Goal: Task Accomplishment & Management: Use online tool/utility

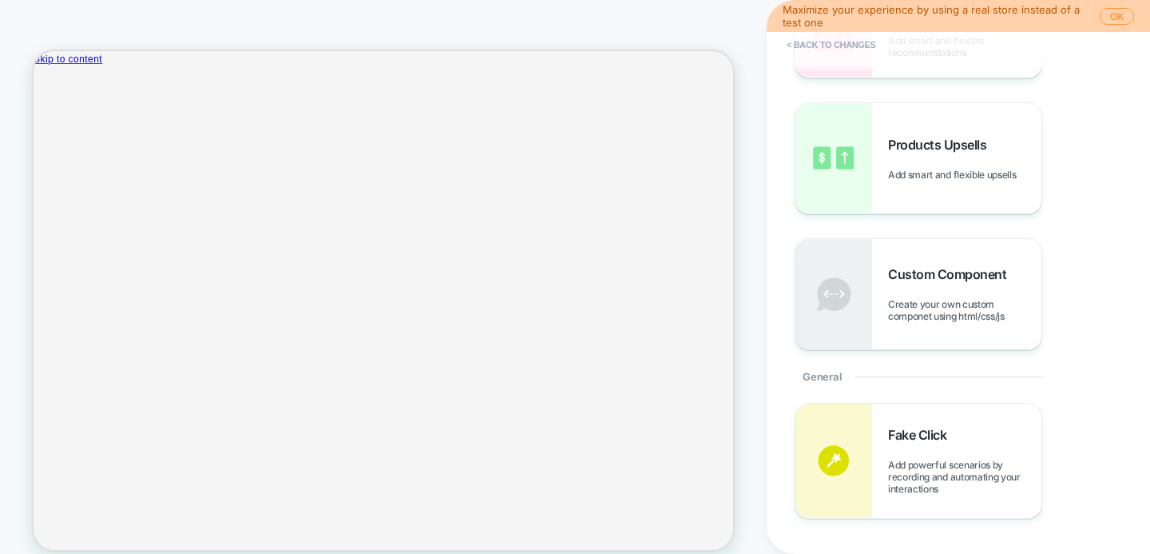
scroll to position [300, 0]
click at [165, 158] on link "Continue shopping" at bounding box center [107, 152] width 115 height 14
click at [40, 156] on icon "Close" at bounding box center [40, 156] width 0 height 0
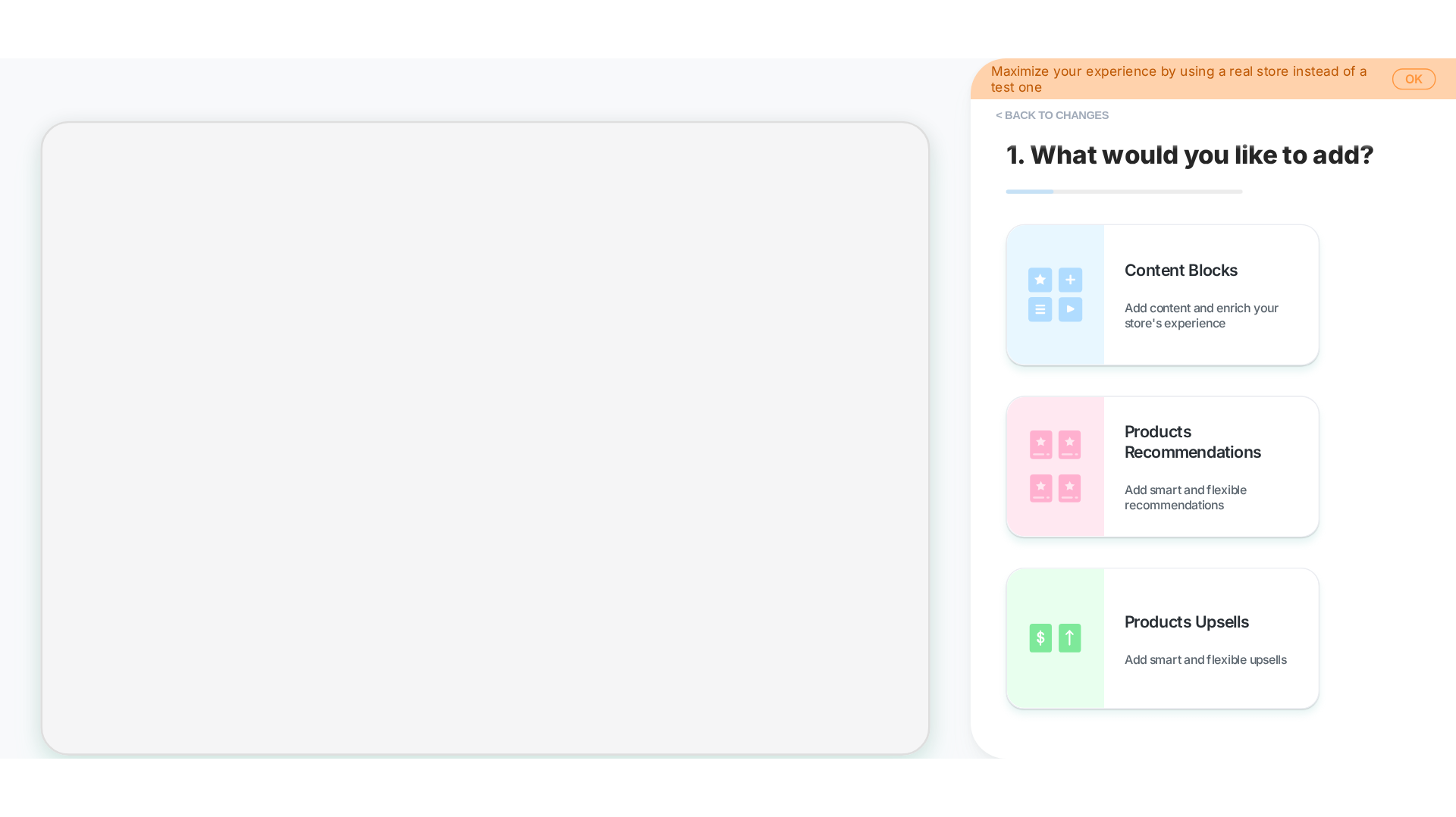
scroll to position [444, 0]
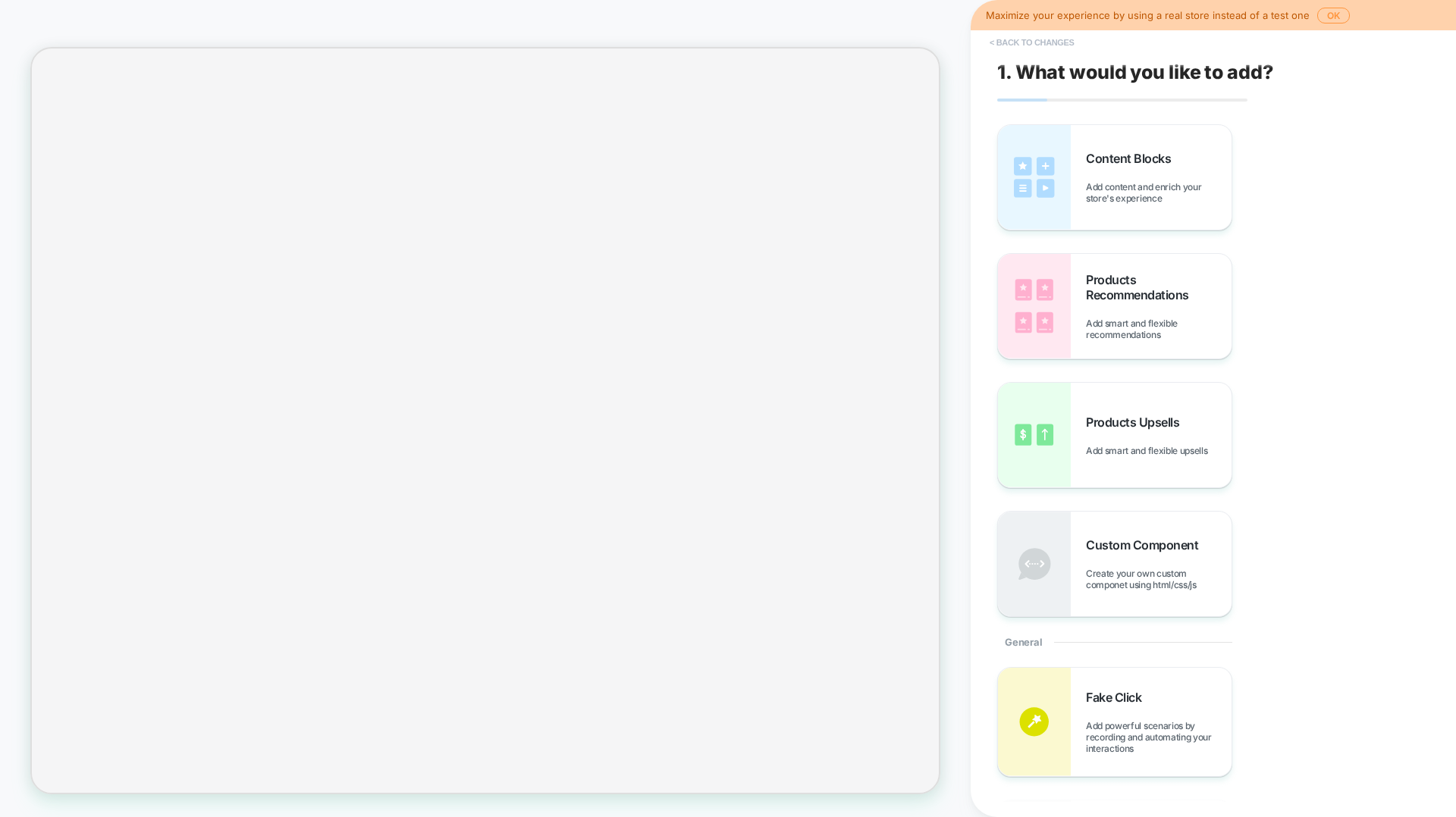
click at [1070, 42] on button "< Back to changes" at bounding box center [1032, 43] width 100 height 25
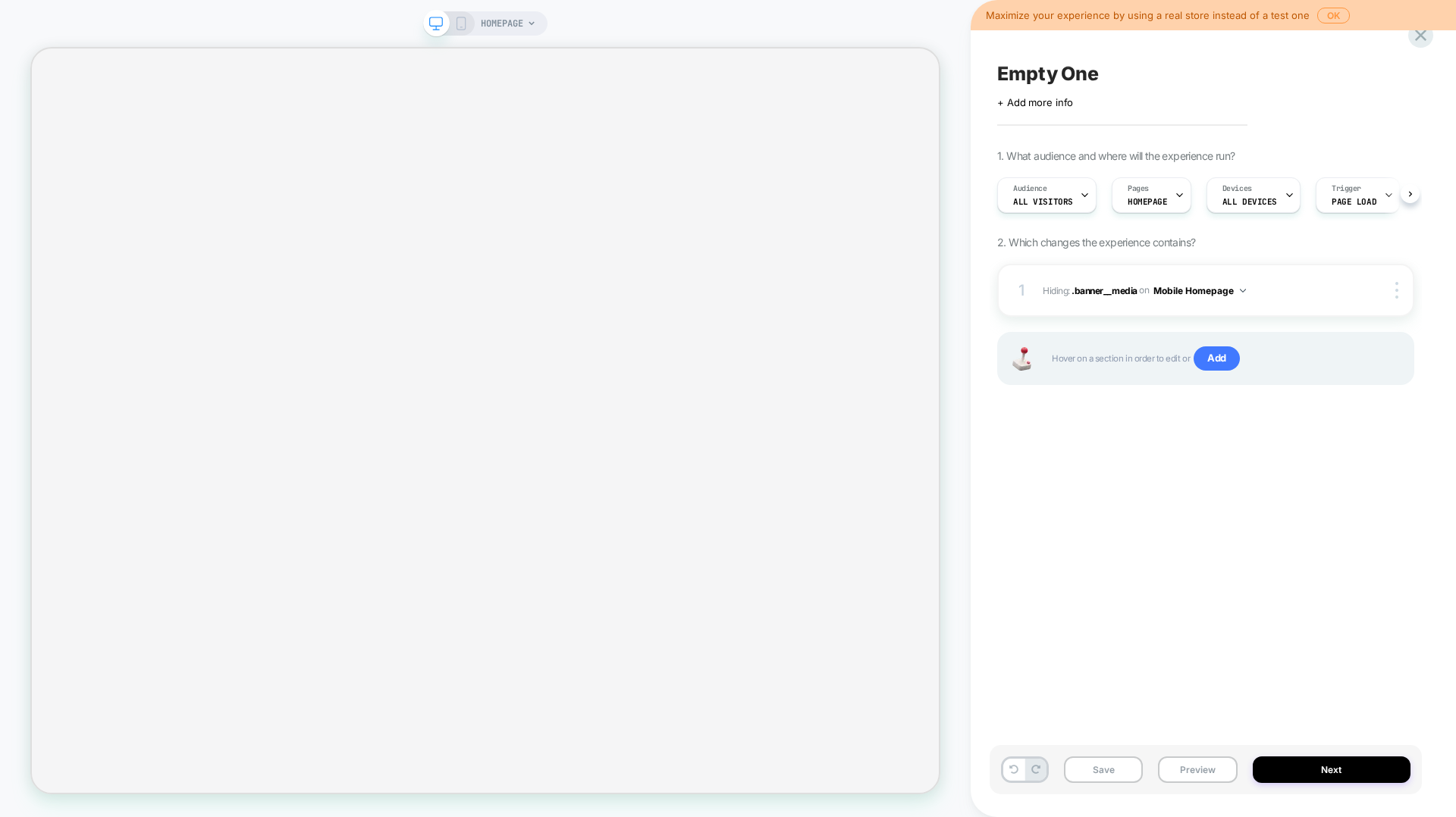
scroll to position [0, 1]
click at [0, 0] on span "+ Add more info" at bounding box center [0, 0] width 0 height 0
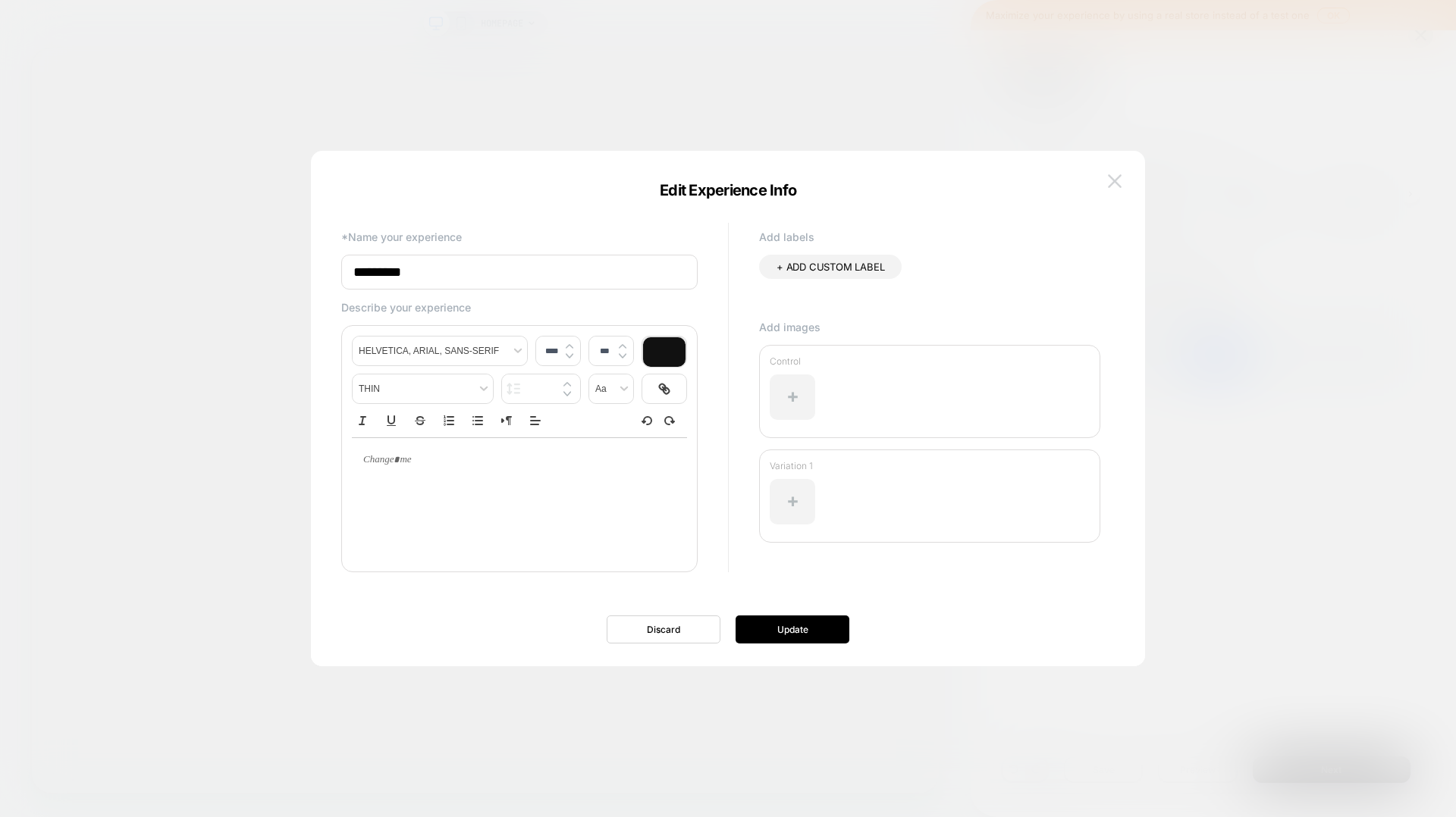
click at [1092, 179] on img at bounding box center [1114, 181] width 13 height 13
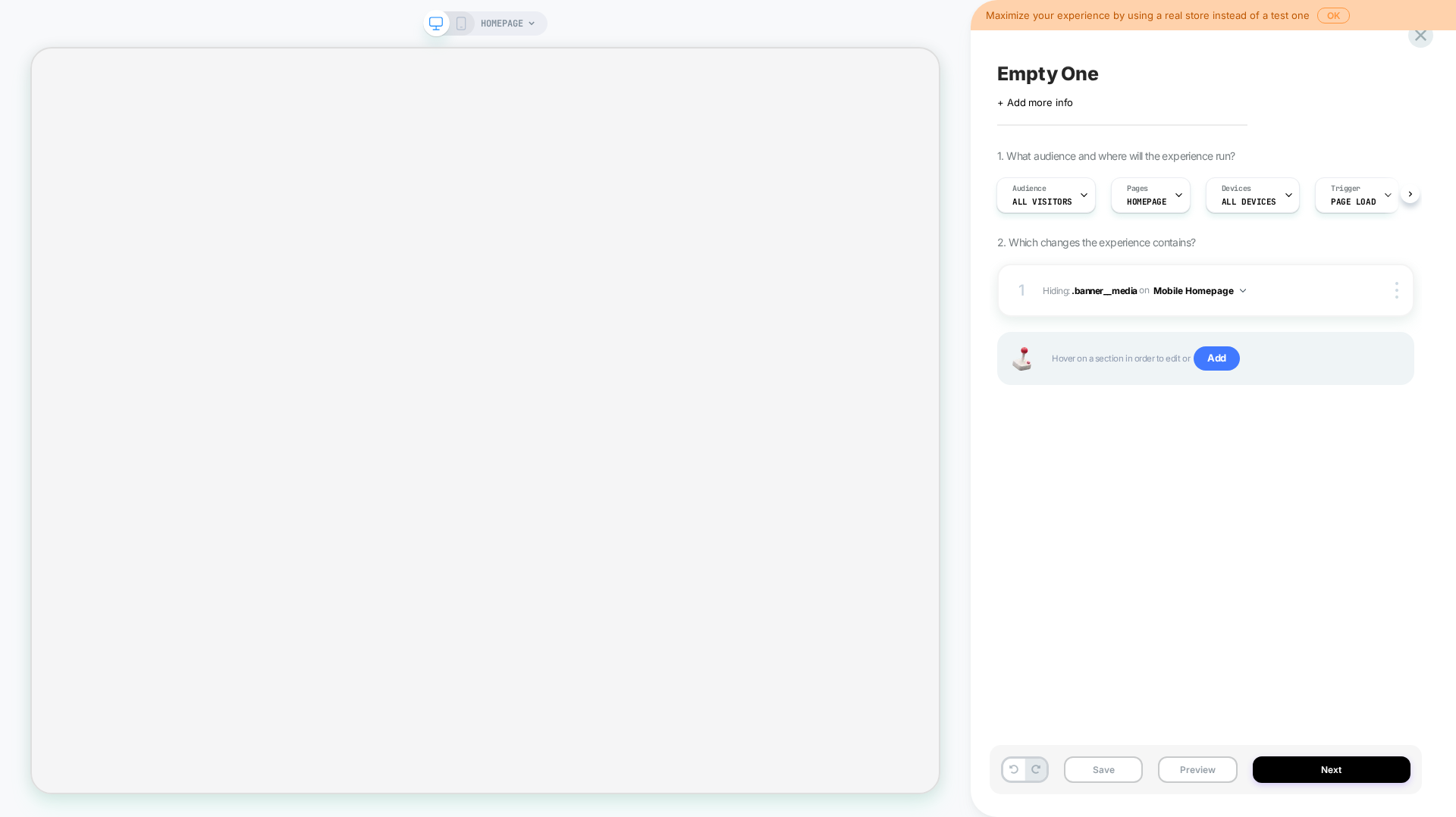
click at [1046, 82] on span "Empty One" at bounding box center [1048, 74] width 102 height 23
type textarea "*"
type textarea "**********"
click at [0, 0] on div "1. What audience and where will the experience run? Audience All Visitors Pages…" at bounding box center [0, 0] width 0 height 0
click at [1092, 364] on span "Add" at bounding box center [1216, 359] width 47 height 25
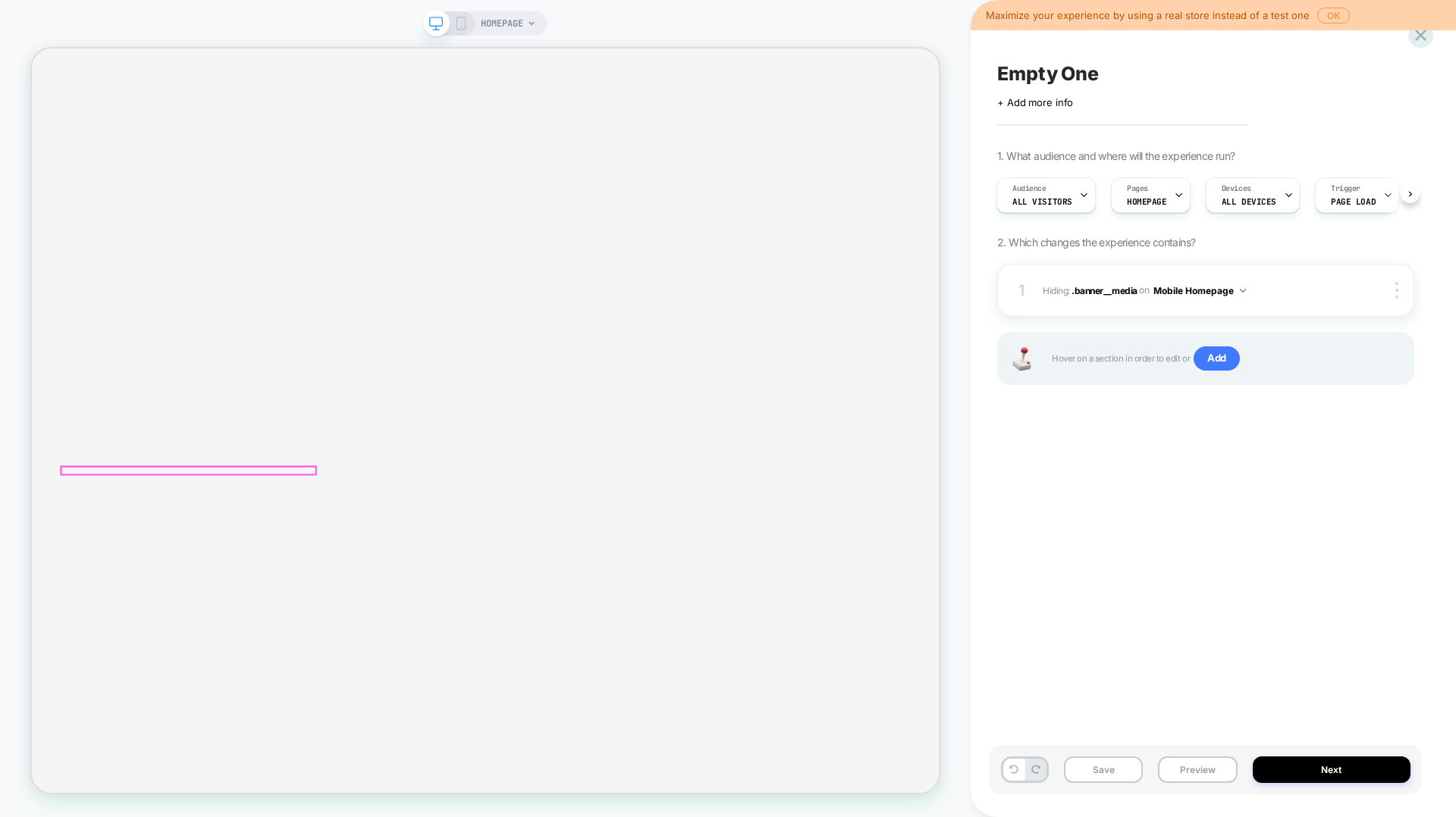
click at [1092, 362] on span "Add" at bounding box center [1216, 359] width 47 height 25
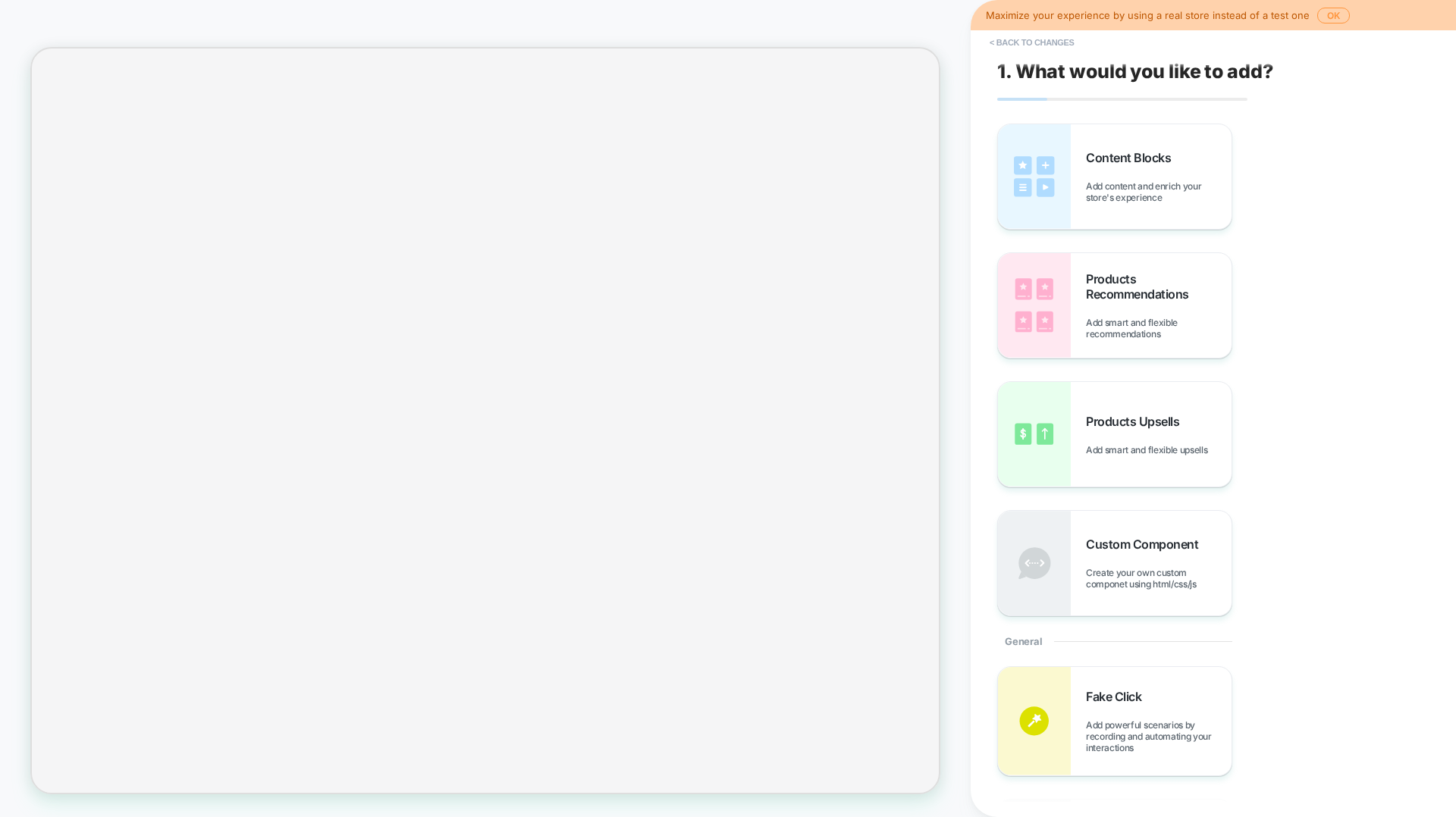
scroll to position [0, 0]
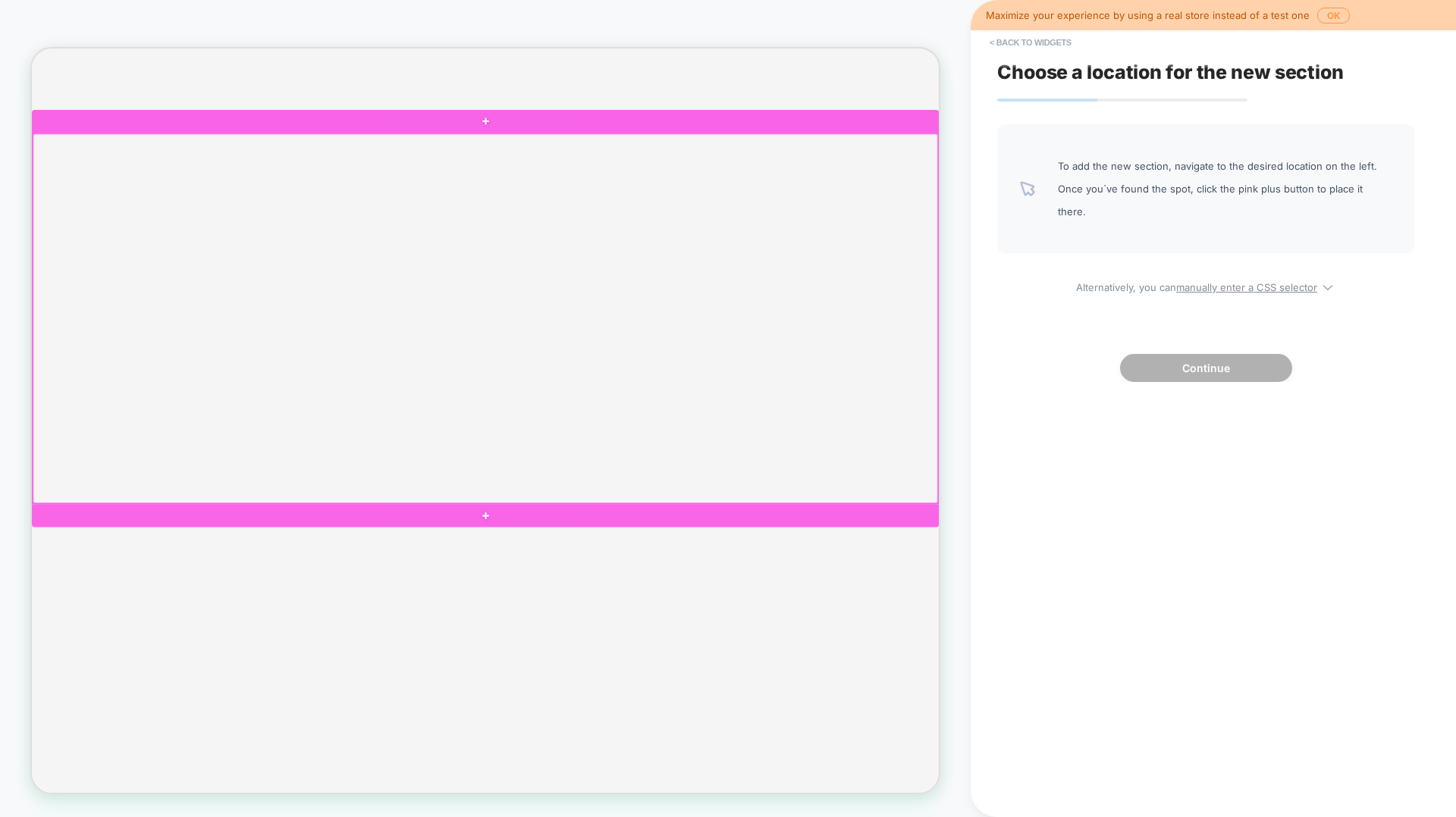
click at [329, 177] on div at bounding box center [636, 408] width 1206 height 492
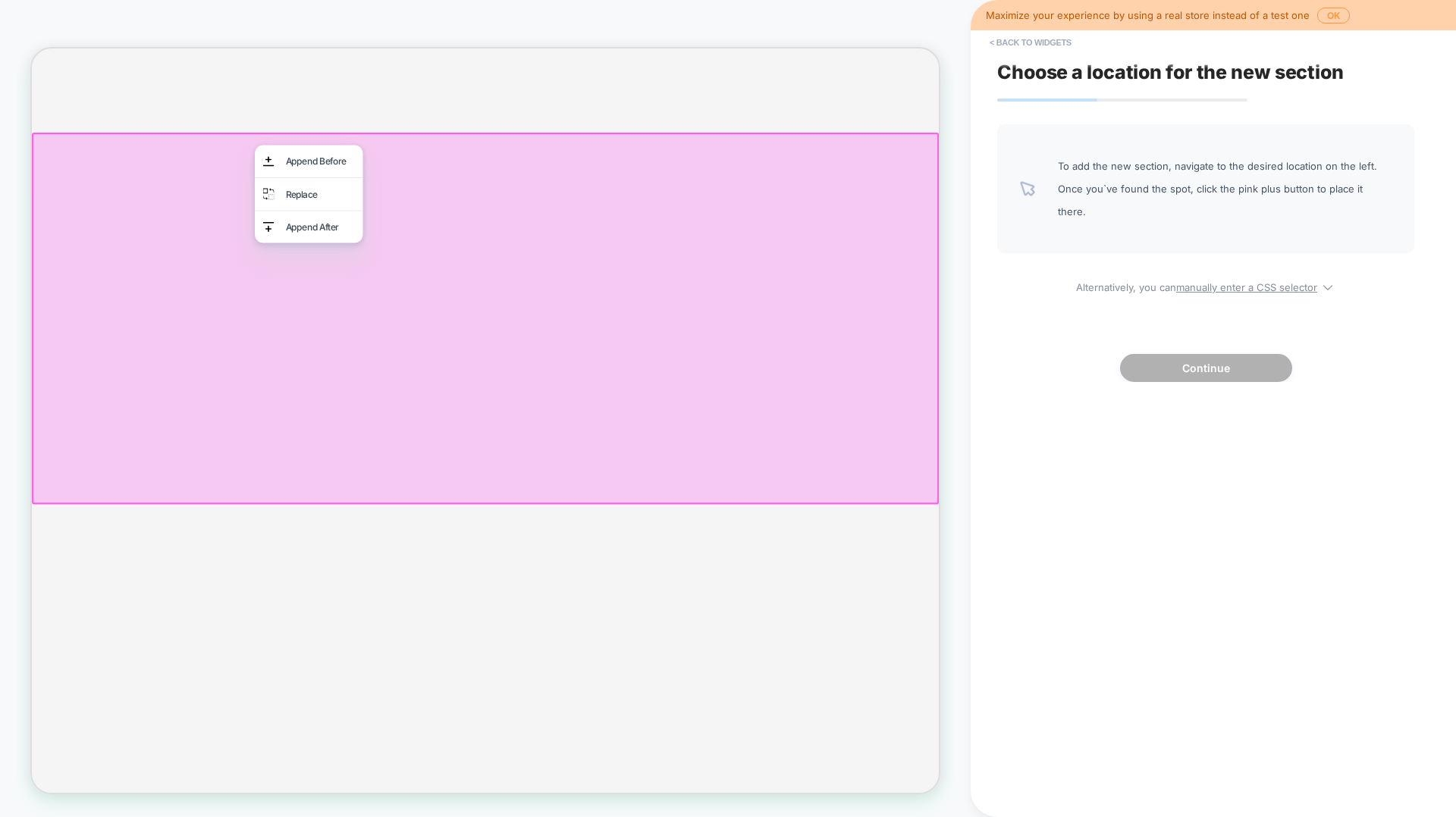
click at [369, 378] on div at bounding box center [637, 408] width 1209 height 495
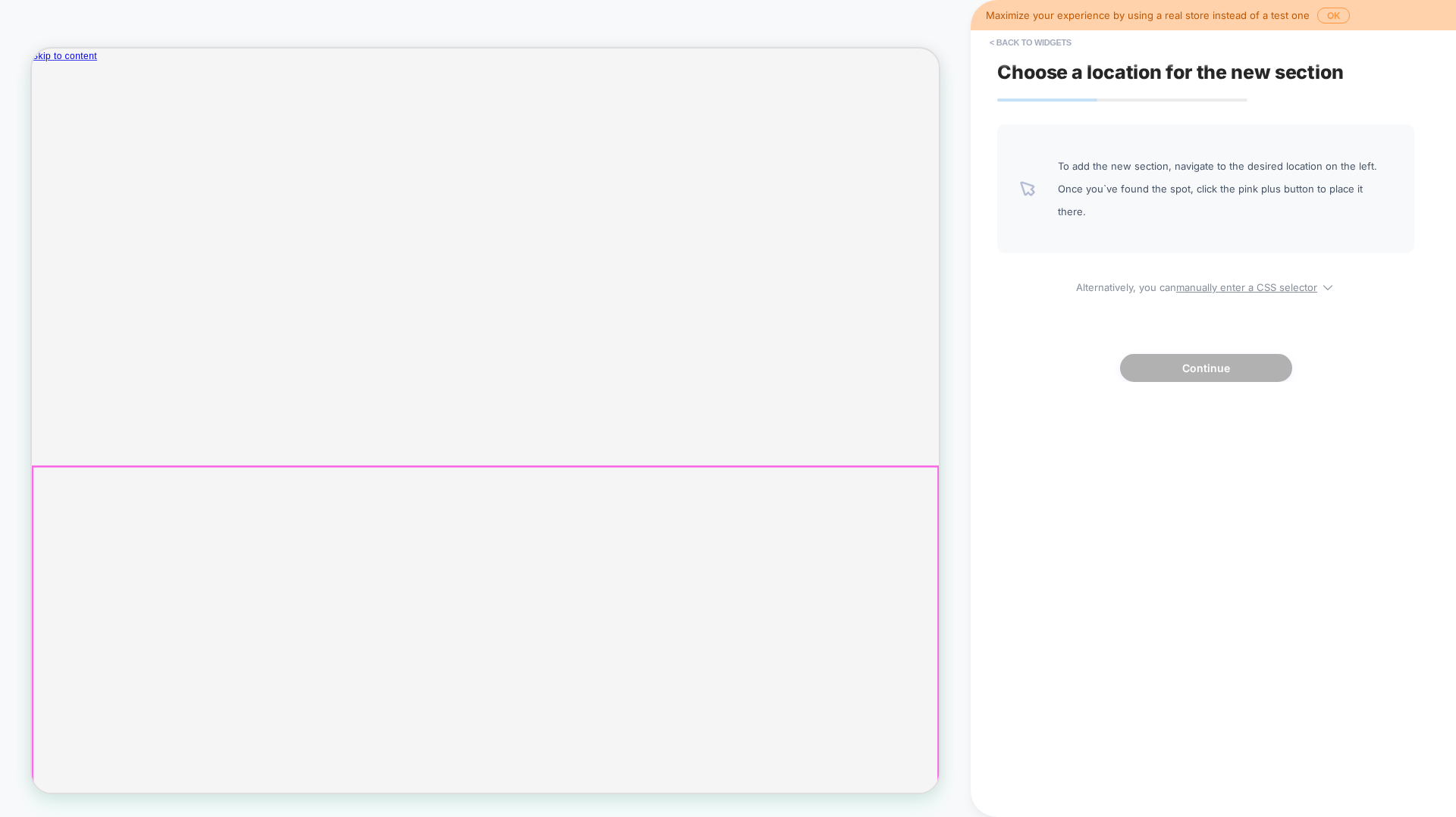
scroll to position [271, 0]
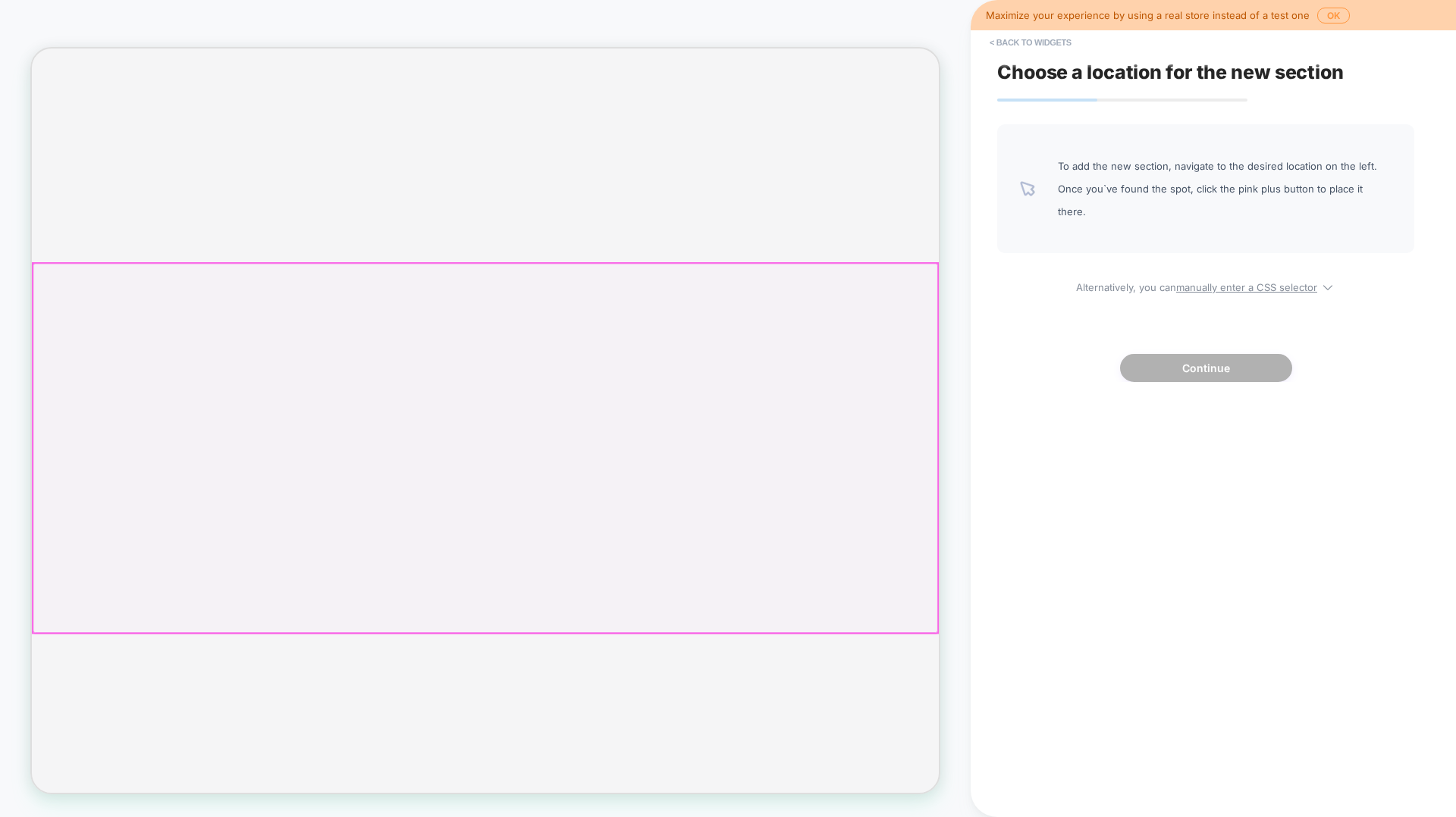
click at [380, 525] on div at bounding box center [636, 581] width 1206 height 492
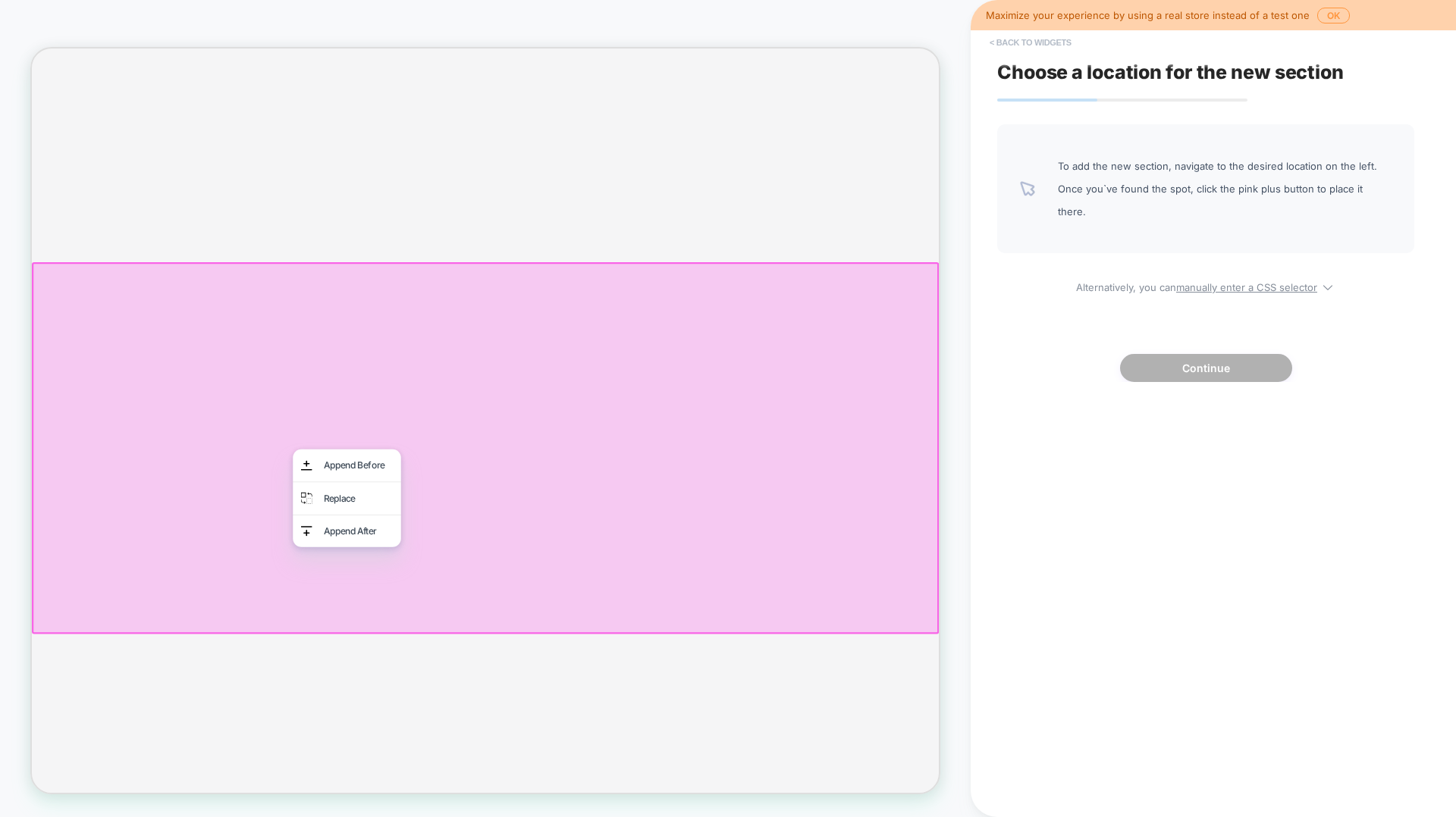
click at [1028, 35] on button "< Back to widgets" at bounding box center [1031, 43] width 97 height 25
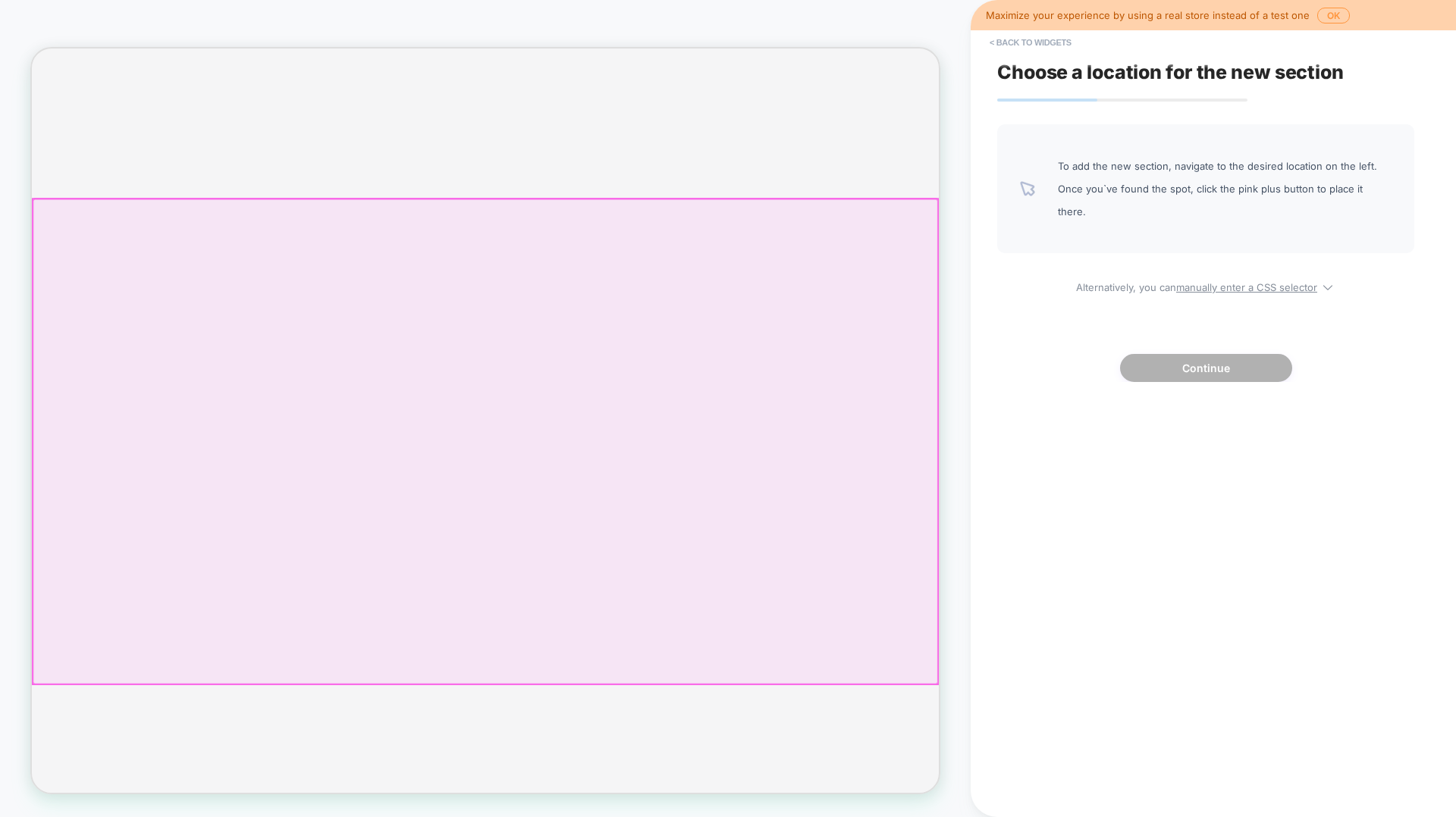
click at [288, 390] on div at bounding box center [636, 572] width 1206 height 646
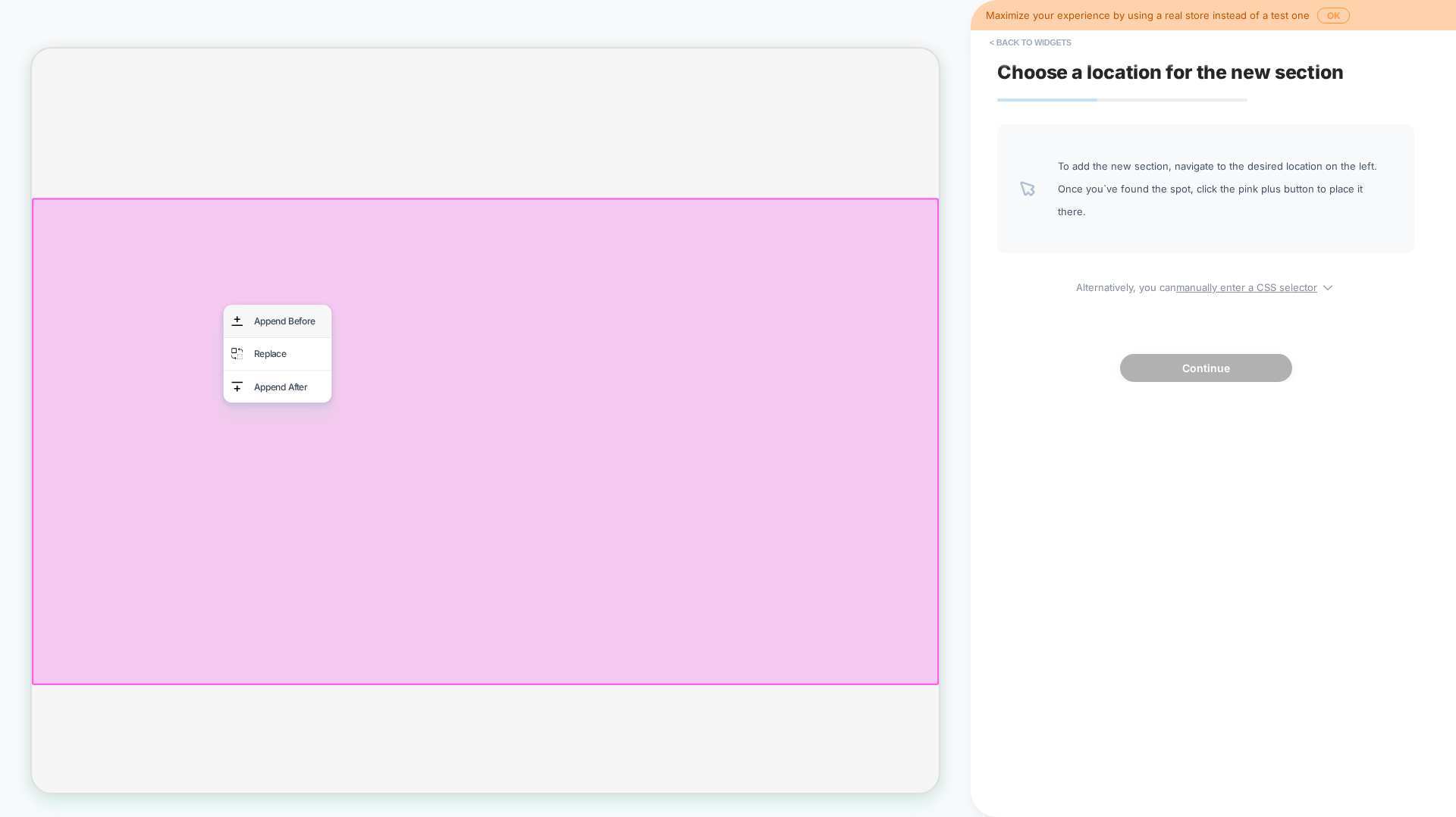
click at [349, 409] on div "Append Before" at bounding box center [374, 412] width 92 height 22
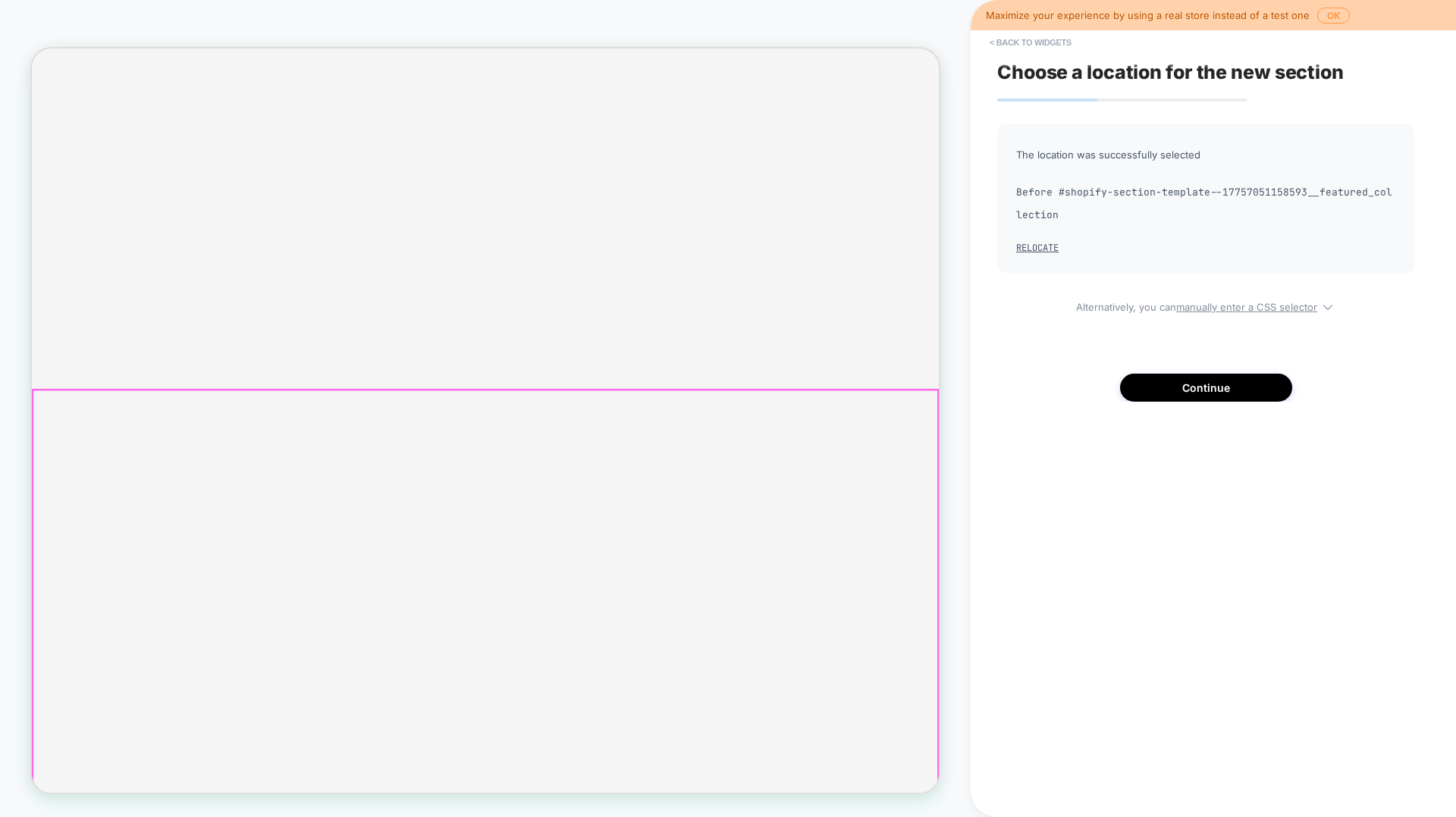
scroll to position [0, 0]
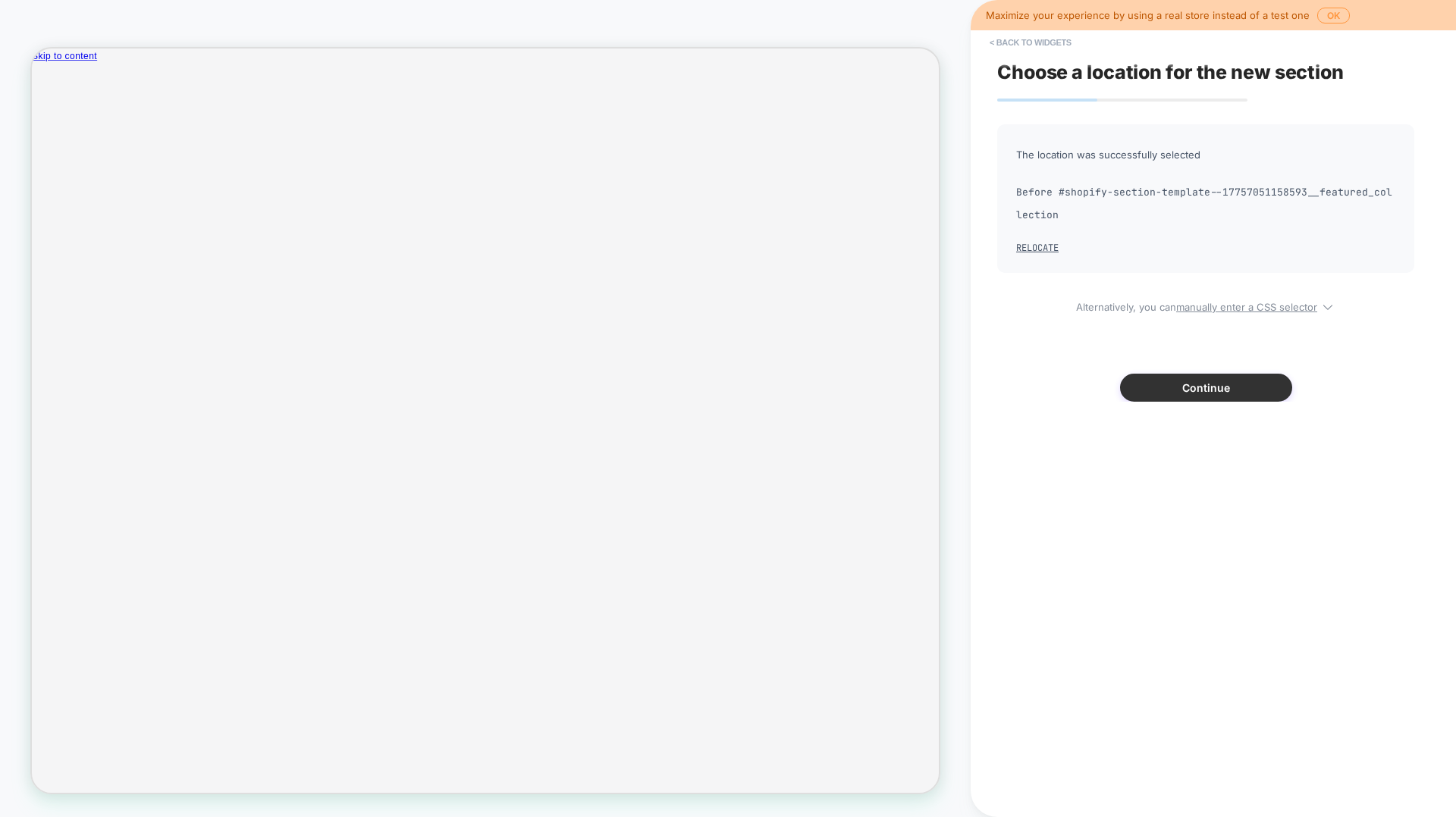
click at [1092, 391] on button "Continue" at bounding box center [1205, 388] width 172 height 28
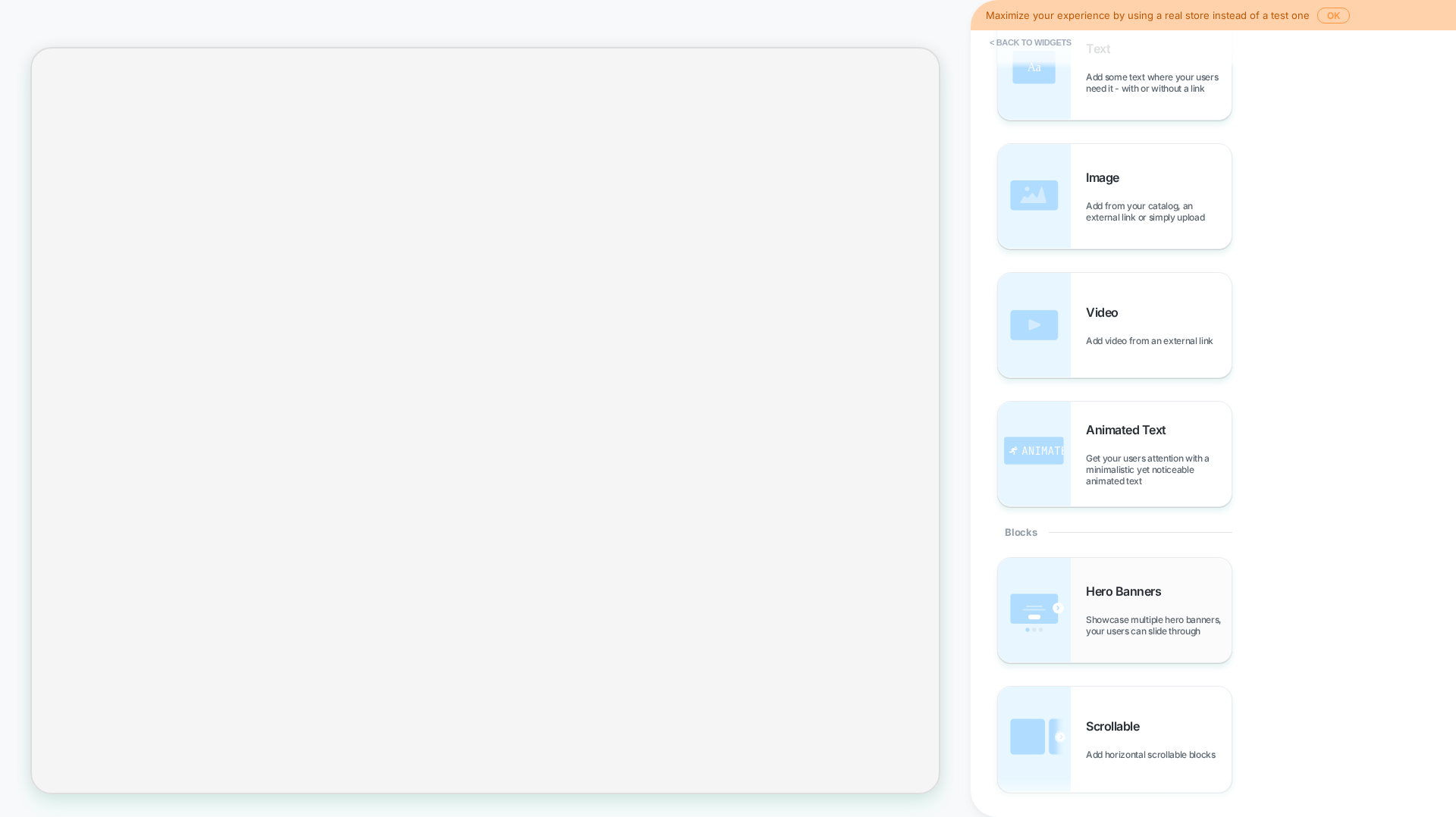
scroll to position [107, 0]
click at [1092, 525] on div "Hero Banners Showcase multiple hero banners, your users can slide through" at bounding box center [1158, 613] width 145 height 53
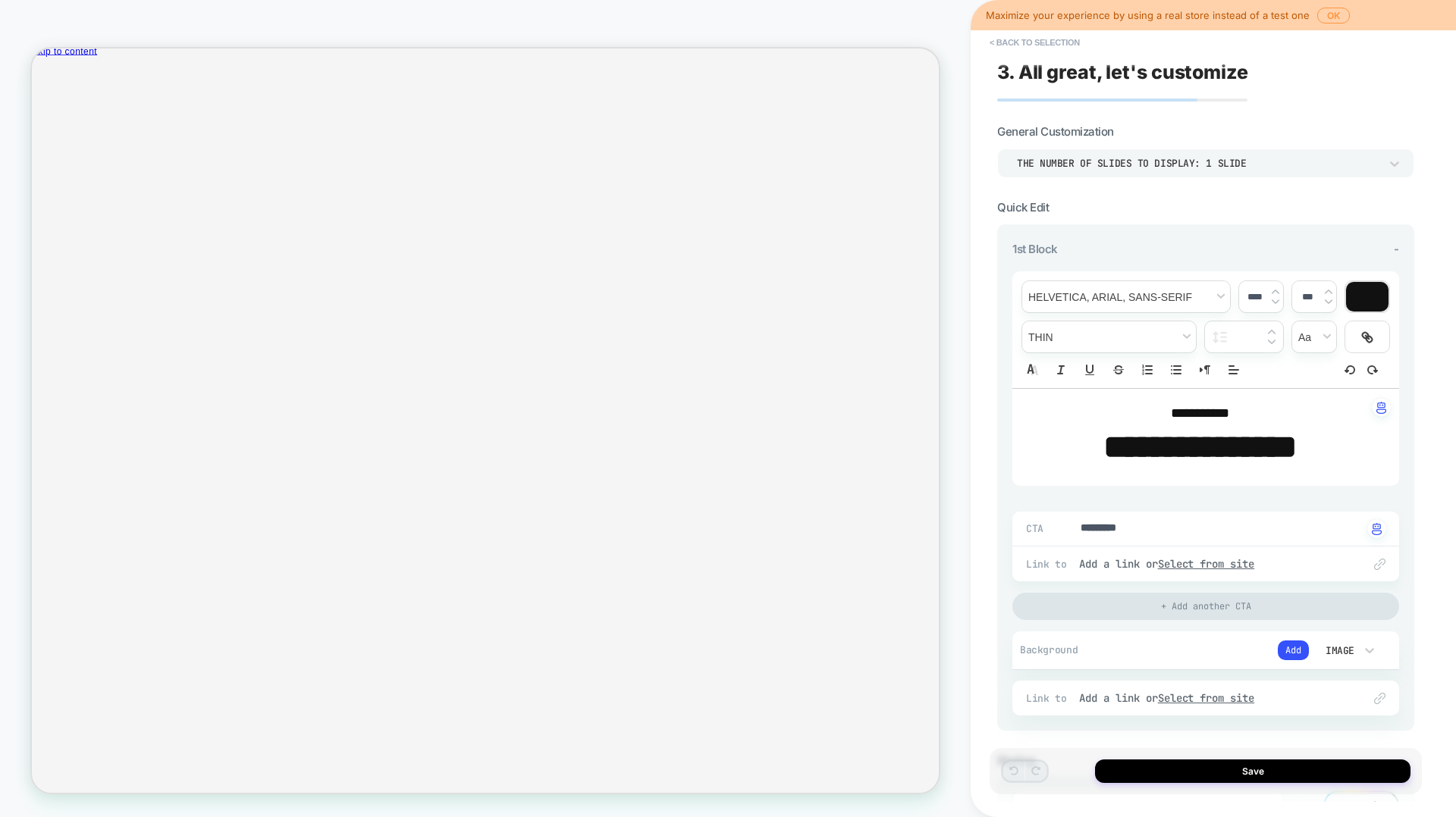
scroll to position [0, 0]
drag, startPoint x: 916, startPoint y: 702, endPoint x: 940, endPoint y: 323, distance: 379.8
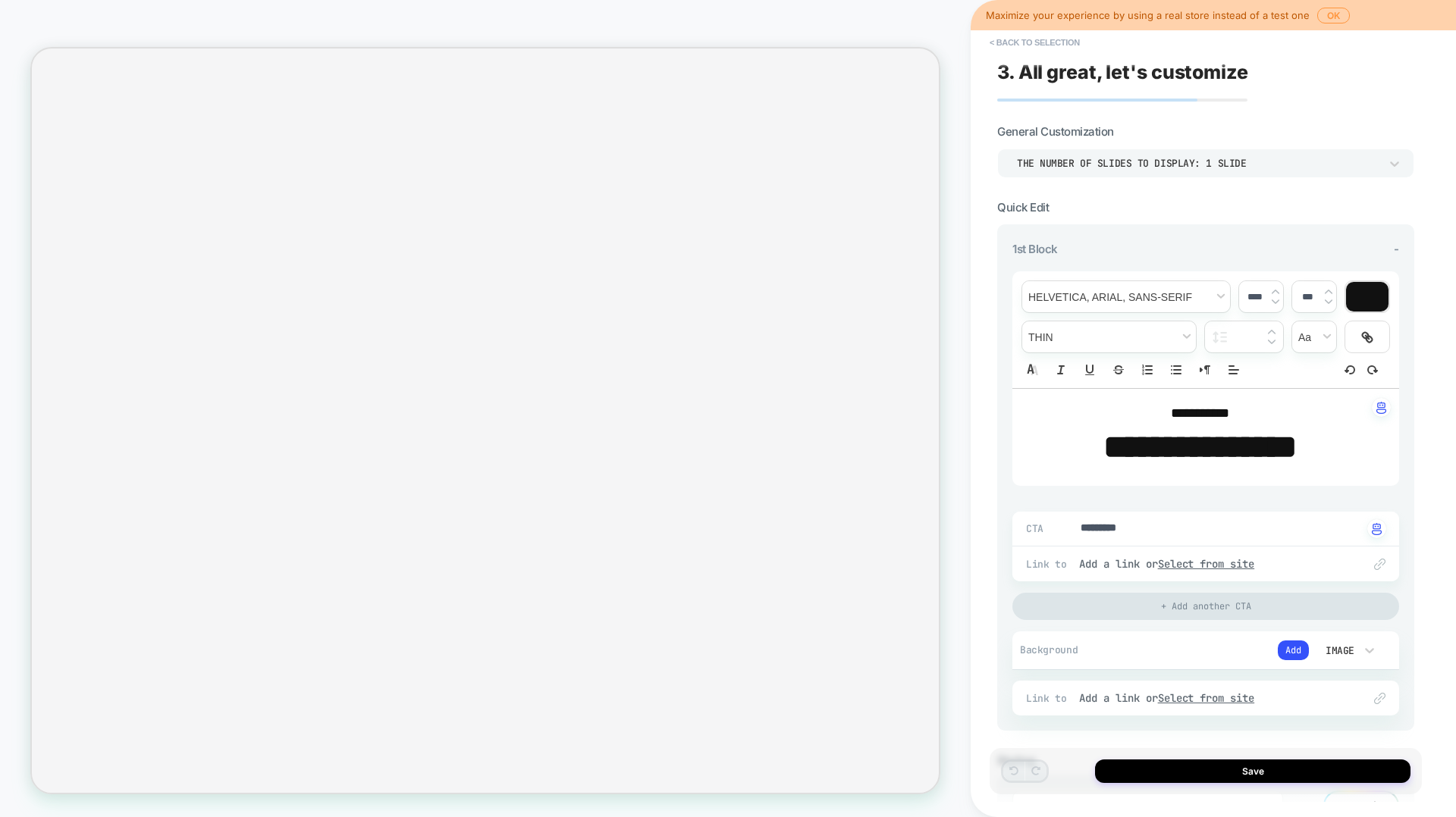
scroll to position [402, 0]
click at [1092, 525] on button "Save" at bounding box center [1253, 771] width 315 height 24
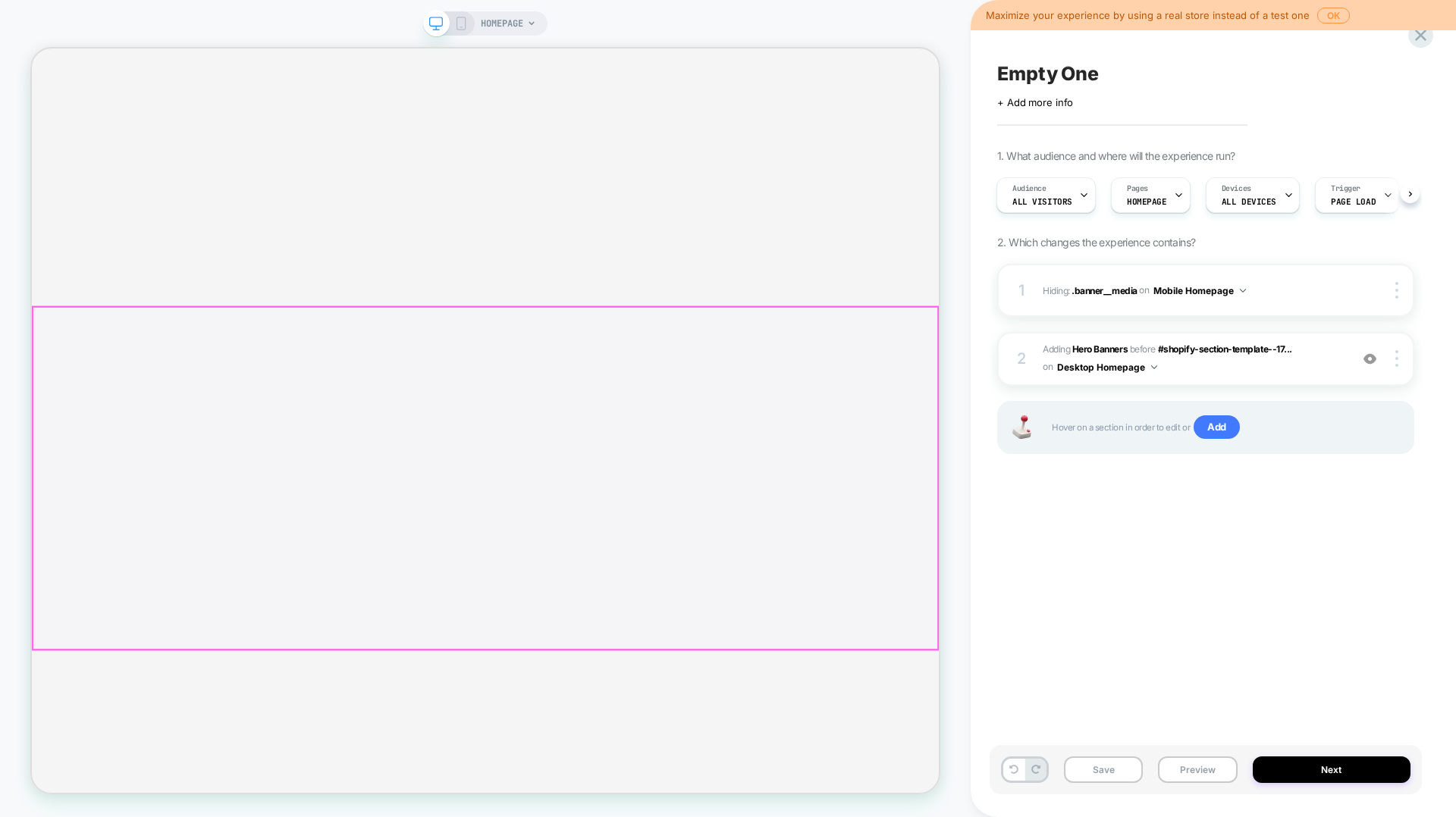
scroll to position [0, 0]
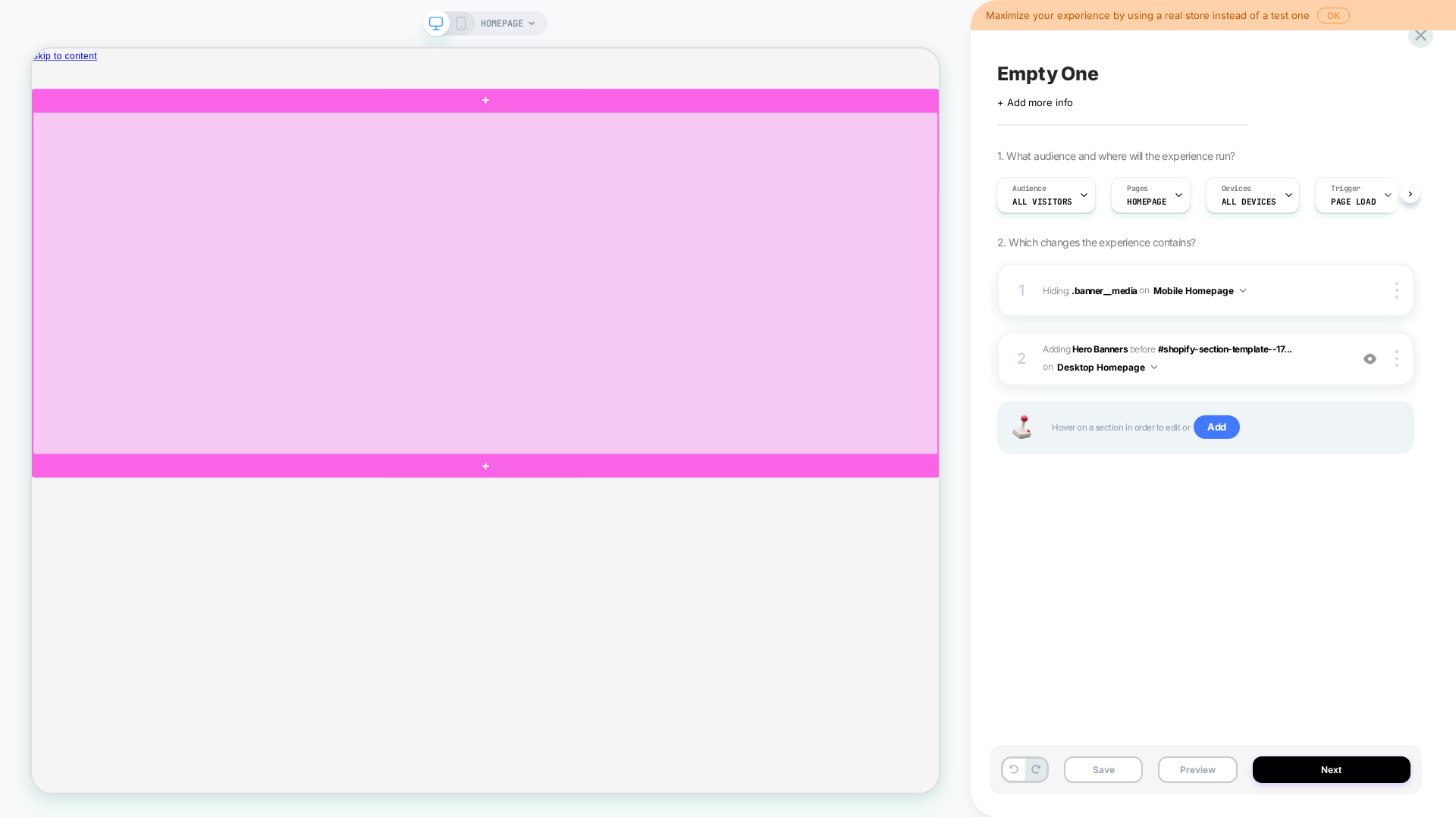
drag, startPoint x: 1009, startPoint y: 825, endPoint x: 993, endPoint y: 427, distance: 398.3
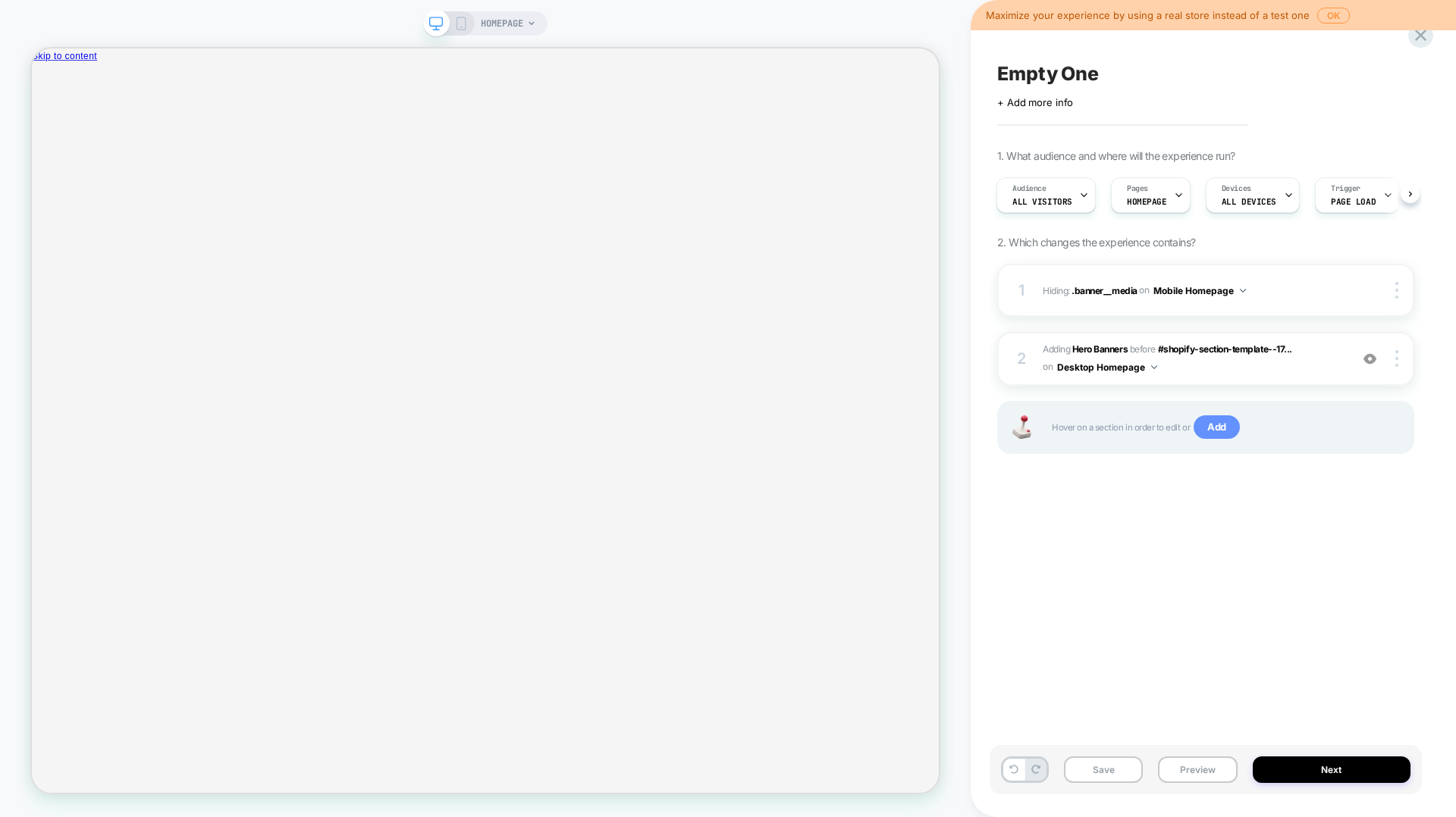
click at [1092, 436] on span "Add" at bounding box center [1216, 428] width 47 height 25
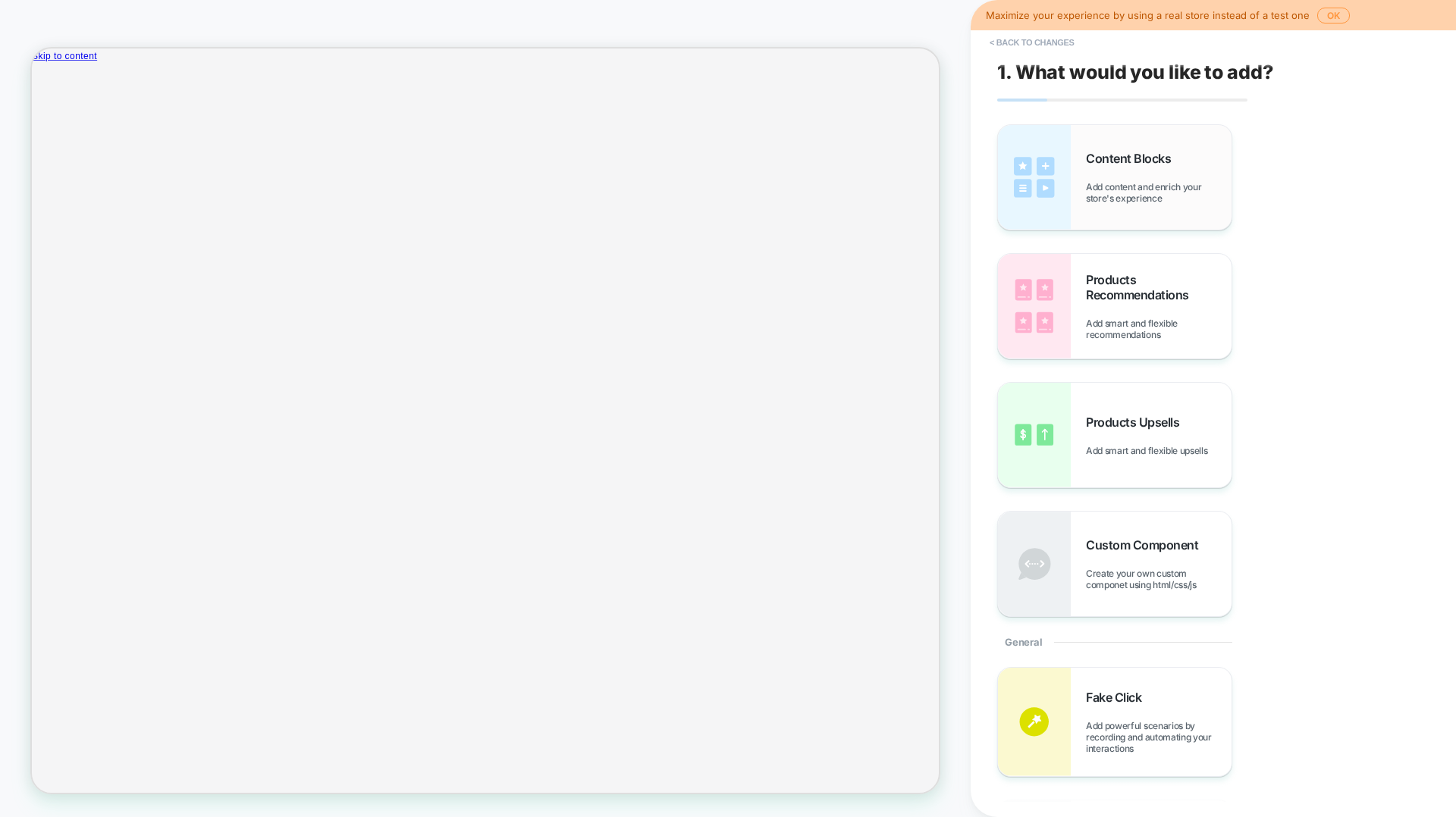
click at [1092, 152] on span "Content Blocks" at bounding box center [1131, 158] width 92 height 15
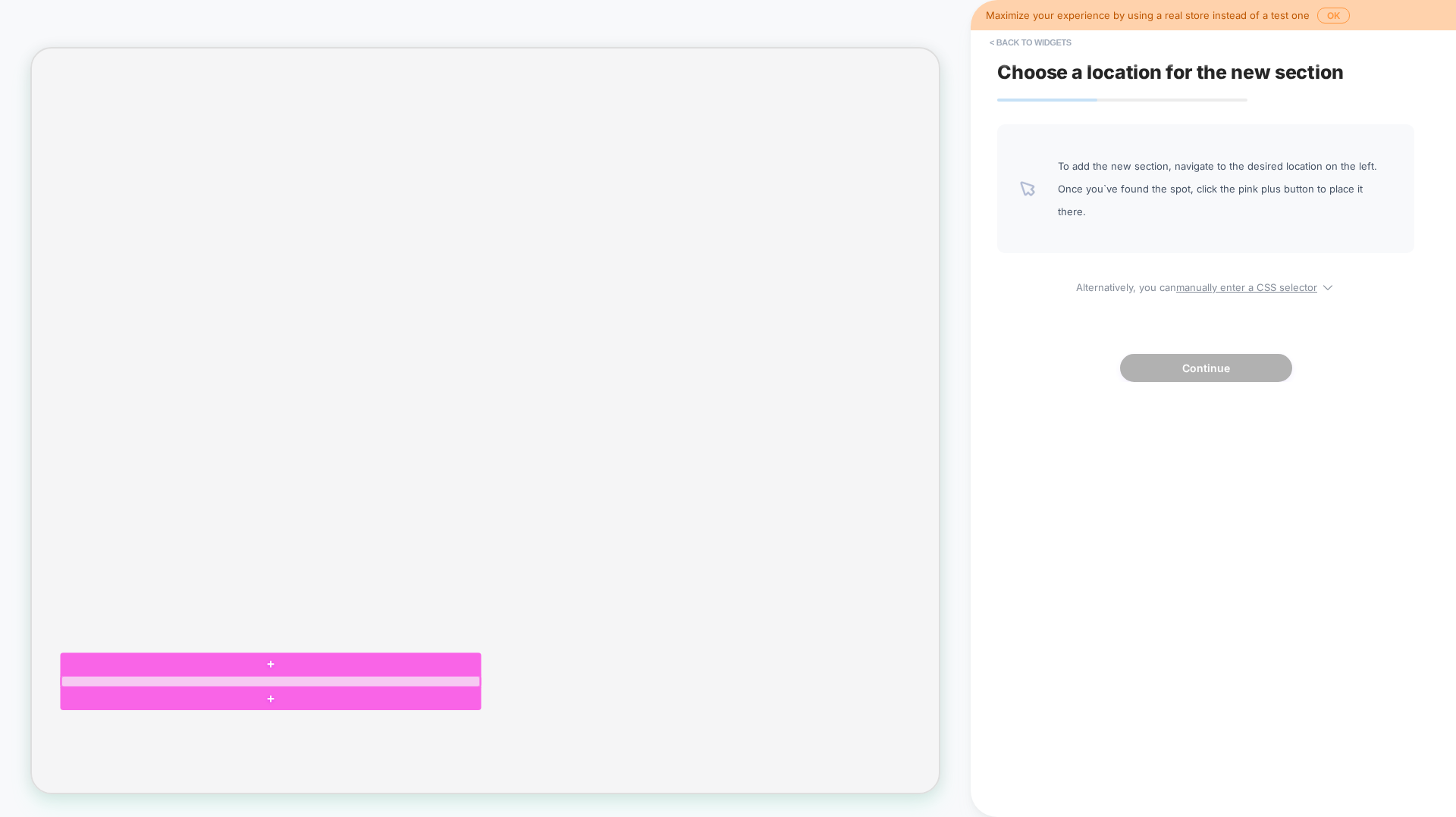
scroll to position [1734, 0]
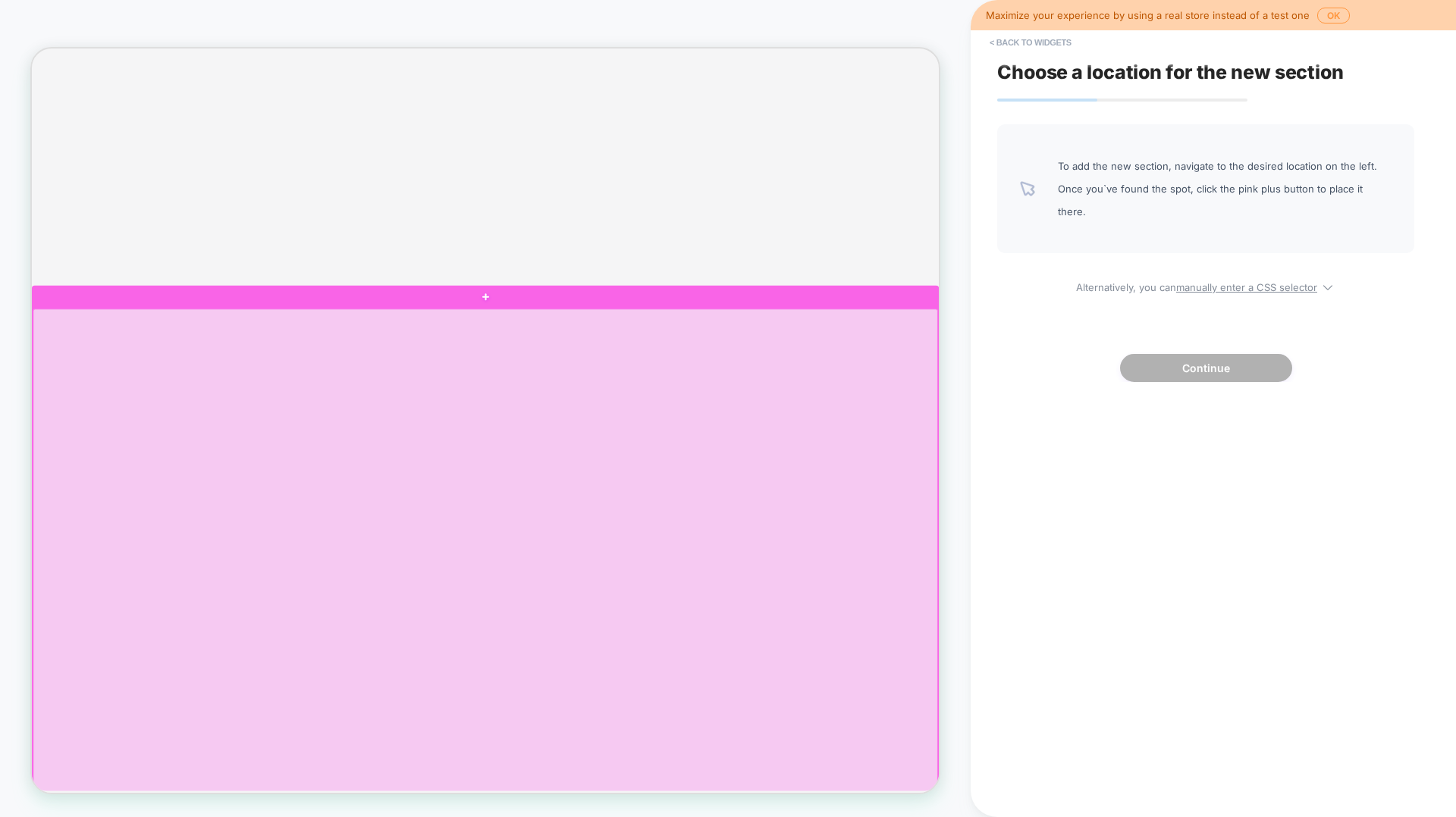
click at [422, 473] on div at bounding box center [636, 825] width 1206 height 858
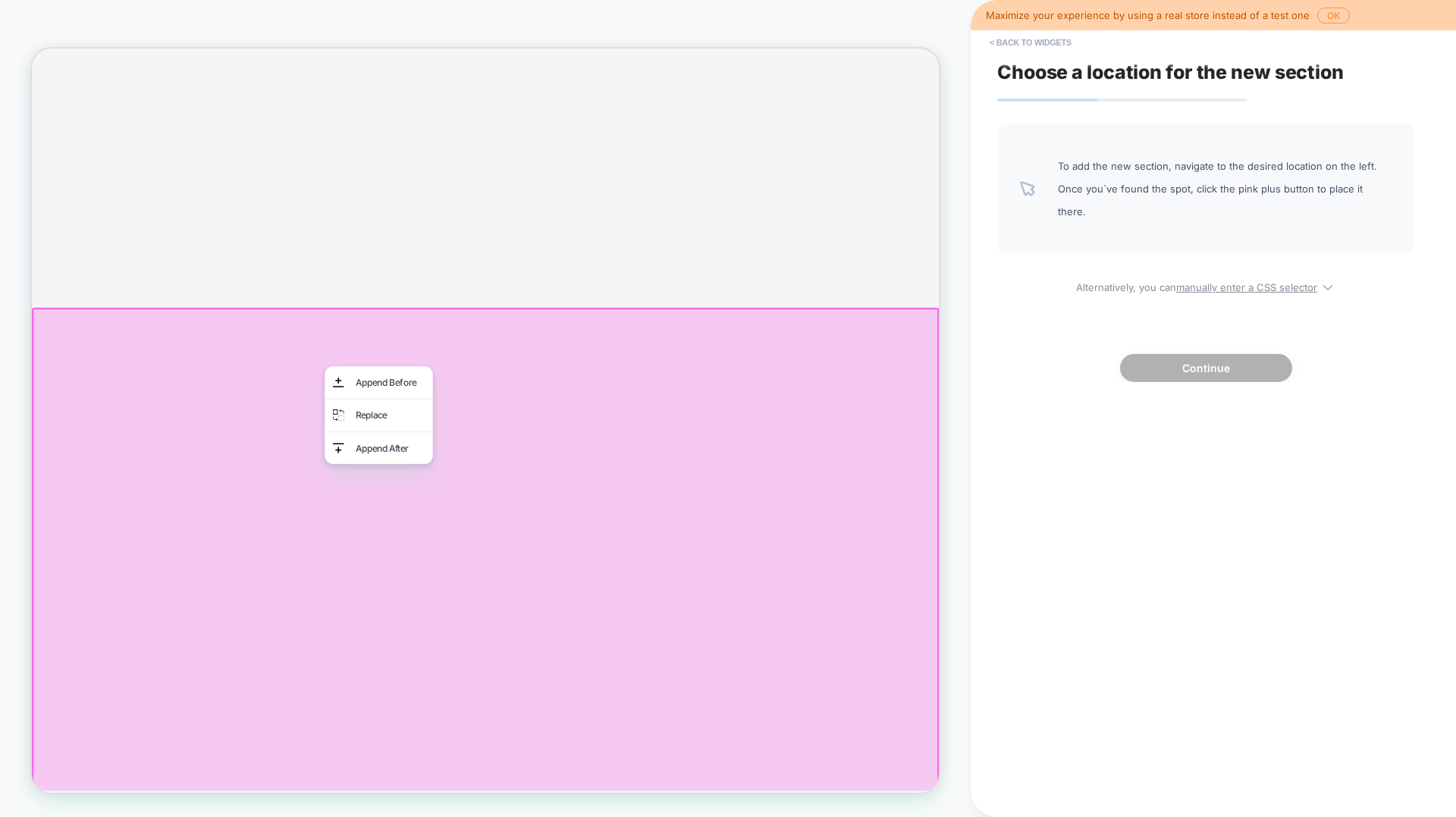
click at [596, 414] on div at bounding box center [637, 825] width 1209 height 862
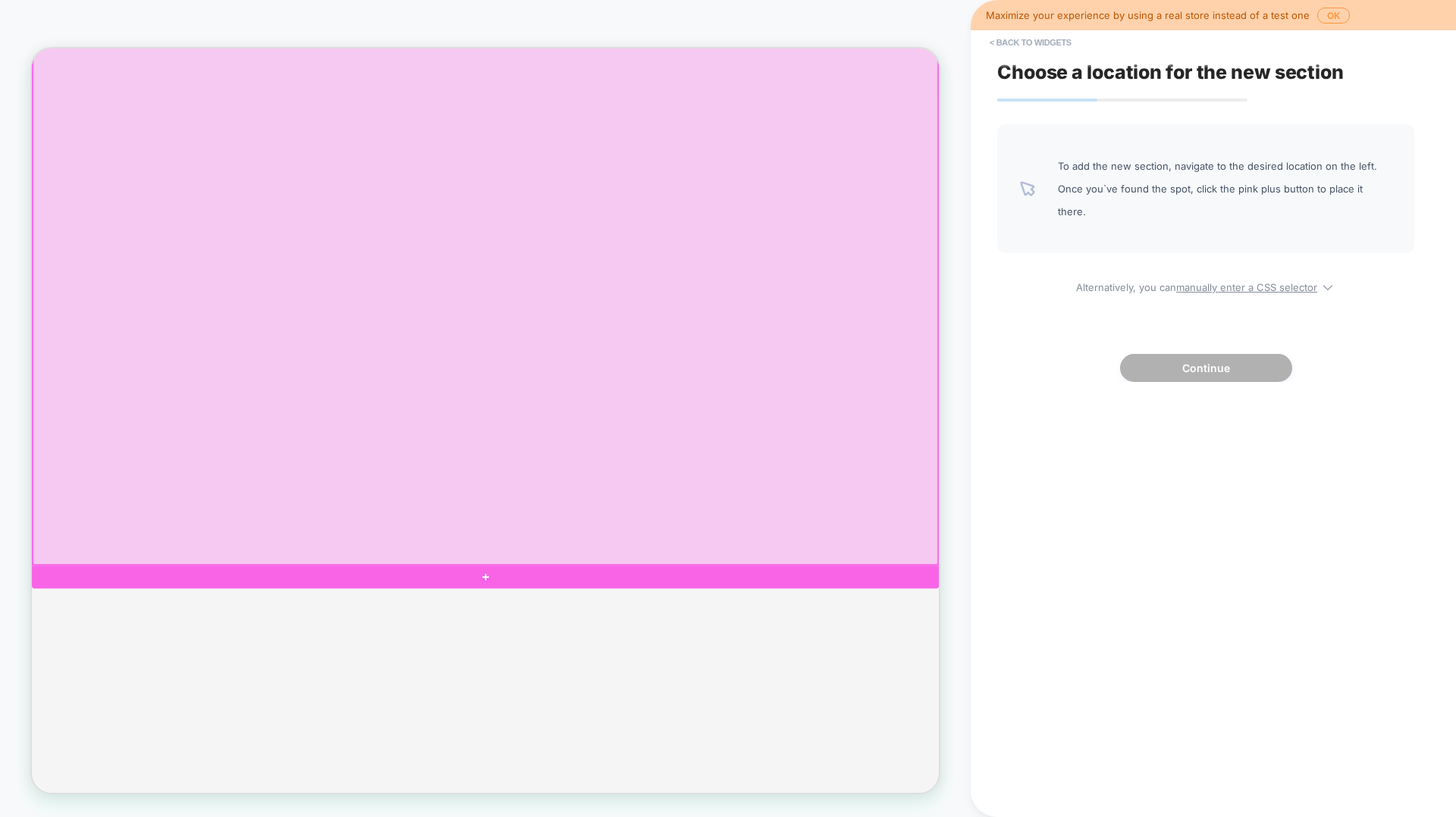
click at [549, 448] on div at bounding box center [636, 308] width 1206 height 858
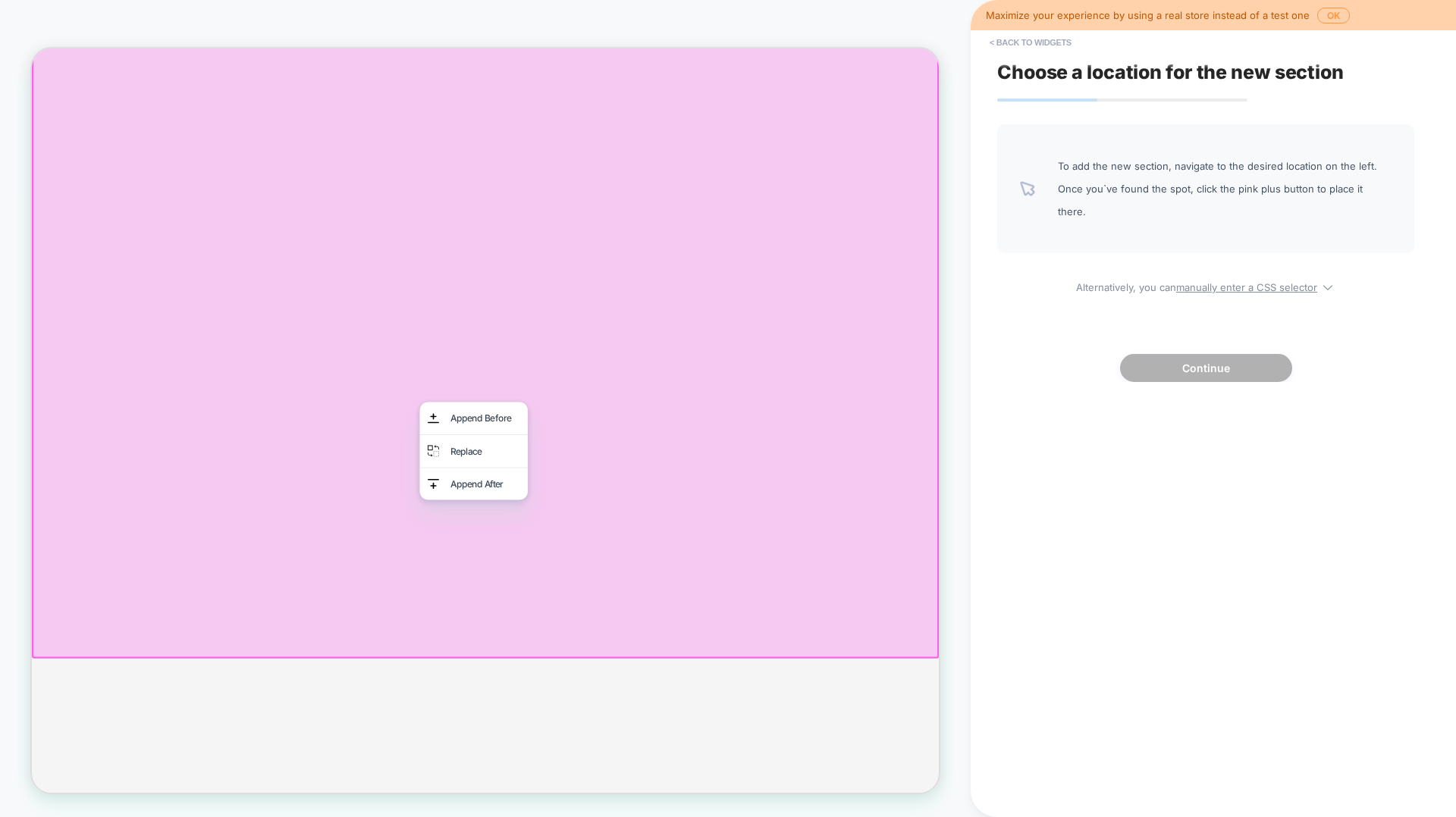
scroll to position [2113, 0]
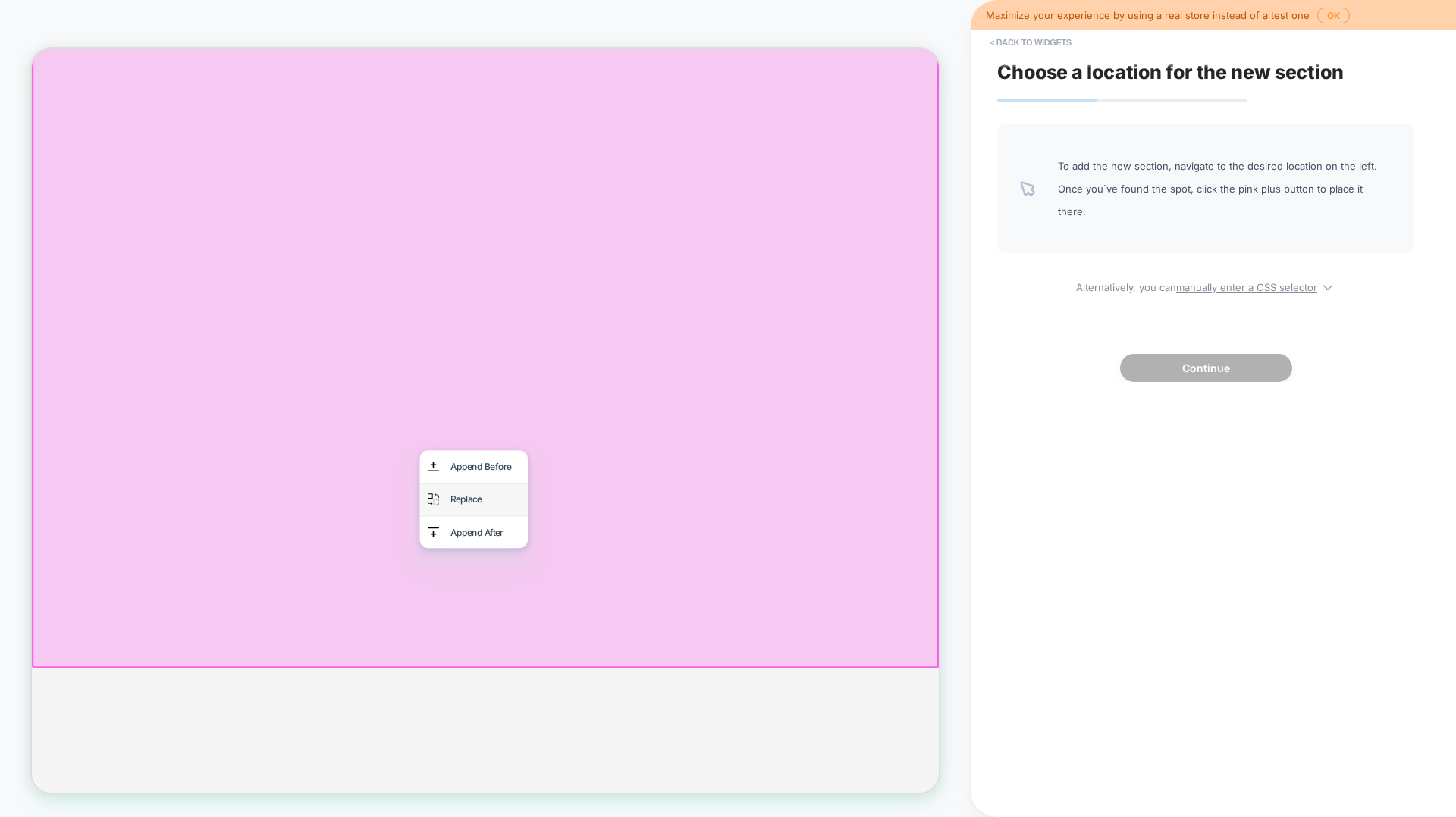
click at [590, 525] on div "Replace" at bounding box center [636, 649] width 92 height 22
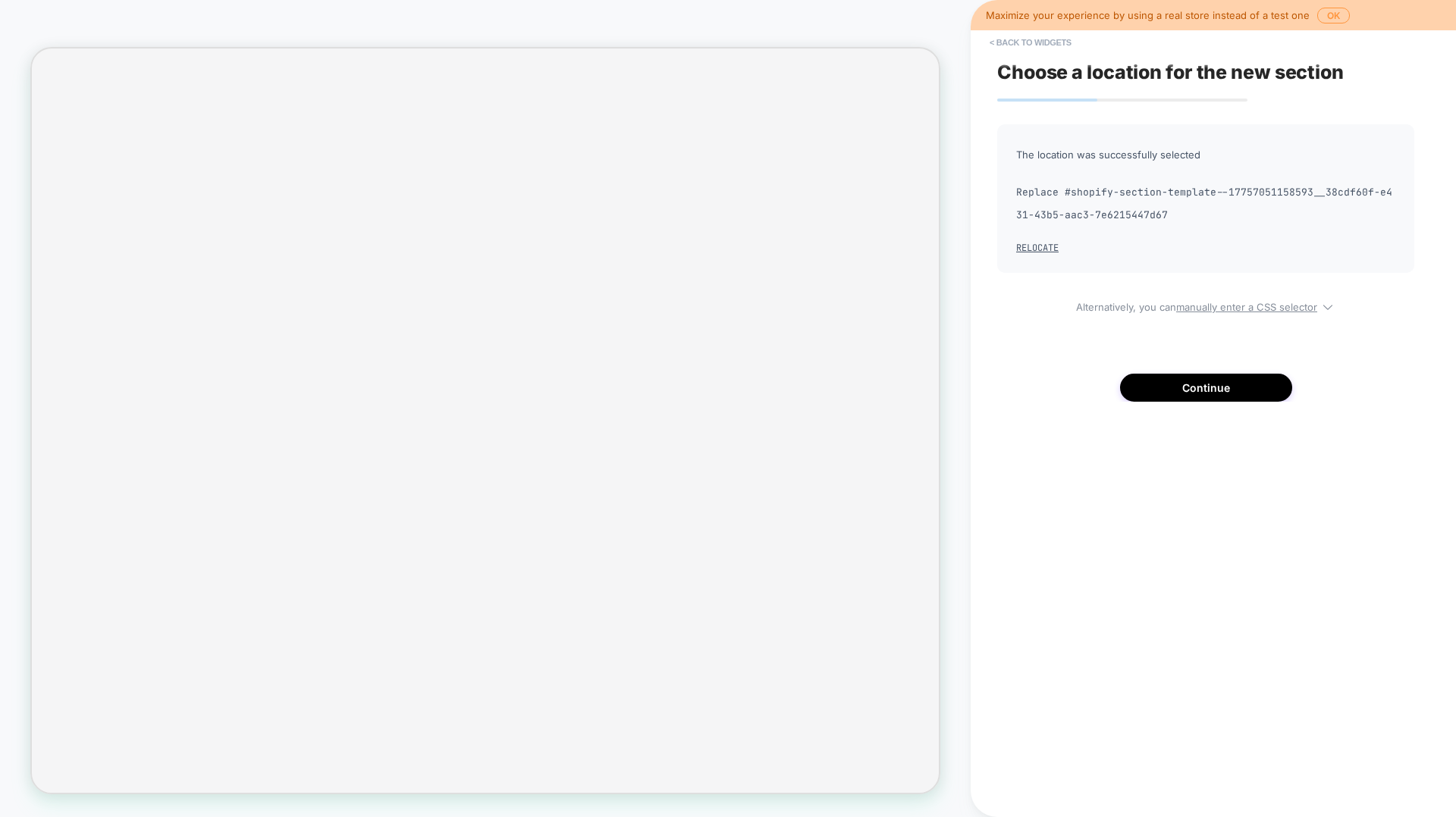
scroll to position [1452, 0]
click at [1029, 250] on button "Relocate" at bounding box center [1037, 248] width 43 height 12
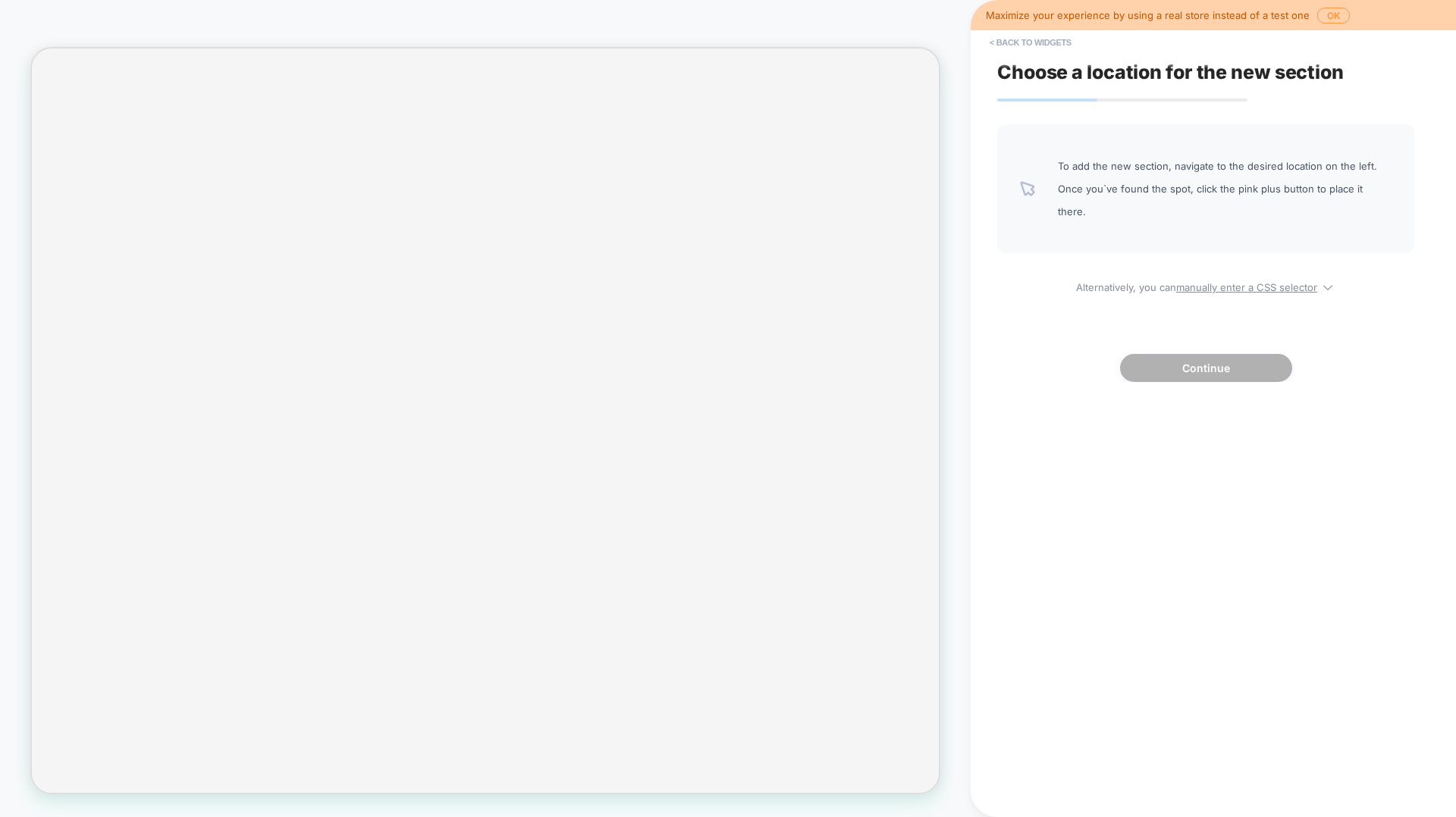
scroll to position [1793, 0]
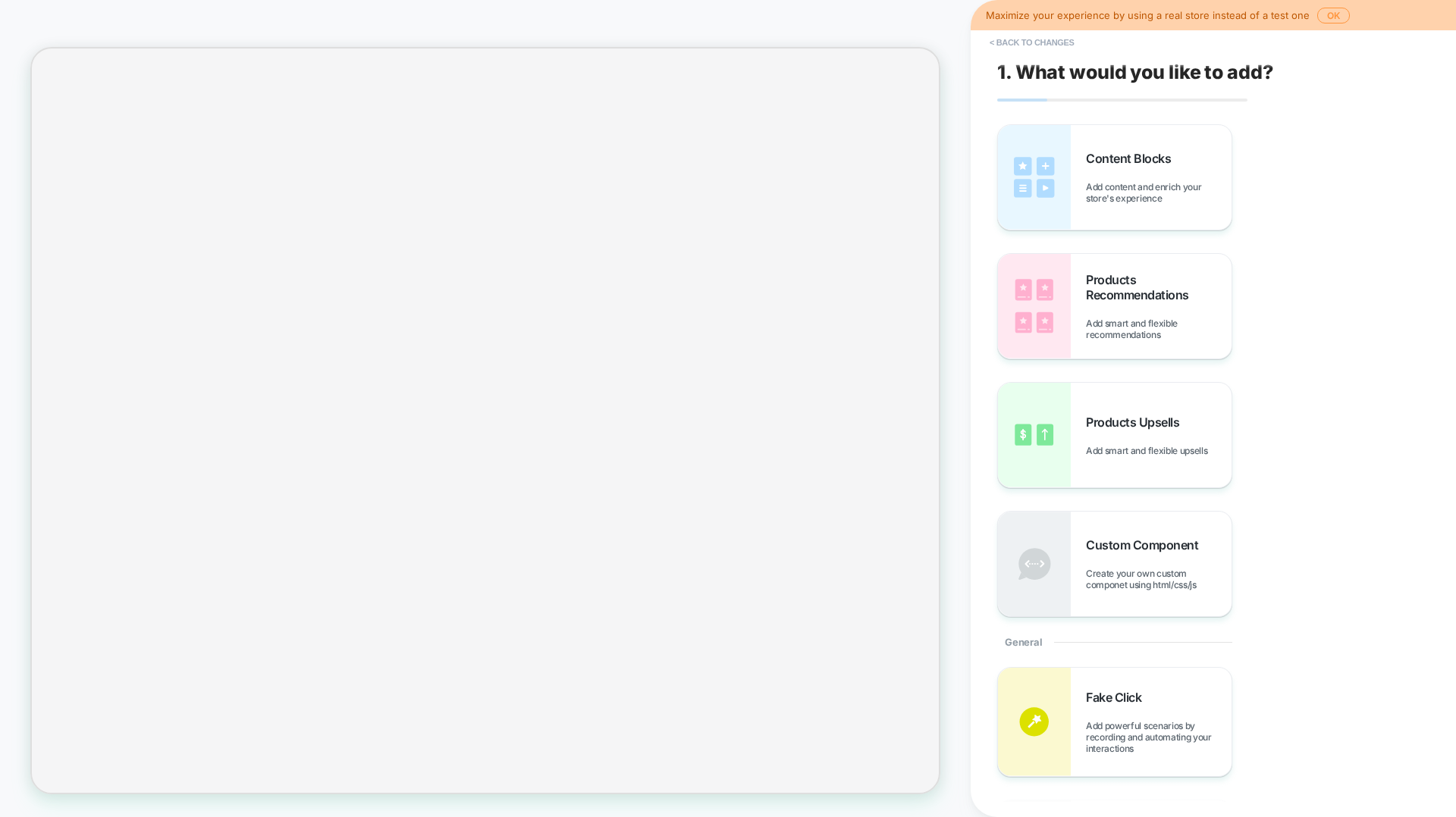
click at [1001, 43] on button "< Back to changes" at bounding box center [1032, 43] width 100 height 25
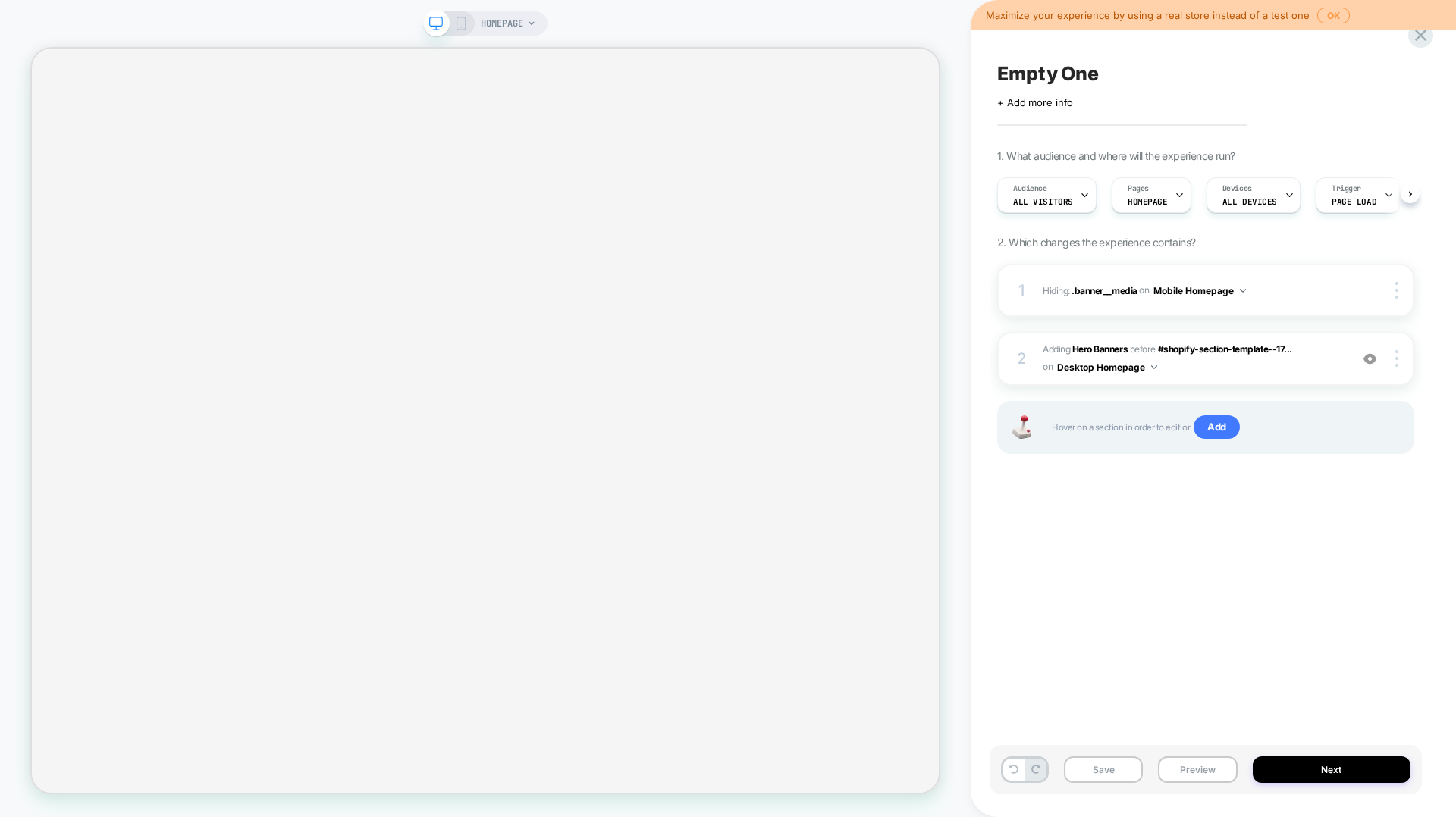
scroll to position [0, 1]
click at [1017, 525] on icon at bounding box center [1014, 770] width 9 height 9
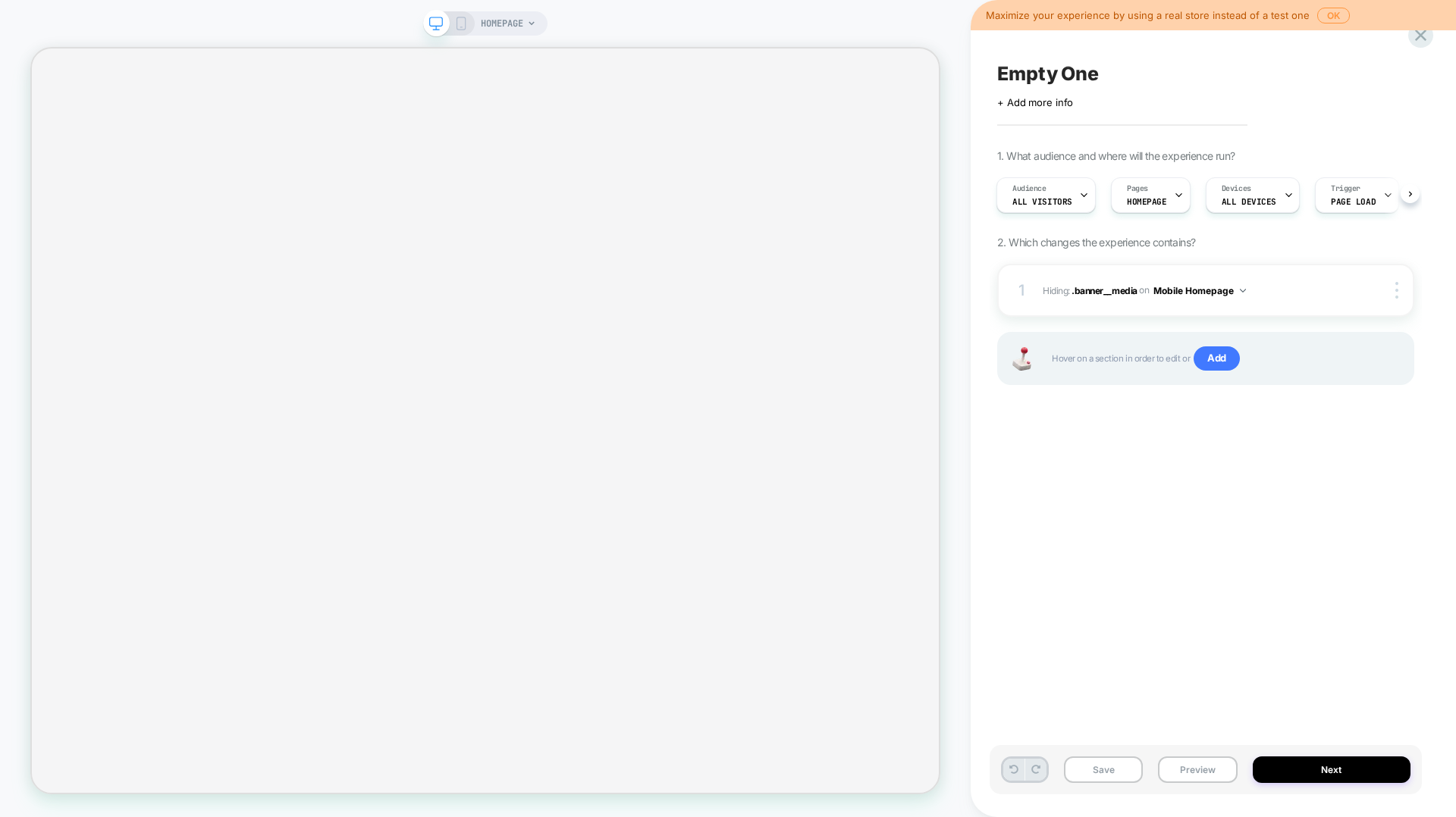
scroll to position [1304, 0]
click at [1017, 525] on icon at bounding box center [1014, 770] width 9 height 9
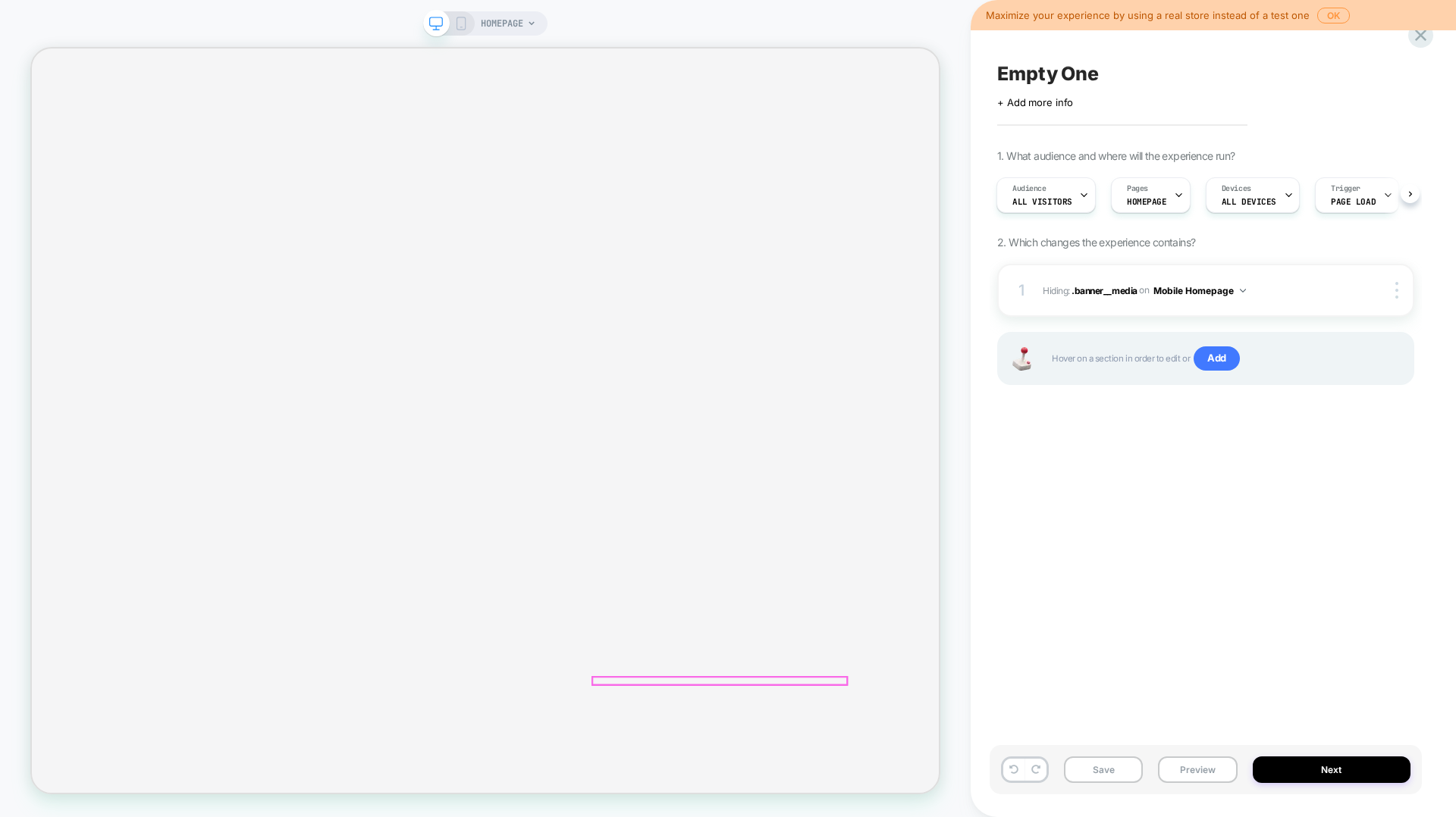
scroll to position [281, 0]
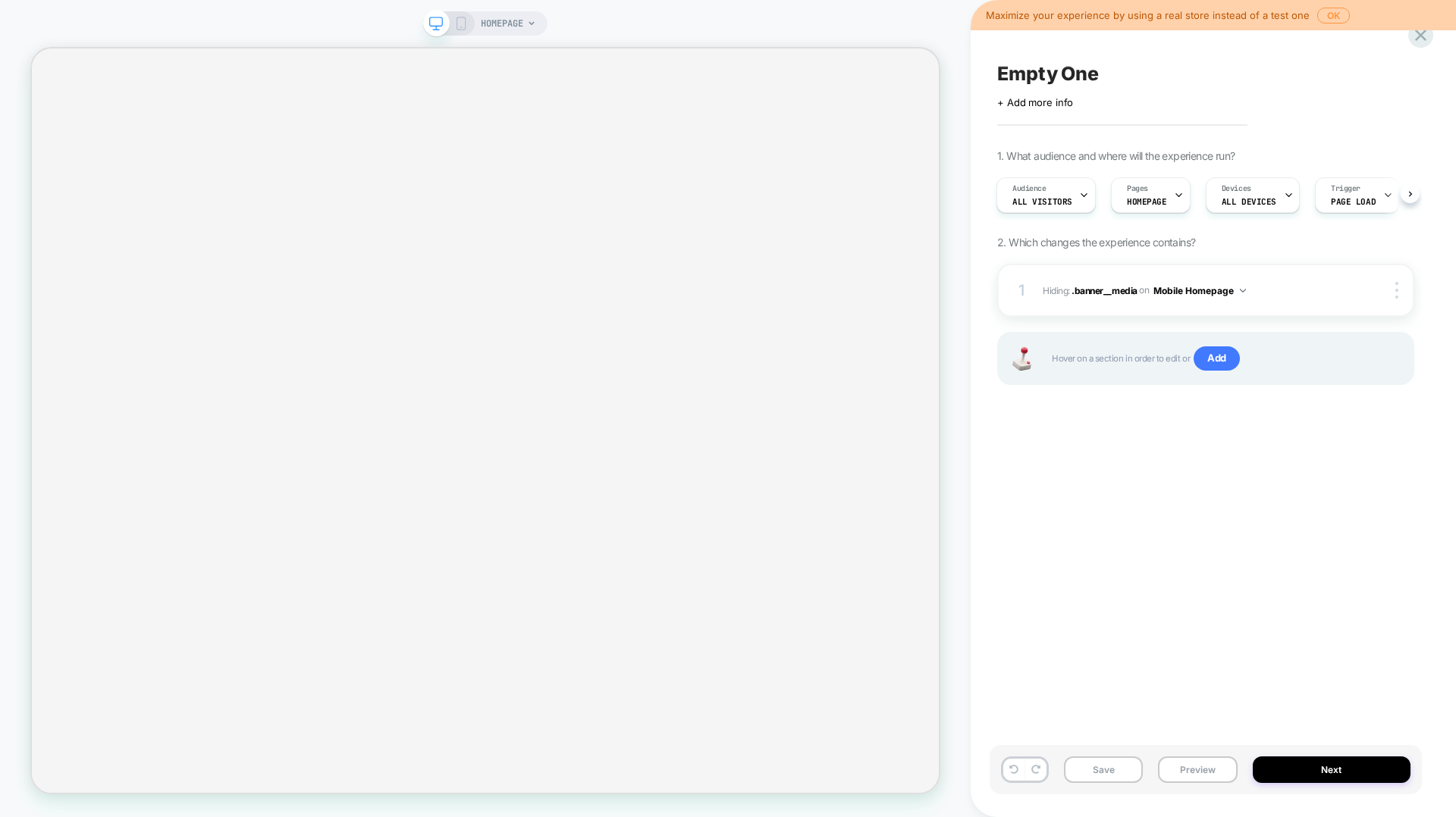
click at [529, 16] on div "HOMEPAGE" at bounding box center [509, 24] width 55 height 25
click at [527, 28] on div "HOMEPAGE" at bounding box center [509, 24] width 55 height 25
click at [1092, 14] on button "OK" at bounding box center [1334, 15] width 32 height 16
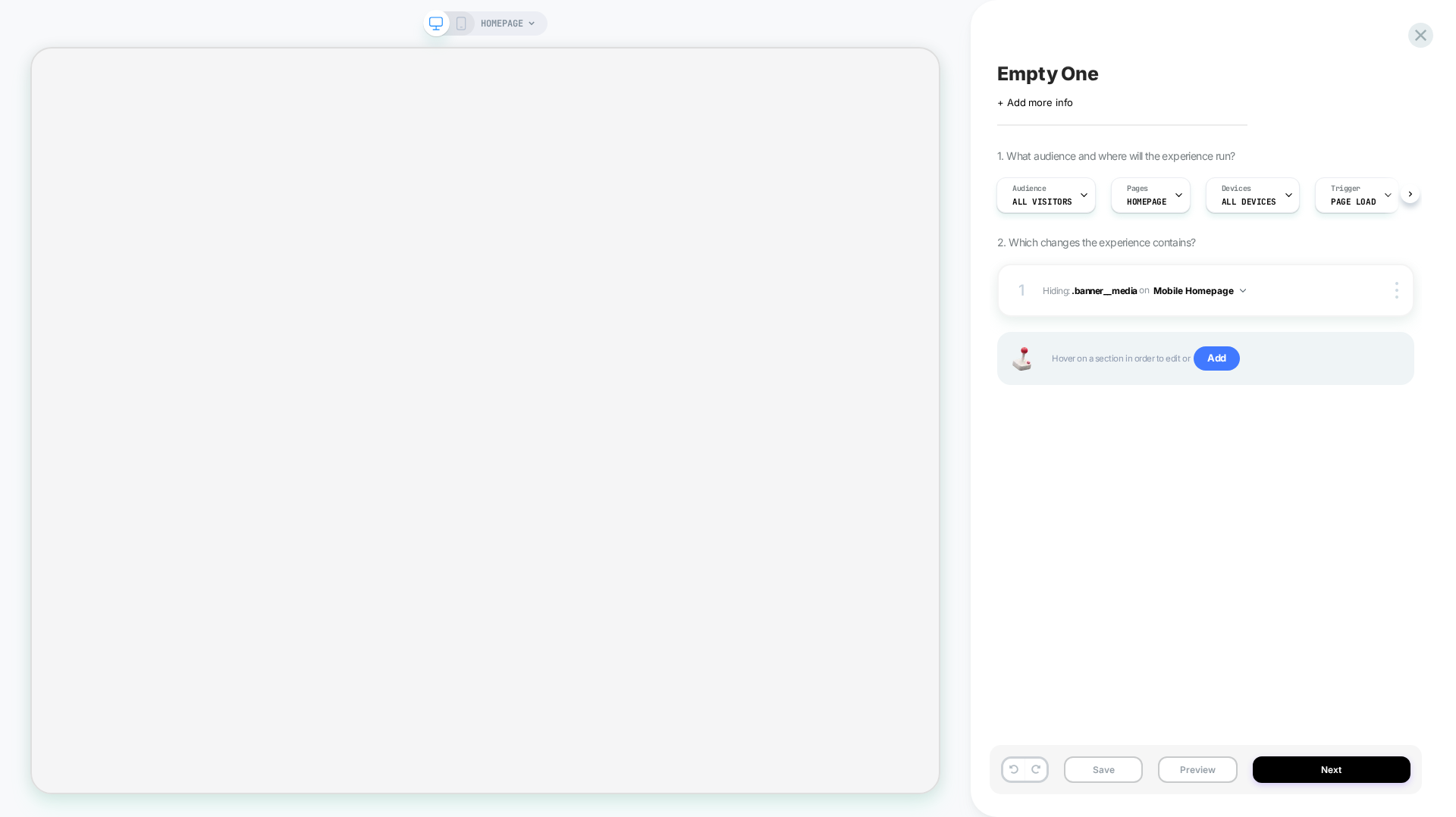
click at [505, 28] on span "HOMEPAGE" at bounding box center [502, 24] width 43 height 25
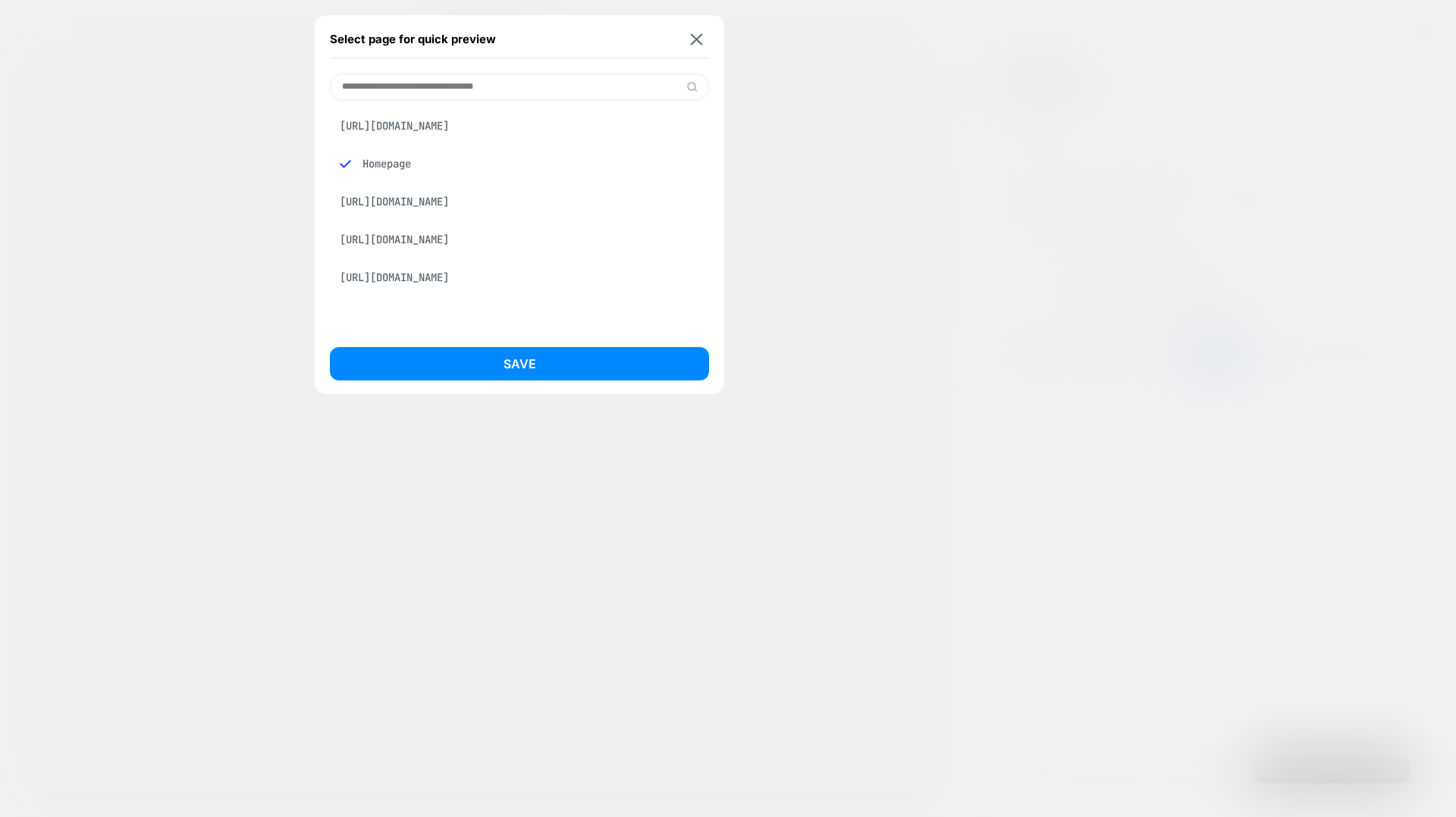
click at [527, 292] on div "https://visually-demo-store.myshopify.com/" at bounding box center [519, 277] width 379 height 28
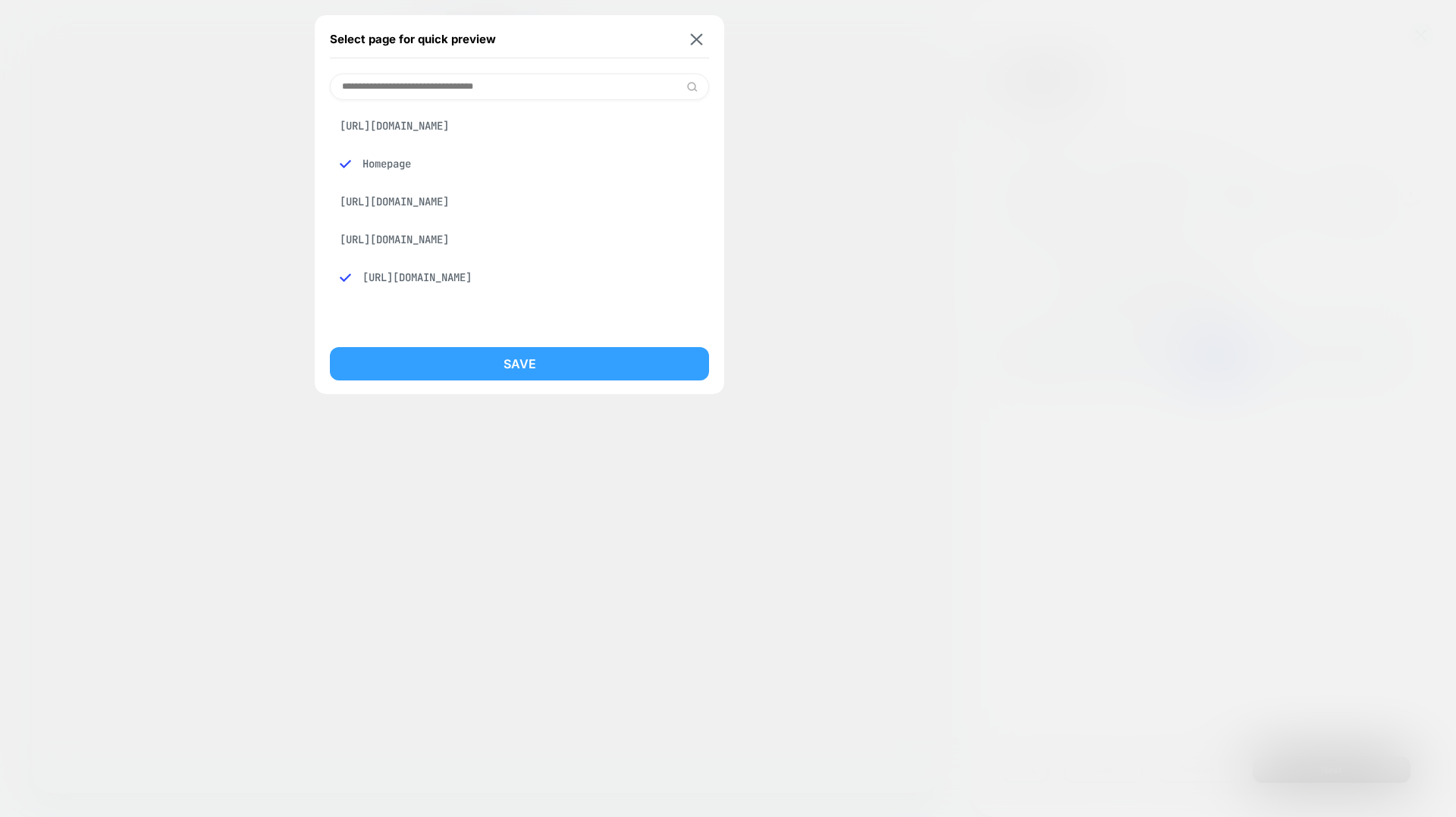
click at [534, 363] on button "Save" at bounding box center [519, 363] width 379 height 33
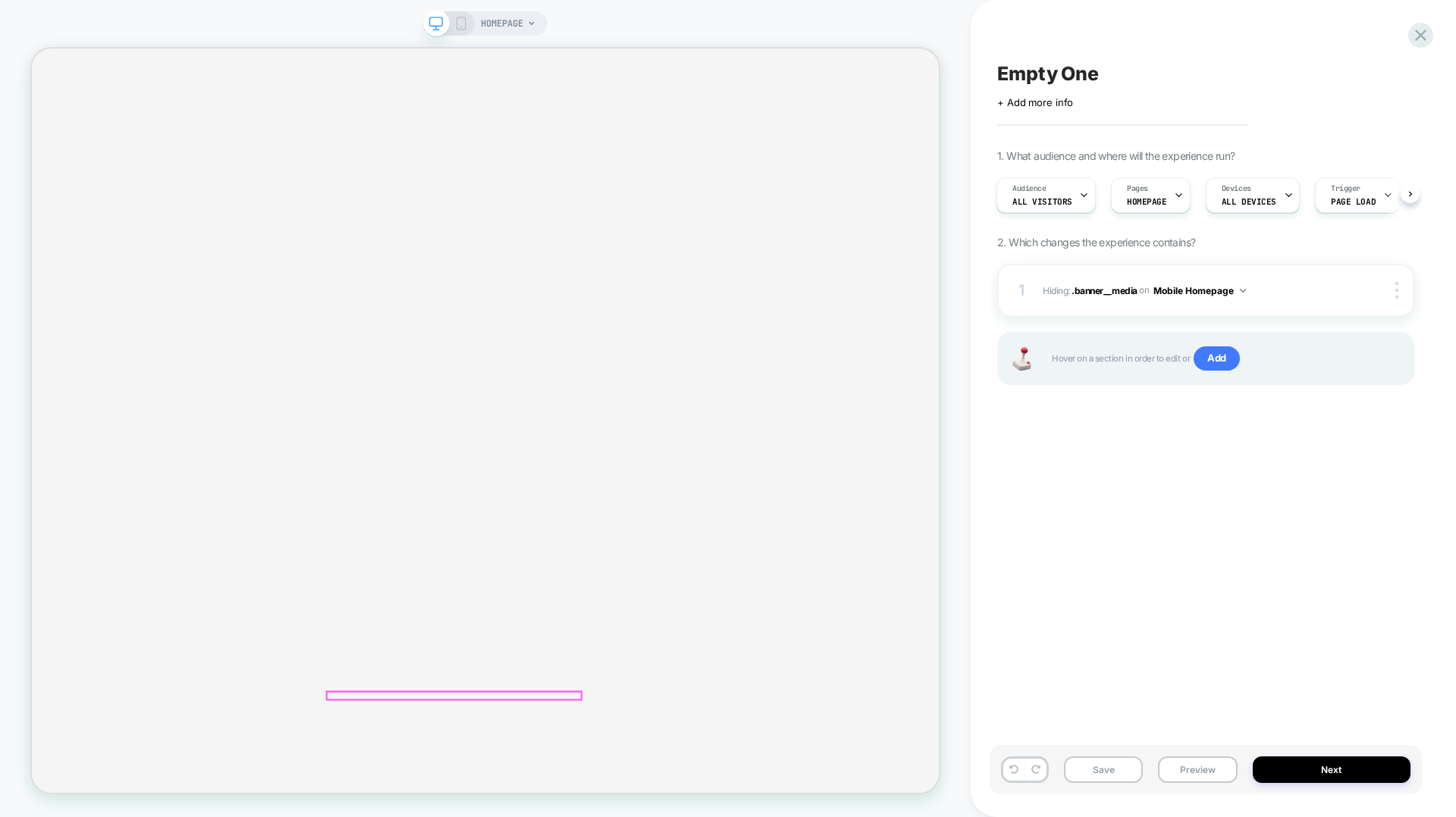
scroll to position [0, 0]
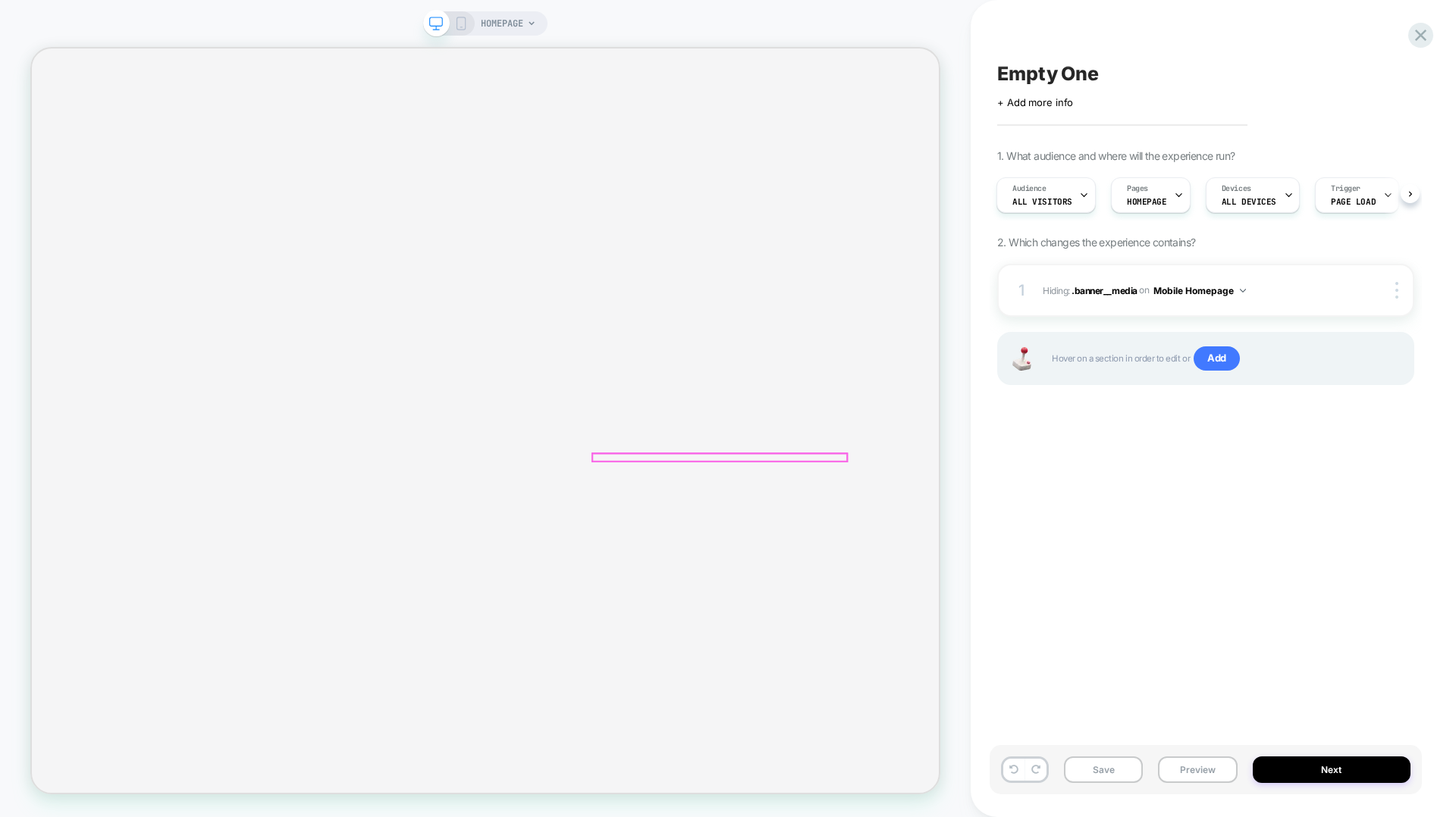
scroll to position [484, 0]
click at [519, 28] on span "HOMEPAGE" at bounding box center [502, 24] width 43 height 25
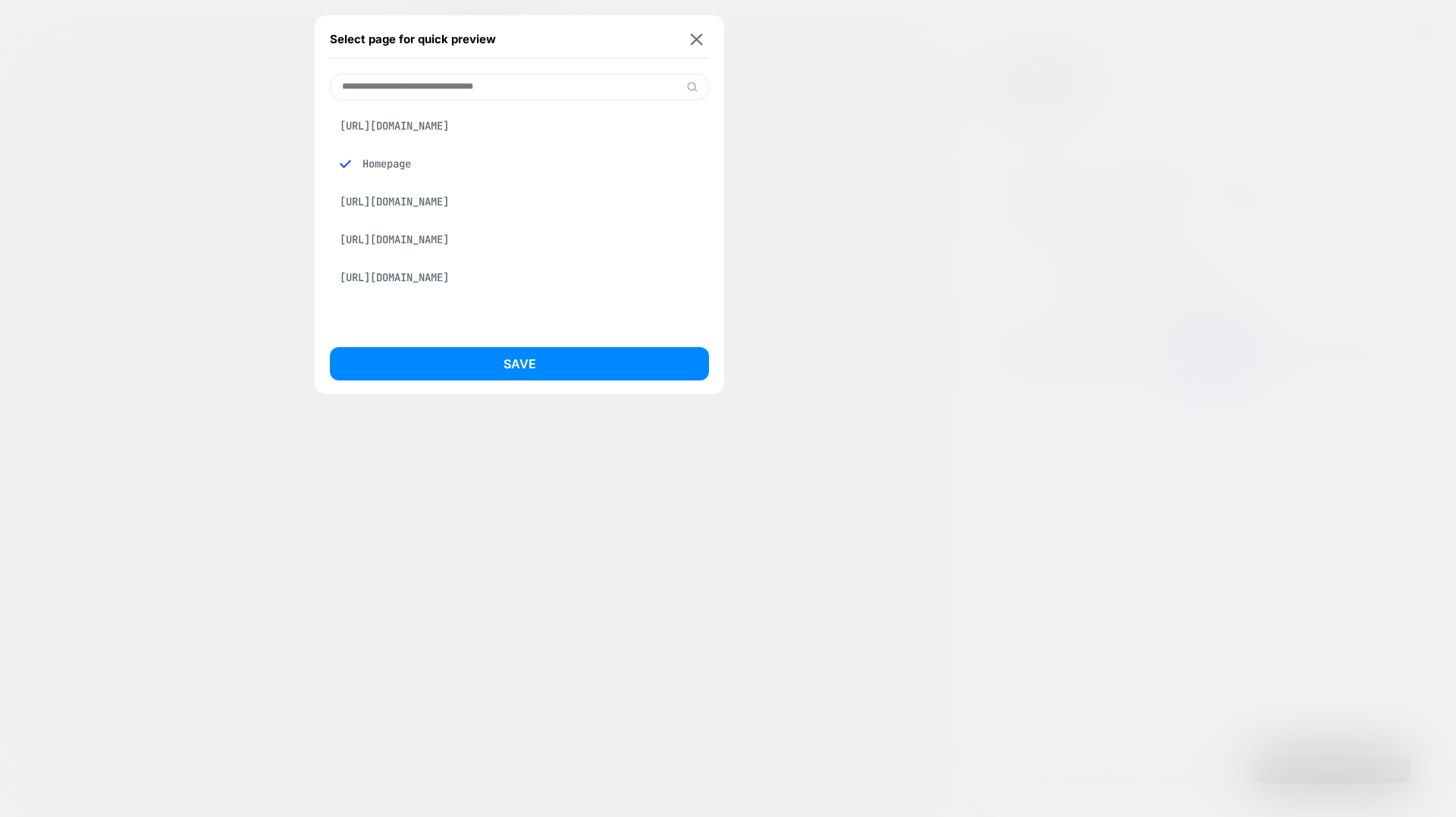
click at [520, 254] on div "https://visually-demo-store.myshopify.com/products/gift-card" at bounding box center [519, 239] width 379 height 28
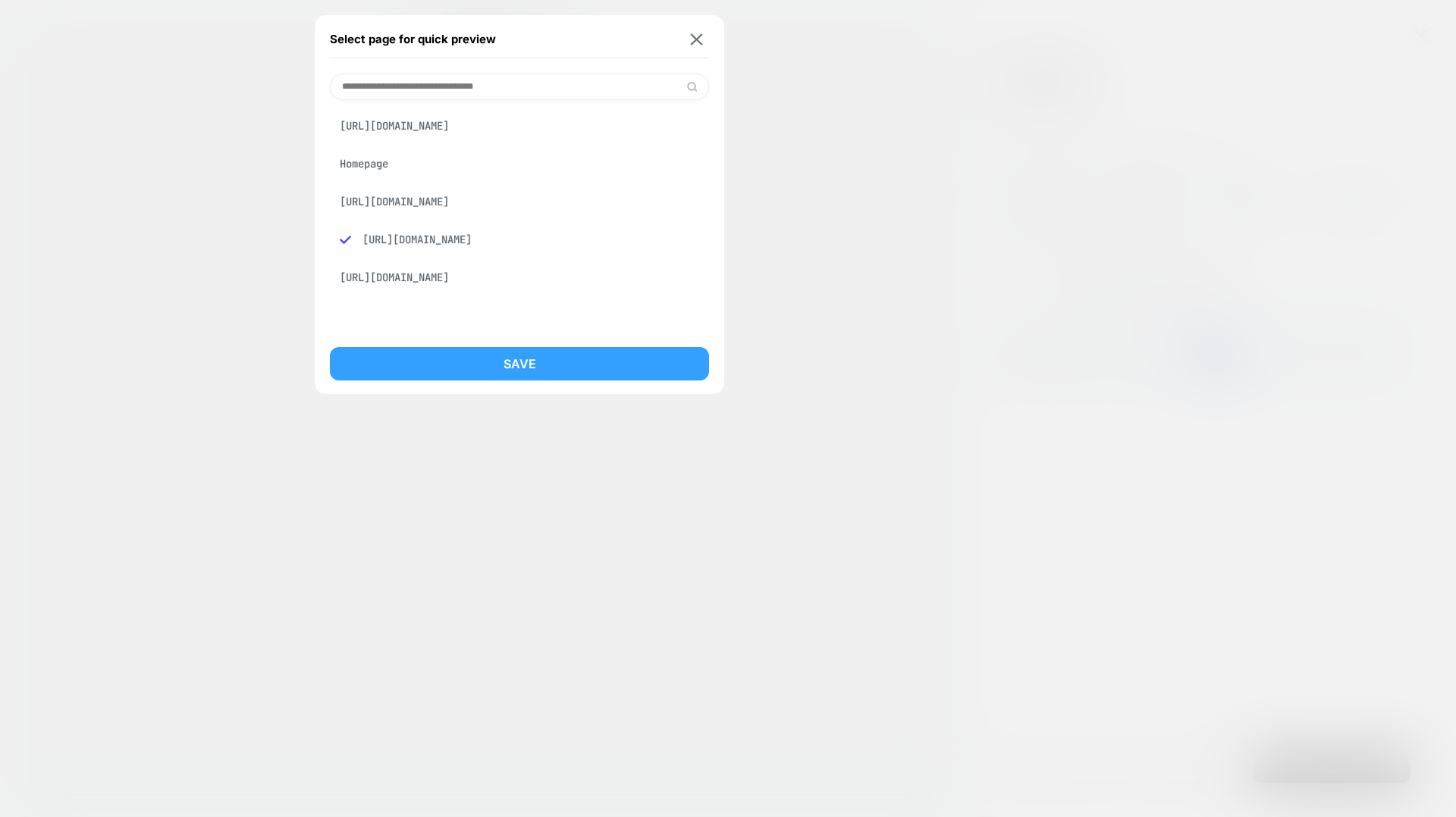
click at [539, 373] on button "Save" at bounding box center [519, 363] width 379 height 33
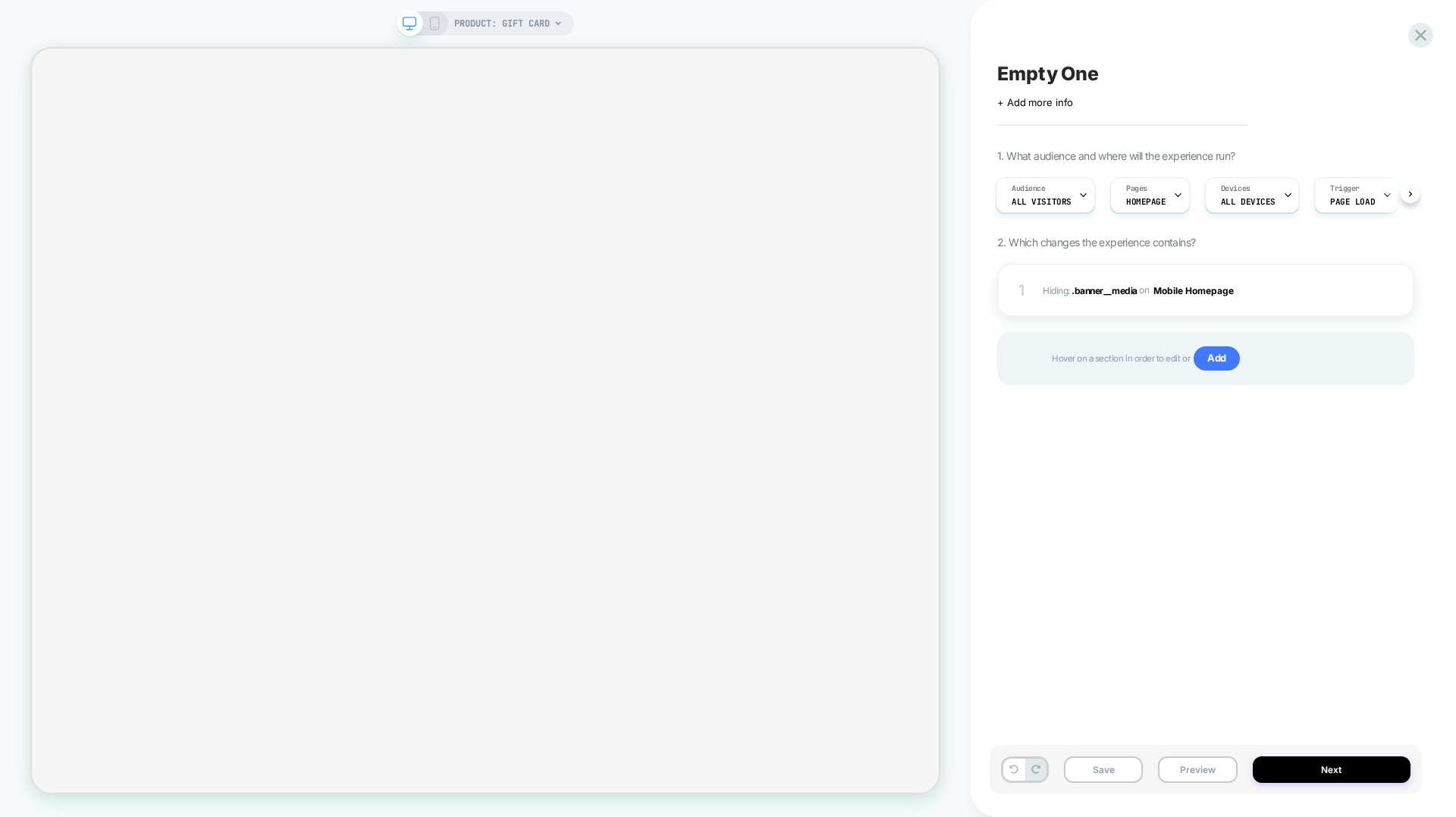
scroll to position [0, 2]
click at [1092, 358] on span "Add" at bounding box center [1216, 359] width 47 height 25
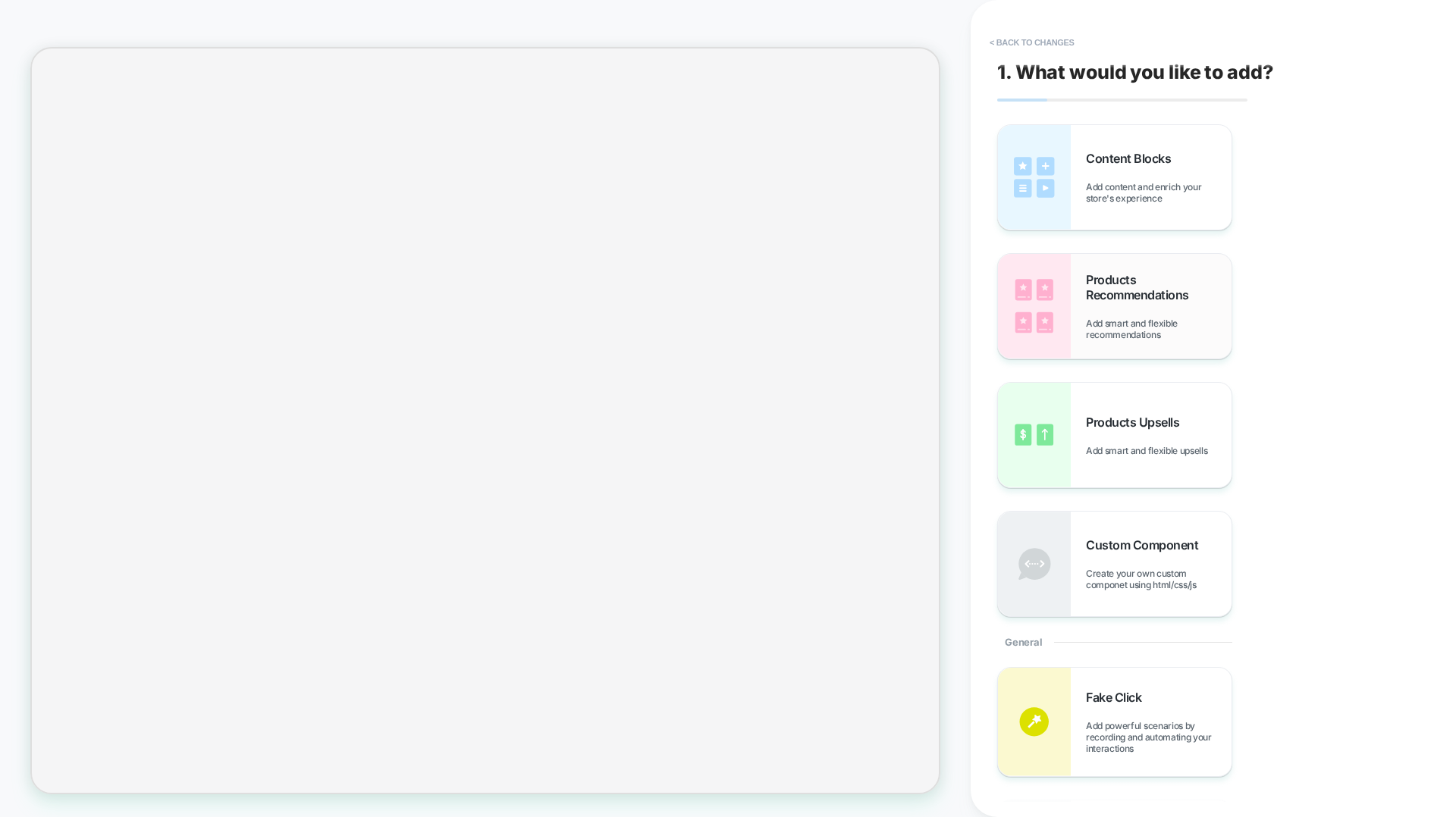
click at [1092, 316] on div "Products Recommendations Add smart and flexible recommendations" at bounding box center [1158, 306] width 145 height 68
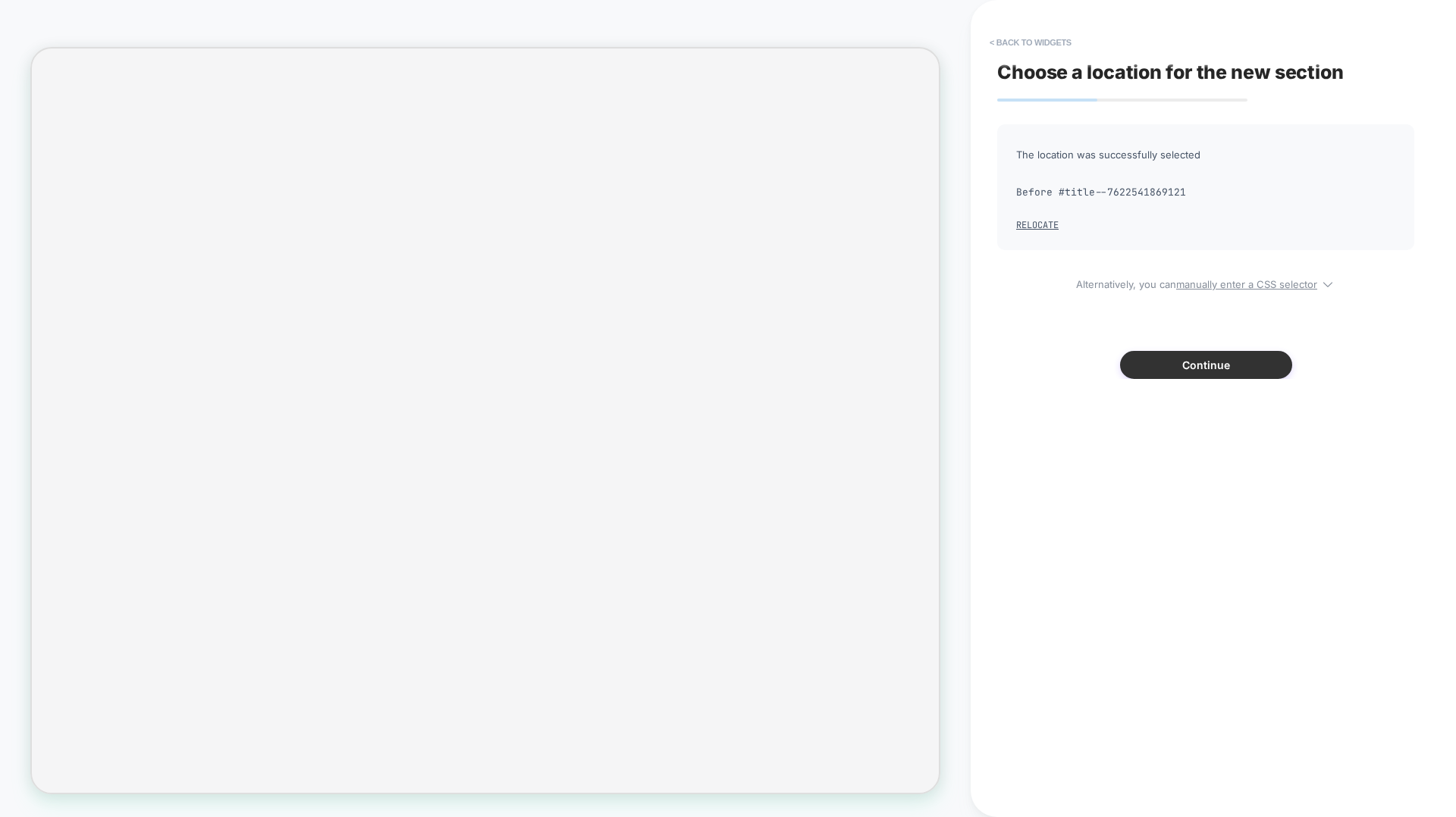
click at [1092, 371] on button "Continue" at bounding box center [1205, 365] width 172 height 28
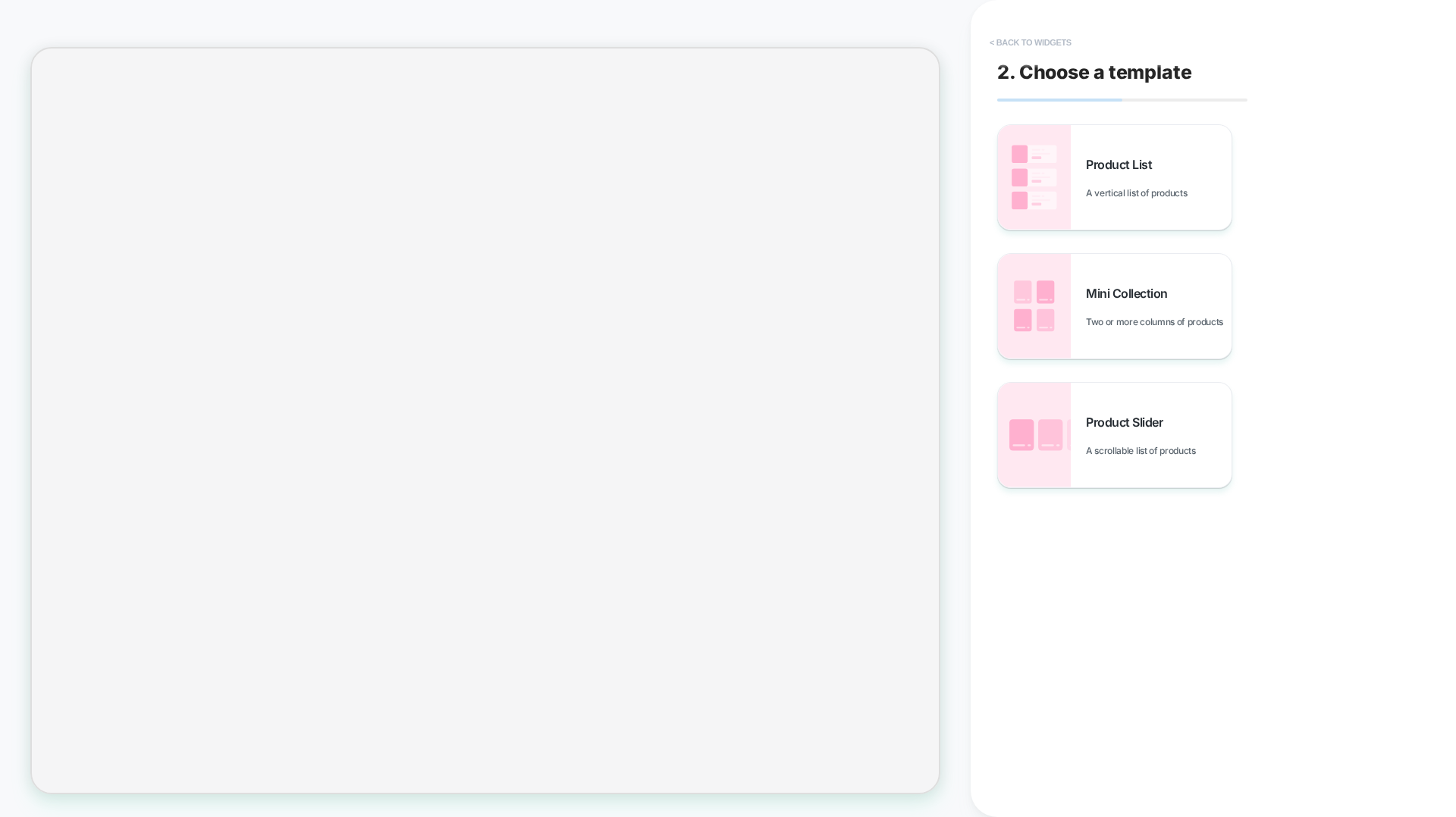
click at [999, 46] on button "< Back to widgets" at bounding box center [1031, 43] width 97 height 25
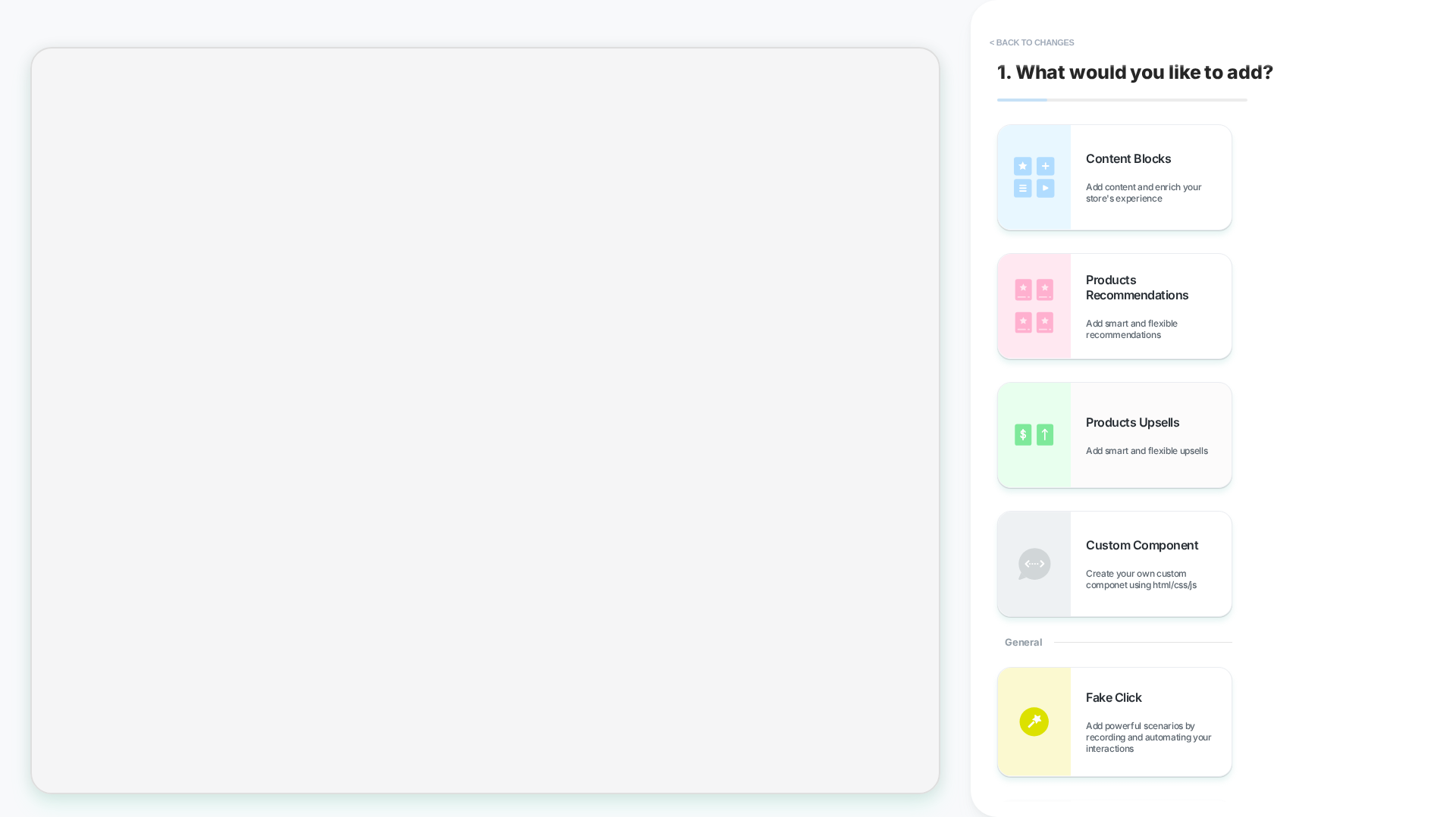
click at [1092, 447] on span "Add smart and flexible upsells" at bounding box center [1150, 451] width 129 height 11
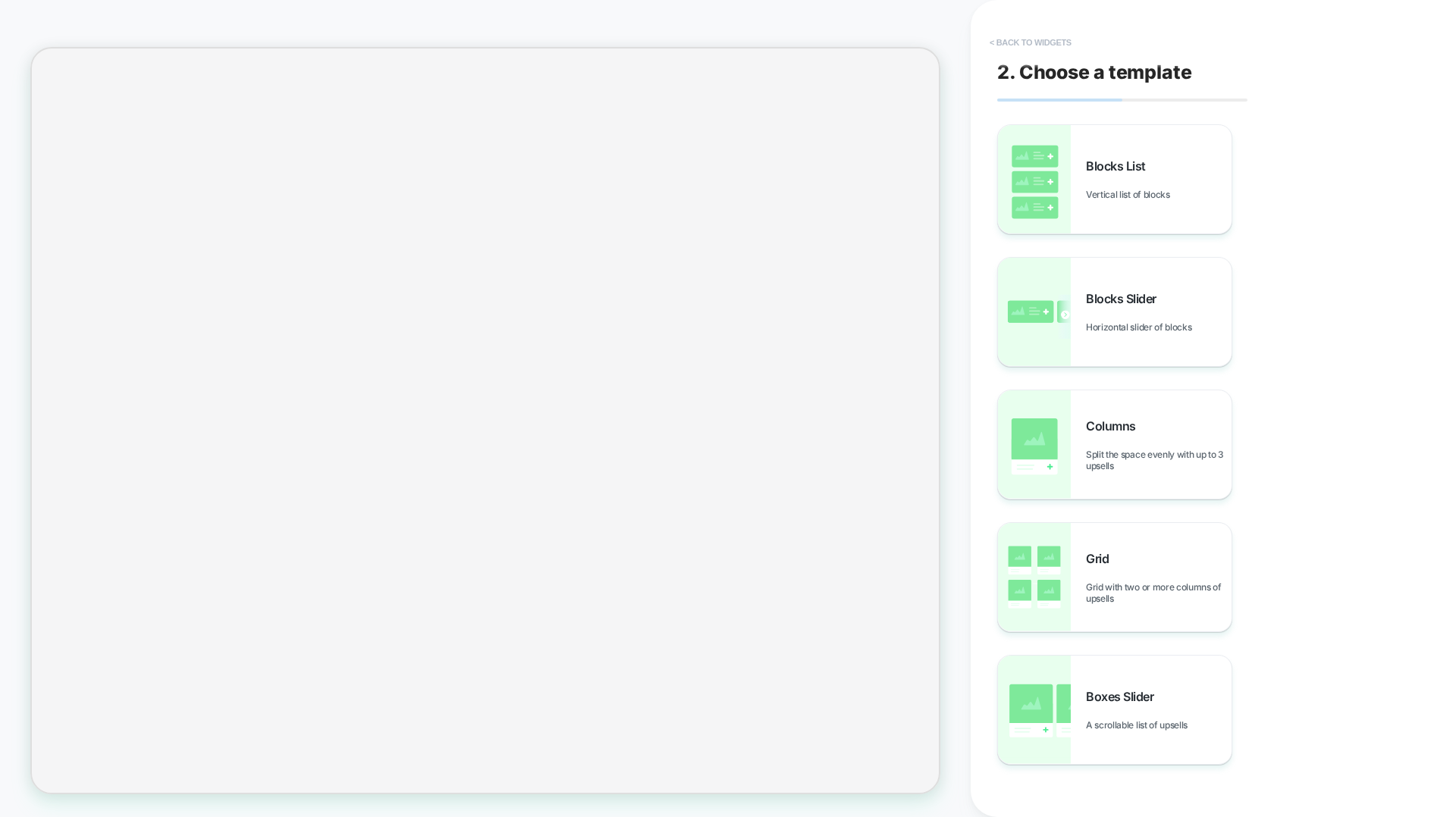
click at [1033, 37] on button "< Back to widgets" at bounding box center [1031, 43] width 97 height 25
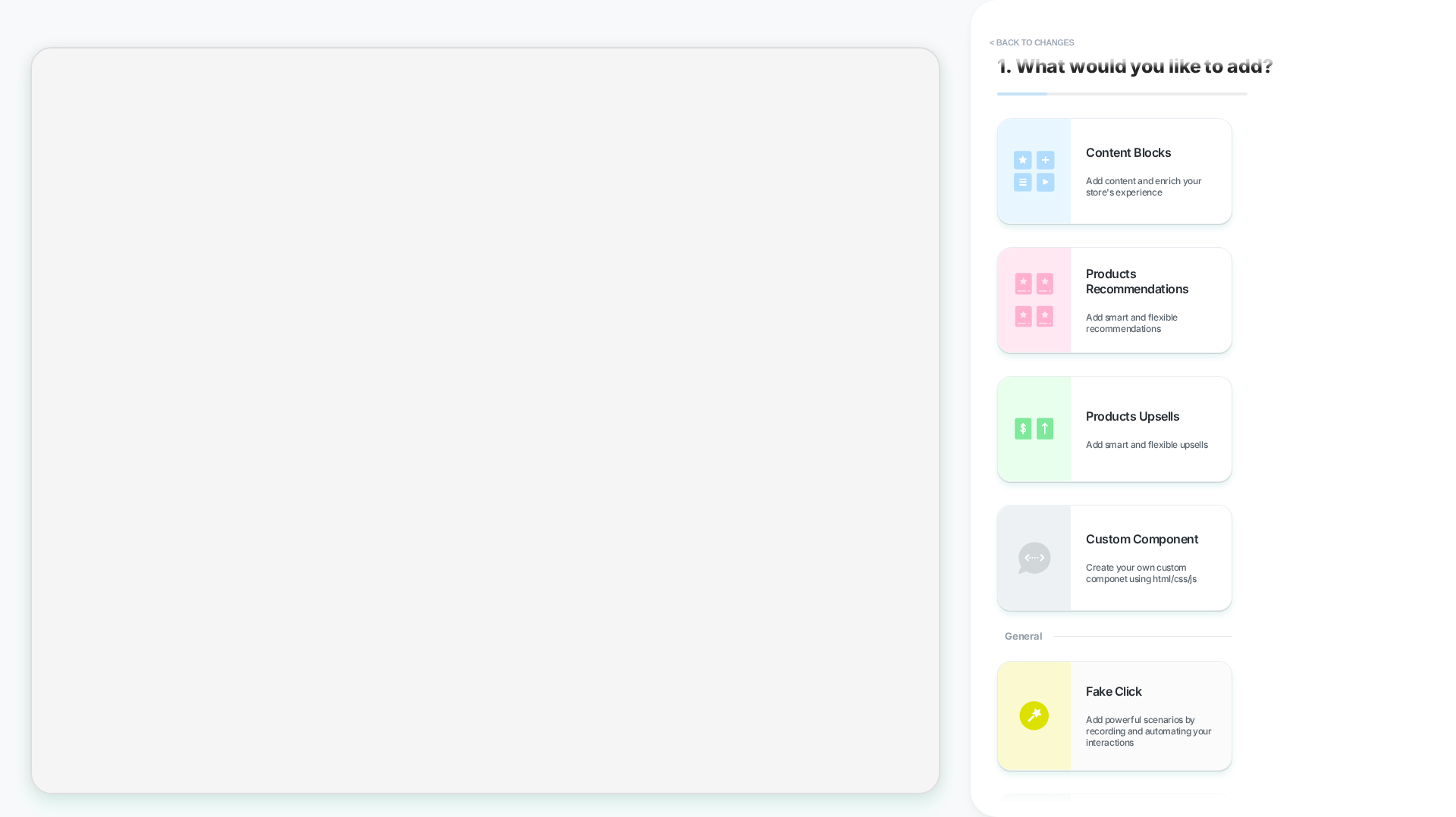
scroll to position [0, 0]
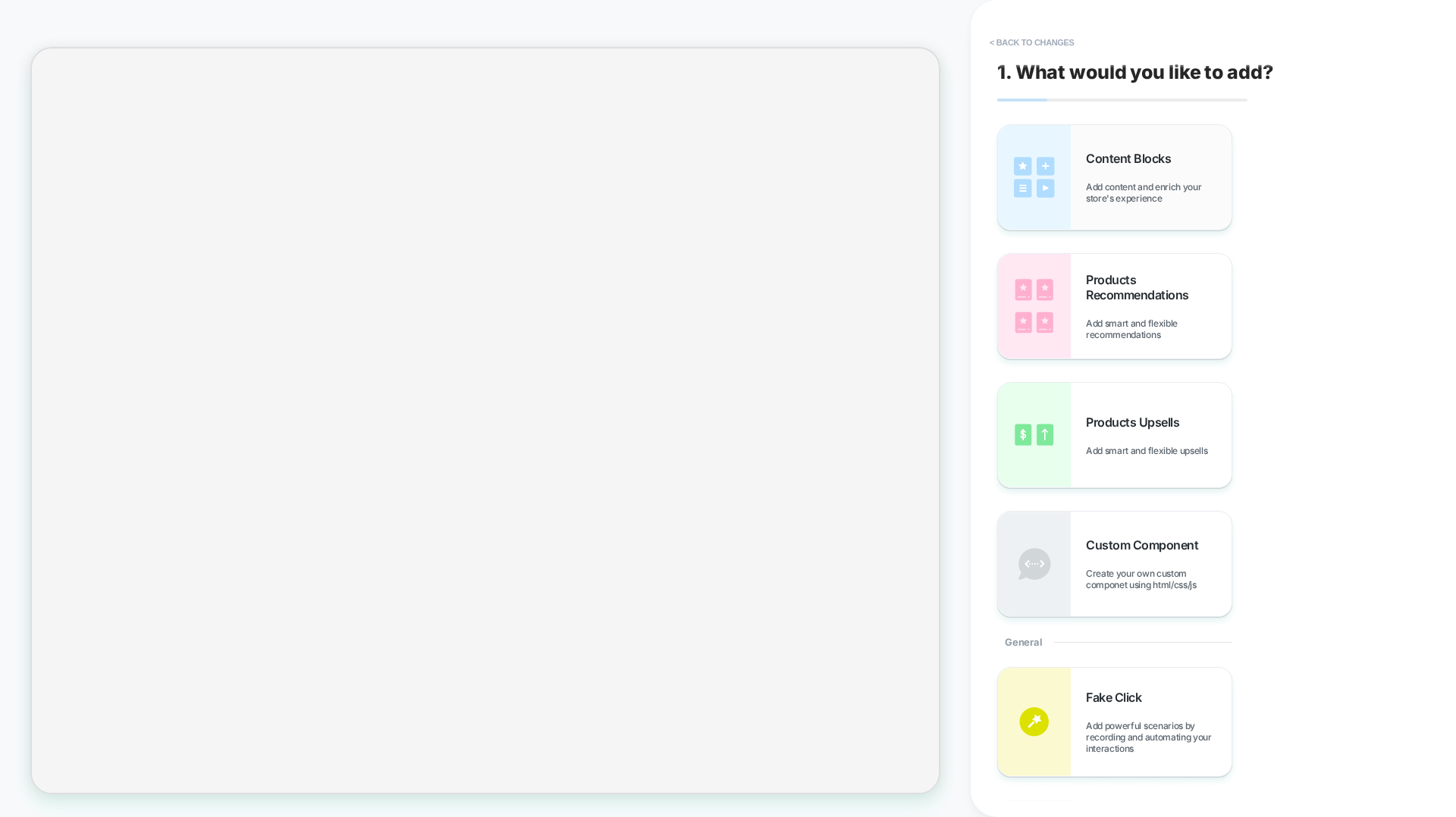
click at [1092, 183] on span "Add content and enrich your store's experience" at bounding box center [1158, 193] width 145 height 23
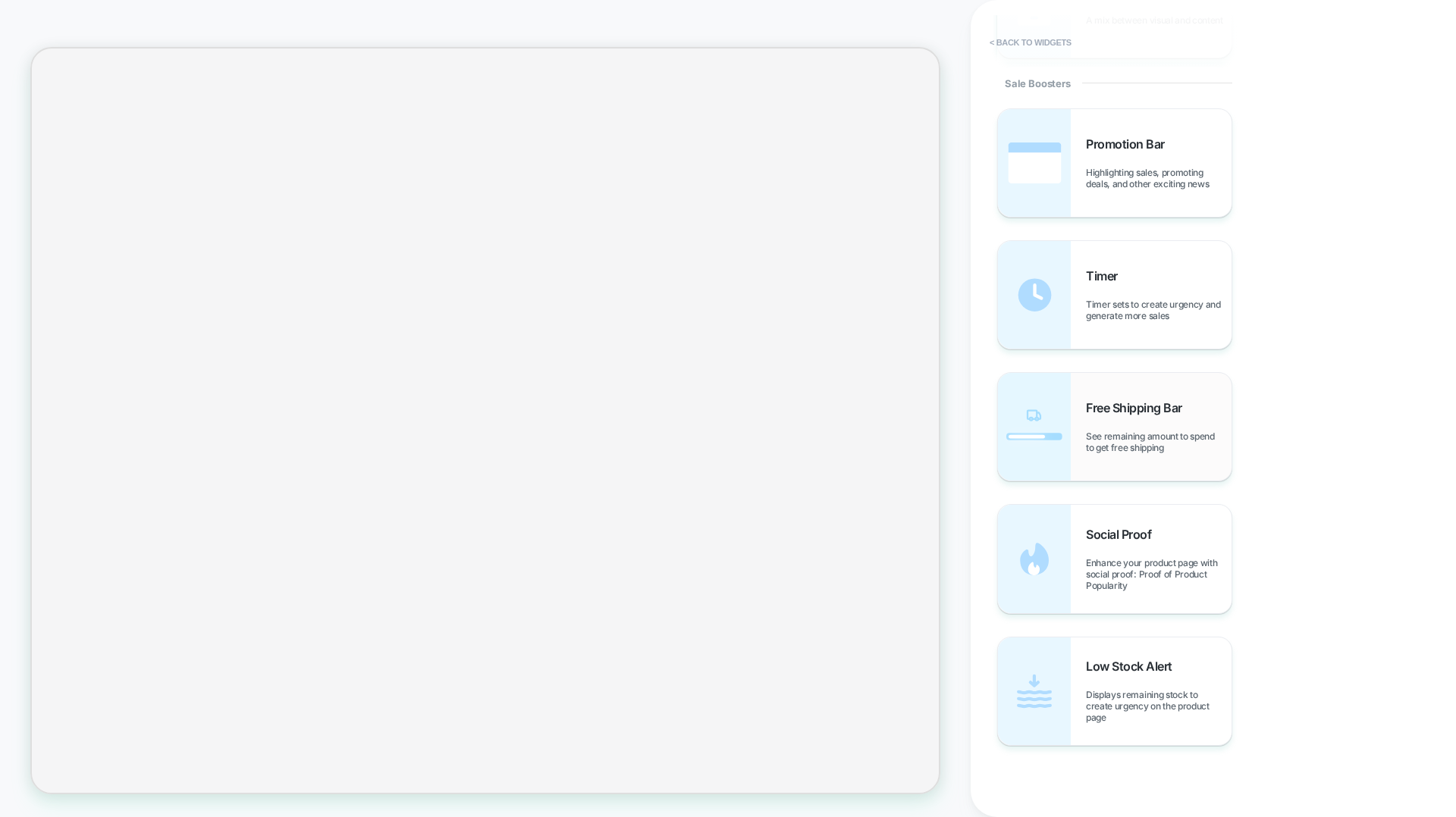
scroll to position [1365, 0]
click at [1092, 525] on div "Low Stock Alert Displays remaining stock to create urgency on the product page" at bounding box center [1158, 686] width 145 height 65
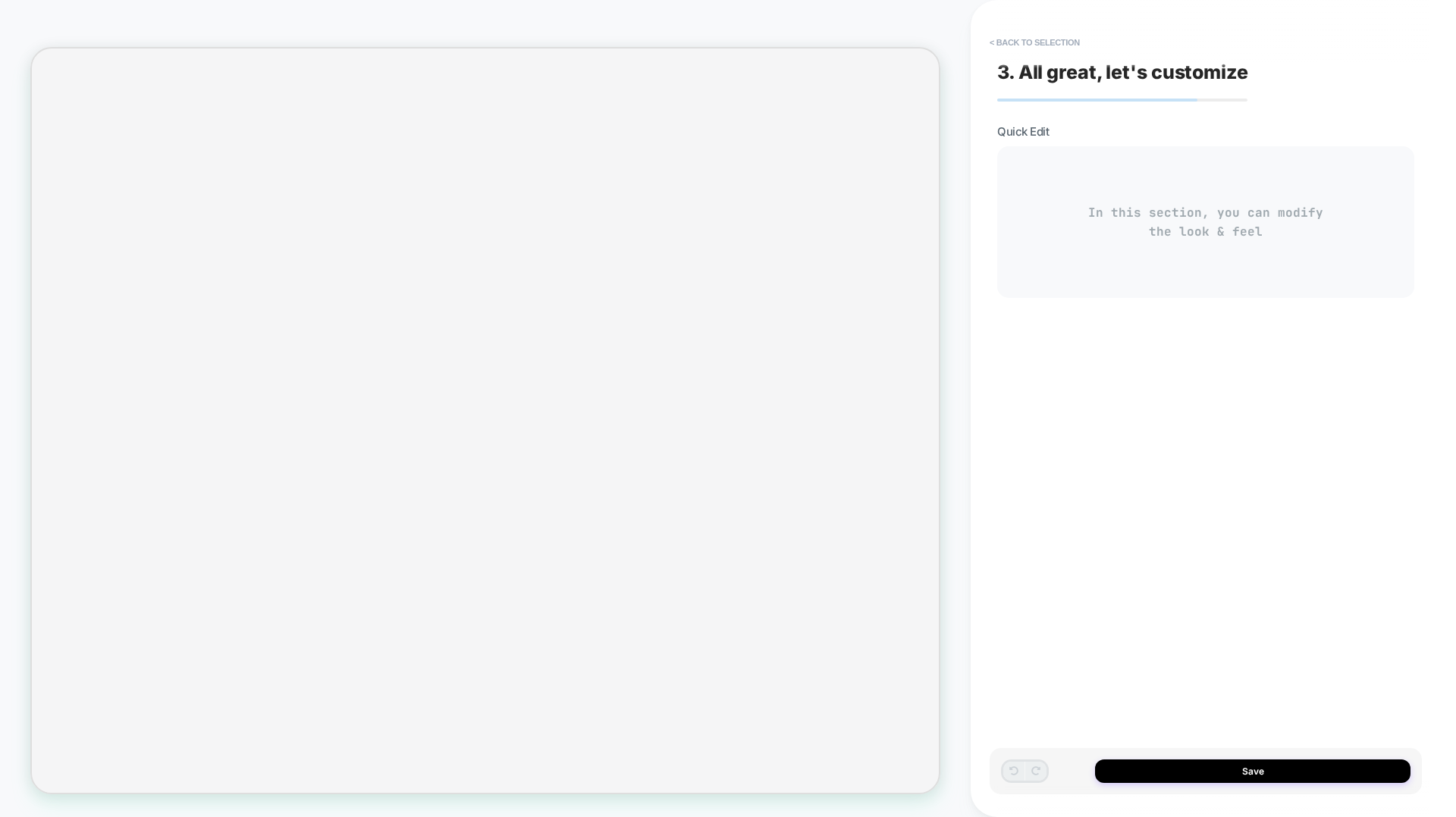
type textarea "*"
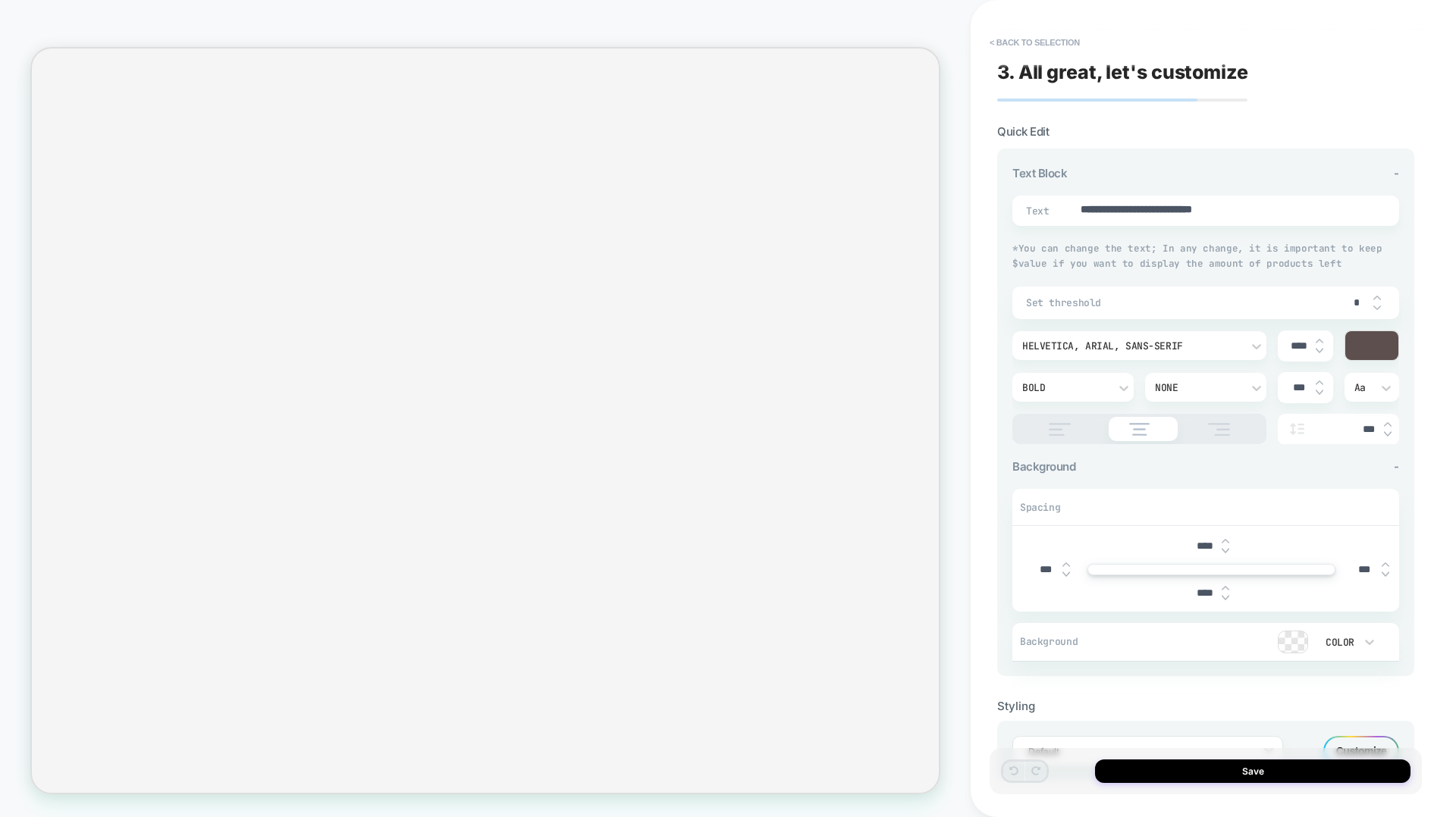
click at [1092, 215] on div "In this section, you can modify the look & feel" at bounding box center [1205, 222] width 417 height 152
click at [1043, 50] on button "< Back to selection" at bounding box center [1035, 43] width 105 height 25
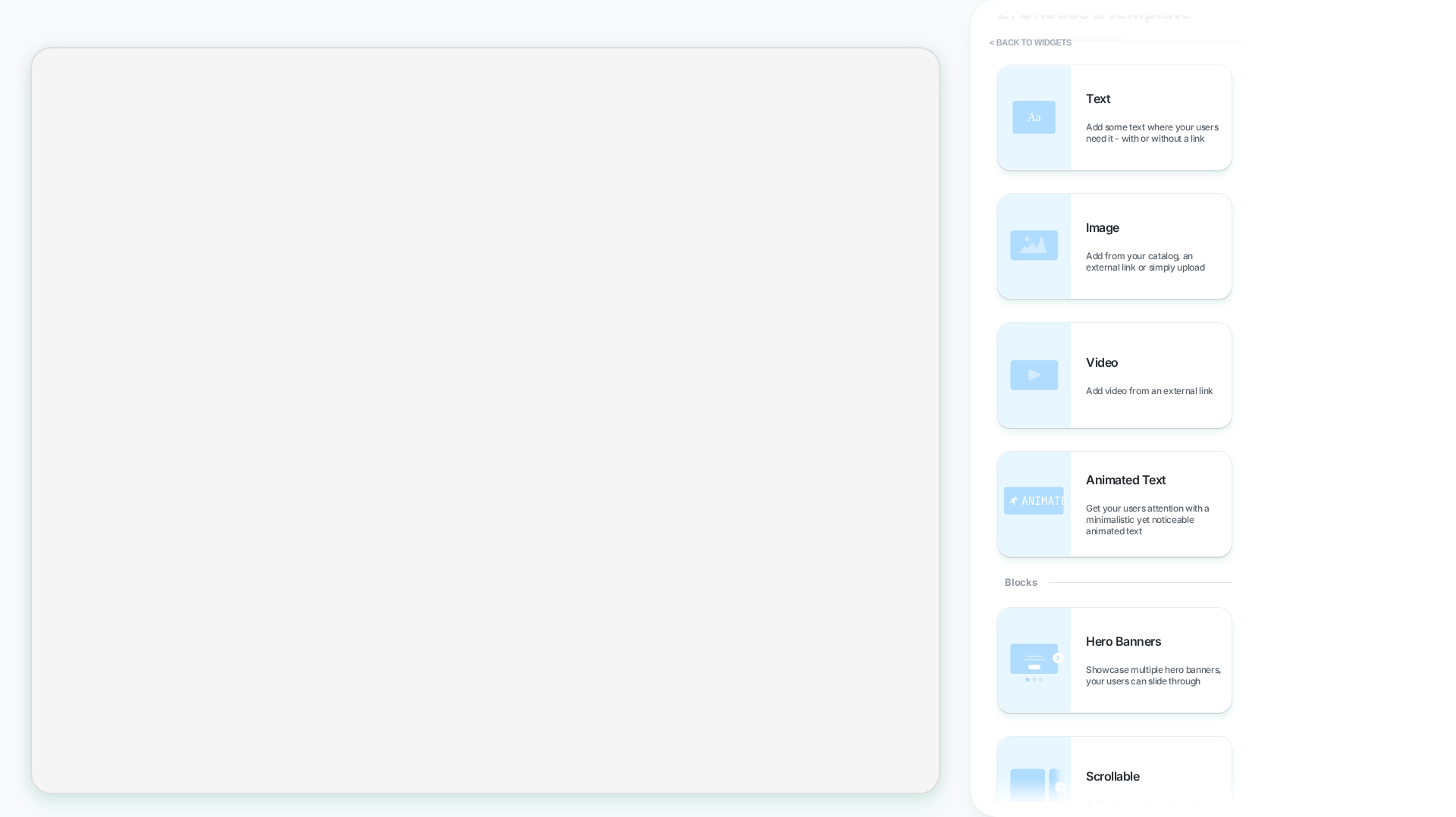
scroll to position [0, 0]
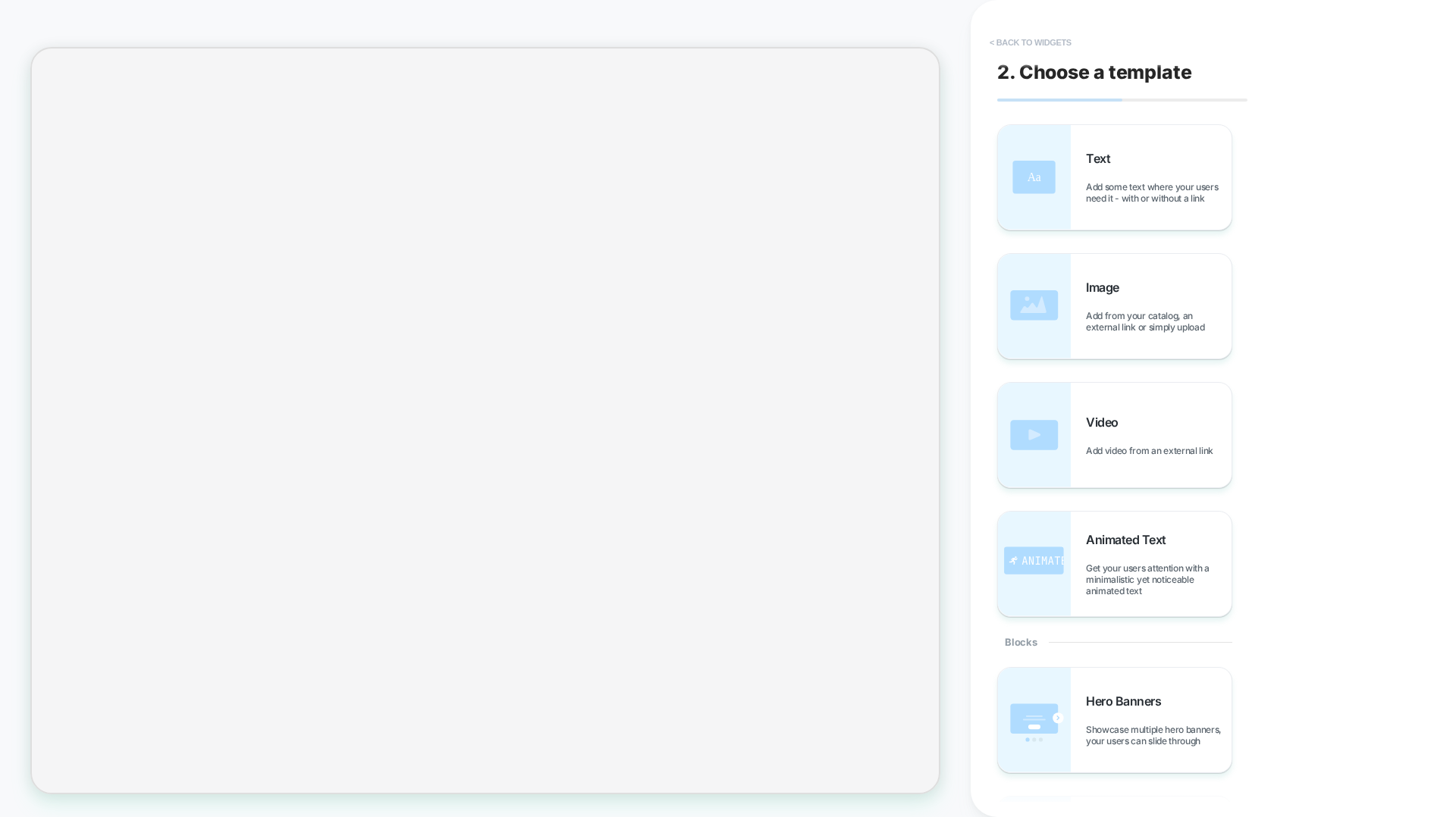
click at [1043, 36] on button "< Back to widgets" at bounding box center [1031, 43] width 97 height 25
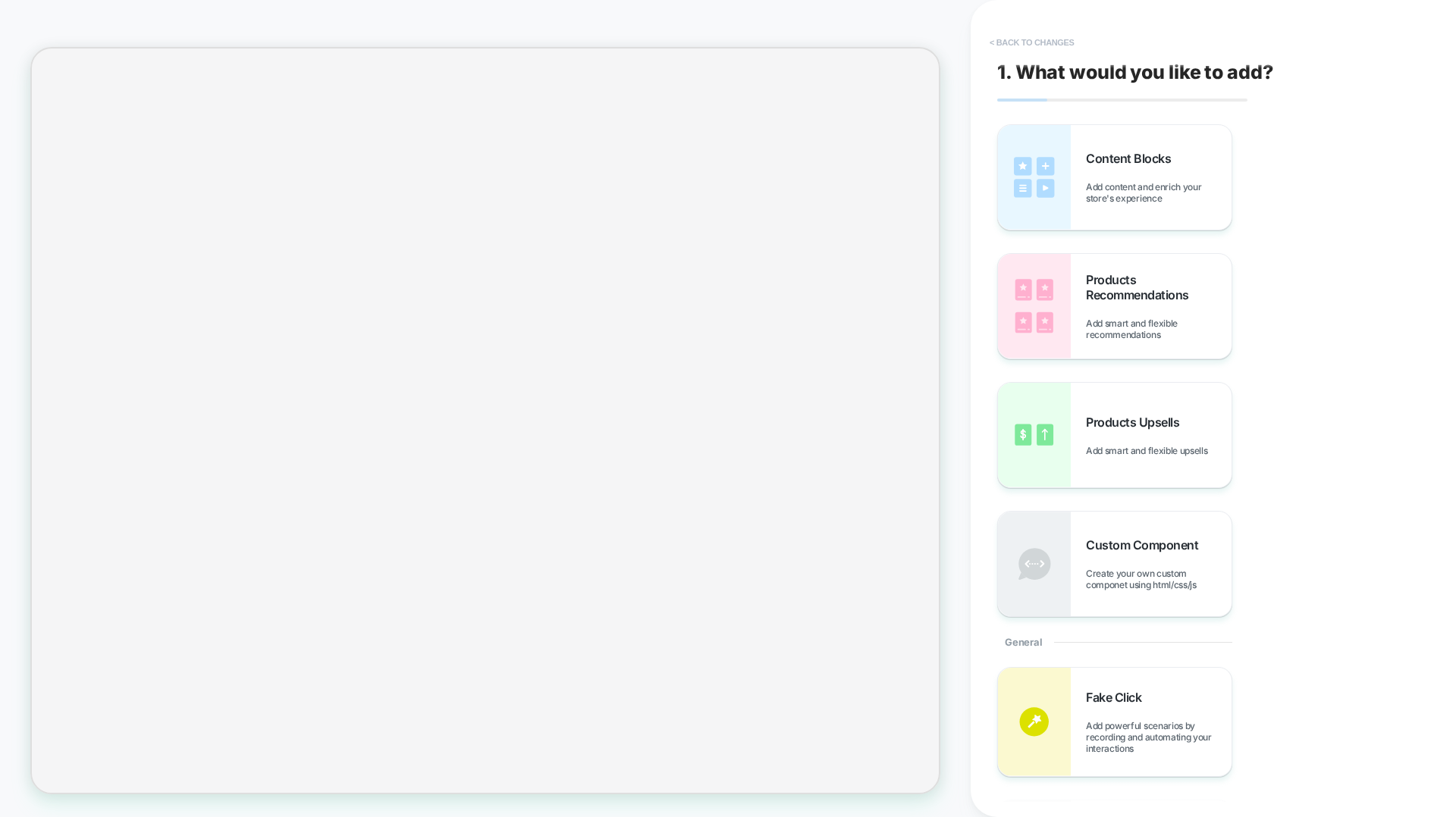
click at [999, 43] on button "< Back to changes" at bounding box center [1032, 43] width 100 height 25
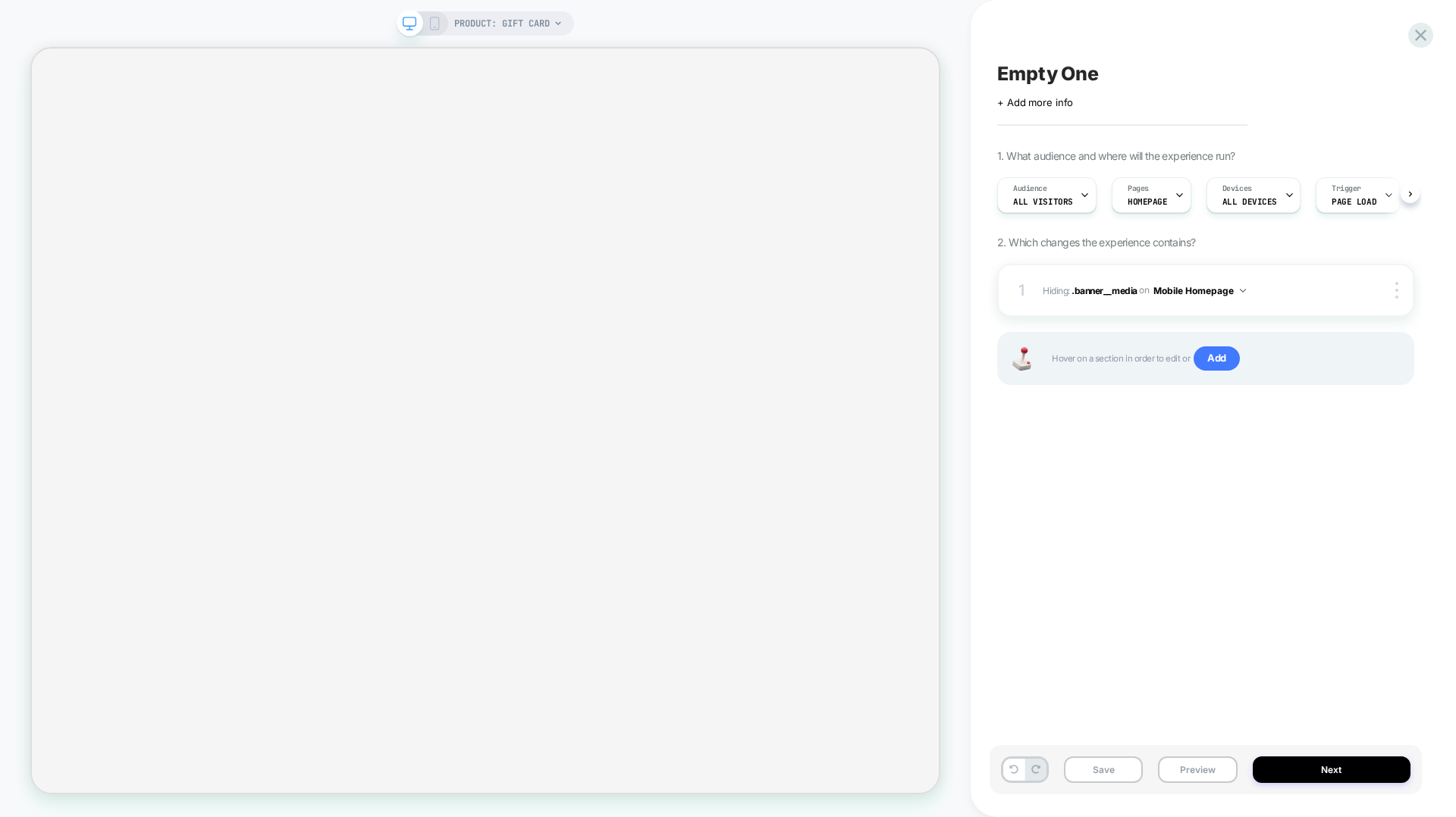
scroll to position [0, 1]
click at [518, 26] on span "PRODUCT: Gift Card" at bounding box center [502, 24] width 96 height 25
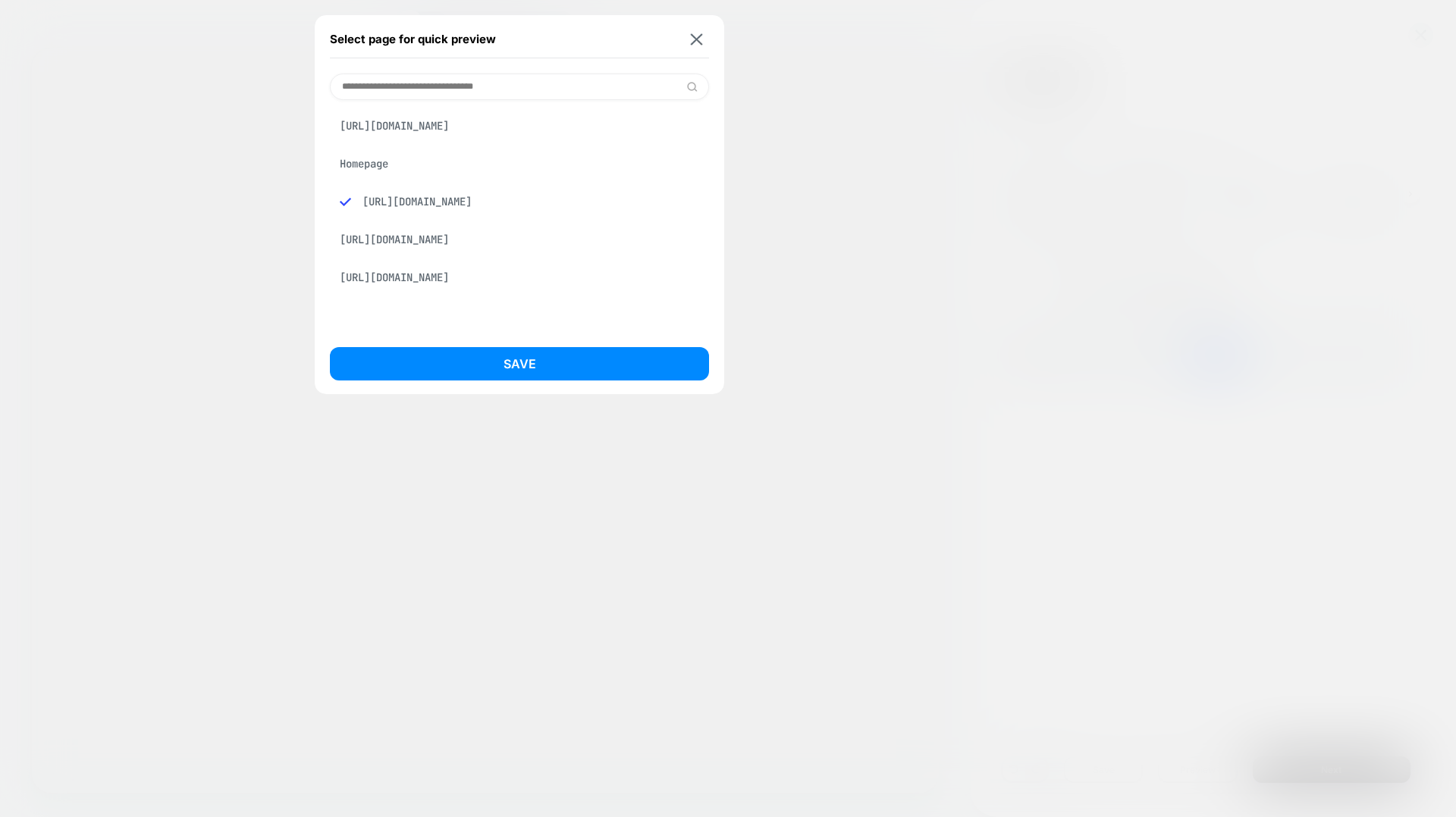
paste input "**********"
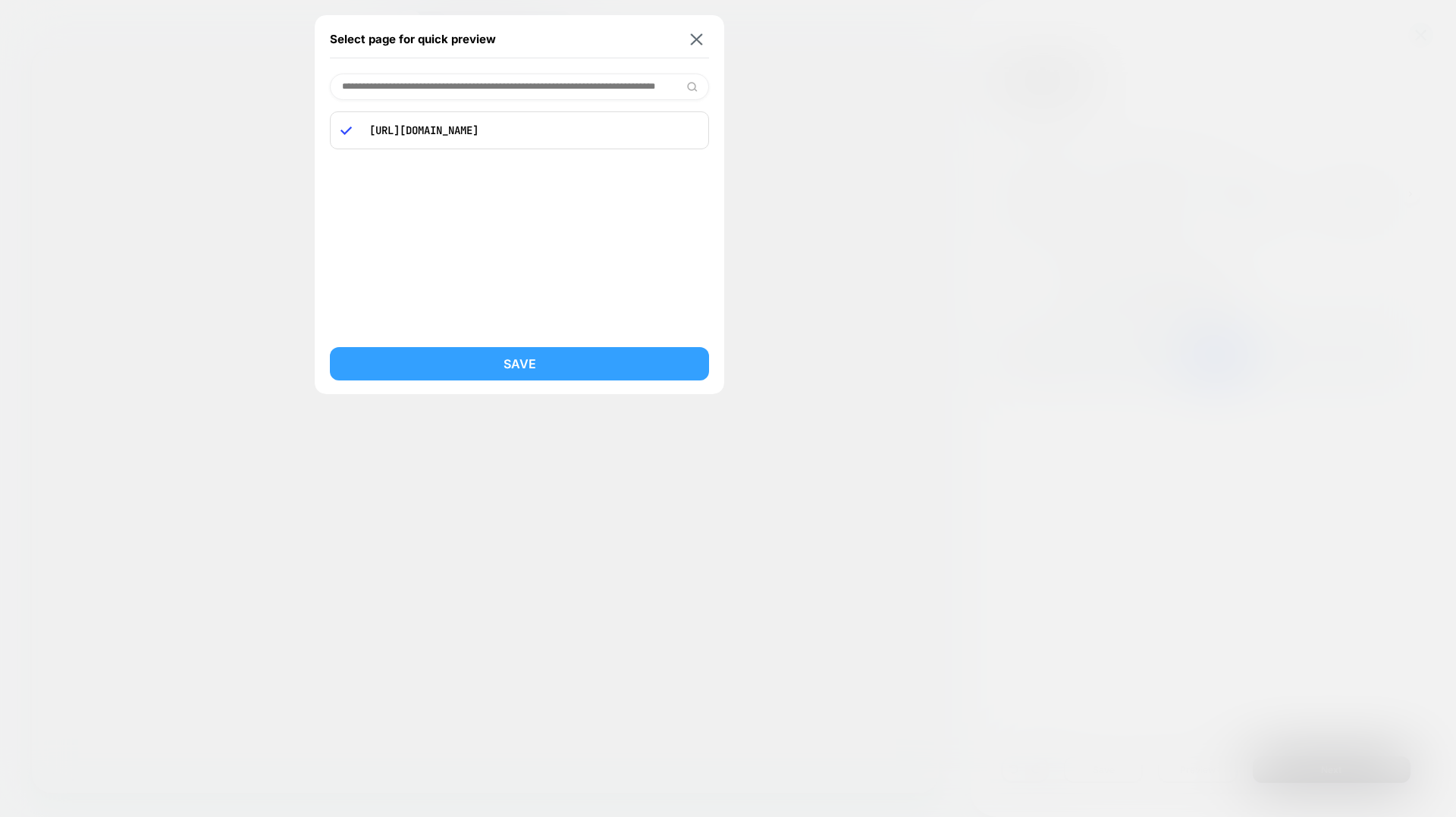
type input "**********"
click at [553, 371] on button "Save" at bounding box center [519, 363] width 379 height 33
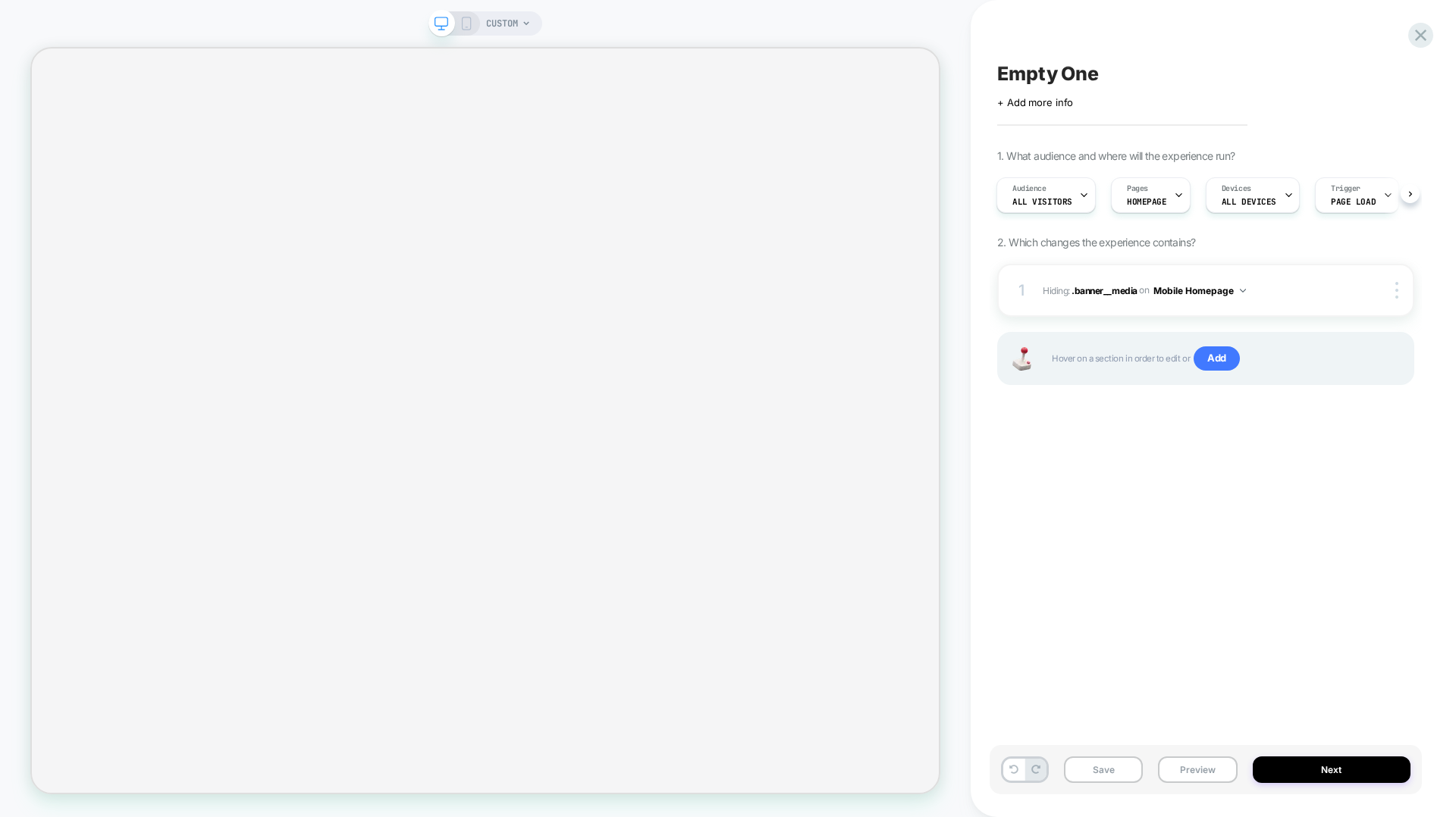
scroll to position [0, 2]
click at [508, 28] on span "CUSTOM" at bounding box center [502, 24] width 32 height 25
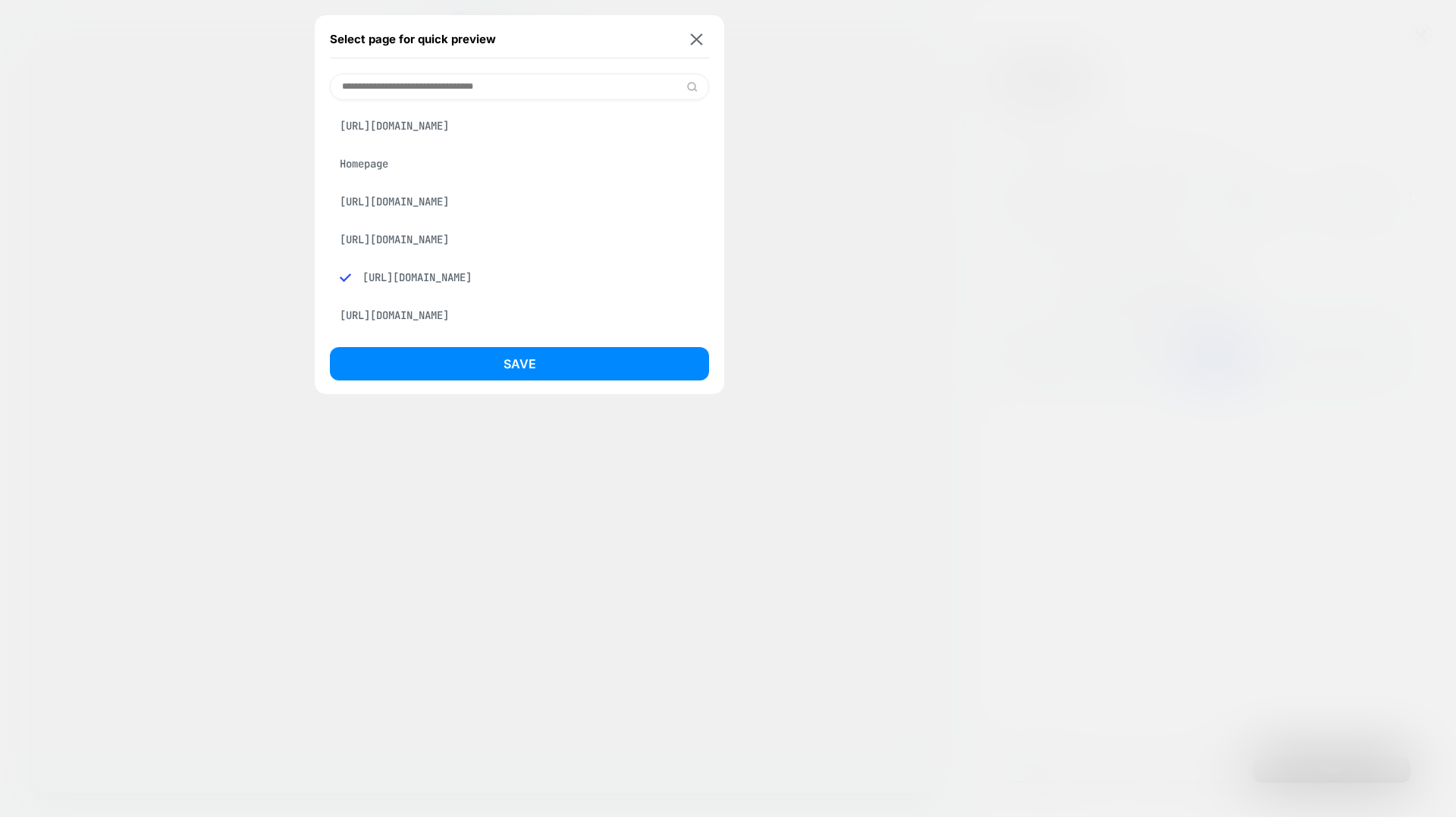
click at [492, 91] on input at bounding box center [519, 86] width 379 height 27
paste input "**********"
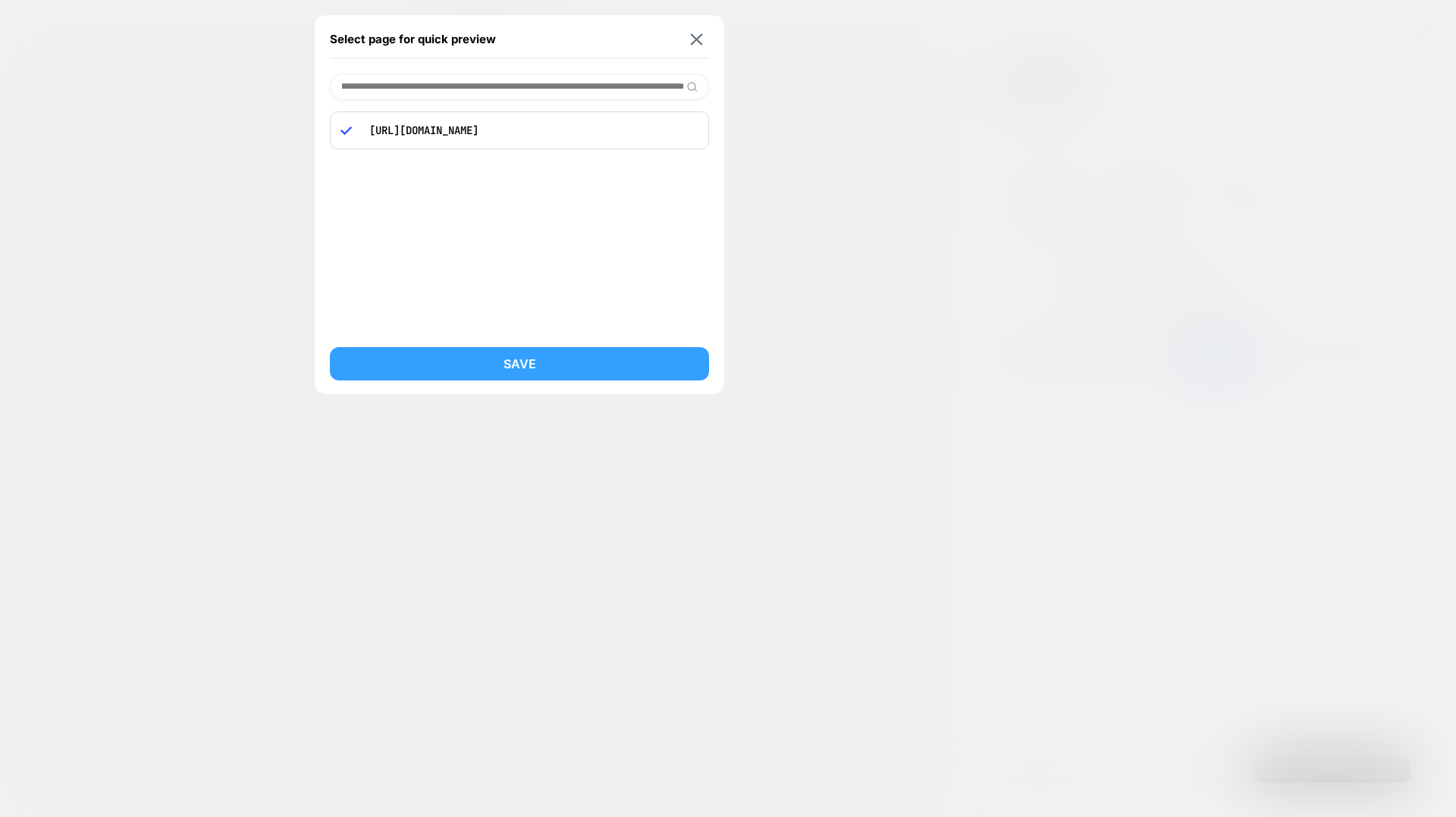
type input "**********"
click at [566, 356] on button "Save" at bounding box center [519, 363] width 379 height 33
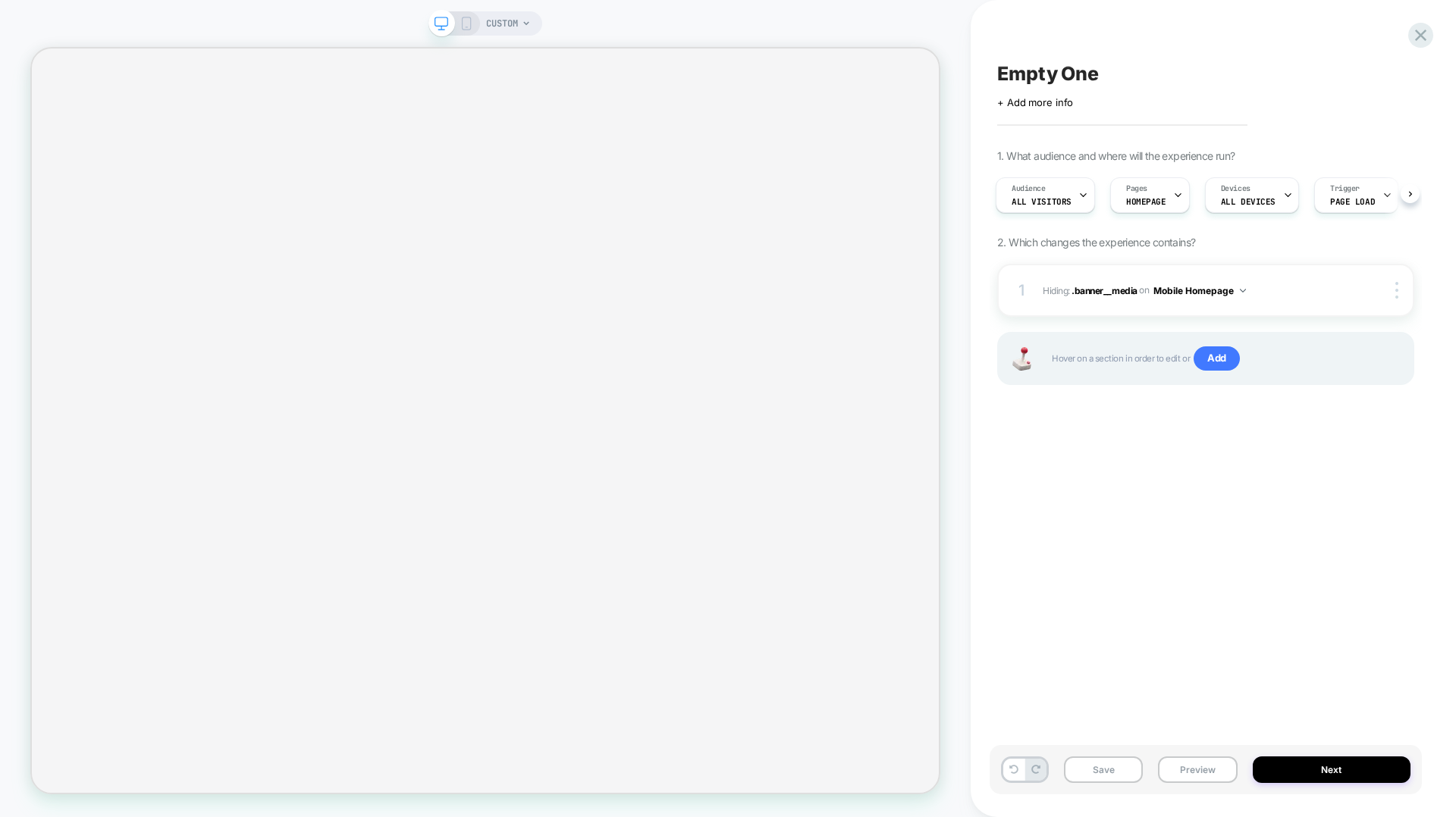
scroll to position [0, 2]
click at [1092, 360] on span "Add" at bounding box center [1216, 359] width 47 height 25
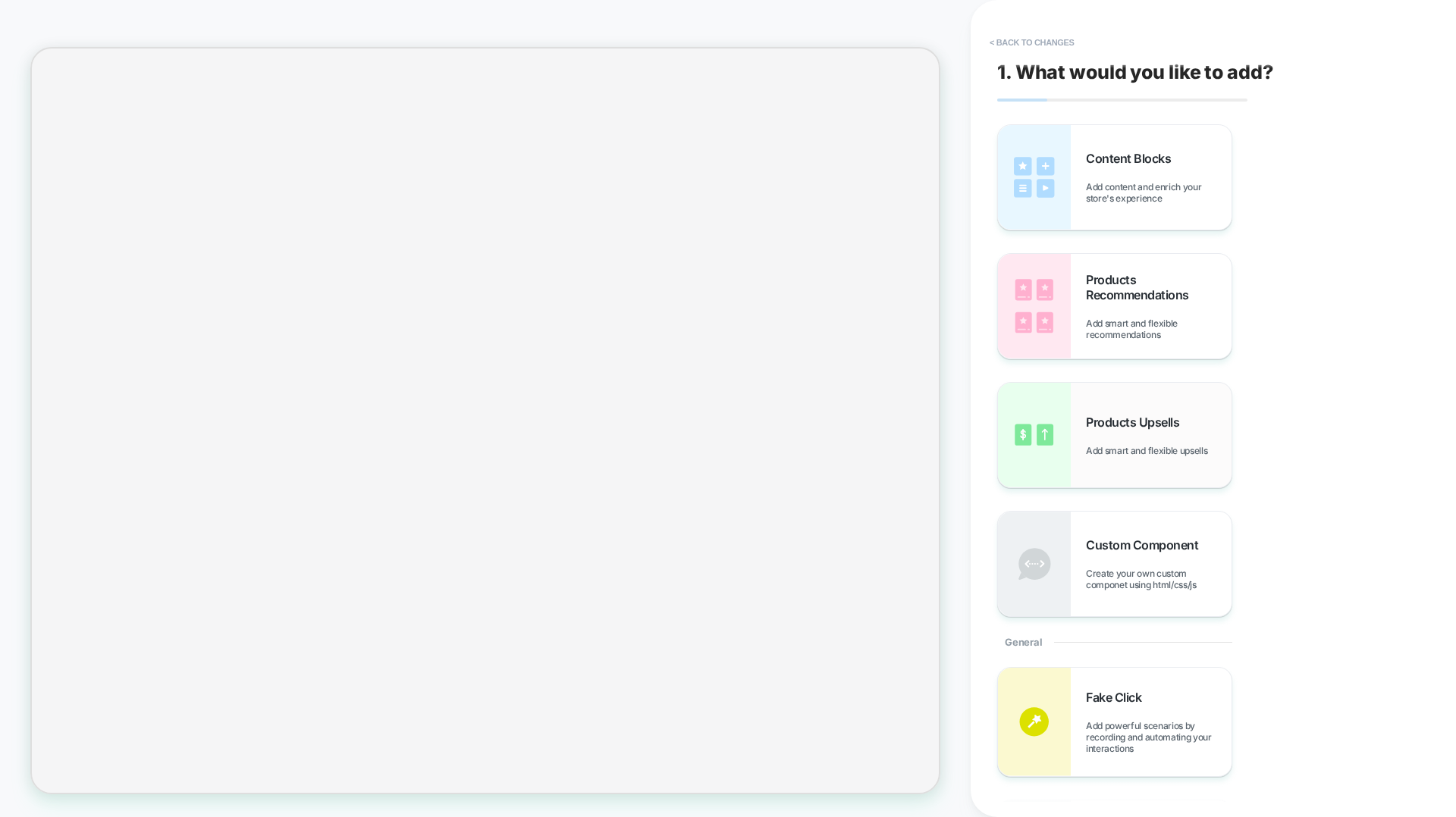
click at [1092, 447] on span "Add smart and flexible upsells" at bounding box center [1150, 451] width 129 height 11
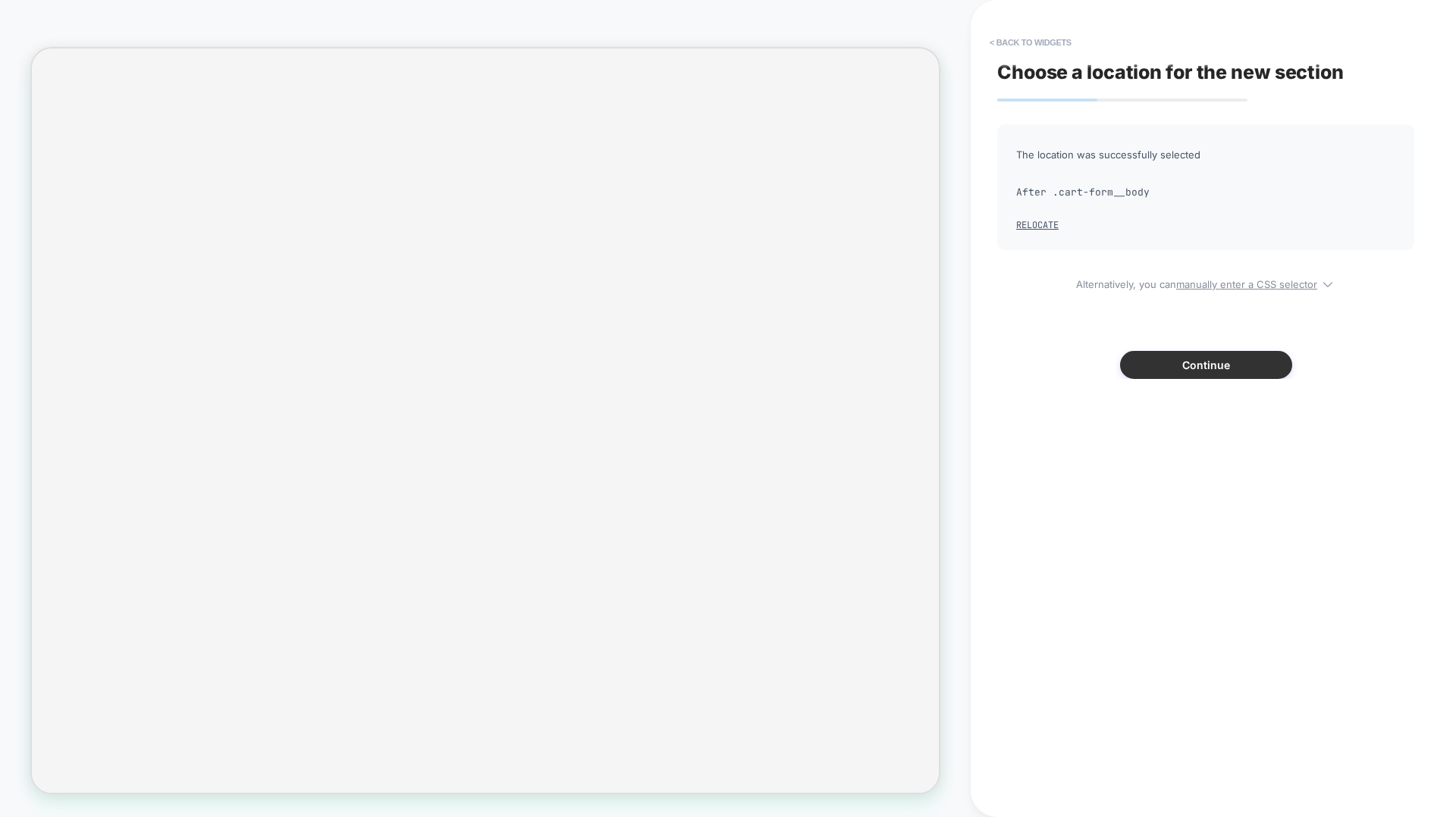
click at [1092, 367] on button "Continue" at bounding box center [1205, 365] width 172 height 28
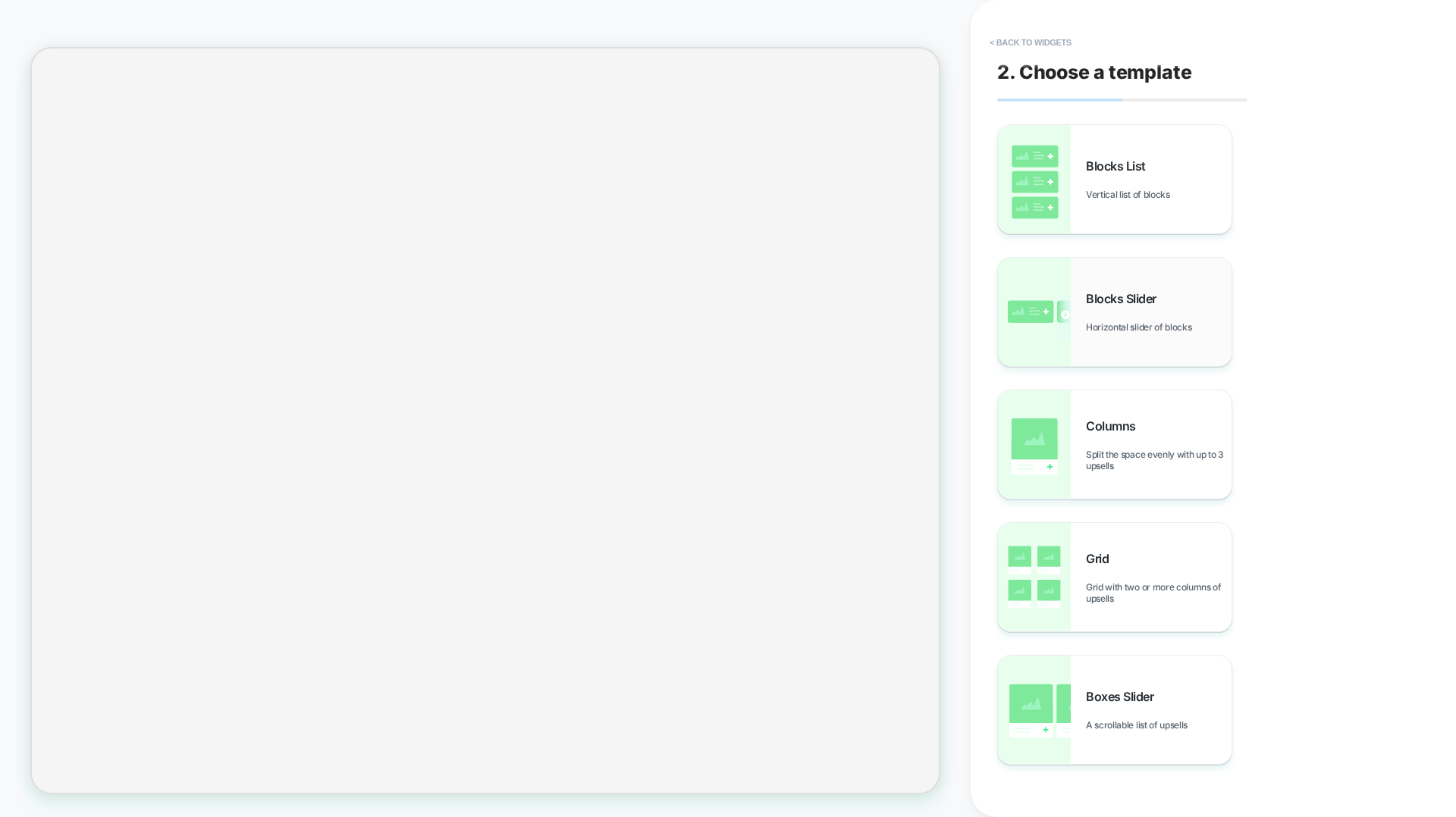
click at [1092, 304] on span "Blocks Slider" at bounding box center [1125, 299] width 78 height 15
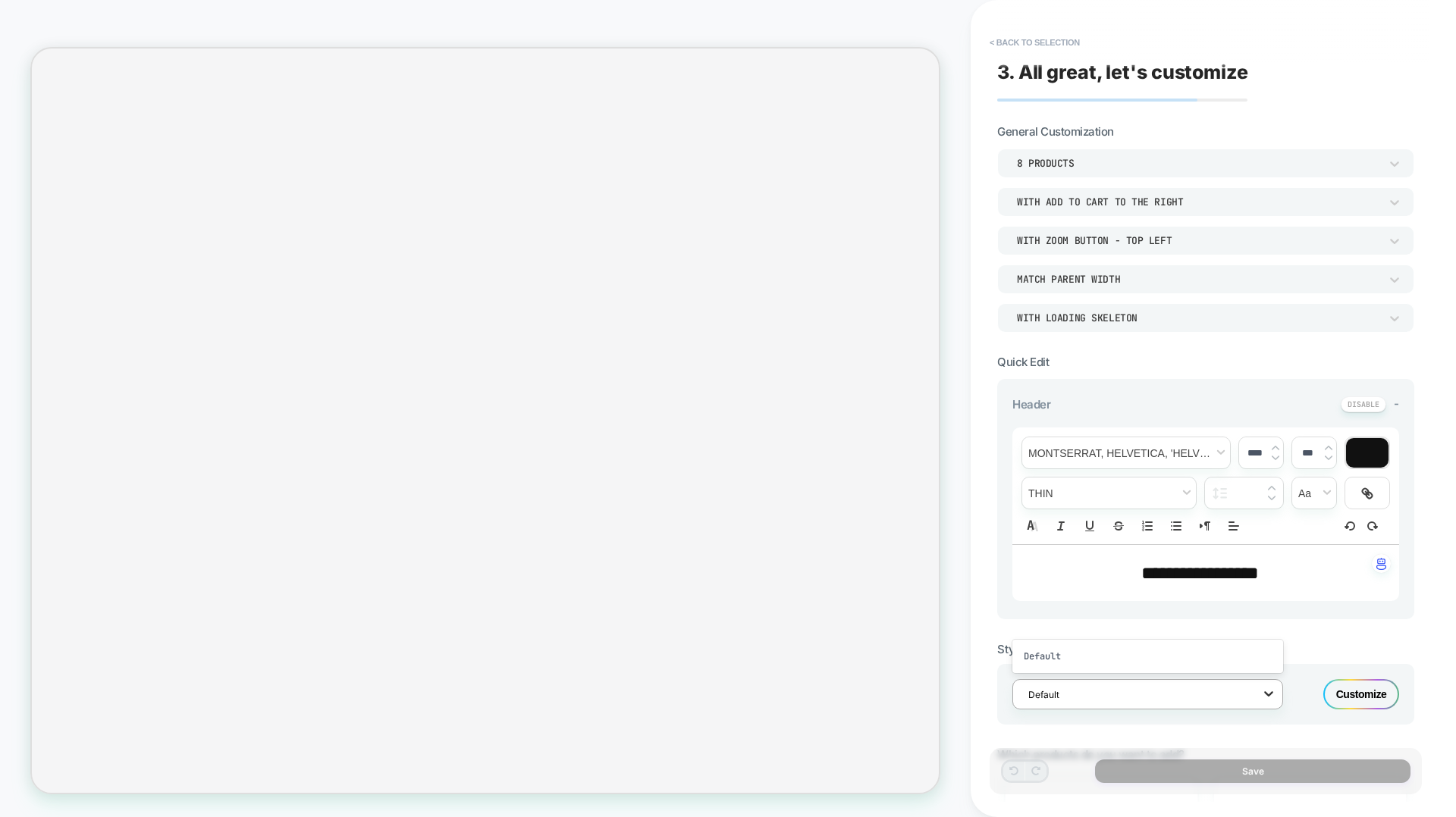
click at [1092, 525] on icon at bounding box center [1269, 694] width 15 height 15
click at [1092, 525] on div at bounding box center [1137, 695] width 219 height 14
click at [1092, 525] on div "Customize" at bounding box center [1361, 695] width 76 height 30
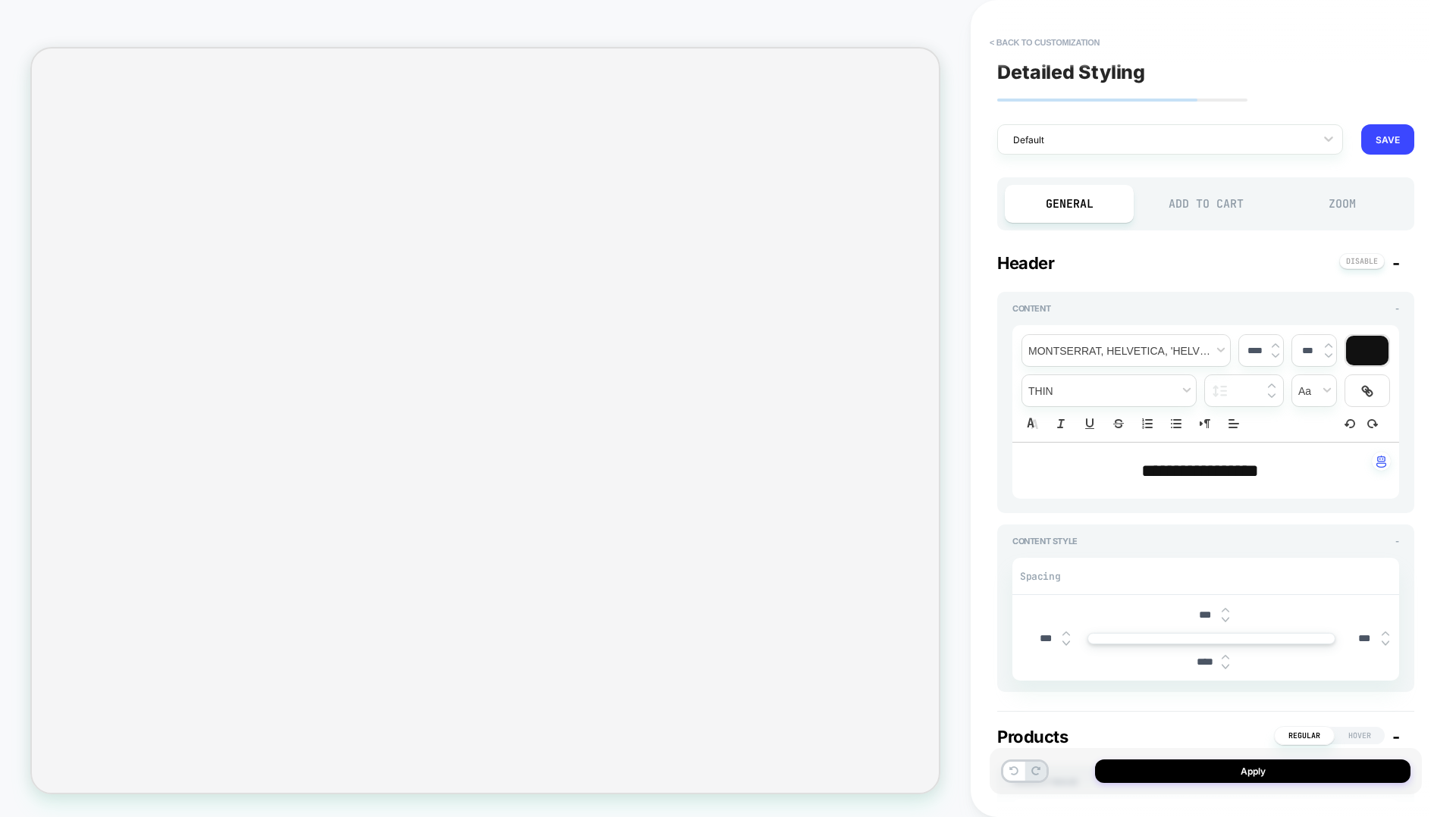
click at [1092, 198] on div "Add to Cart" at bounding box center [1205, 204] width 129 height 38
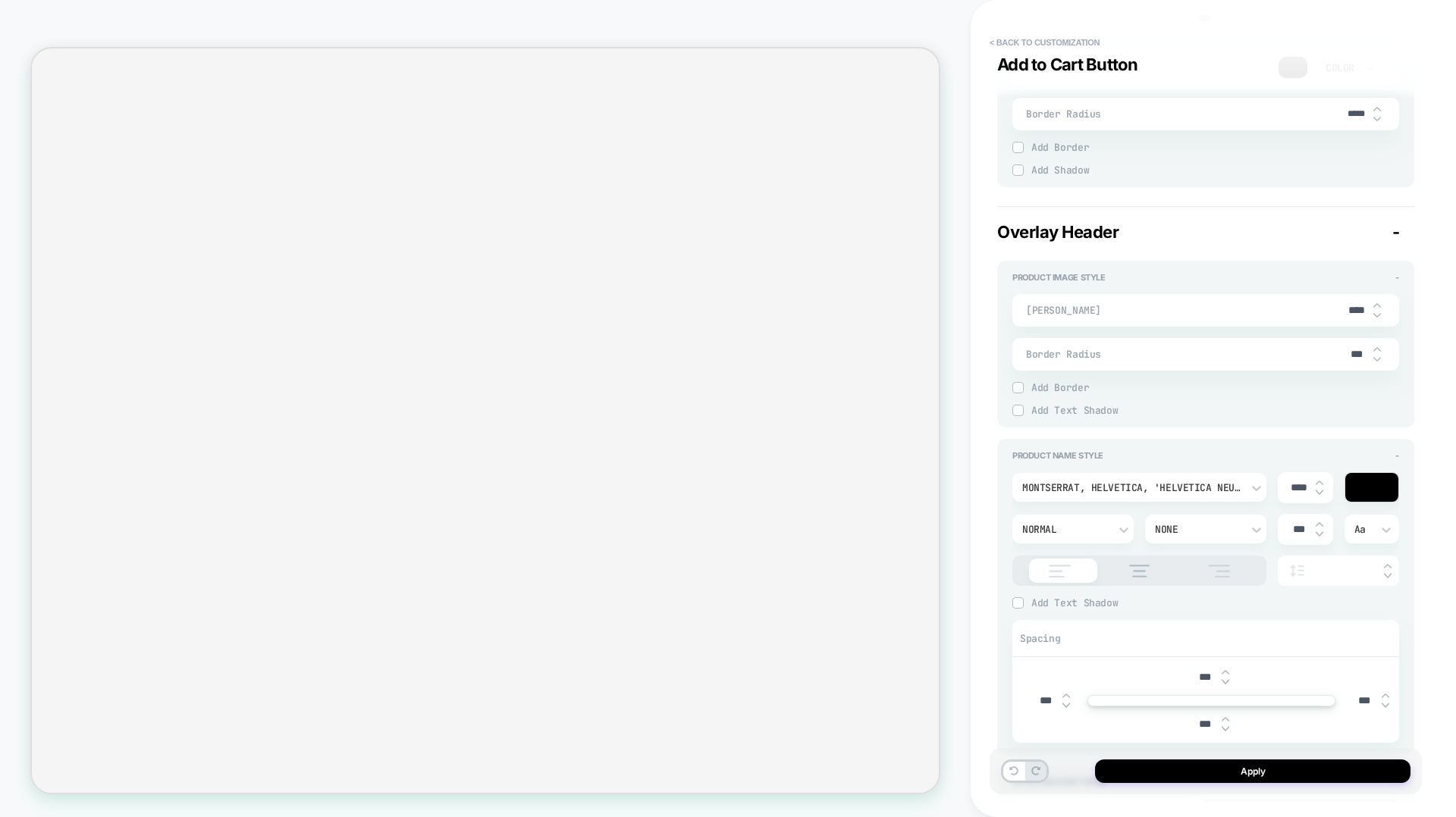
scroll to position [0, 0]
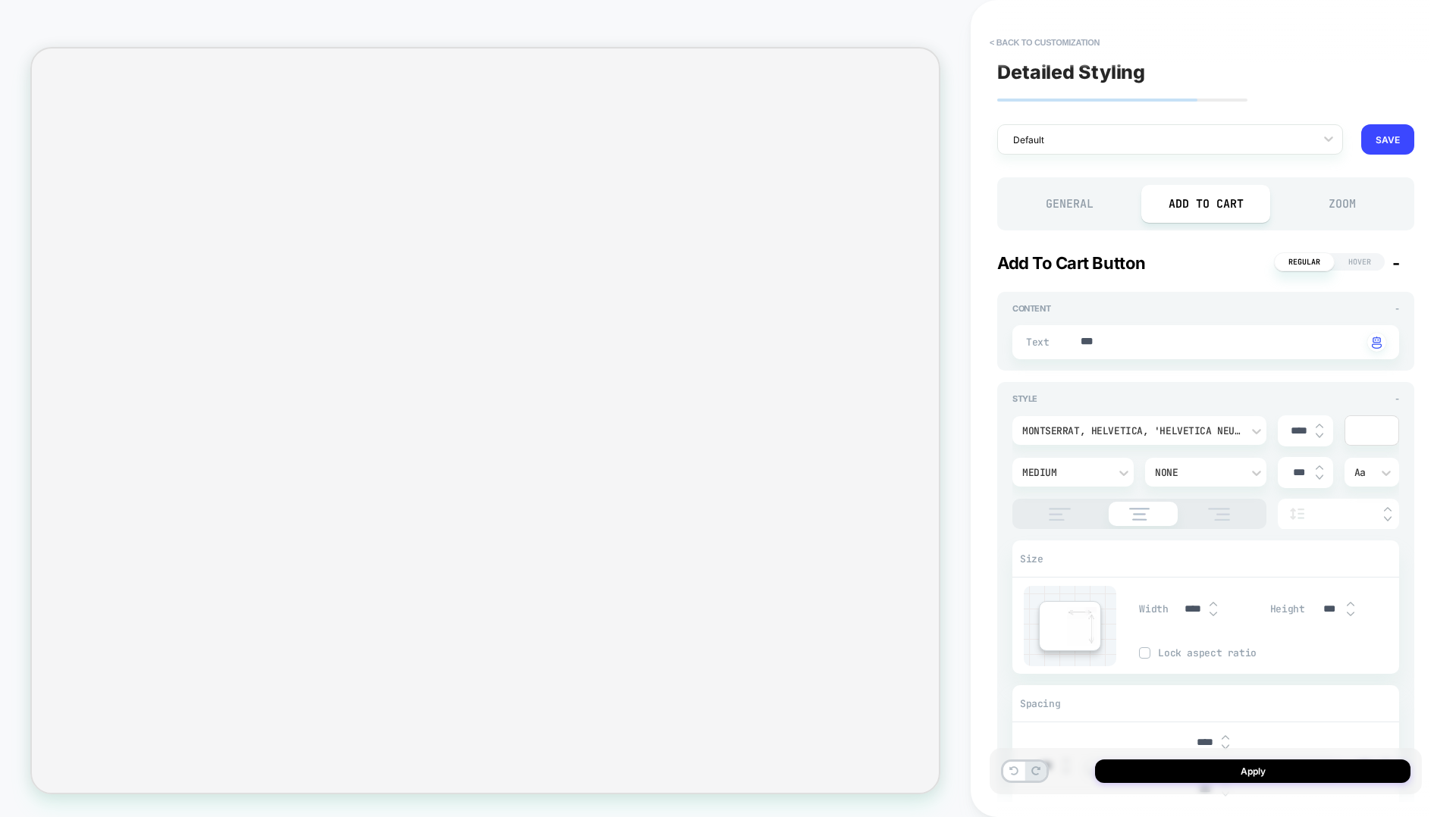
click at [1048, 207] on div "General" at bounding box center [1070, 204] width 129 height 38
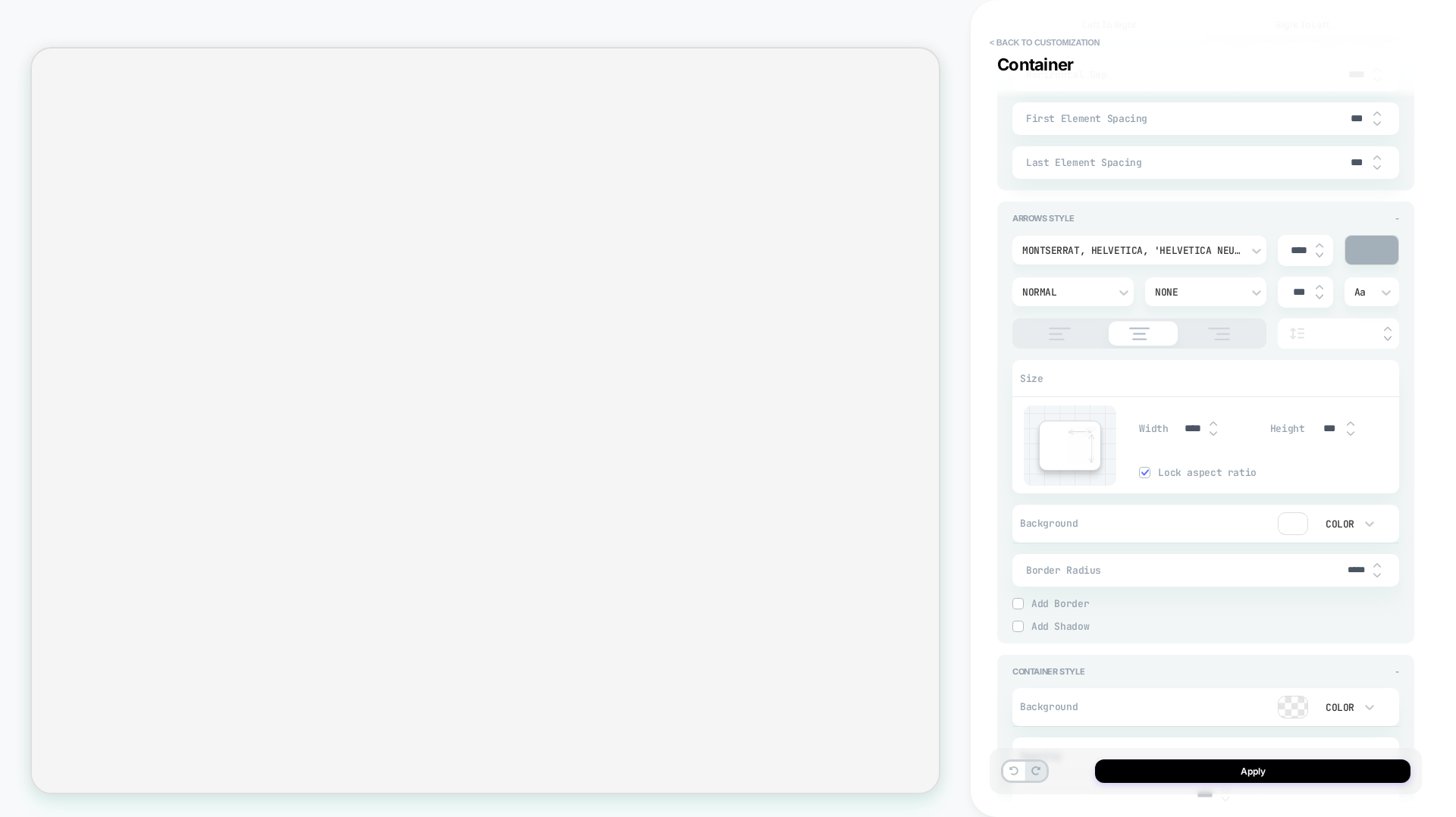
scroll to position [3300, 0]
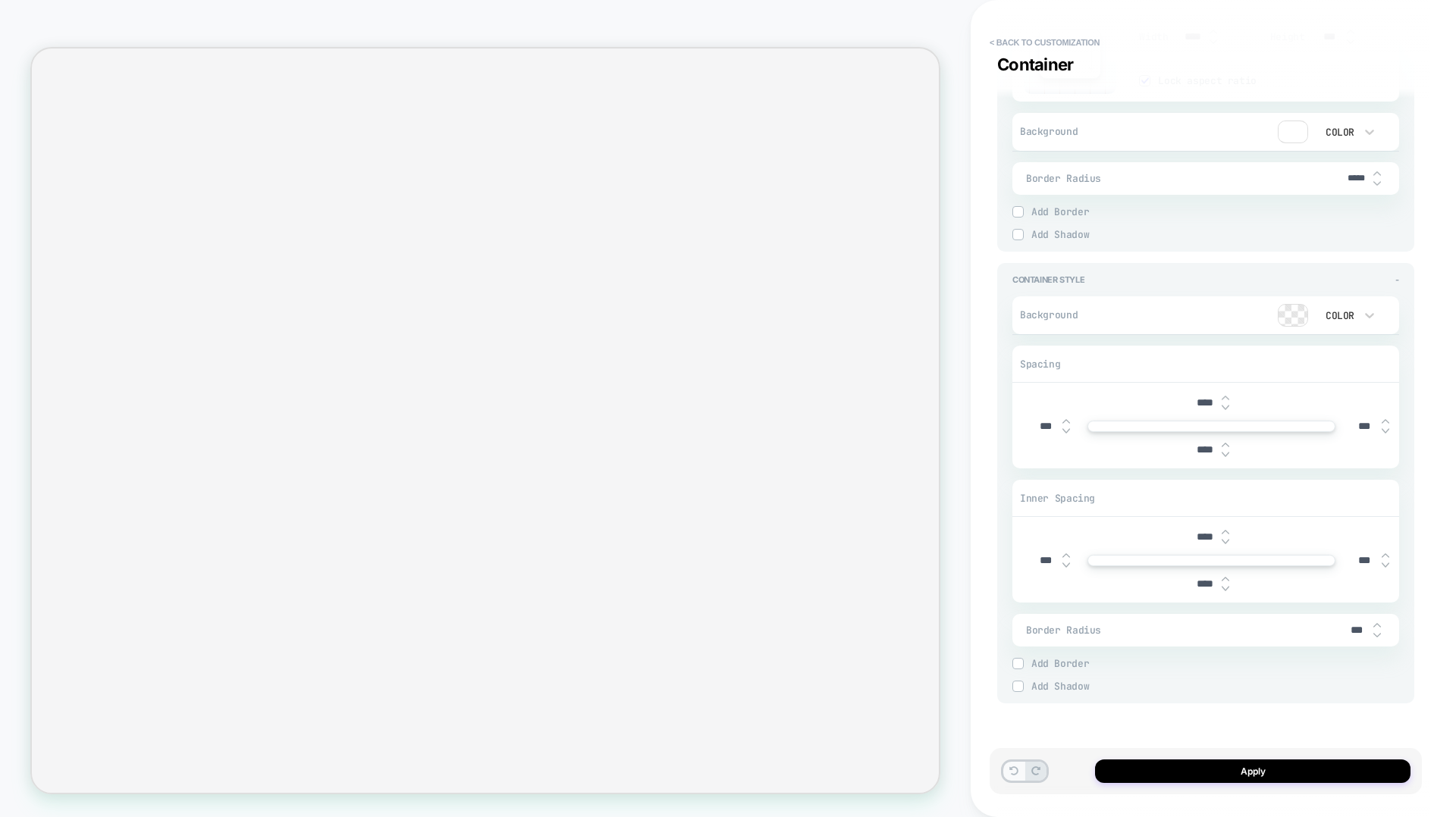
click at [1011, 525] on icon at bounding box center [1014, 771] width 9 height 9
type textarea "*"
click at [1060, 36] on button "< Back to customization" at bounding box center [1045, 43] width 125 height 25
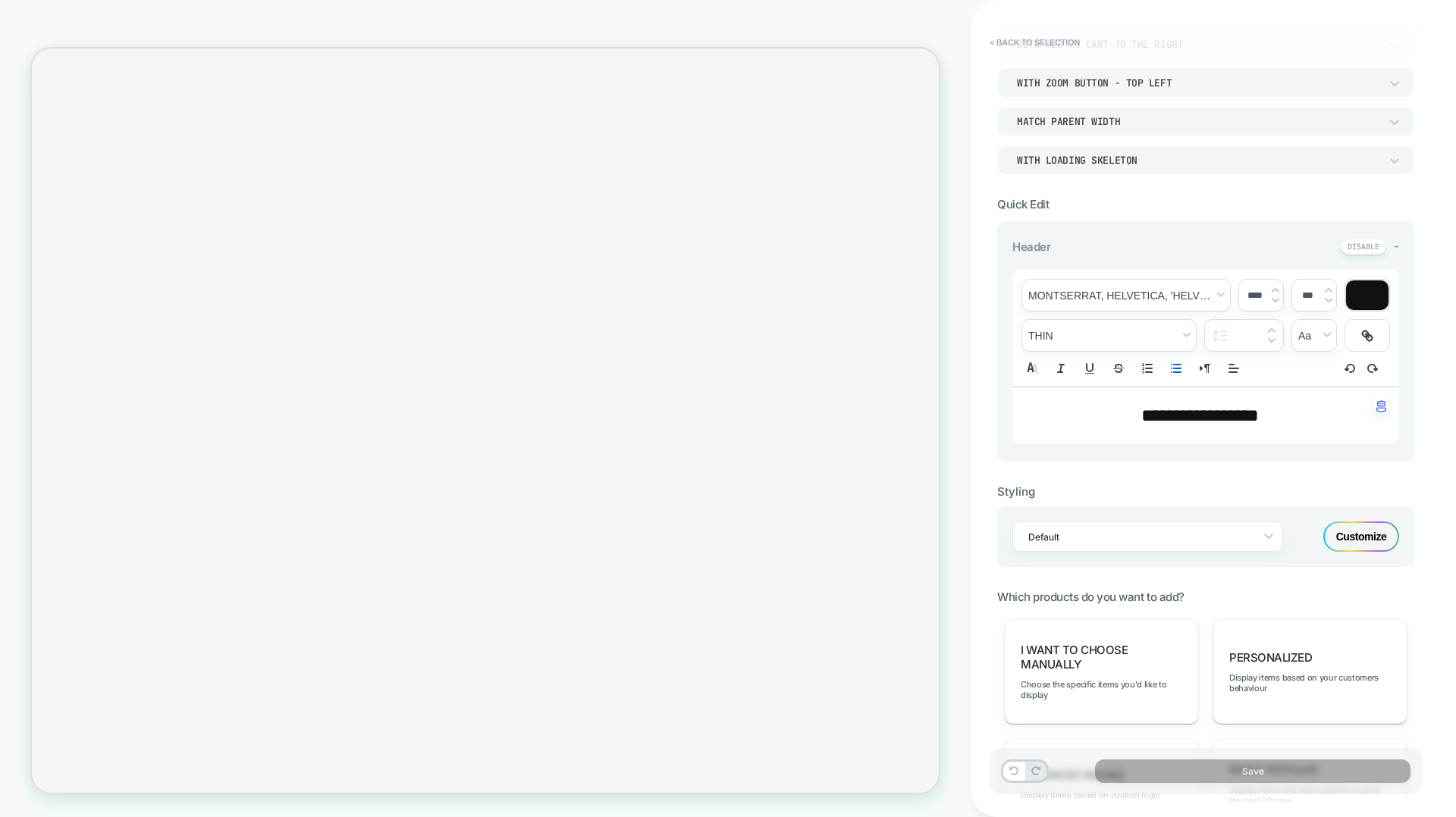
scroll to position [469, 0]
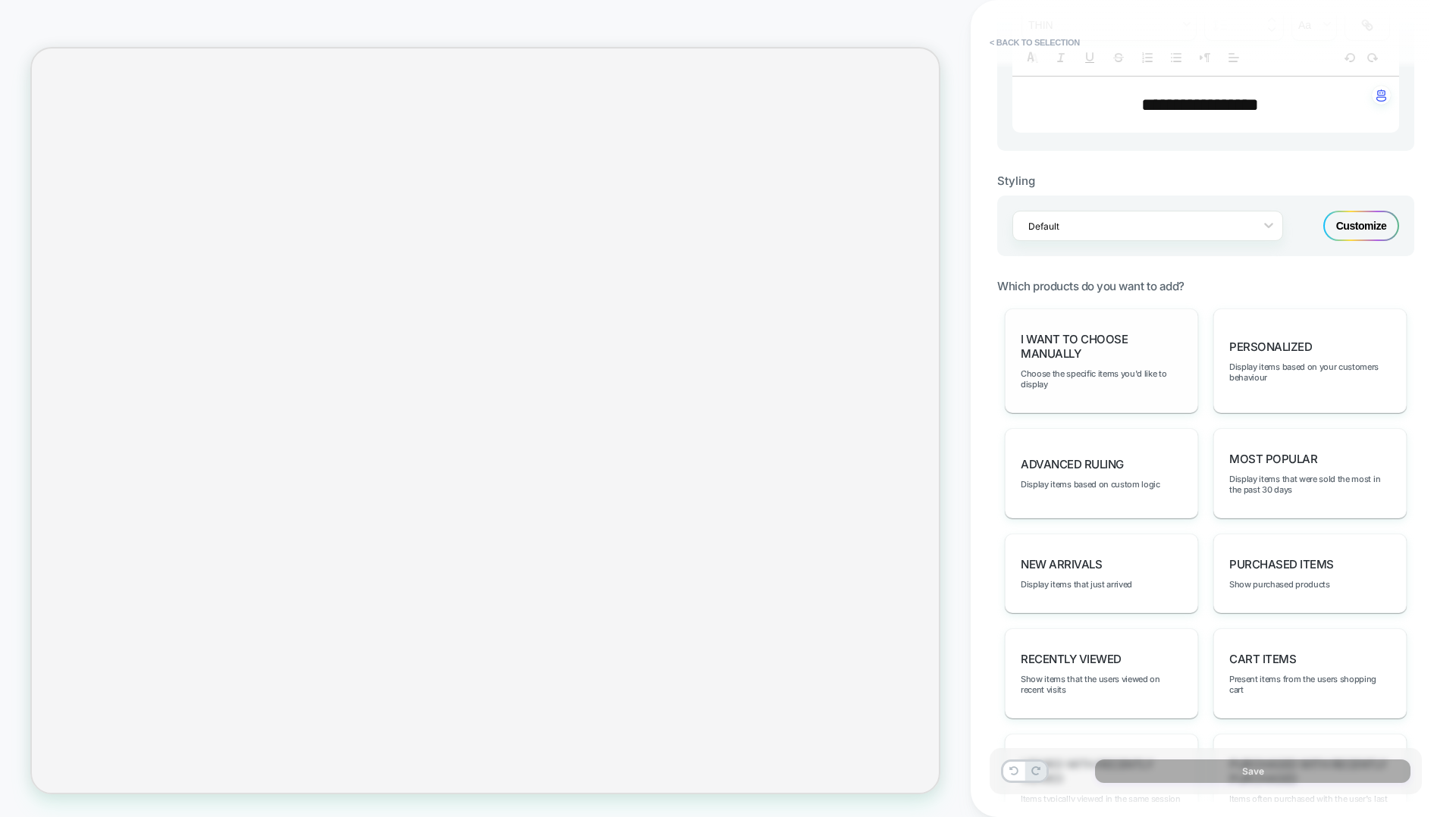
click at [1092, 336] on span "I want to choose manually" at bounding box center [1101, 346] width 161 height 28
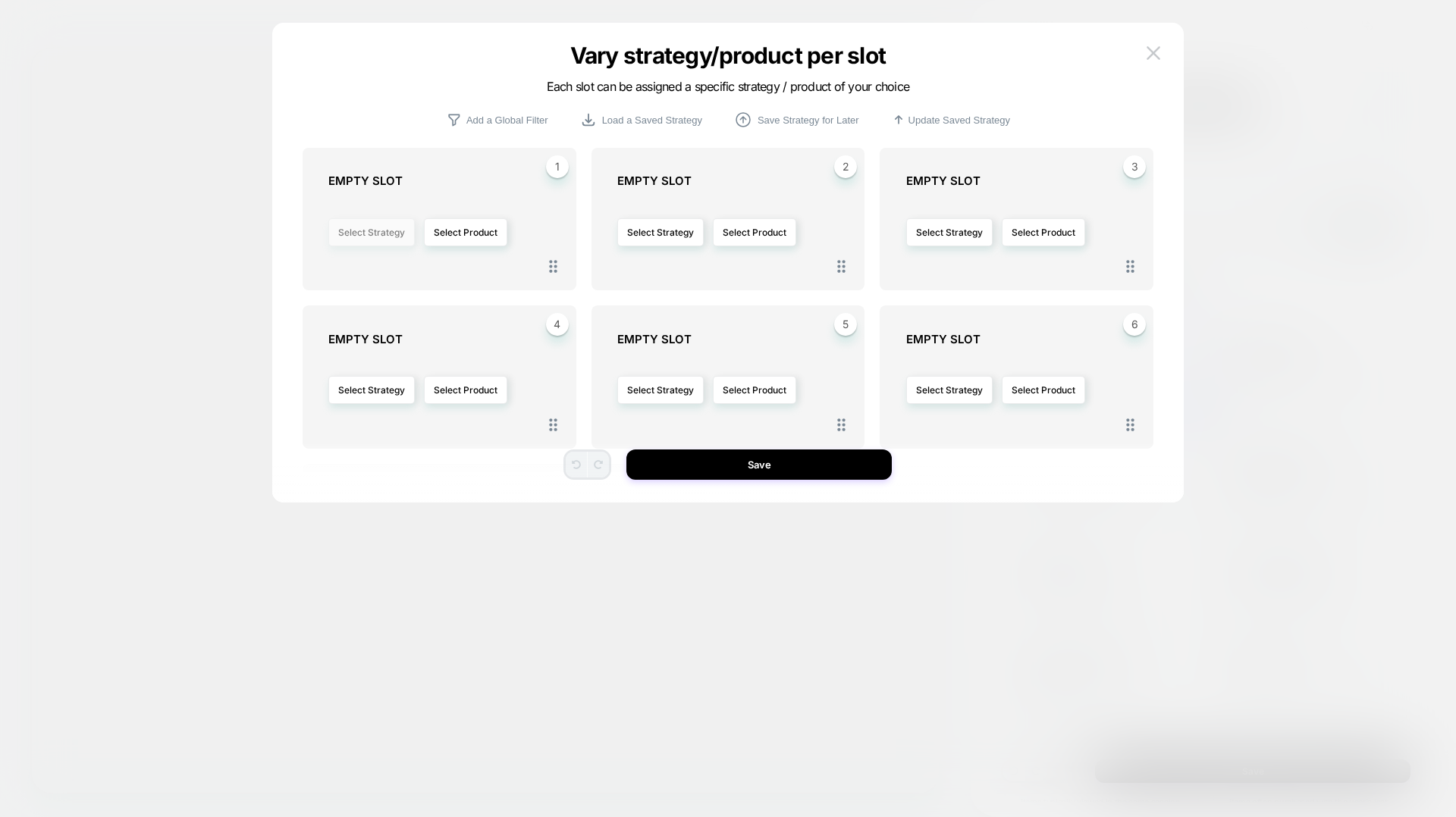
click at [400, 235] on button "Select Strategy" at bounding box center [371, 232] width 86 height 28
click at [327, 296] on span "Most Popular" at bounding box center [321, 299] width 57 height 11
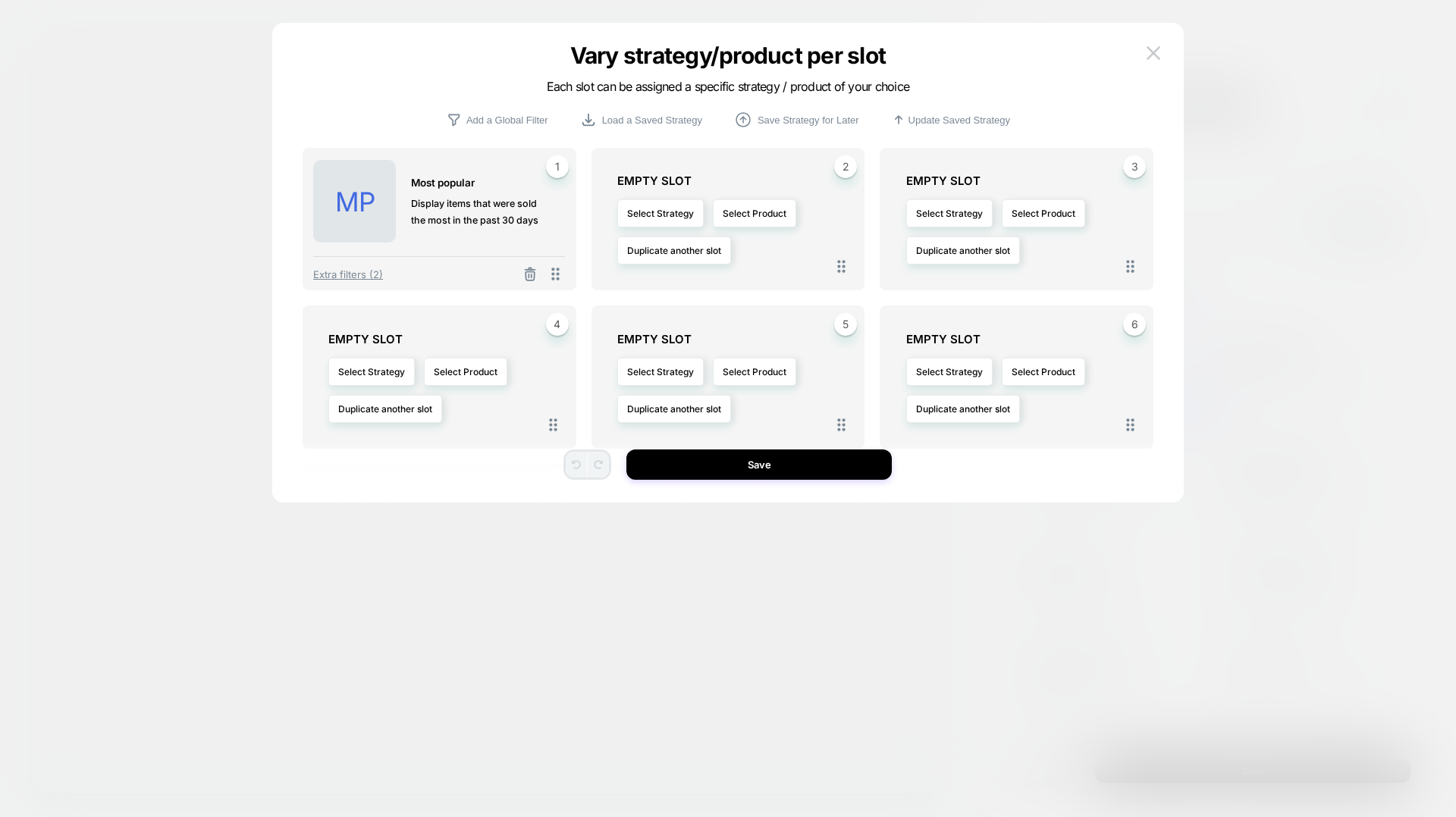
click at [360, 206] on span "MP" at bounding box center [355, 202] width 40 height 32
click at [360, 273] on span "Extra filters (2)" at bounding box center [348, 274] width 70 height 12
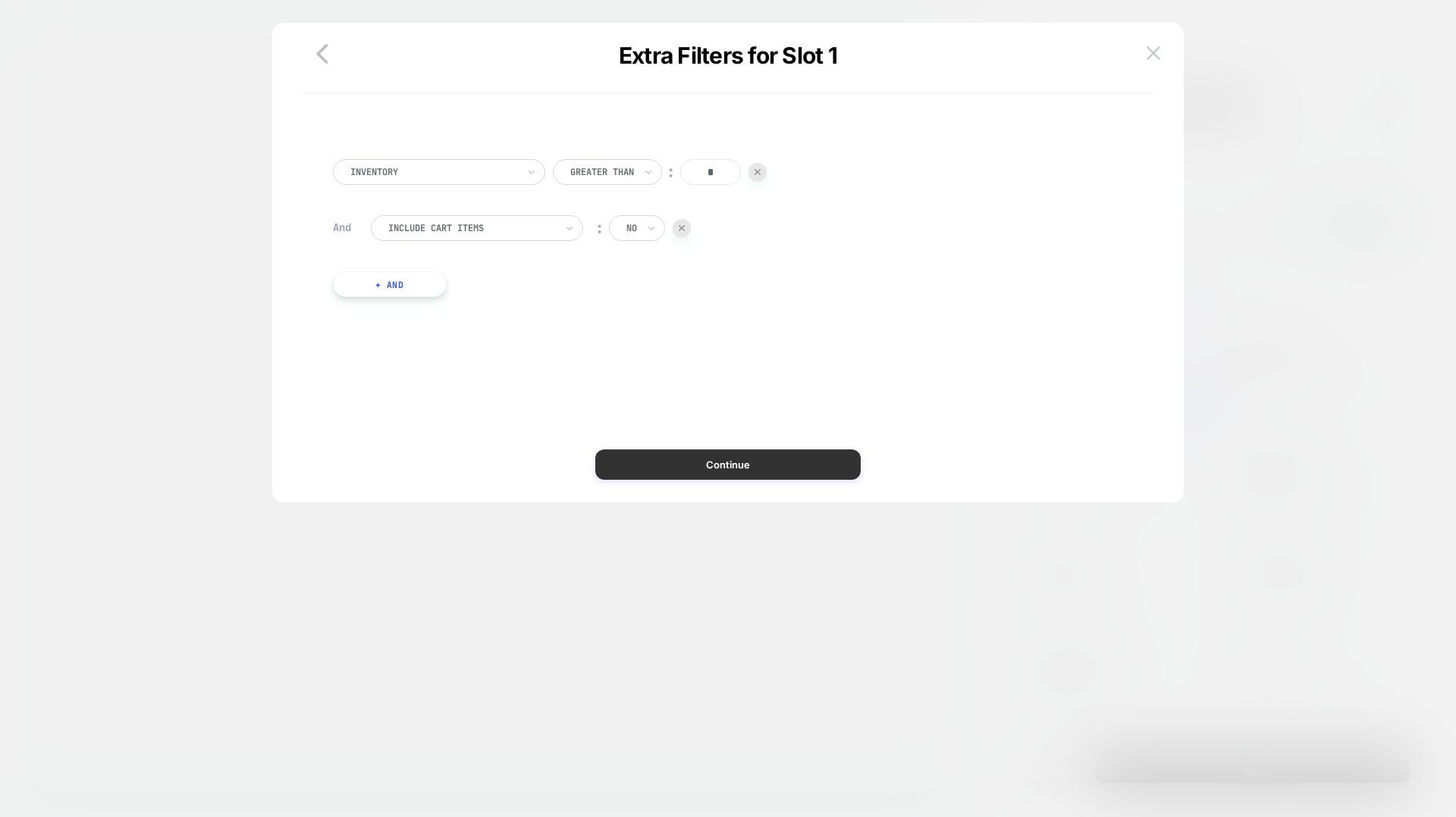
click at [767, 452] on button "Continue" at bounding box center [728, 465] width 266 height 30
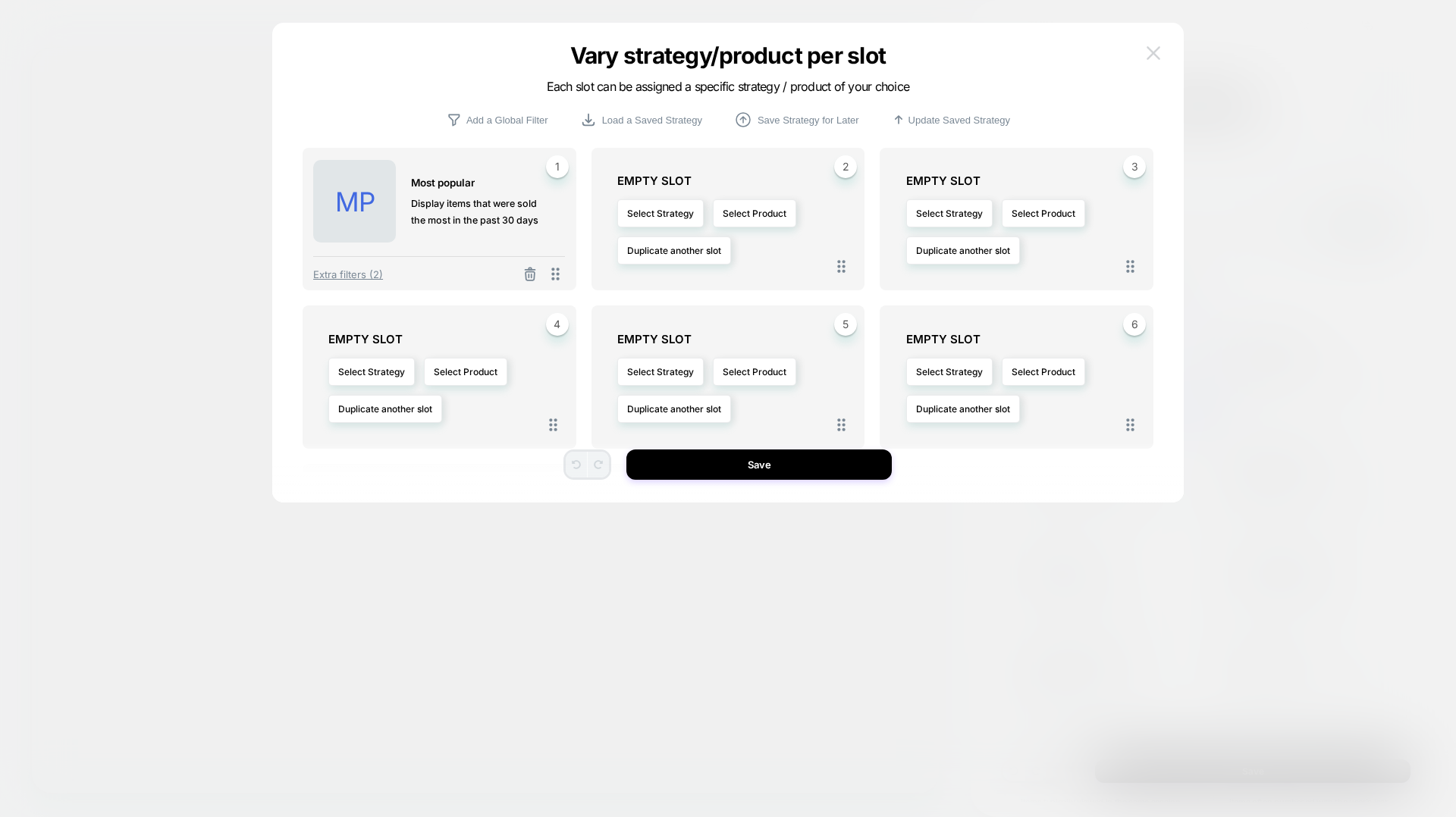
click at [1092, 58] on button at bounding box center [1153, 53] width 23 height 23
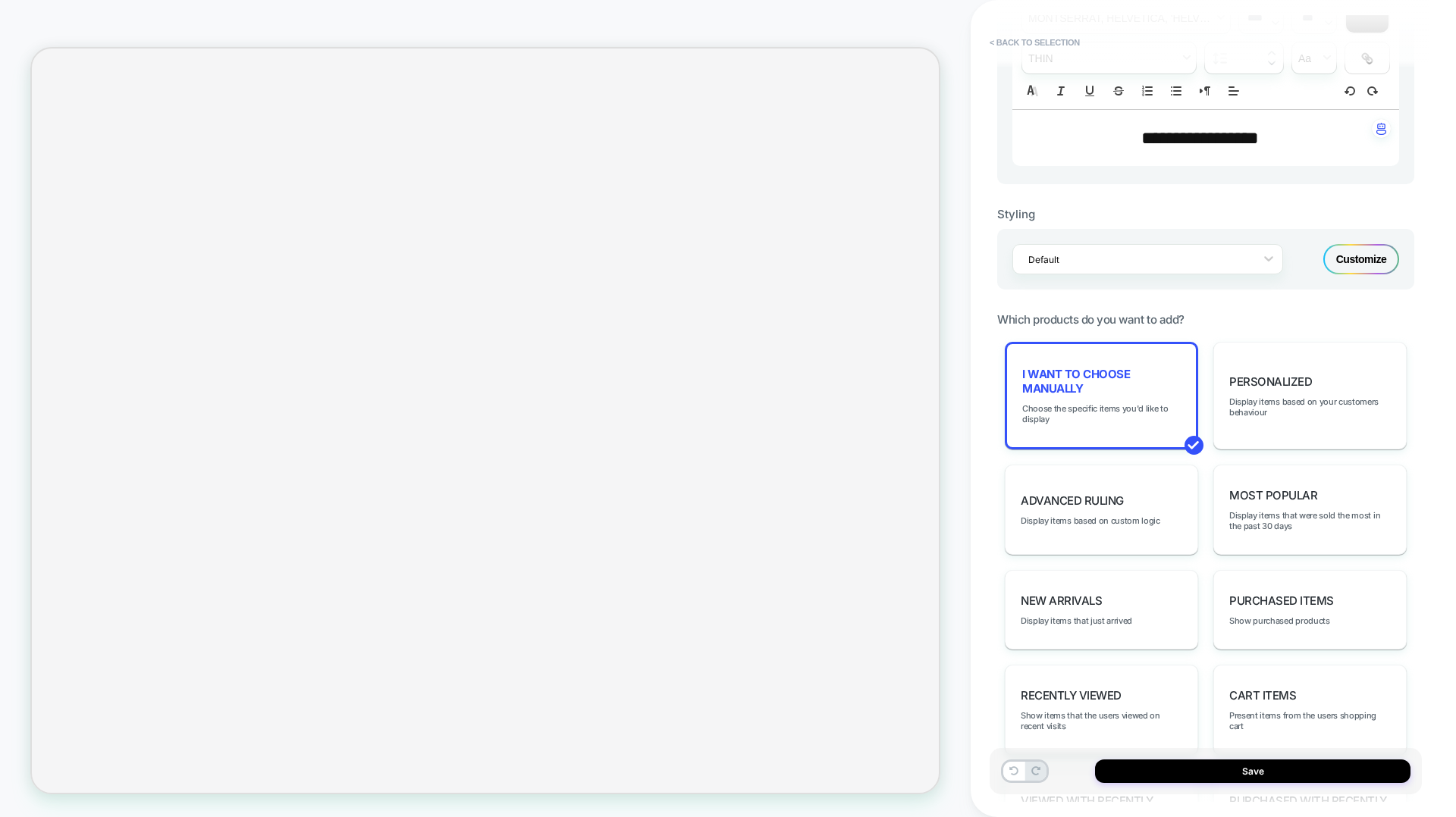
scroll to position [0, 0]
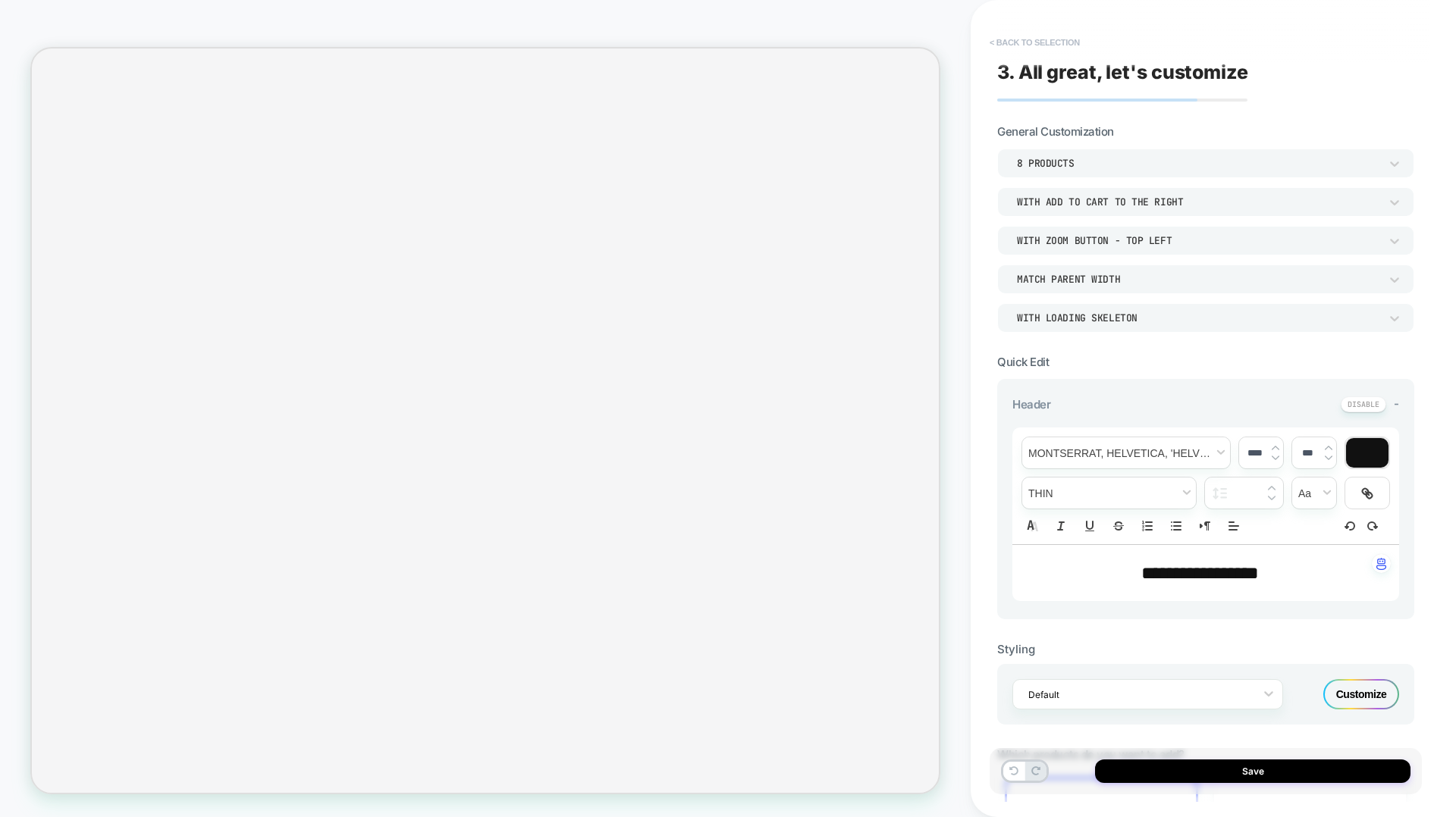
click at [1011, 36] on button "< Back to selection" at bounding box center [1035, 43] width 105 height 25
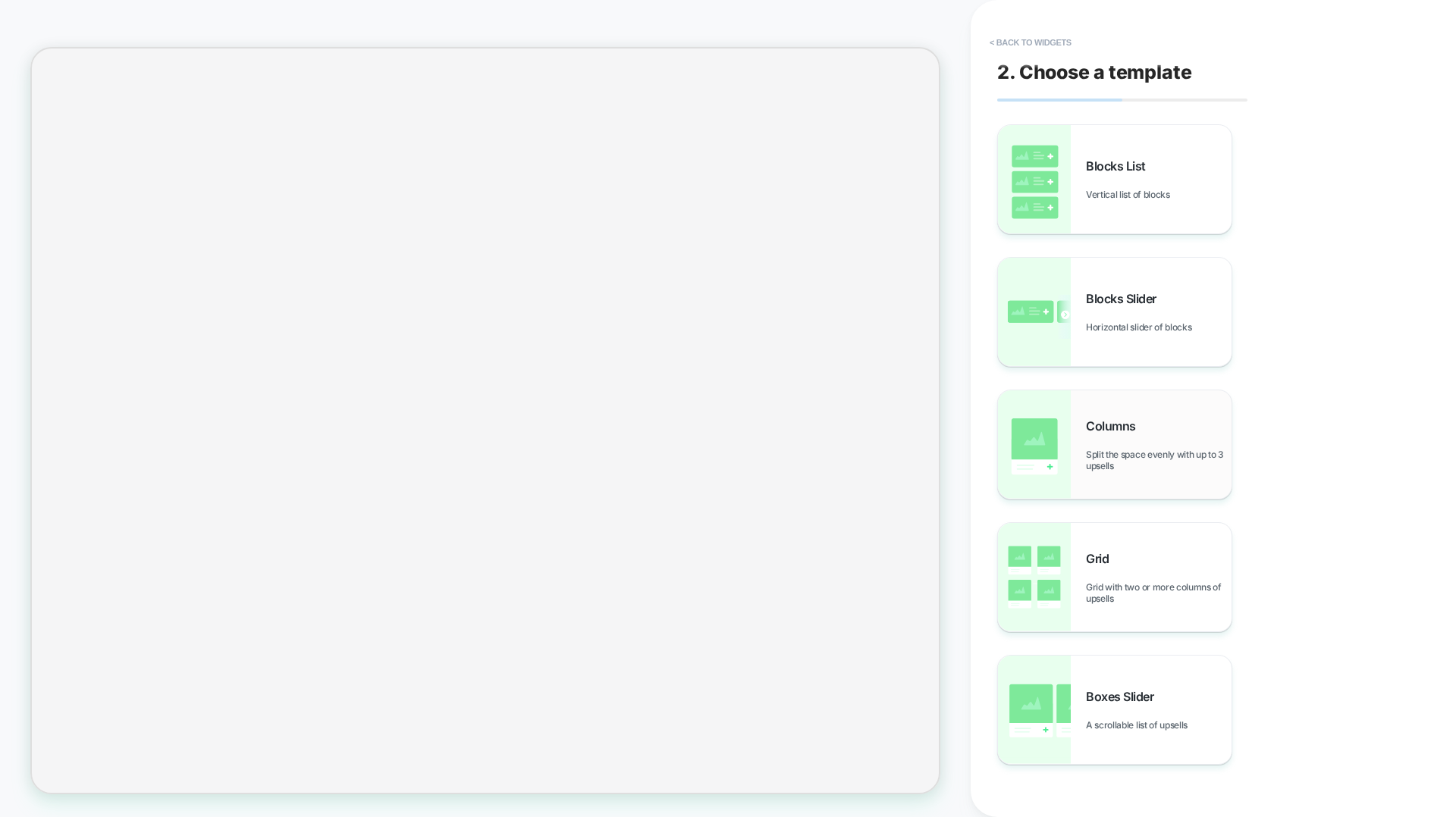
click at [1054, 449] on img at bounding box center [1034, 444] width 73 height 108
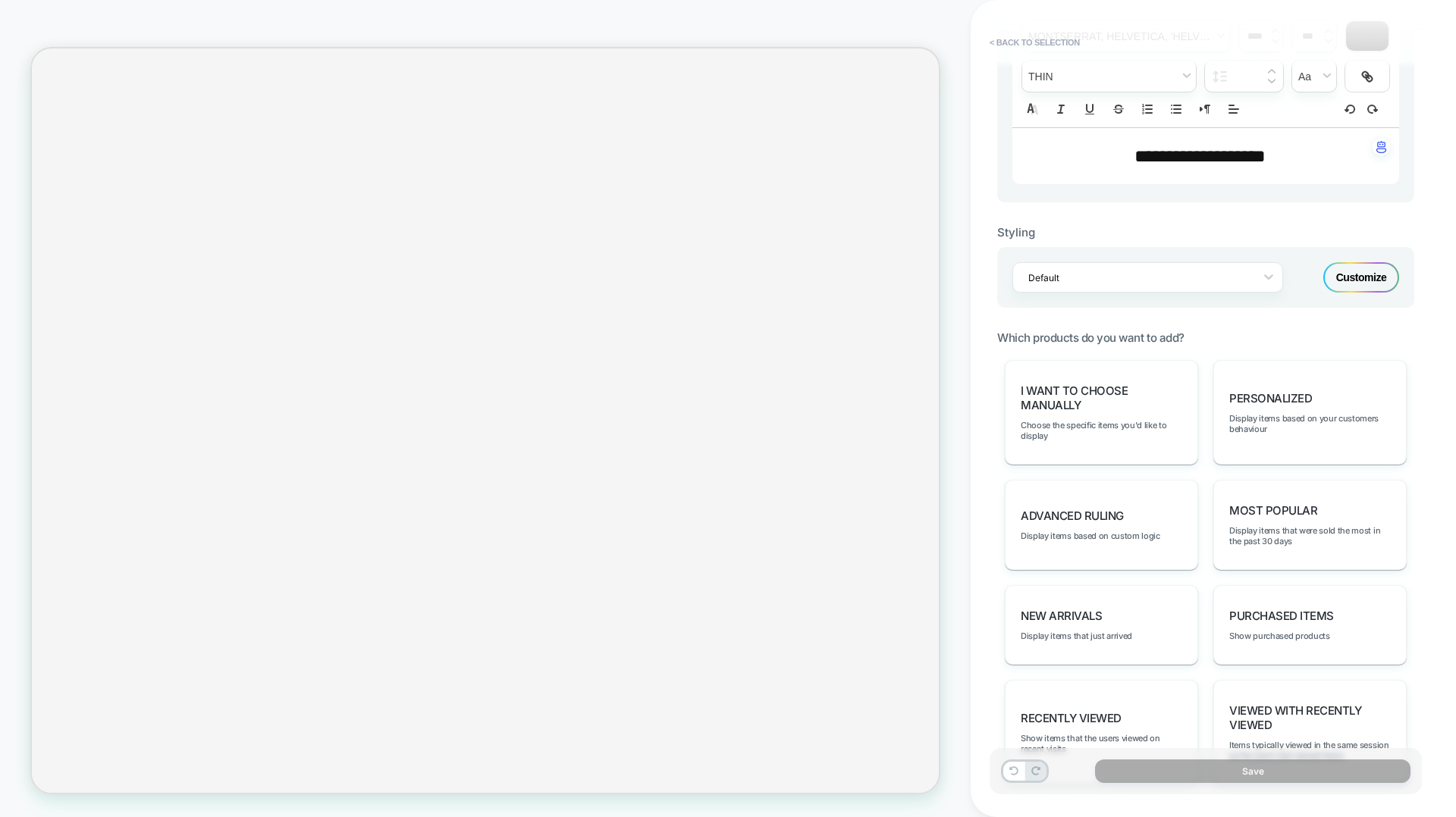
scroll to position [518, 0]
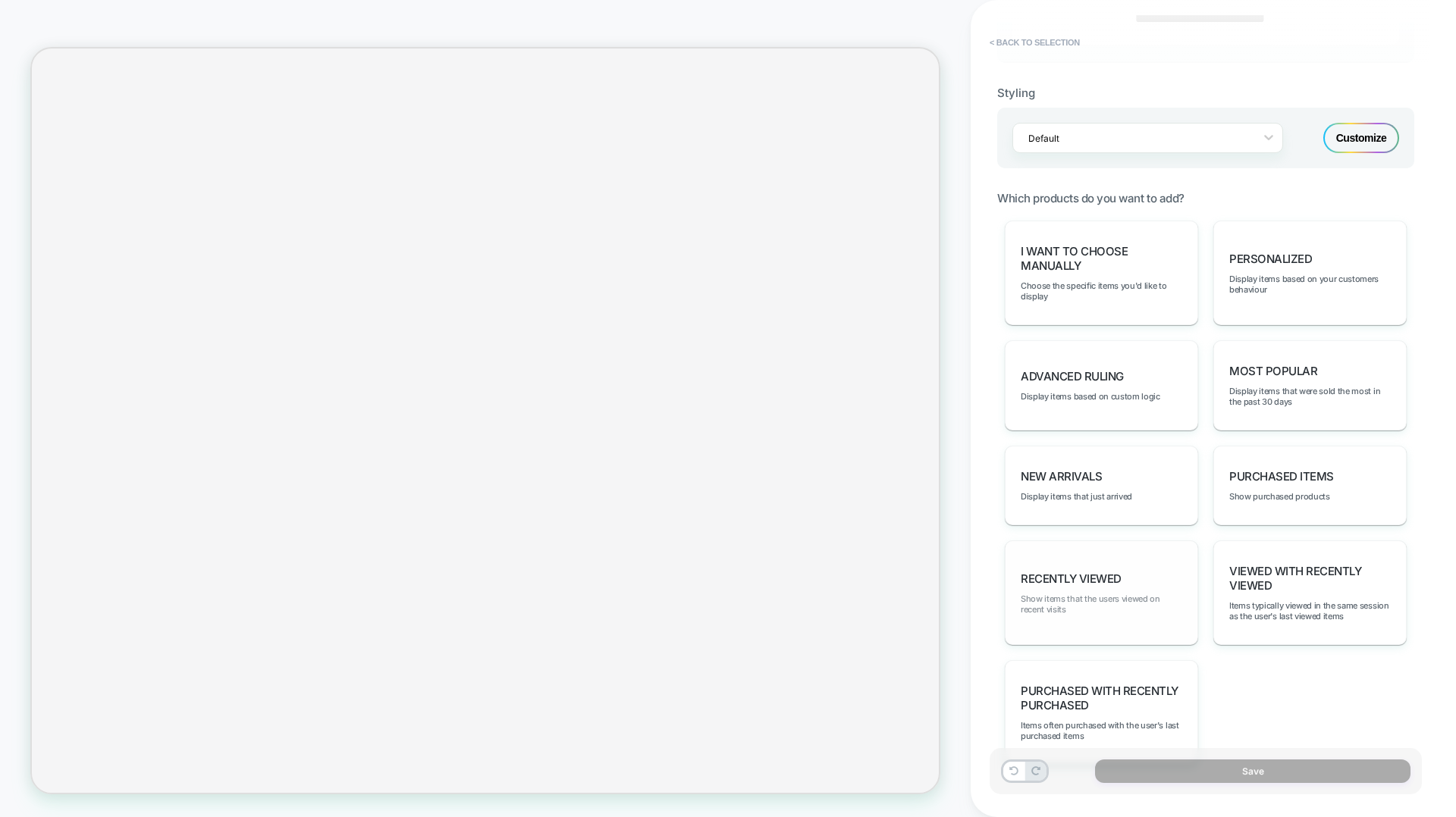
click at [1092, 525] on span "Show items that the users viewed on recent visits" at bounding box center [1101, 604] width 161 height 21
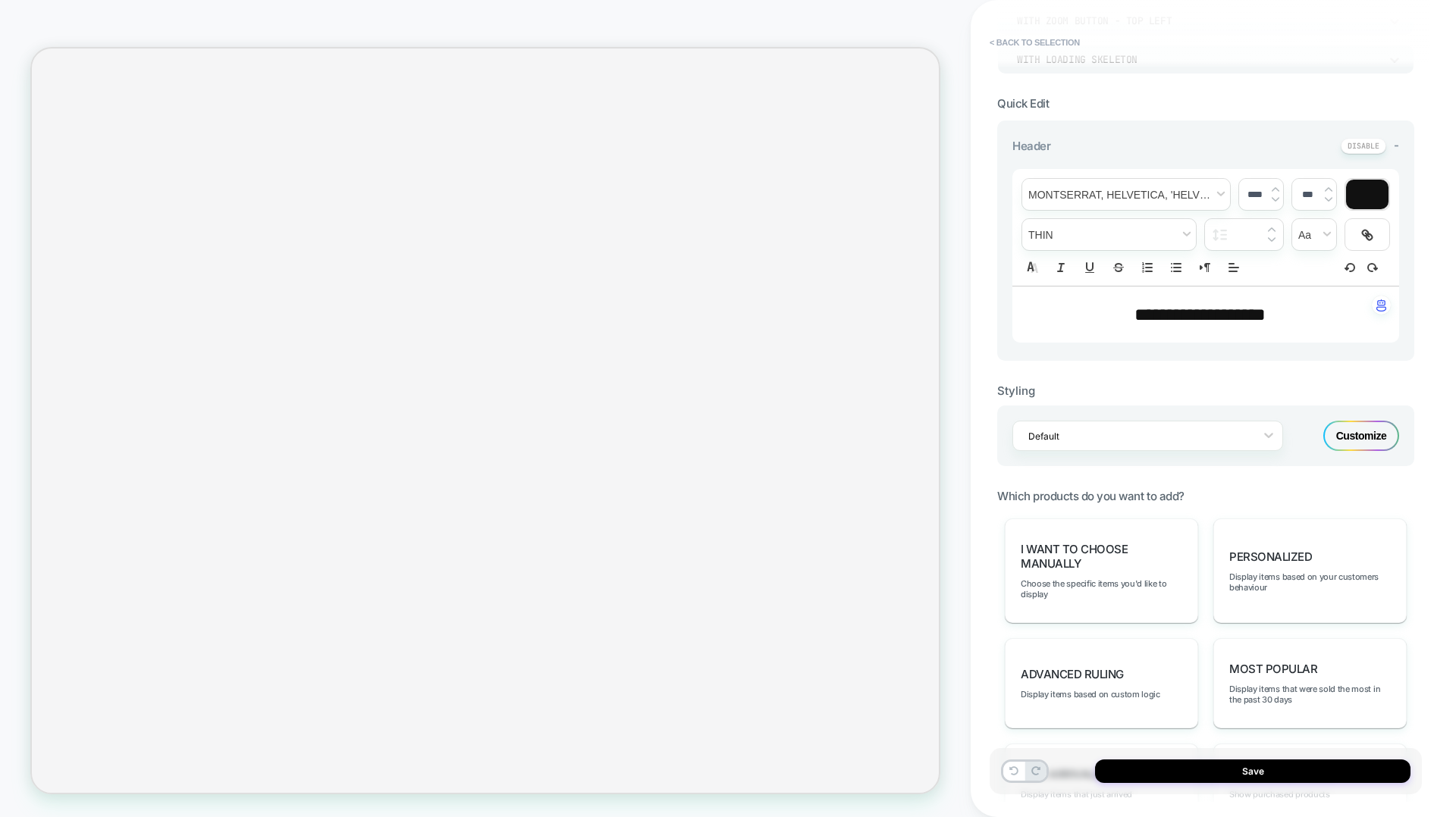
scroll to position [0, 0]
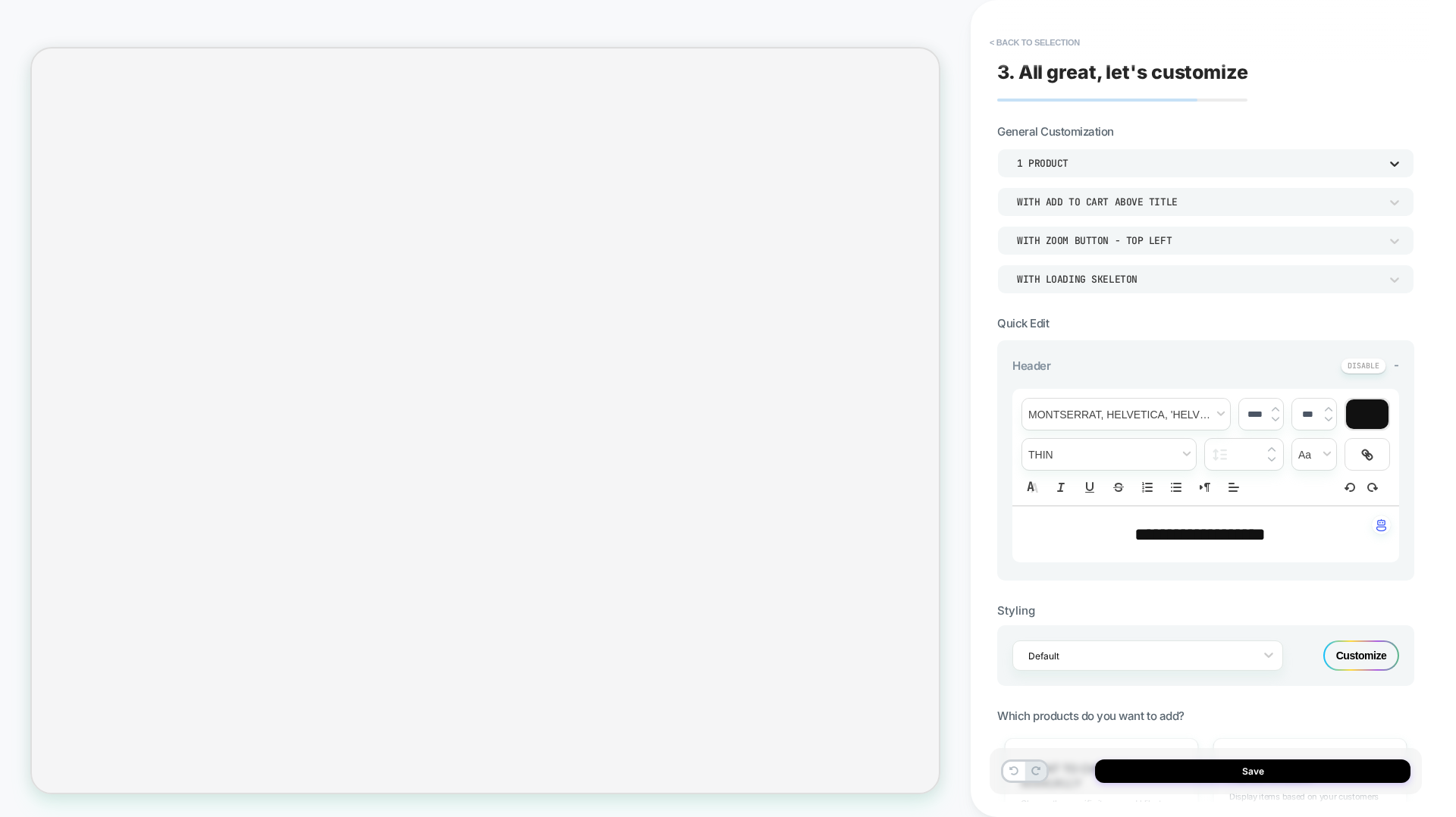
click at [1092, 166] on icon at bounding box center [1394, 164] width 15 height 15
click at [1092, 166] on div at bounding box center [728, 408] width 1456 height 817
click at [1092, 211] on div "With add to cart above title" at bounding box center [1205, 201] width 417 height 28
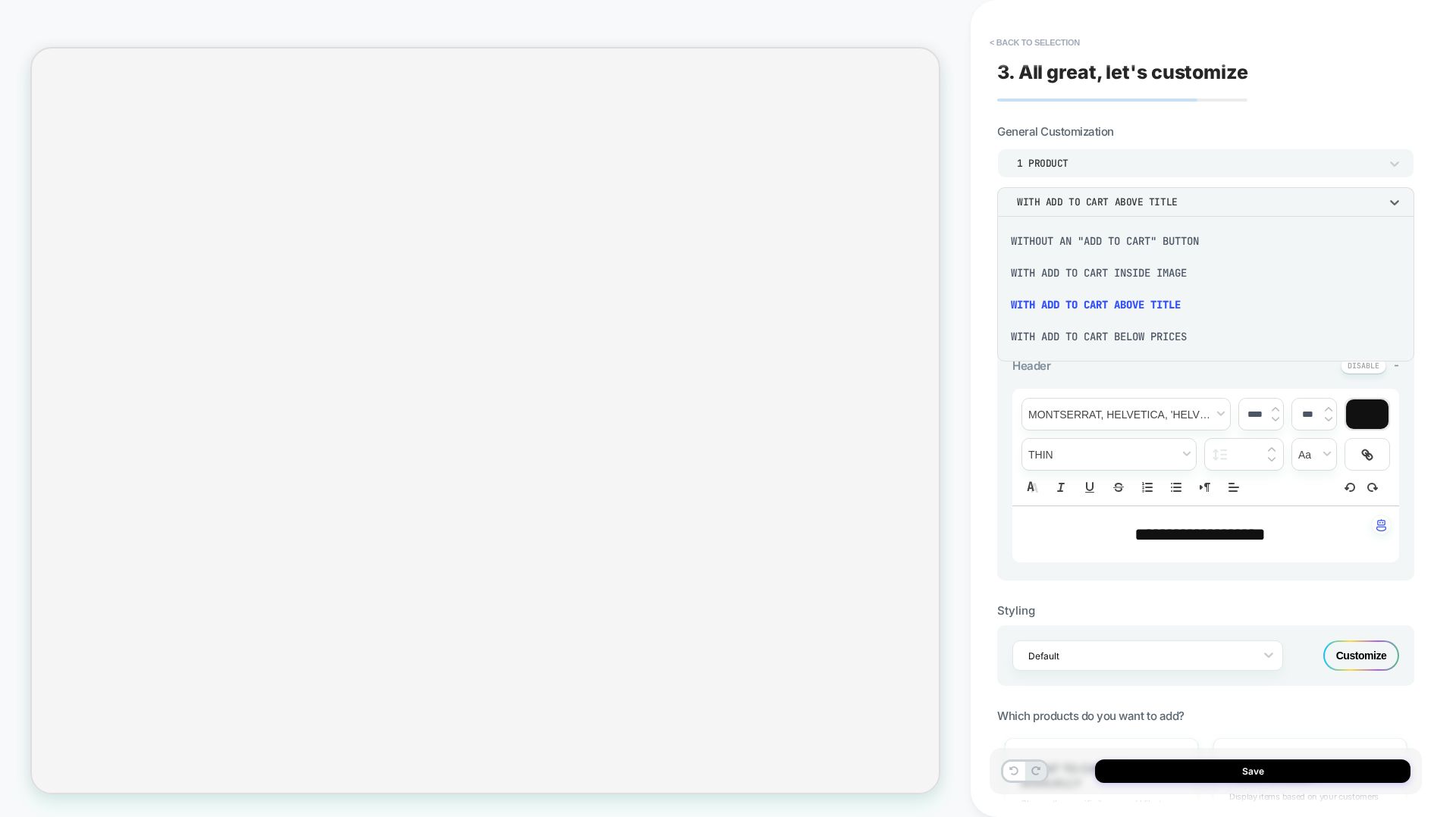
click at [1092, 210] on div at bounding box center [728, 408] width 1456 height 817
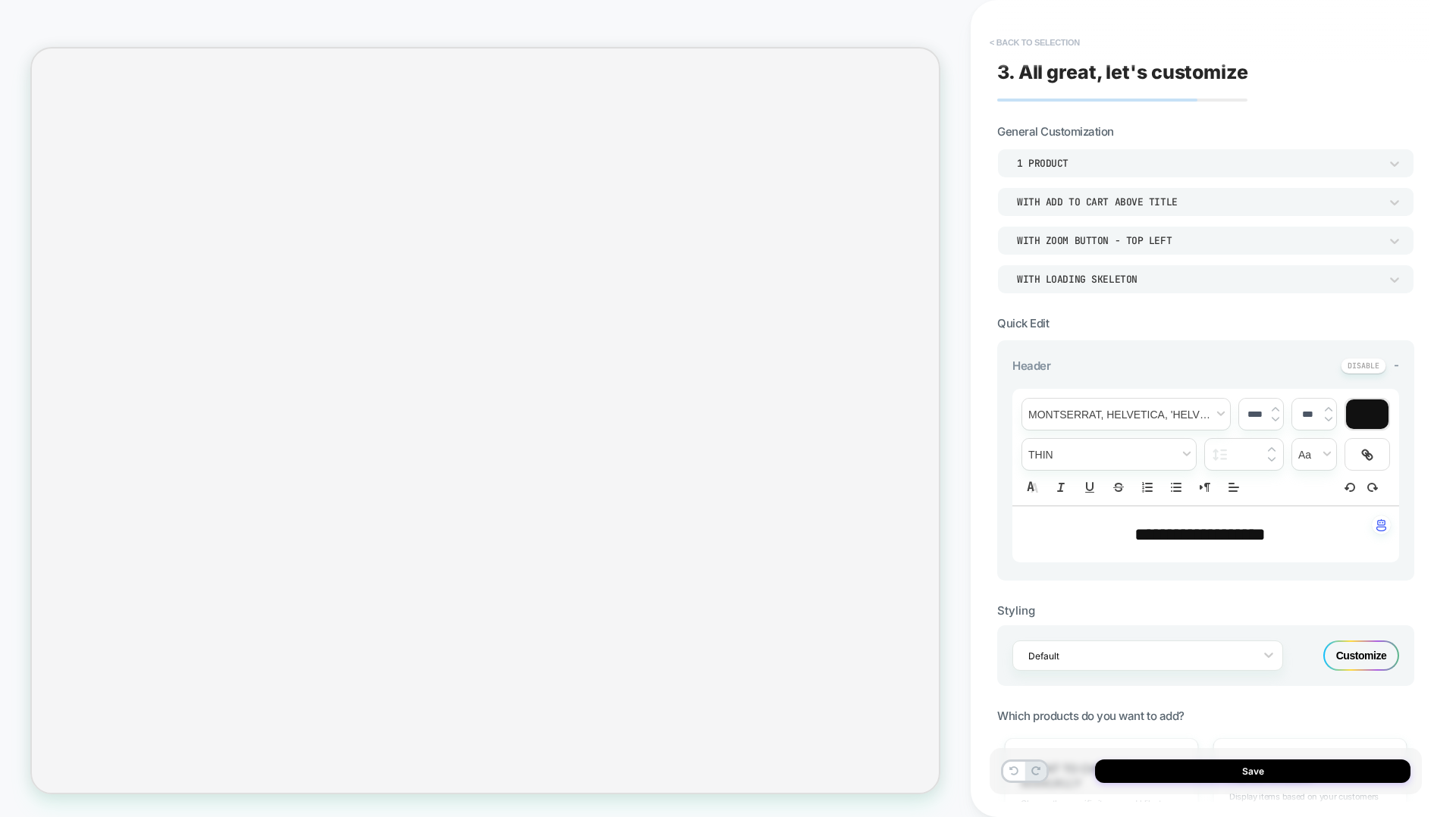
click at [1012, 41] on button "< Back to selection" at bounding box center [1035, 43] width 105 height 25
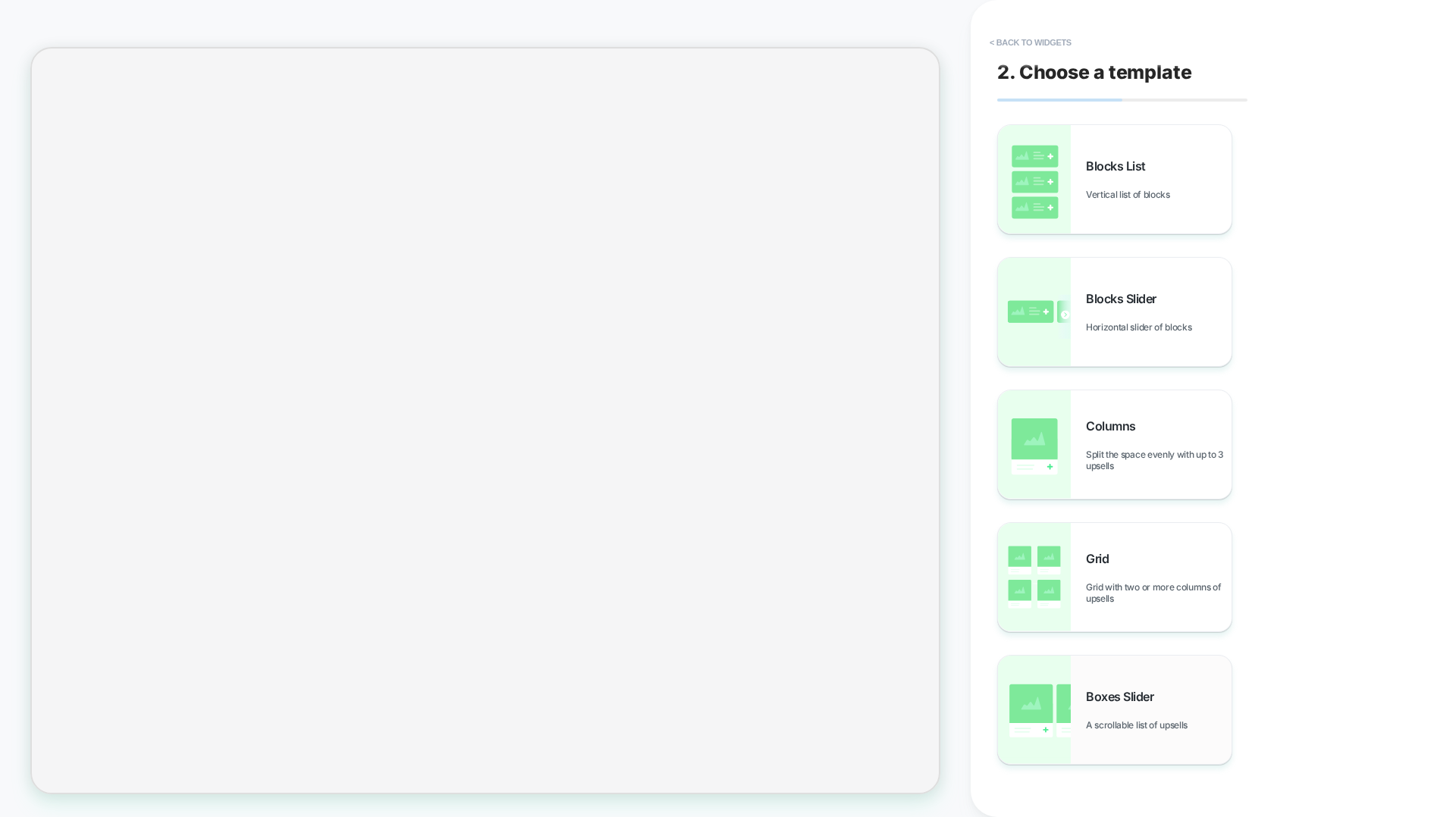
click at [1050, 525] on img at bounding box center [1034, 710] width 73 height 108
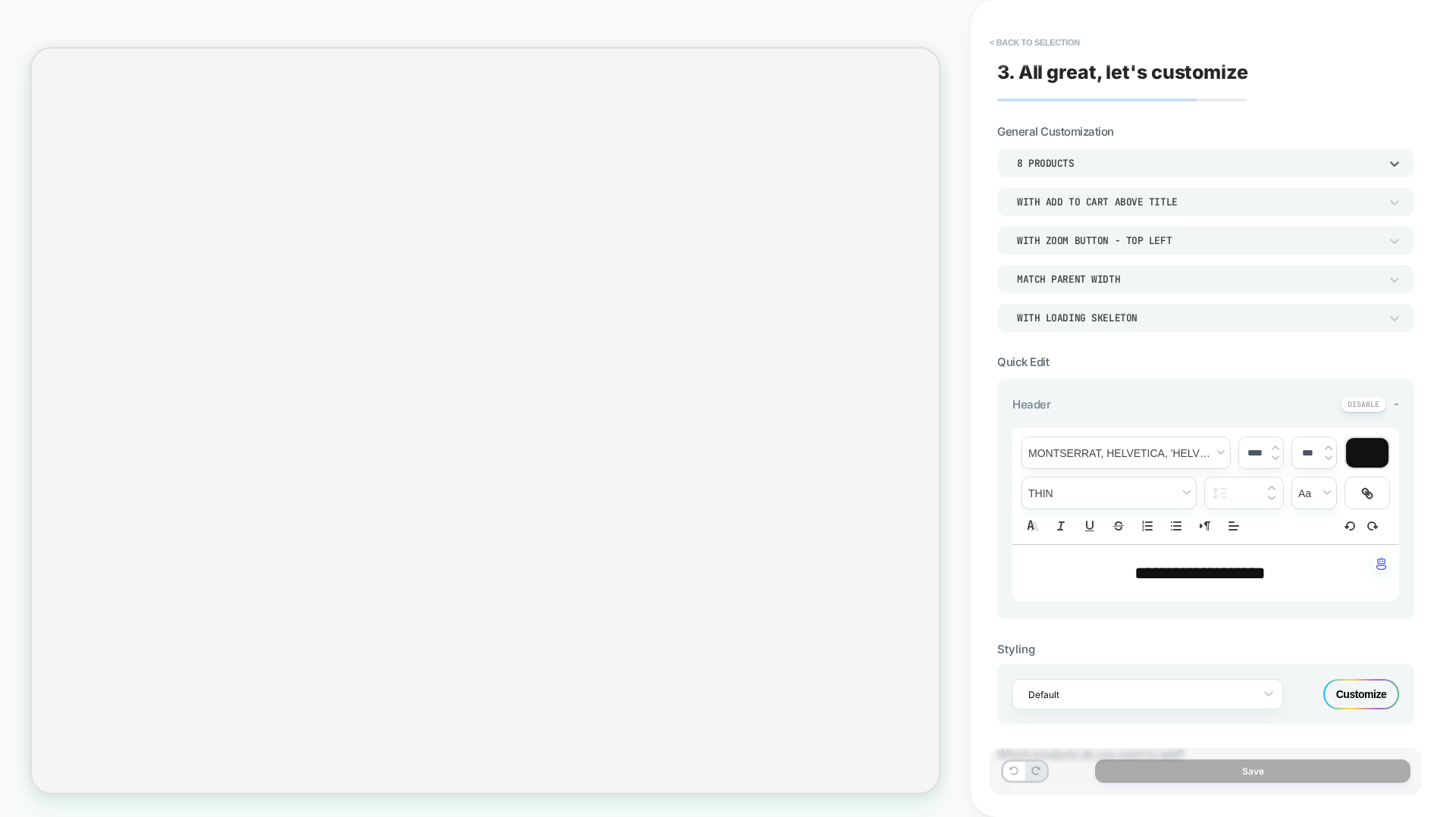
click at [1085, 159] on div "8 Products" at bounding box center [1198, 163] width 363 height 13
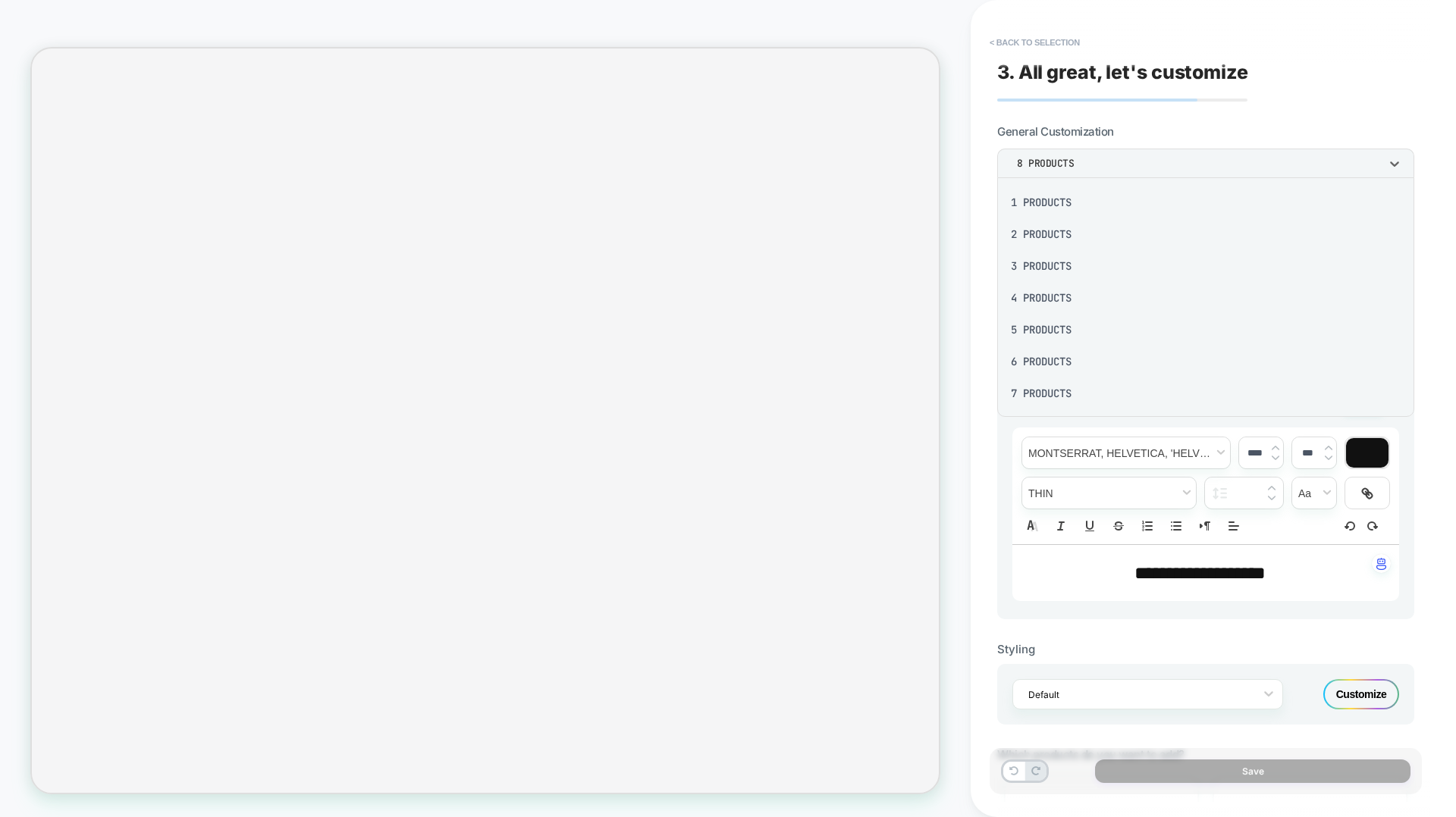
click at [1085, 159] on div at bounding box center [728, 408] width 1456 height 817
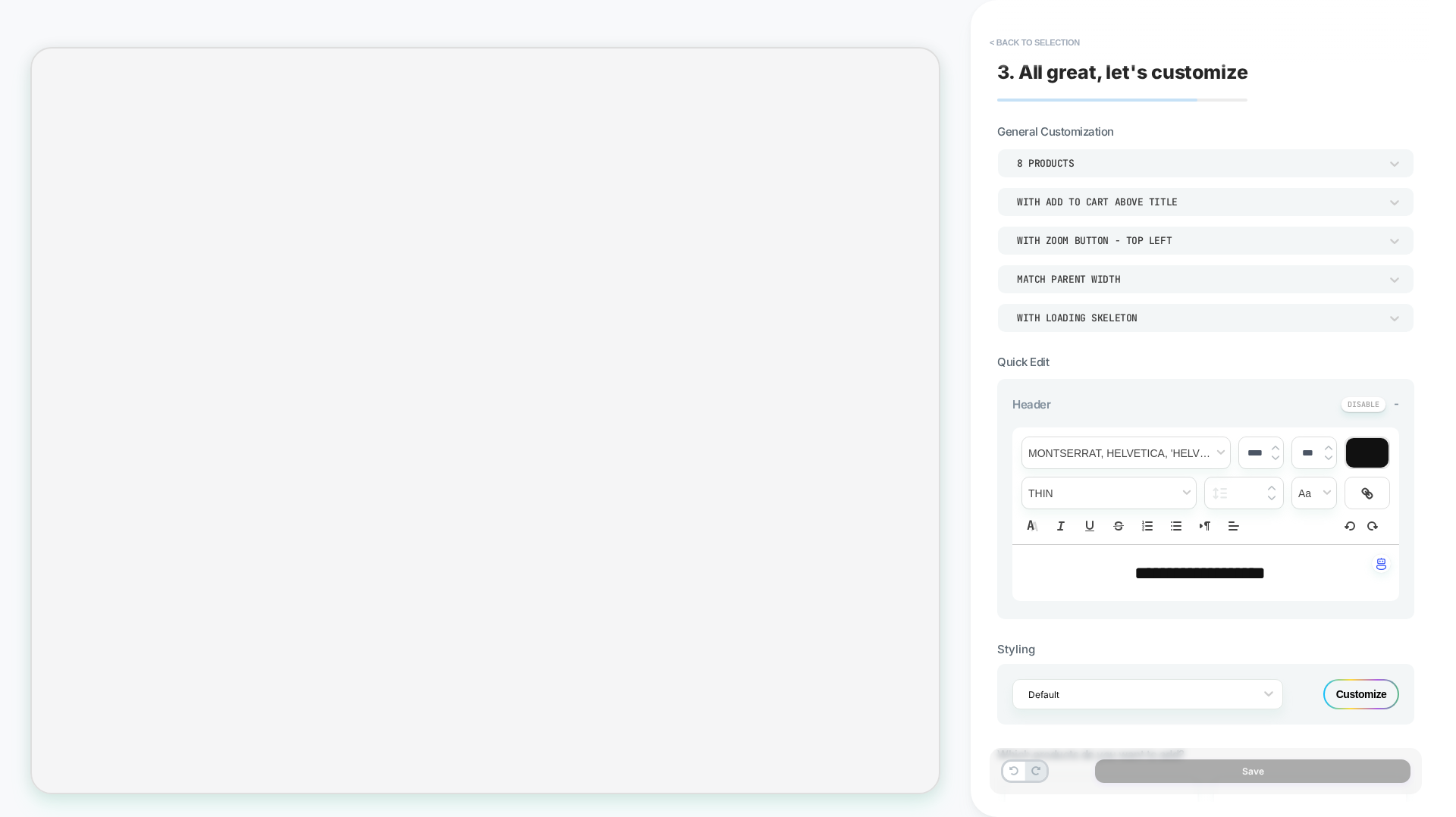
click at [1085, 159] on div "8 Products" at bounding box center [1198, 163] width 363 height 13
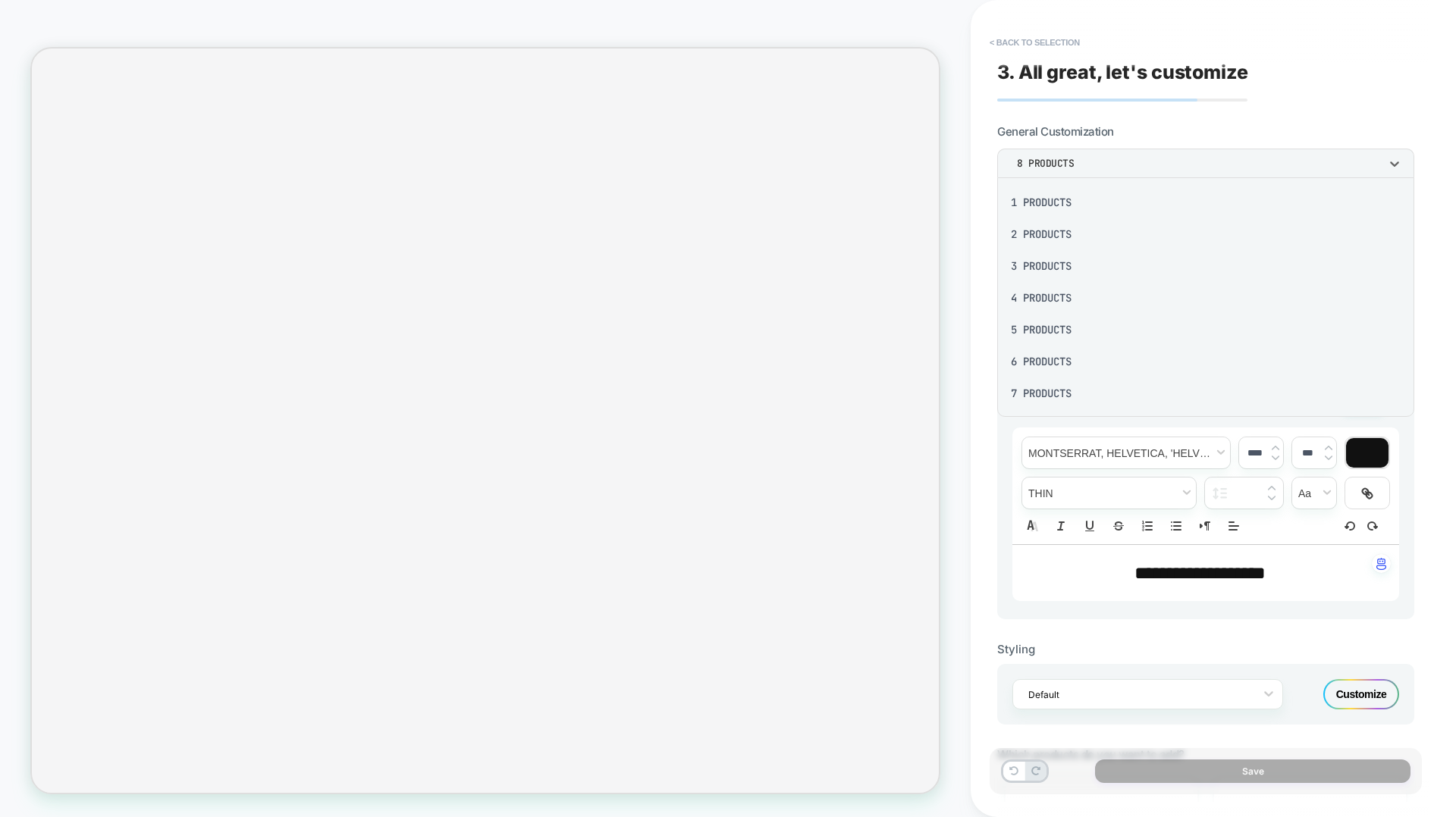
click at [1065, 245] on div "2 Products" at bounding box center [1205, 234] width 405 height 32
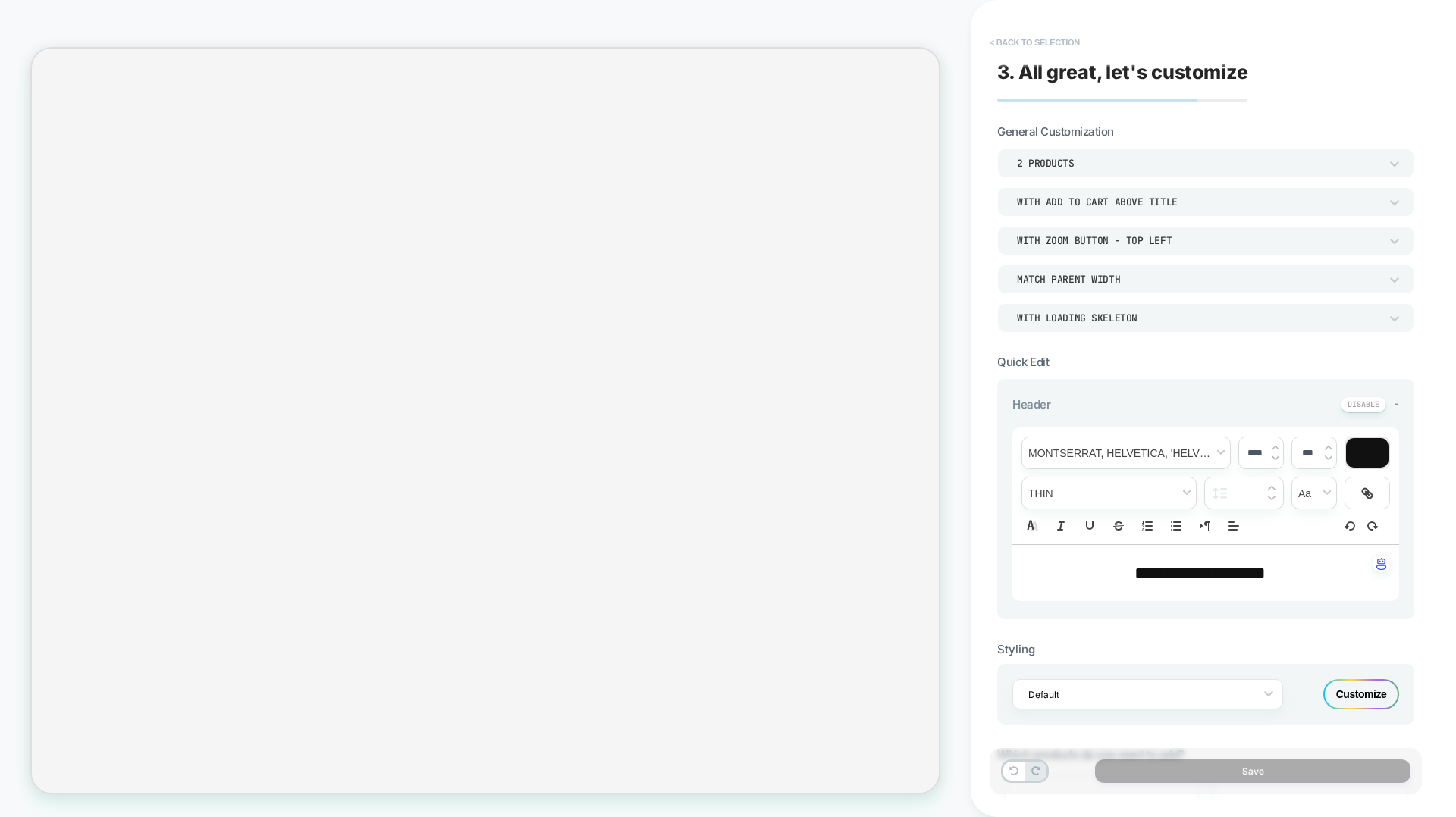
click at [1065, 48] on button "< Back to selection" at bounding box center [1035, 43] width 105 height 25
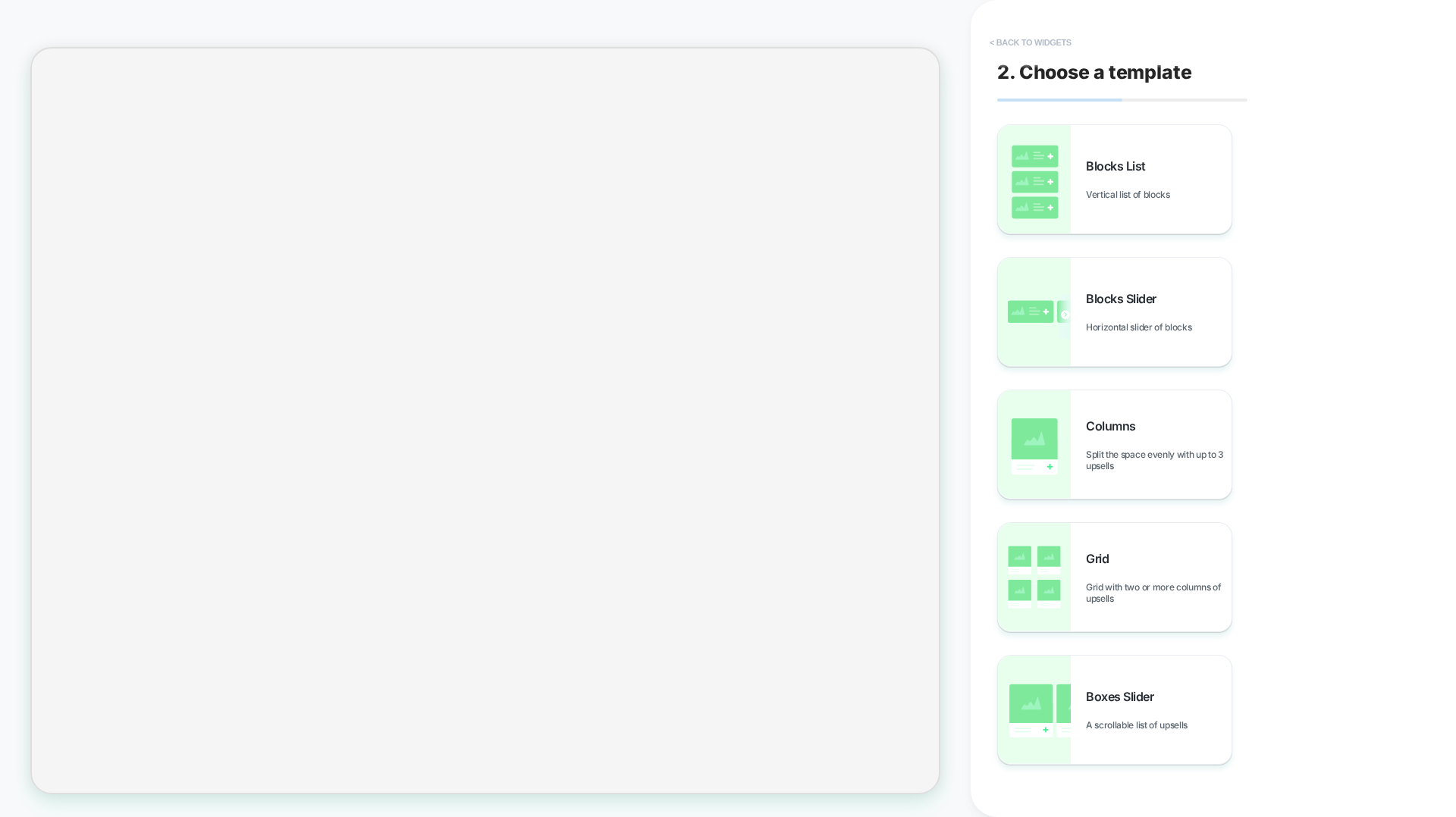
click at [1038, 46] on button "< Back to widgets" at bounding box center [1031, 43] width 97 height 25
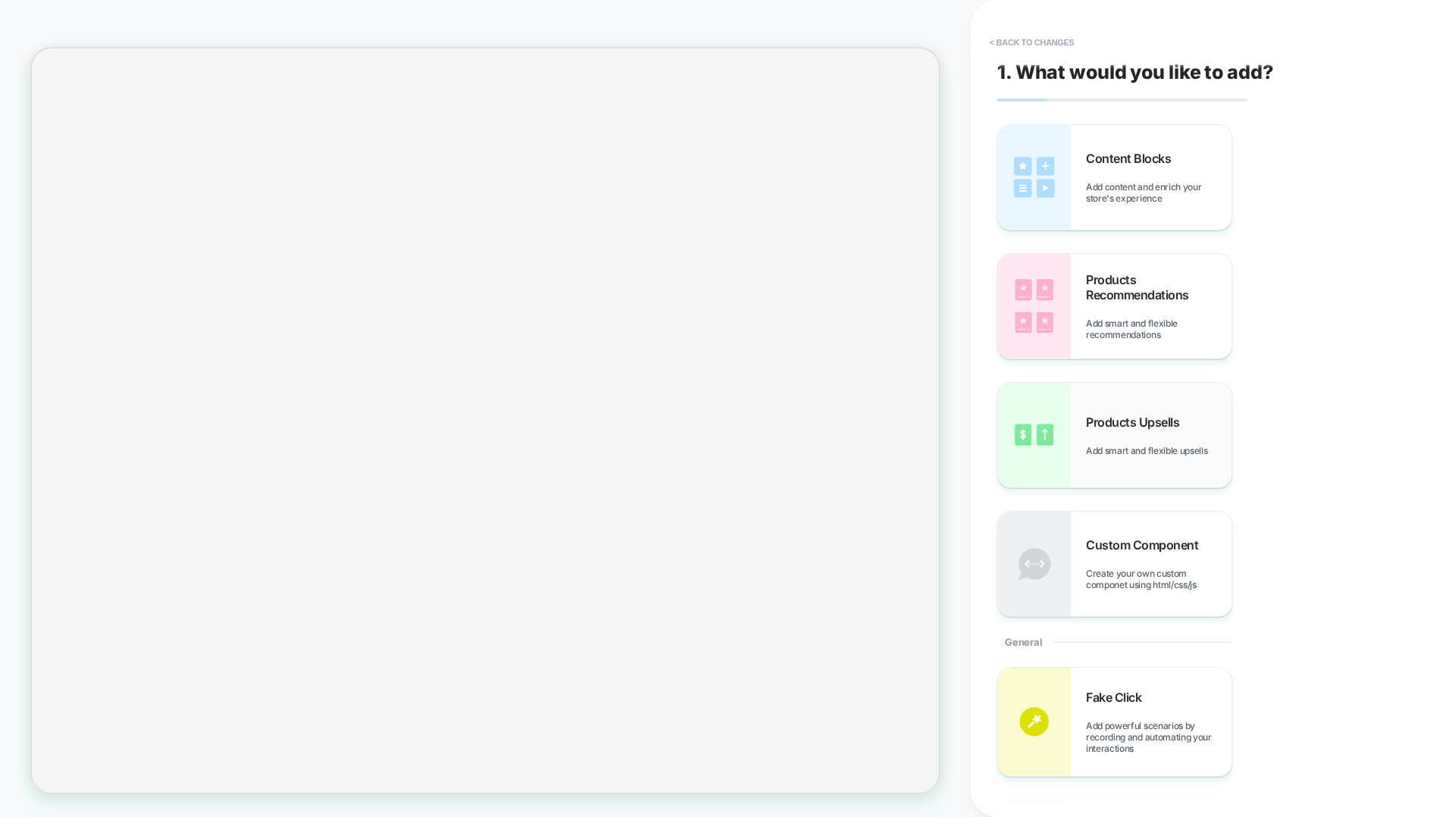
click at [1031, 455] on img at bounding box center [1034, 435] width 73 height 104
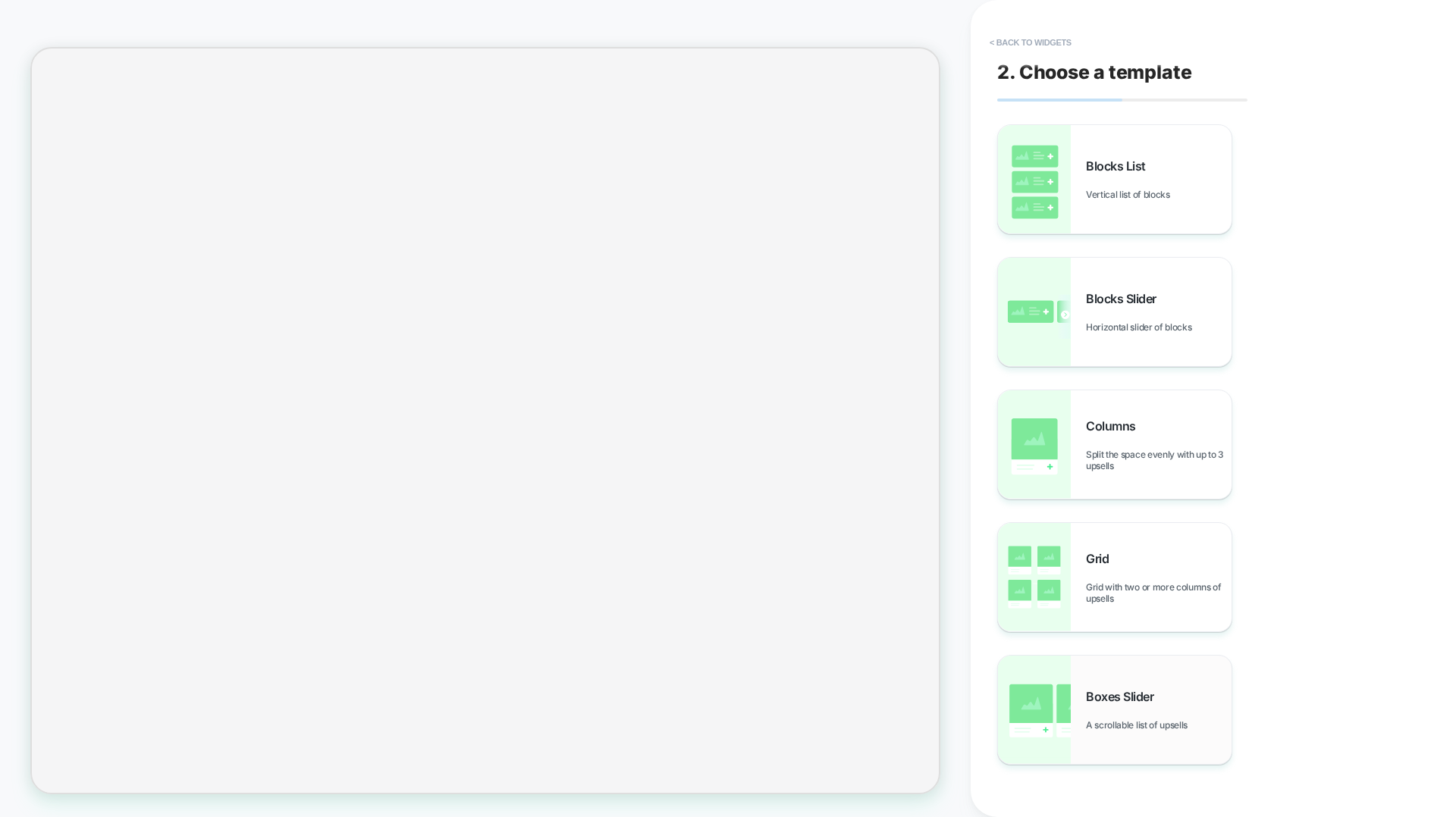
click at [1057, 525] on img at bounding box center [1034, 710] width 73 height 108
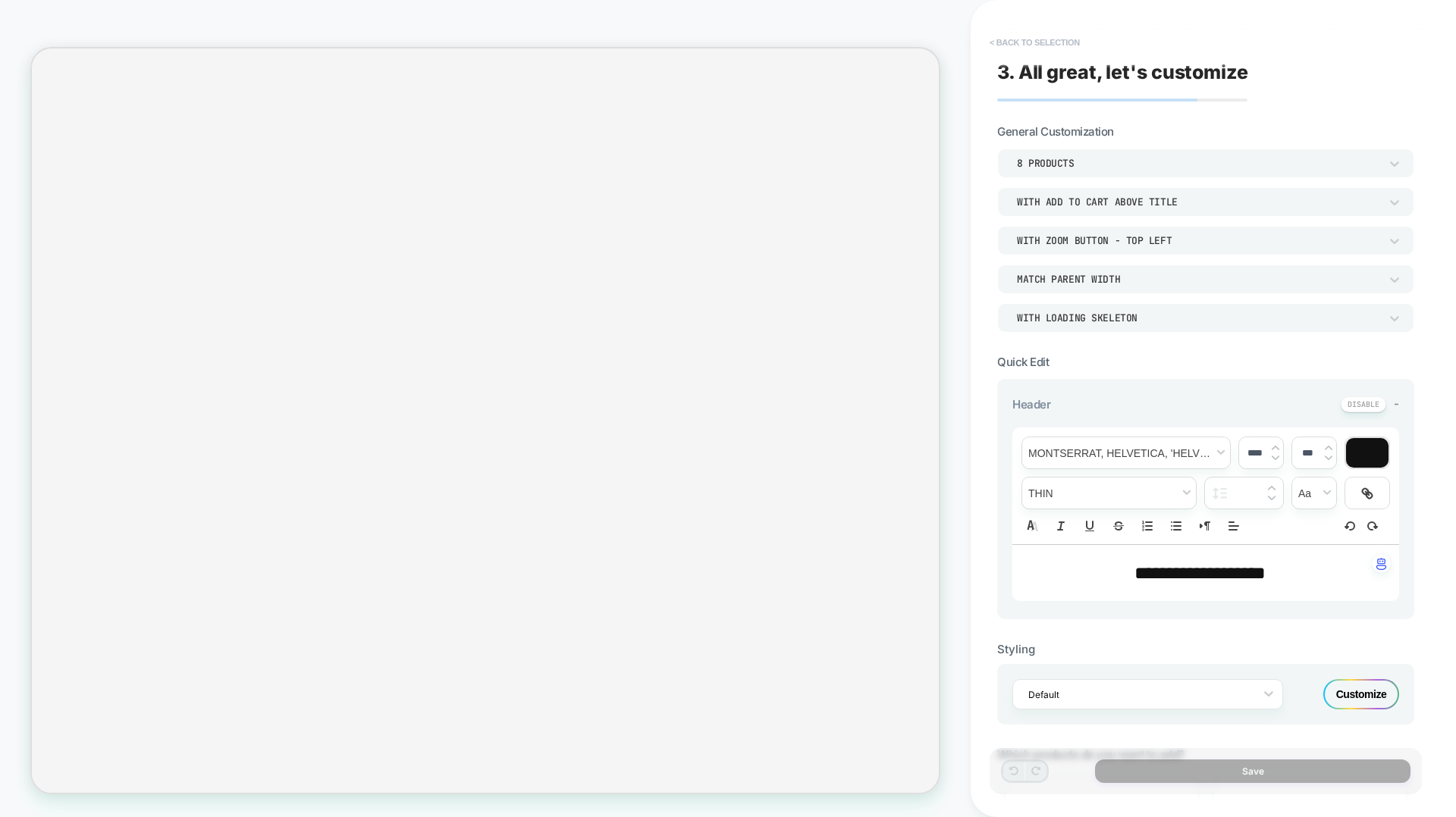
click at [1067, 40] on button "< Back to selection" at bounding box center [1035, 43] width 105 height 25
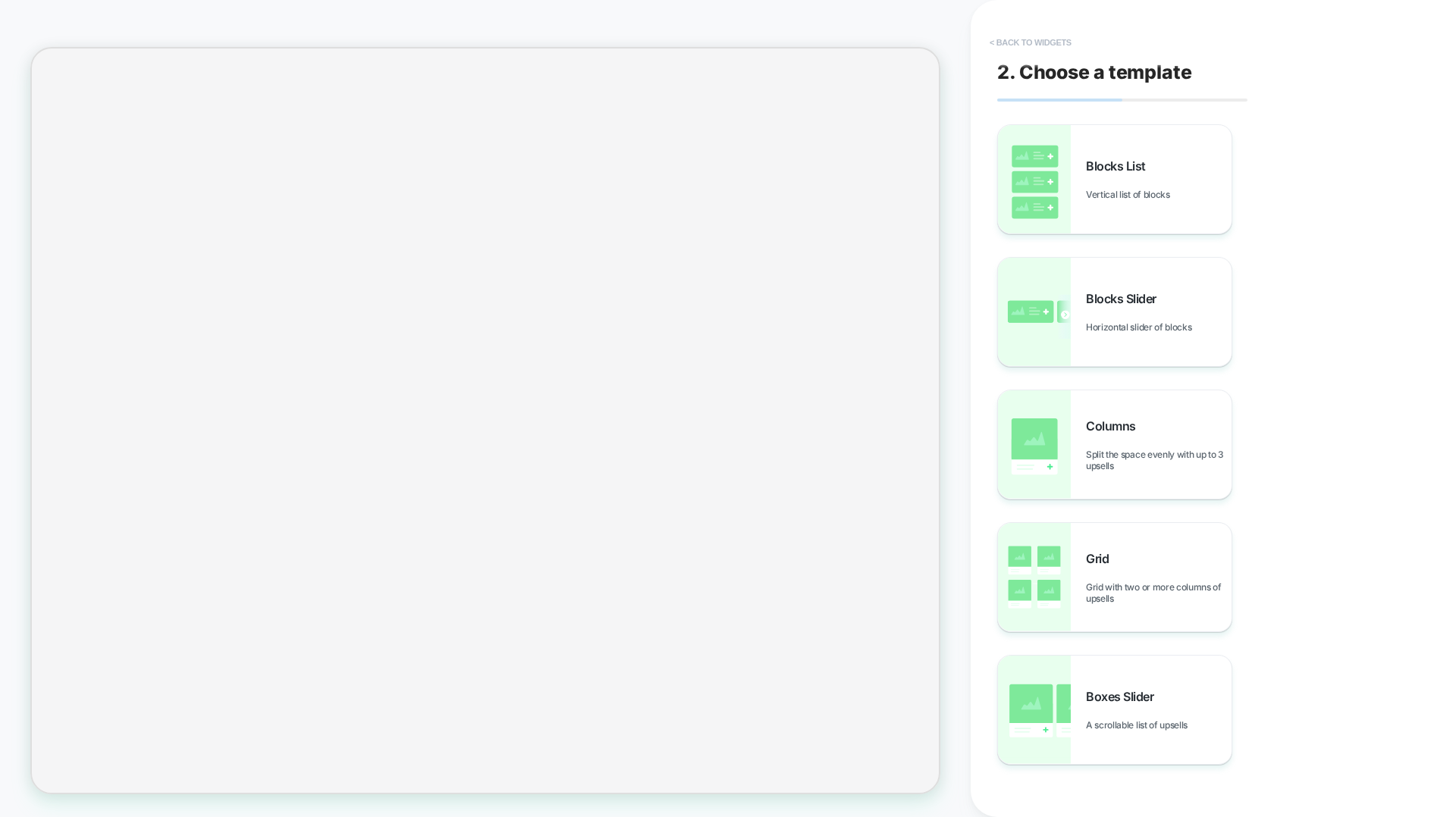
click at [1054, 48] on button "< Back to widgets" at bounding box center [1031, 43] width 97 height 25
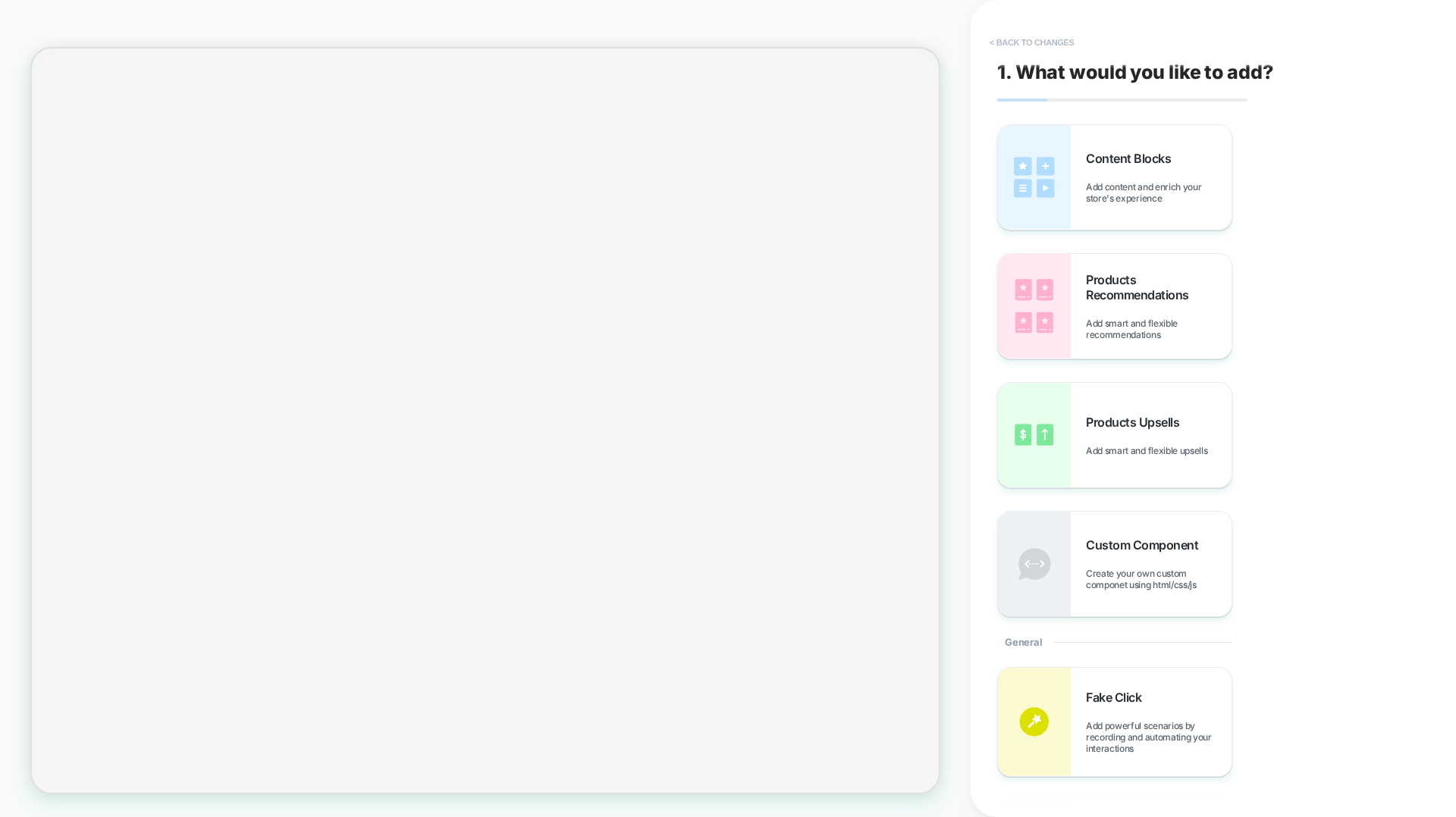
click at [1047, 43] on button "< Back to changes" at bounding box center [1032, 43] width 100 height 25
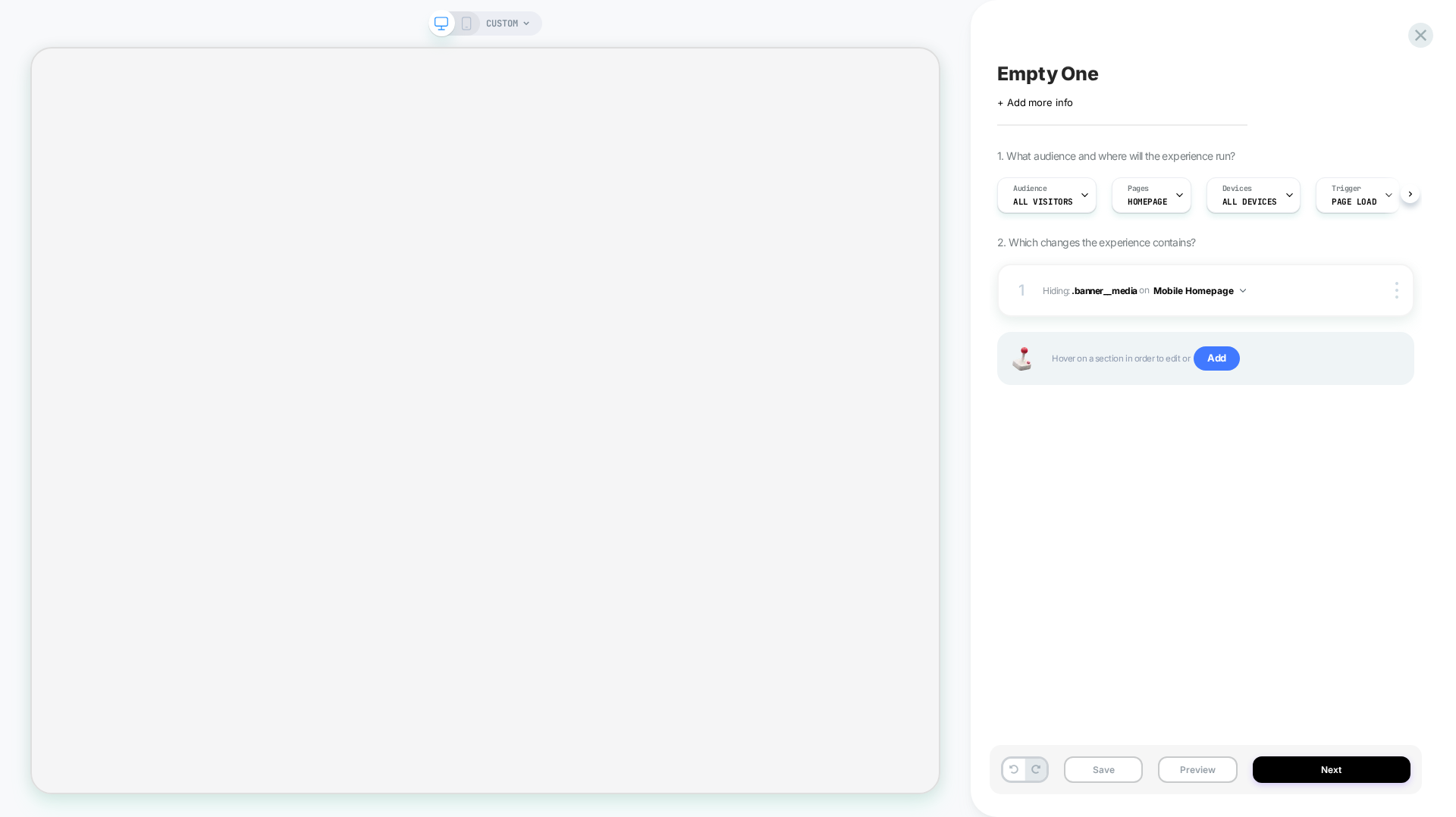
scroll to position [0, 1]
click at [502, 19] on span "CUSTOM" at bounding box center [502, 24] width 32 height 25
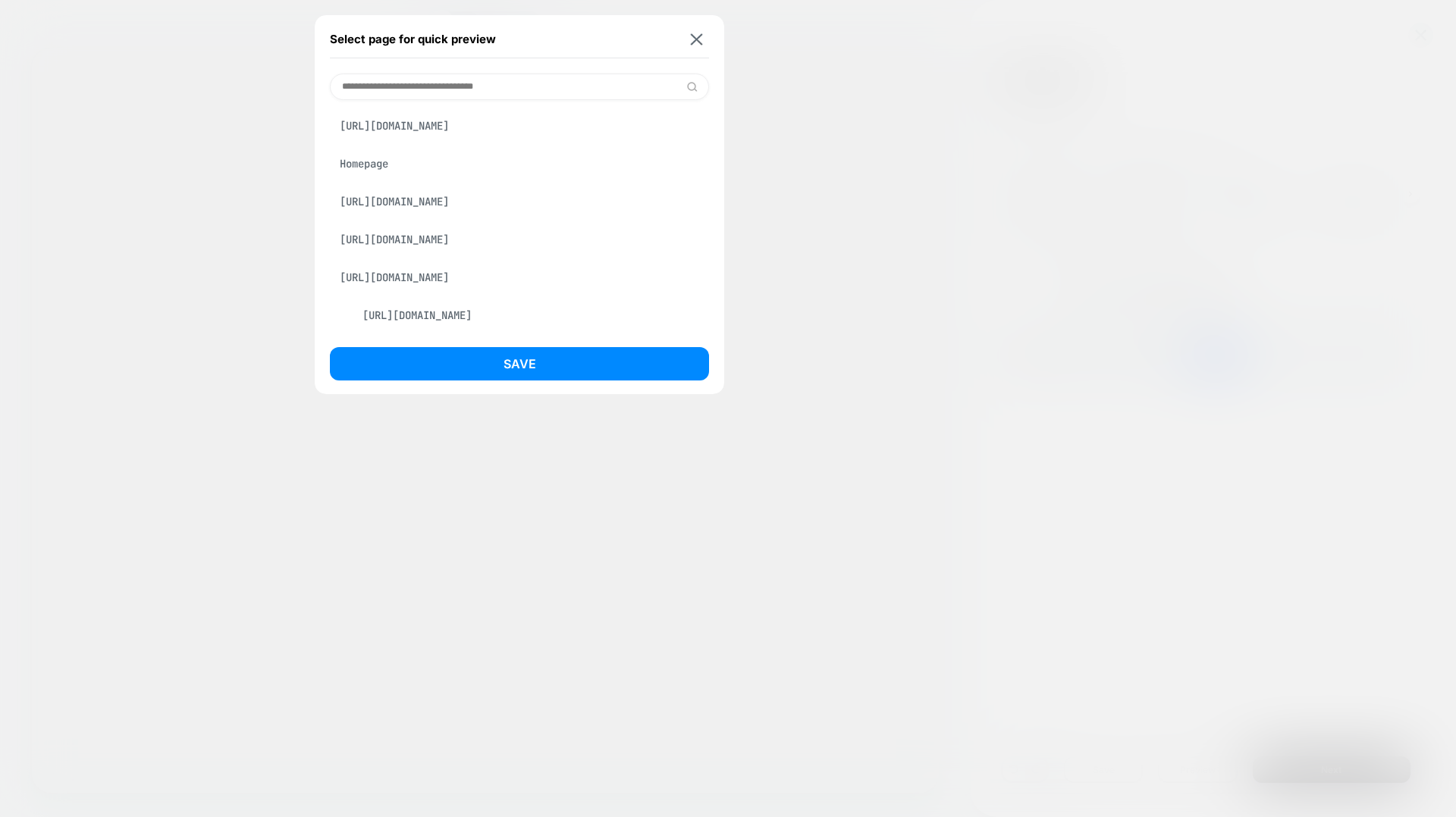
click at [489, 84] on input at bounding box center [519, 86] width 379 height 27
paste input "**********"
type input "**********"
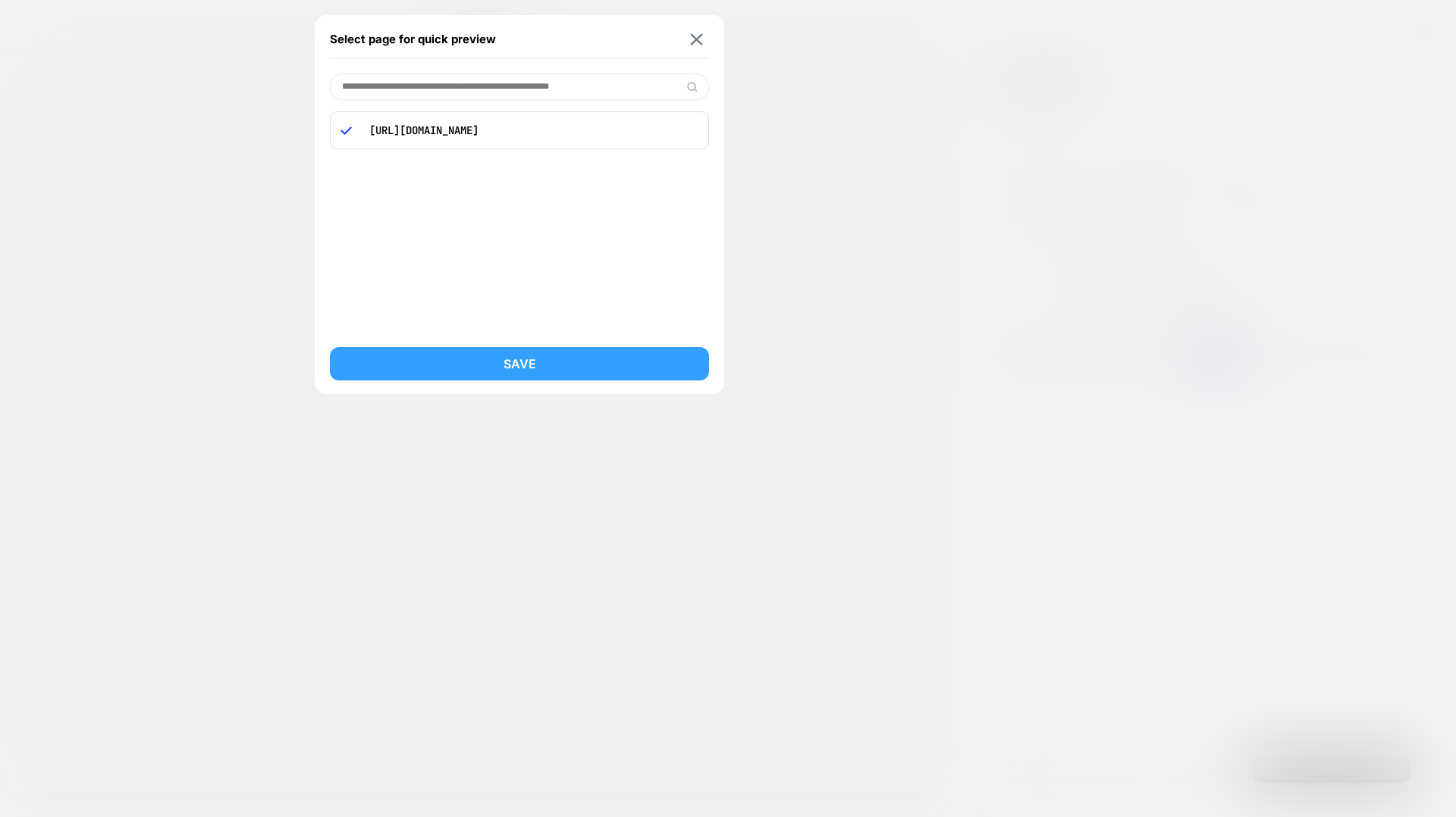
click at [595, 353] on button "Save" at bounding box center [519, 363] width 379 height 33
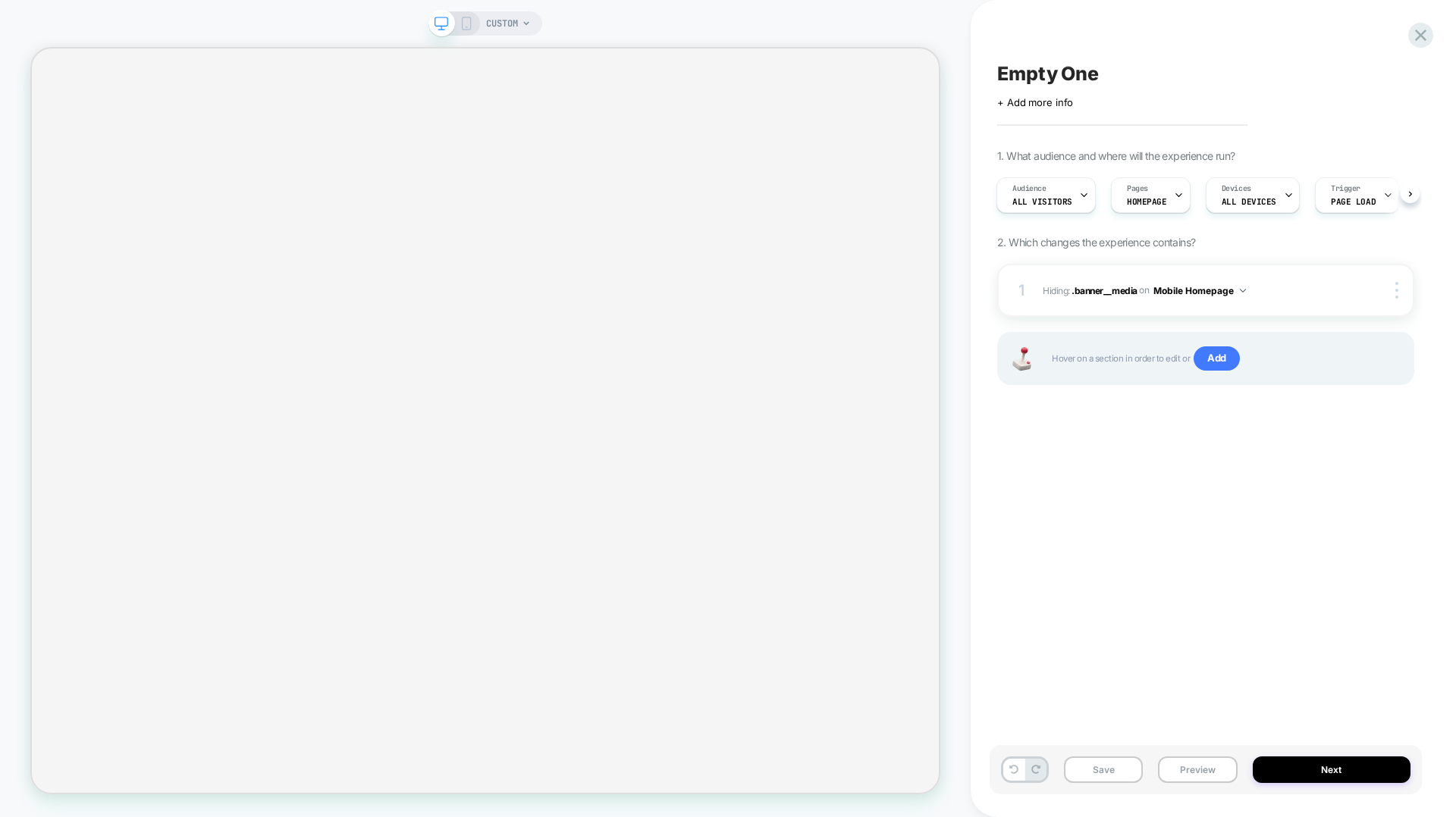
scroll to position [0, 2]
click at [503, 21] on span "CUSTOM" at bounding box center [502, 24] width 32 height 25
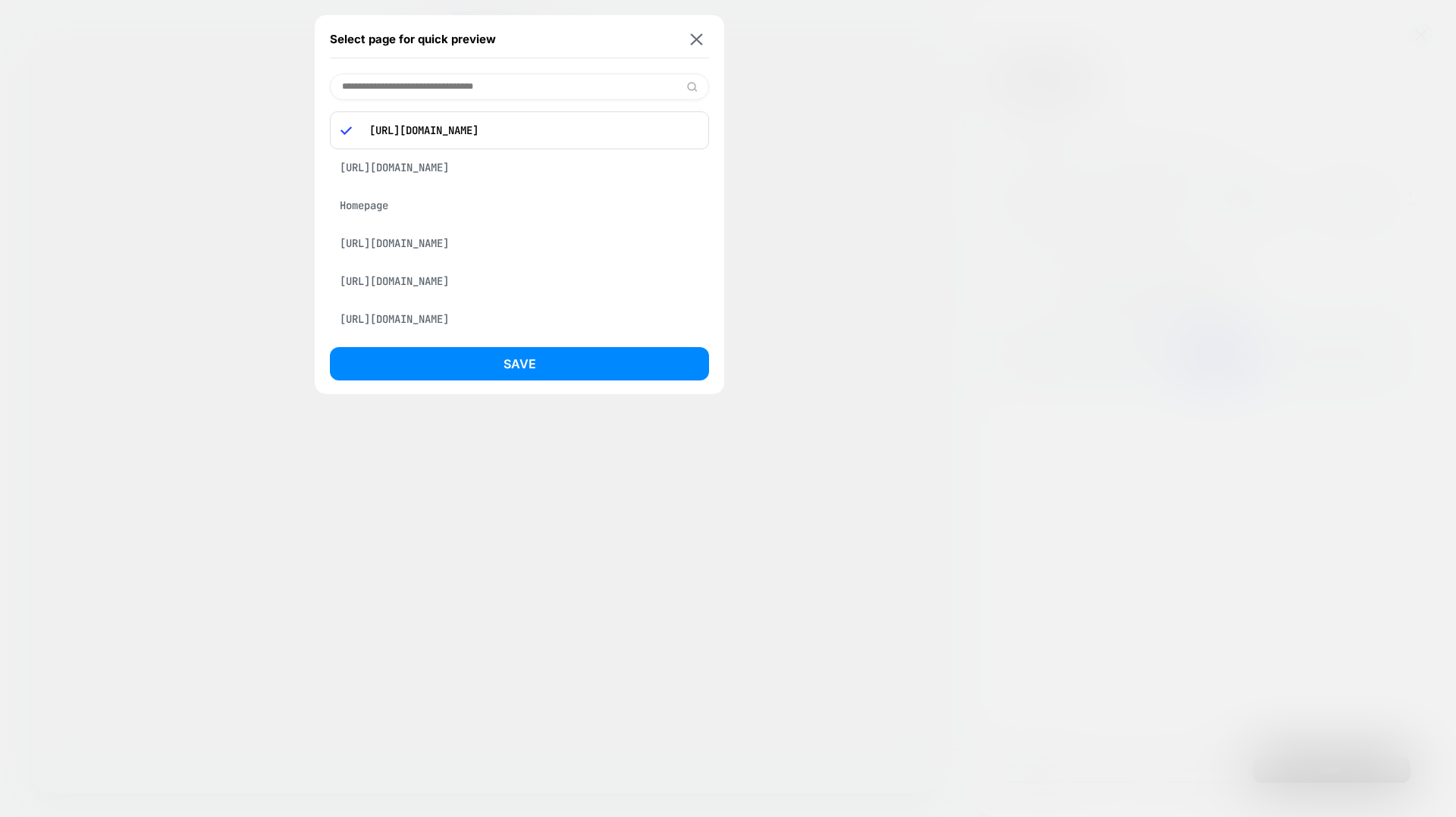
click at [469, 160] on div "https://visually-demo-store.myshopify.com/collections/frontpage" at bounding box center [519, 167] width 379 height 28
click at [474, 279] on div "https://shibumishade.com/products/two-chair-carry-clips" at bounding box center [519, 280] width 379 height 28
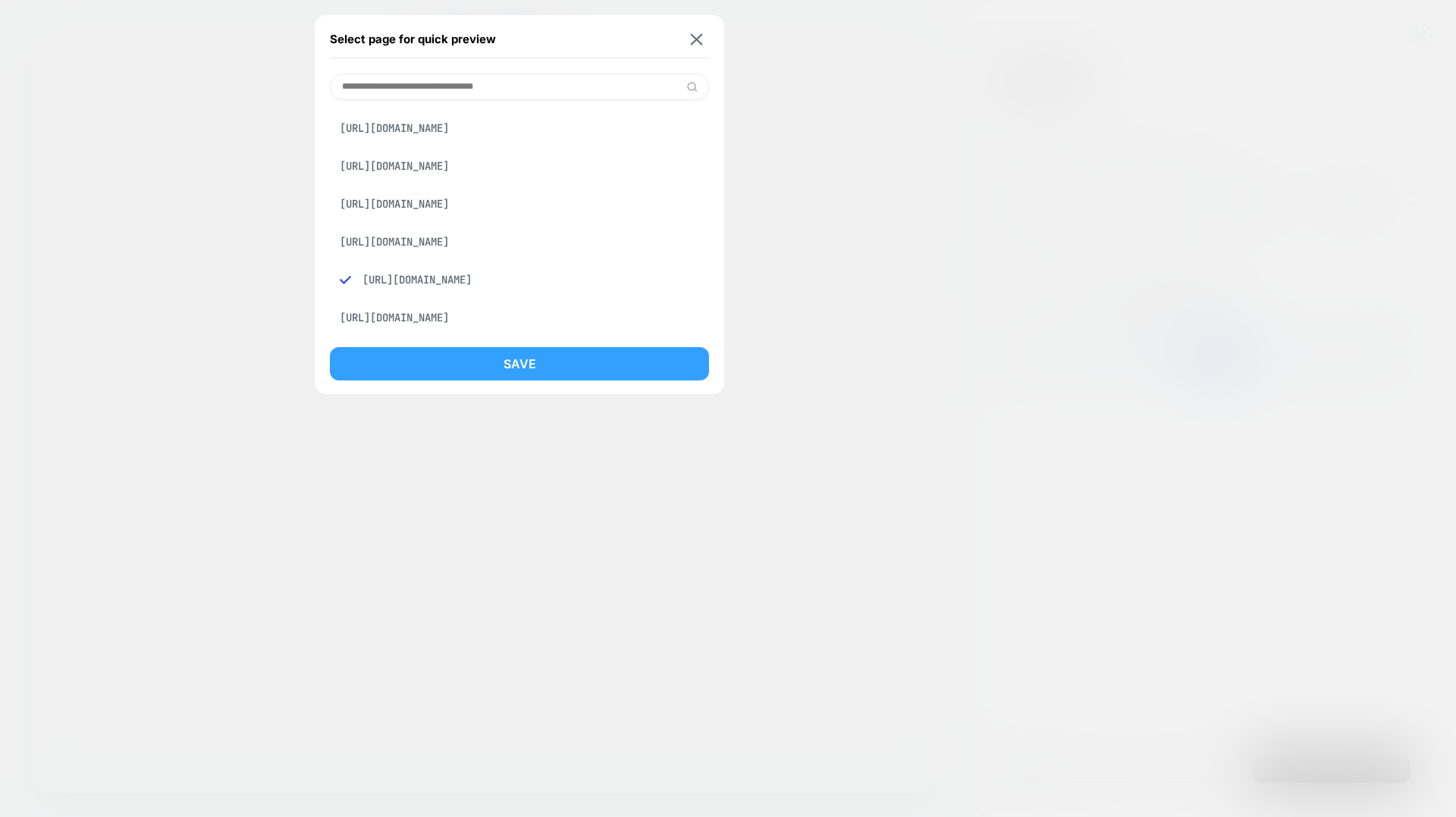
click at [522, 368] on button "Save" at bounding box center [519, 363] width 379 height 33
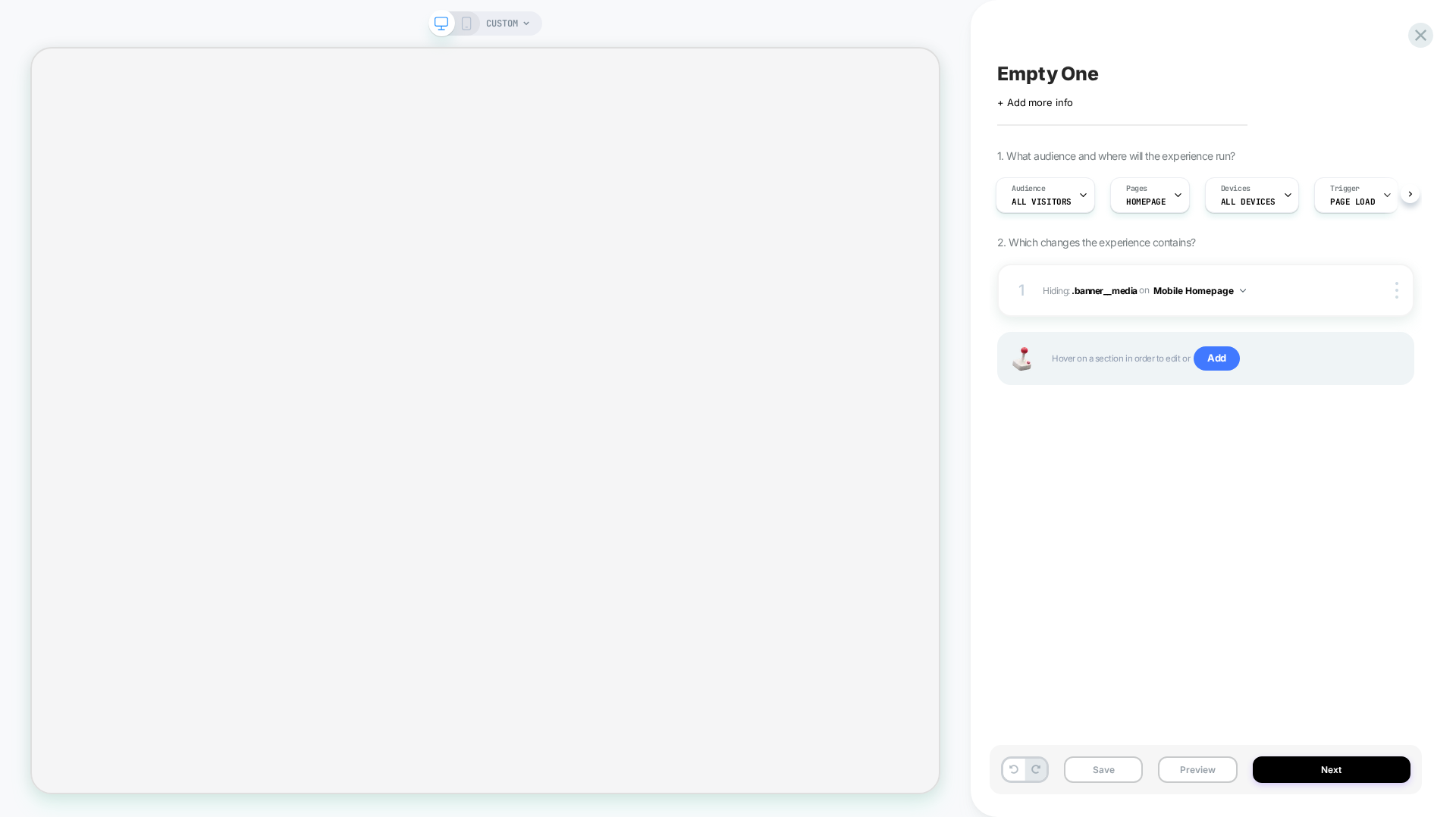
click at [489, 39] on div "CUSTOM" at bounding box center [485, 408] width 971 height 787
click at [504, 19] on span "CUSTOM" at bounding box center [502, 24] width 32 height 25
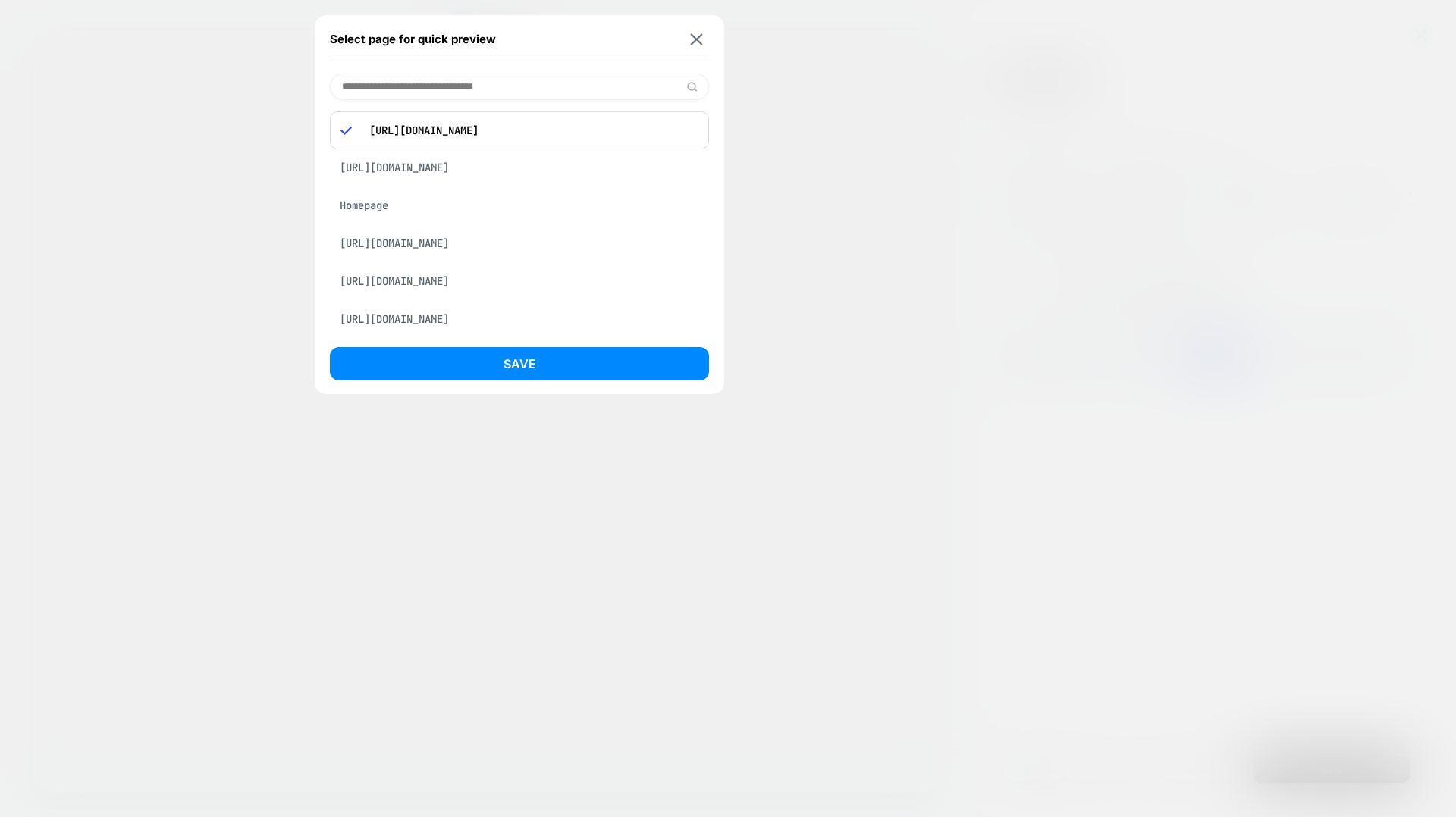
scroll to position [197, 0]
click at [492, 228] on div "https://shibumishade.com/pages/shop?srsltid=AfmBOoq1n5dxMaKBGTLbrVizKdvG25WwXgM…" at bounding box center [519, 242] width 379 height 28
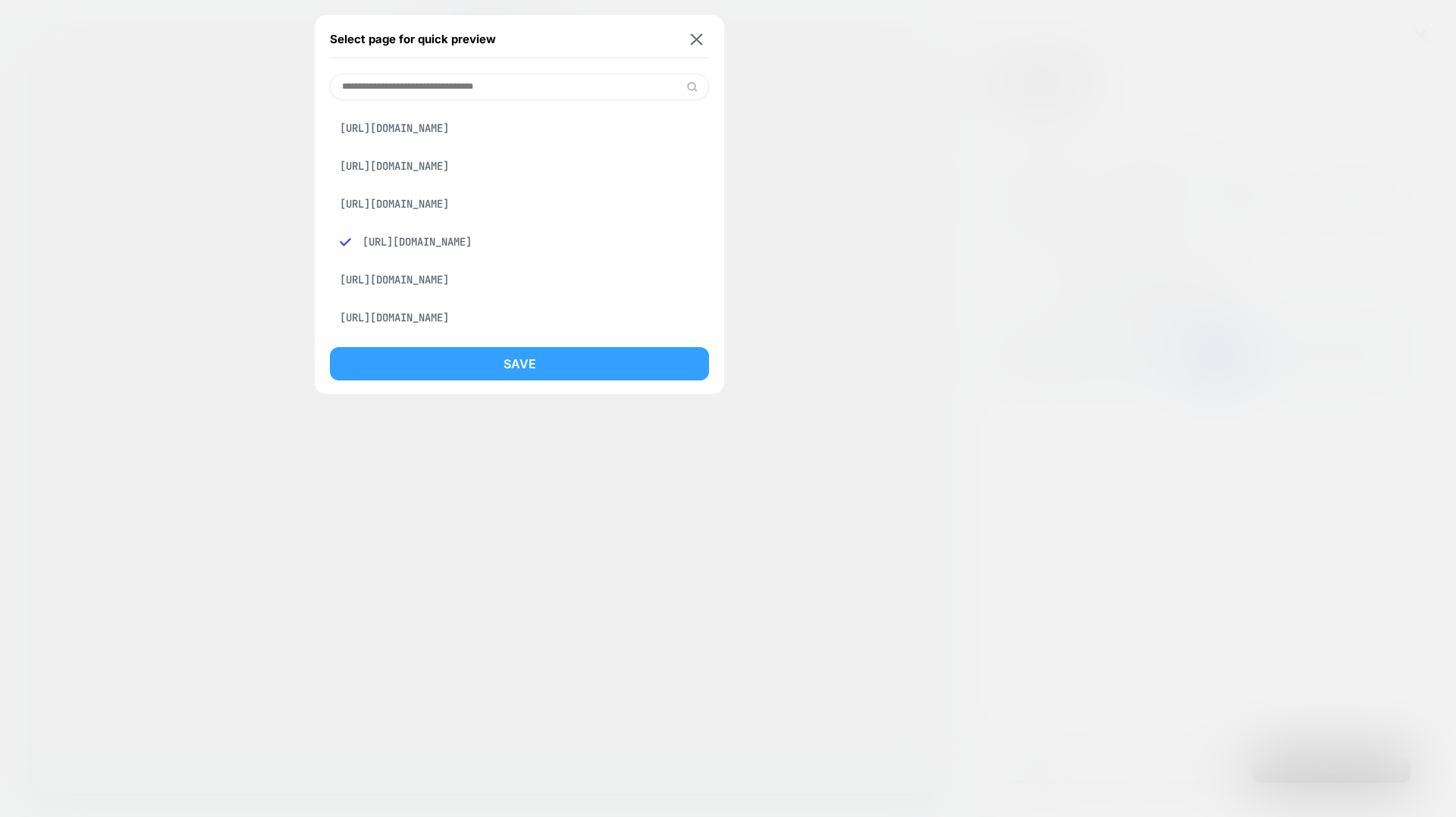
click at [551, 375] on button "Save" at bounding box center [519, 363] width 379 height 33
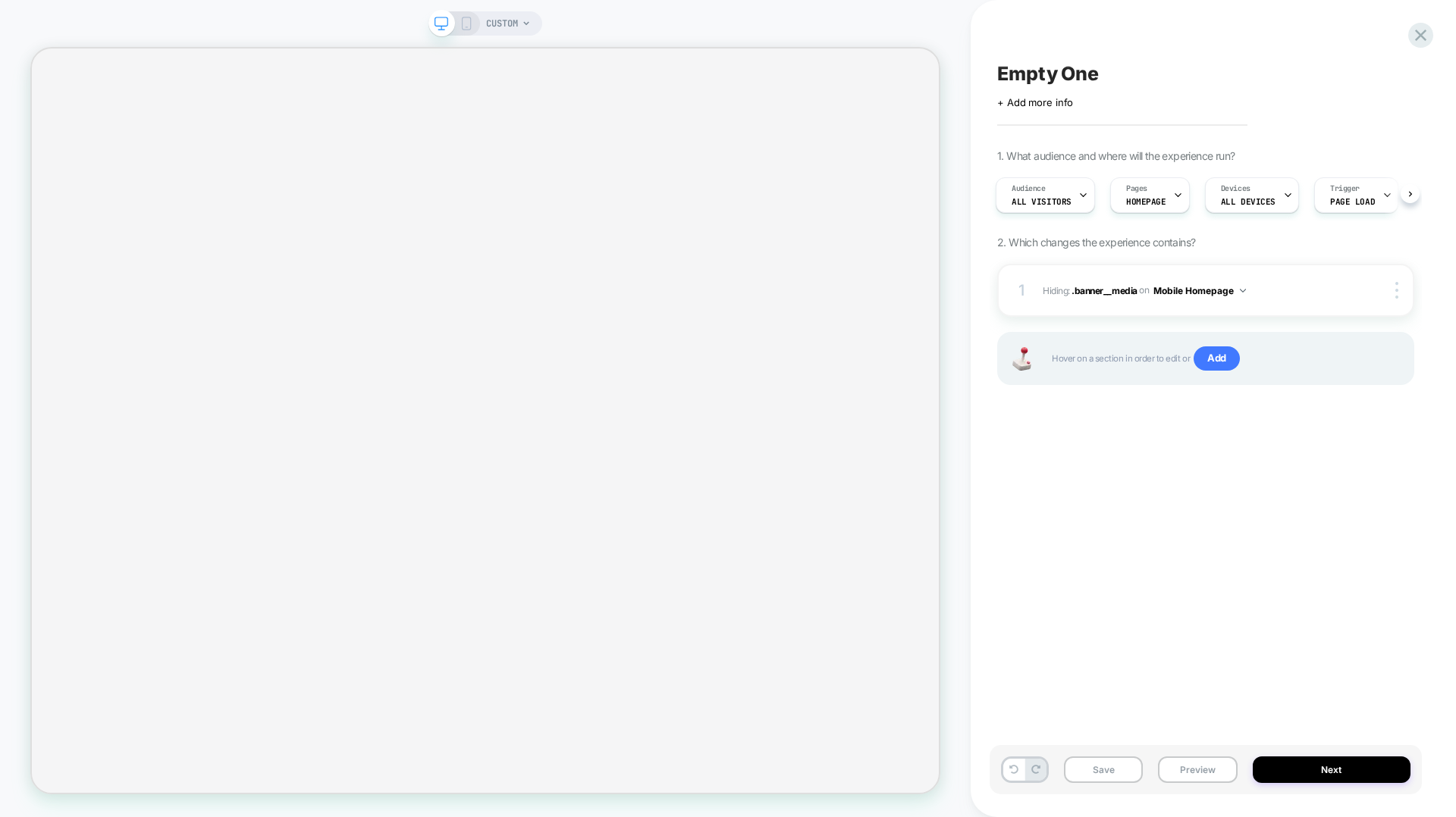
scroll to position [0, 2]
click at [1048, 525] on div "Empty One Click to edit experience details + Add more info 1. What audience and…" at bounding box center [1205, 408] width 432 height 787
click at [1092, 375] on div "Hover on a section in order to edit or Add" at bounding box center [1205, 359] width 417 height 53
click at [1092, 358] on span "Add" at bounding box center [1216, 359] width 47 height 25
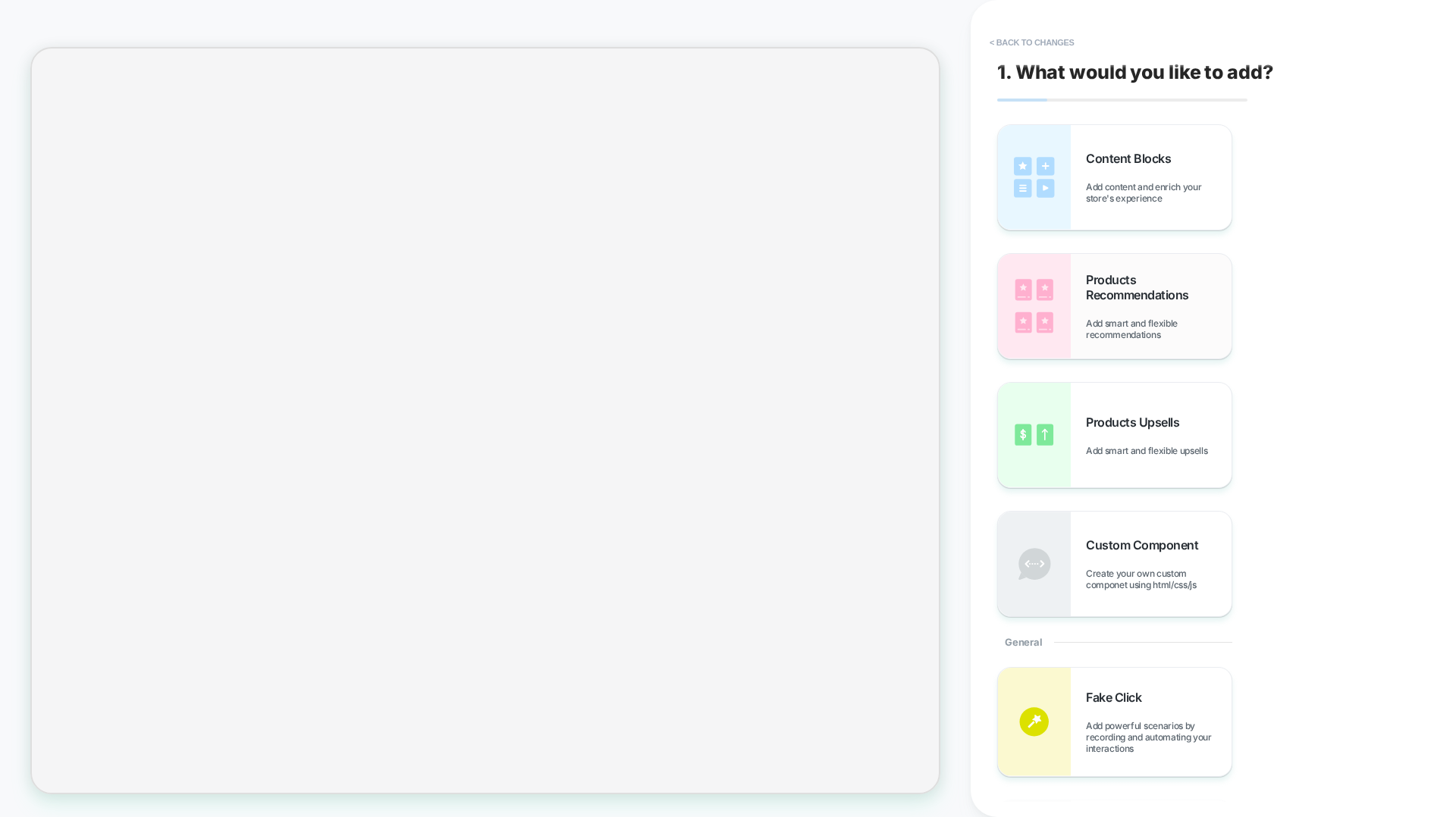
click at [1043, 294] on img at bounding box center [1034, 306] width 73 height 104
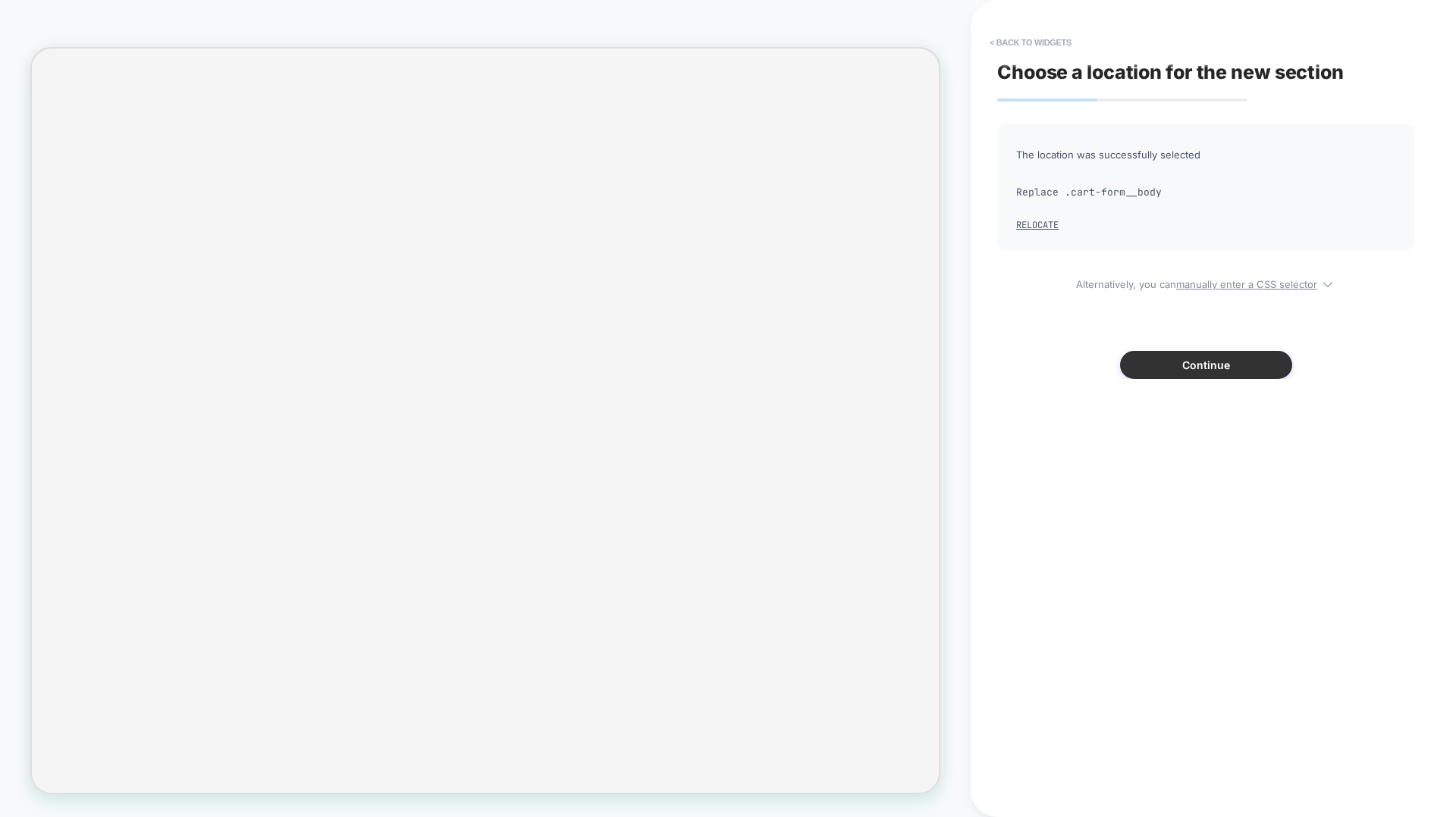
click at [1092, 371] on button "Continue" at bounding box center [1205, 365] width 172 height 28
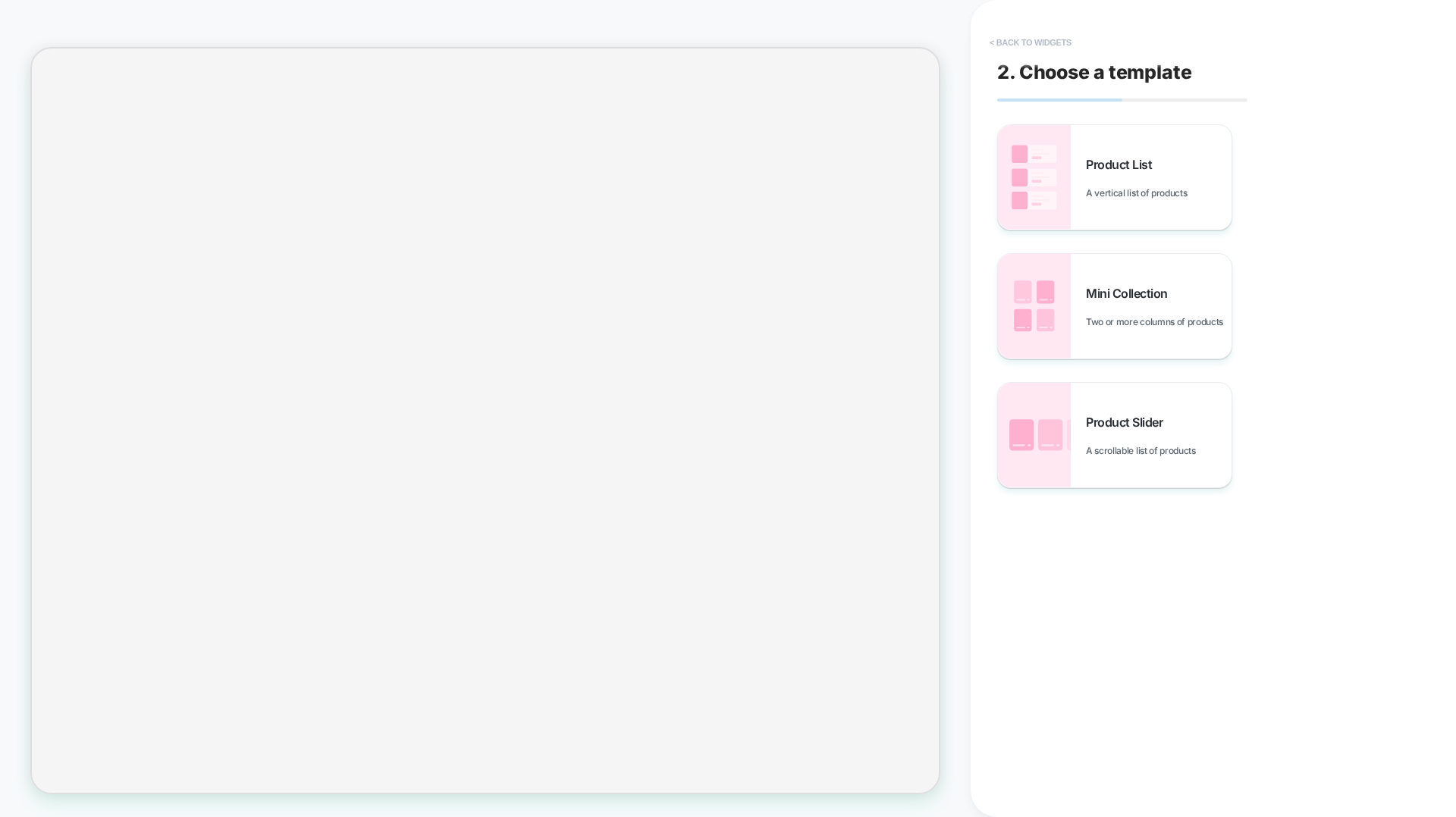
click at [1008, 32] on button "< Back to widgets" at bounding box center [1031, 43] width 97 height 25
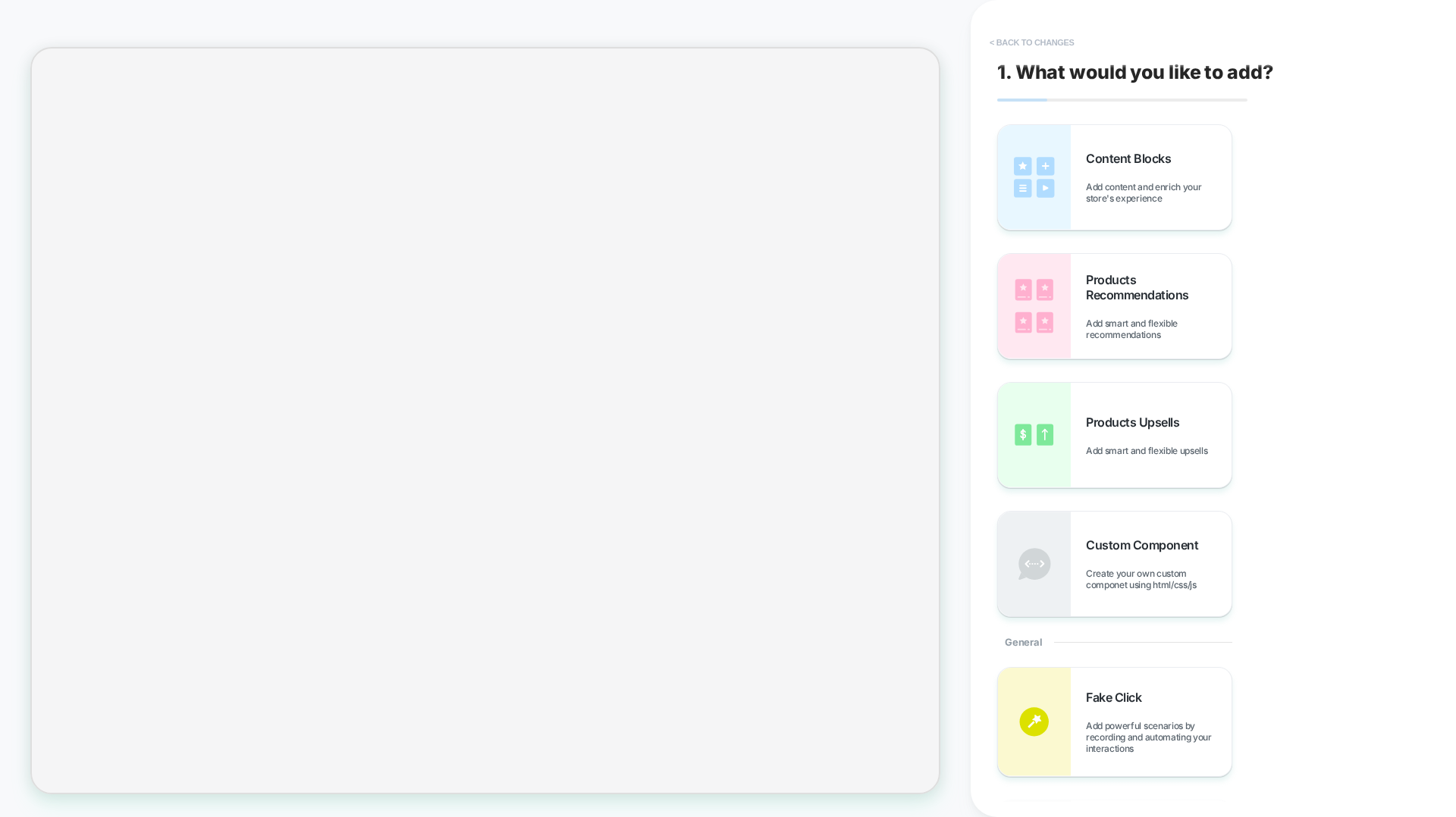
click at [1028, 38] on button "< Back to changes" at bounding box center [1032, 43] width 100 height 25
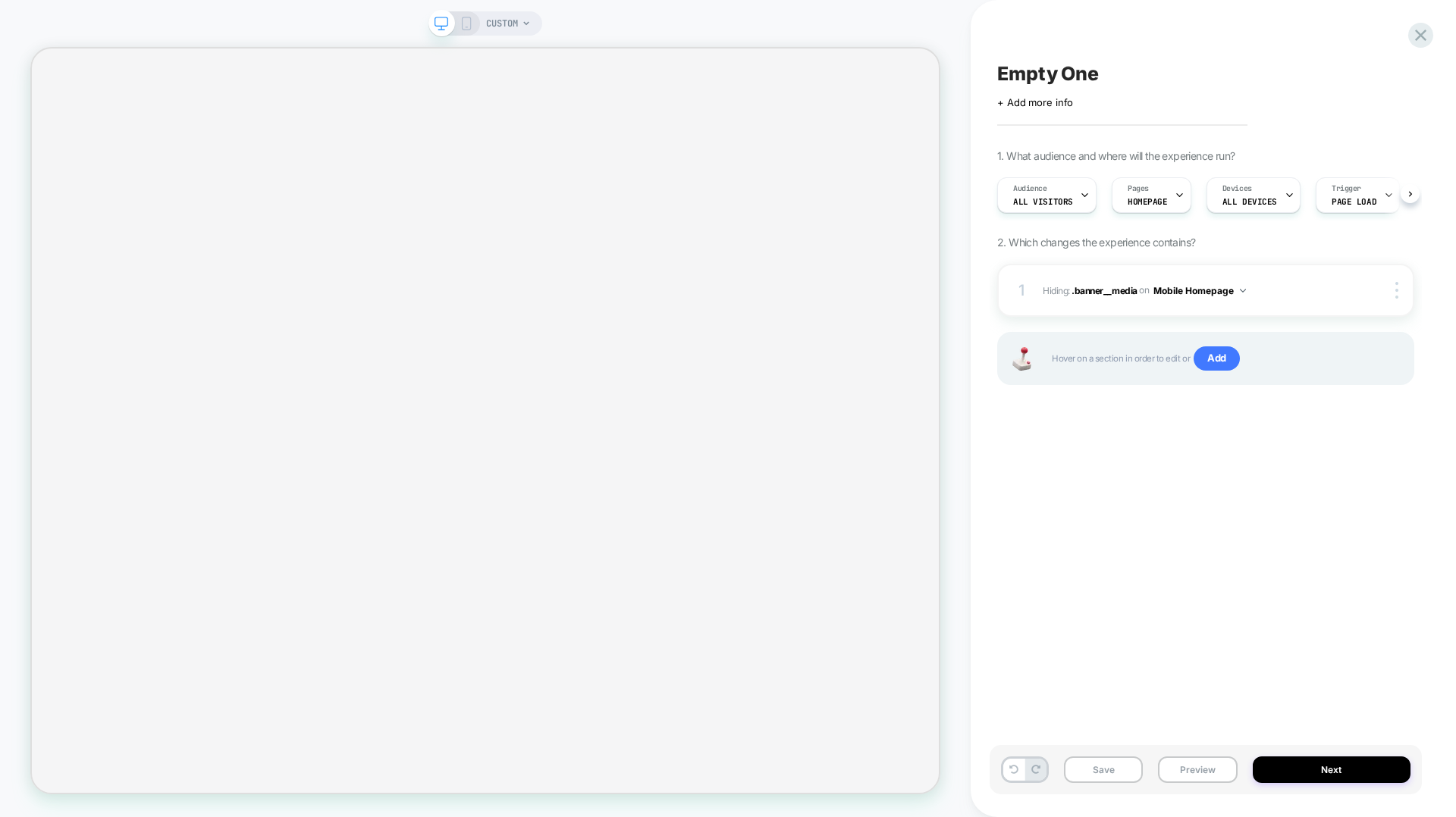
scroll to position [0, 1]
click at [1092, 360] on span "Hover on a section in order to edit or Add" at bounding box center [1224, 359] width 345 height 25
click at [1092, 289] on button "Mobile Homepage" at bounding box center [1199, 290] width 92 height 19
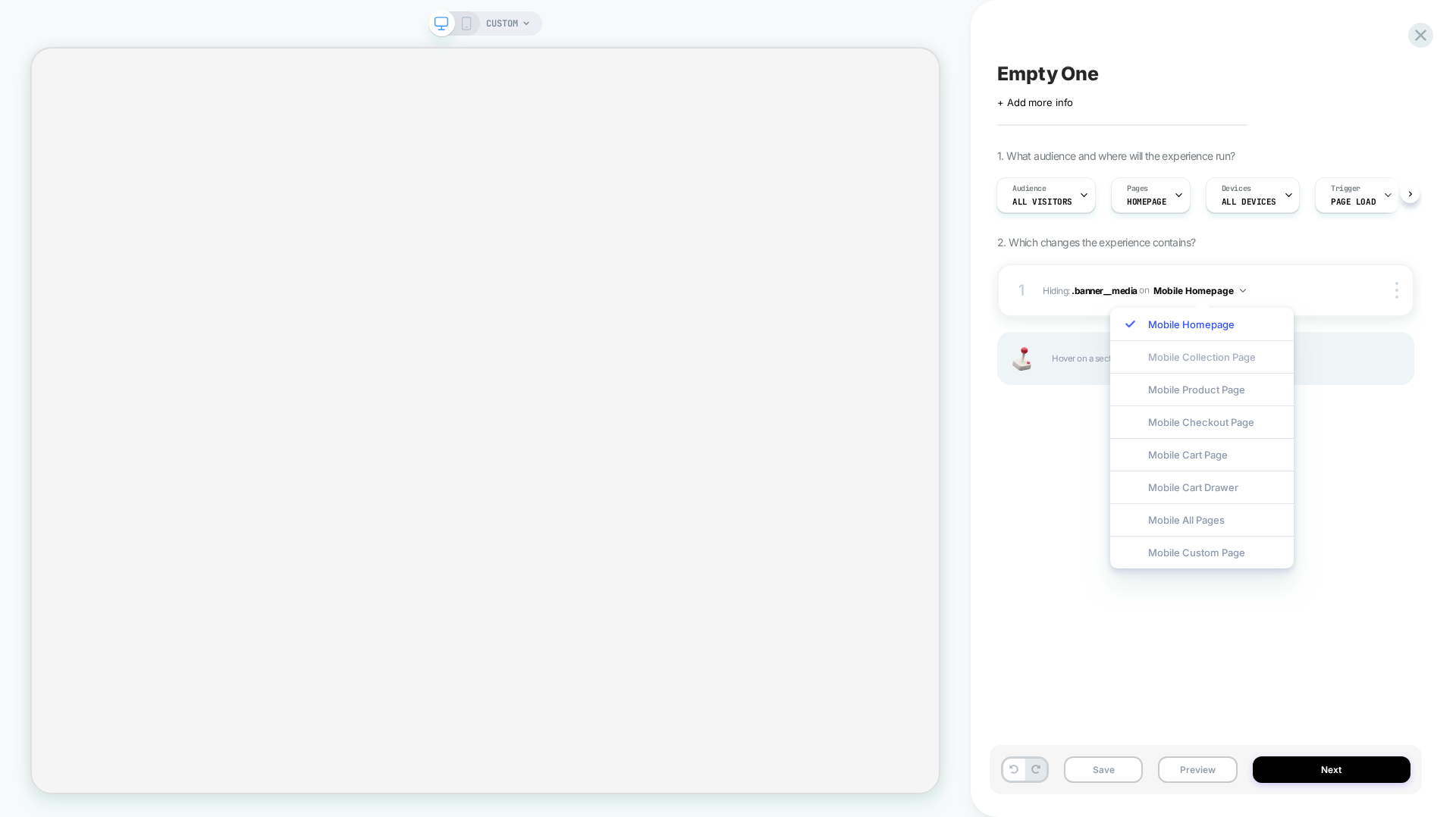
click at [1092, 356] on div "Mobile Collection Page" at bounding box center [1202, 357] width 183 height 32
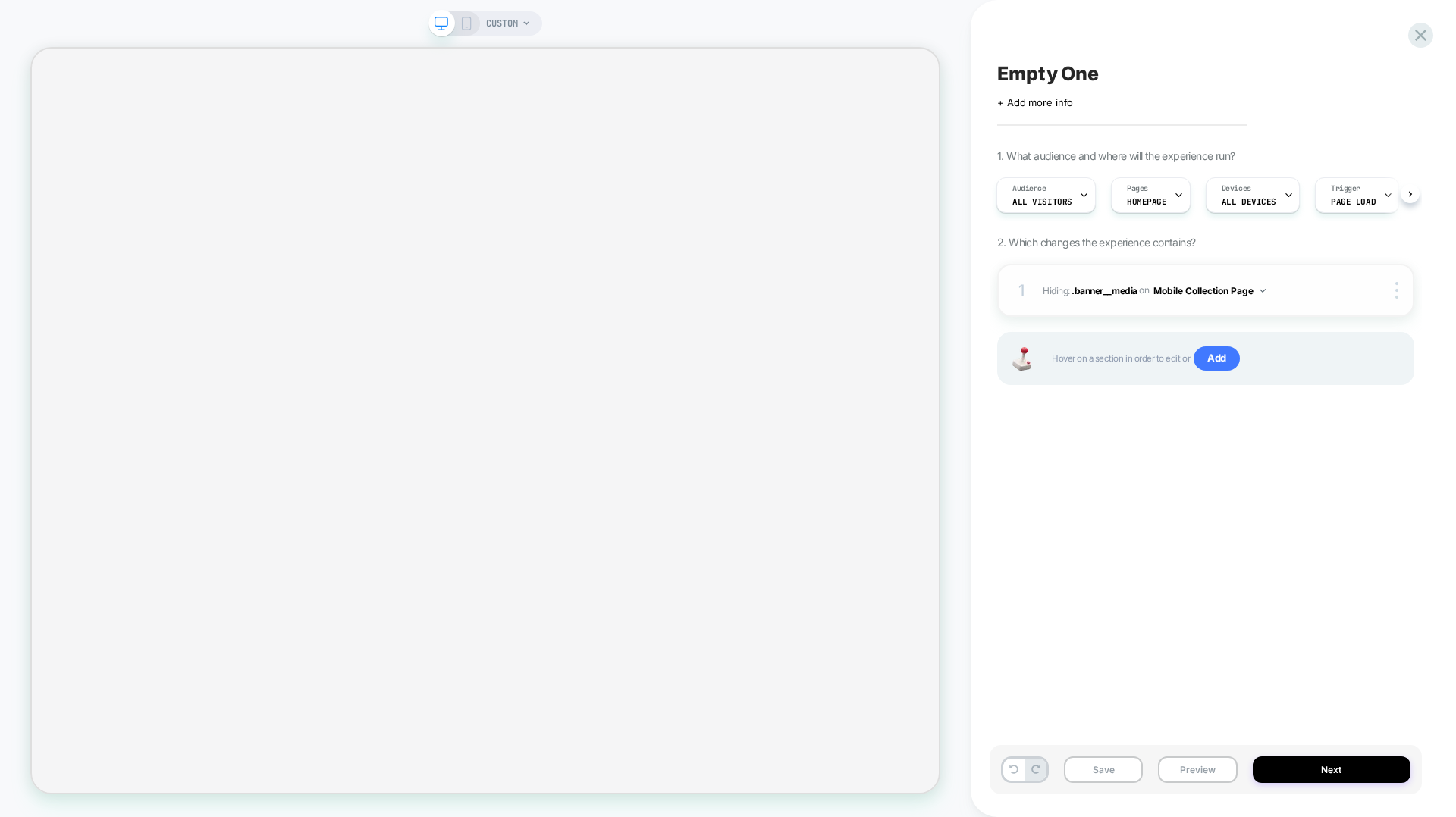
click at [1092, 297] on button "Mobile Collection Page" at bounding box center [1209, 290] width 112 height 19
click at [1092, 292] on div at bounding box center [1399, 290] width 28 height 17
click at [1092, 35] on div at bounding box center [1420, 35] width 31 height 31
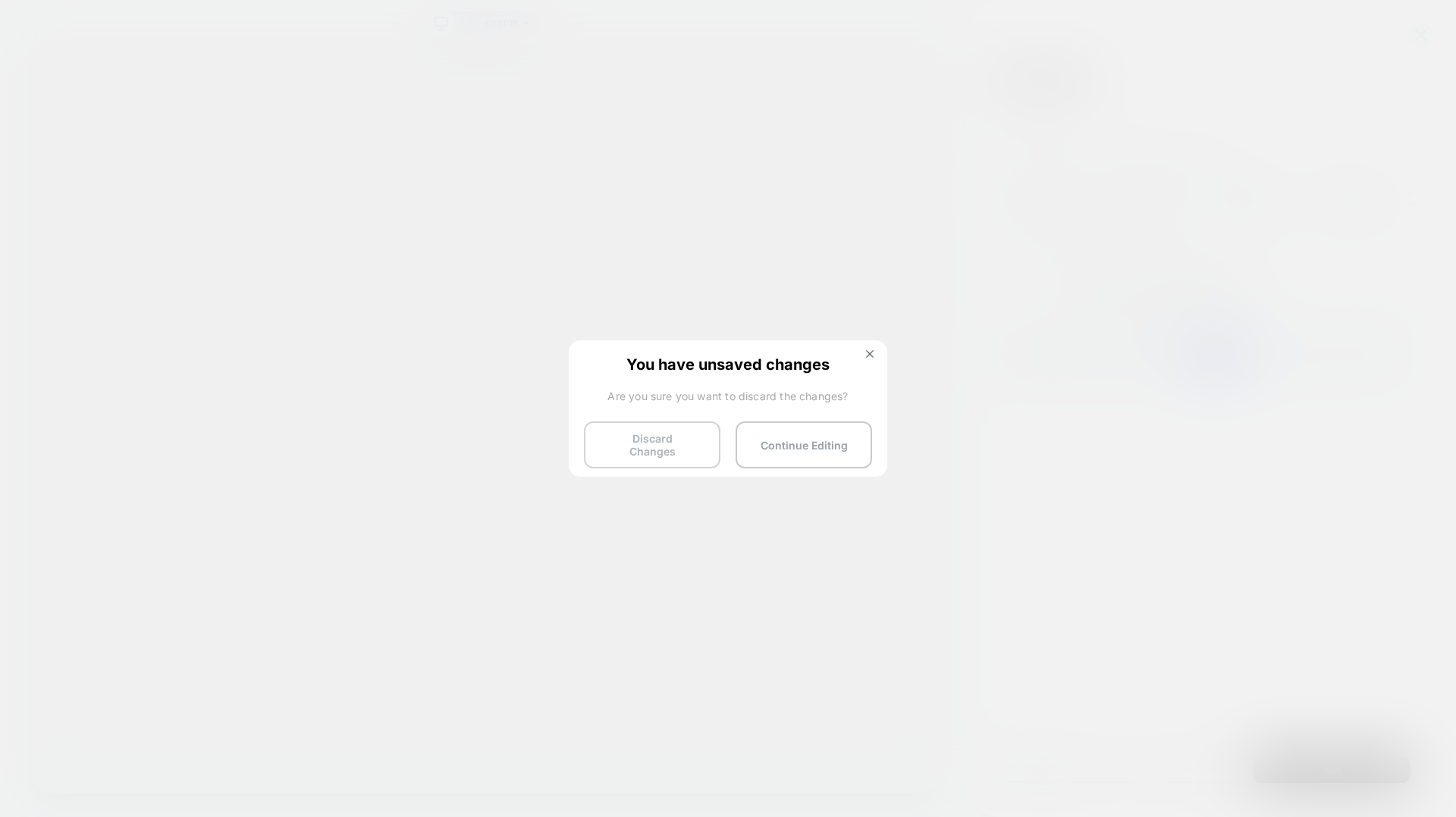
click at [684, 443] on button "Discard Changes" at bounding box center [652, 445] width 137 height 47
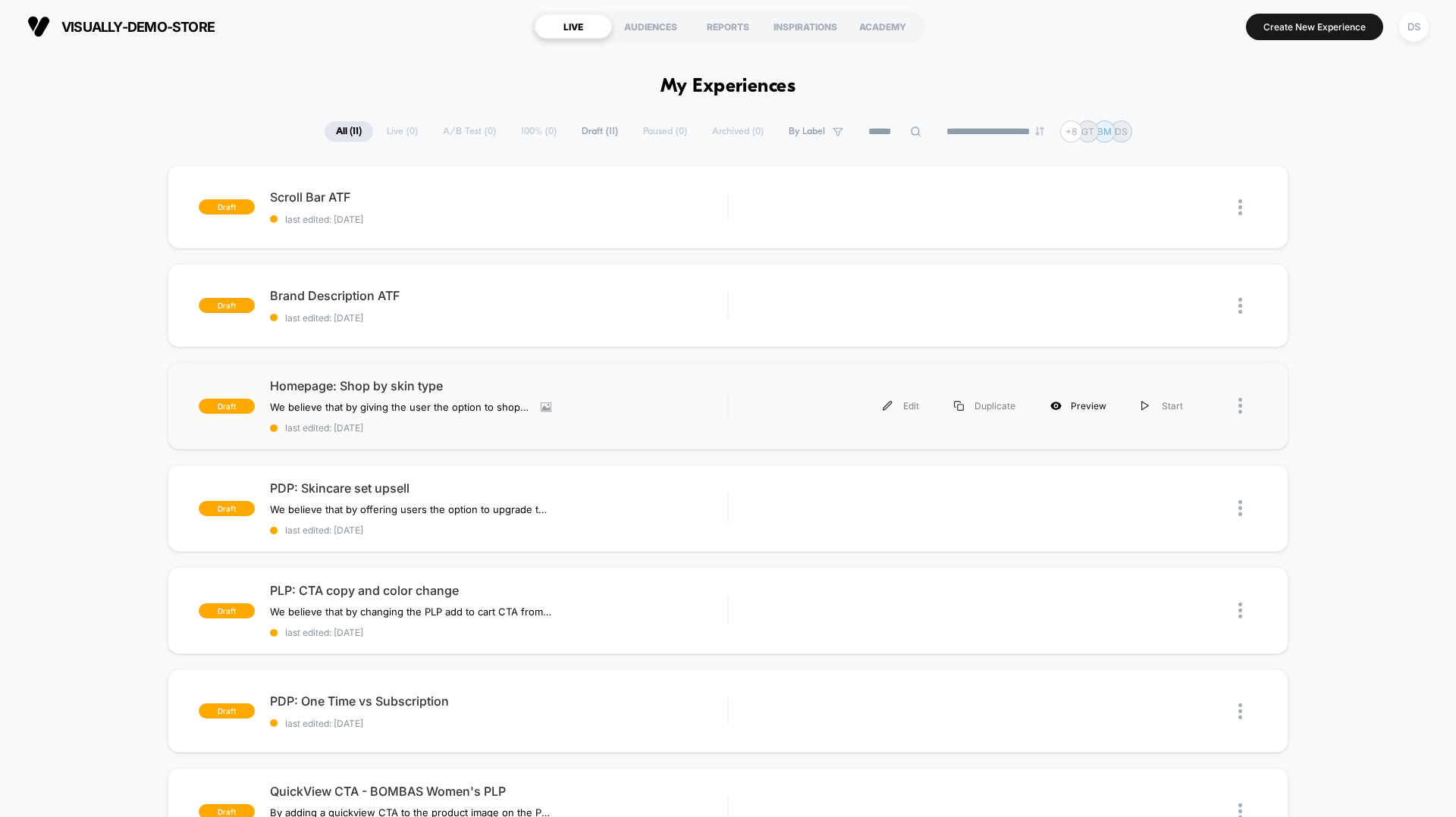
click at [1076, 404] on div "Preview" at bounding box center [1078, 406] width 91 height 34
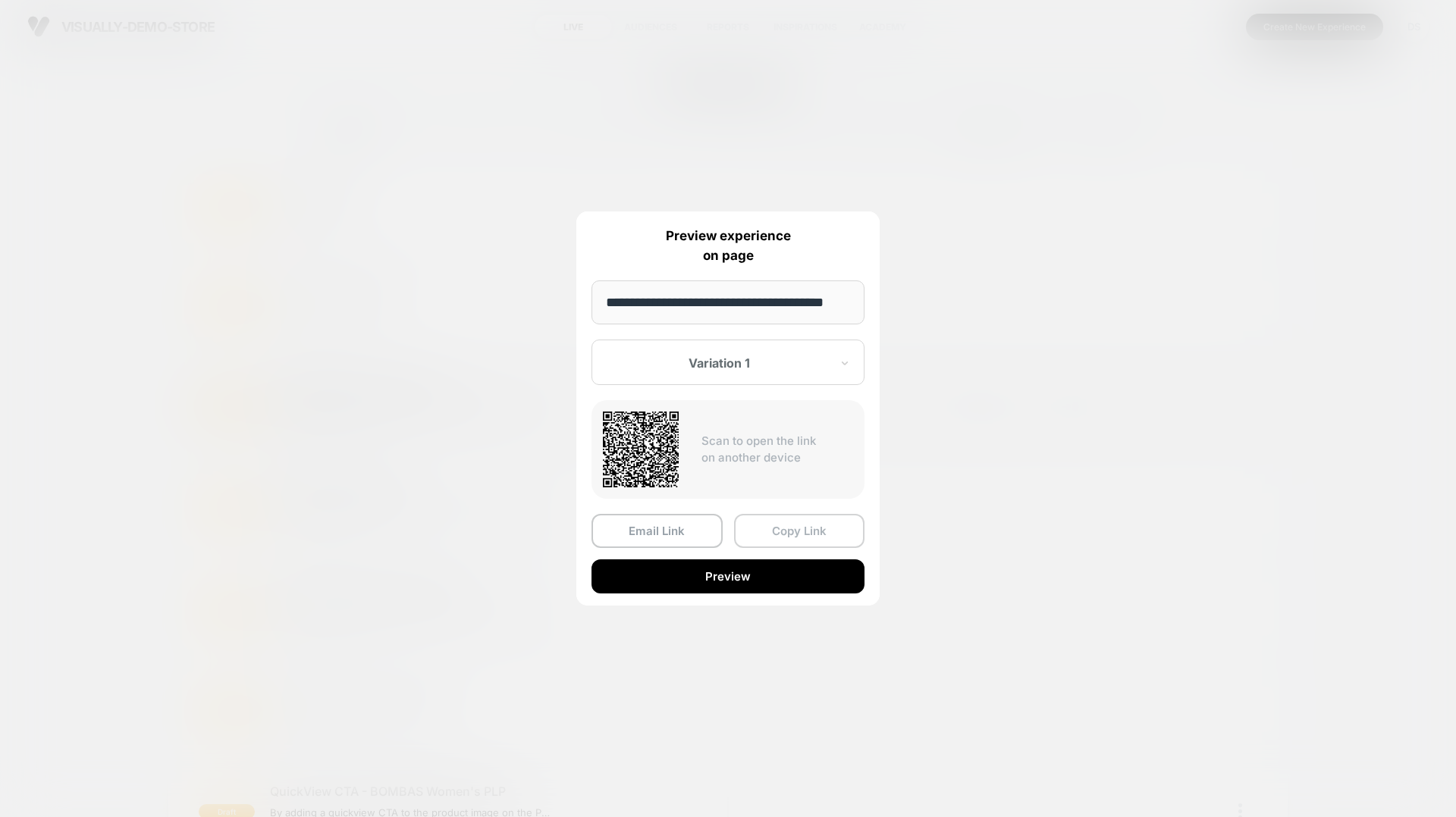
click at [789, 525] on button "Copy Link" at bounding box center [799, 531] width 131 height 34
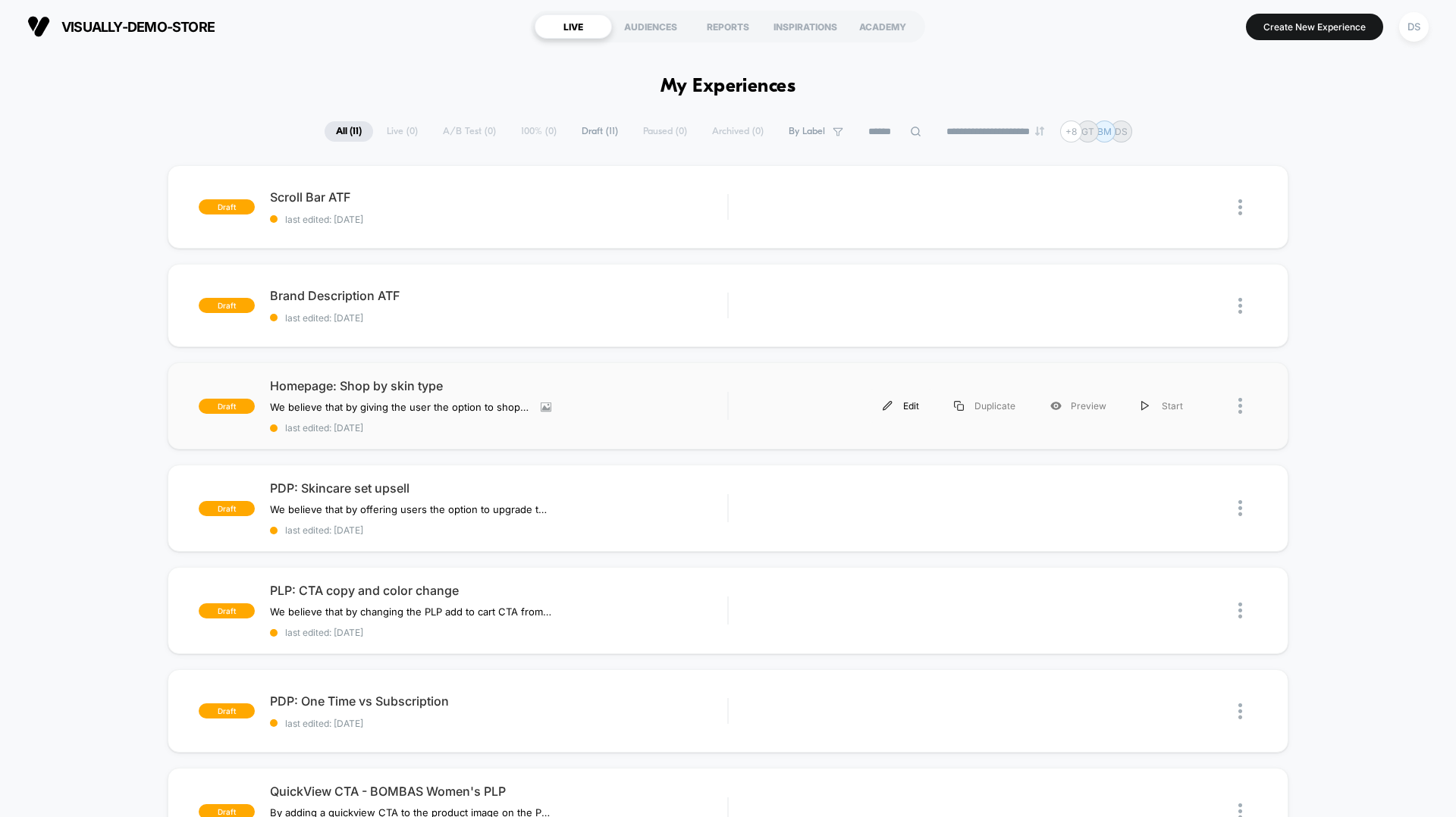
click at [908, 401] on div "Edit" at bounding box center [901, 406] width 71 height 34
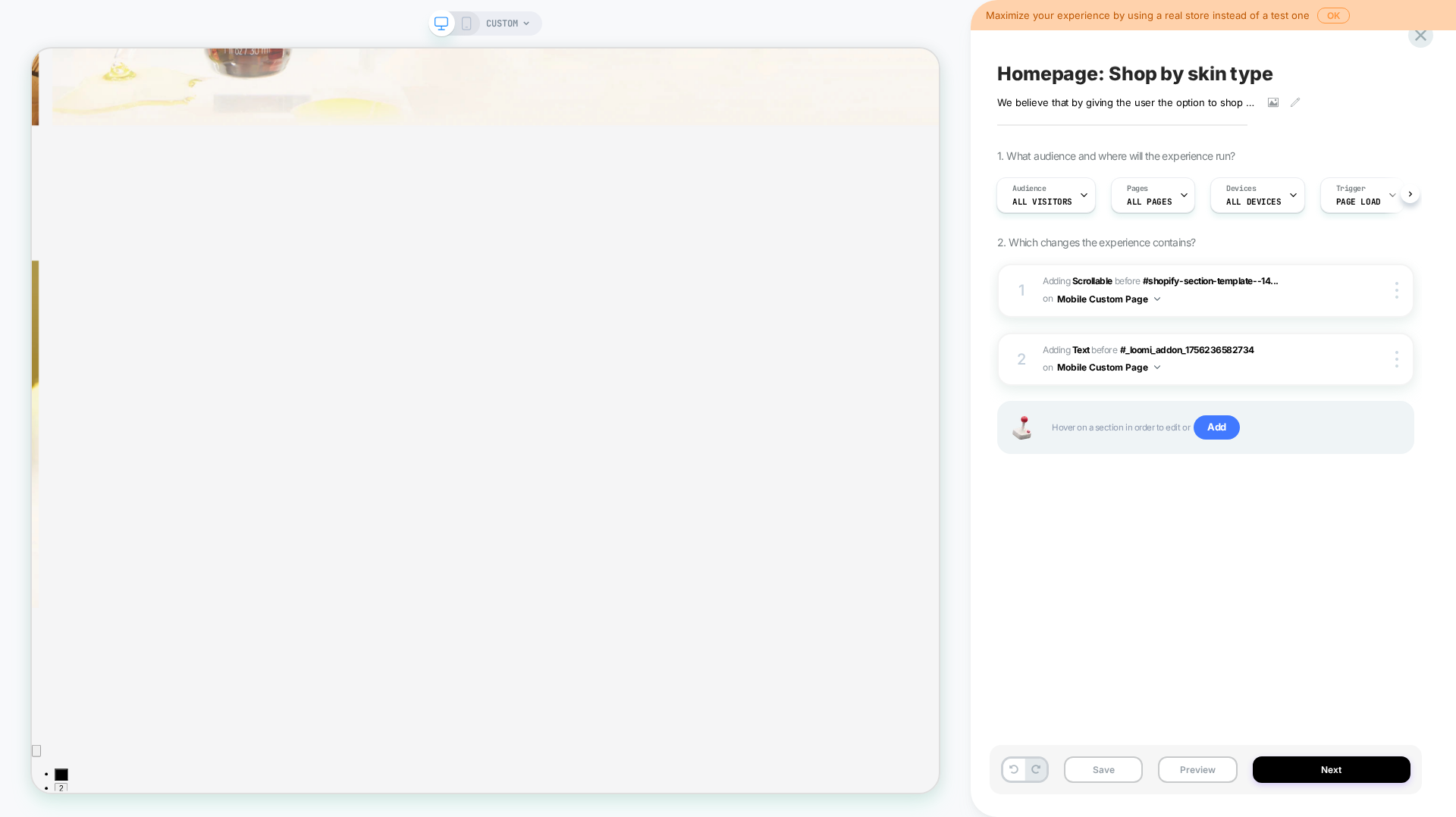
scroll to position [3060, 0]
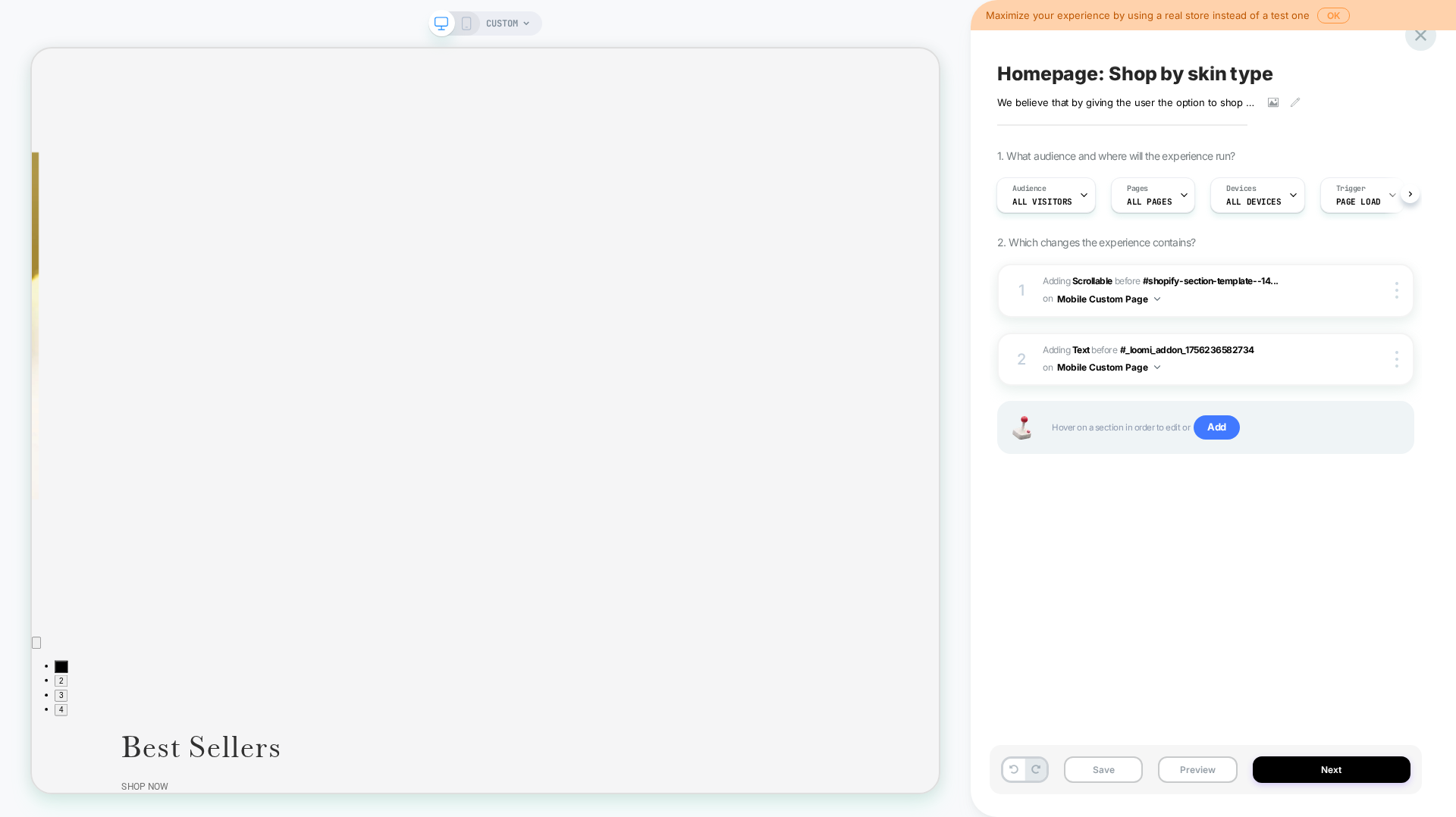
click at [1092, 33] on icon at bounding box center [1421, 35] width 21 height 21
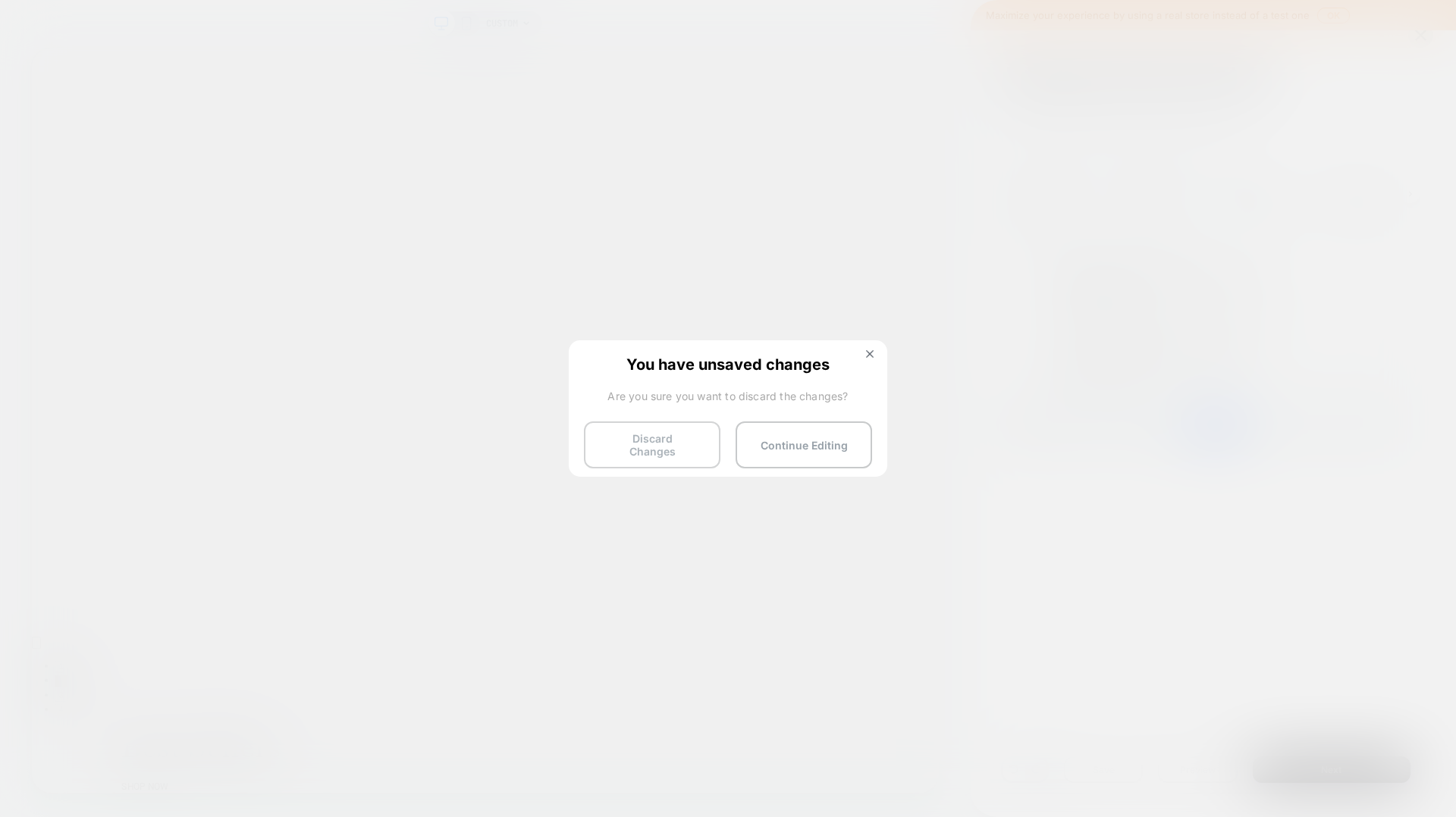
click at [681, 452] on button "Discard Changes" at bounding box center [652, 445] width 137 height 47
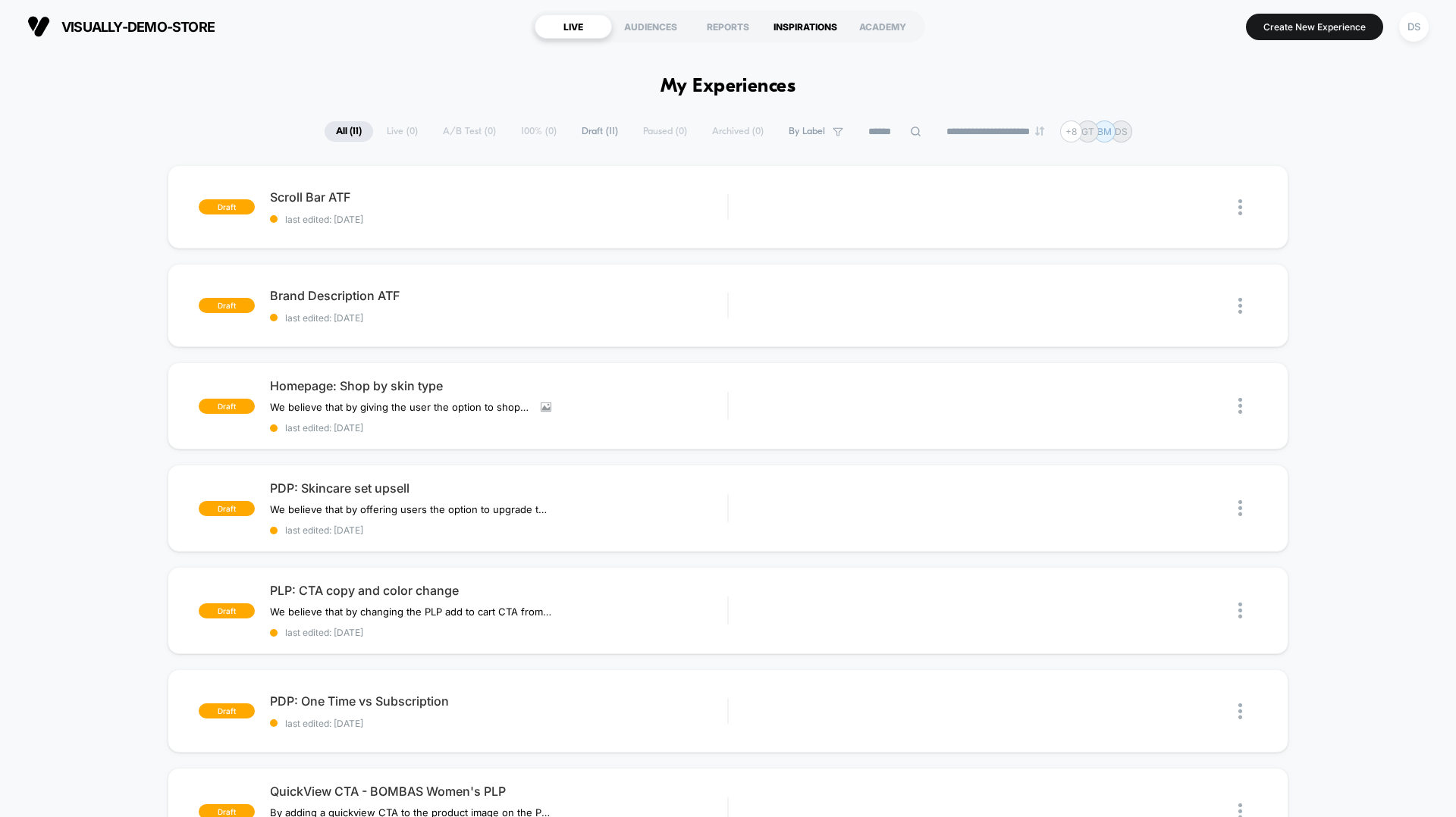
click at [808, 28] on div "INSPIRATIONS" at bounding box center [805, 27] width 77 height 25
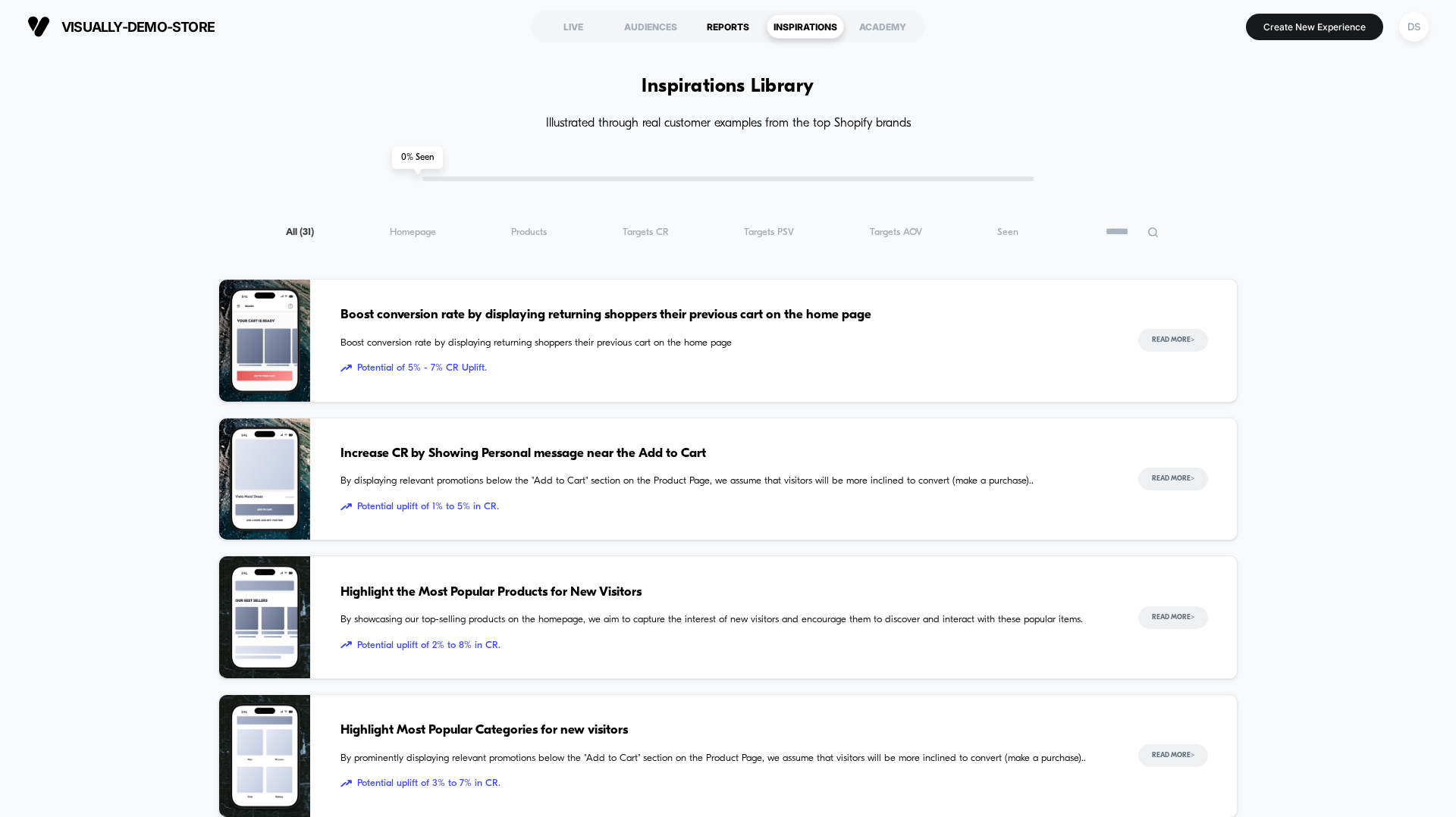
click at [711, 25] on div "REPORTS" at bounding box center [727, 27] width 77 height 25
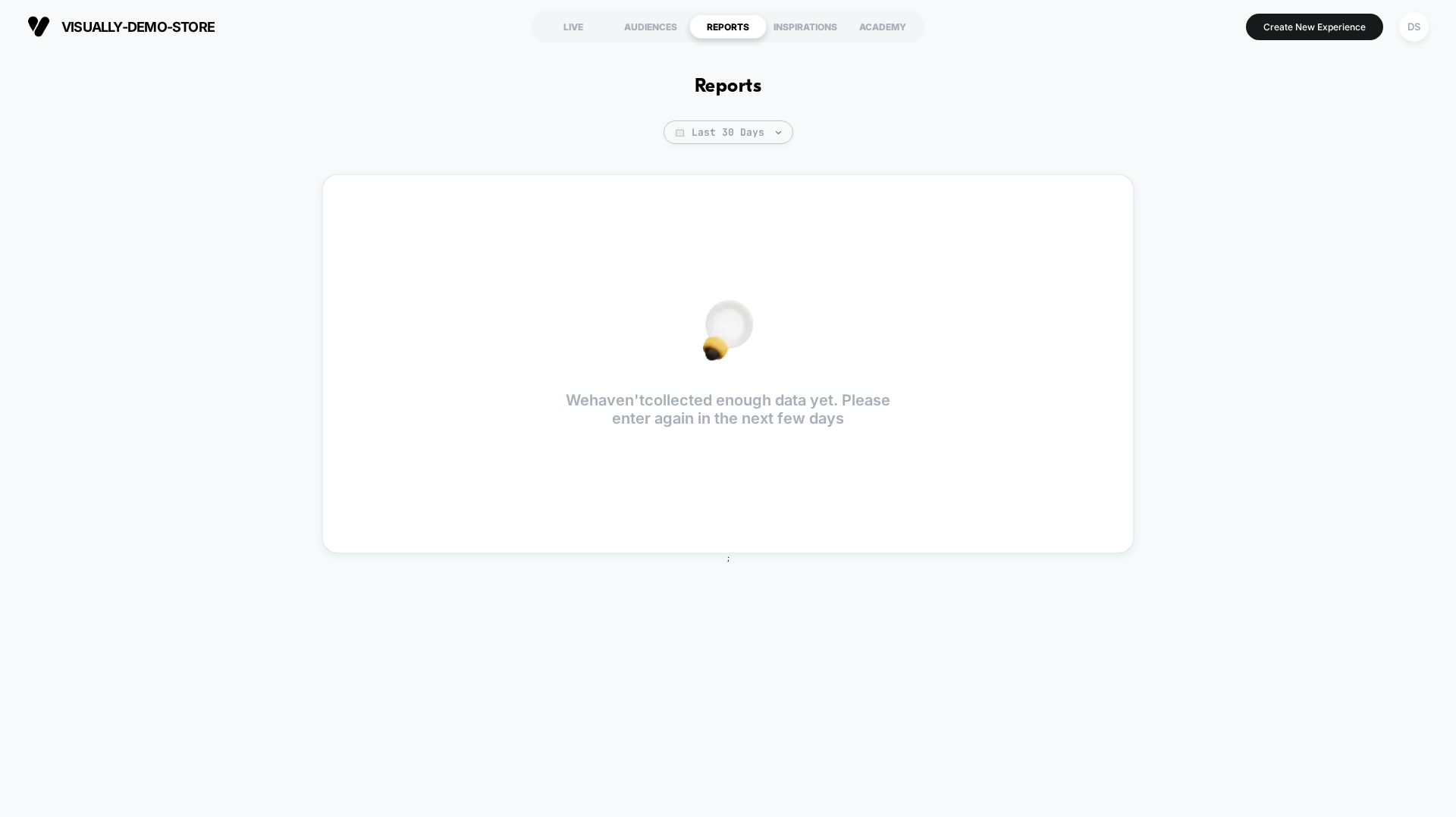
click at [635, 44] on section "LIVE AUDIENCES REPORTS INSPIRATIONS ACADEMY" at bounding box center [727, 27] width 462 height 38
click at [646, 26] on div "AUDIENCES" at bounding box center [650, 27] width 77 height 25
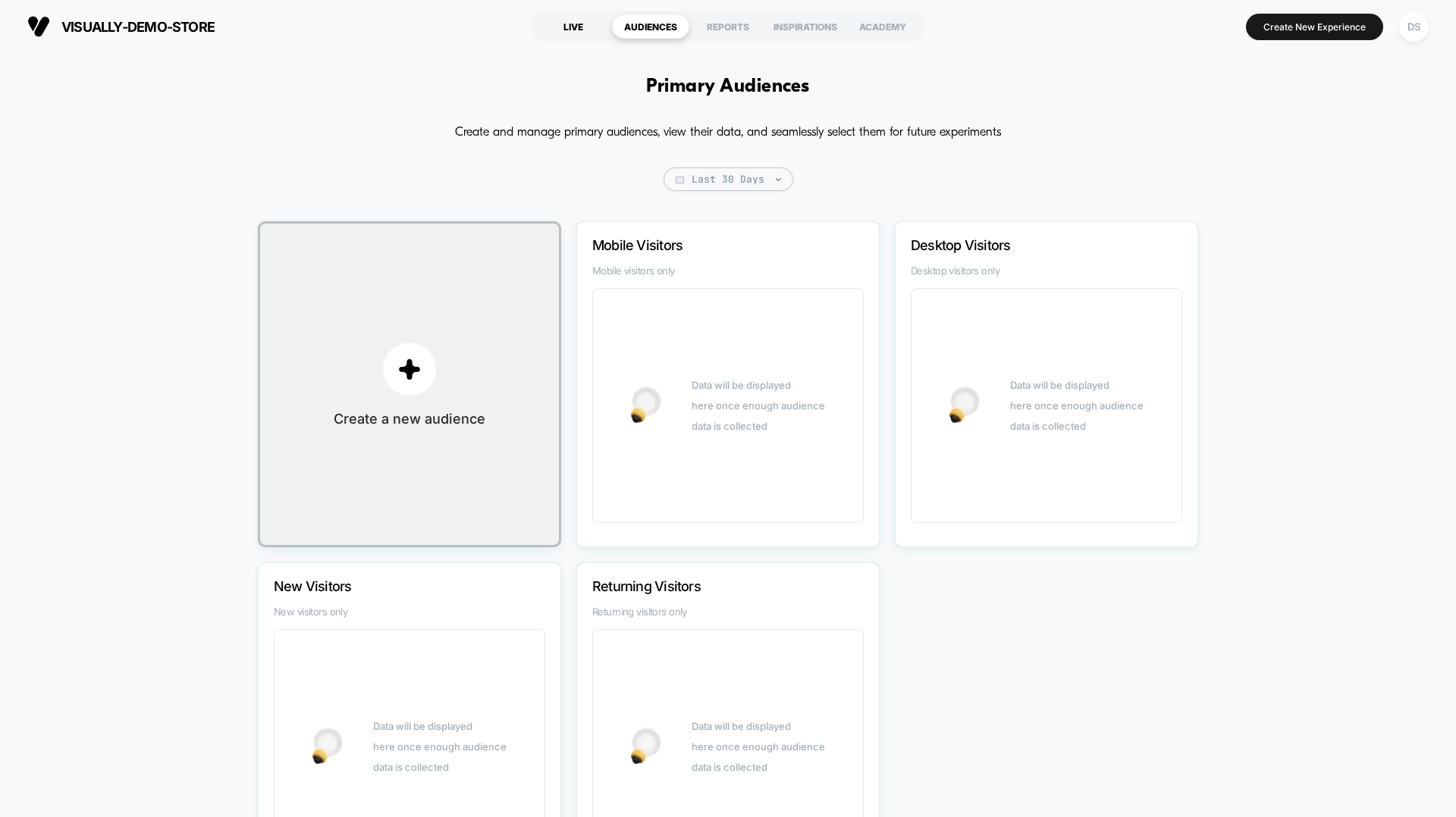
click at [583, 28] on div "LIVE" at bounding box center [572, 27] width 77 height 25
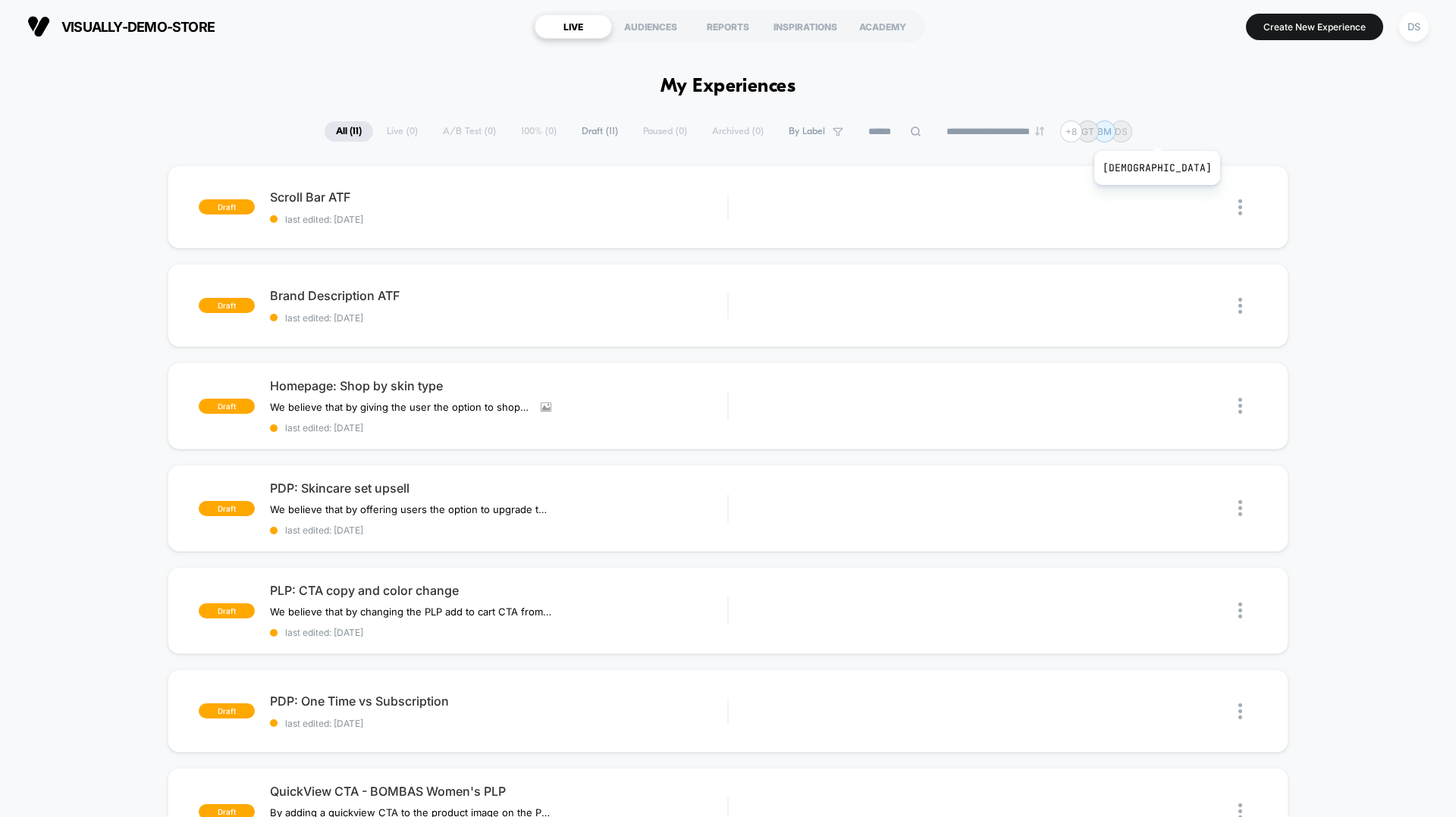
click at [1092, 132] on p "DS" at bounding box center [1121, 132] width 13 height 11
click at [1092, 133] on p "BM" at bounding box center [1104, 132] width 14 height 11
click at [1092, 136] on p "GT" at bounding box center [1088, 132] width 13 height 11
click at [1092, 133] on p "BM" at bounding box center [1104, 132] width 14 height 11
click at [1082, 131] on div "+ 8" at bounding box center [1071, 131] width 22 height 22
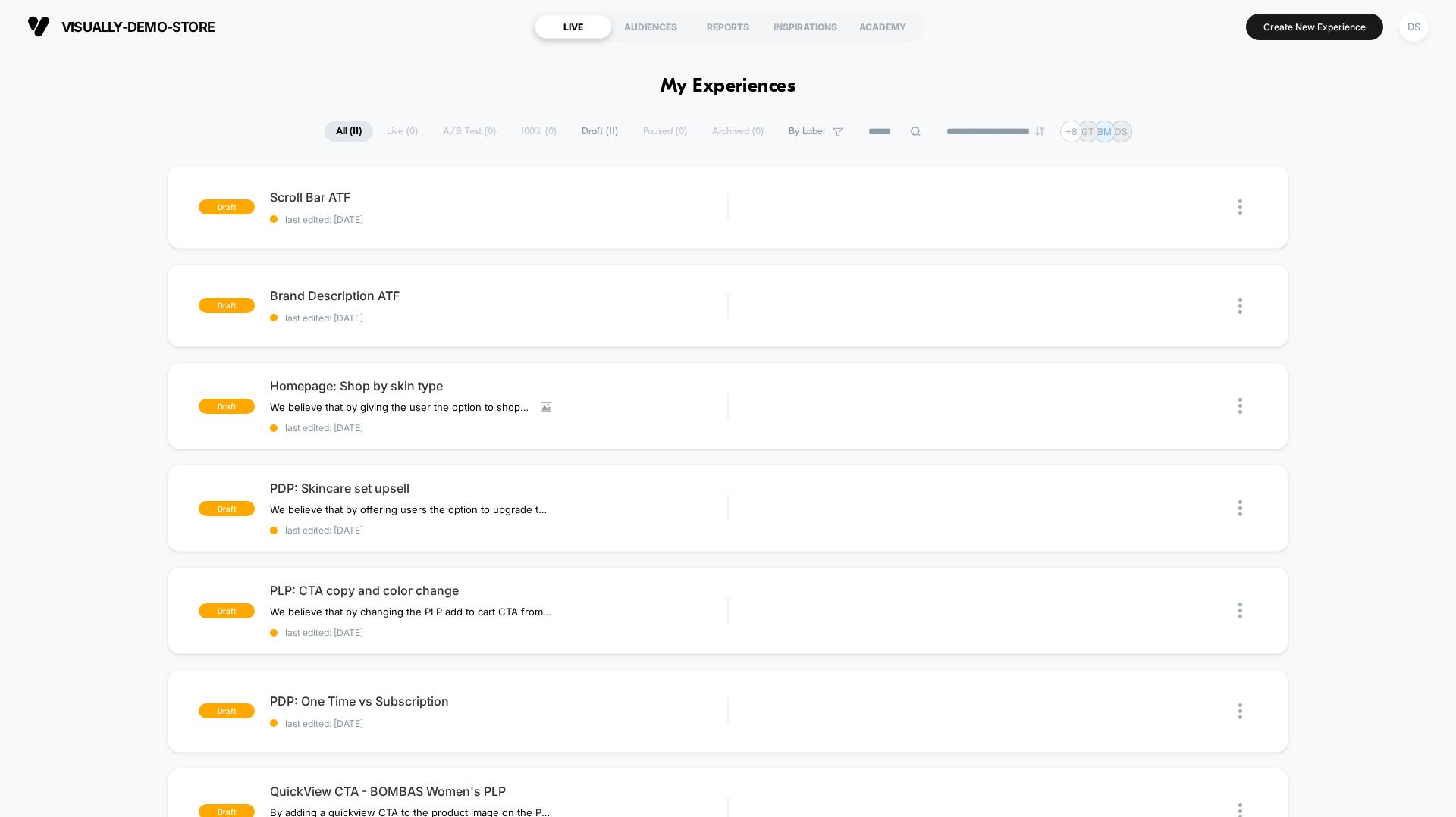
click at [1047, 126] on select "**********" at bounding box center [996, 131] width 122 height 9
select select "*"
click at [935, 126] on select "**********" at bounding box center [996, 131] width 122 height 9
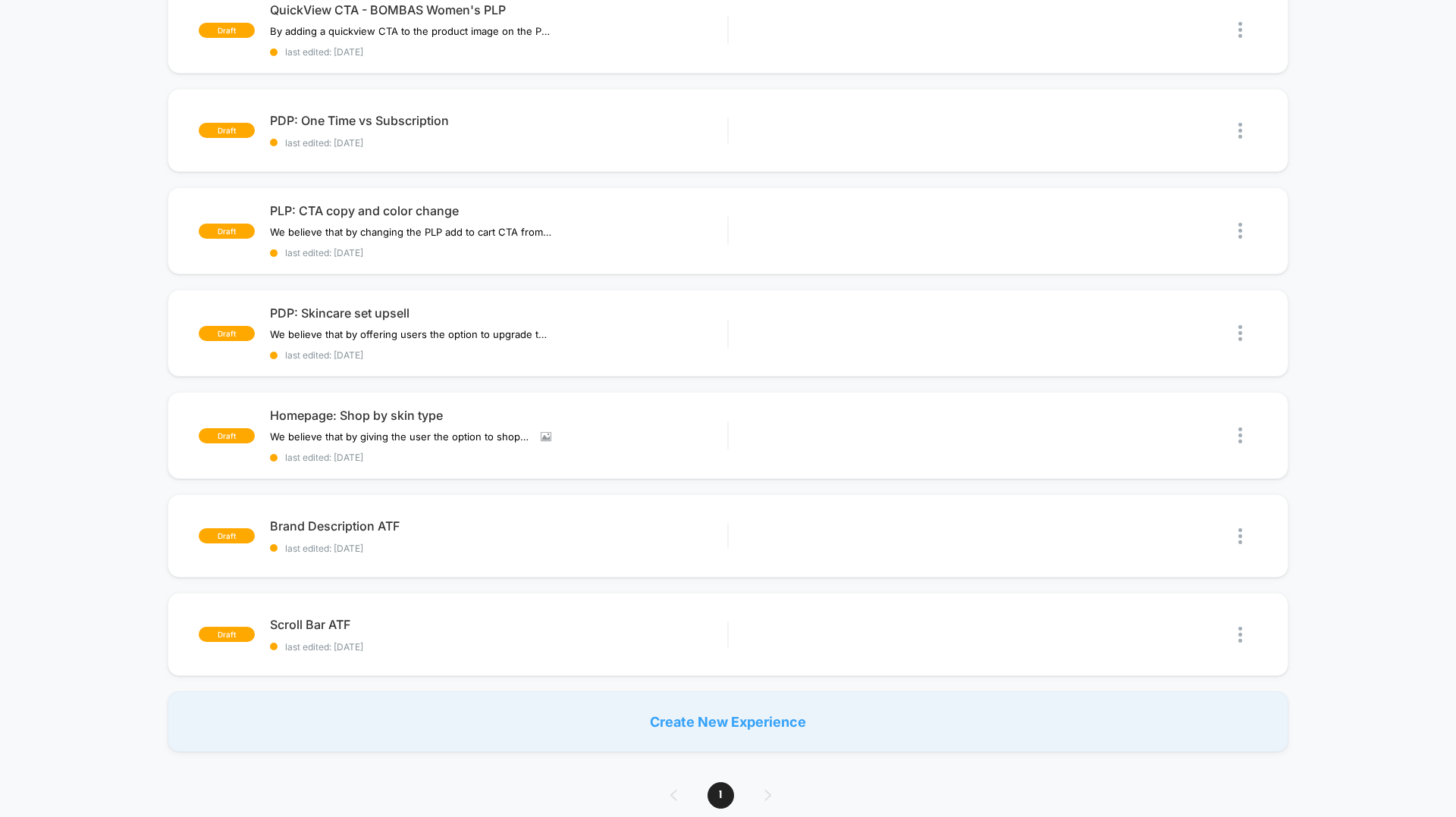
scroll to position [958, 0]
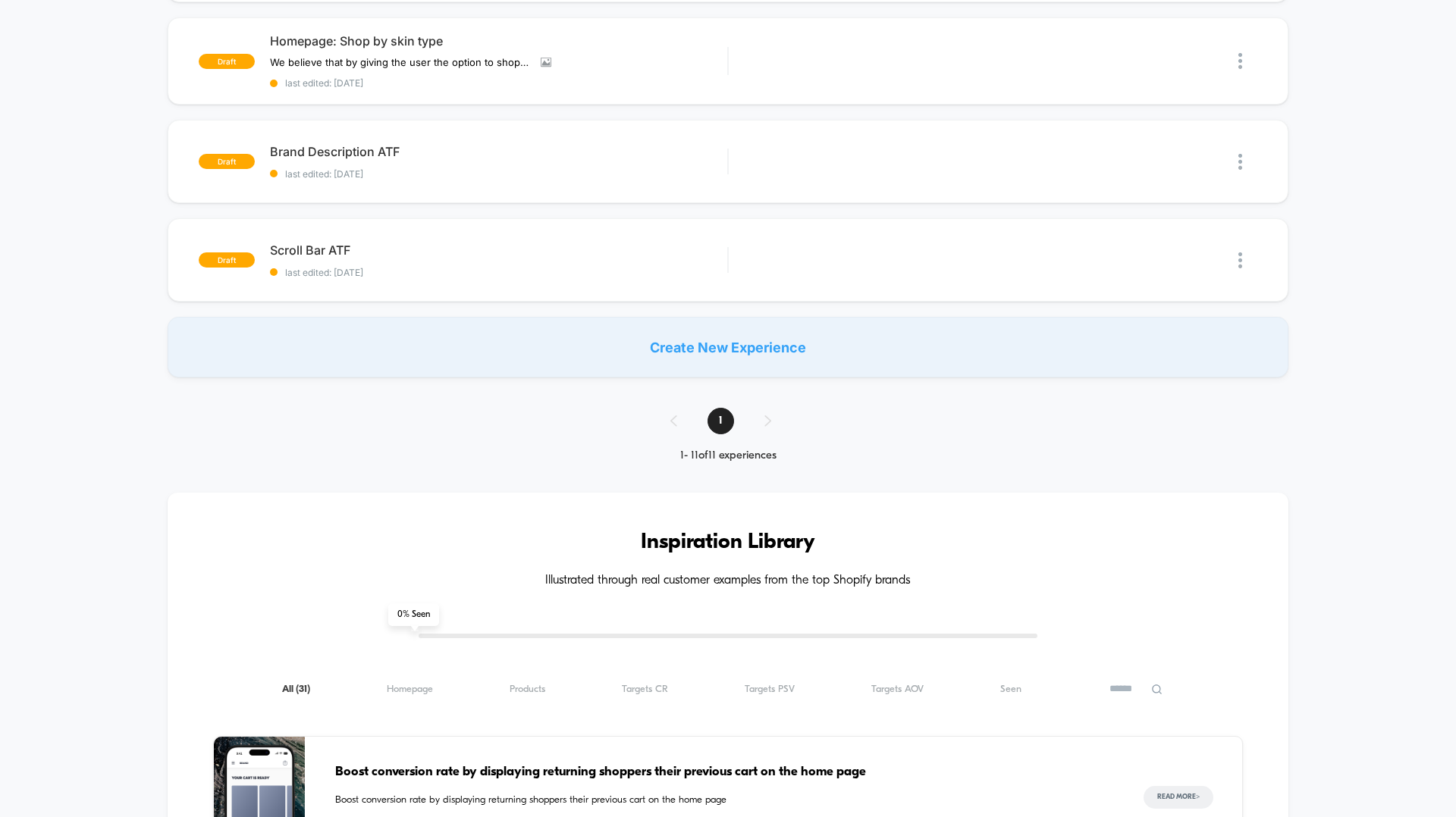
click at [786, 338] on div "Create New Experience" at bounding box center [728, 347] width 1121 height 61
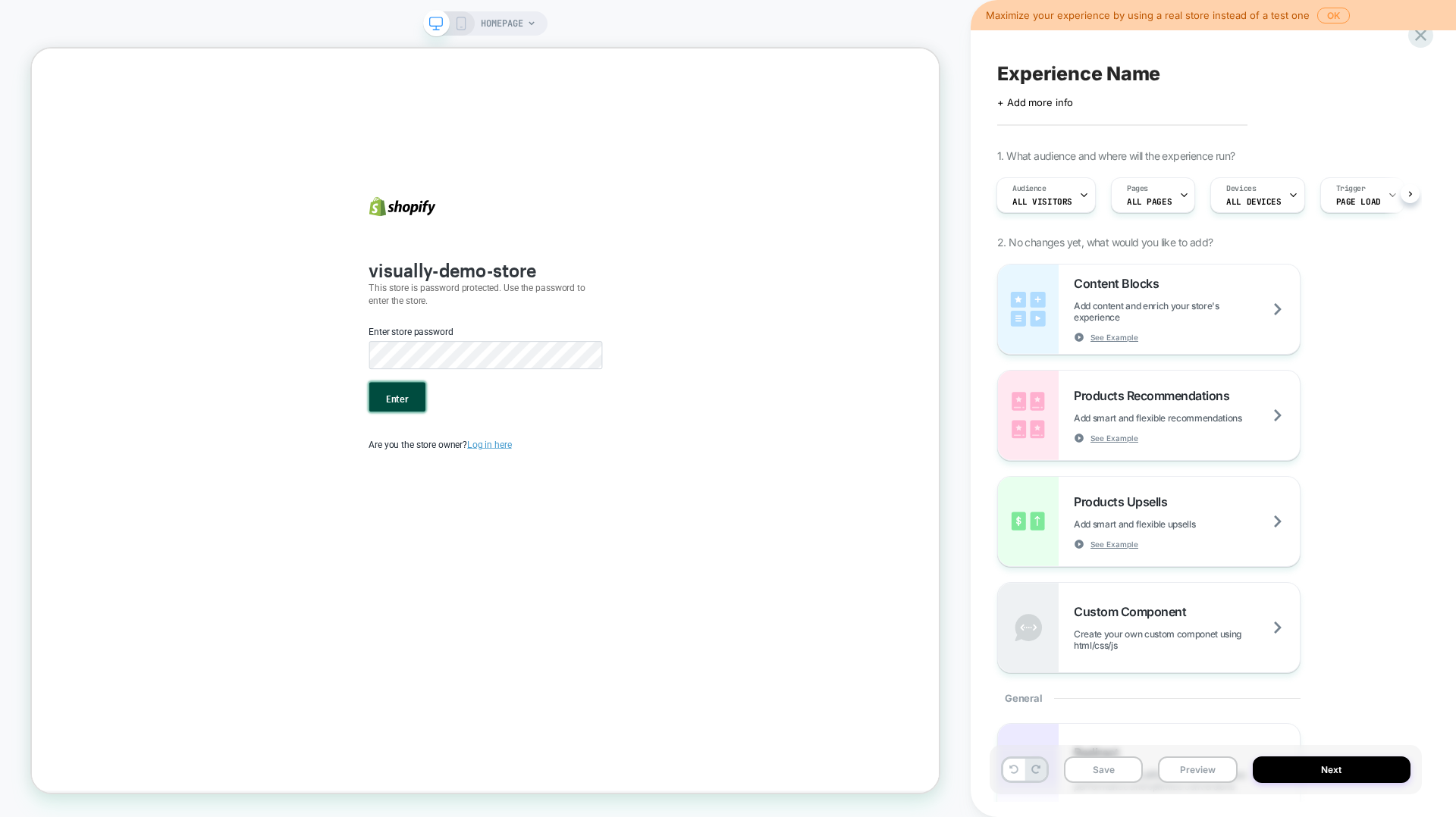
click at [508, 521] on button "Enter" at bounding box center [518, 513] width 75 height 40
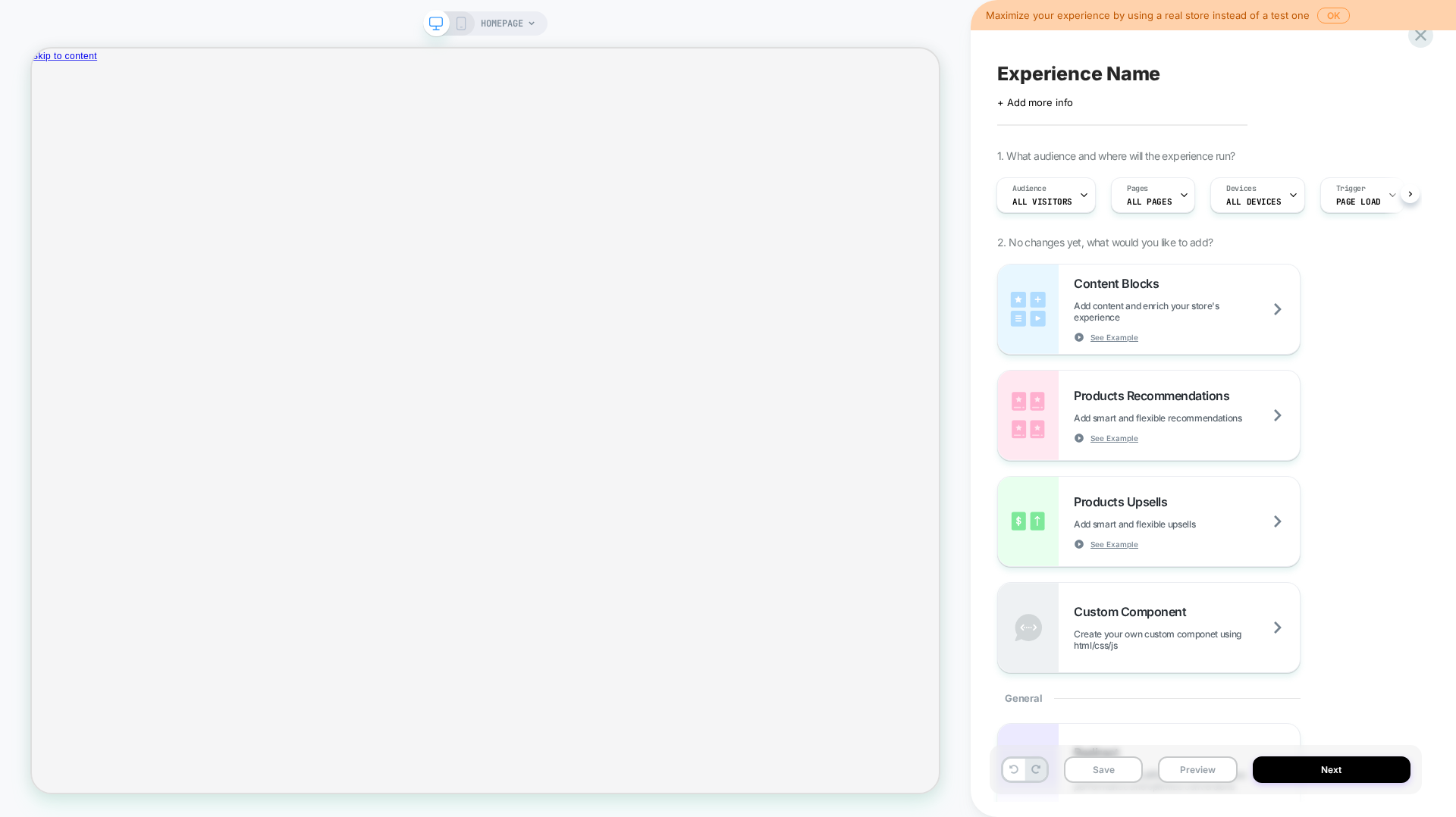
scroll to position [0, 2]
click at [514, 25] on span "HOMEPAGE" at bounding box center [502, 24] width 43 height 25
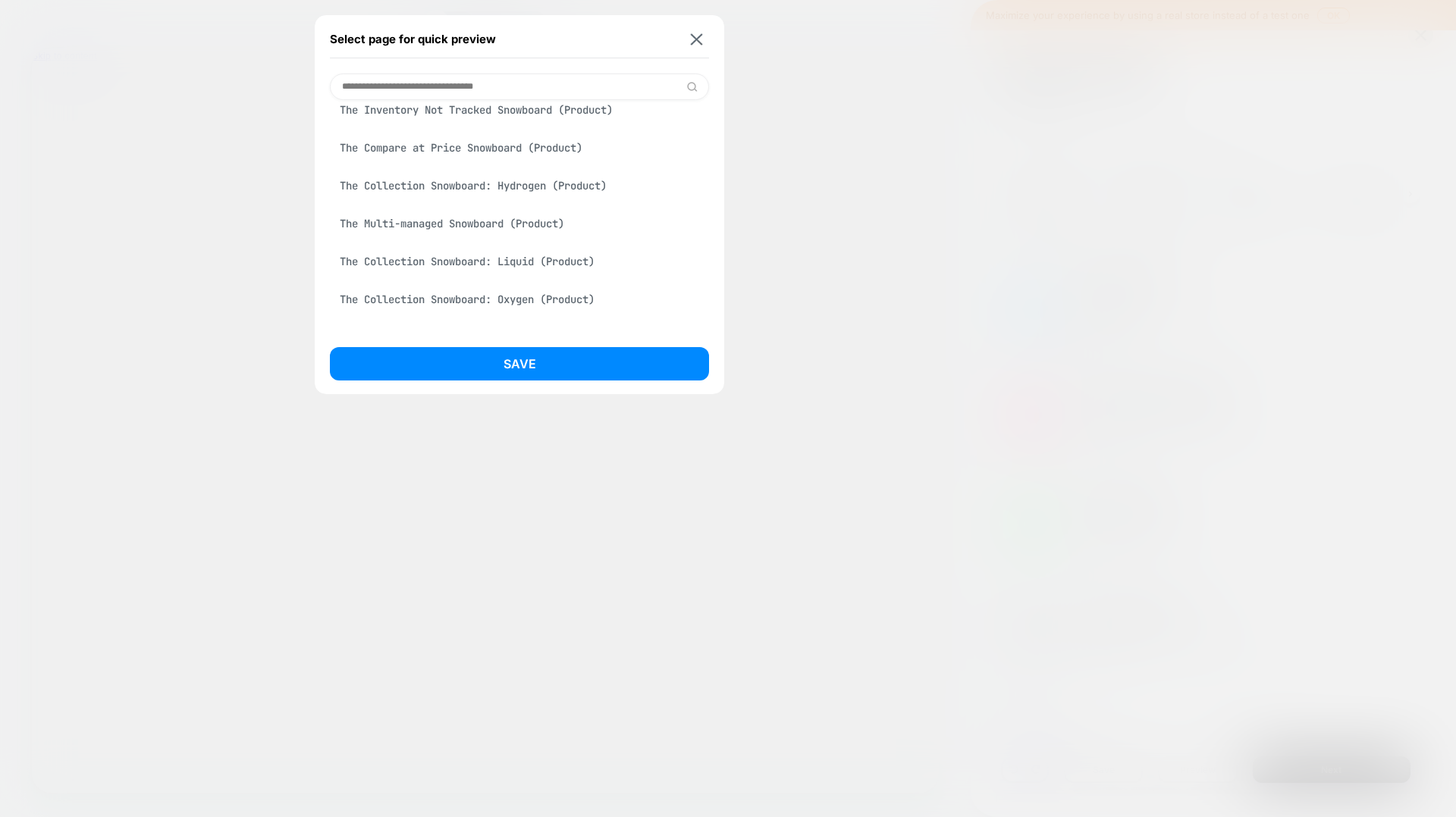
scroll to position [59, 0]
click at [567, 217] on div "https://shibumishade.com/pages/shop?srsltid=AfmBOoq1n5dxMaKBGTLbrVizKdvG25WwXgM…" at bounding box center [519, 223] width 379 height 28
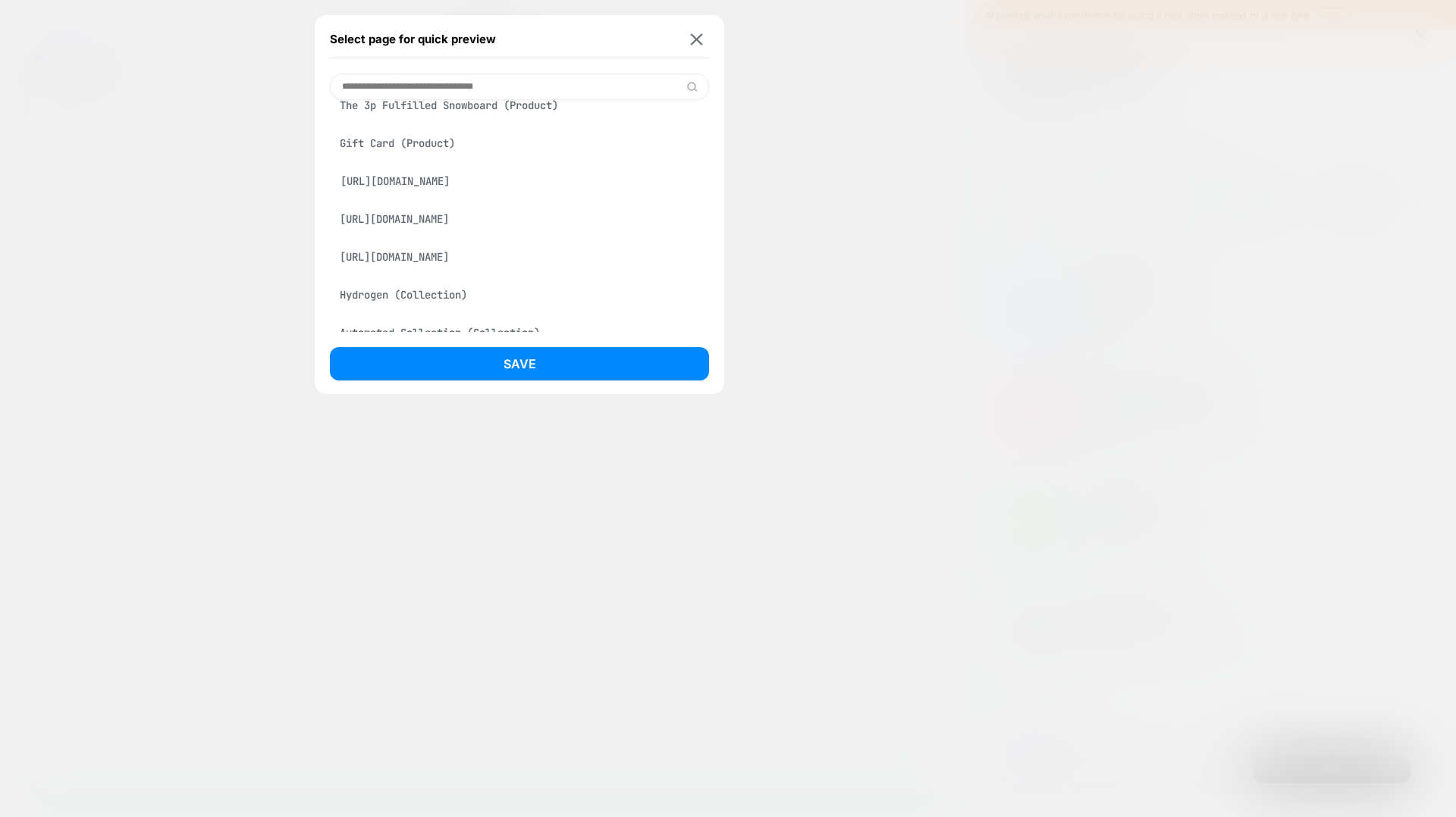
scroll to position [17, 0]
click at [566, 228] on div "https://shibumishade.com/pages/shop?srsltid=AfmBOoq1n5dxMaKBGTLbrVizKdvG25WwXgM…" at bounding box center [519, 223] width 379 height 28
click at [684, 225] on div "https://shibumishade.com/pages/shop?srsltid=AfmBOoq1n5dxMaKBGTLbrVizKdvG25WwXgM…" at bounding box center [519, 223] width 379 height 28
click at [449, 86] on input at bounding box center [519, 86] width 379 height 27
paste input "**********"
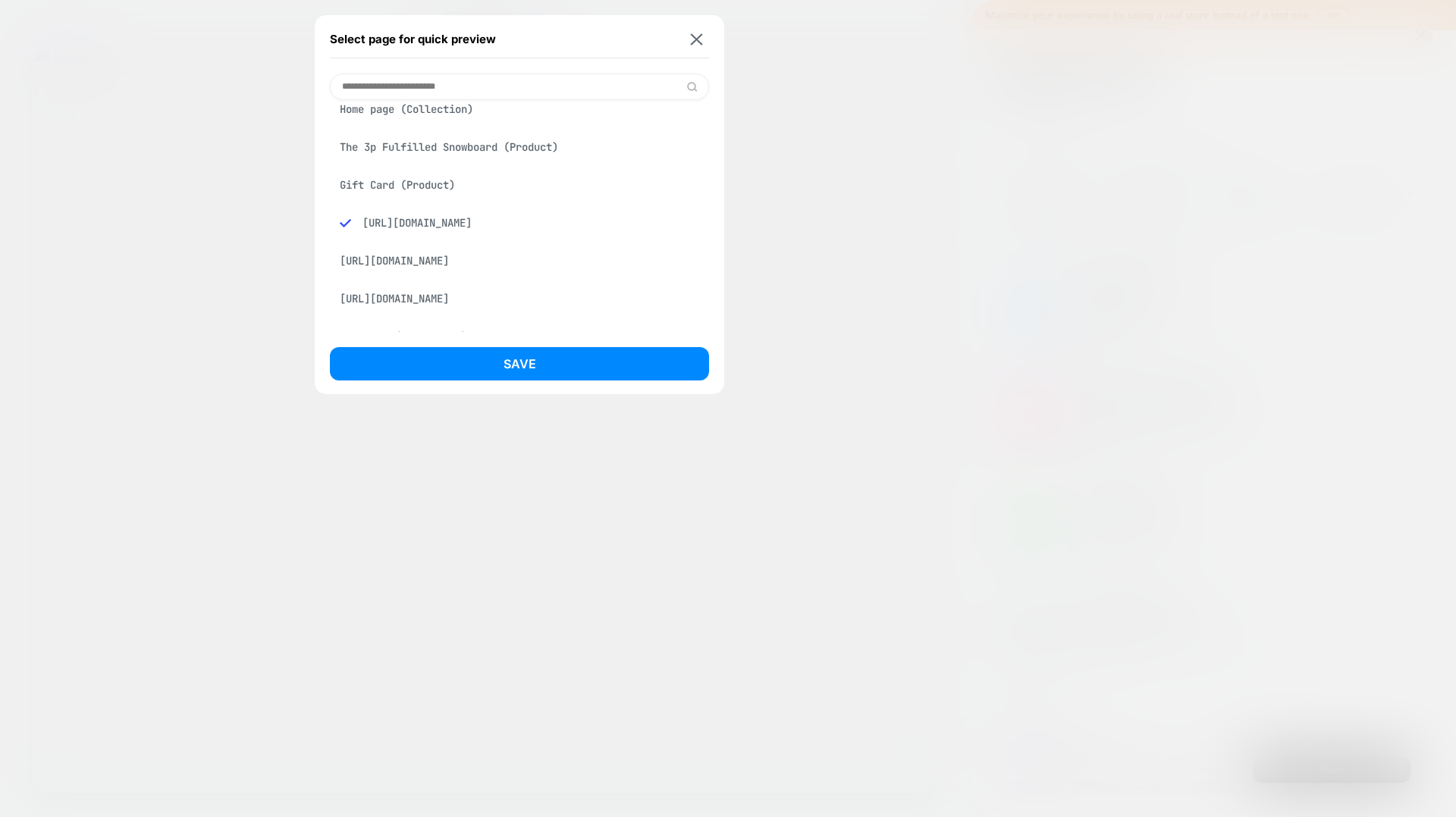
scroll to position [0, 0]
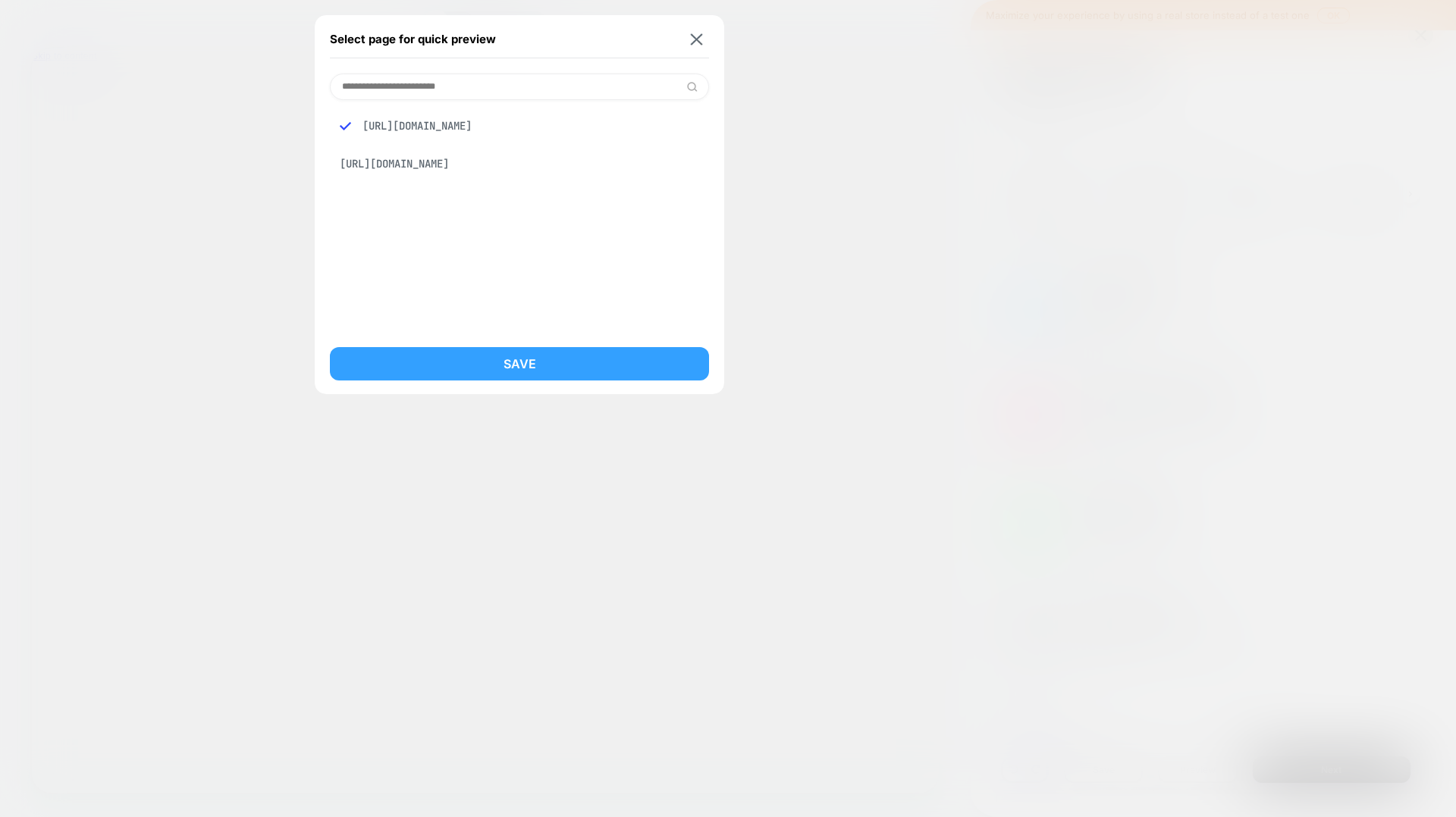
type input "**********"
click at [553, 361] on button "Save" at bounding box center [519, 363] width 379 height 33
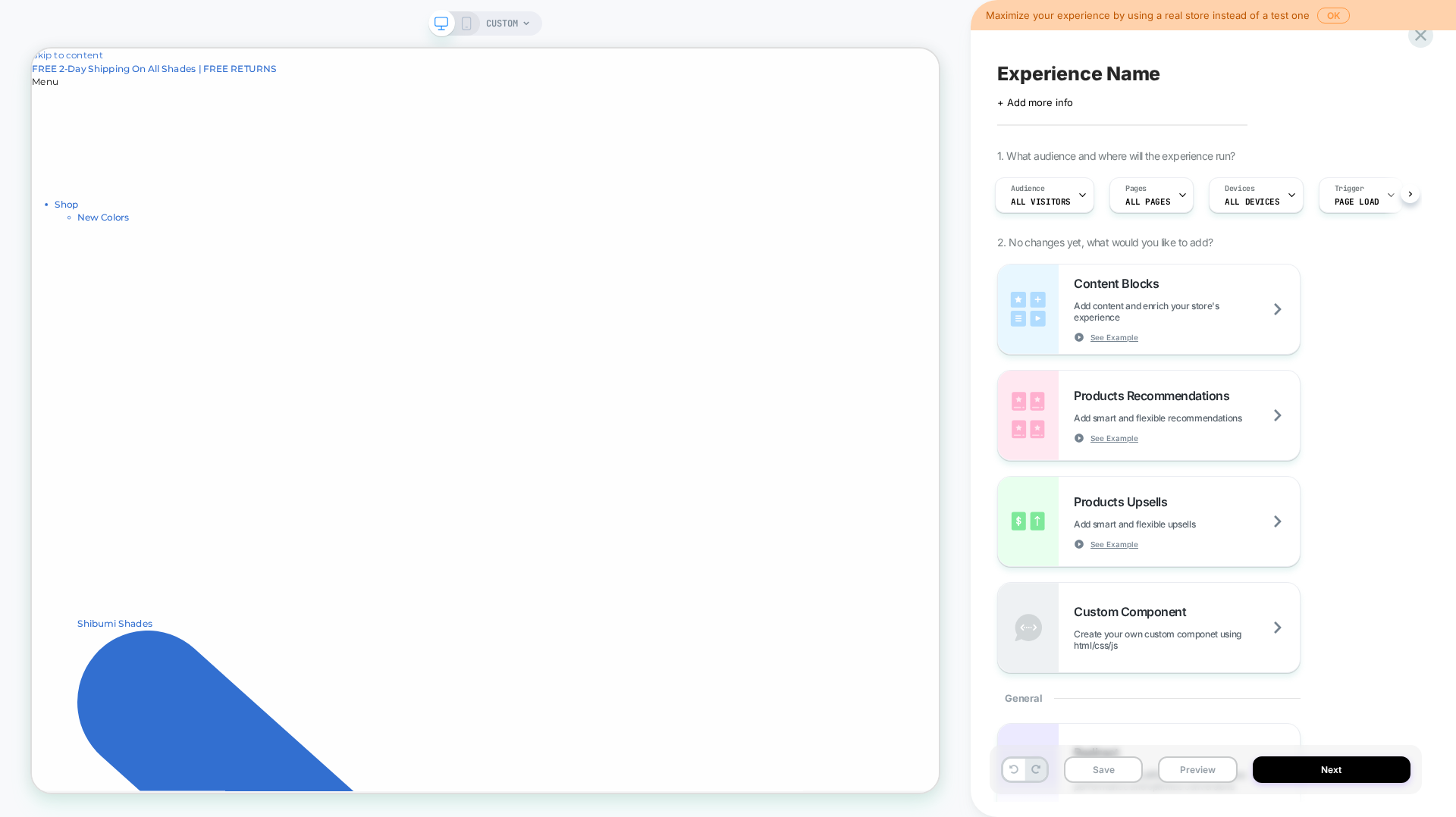
click at [495, 21] on span "CUSTOM" at bounding box center [502, 24] width 32 height 25
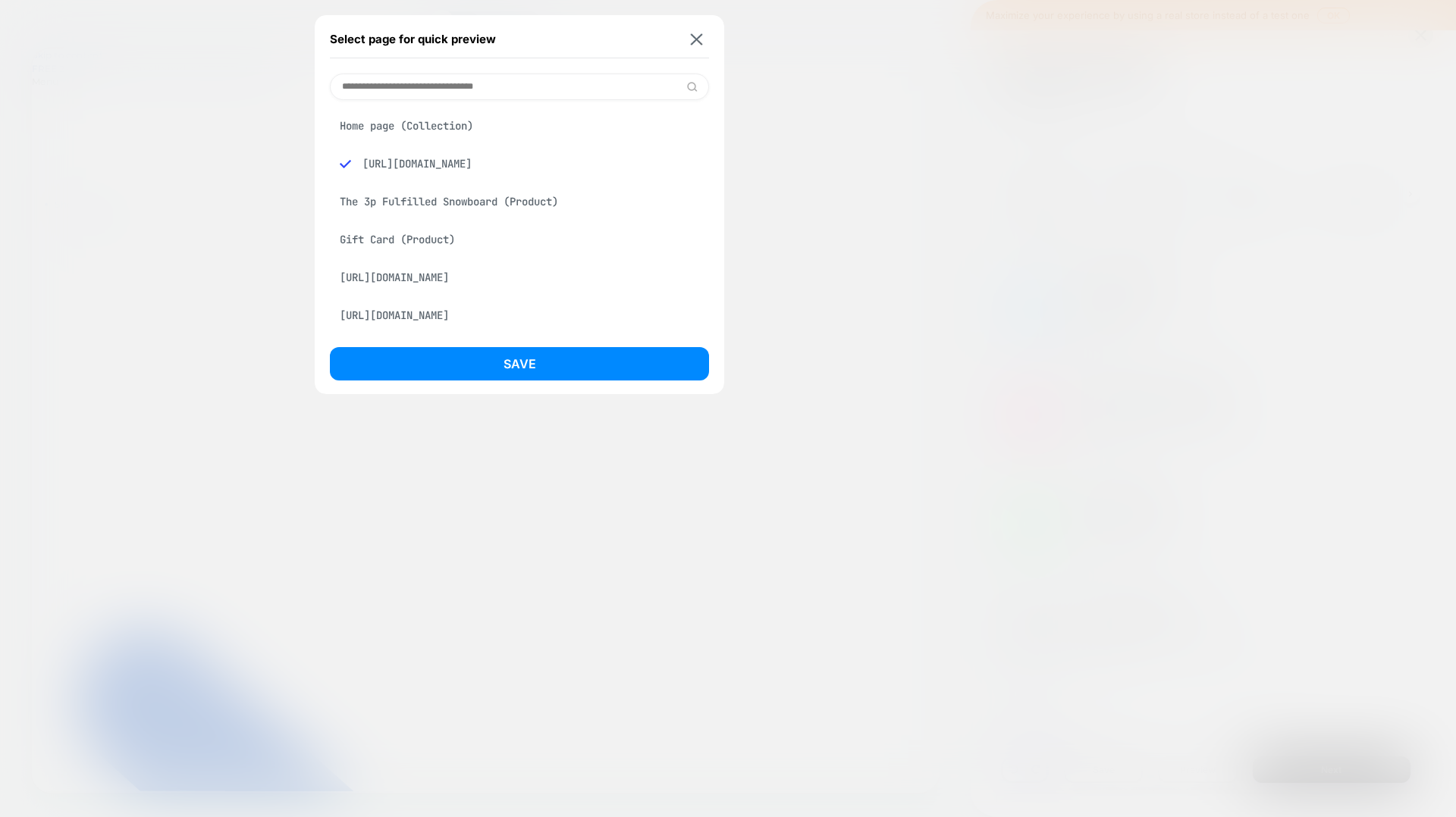
click at [447, 176] on div "https://shibumishade.com/pages/shop?srsltid=AfmBOoq1n5dxMaKBGTLbrVizKdvG25WwXgM…" at bounding box center [519, 163] width 379 height 28
click at [481, 83] on input at bounding box center [519, 86] width 379 height 27
paste input "**********"
type input "**********"
click at [693, 87] on img at bounding box center [692, 86] width 11 height 11
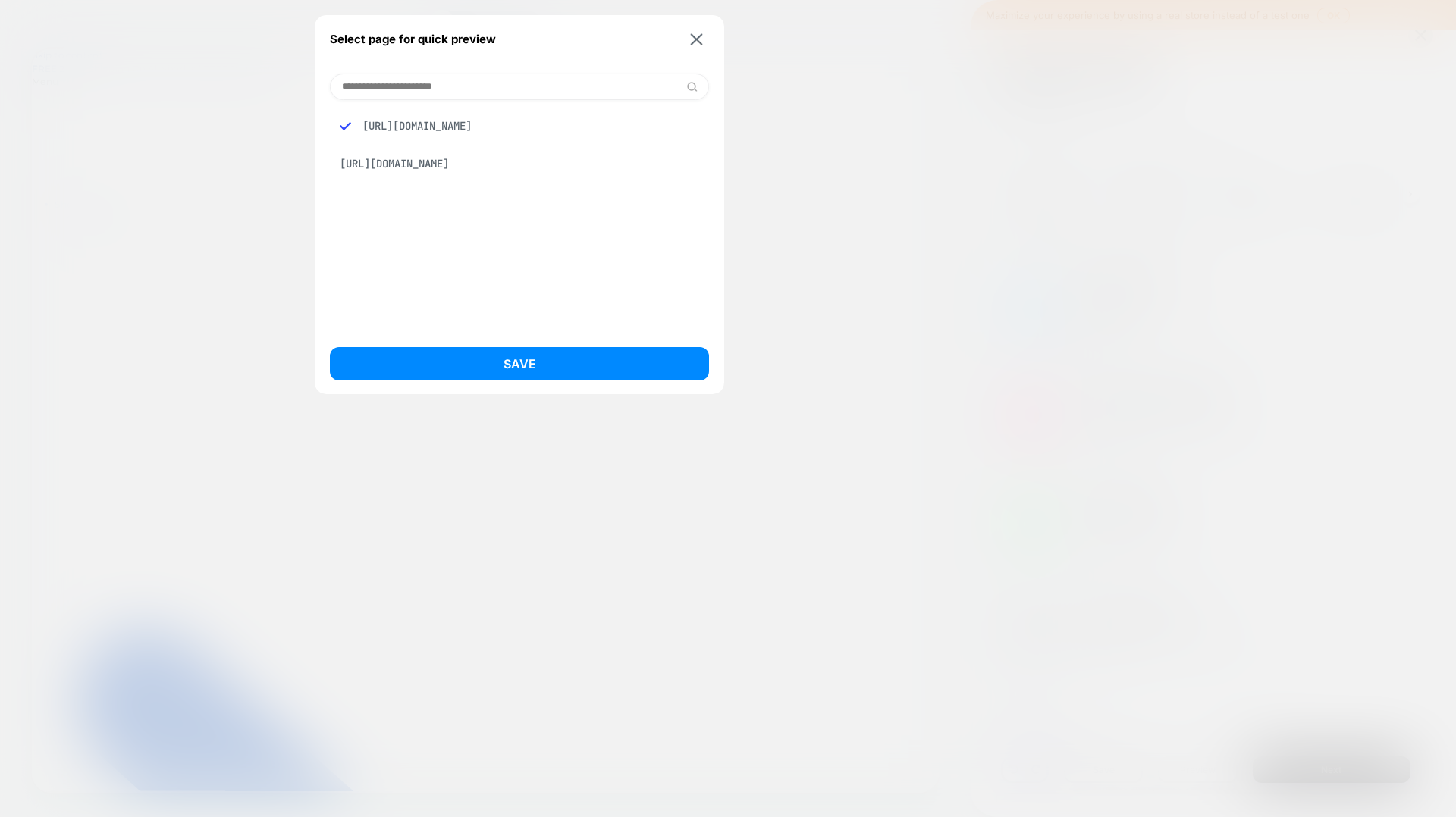
click at [416, 91] on input "**********" at bounding box center [519, 86] width 379 height 27
click at [552, 364] on button "Save" at bounding box center [519, 363] width 379 height 33
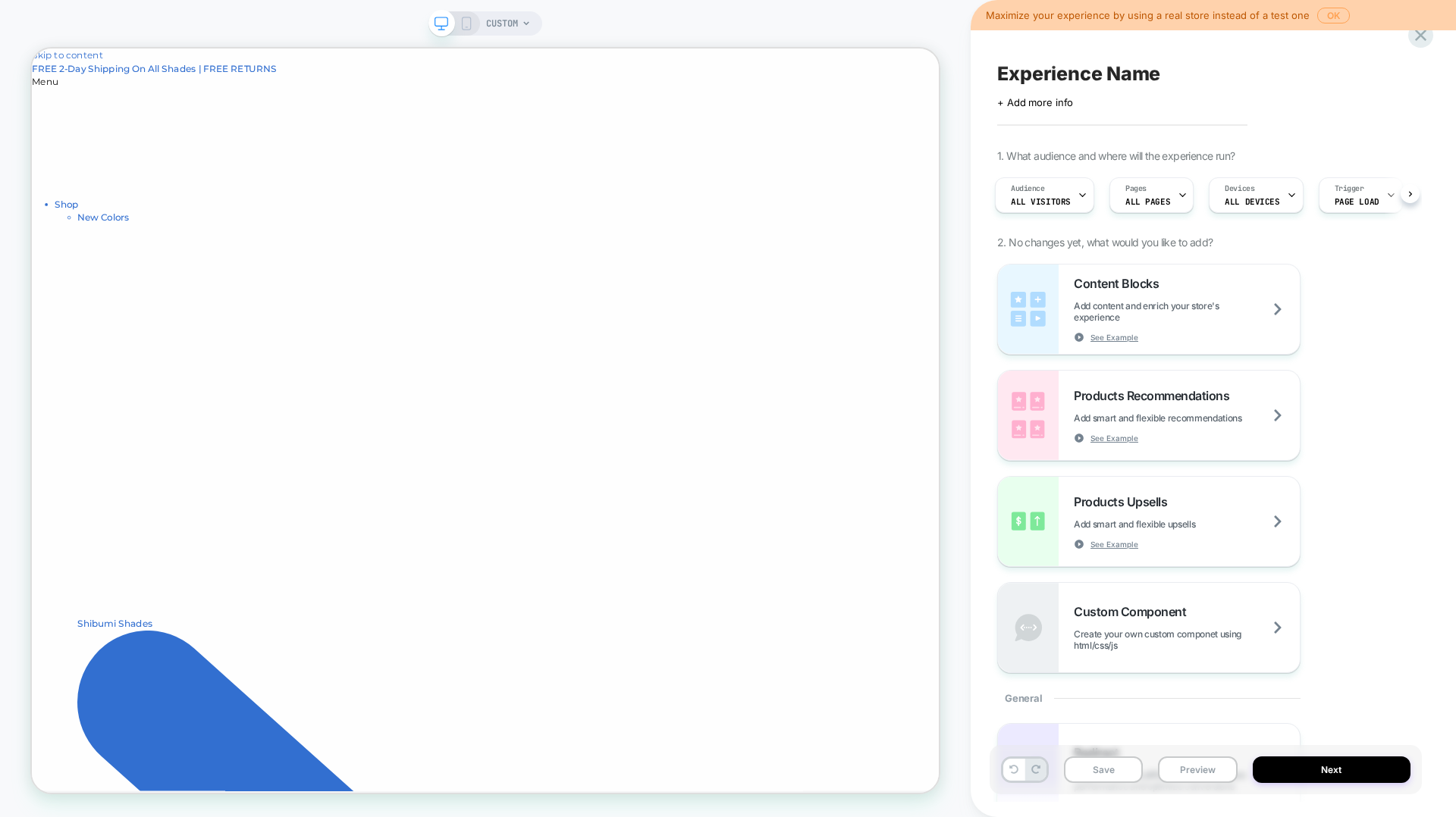
click at [1092, 16] on button "OK" at bounding box center [1334, 15] width 32 height 16
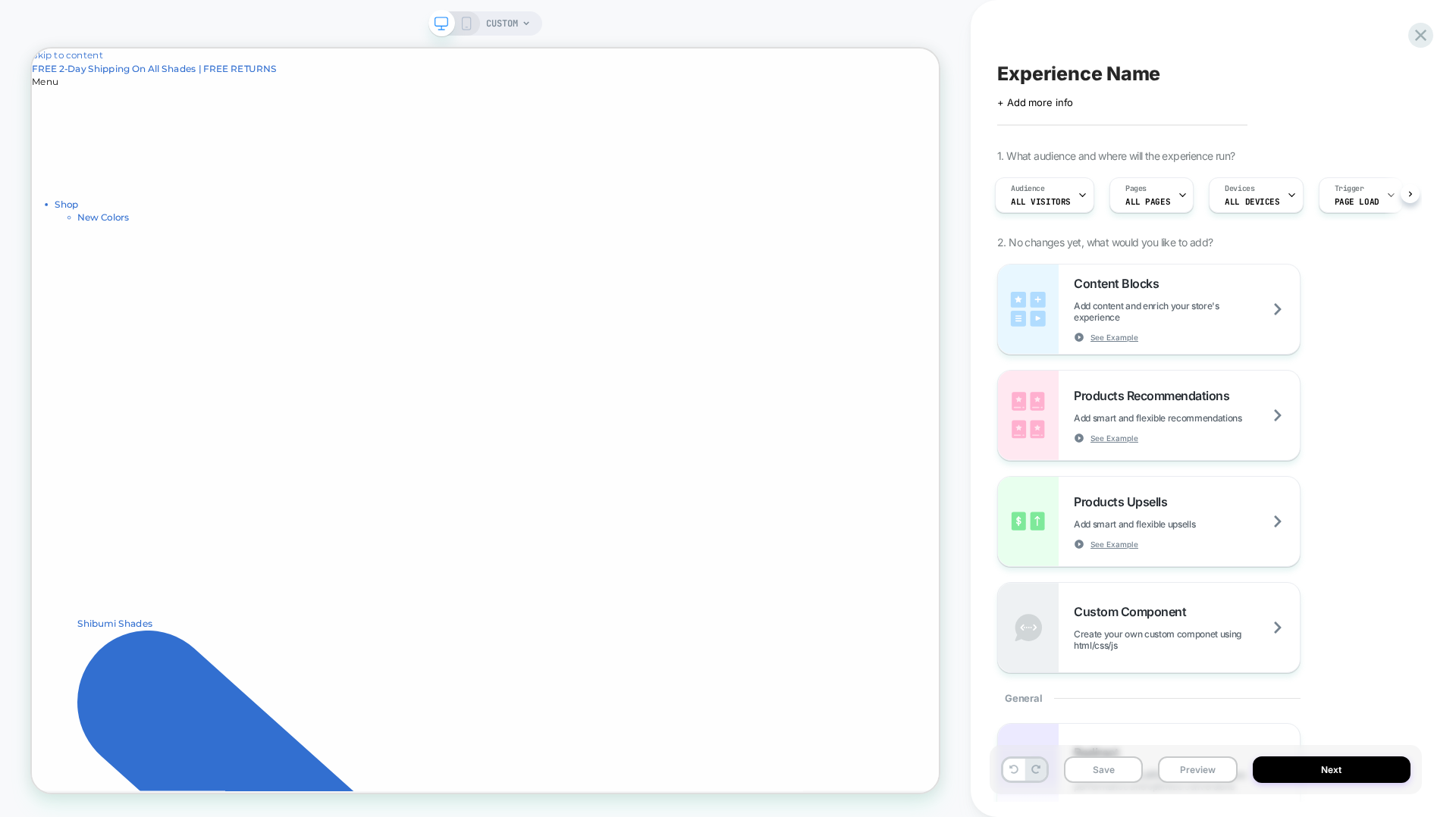
click at [503, 28] on span "CUSTOM" at bounding box center [502, 24] width 32 height 25
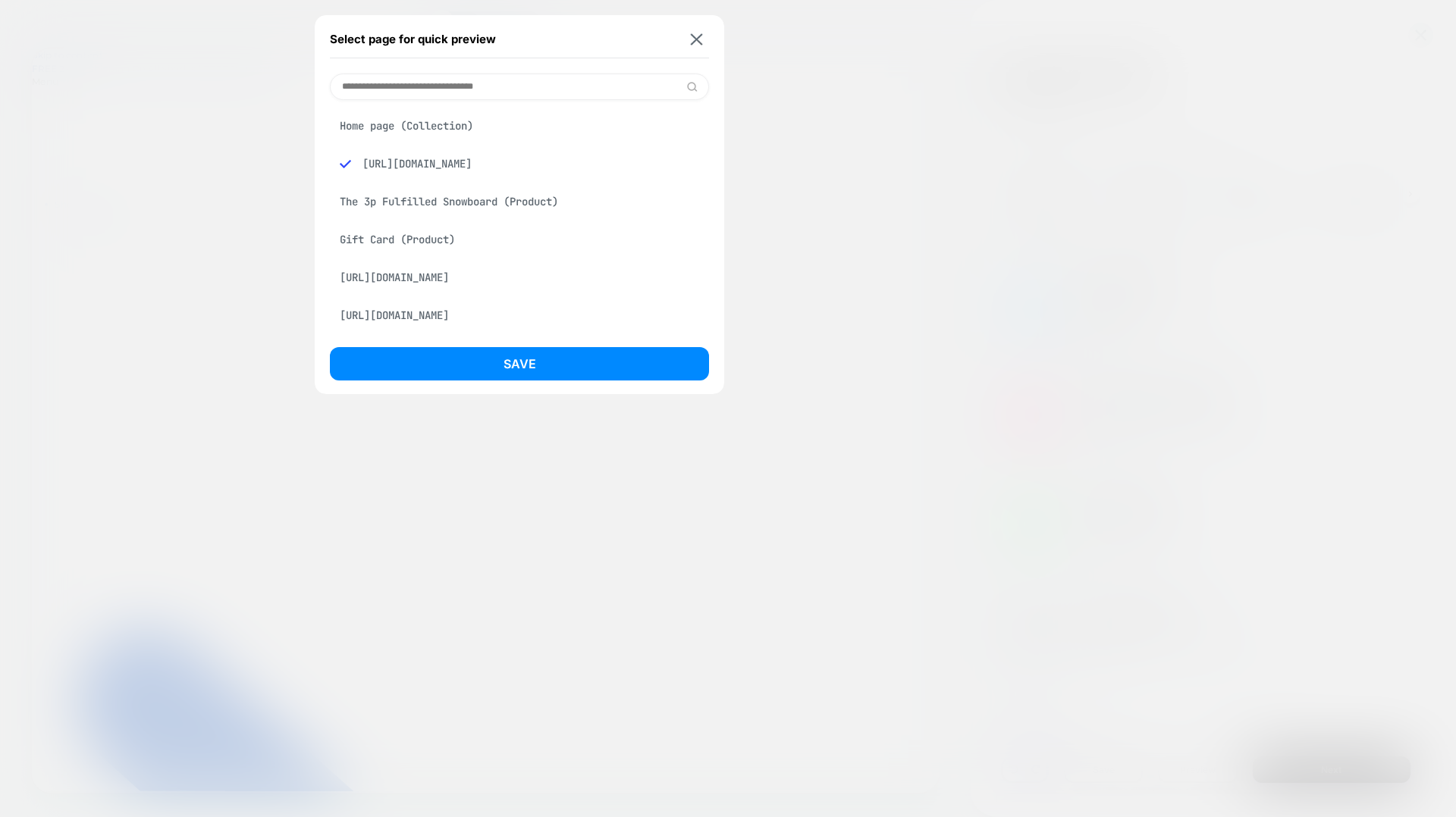
click at [545, 170] on div "https://shibumishade.com/pages/shop?srsltid=AfmBOoq1n5dxMaKBGTLbrVizKdvG25WwXgM…" at bounding box center [519, 163] width 379 height 28
click at [567, 178] on div "https://shibumishade.com/pages/shop?srsltid=AfmBOoq1n5dxMaKBGTLbrVizKdvG25WwXgM…" at bounding box center [519, 163] width 379 height 28
click at [530, 292] on div "https://encha.com/?srsltid=AfmBOooUZjw5VK1VNfkR3iSZ_IH8HXM7uTLkT55iYVbxK_O4HsHi…" at bounding box center [519, 277] width 379 height 28
click at [703, 34] on button at bounding box center [697, 39] width 19 height 13
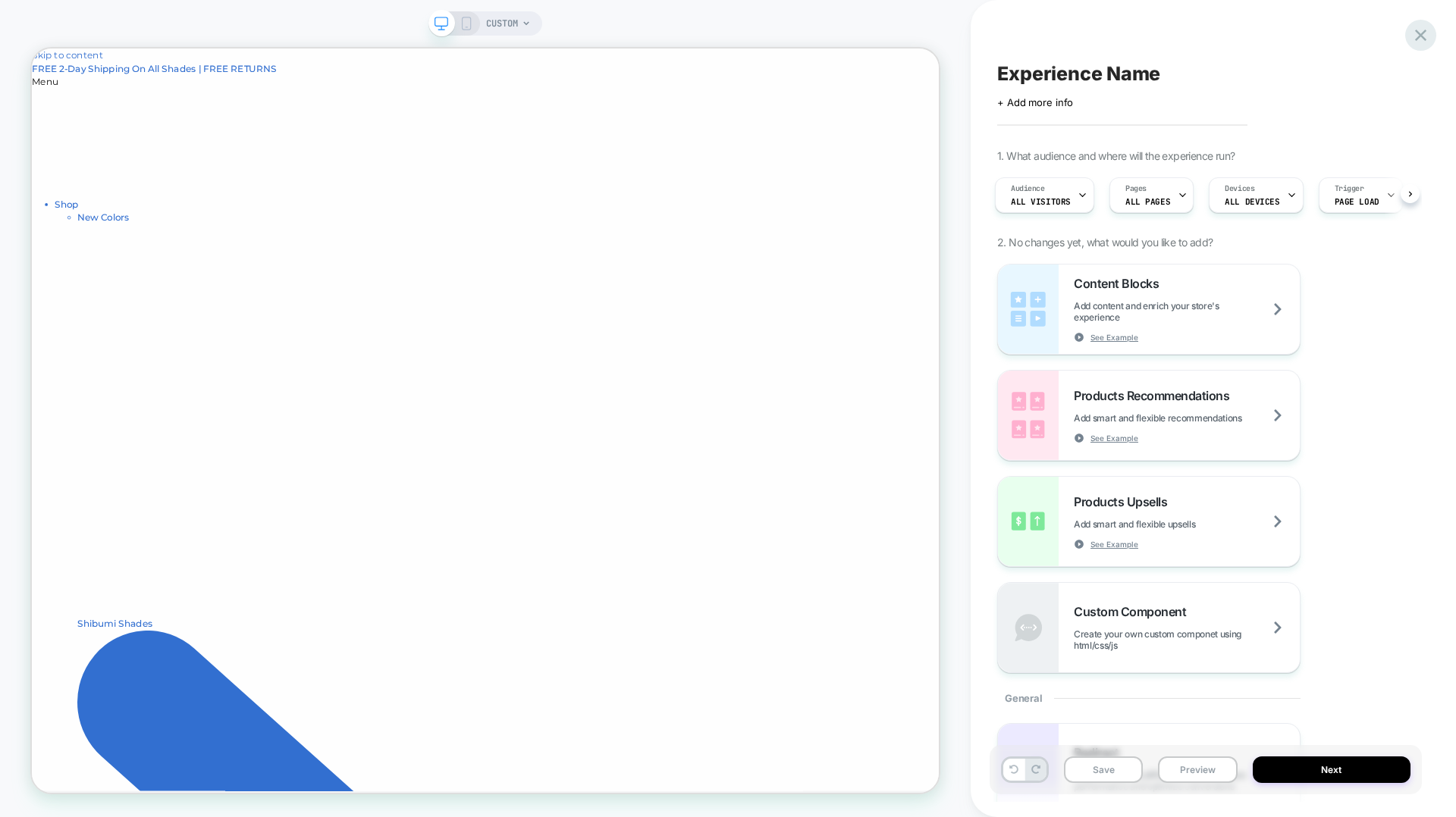
click at [1092, 35] on div at bounding box center [1420, 35] width 31 height 31
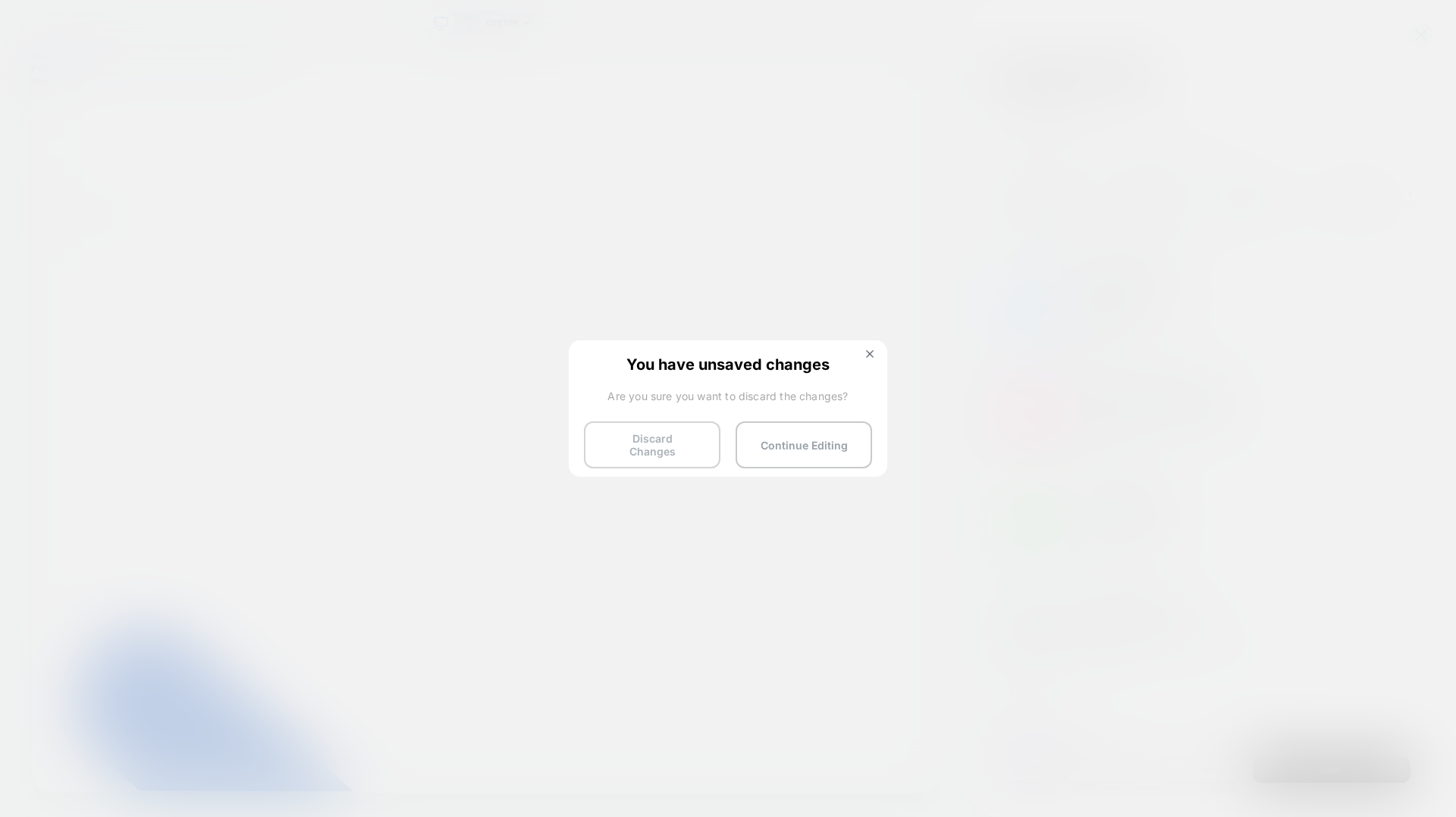
click at [641, 449] on button "Discard Changes" at bounding box center [652, 445] width 137 height 47
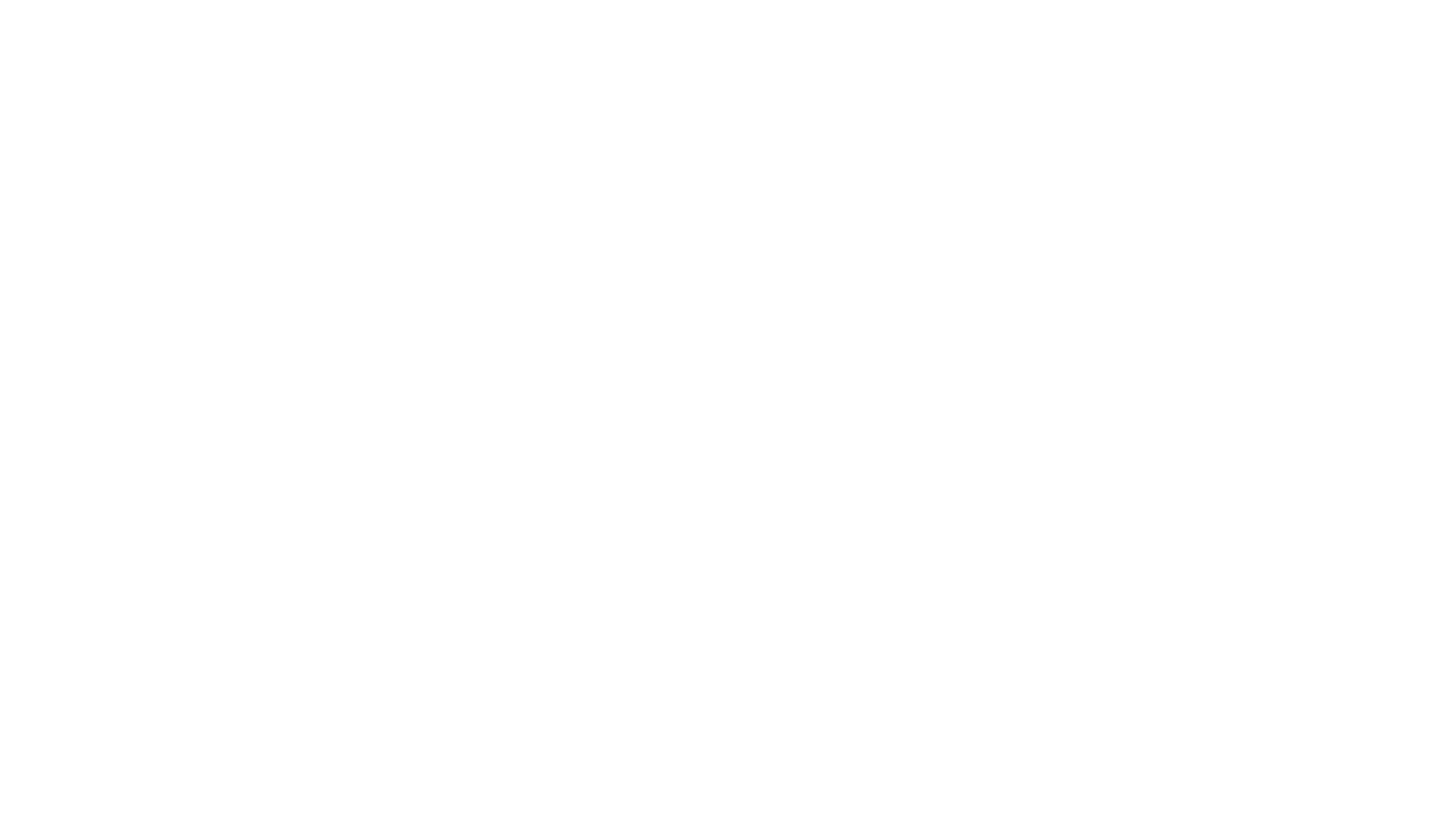
select select "*"
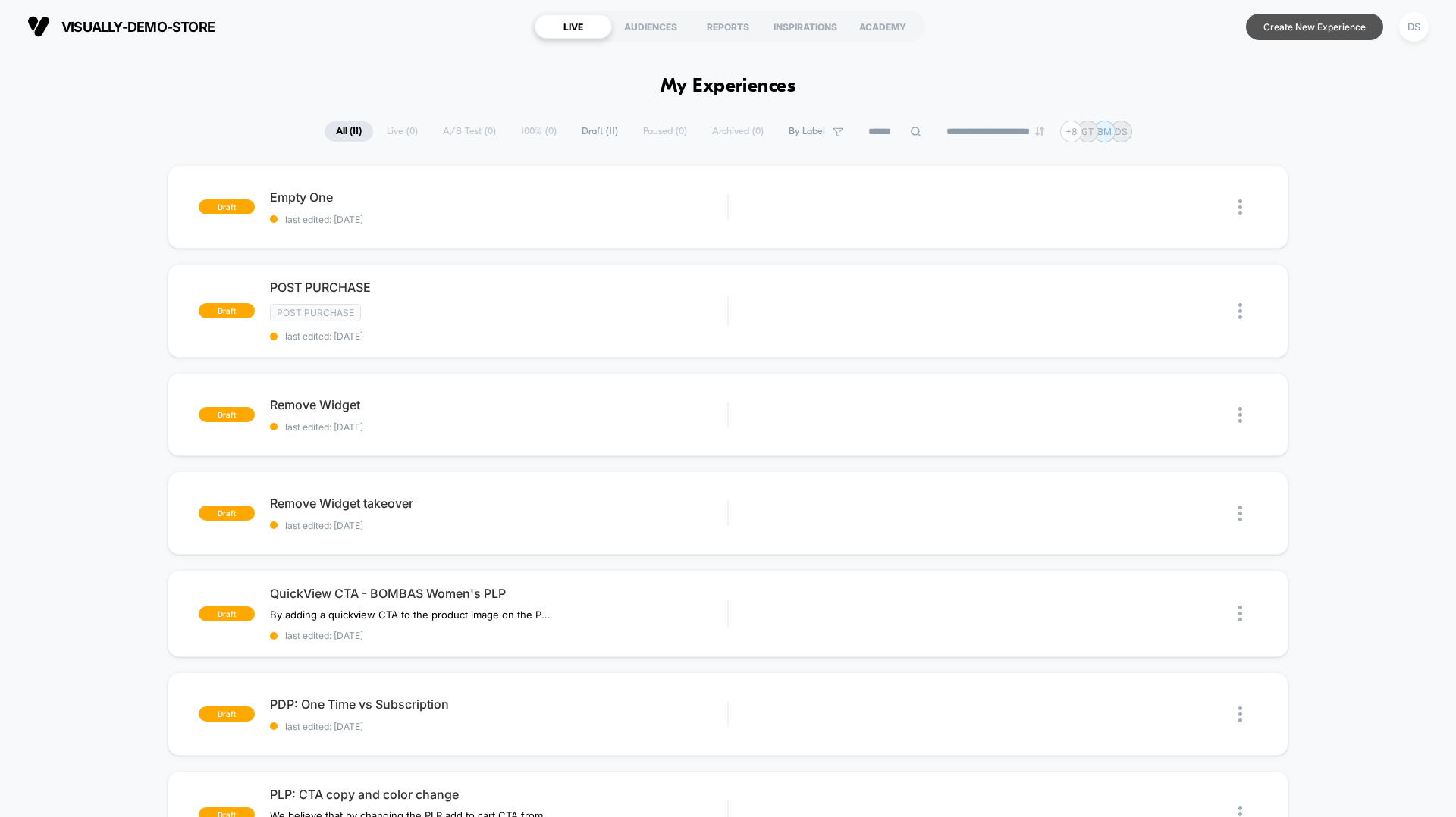
click at [1092, 24] on button "Create New Experience" at bounding box center [1315, 27] width 138 height 27
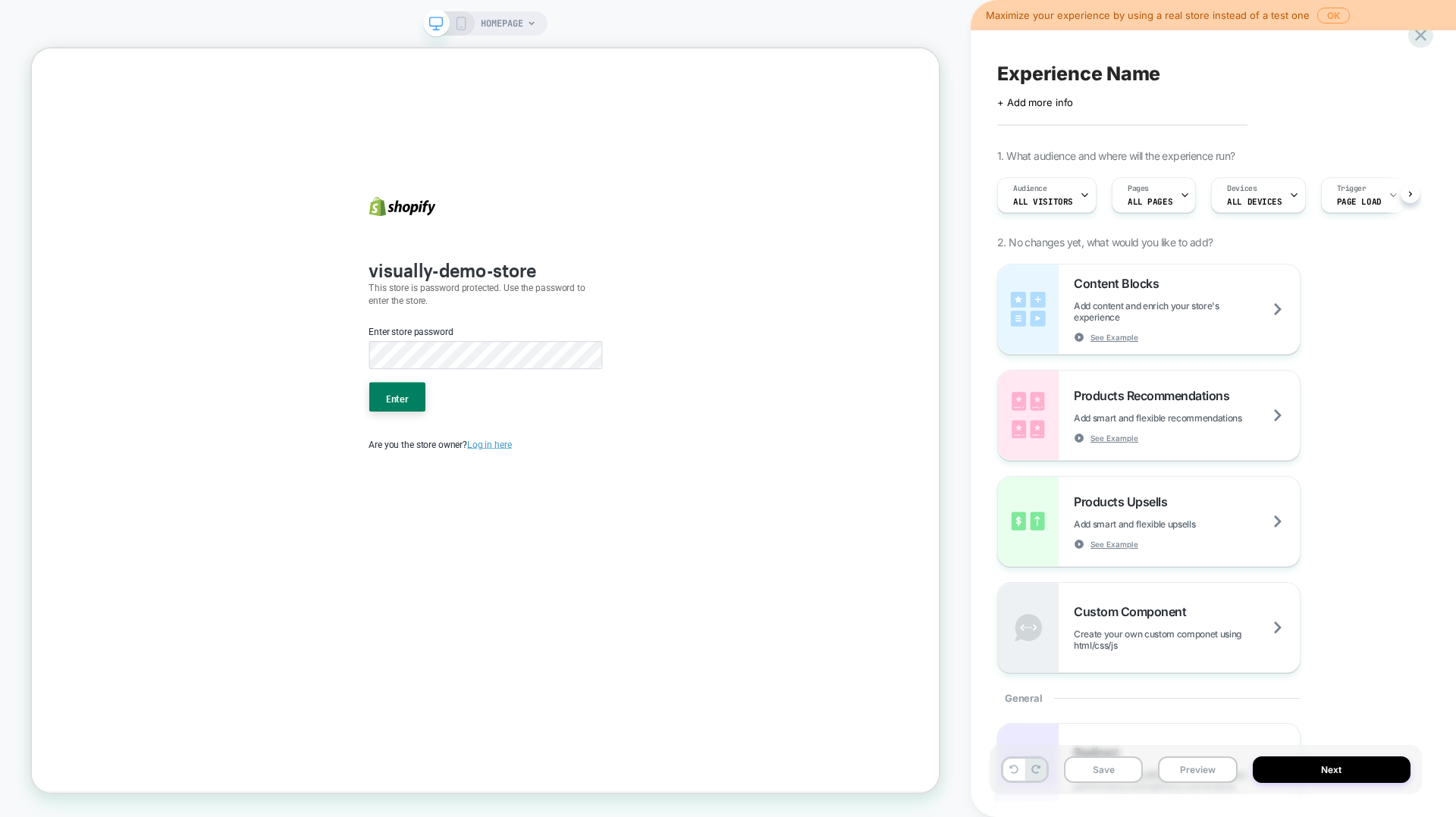
scroll to position [0, 1]
click at [531, 511] on button "Enter" at bounding box center [518, 513] width 75 height 40
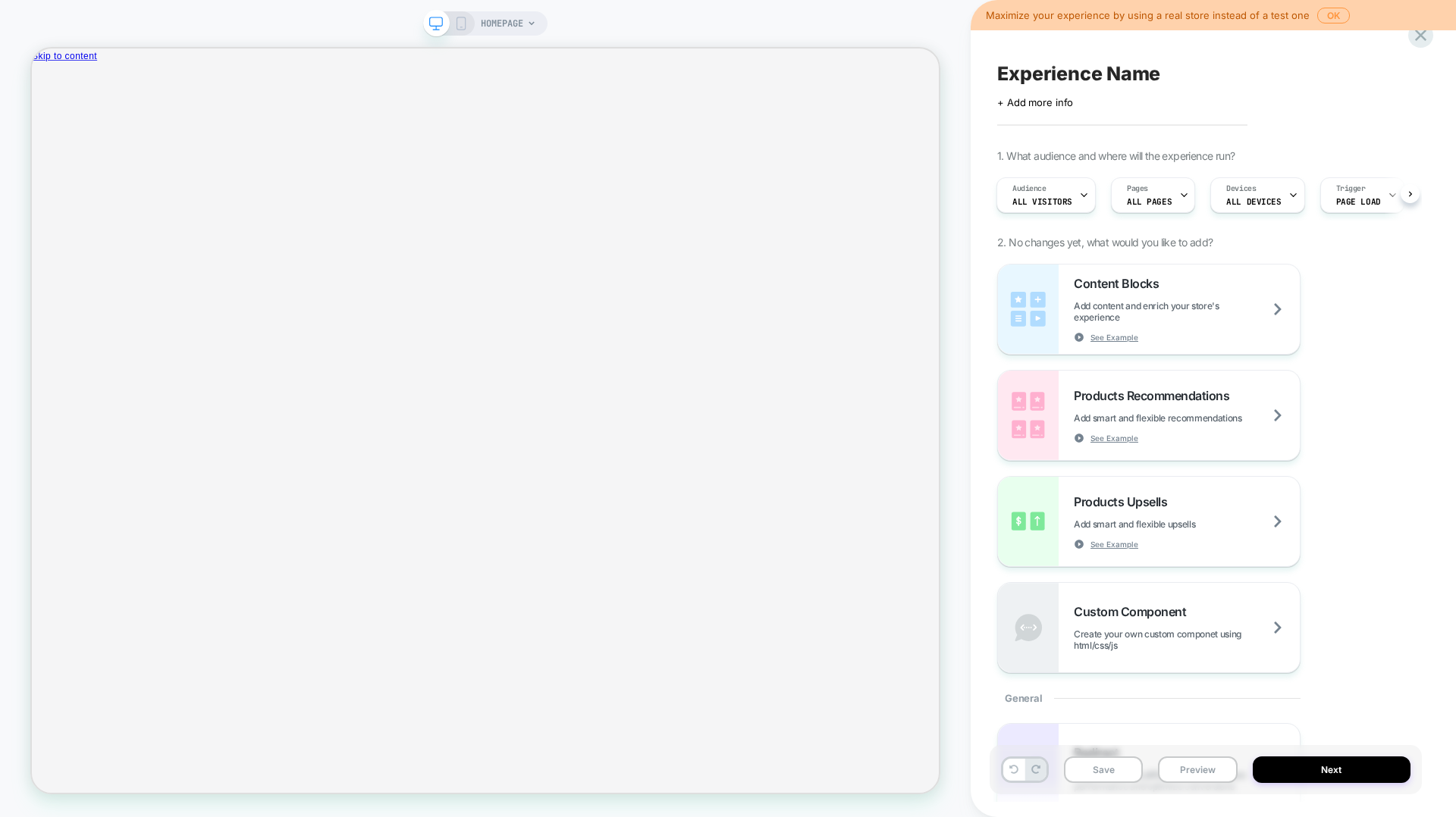
scroll to position [0, 2]
click at [522, 28] on span "HOMEPAGE" at bounding box center [502, 24] width 43 height 25
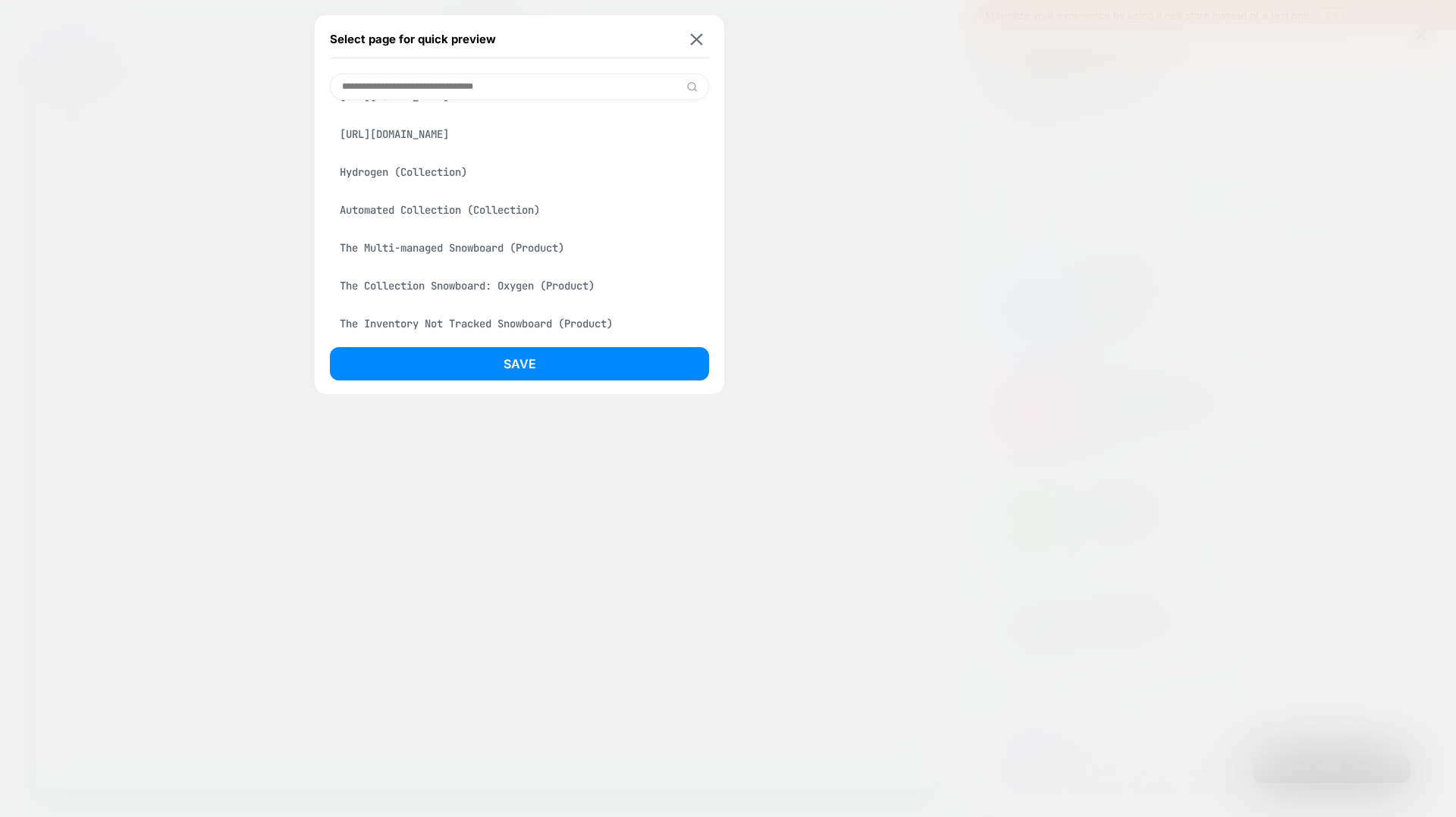
scroll to position [201, 0]
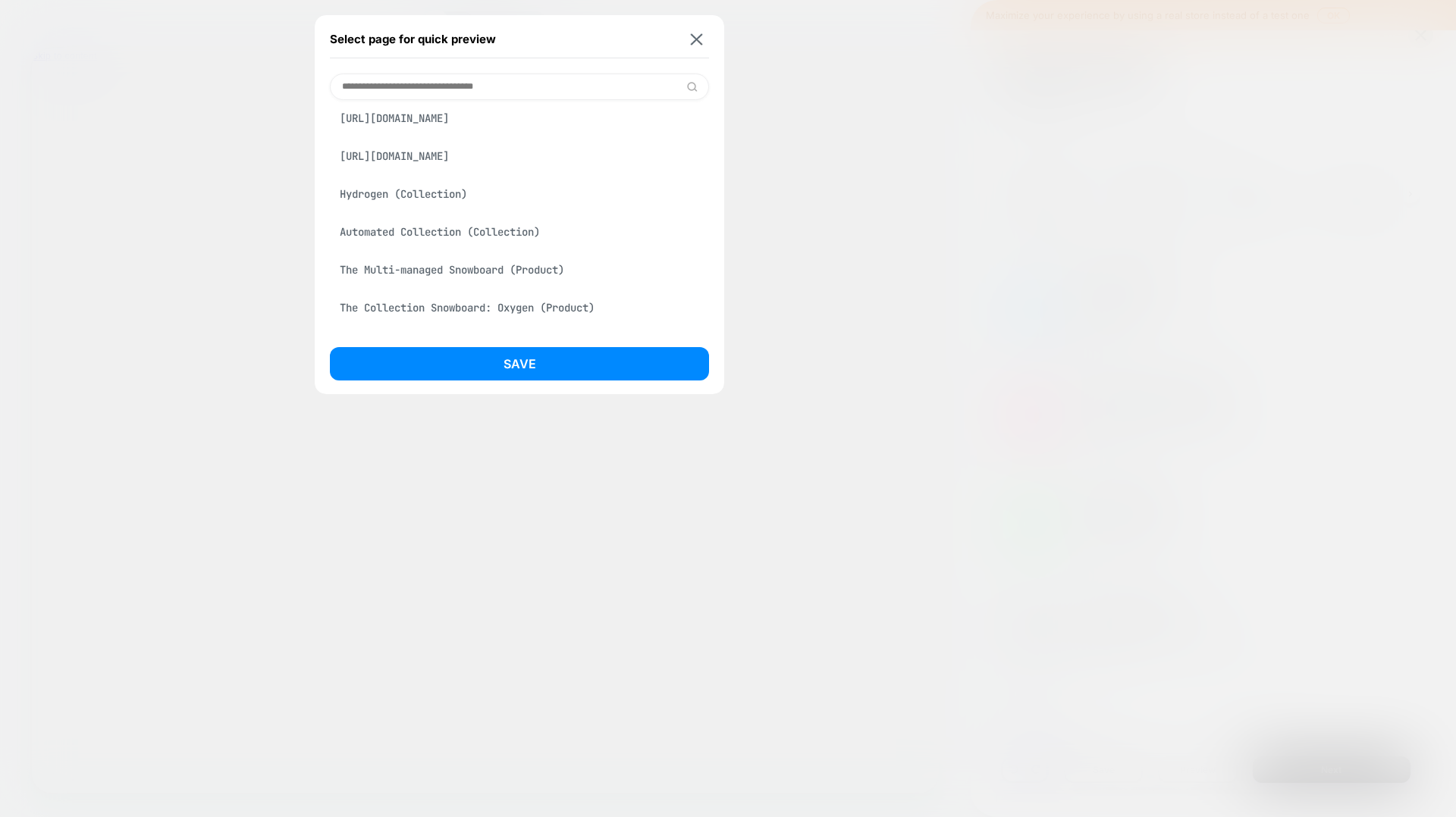
click at [449, 171] on div "https://shibumishade.com/products/two-chair-carry-clips" at bounding box center [519, 156] width 379 height 28
click at [447, 169] on div "https://shibumishade.com/pages/shop?srsltid=AfmBOoq1n5dxMaKBGTLbrVizKdvG25WwXgM…" at bounding box center [519, 158] width 379 height 28
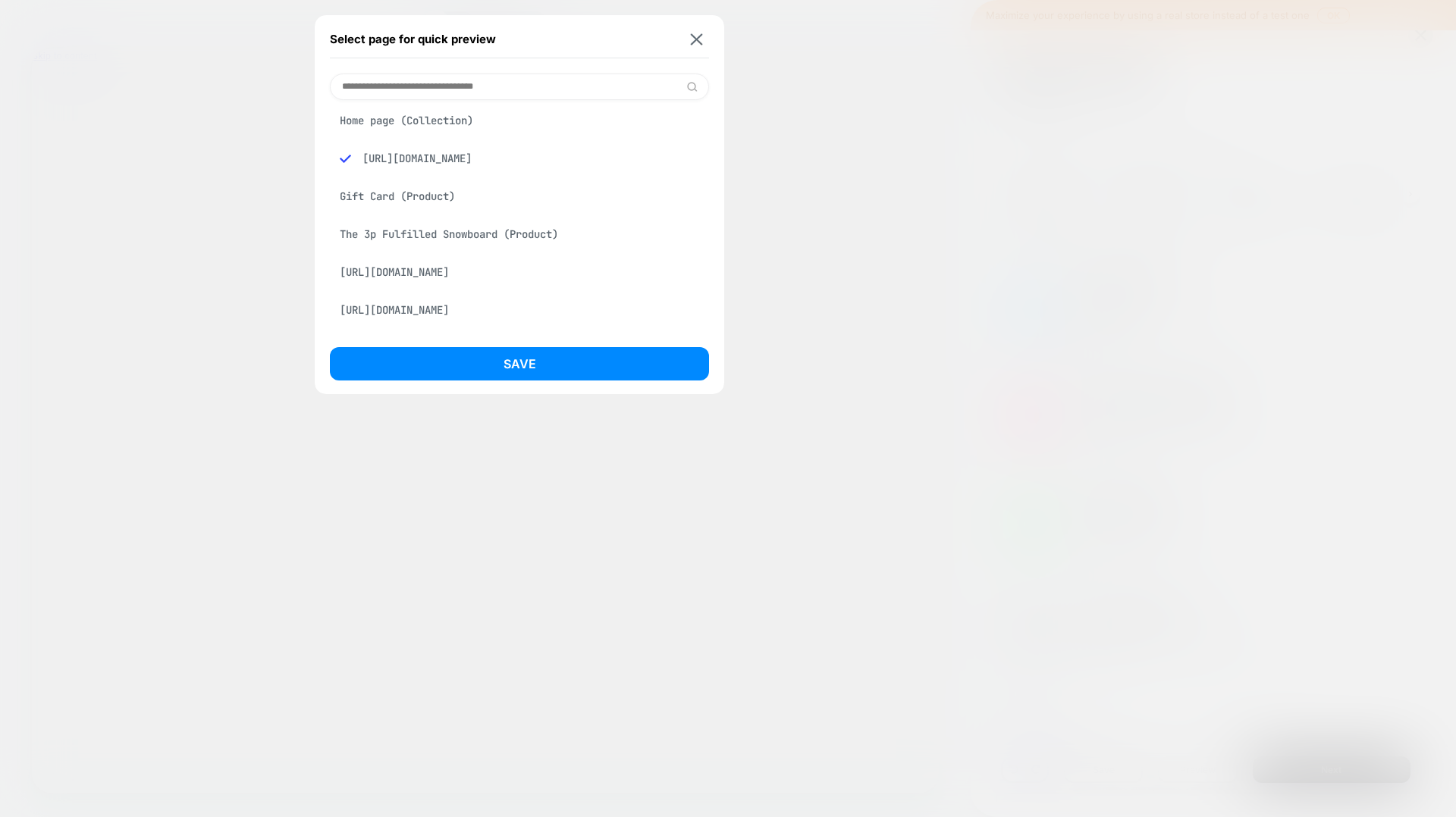
click at [392, 157] on div "https://shibumishade.com/pages/shop?srsltid=AfmBOoq1n5dxMaKBGTLbrVizKdvG25WwXgM…" at bounding box center [519, 158] width 379 height 28
click at [340, 158] on div "https://shibumishade.com/pages/shop?srsltid=AfmBOoq1n5dxMaKBGTLbrVizKdvG25WwXgM…" at bounding box center [519, 158] width 379 height 28
drag, startPoint x: 340, startPoint y: 158, endPoint x: 638, endPoint y: 157, distance: 298.0
click at [638, 157] on div "https://shibumishade.com/pages/shop?srsltid=AfmBOoq1n5dxMaKBGTLbrVizKdvG25WwXgM…" at bounding box center [519, 158] width 379 height 28
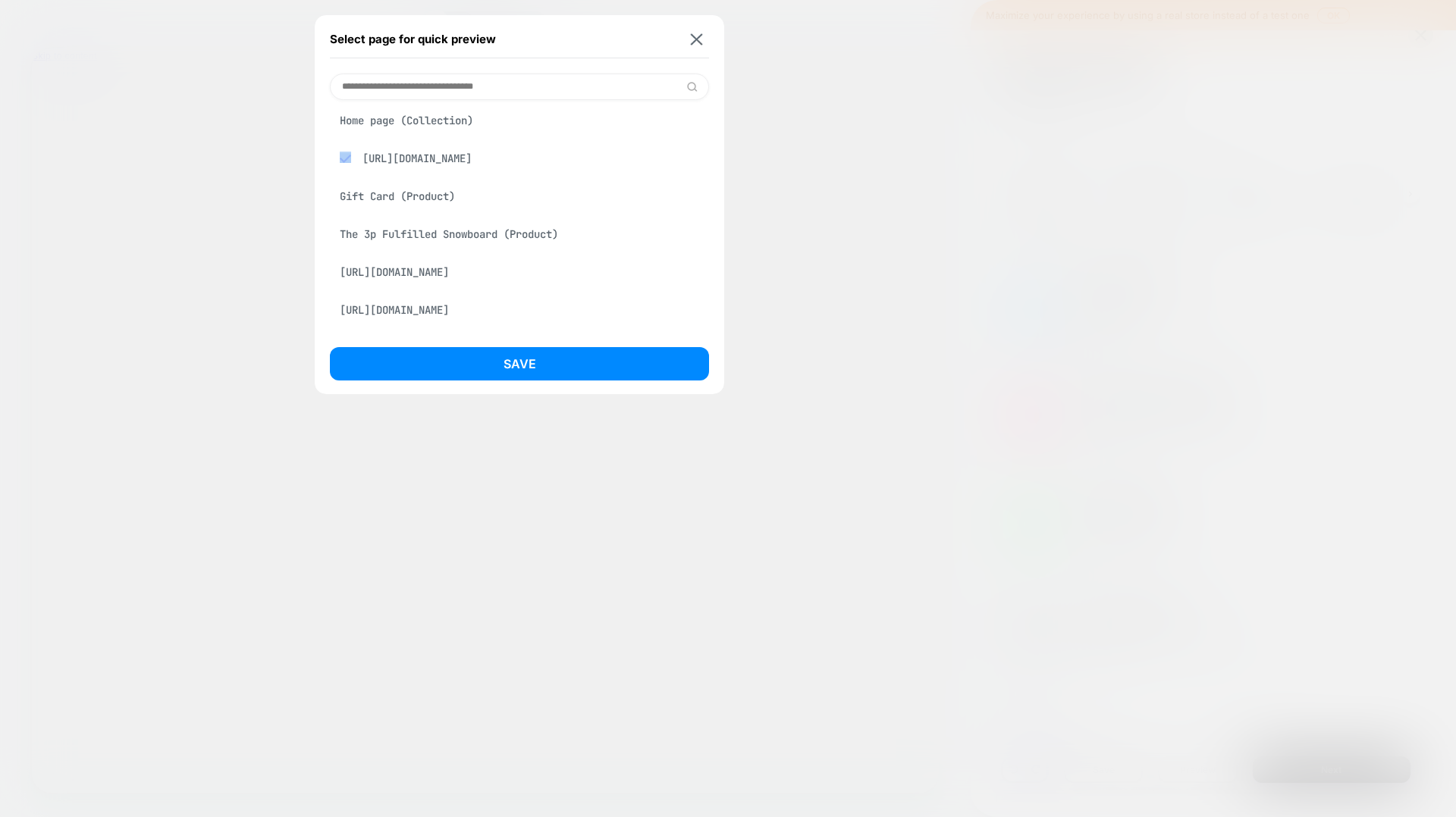
drag, startPoint x: 495, startPoint y: 158, endPoint x: 330, endPoint y: 160, distance: 165.0
click at [330, 160] on div "https://shibumishade.com/pages/shop?srsltid=AfmBOoq1n5dxMaKBGTLbrVizKdvG25WwXgM…" at bounding box center [519, 158] width 379 height 28
click at [470, 90] on input at bounding box center [519, 86] width 379 height 27
type input "*"
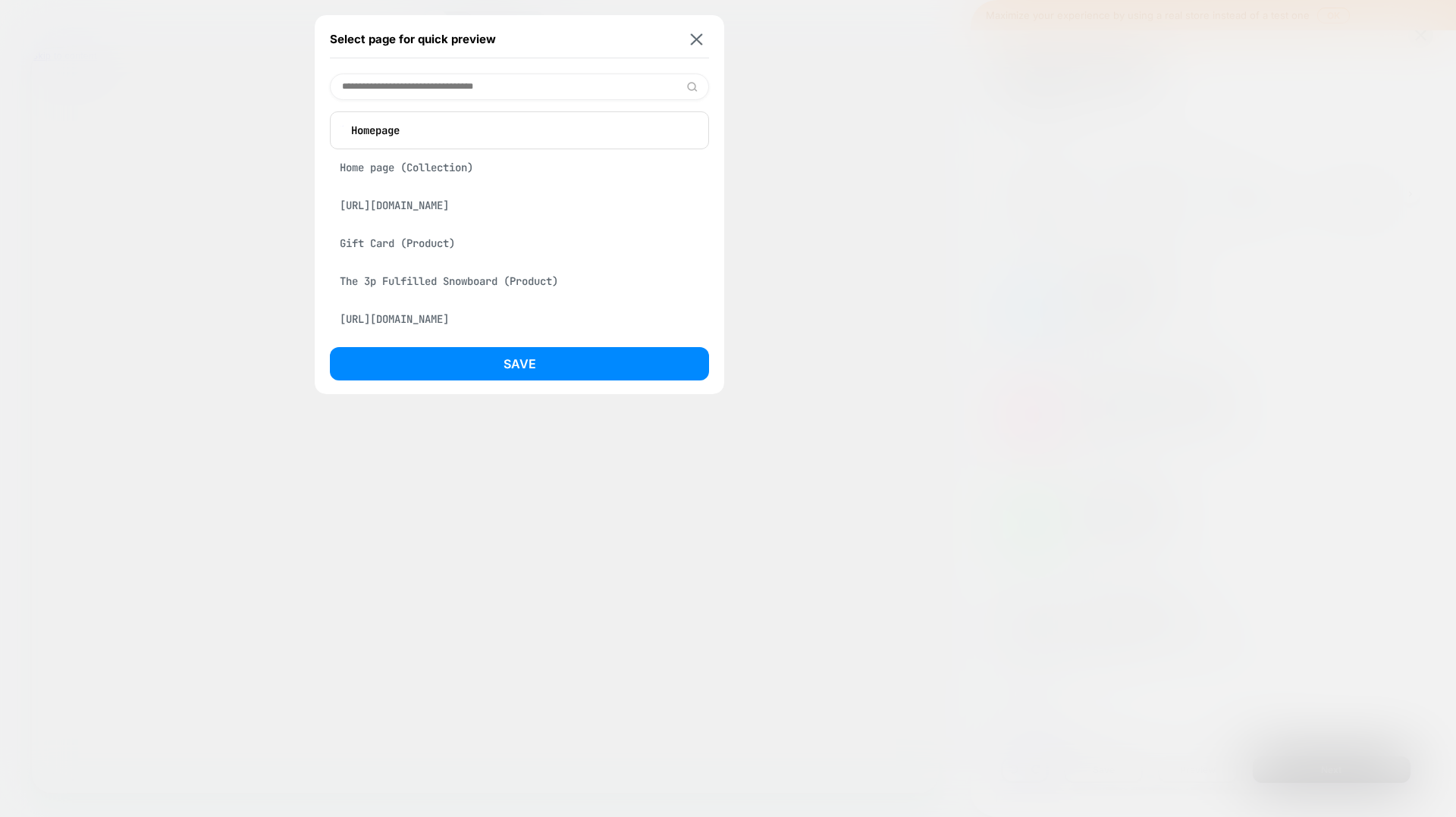
paste input "********"
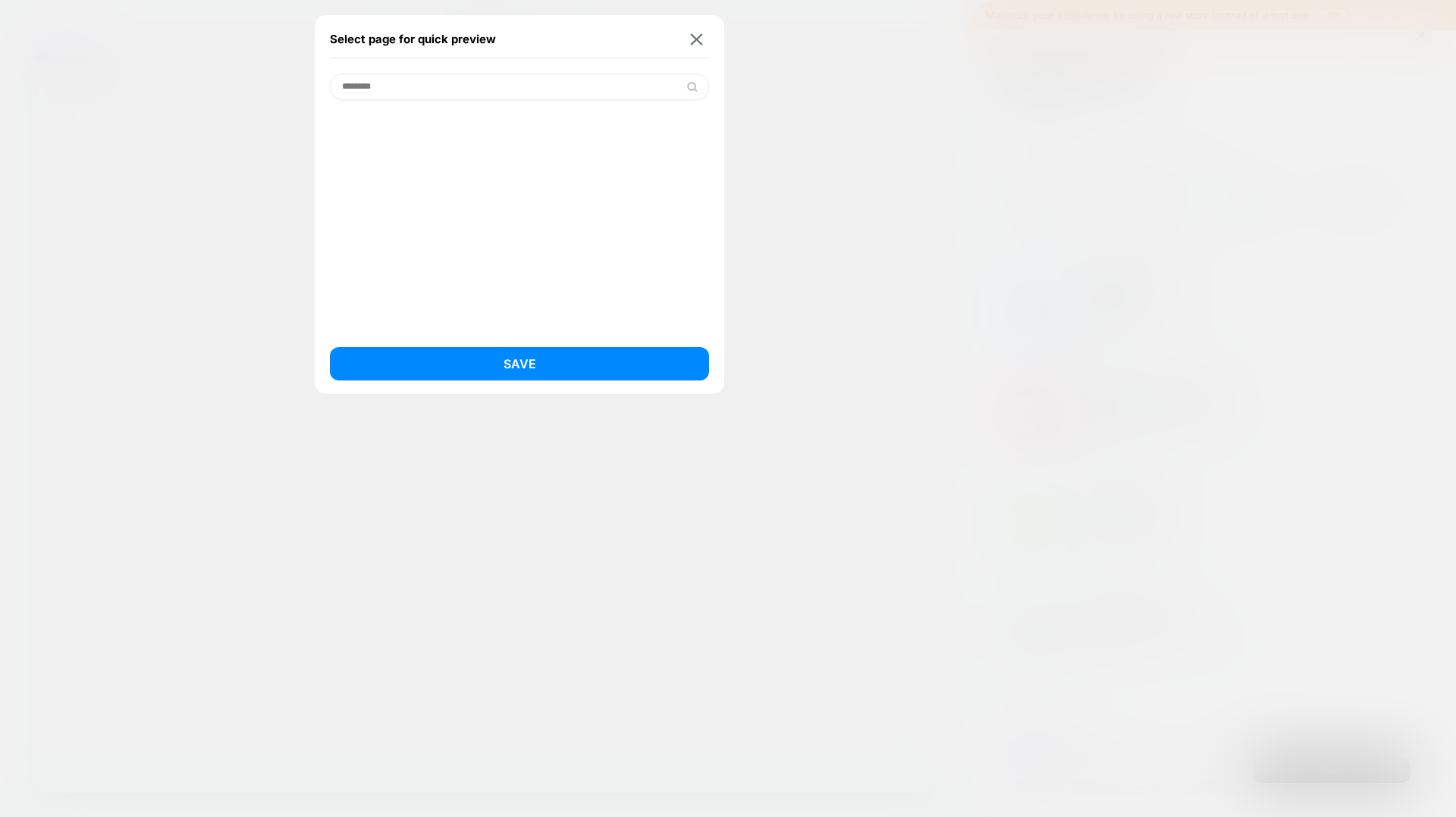
click at [375, 90] on input "********" at bounding box center [519, 86] width 379 height 27
paste input "**********"
type input "**********"
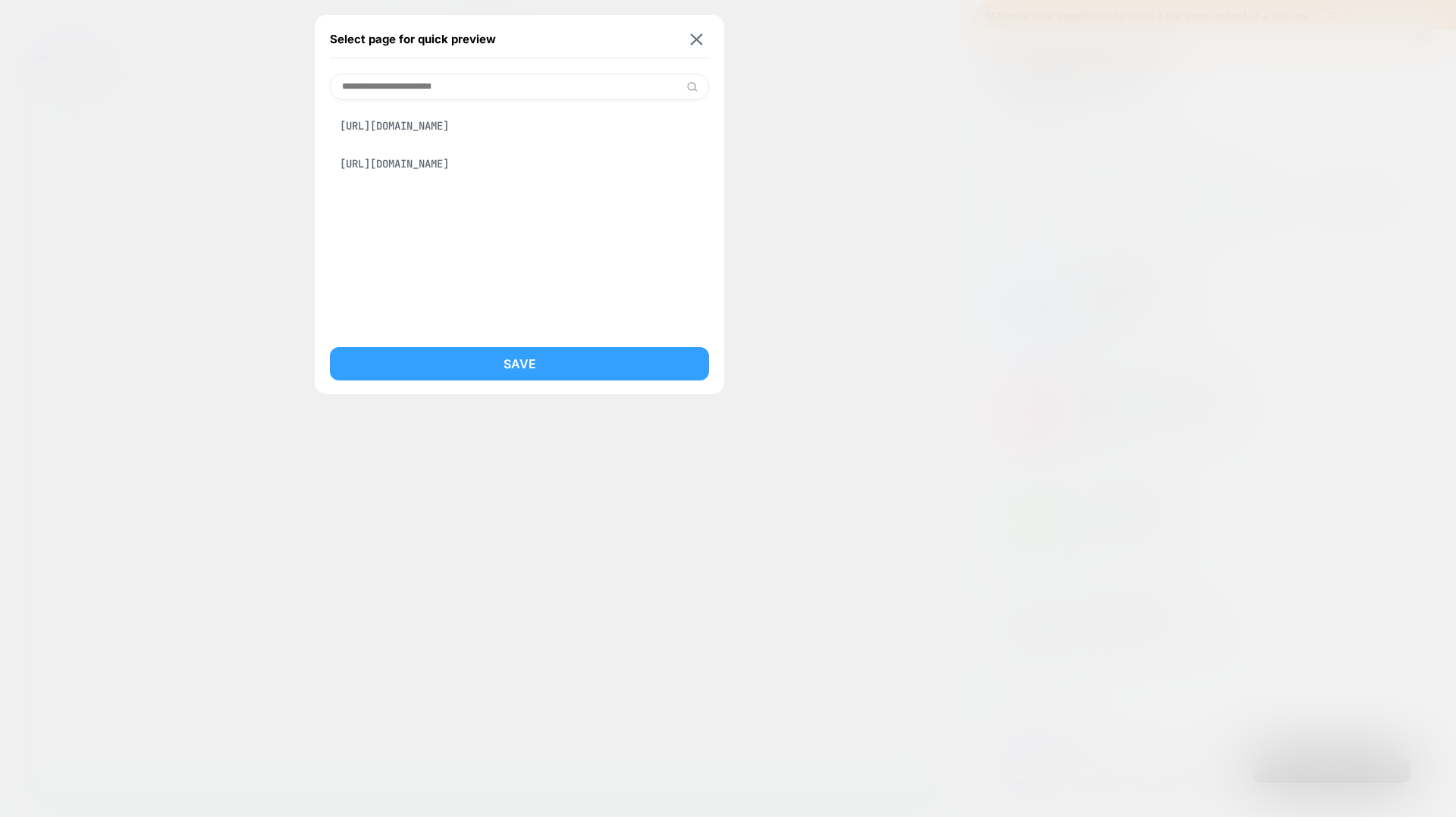
click at [630, 378] on button "Save" at bounding box center [519, 363] width 379 height 33
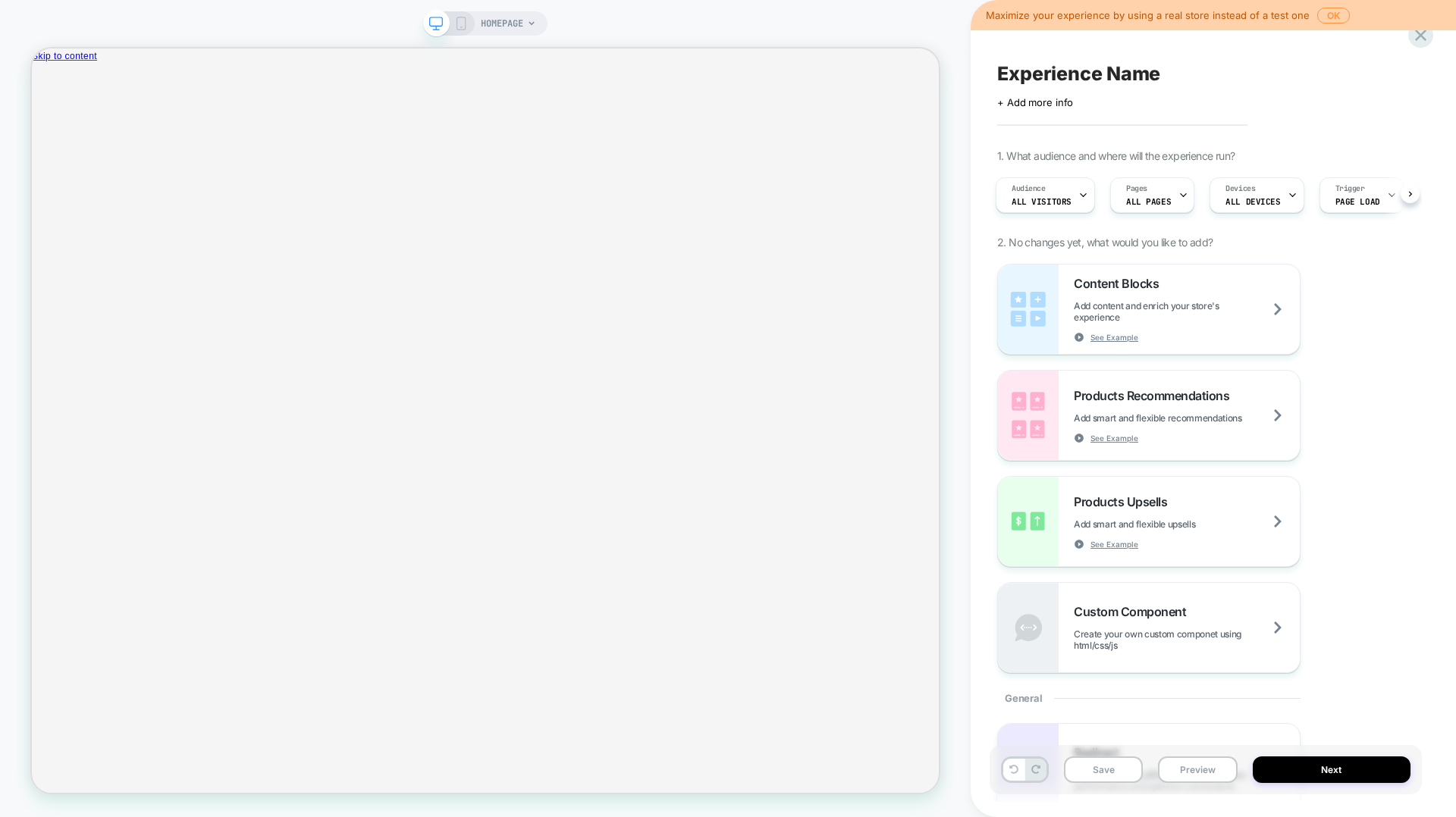
click at [501, 27] on span "HOMEPAGE" at bounding box center [502, 24] width 43 height 25
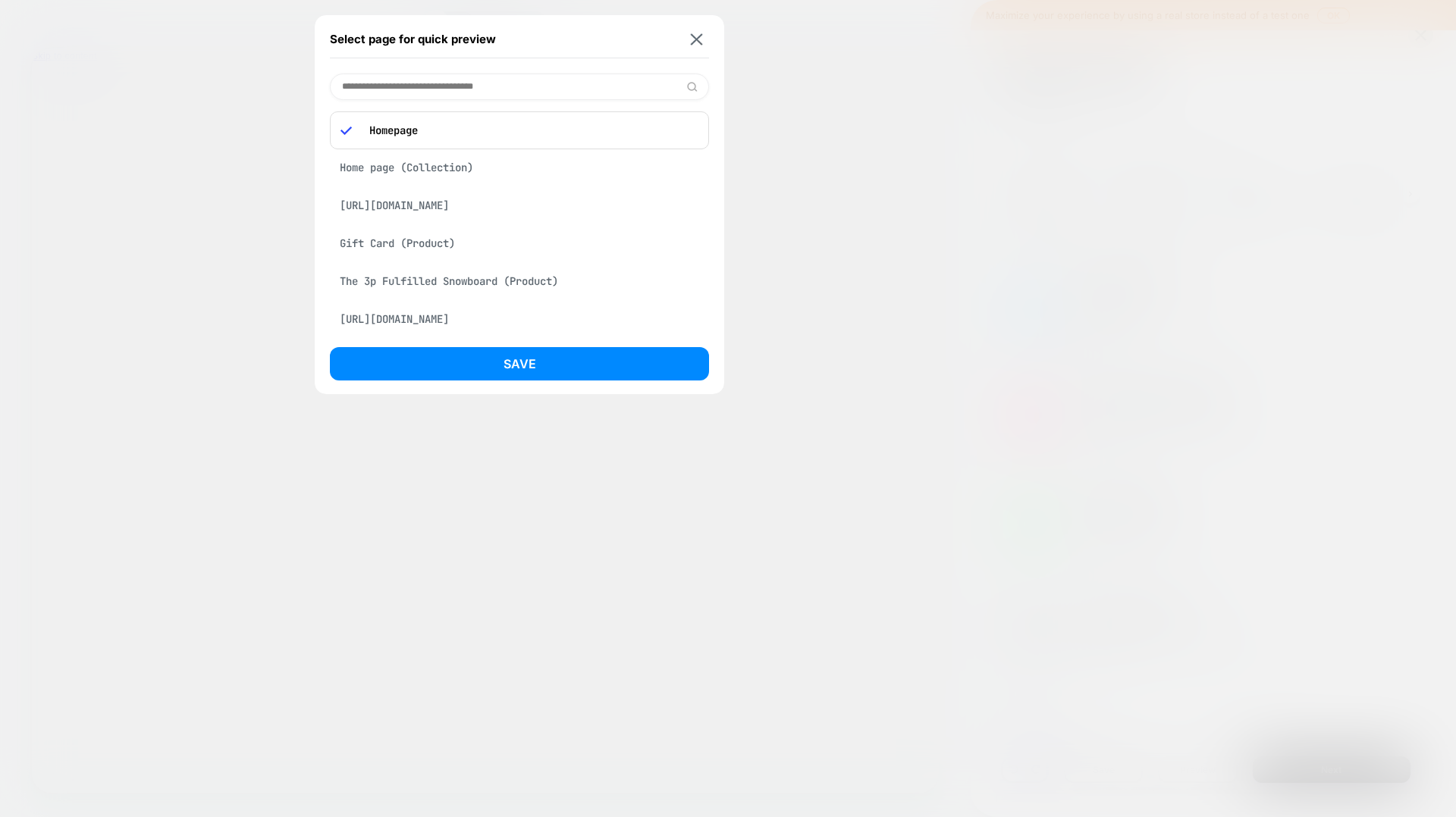
click at [423, 213] on div "https://shibumishade.com/pages/shop?srsltid=AfmBOoq1n5dxMaKBGTLbrVizKdvG25WwXgM…" at bounding box center [519, 205] width 379 height 28
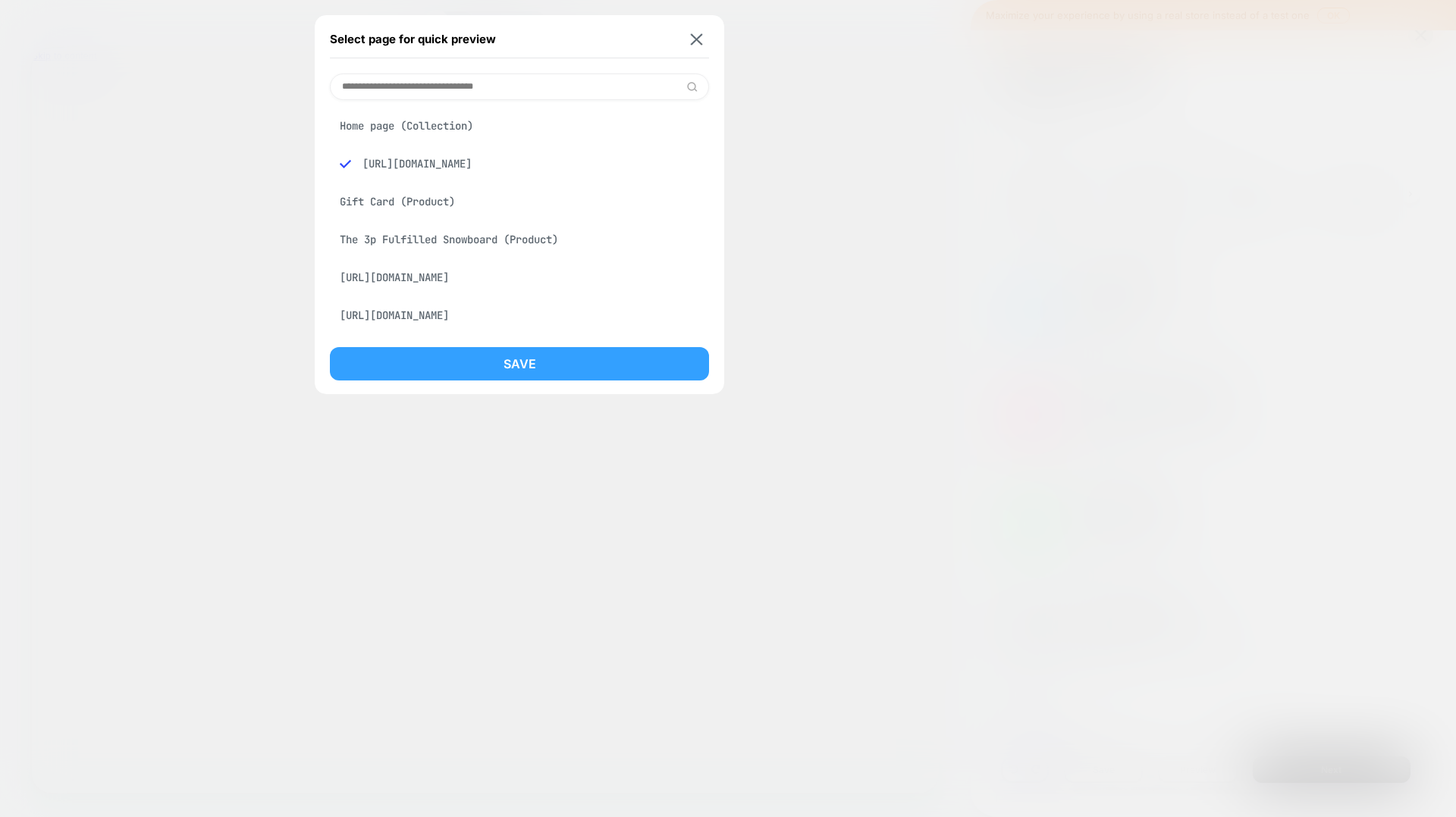
click at [553, 366] on button "Save" at bounding box center [519, 363] width 379 height 33
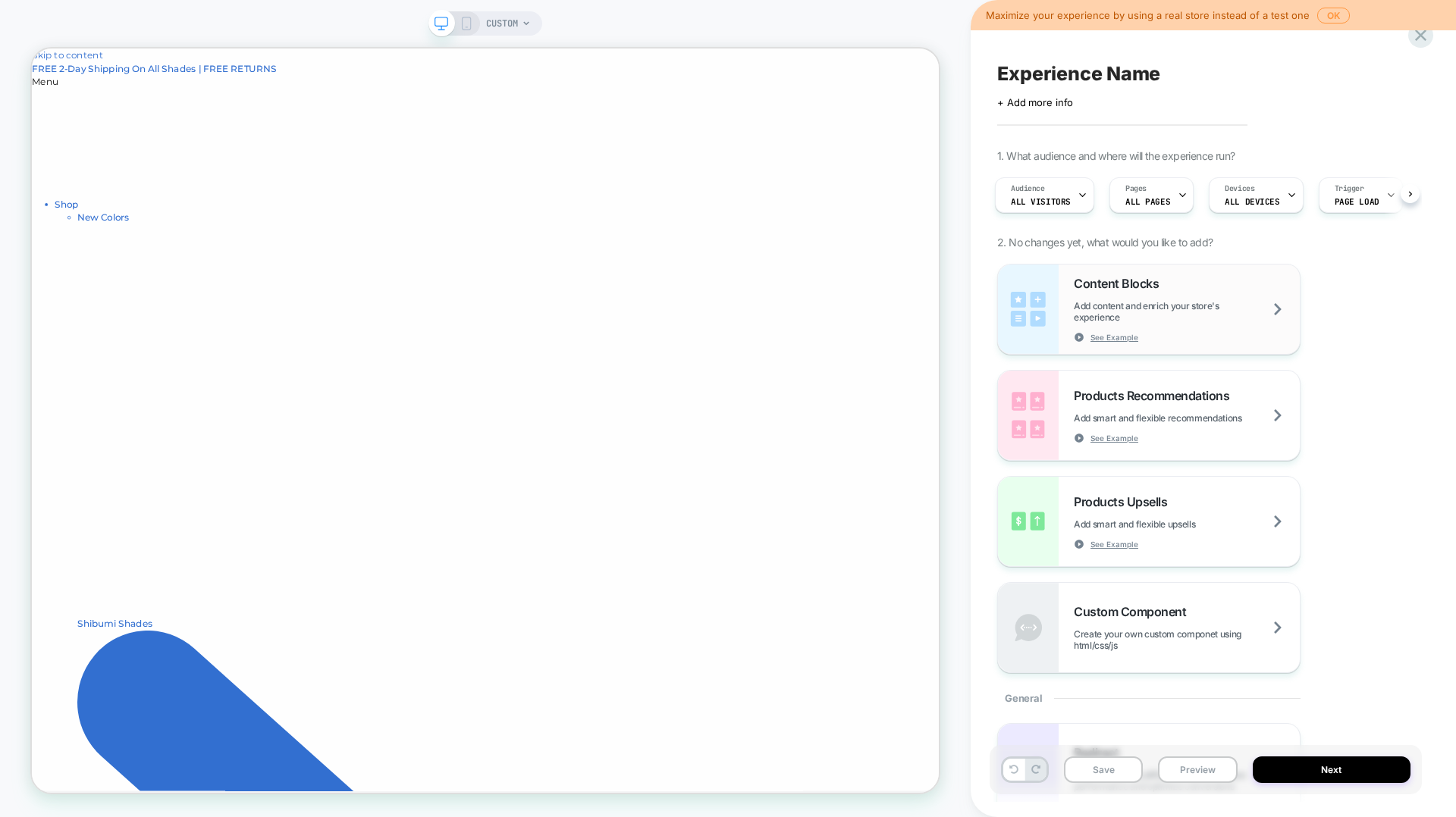
scroll to position [3, 0]
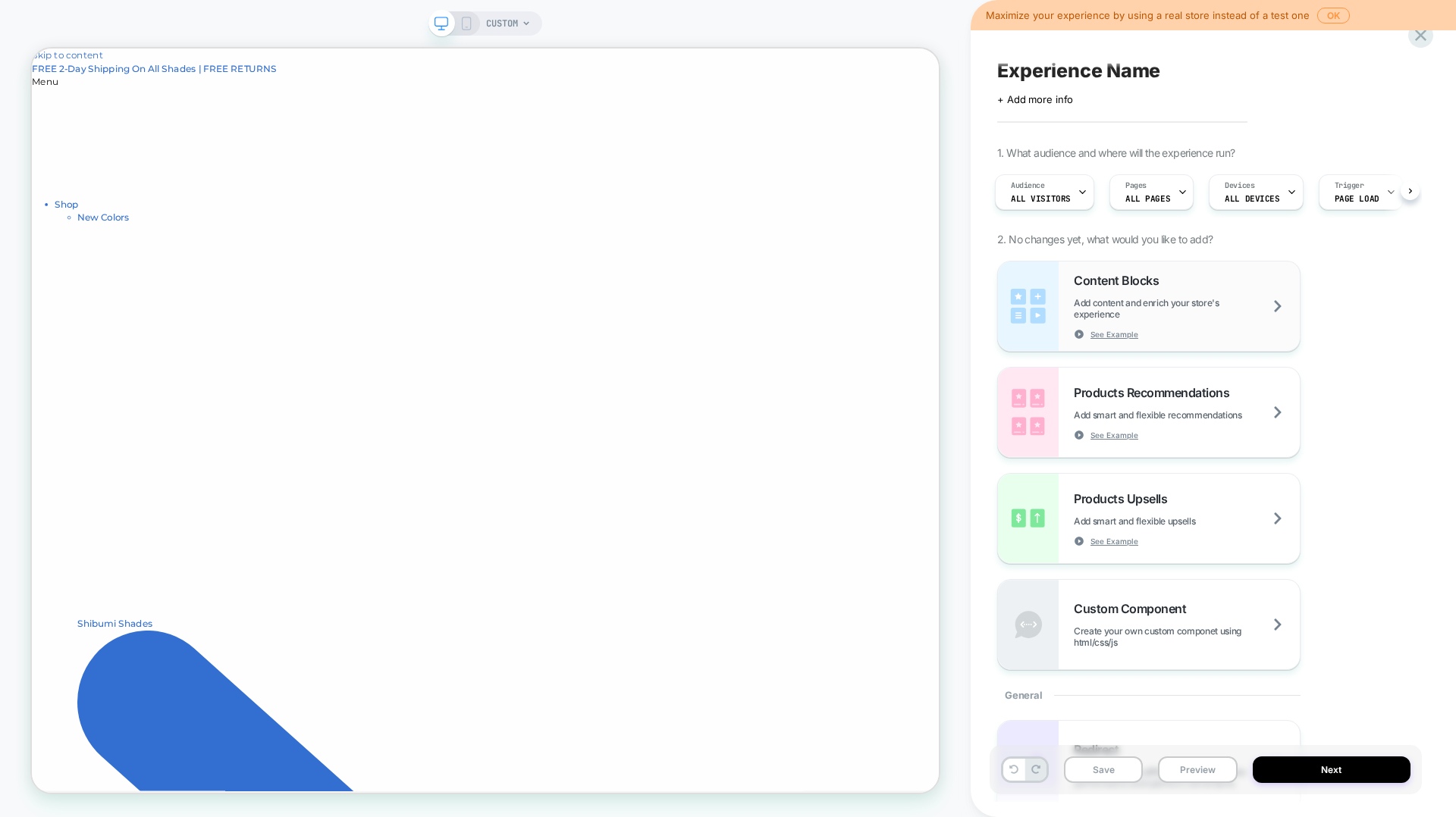
click at [1046, 287] on img at bounding box center [1028, 306] width 61 height 89
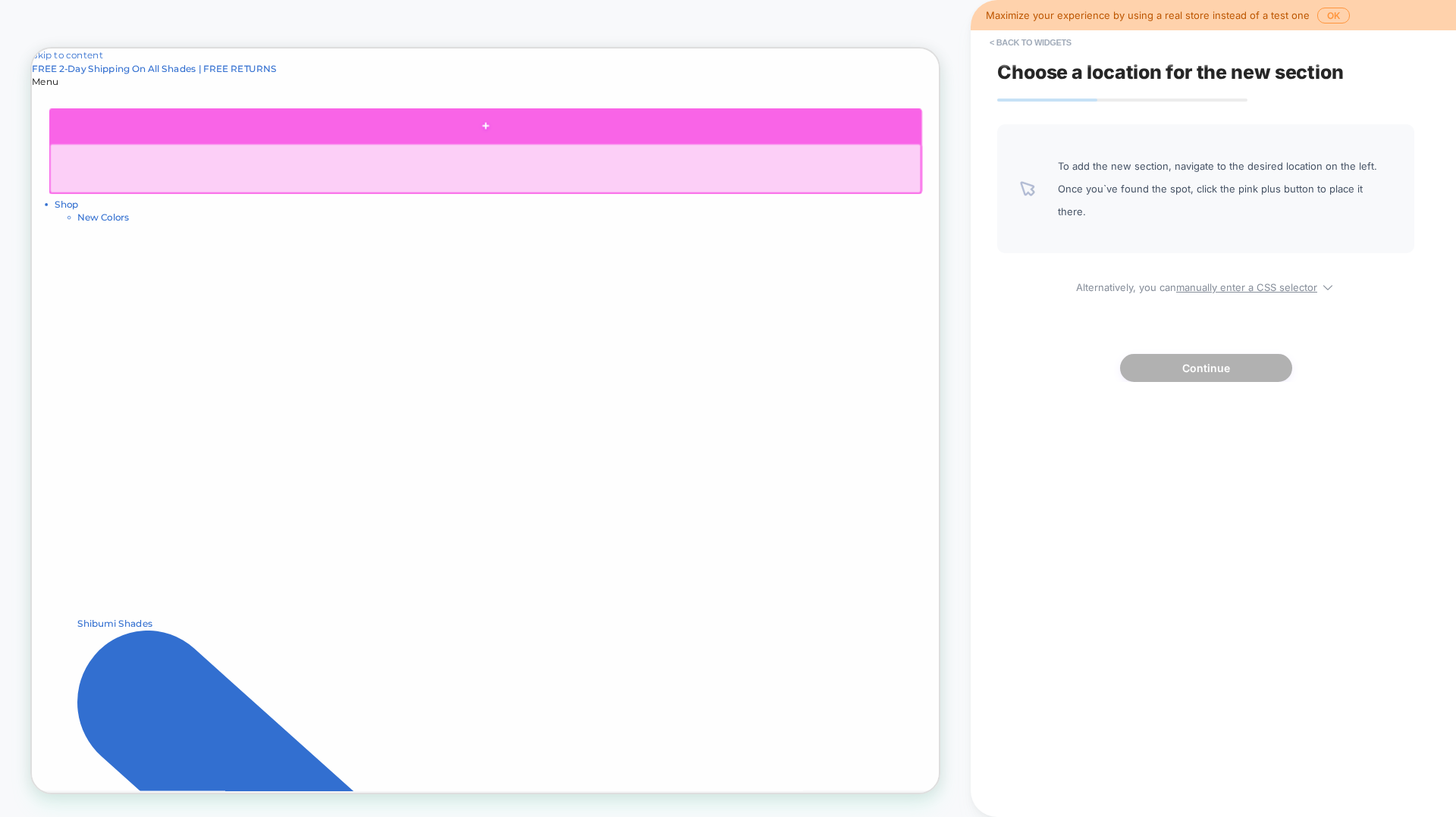
click at [634, 158] on div at bounding box center [637, 152] width 1164 height 46
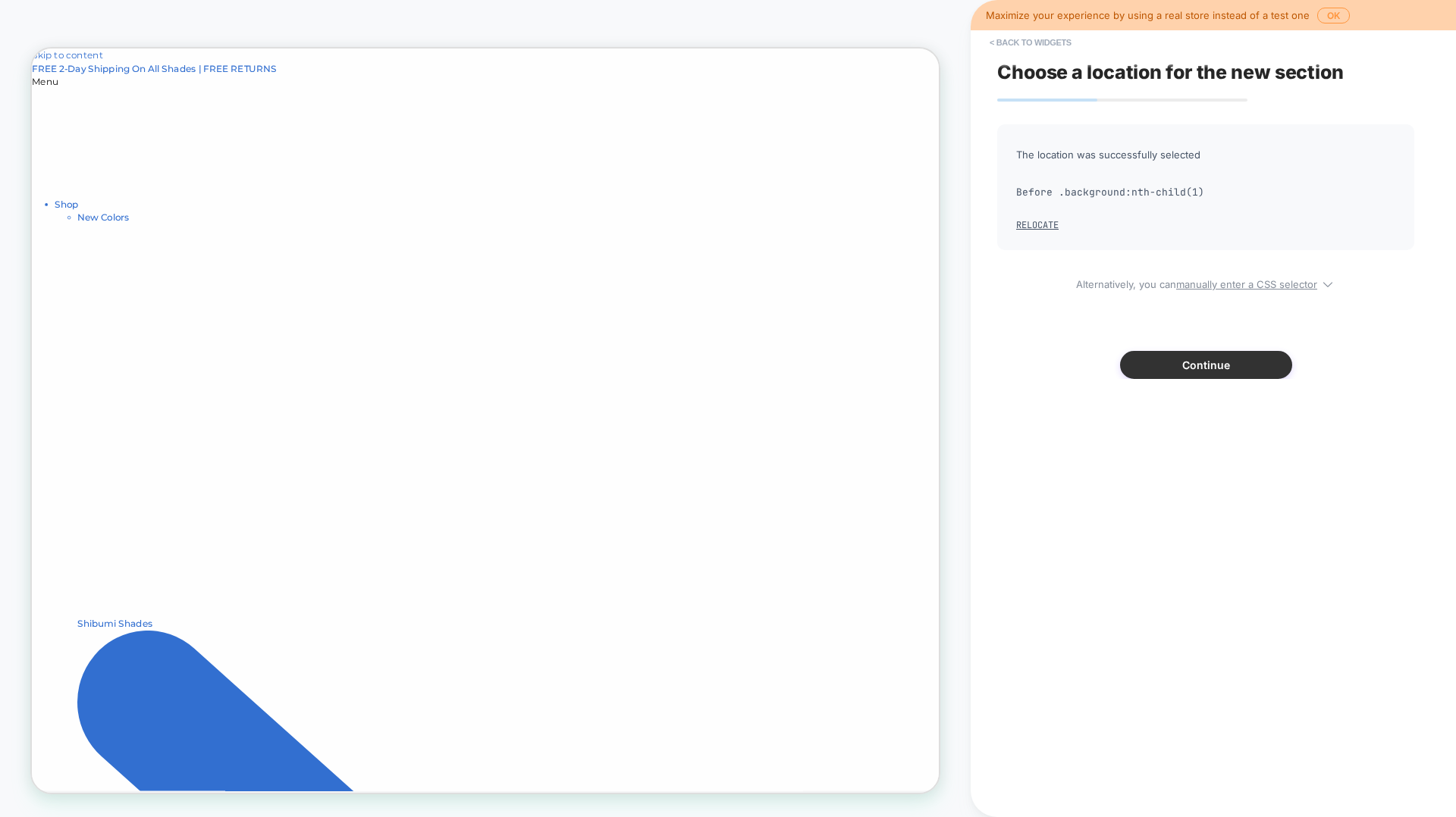
click at [1092, 363] on button "Continue" at bounding box center [1205, 365] width 172 height 28
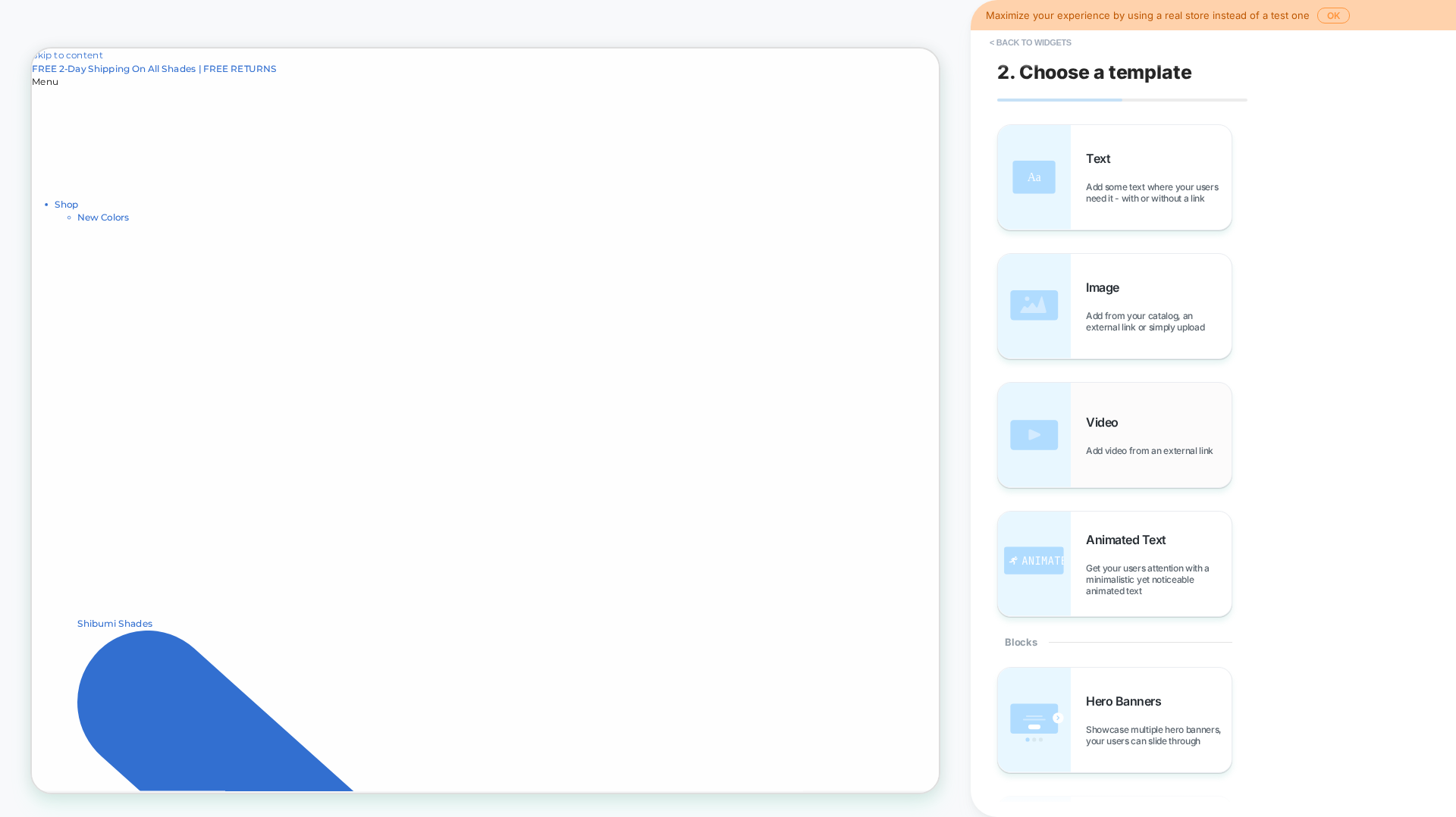
click at [1046, 421] on img at bounding box center [1034, 435] width 73 height 104
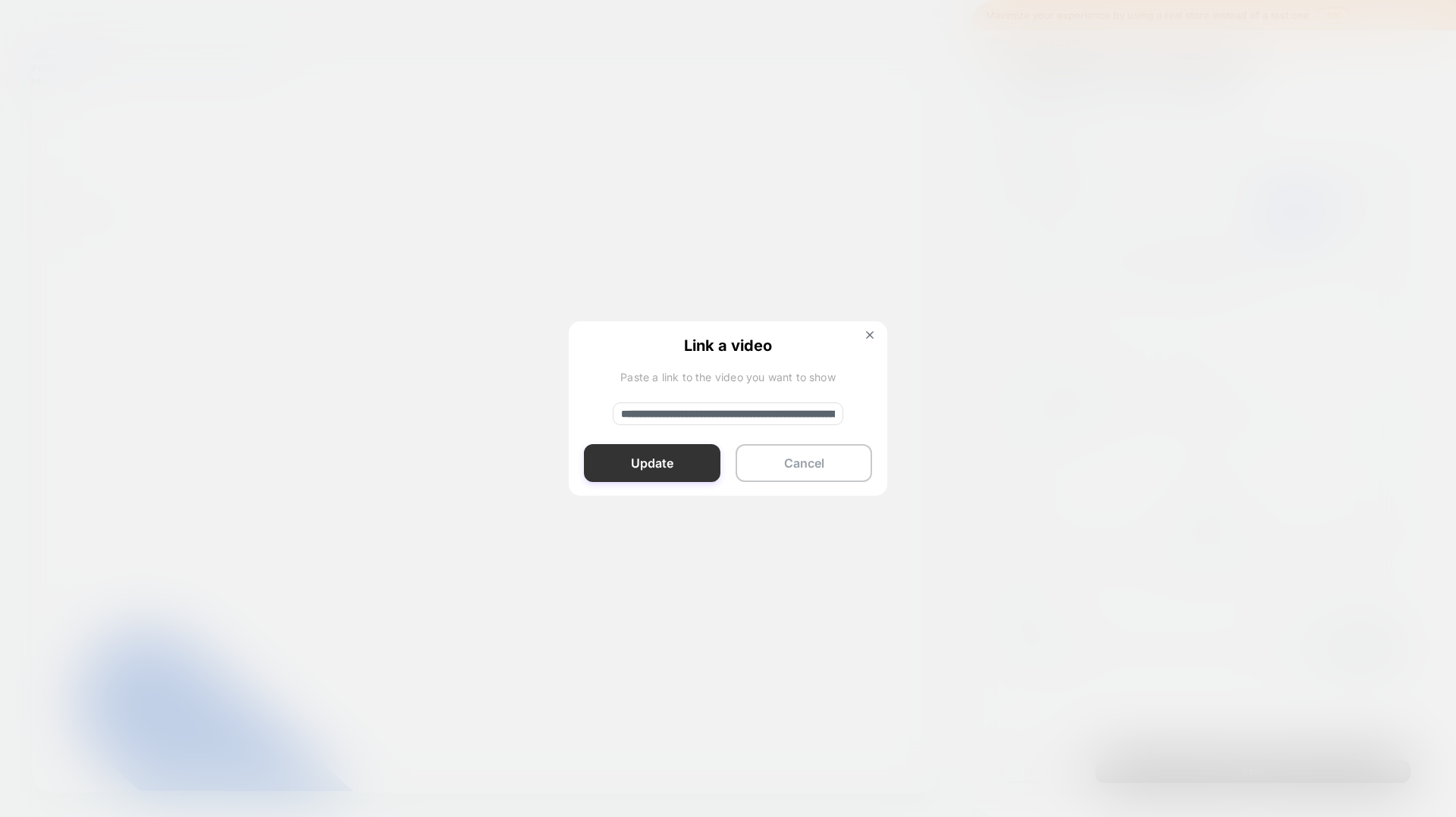
click at [652, 456] on button "Update" at bounding box center [652, 463] width 137 height 38
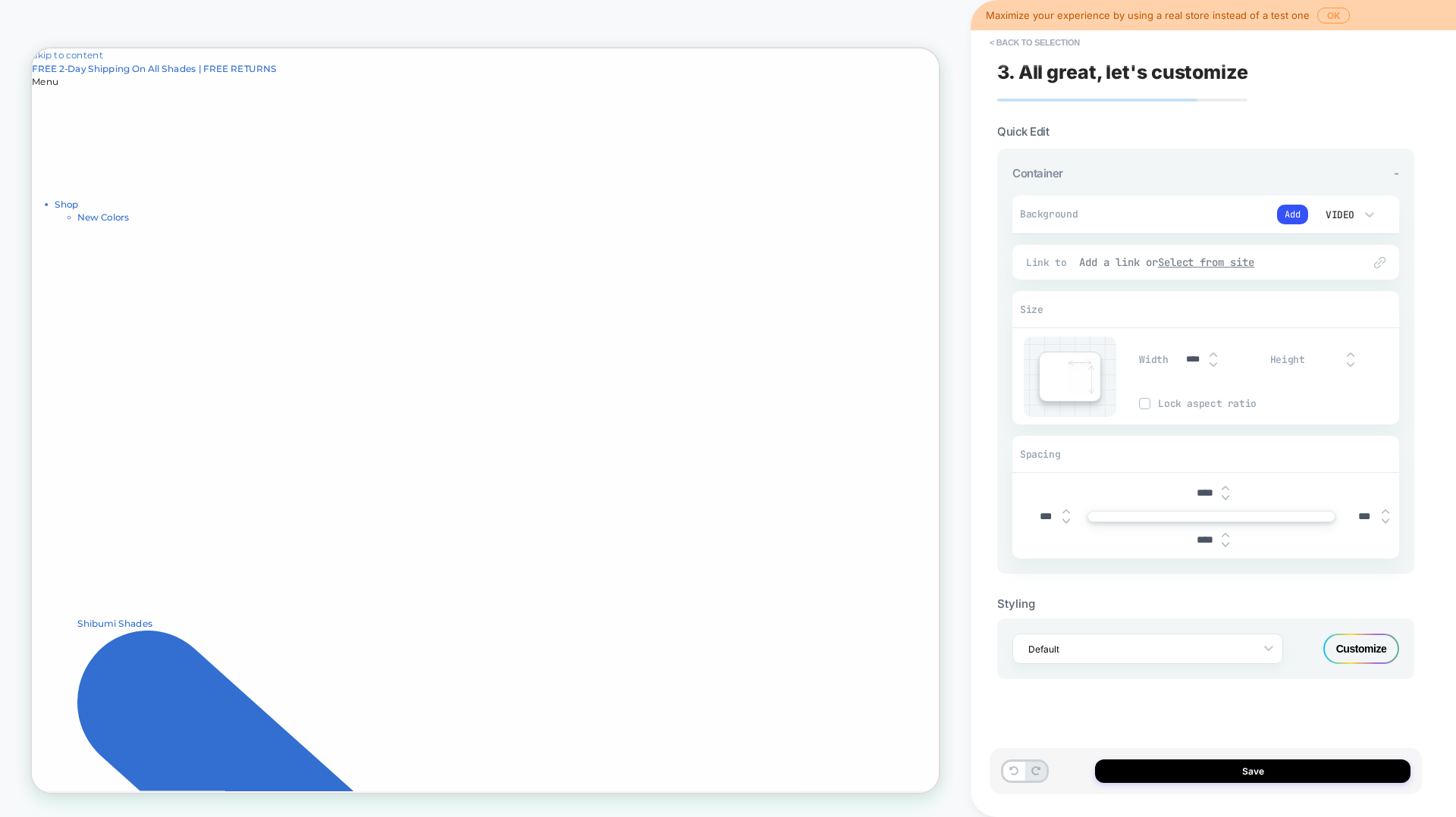
click at [1092, 264] on u "Select from site" at bounding box center [1206, 262] width 97 height 13
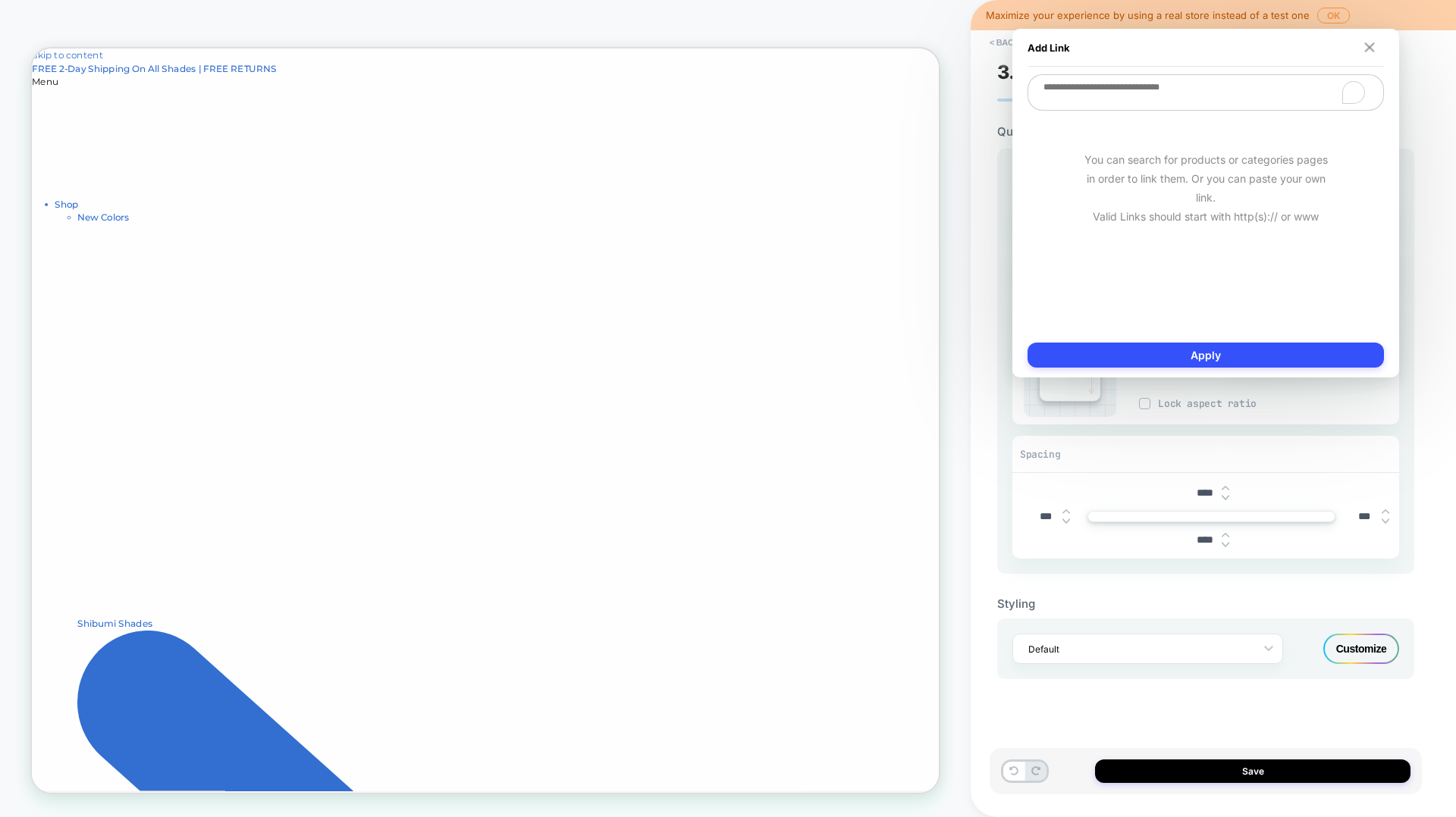
click at [1092, 46] on img at bounding box center [1370, 47] width 9 height 9
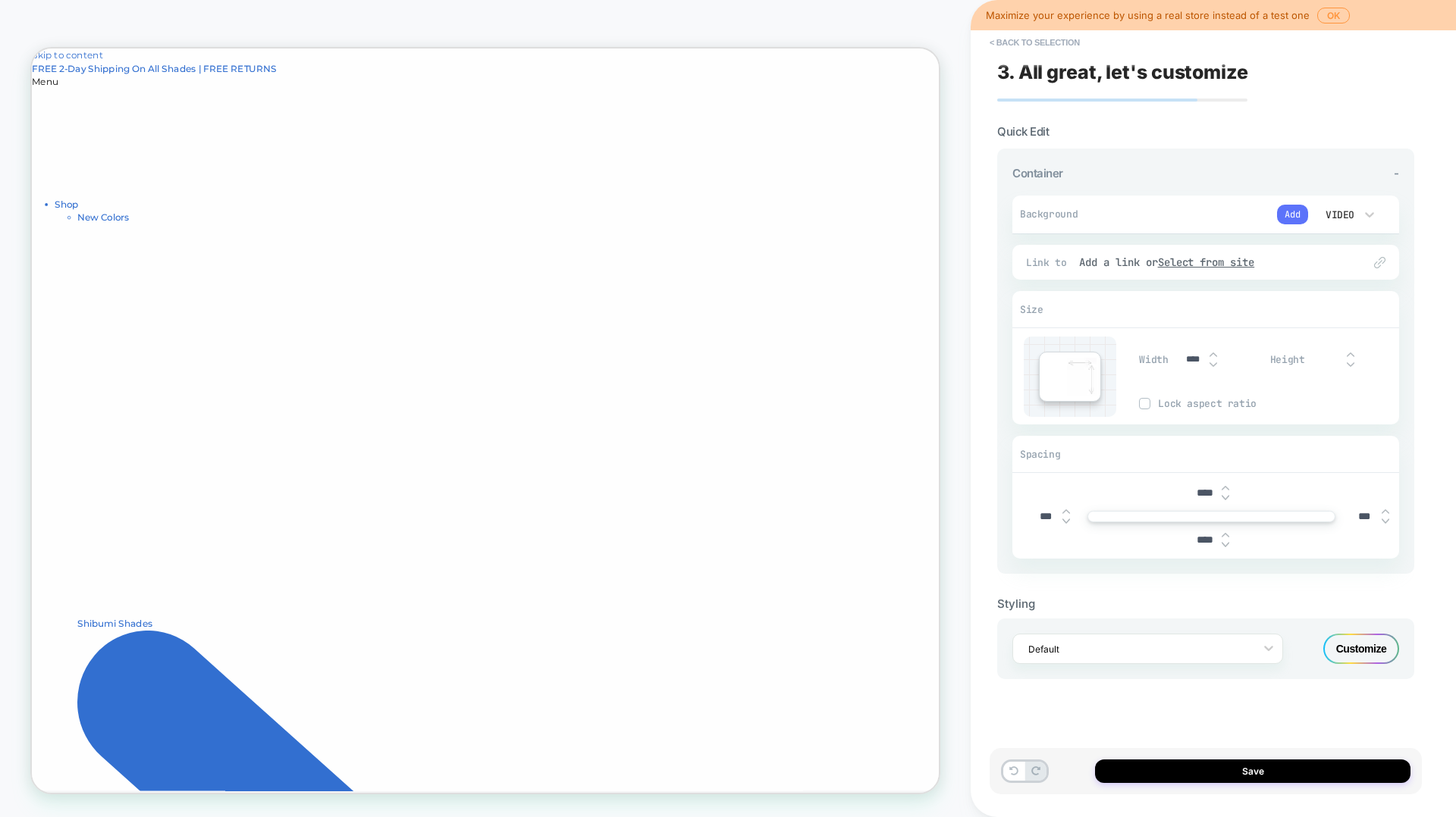
click at [1092, 214] on button "Add" at bounding box center [1292, 214] width 31 height 20
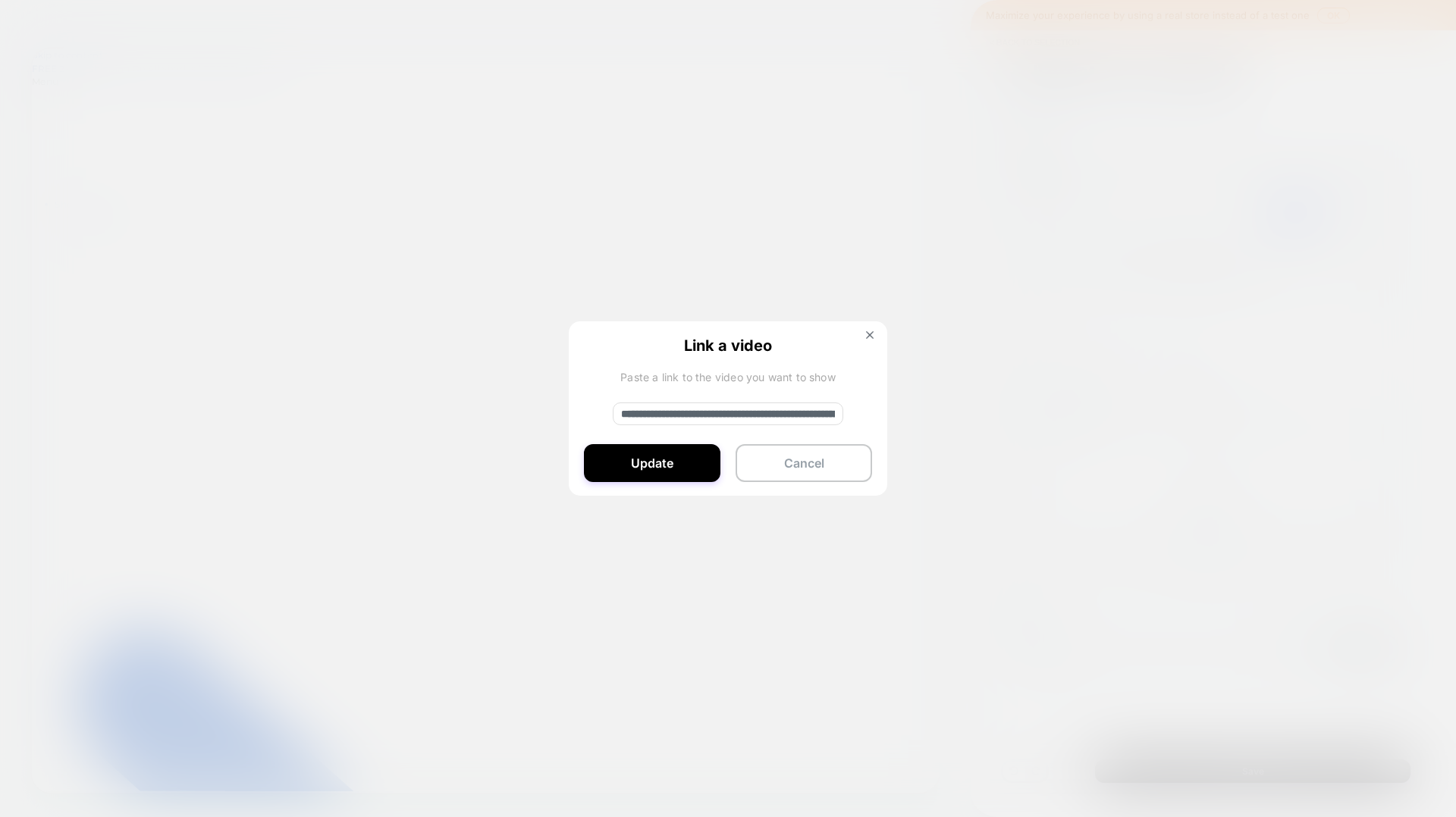
click at [749, 412] on input "**********" at bounding box center [728, 414] width 231 height 23
paste input "**********"
type input "**********"
click at [653, 459] on button "Update" at bounding box center [652, 463] width 137 height 38
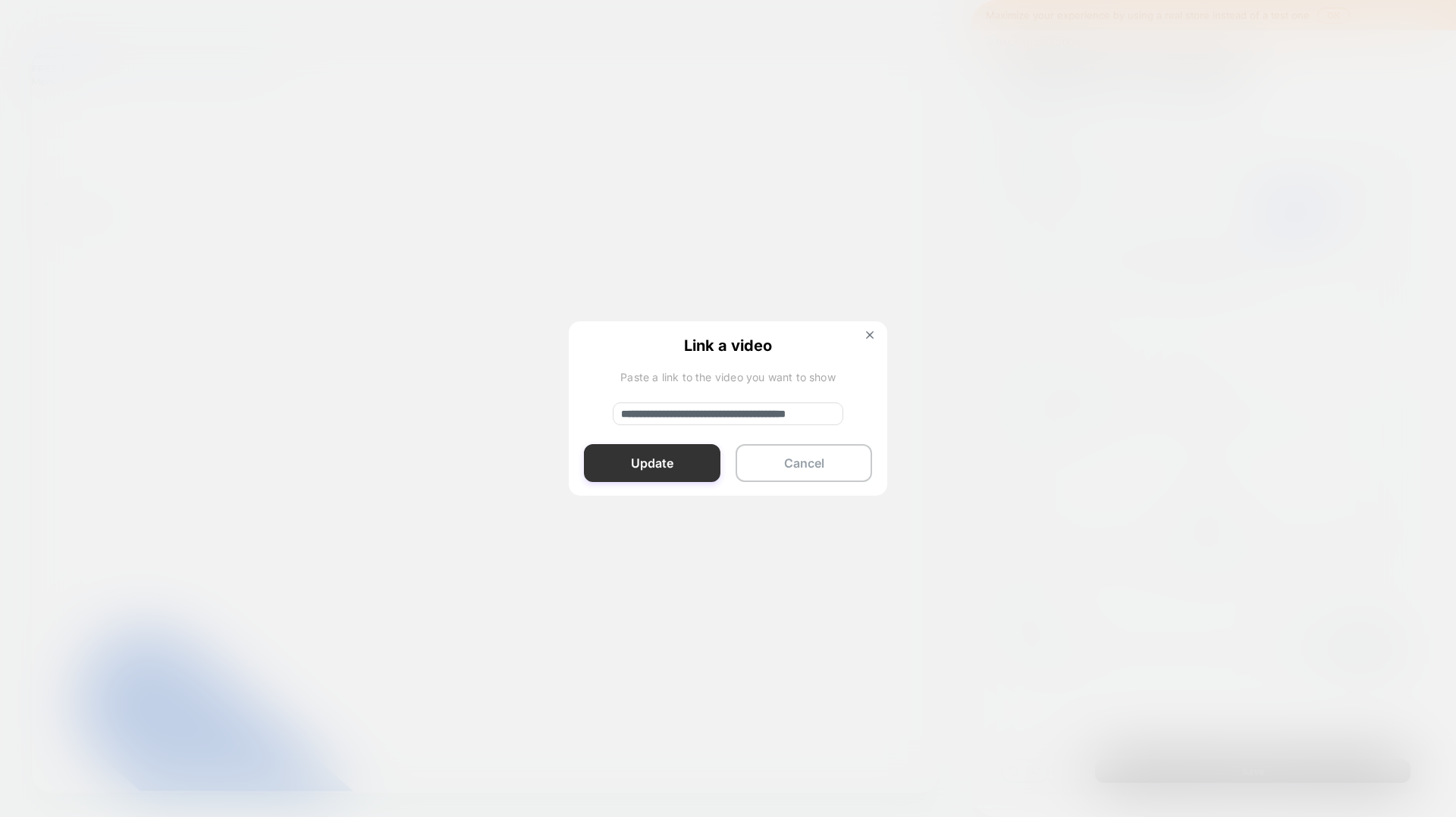
scroll to position [0, 0]
click at [819, 472] on button "Cancel" at bounding box center [804, 463] width 137 height 38
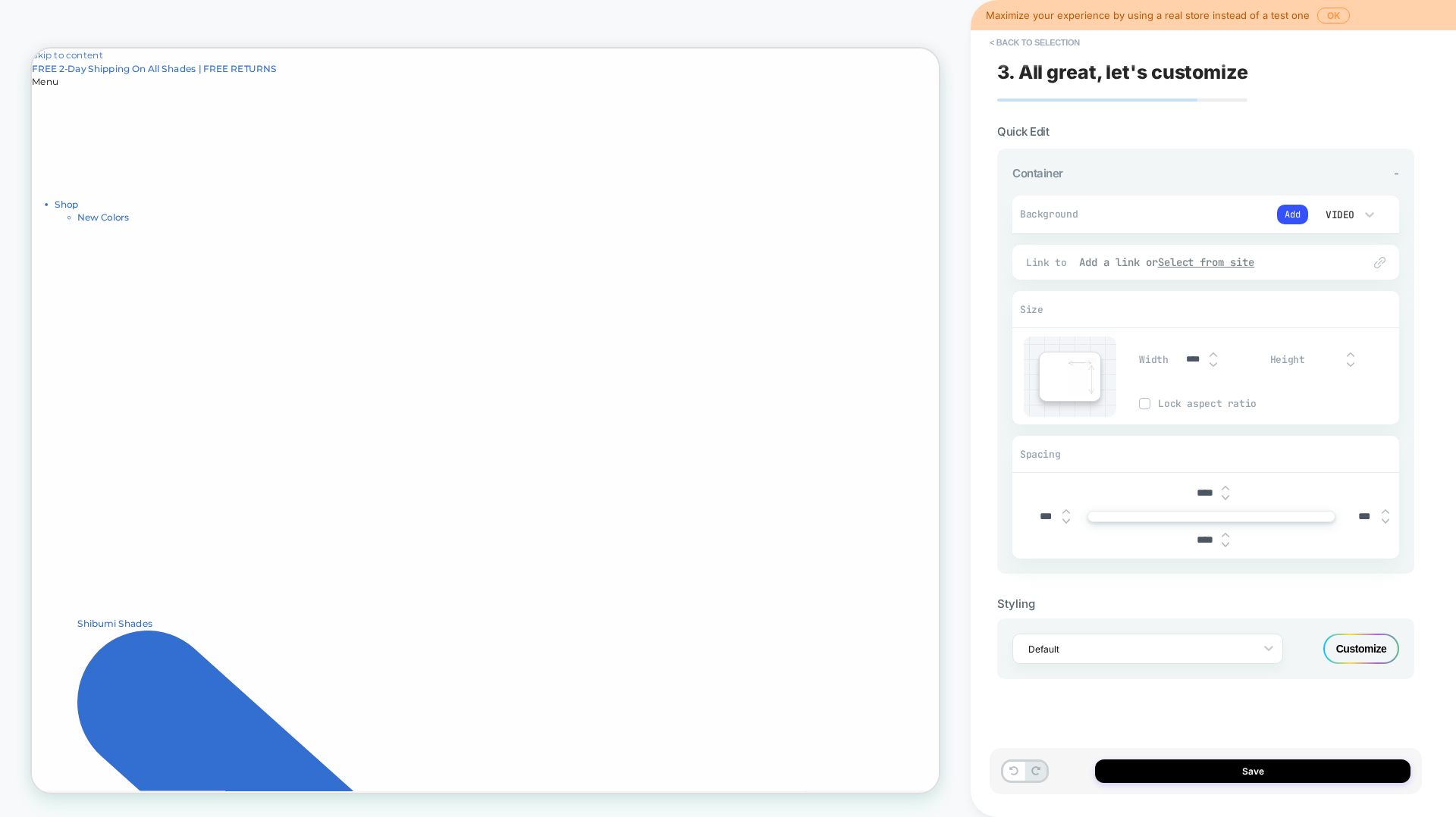
click at [1092, 264] on u "Select from site" at bounding box center [1206, 262] width 97 height 13
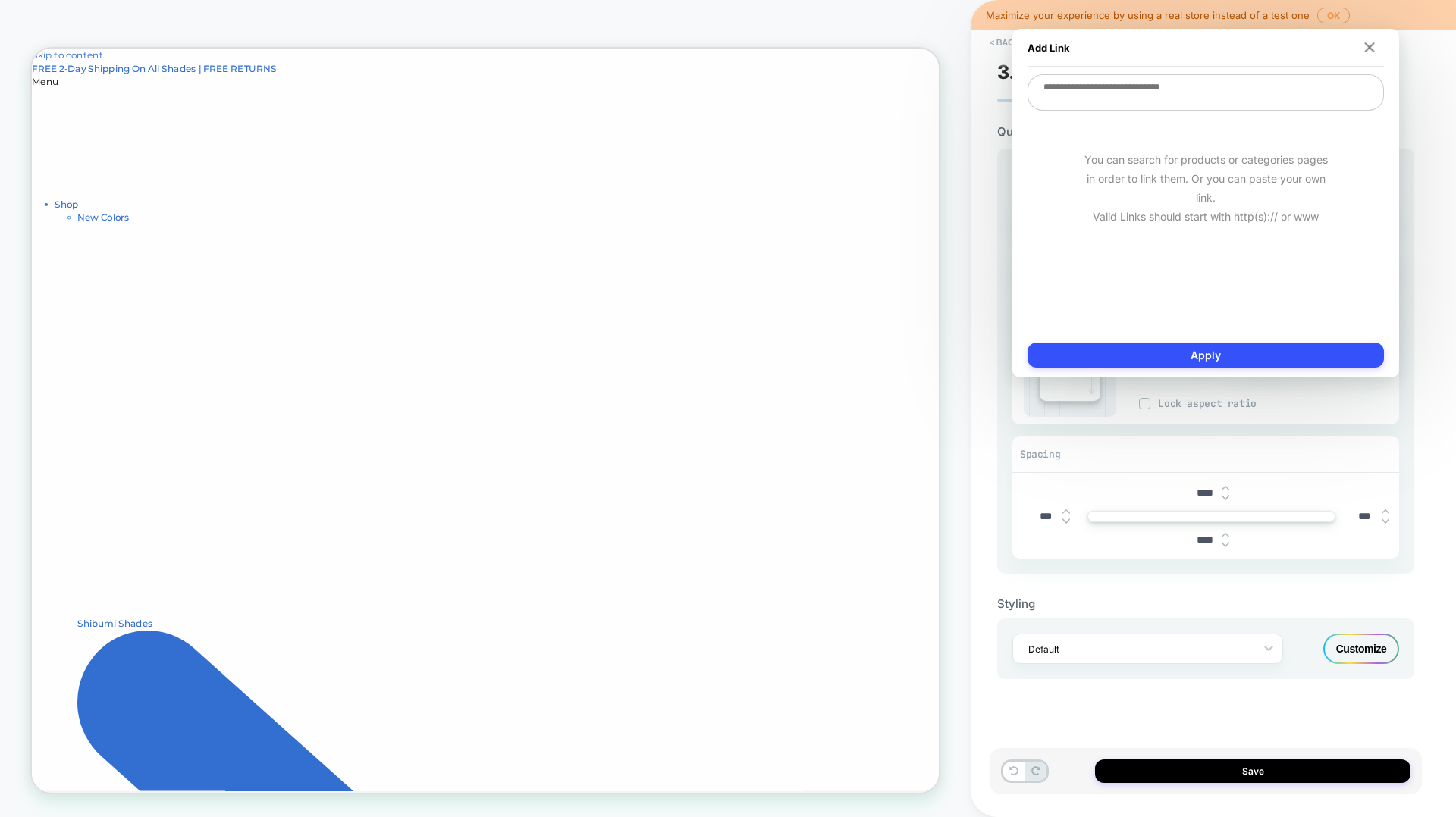
click at [1091, 98] on textarea at bounding box center [1205, 92] width 356 height 36
paste textarea "**********"
type textarea "*"
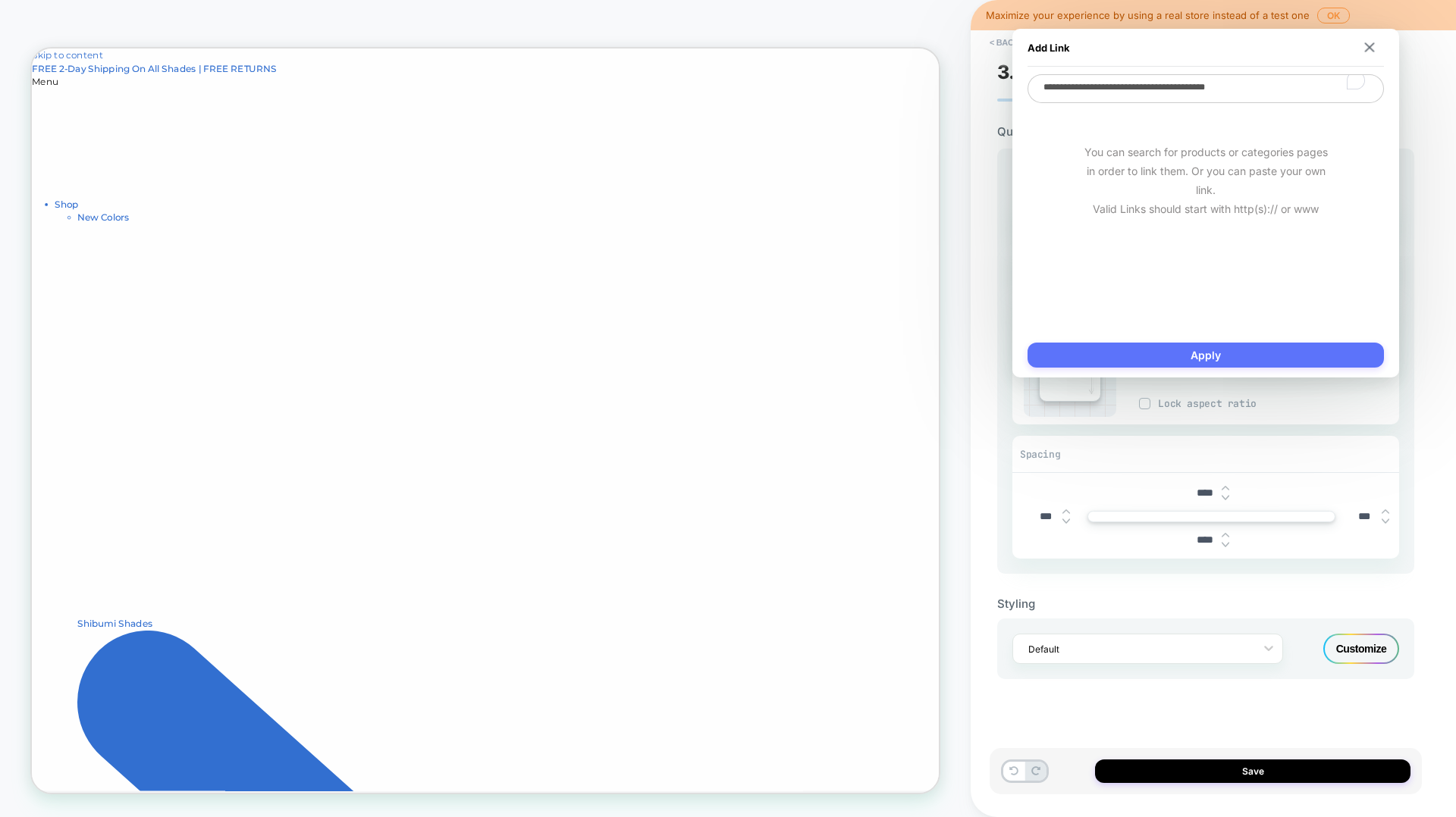
type textarea "**********"
click at [1092, 351] on button "Apply" at bounding box center [1205, 355] width 356 height 25
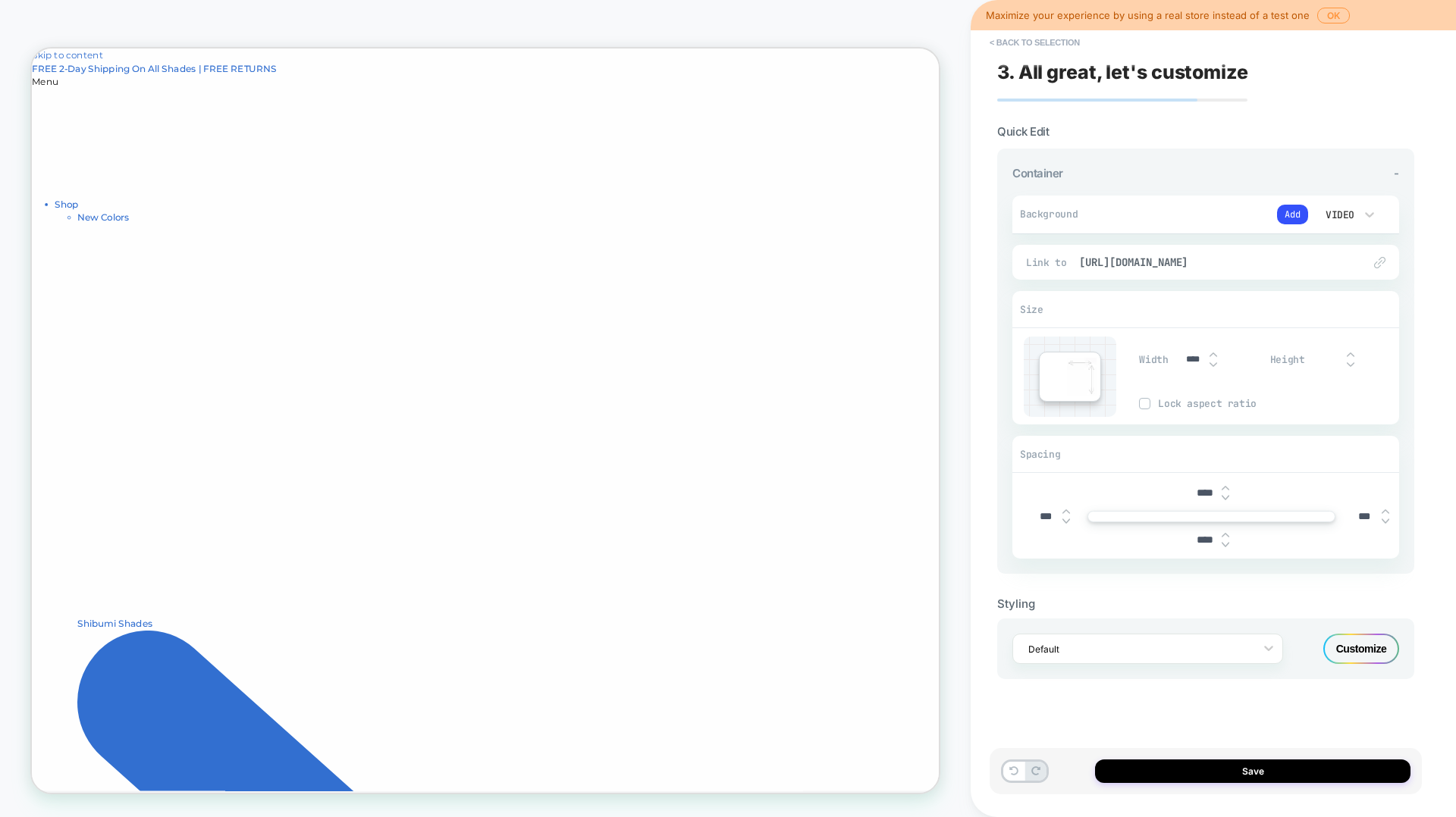
click at [1092, 525] on button "Save" at bounding box center [1253, 771] width 315 height 24
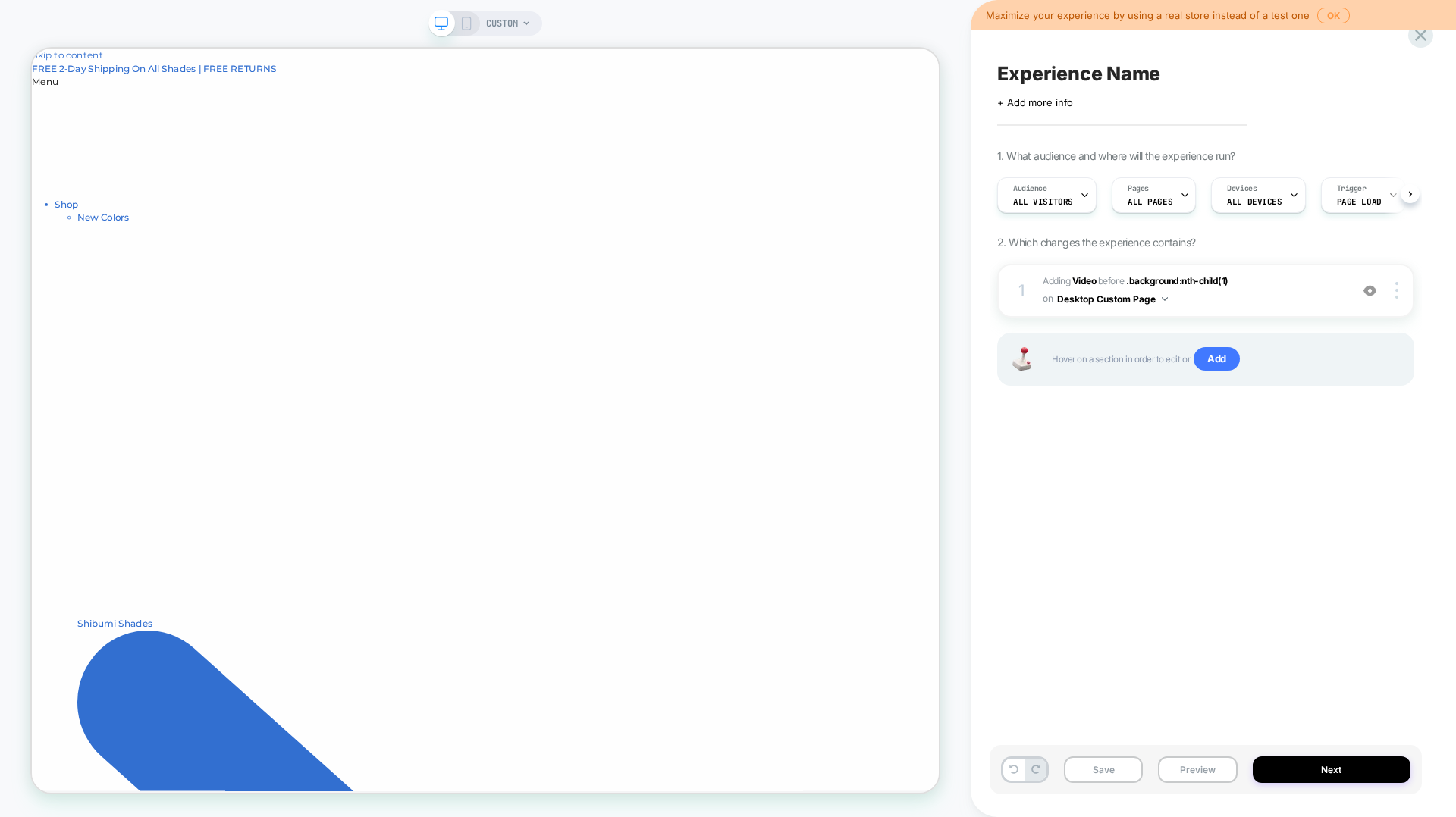
scroll to position [0, 1]
click at [1092, 355] on span "Add" at bounding box center [1216, 360] width 47 height 25
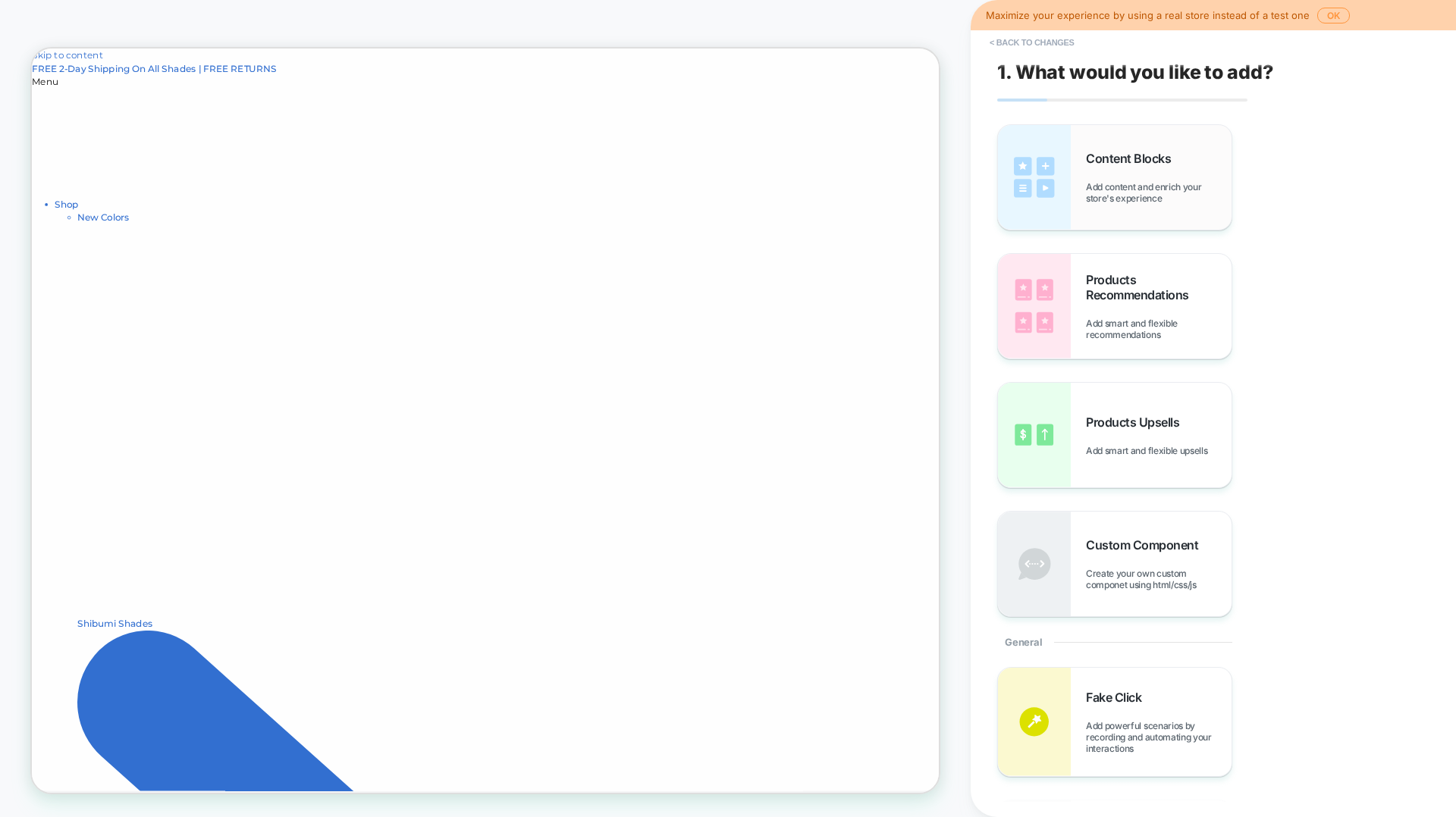
drag, startPoint x: 1079, startPoint y: 176, endPoint x: 1080, endPoint y: 189, distance: 13.0
click at [1080, 189] on div "Content Blocks Add content and enrich your store's experience" at bounding box center [1114, 177] width 233 height 104
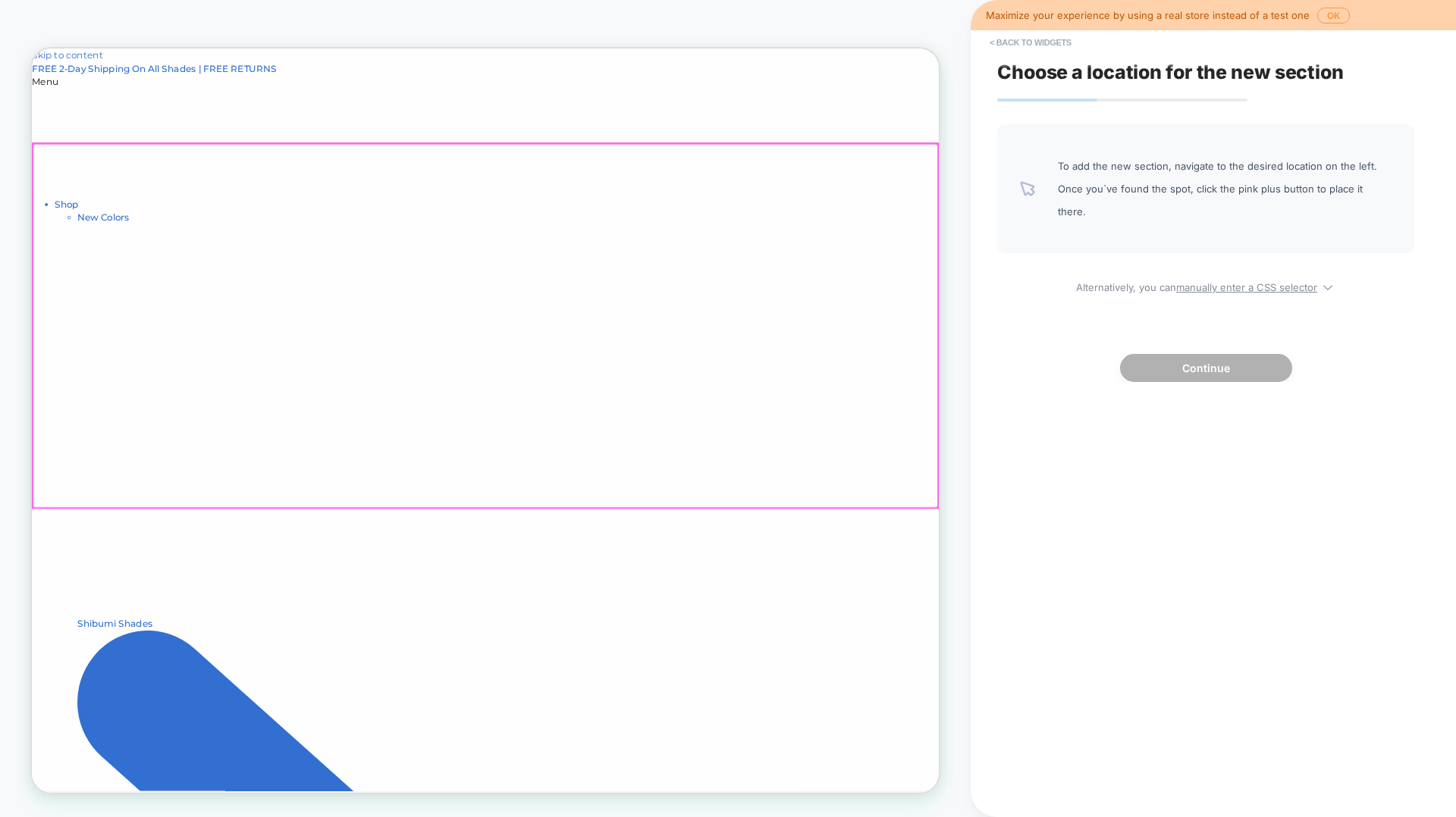
click at [834, 316] on div at bounding box center [636, 418] width 1206 height 485
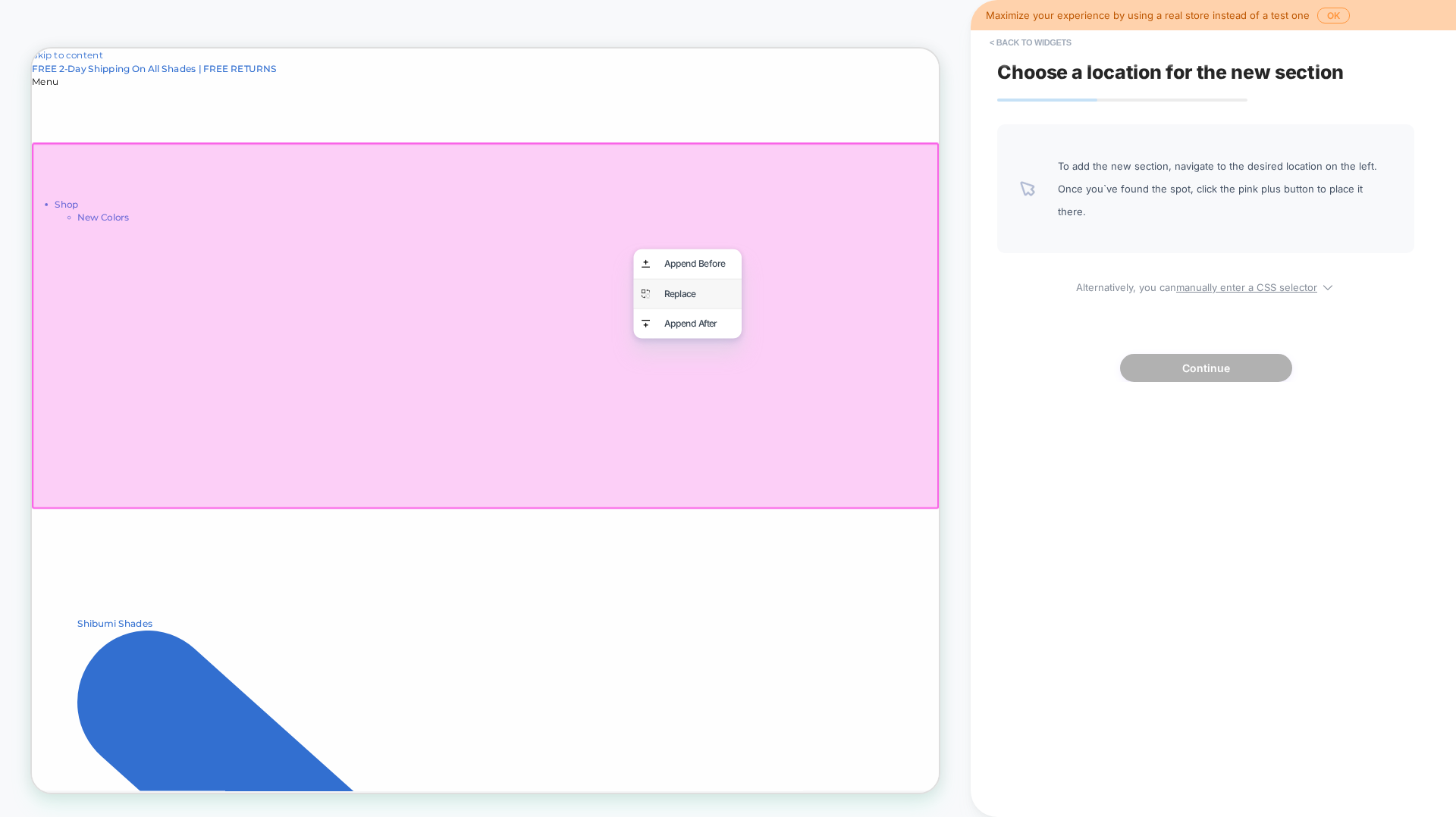
click at [973, 376] on div "Replace" at bounding box center [906, 376] width 144 height 40
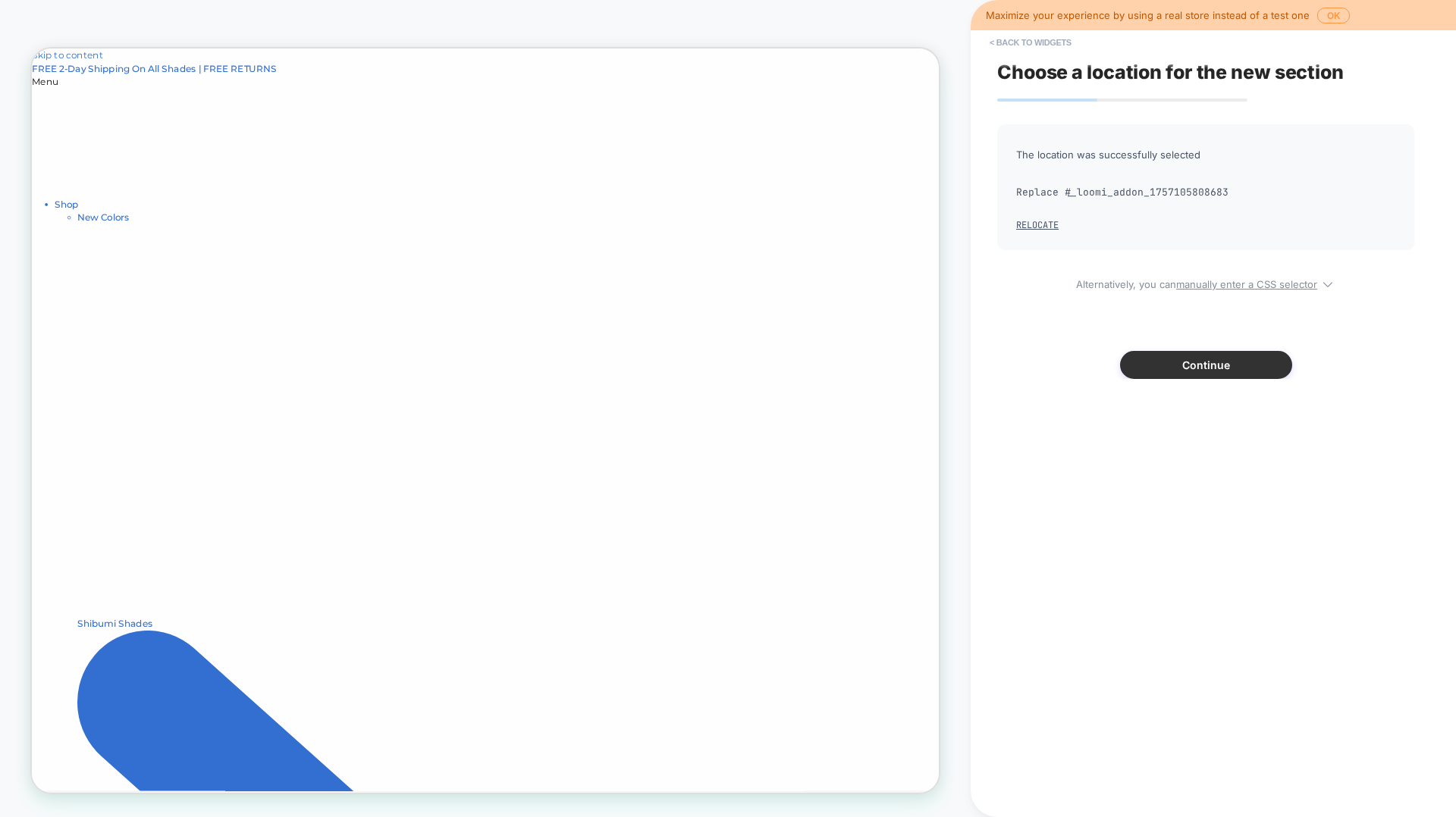
click at [1092, 367] on button "Continue" at bounding box center [1205, 365] width 172 height 28
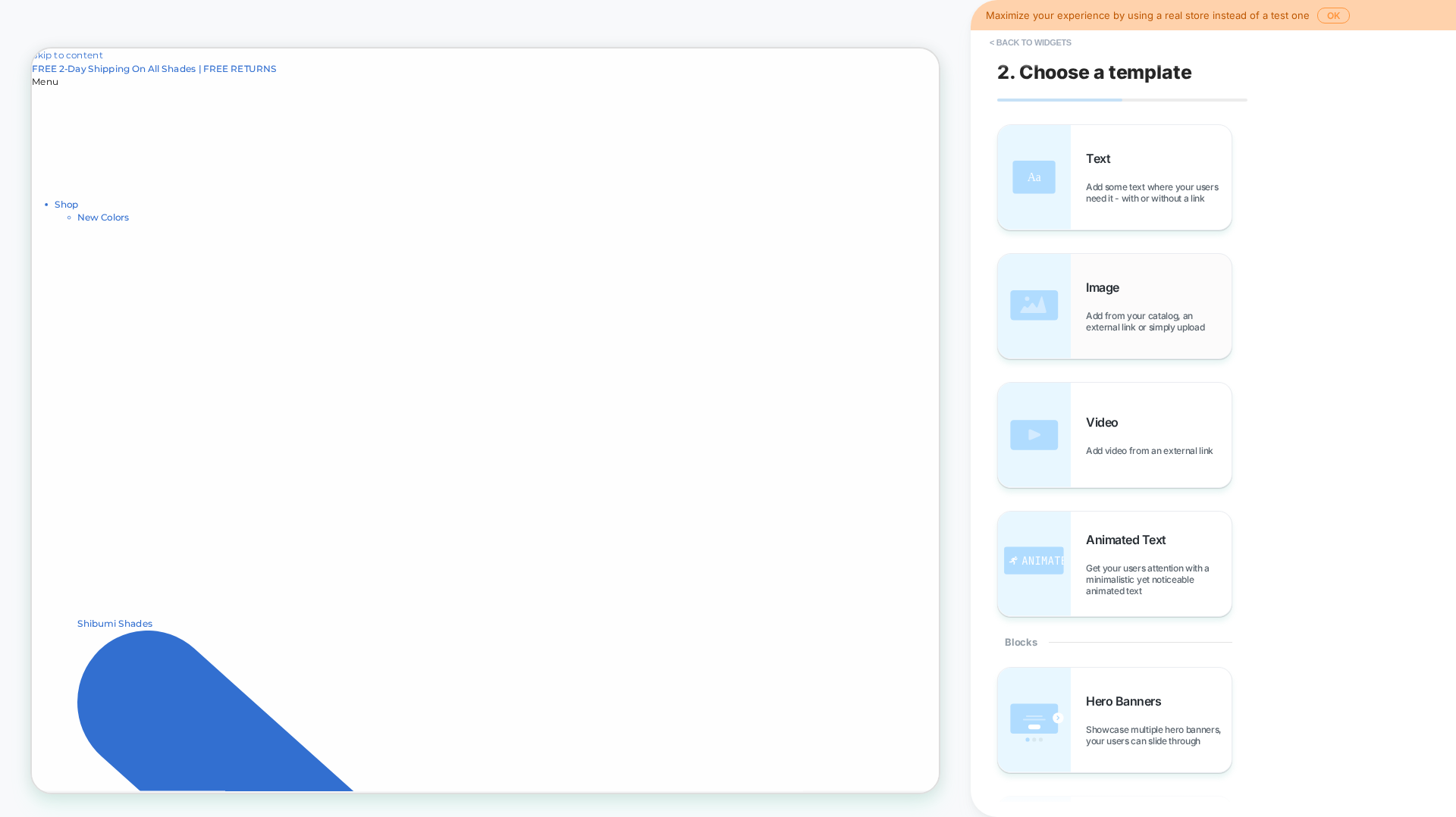
click at [1056, 307] on img at bounding box center [1034, 306] width 73 height 104
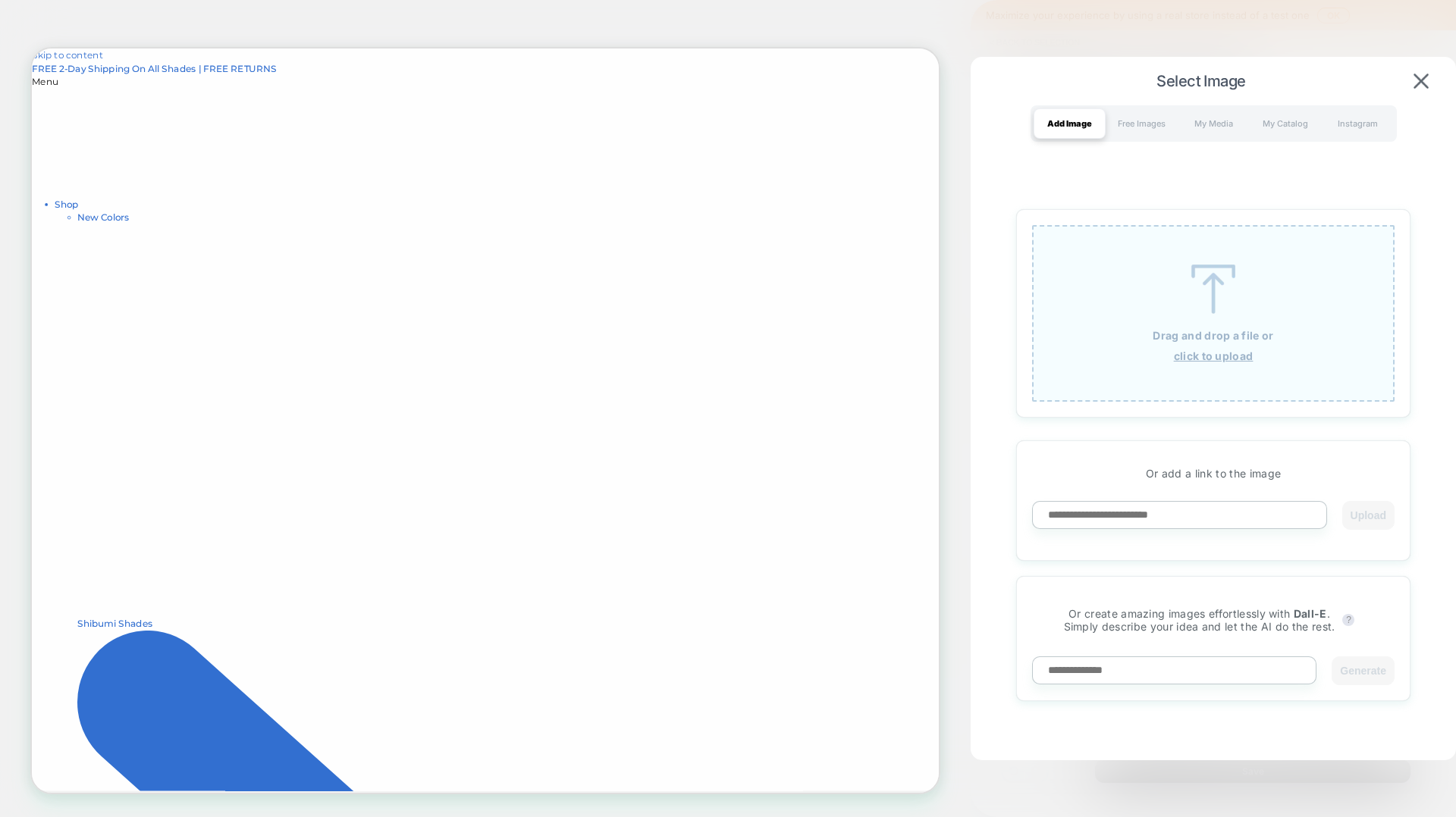
click at [1092, 525] on input at bounding box center [1174, 671] width 285 height 28
type input "**********"
click at [1092, 525] on button "Generate" at bounding box center [1363, 671] width 63 height 28
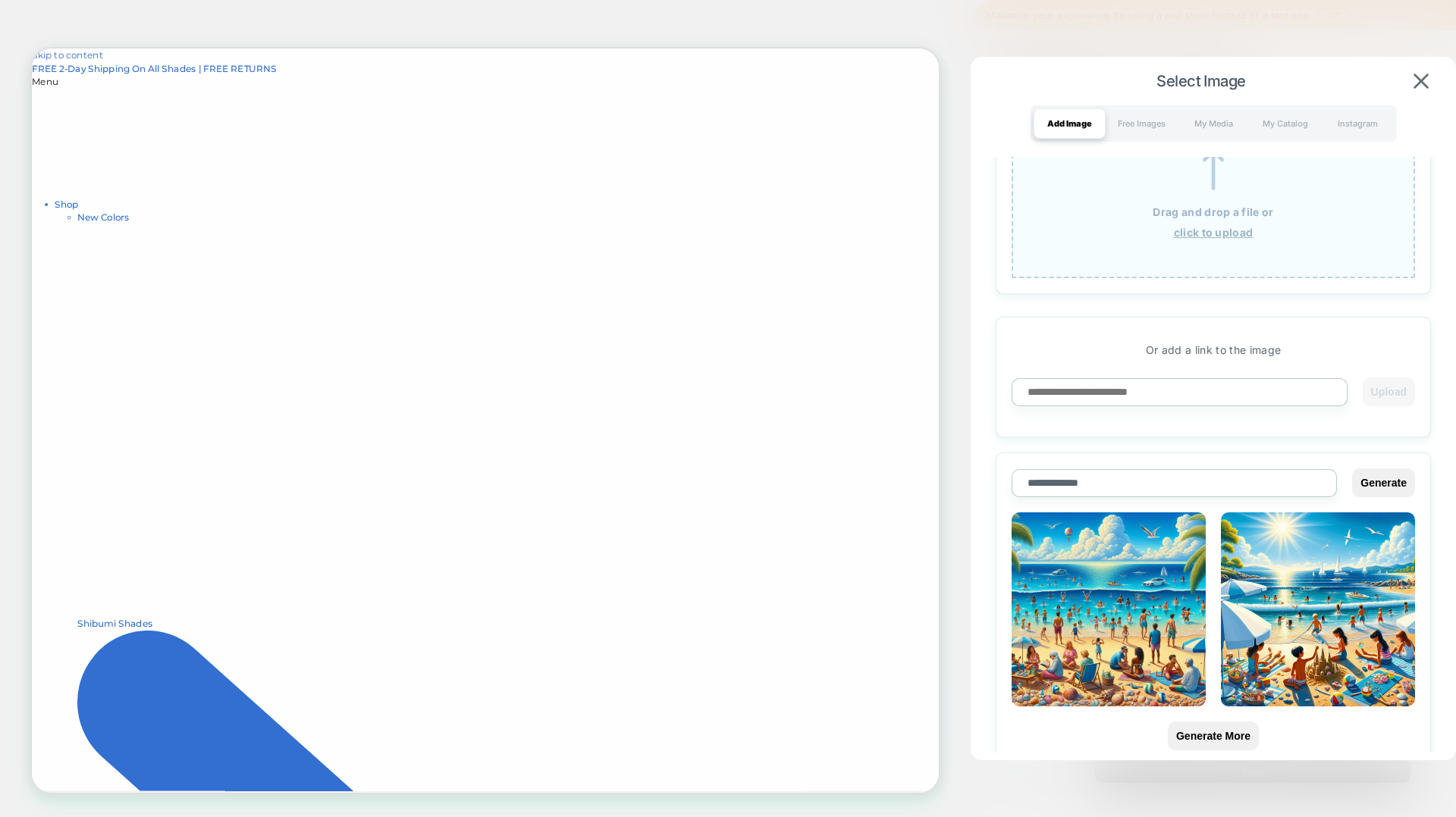
scroll to position [90, 0]
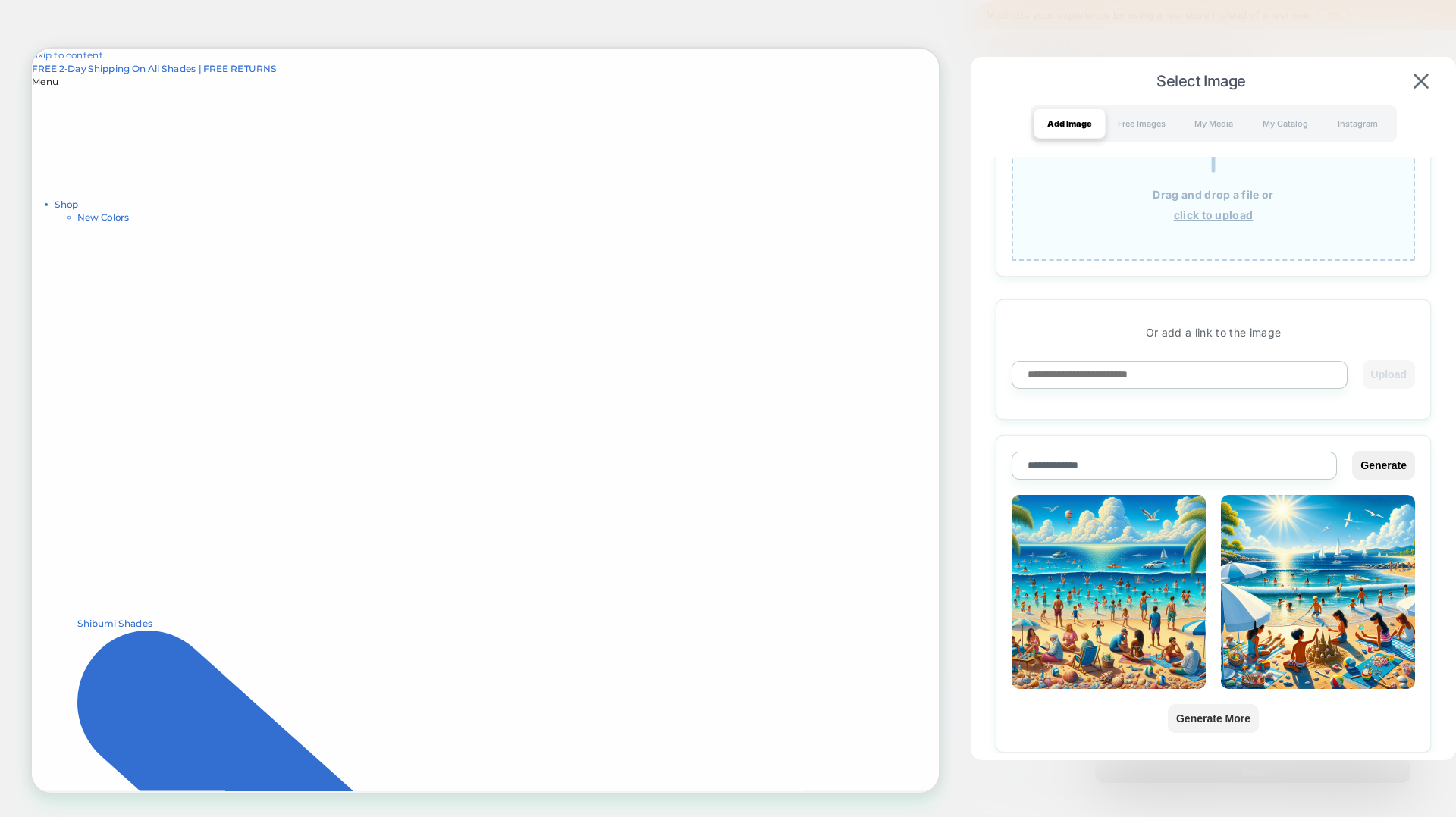
click at [1092, 525] on button "Generate More" at bounding box center [1213, 718] width 91 height 28
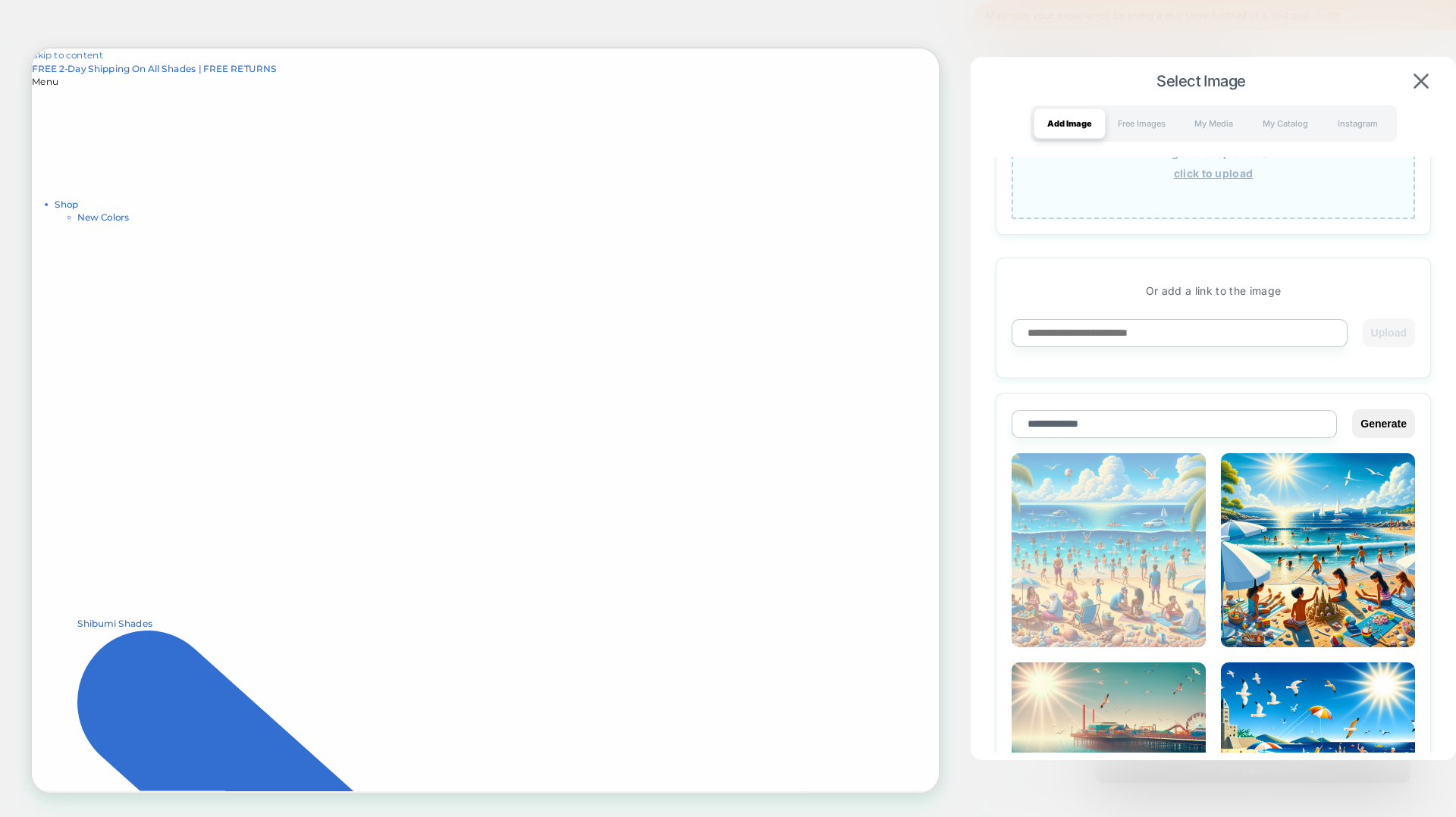
scroll to position [300, 0]
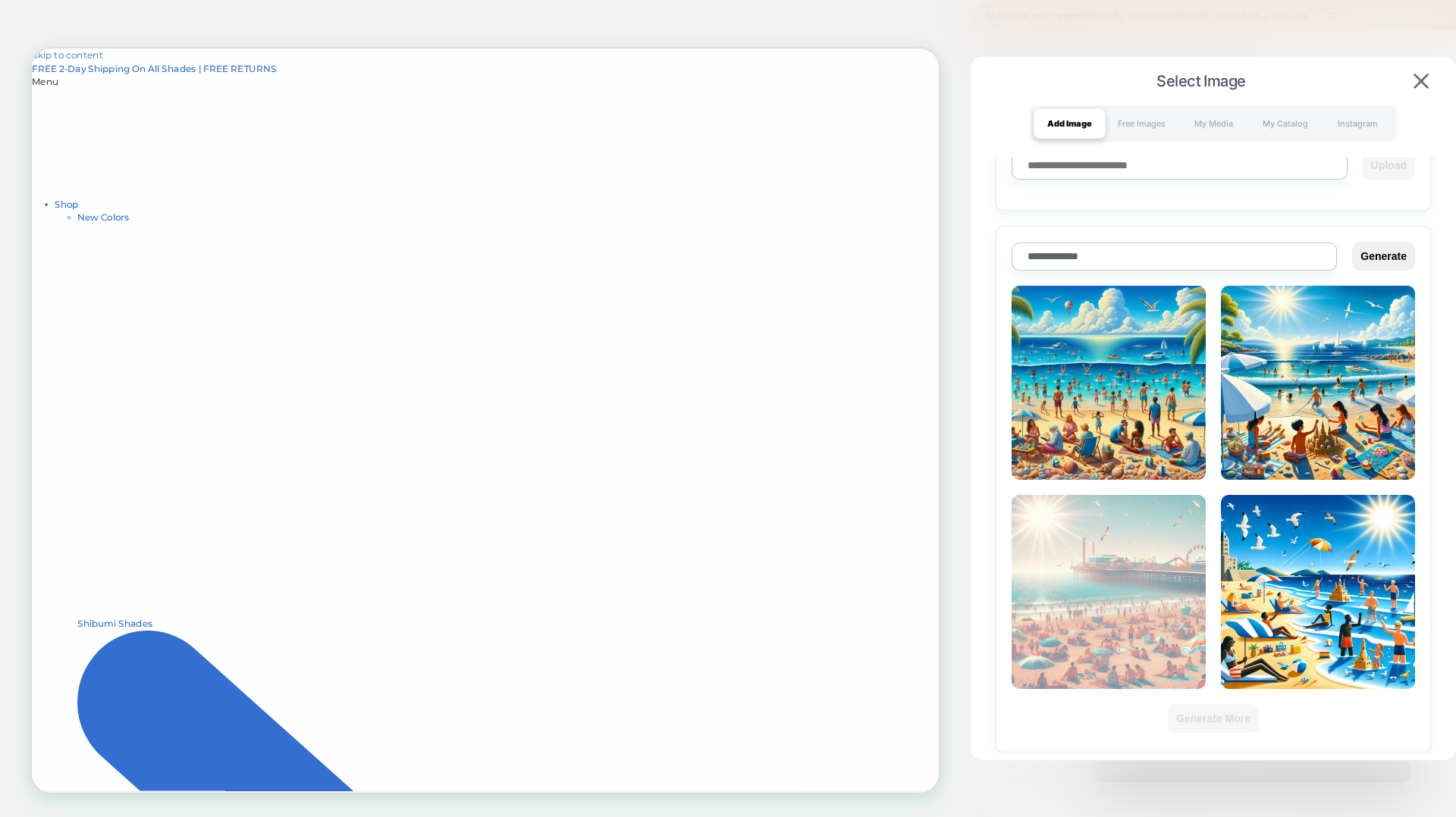
click at [1092, 525] on img at bounding box center [1109, 592] width 195 height 195
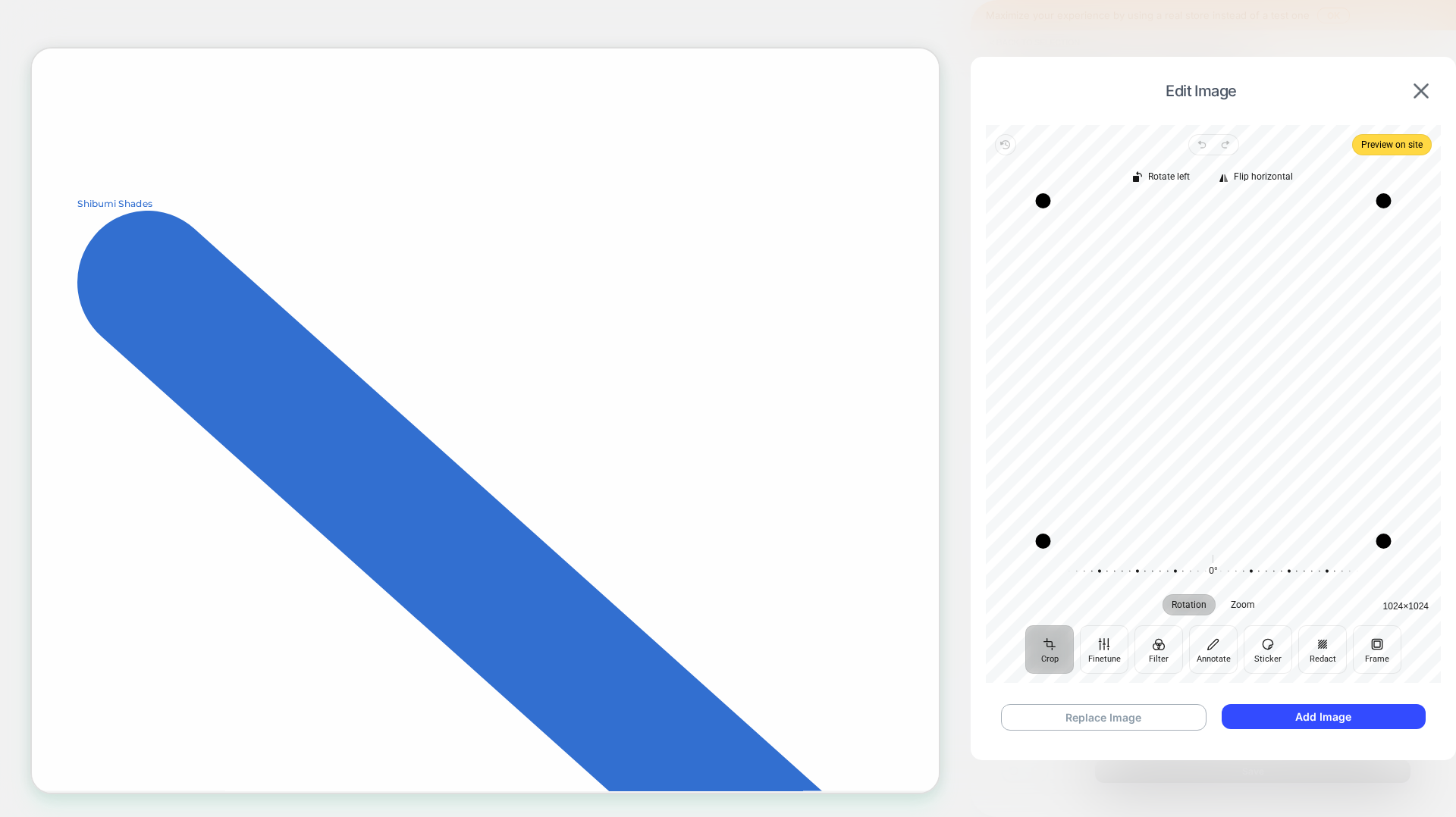
scroll to position [459, 0]
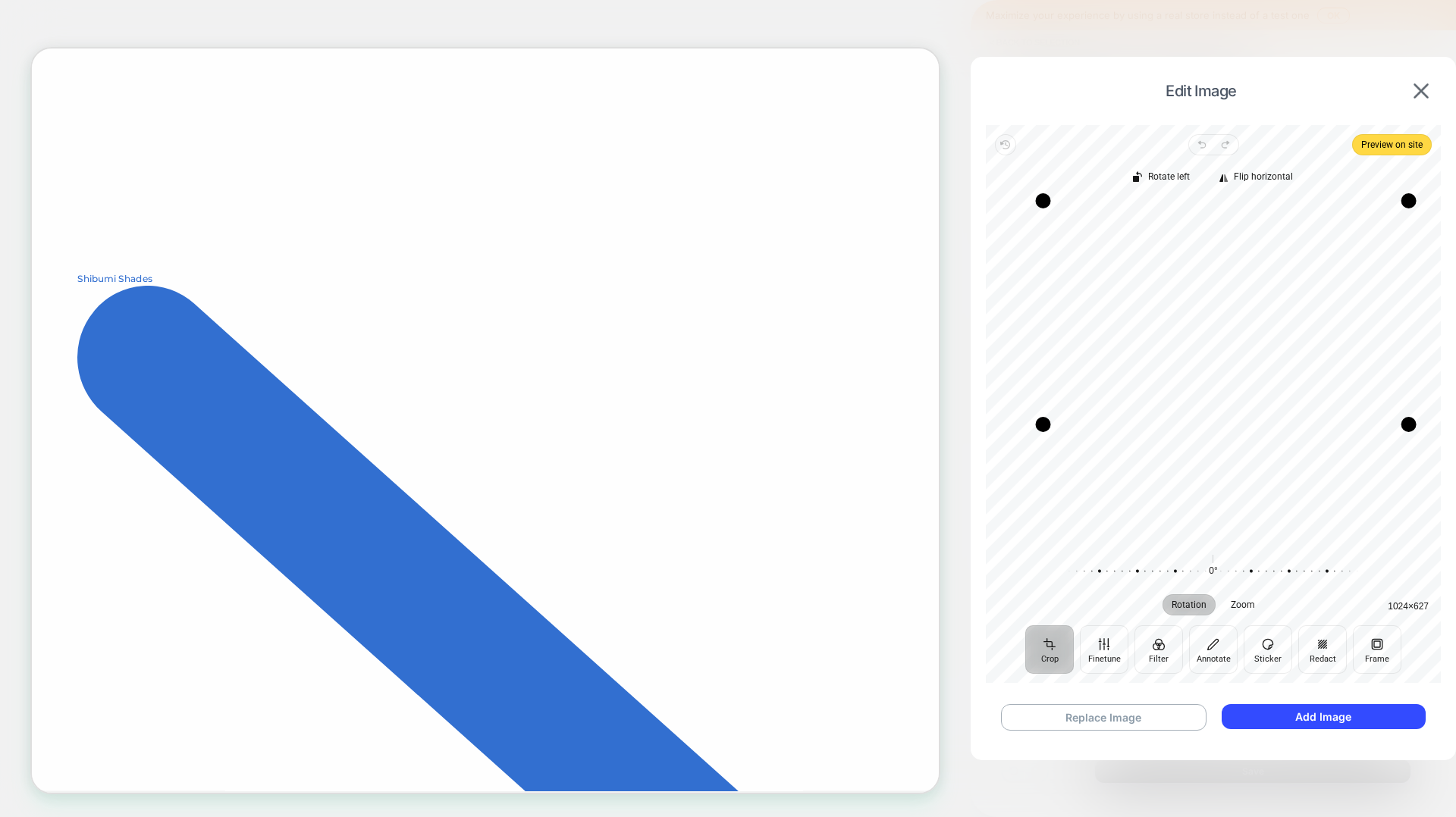
drag, startPoint x: 1384, startPoint y: 539, endPoint x: 1409, endPoint y: 422, distance: 119.6
click at [1092, 422] on div "Drag corner br" at bounding box center [1409, 424] width 15 height 15
drag, startPoint x: 1412, startPoint y: 203, endPoint x: 1440, endPoint y: 335, distance: 134.9
click at [1092, 335] on div "Drag corner tr" at bounding box center [1431, 333] width 15 height 15
drag, startPoint x: 1428, startPoint y: 425, endPoint x: 1439, endPoint y: 473, distance: 49.2
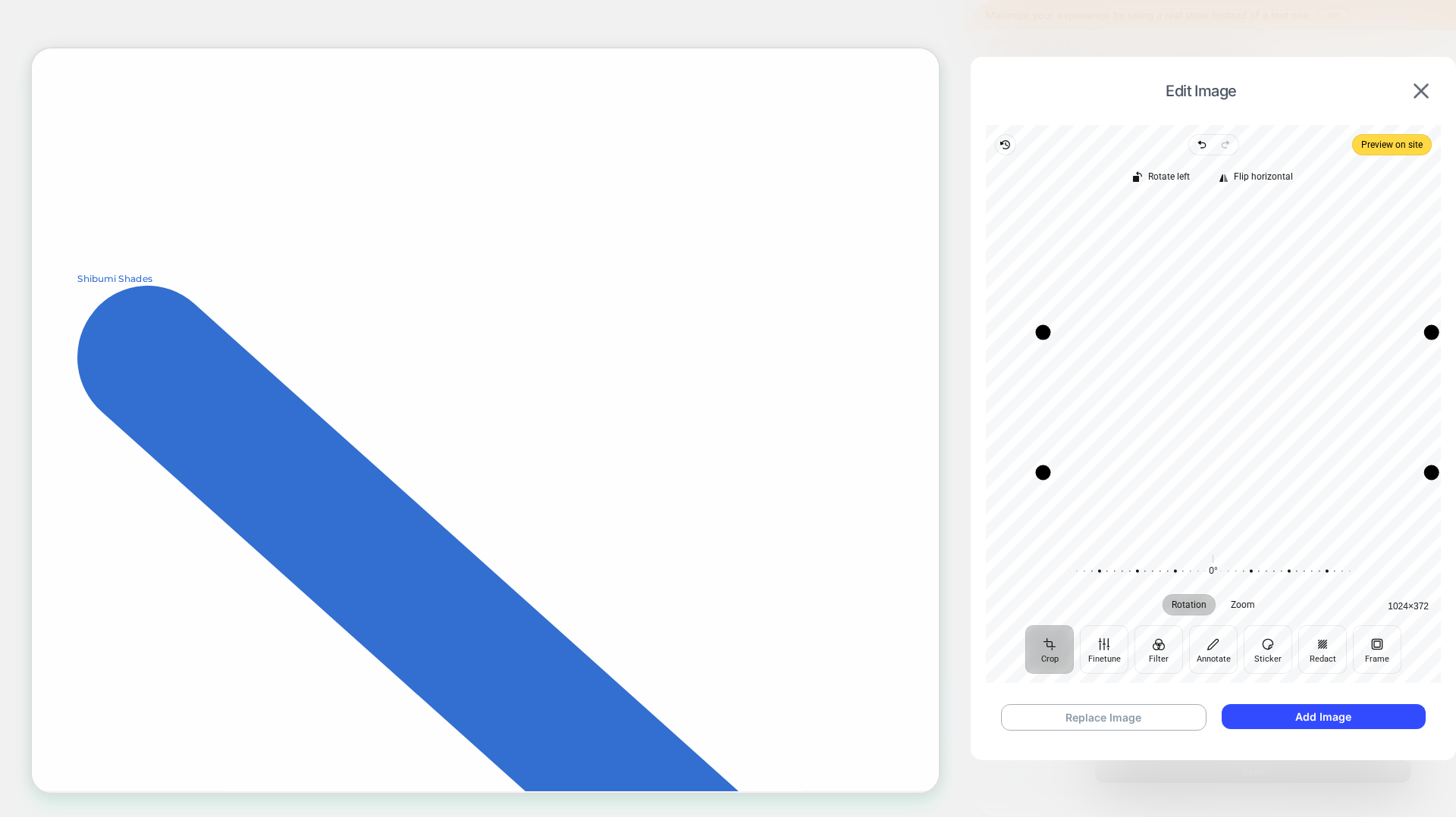
click at [1092, 473] on div "Drag corner br" at bounding box center [1431, 473] width 15 height 15
click at [1054, 525] on button "Crop" at bounding box center [1049, 649] width 48 height 48
click at [1092, 525] on button "Add Image" at bounding box center [1323, 716] width 204 height 25
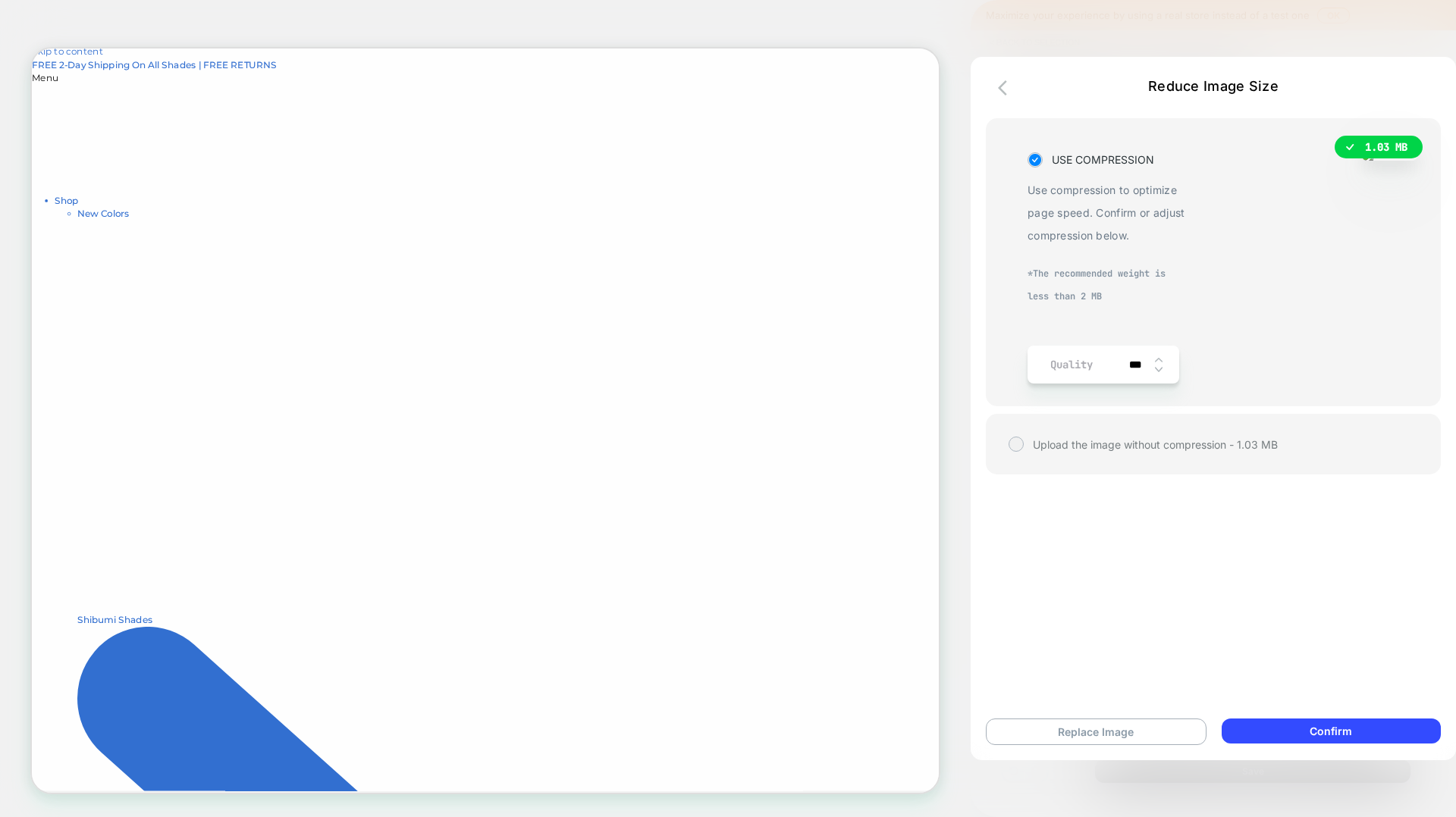
scroll to position [0, 0]
click at [1092, 525] on button "Replace Image" at bounding box center [1096, 732] width 220 height 27
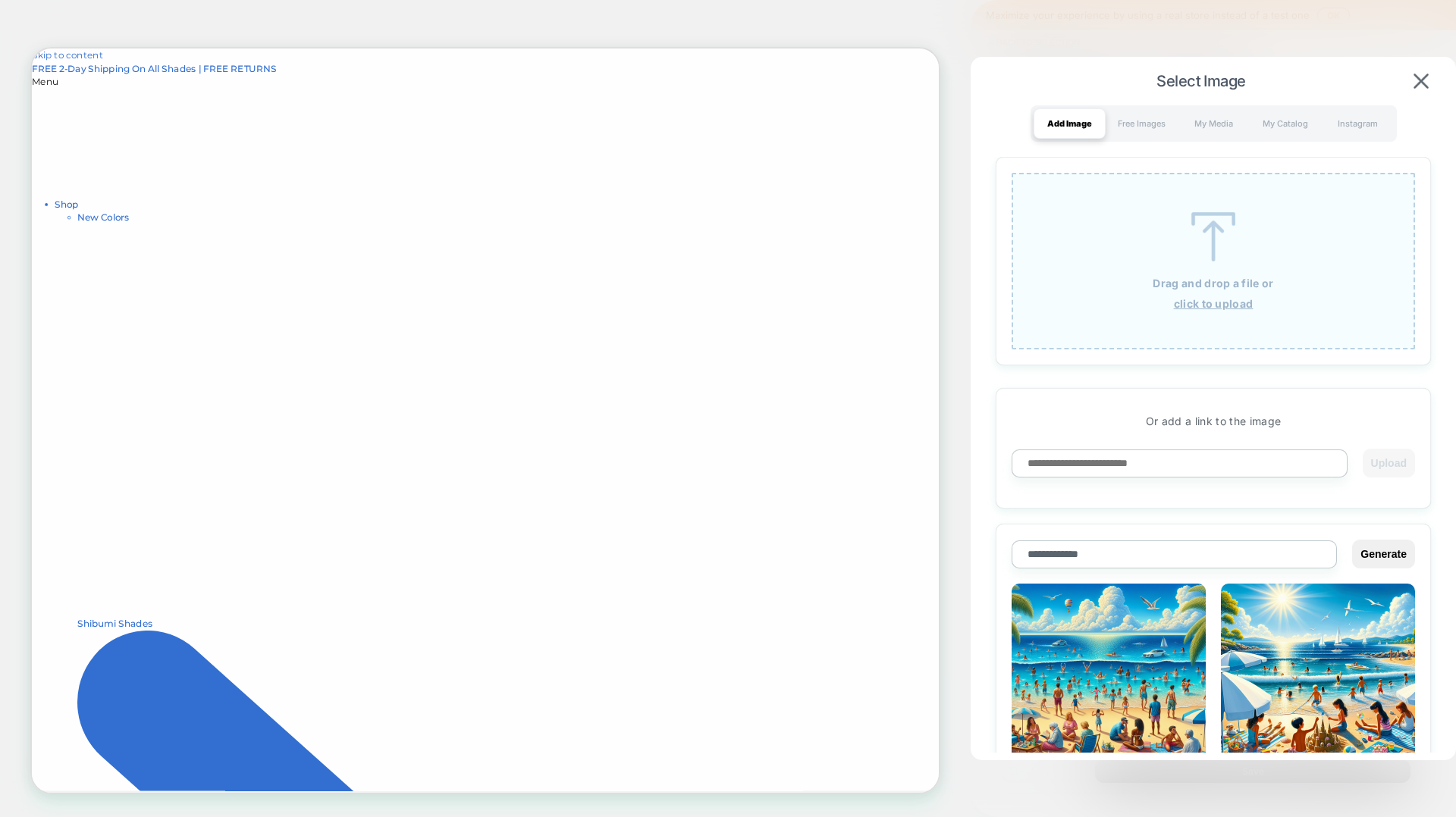
click at [1092, 525] on input "**********" at bounding box center [1174, 555] width 326 height 28
type input "**********"
click at [1092, 525] on button "Generate" at bounding box center [1383, 554] width 63 height 28
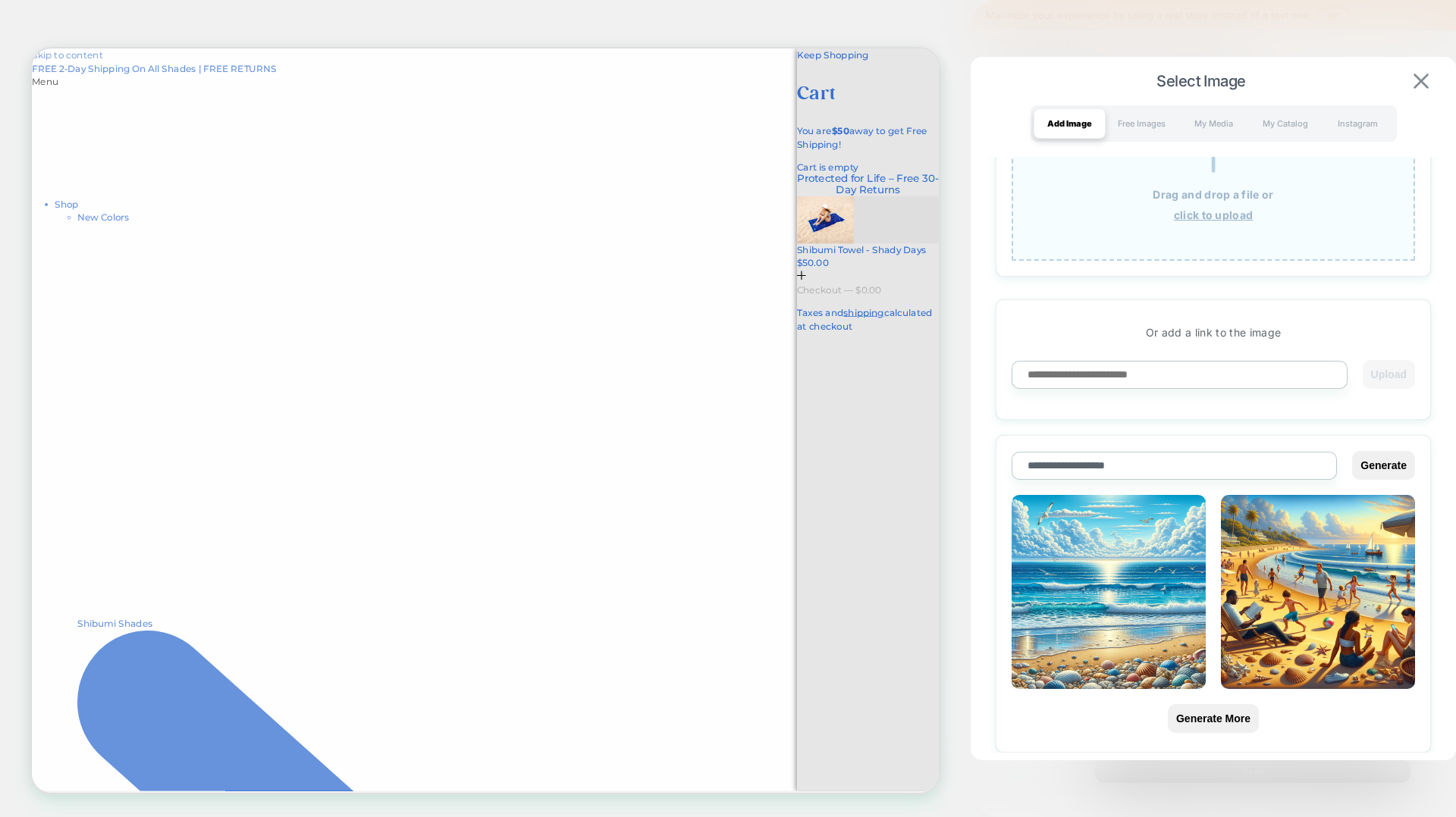
click at [1092, 86] on img at bounding box center [1421, 81] width 15 height 15
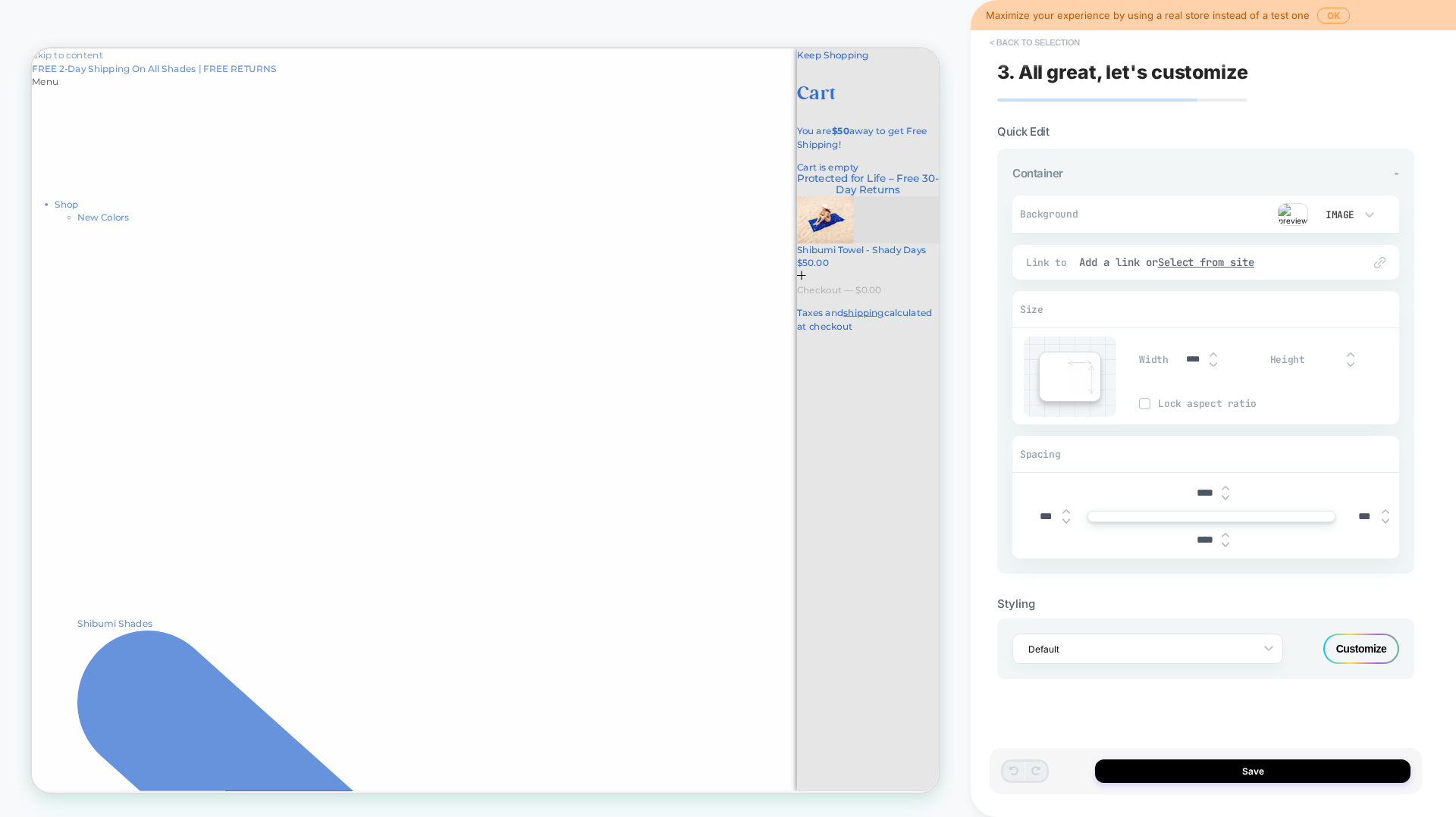
click at [1025, 41] on button "< Back to selection" at bounding box center [1035, 43] width 105 height 25
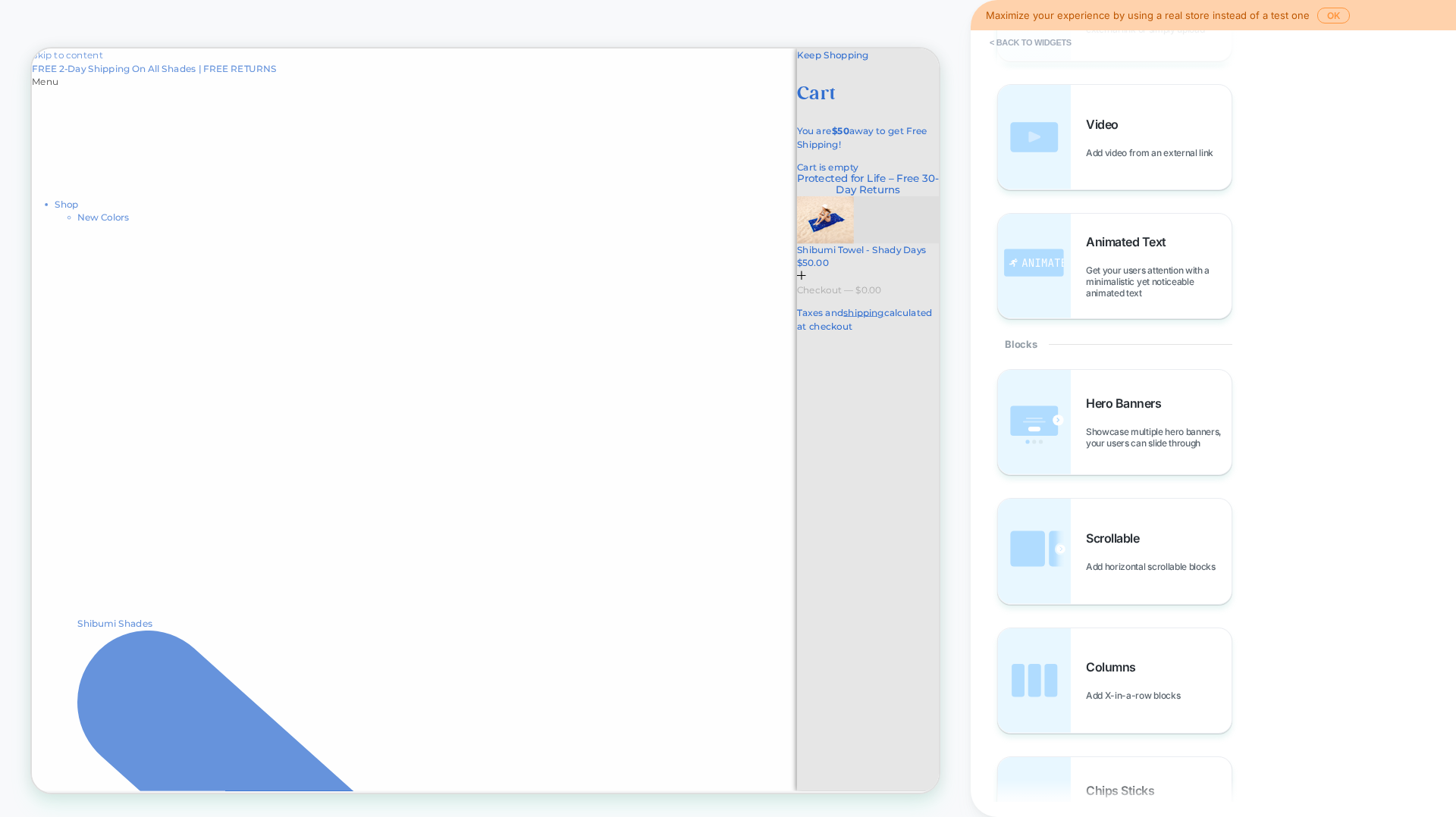
scroll to position [95, 0]
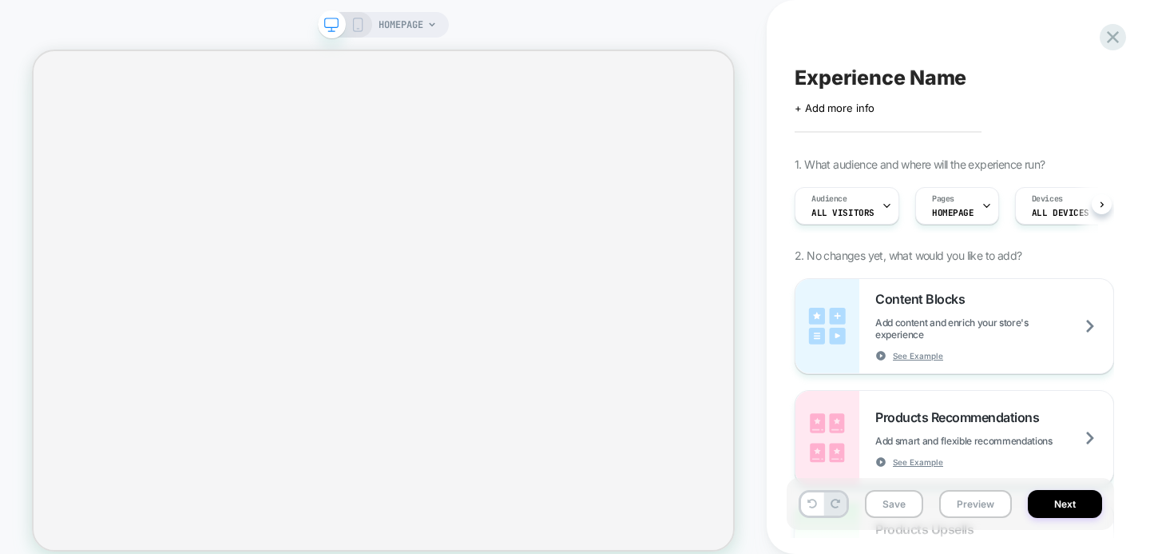
scroll to position [0, 4]
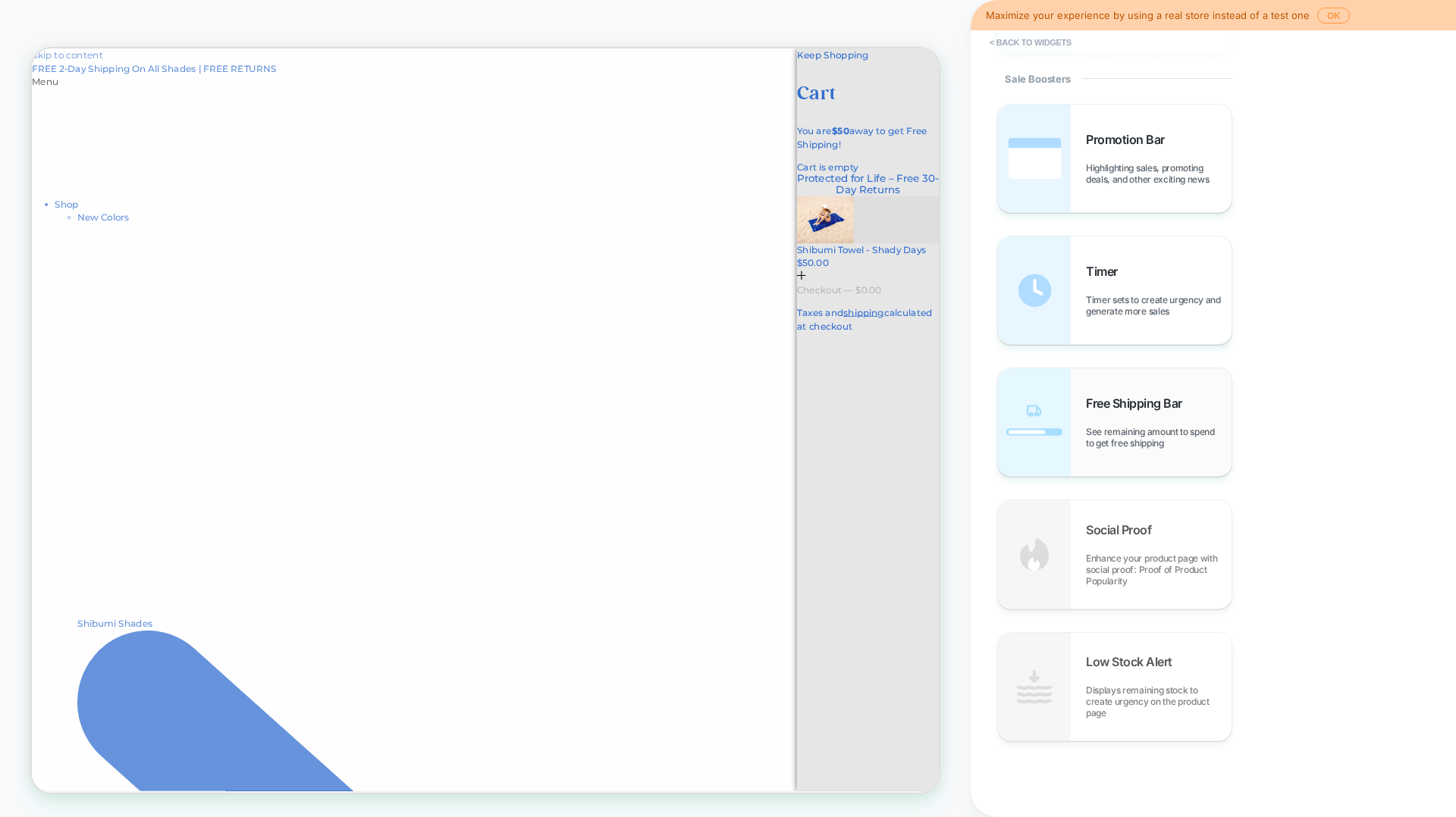
scroll to position [934, 0]
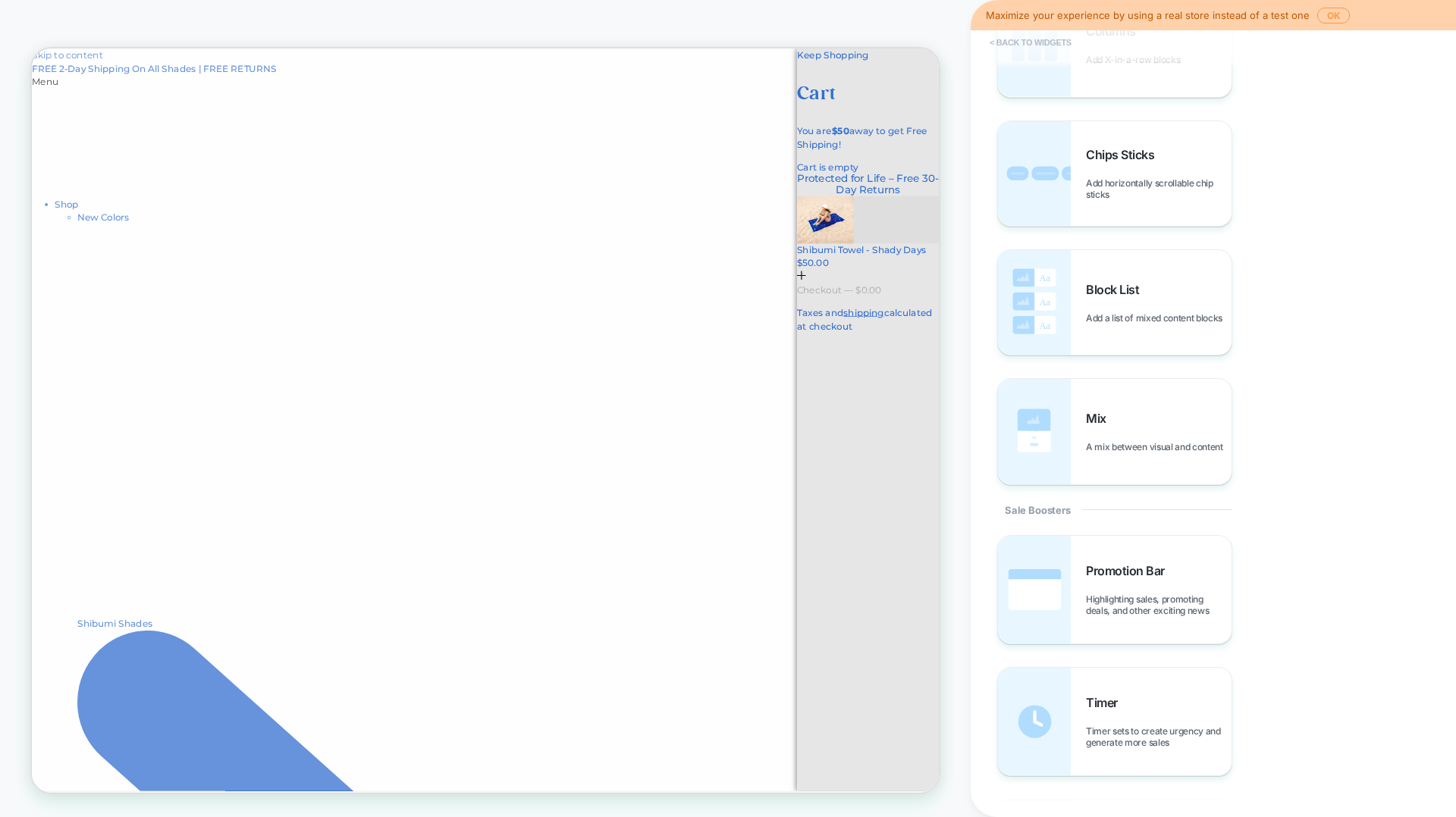
click at [0, 0] on button "< Back to widgets" at bounding box center [0, 0] width 0 height 0
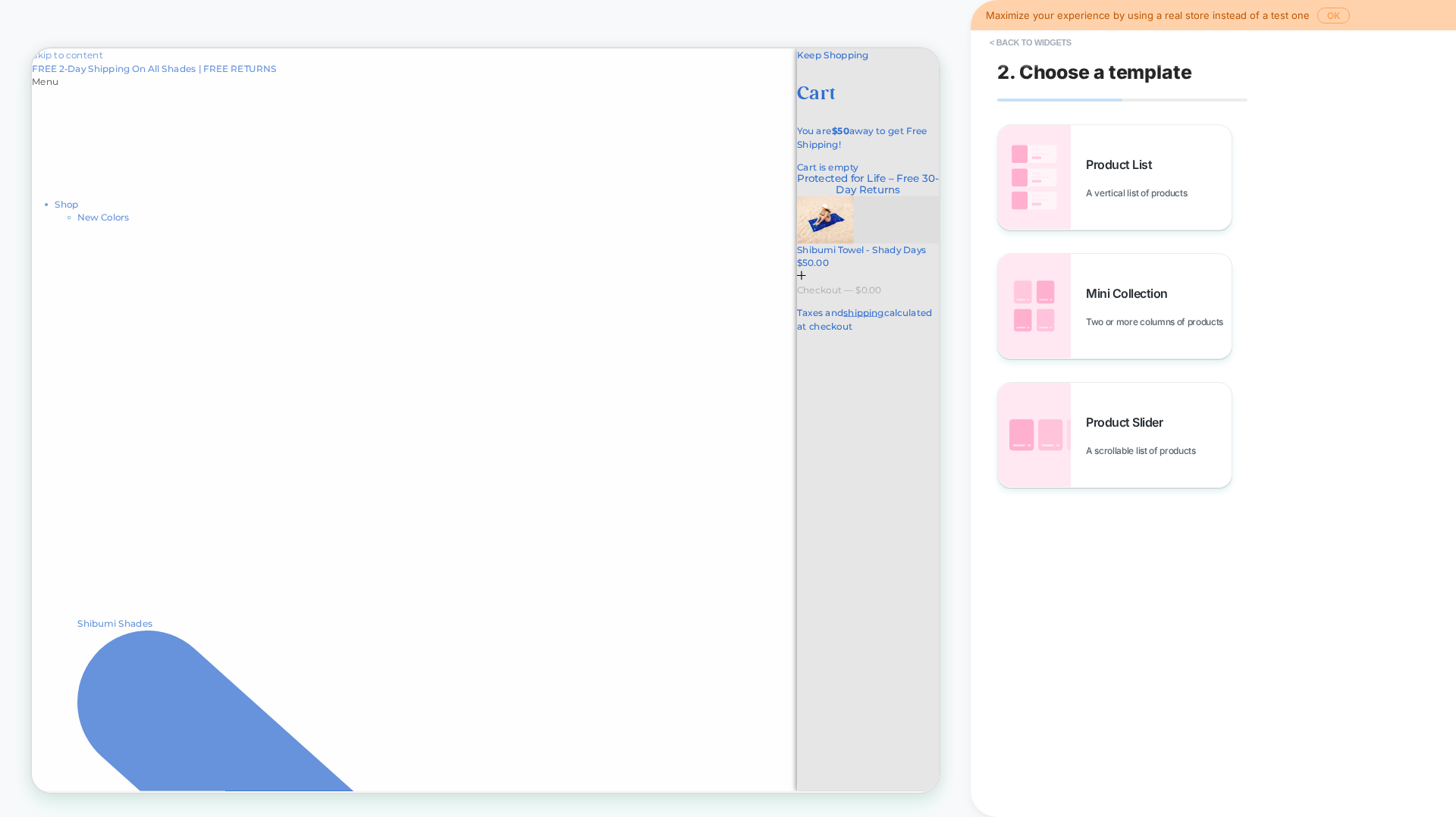
click at [1320, 15] on button "OK" at bounding box center [1334, 15] width 32 height 16
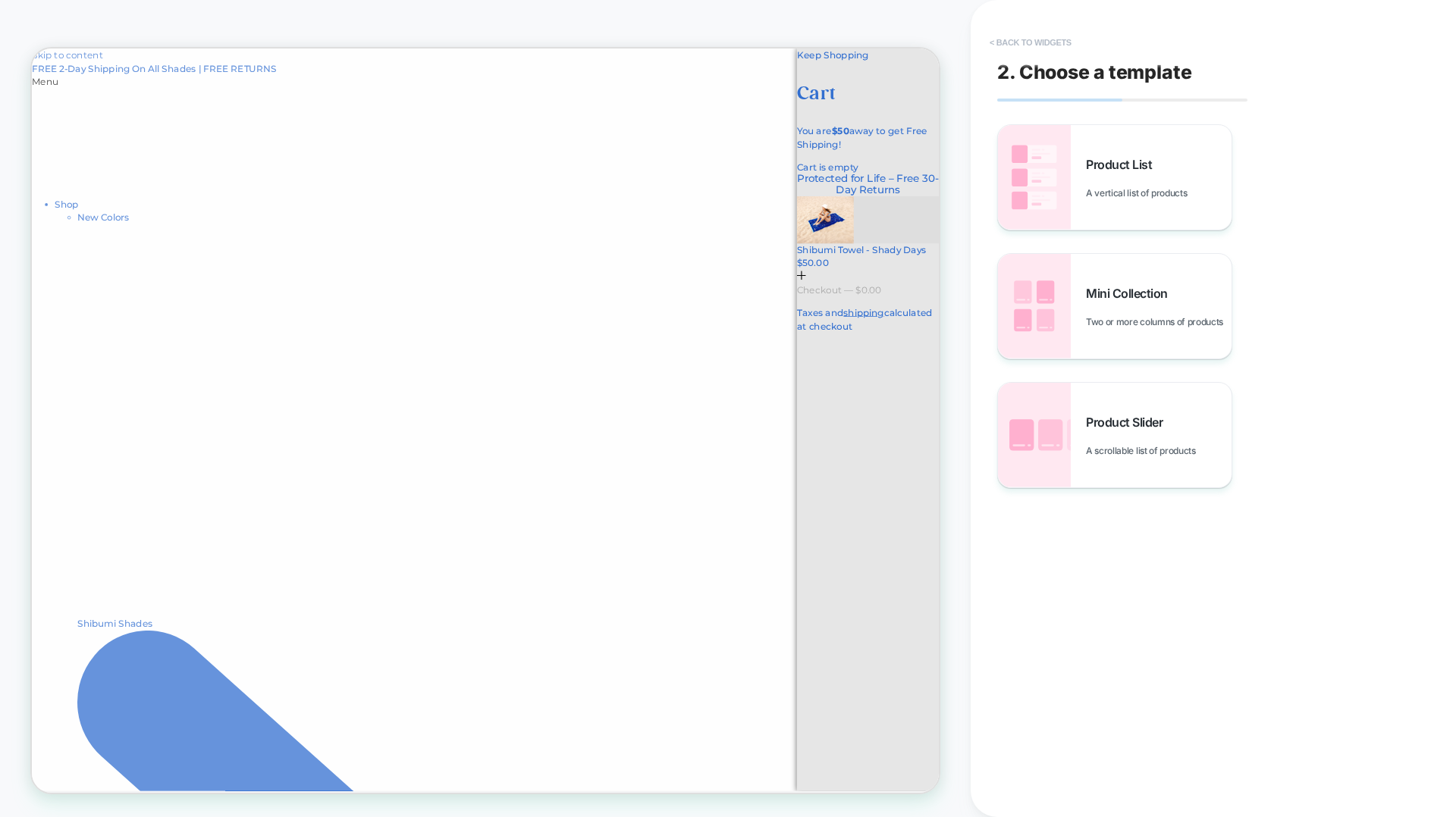
click at [1054, 43] on button "< Back to widgets" at bounding box center [1031, 43] width 97 height 25
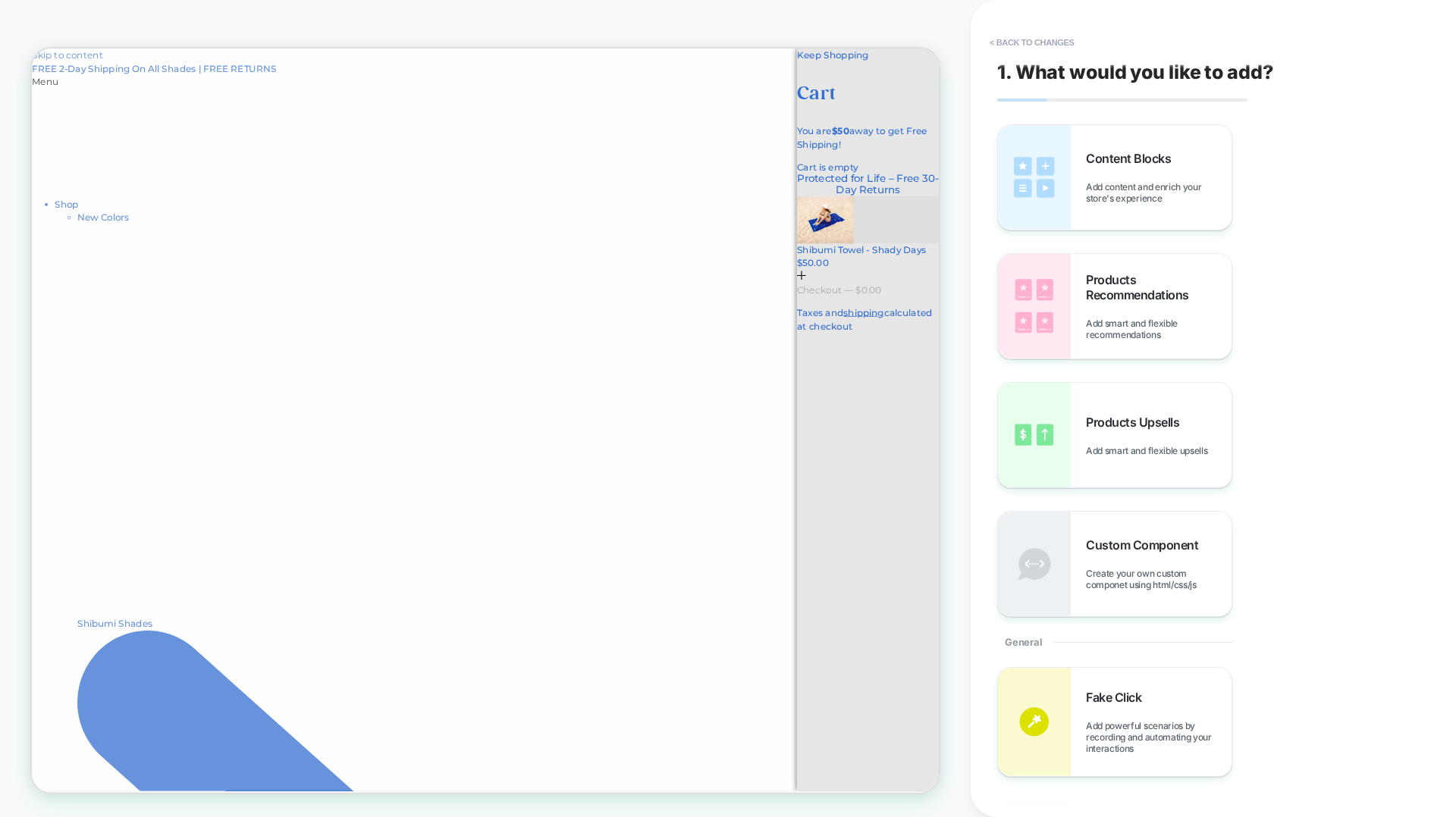
click at [735, 271] on div at bounding box center [637, 543] width 1209 height 990
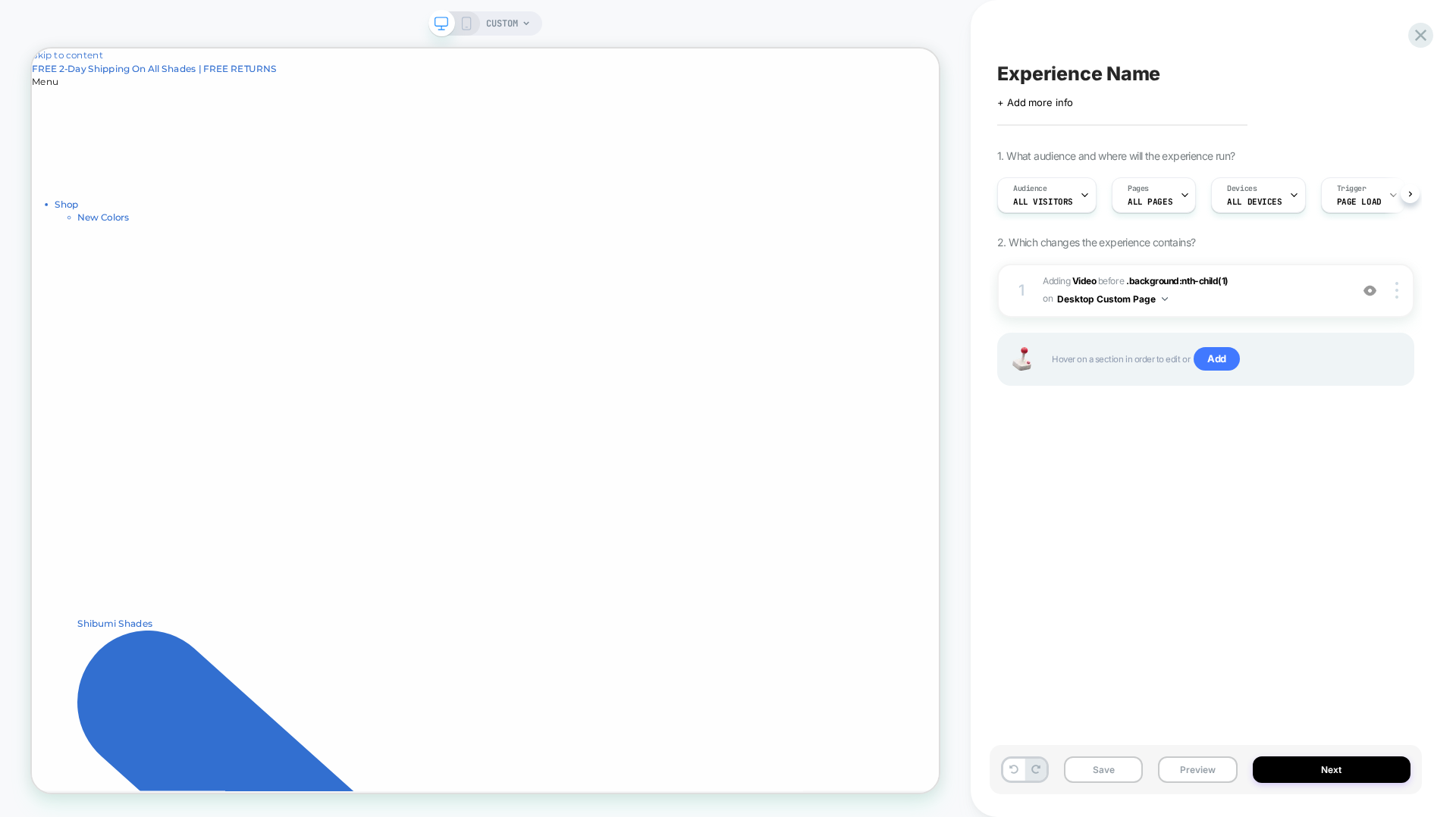
scroll to position [0, 1]
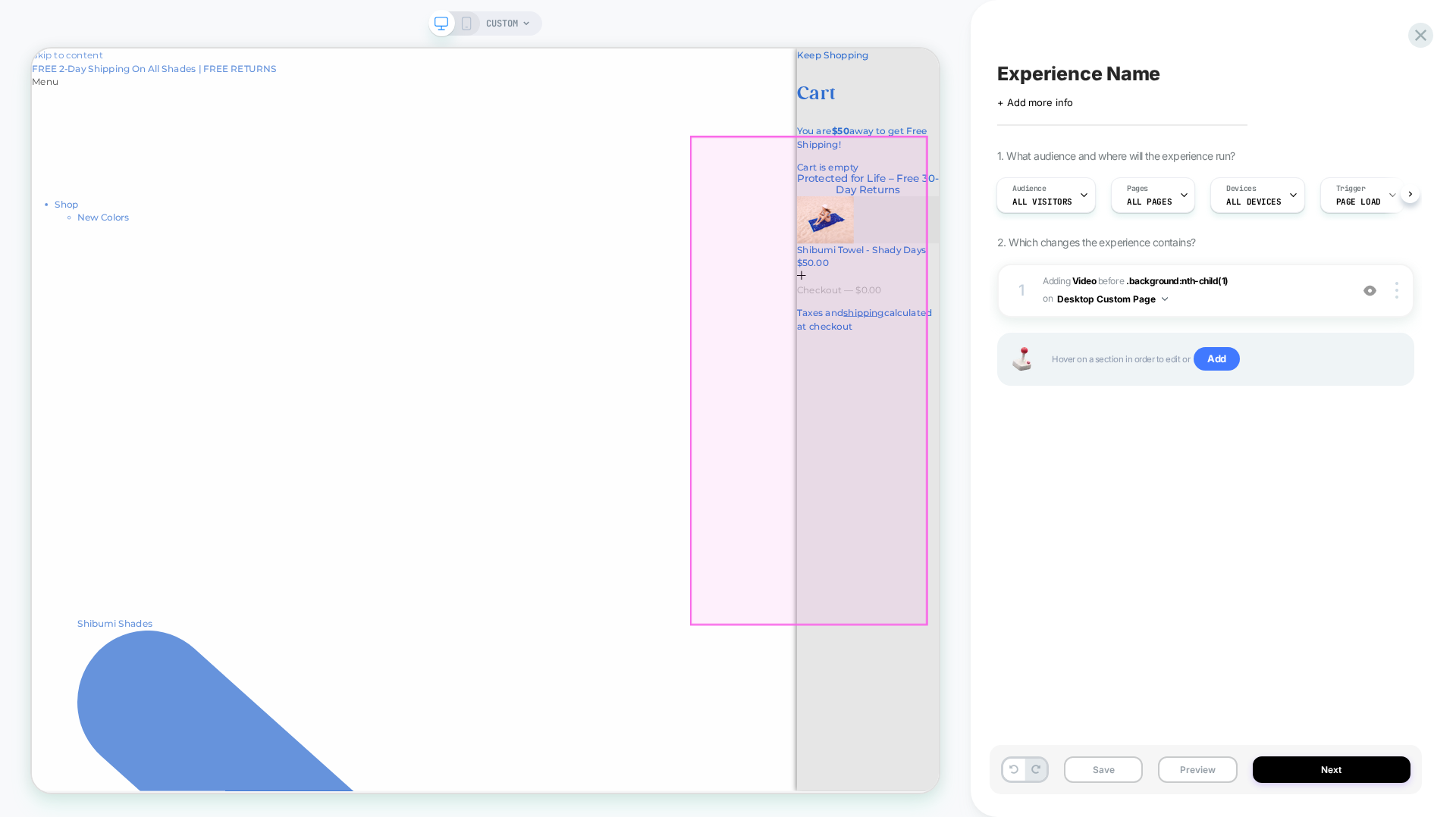
click at [1052, 216] on div "Cart is empty" at bounding box center [1147, 207] width 190 height 18
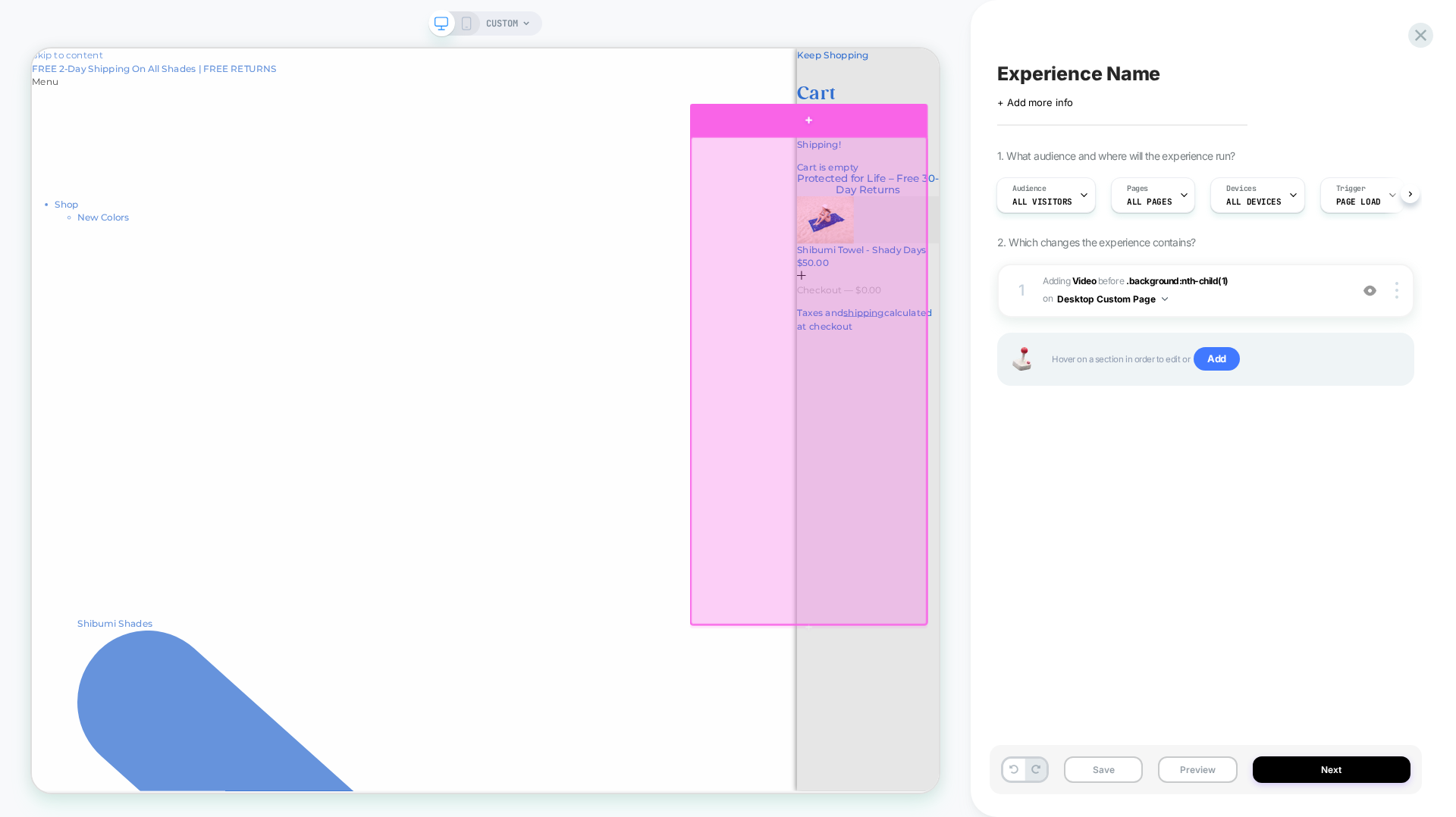
click at [1085, 140] on div at bounding box center [1068, 144] width 317 height 44
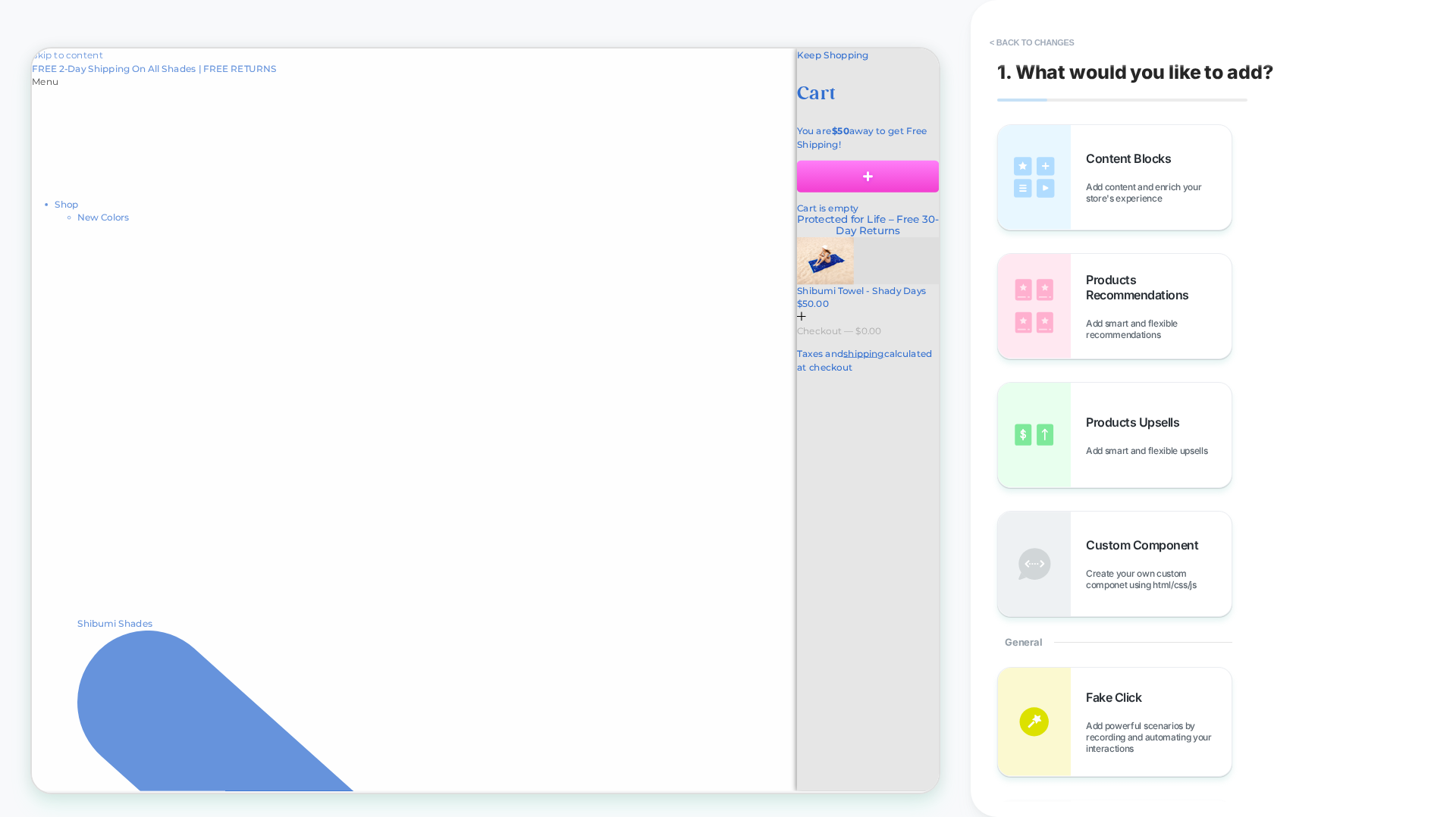
drag, startPoint x: 1095, startPoint y: 212, endPoint x: 1114, endPoint y: 471, distance: 259.7
click at [1114, 270] on div "Cart is empty" at bounding box center [1147, 234] width 190 height 73
click at [1050, 315] on img at bounding box center [1034, 306] width 73 height 104
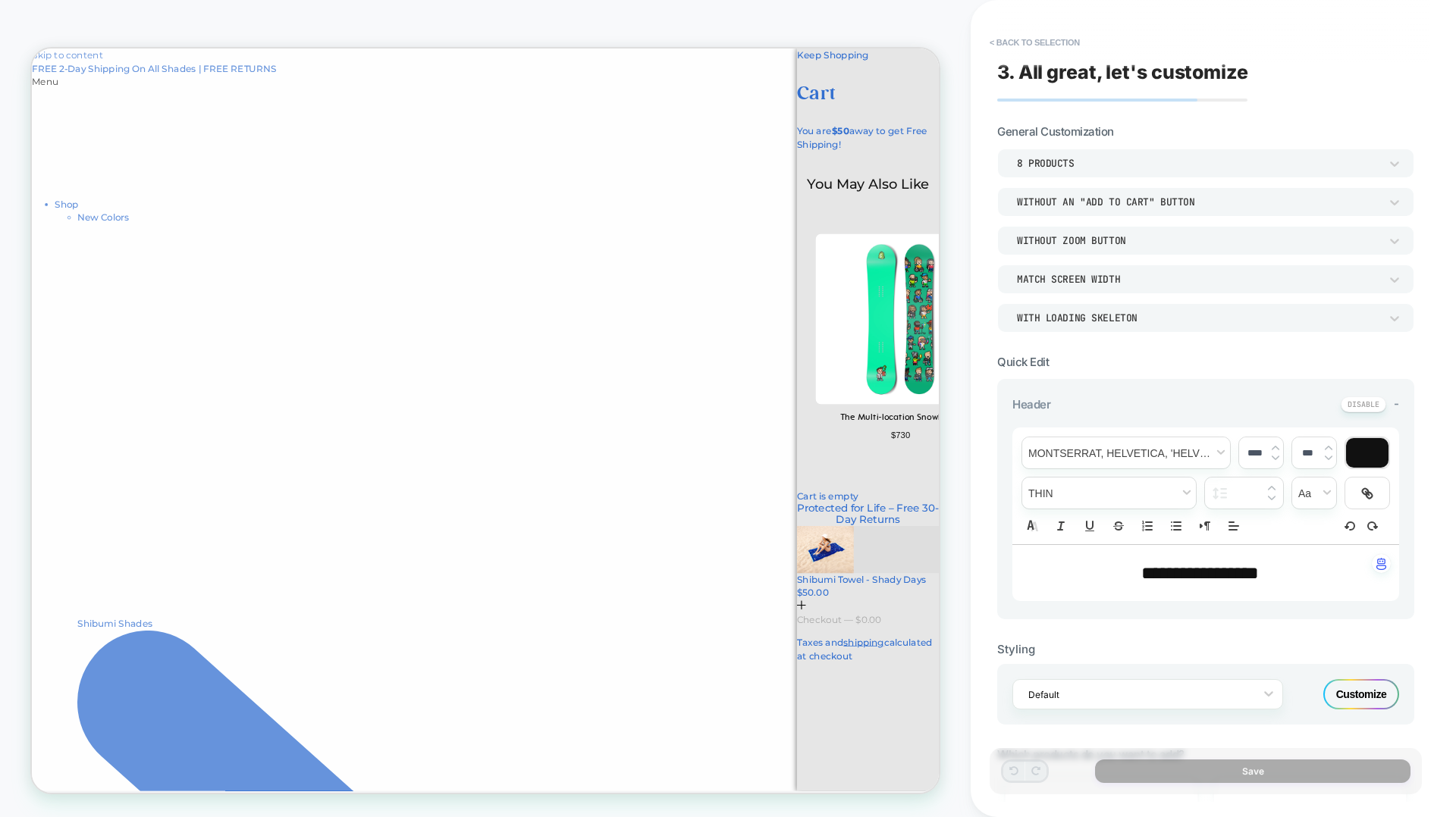
click at [1064, 799] on button "submit" at bounding box center [1057, 791] width 12 height 14
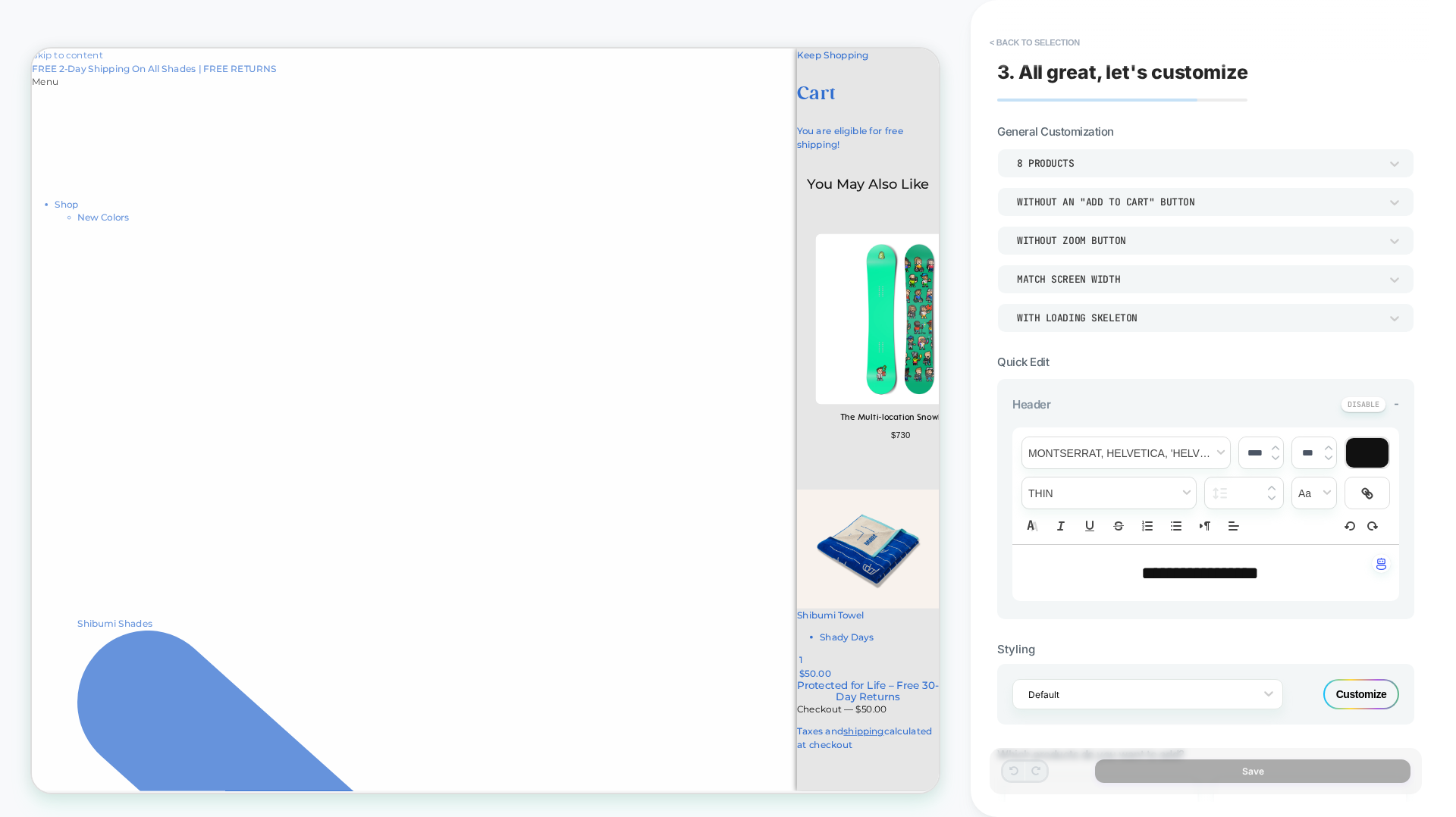
click at [1099, 466] on picture at bounding box center [1190, 410] width 228 height 228
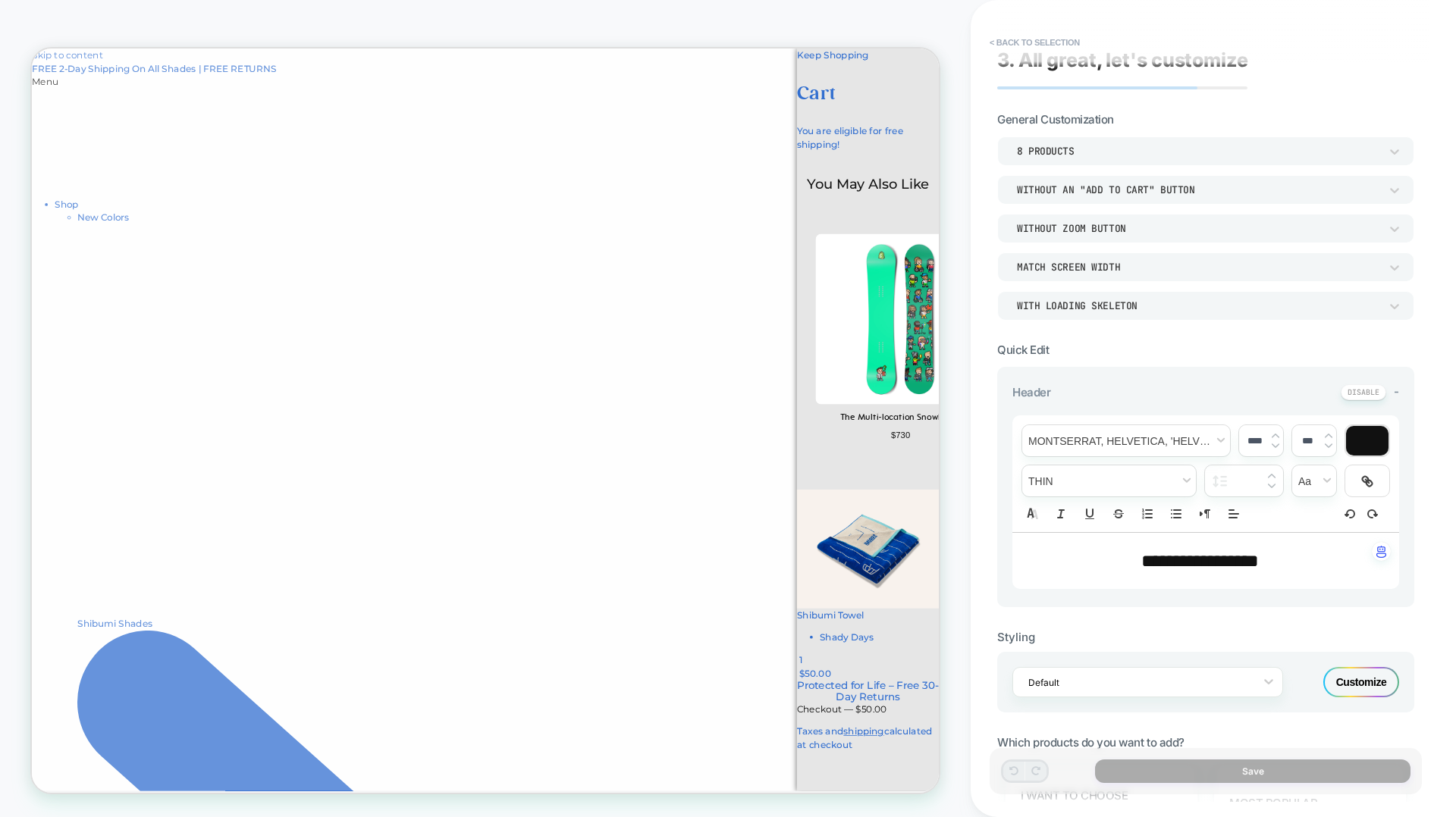
scroll to position [0, 0]
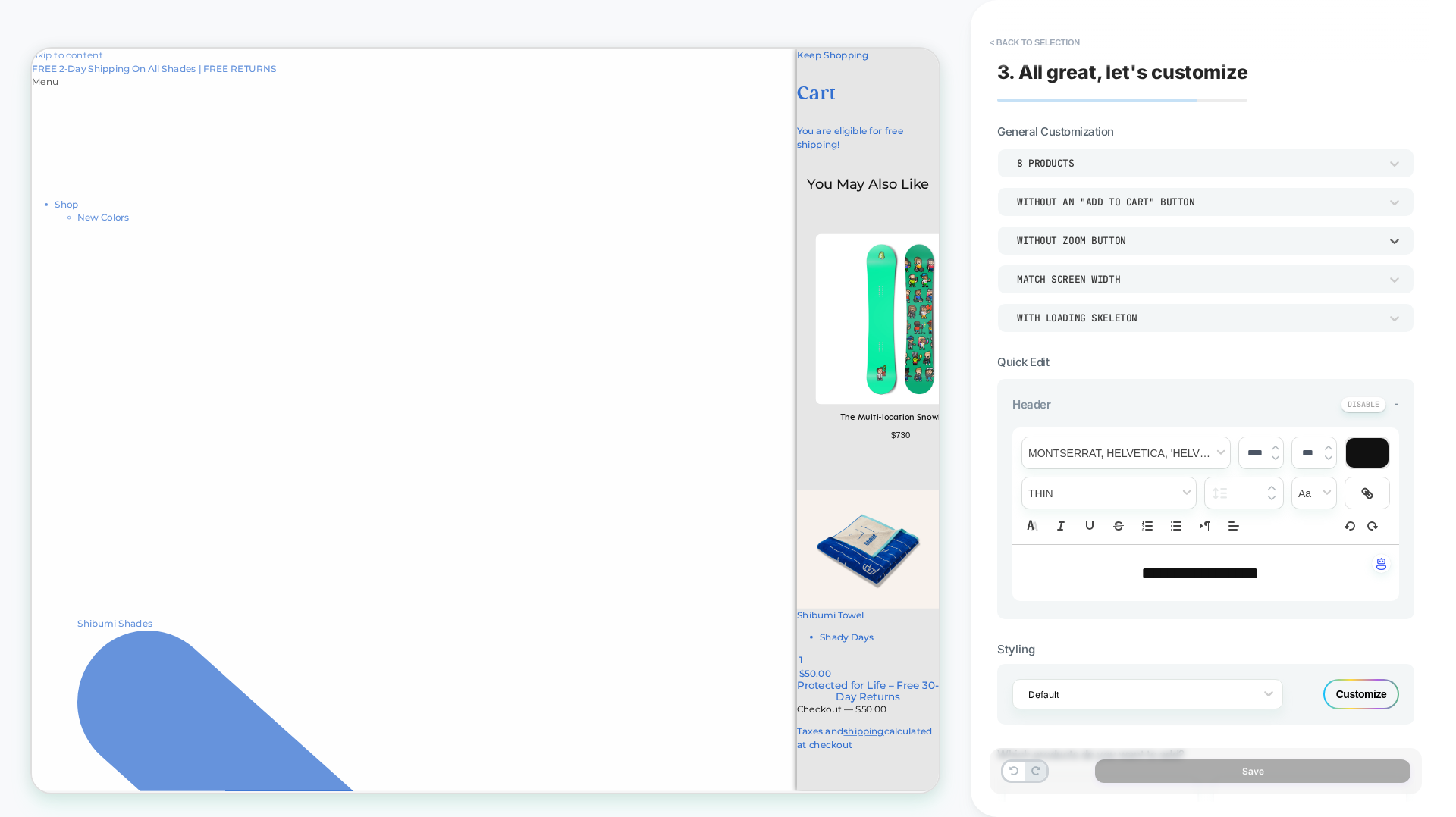
click at [1388, 251] on div "Without Zoom Button" at bounding box center [1205, 240] width 417 height 28
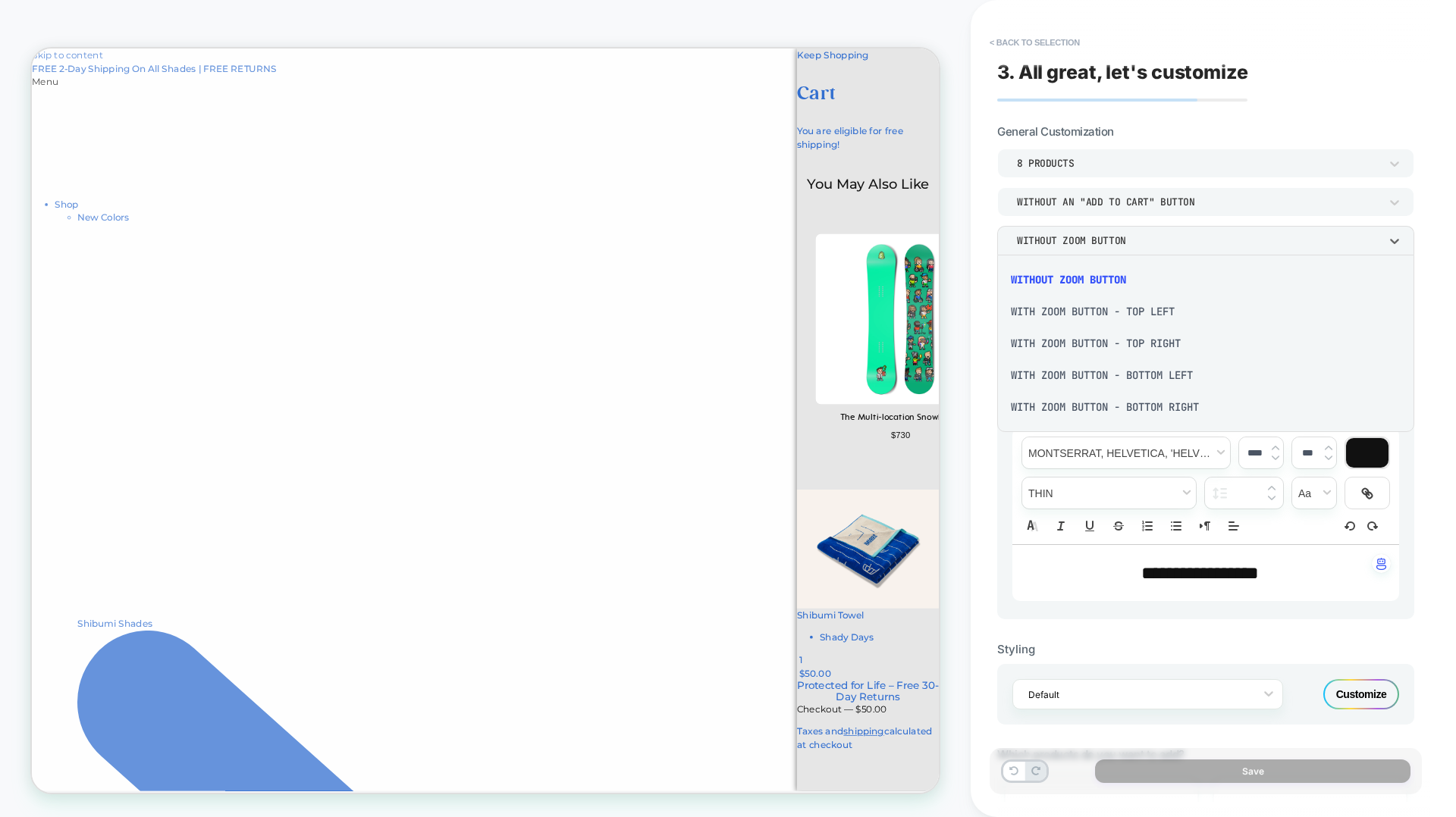
click at [0, 0] on div "With Zoom Button - Top Left" at bounding box center [0, 0] width 0 height 0
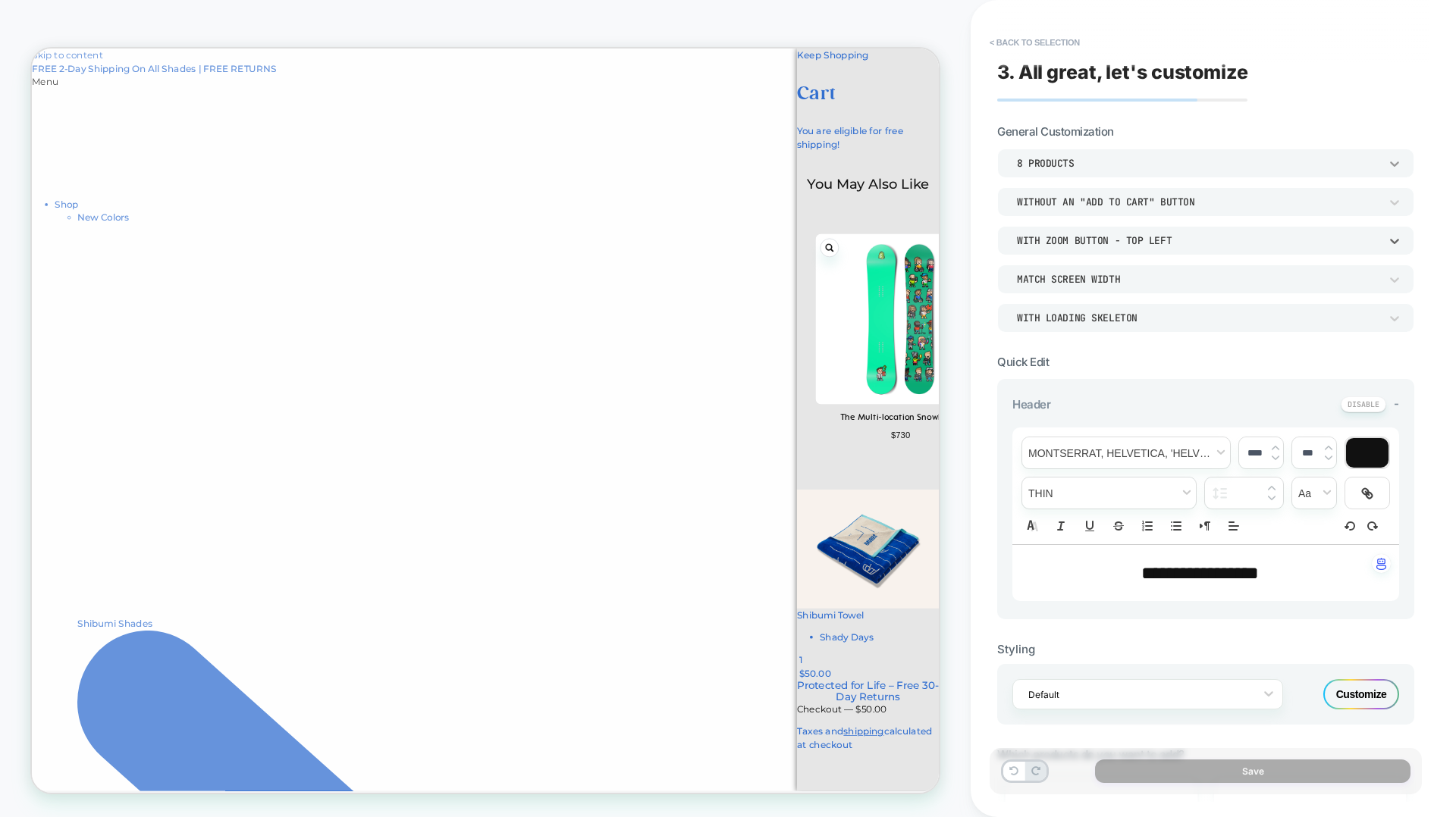
click at [1398, 164] on icon at bounding box center [1394, 164] width 15 height 15
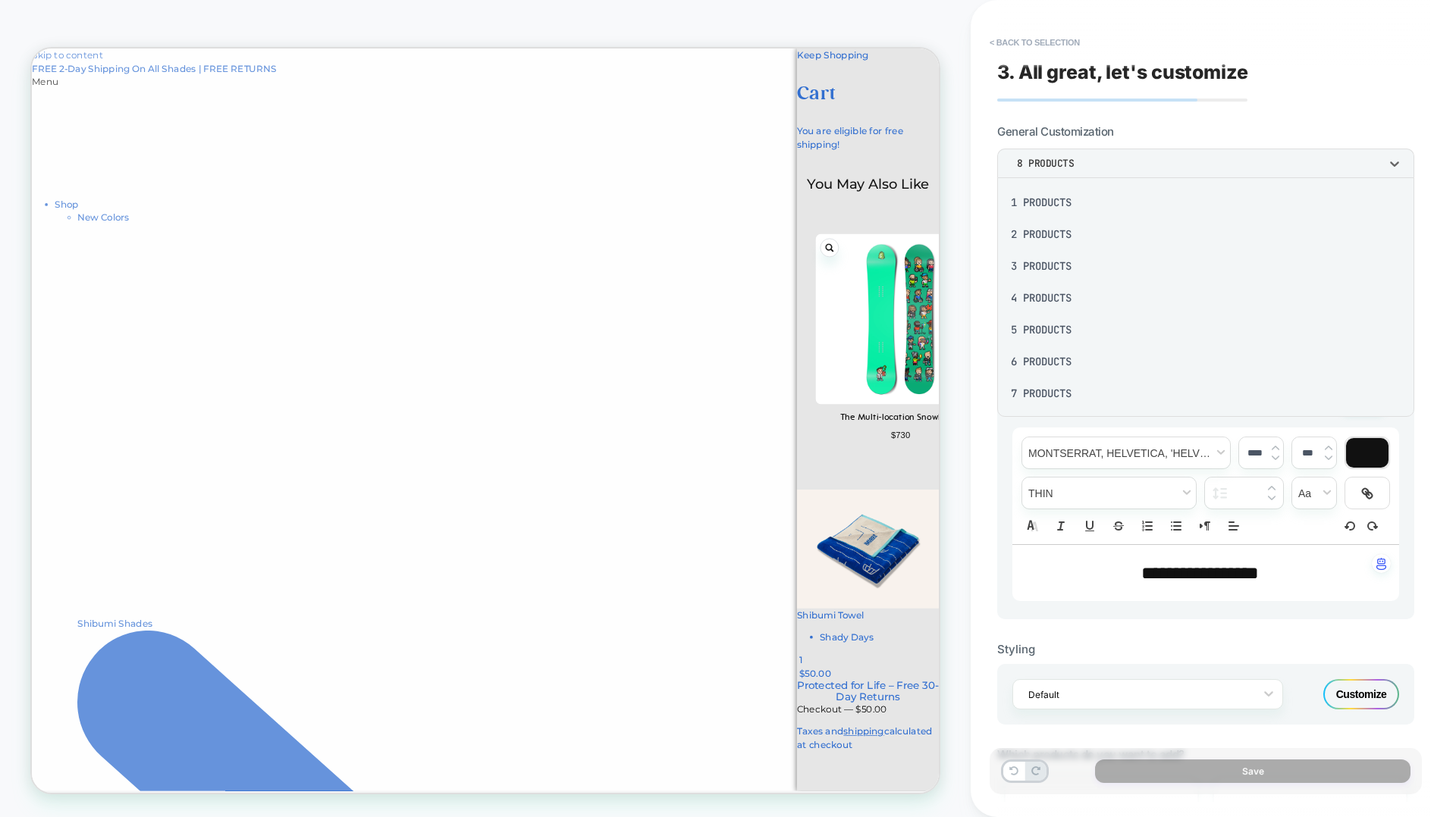
click at [1061, 199] on div "1 Products" at bounding box center [1205, 203] width 405 height 32
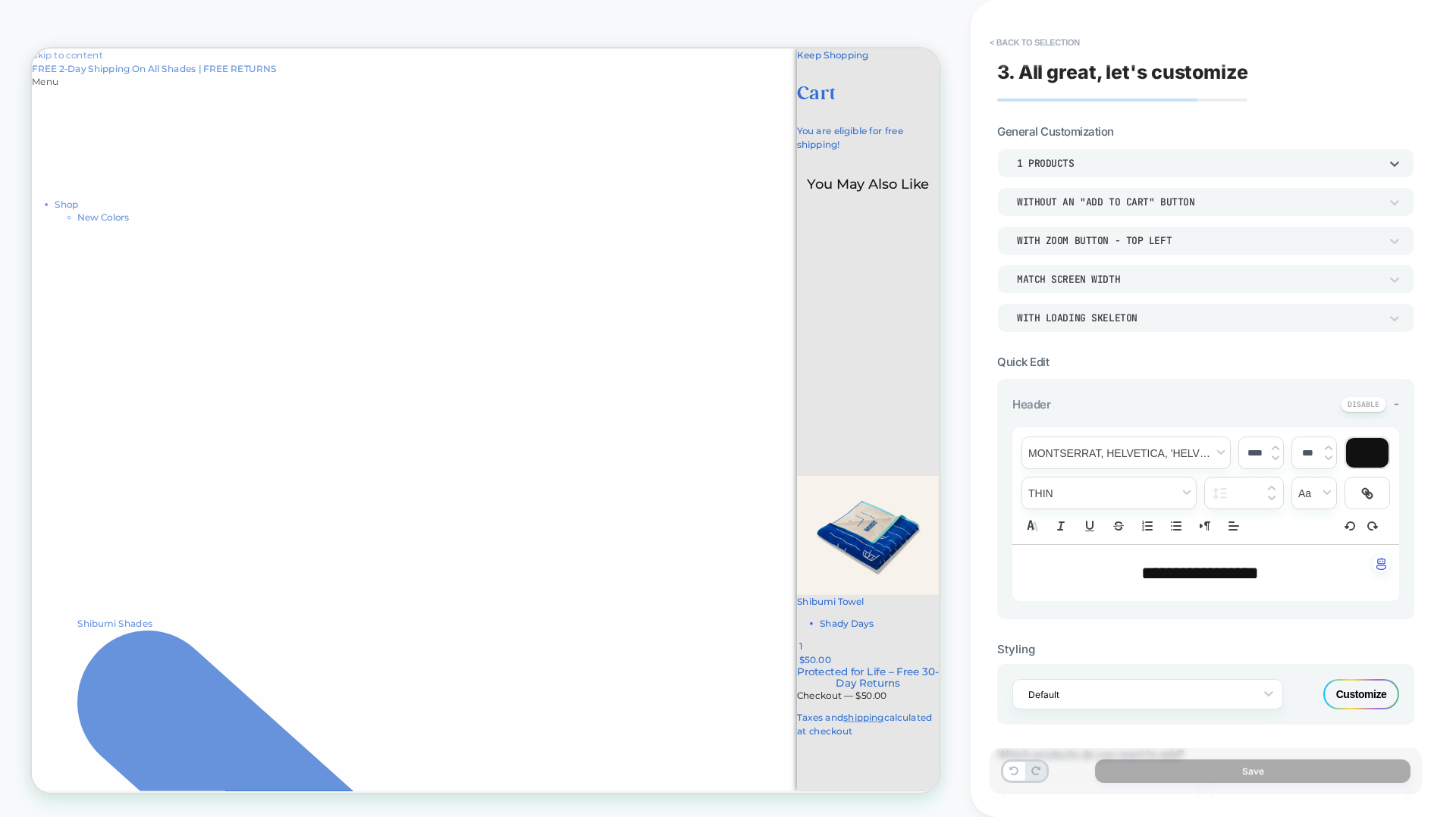
click at [1209, 216] on div "1 Products" at bounding box center [635, 225] width 1148 height 18
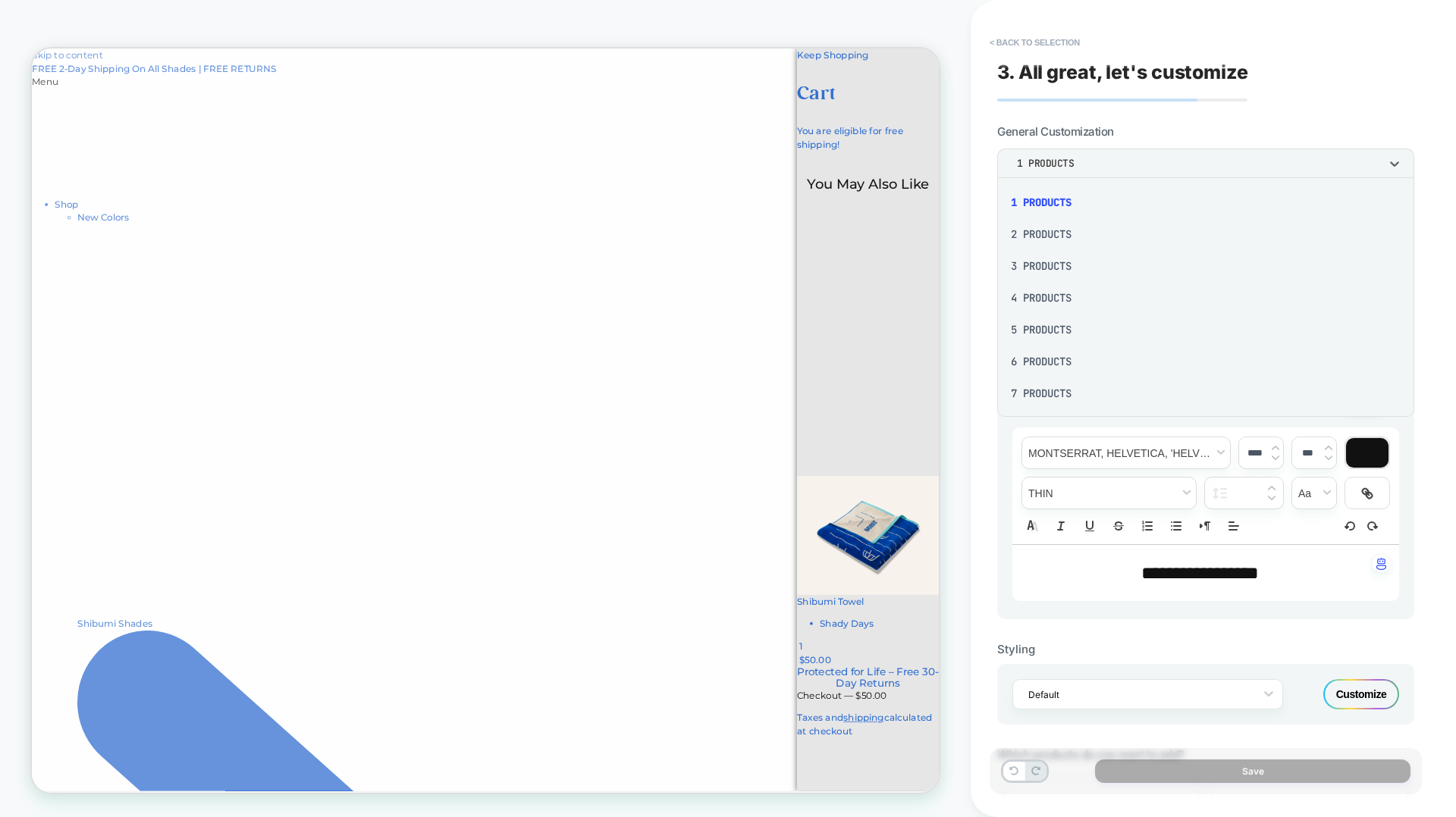
click at [1073, 238] on div "2 Products" at bounding box center [1205, 234] width 405 height 32
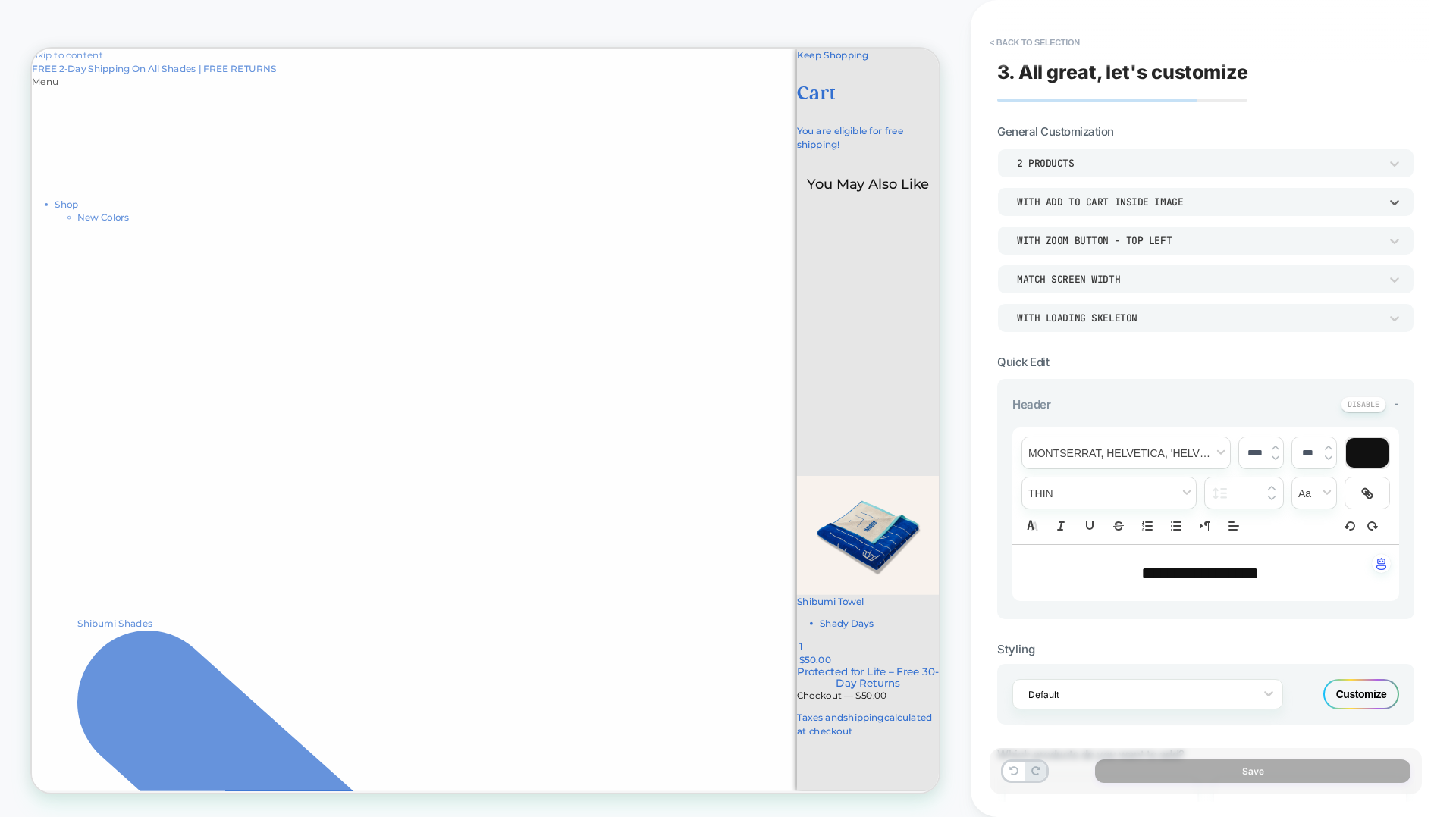
click at [1108, 287] on div "Match Screen Width" at bounding box center [1198, 279] width 378 height 16
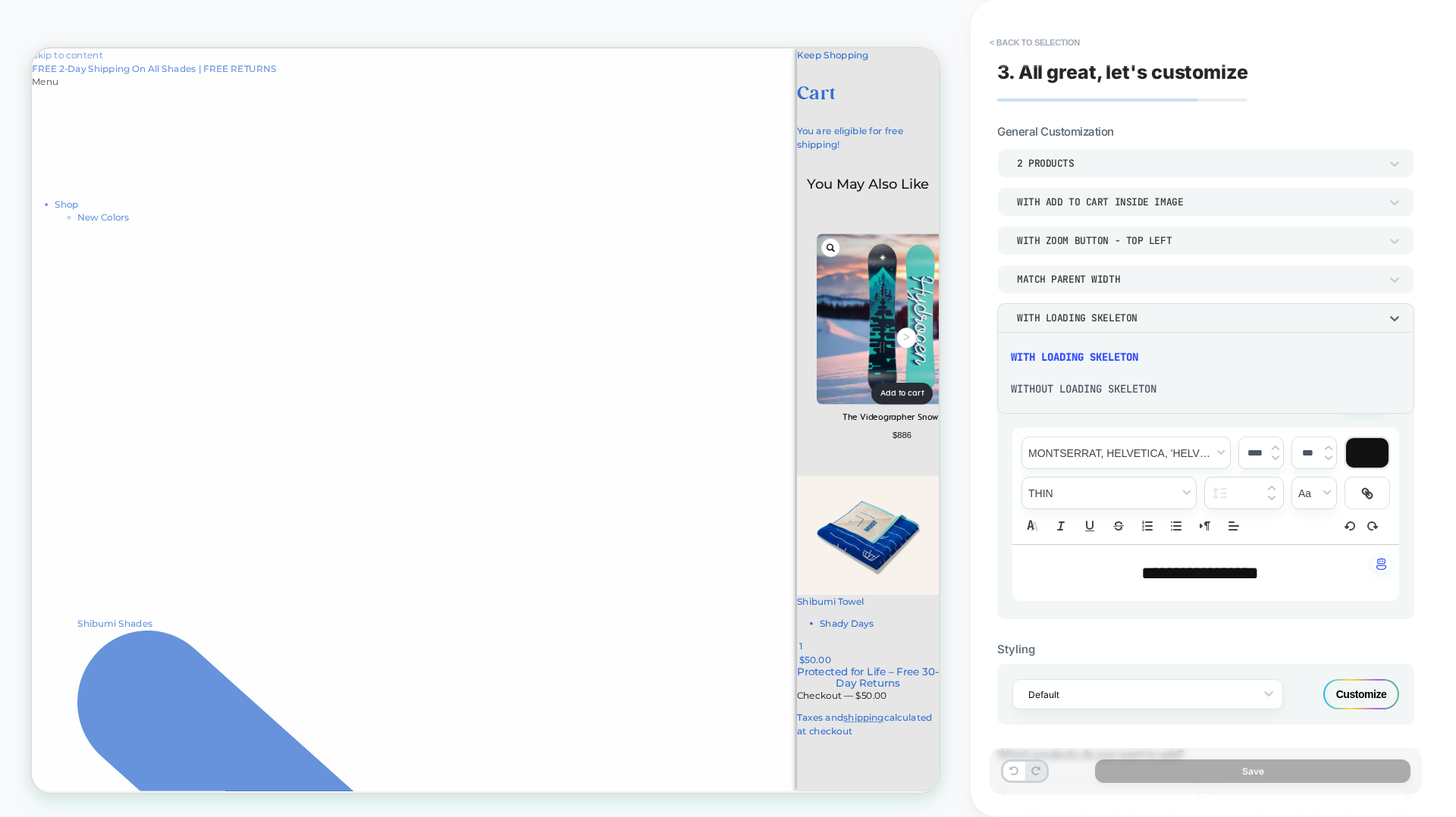
click at [1073, 398] on div "WITHOUT LOADING SKELETON" at bounding box center [1205, 389] width 405 height 32
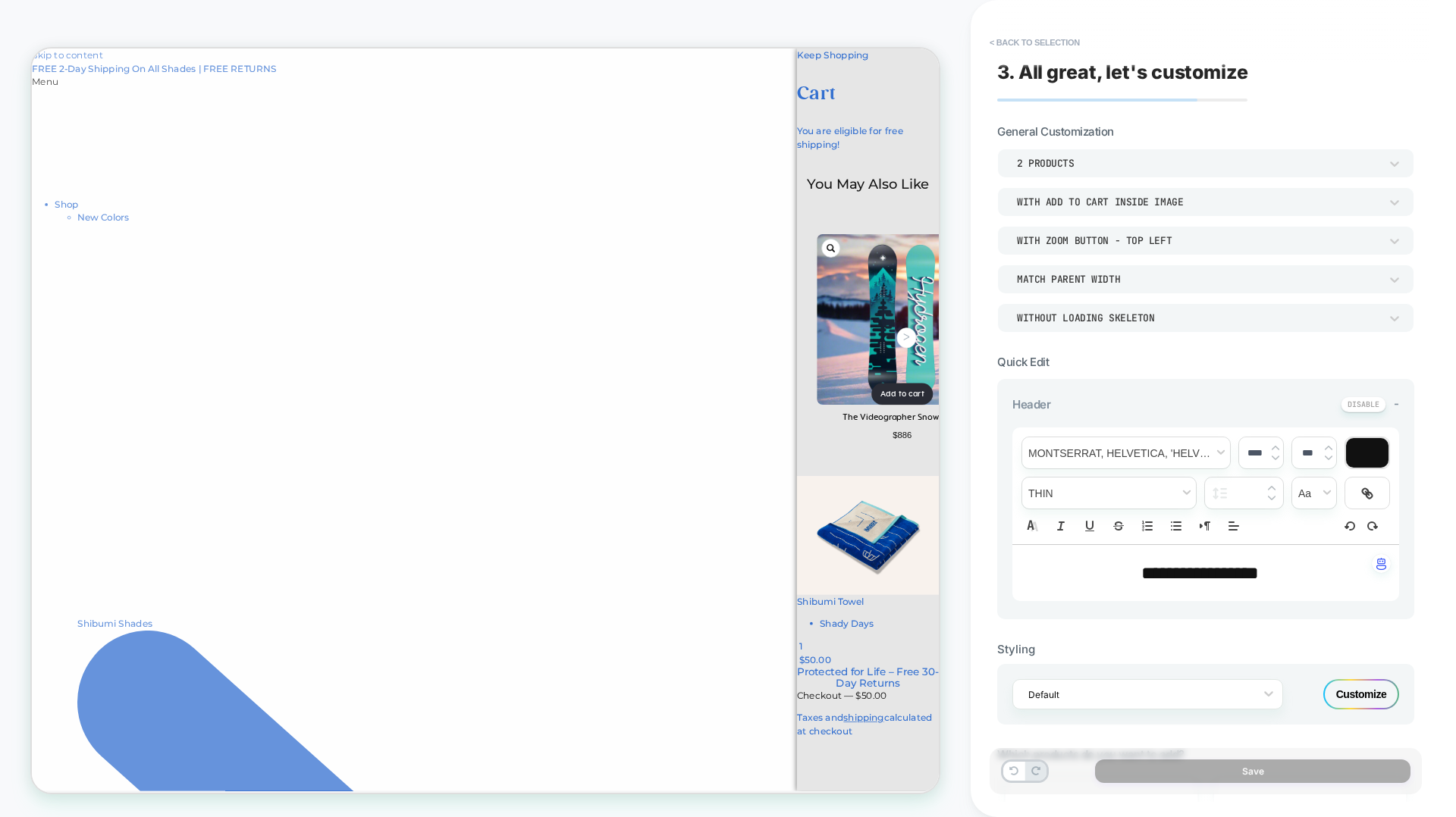
click at [1185, 420] on button "ᐳ" at bounding box center [1198, 434] width 26 height 28
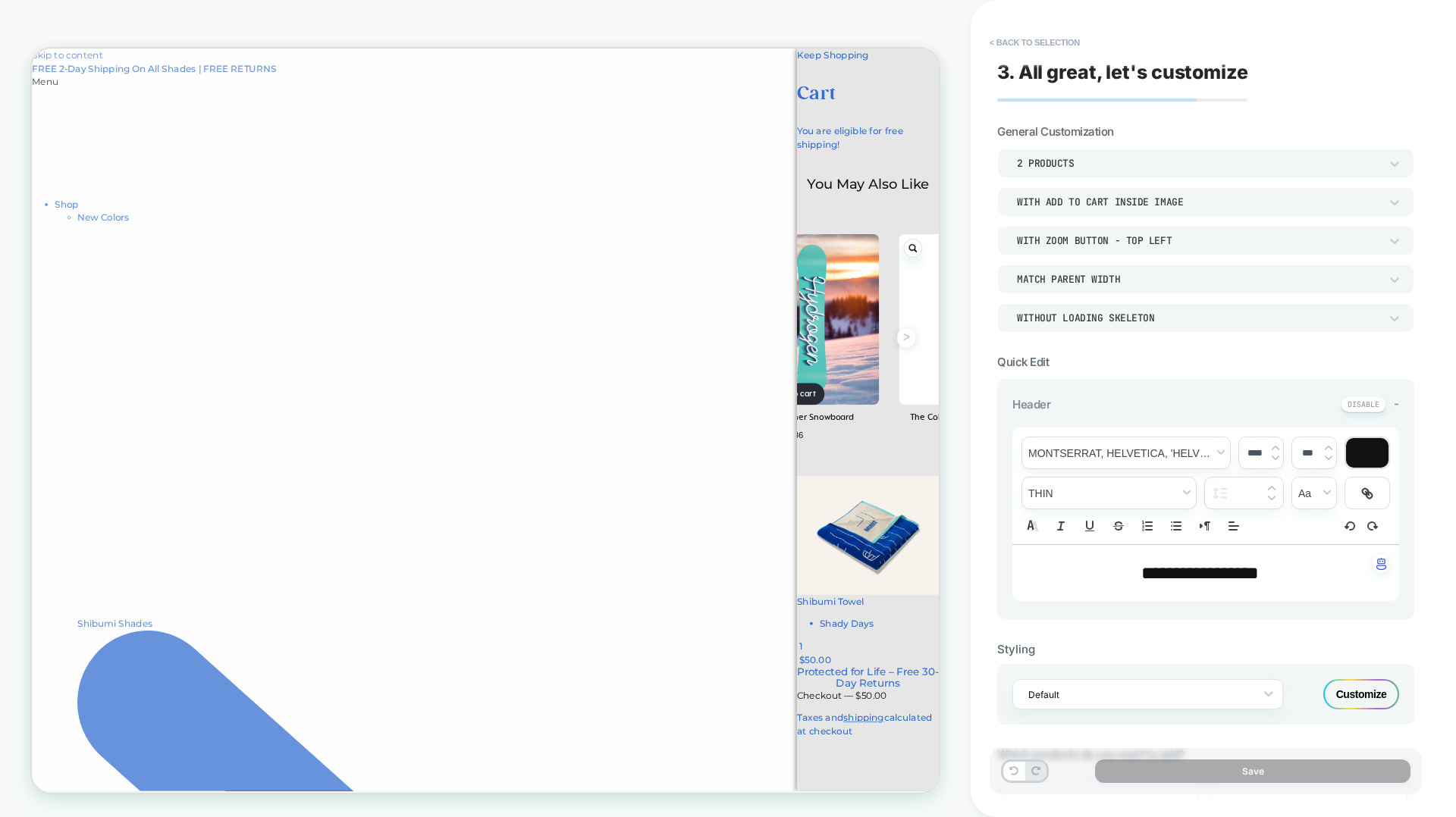
scroll to position [0, 253]
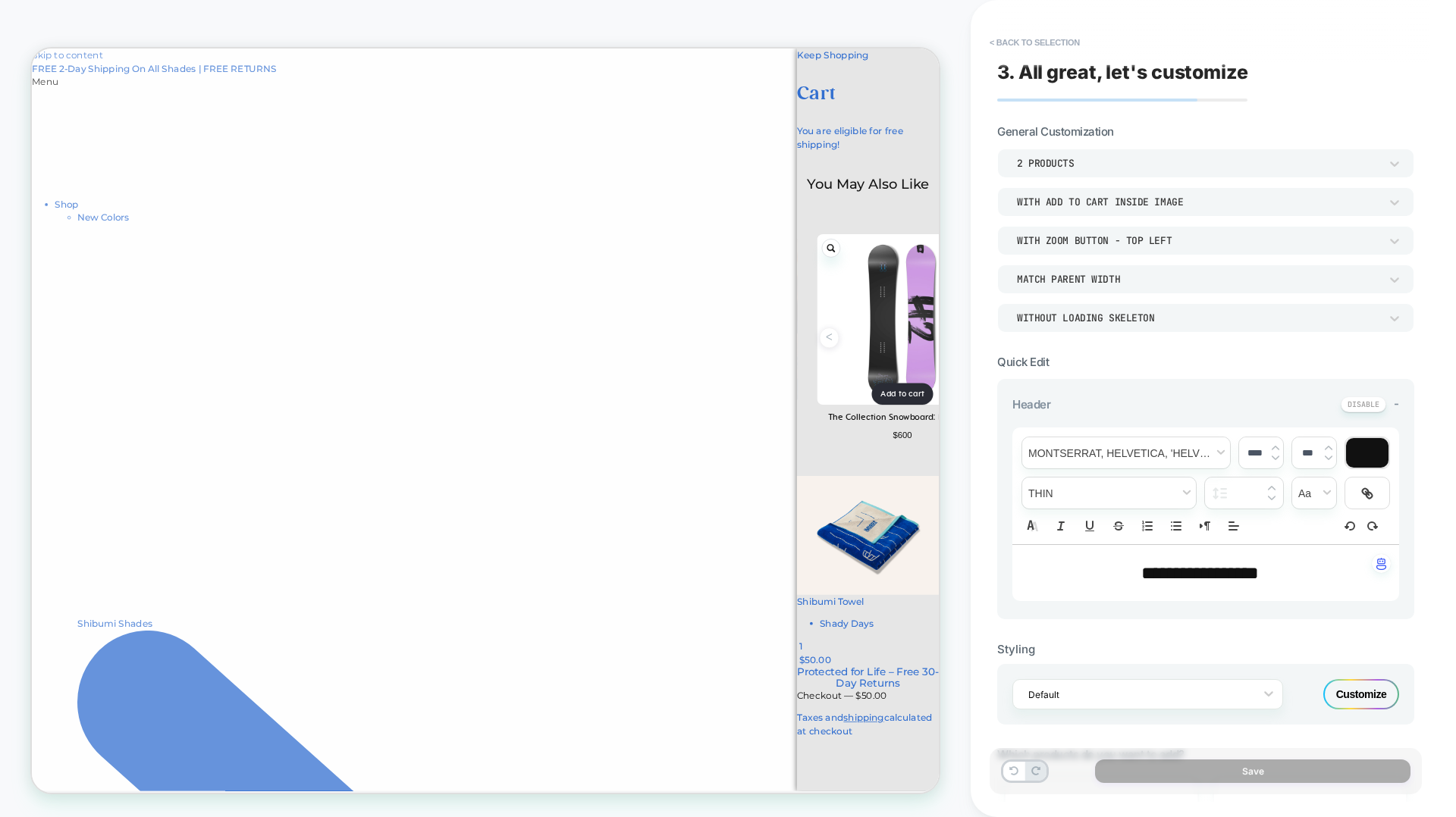
click at [1082, 420] on button "ᐸ" at bounding box center [1094, 434] width 26 height 28
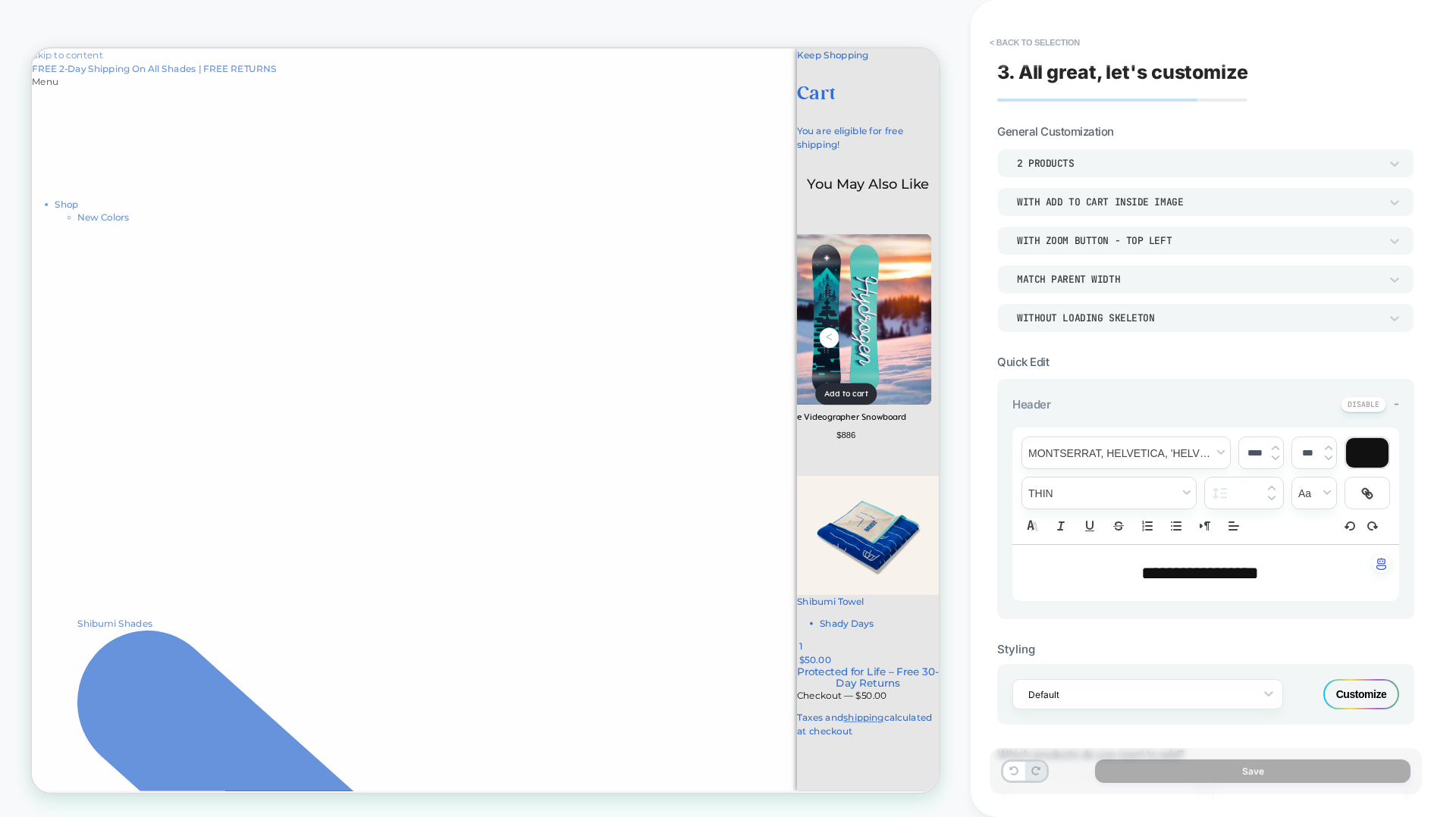
scroll to position [0, 1]
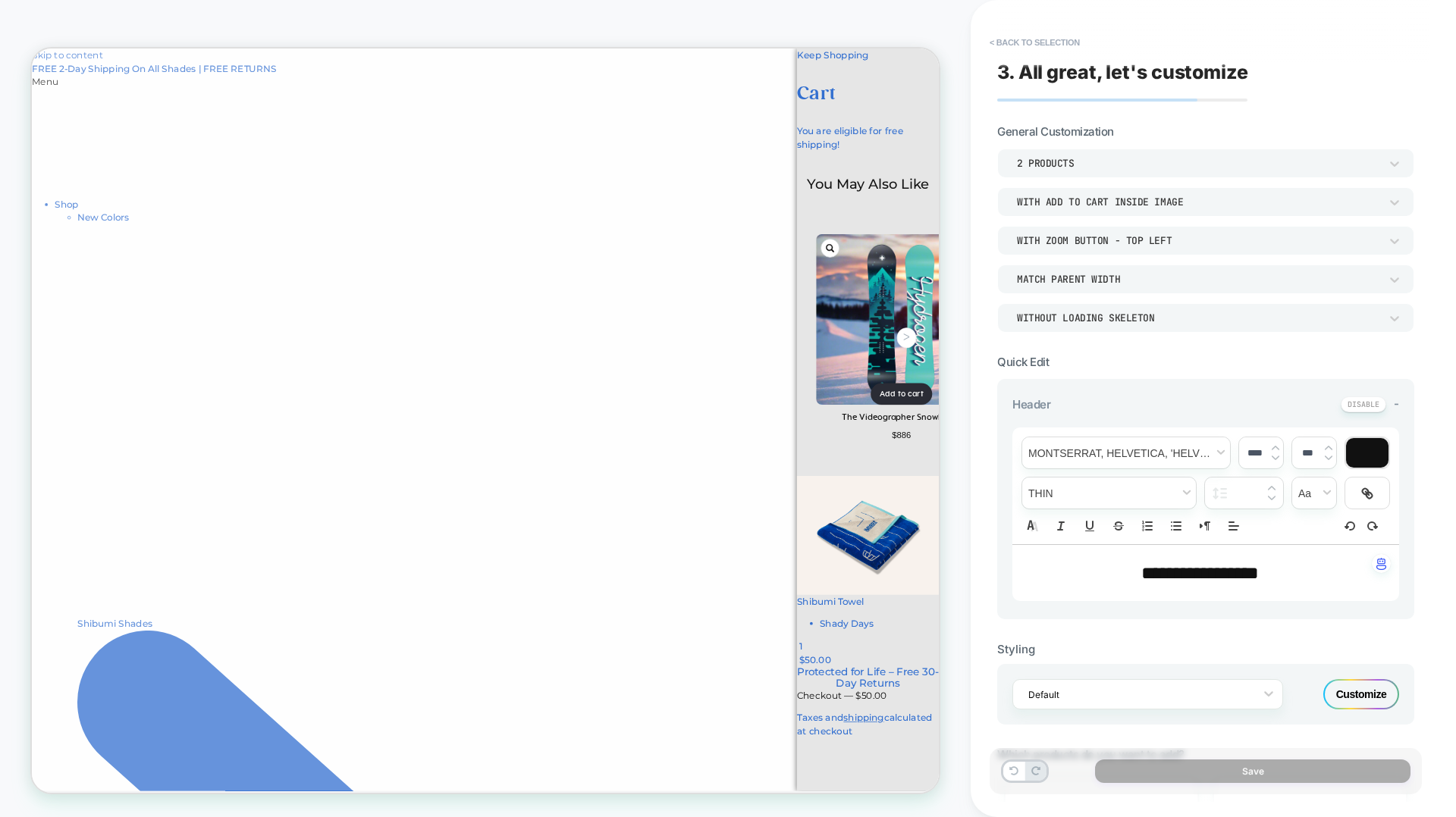
click at [1167, 216] on div "2 Products" at bounding box center [635, 225] width 1148 height 18
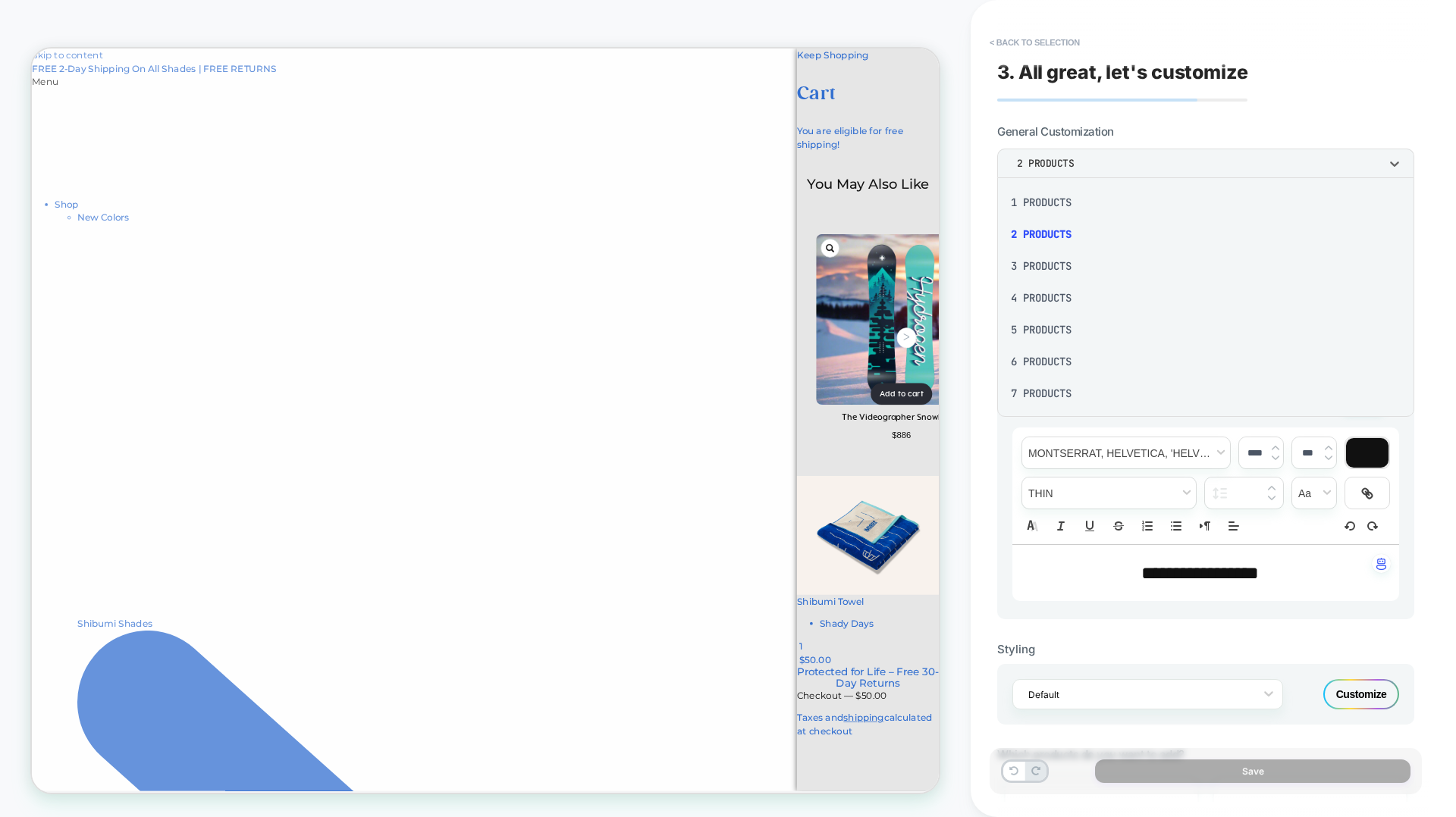
click at [0, 0] on div at bounding box center [0, 0] width 0 height 0
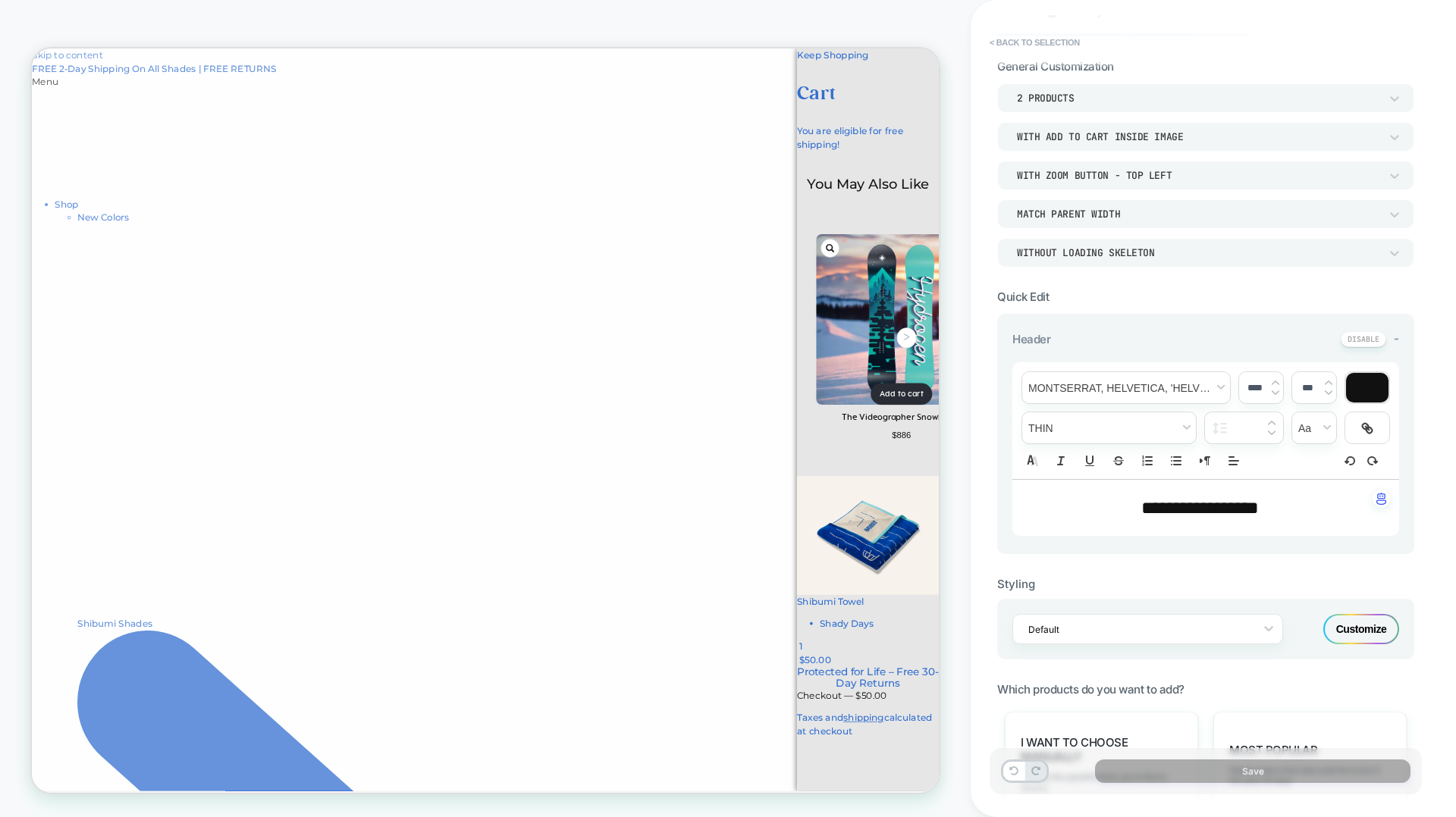
scroll to position [138, 0]
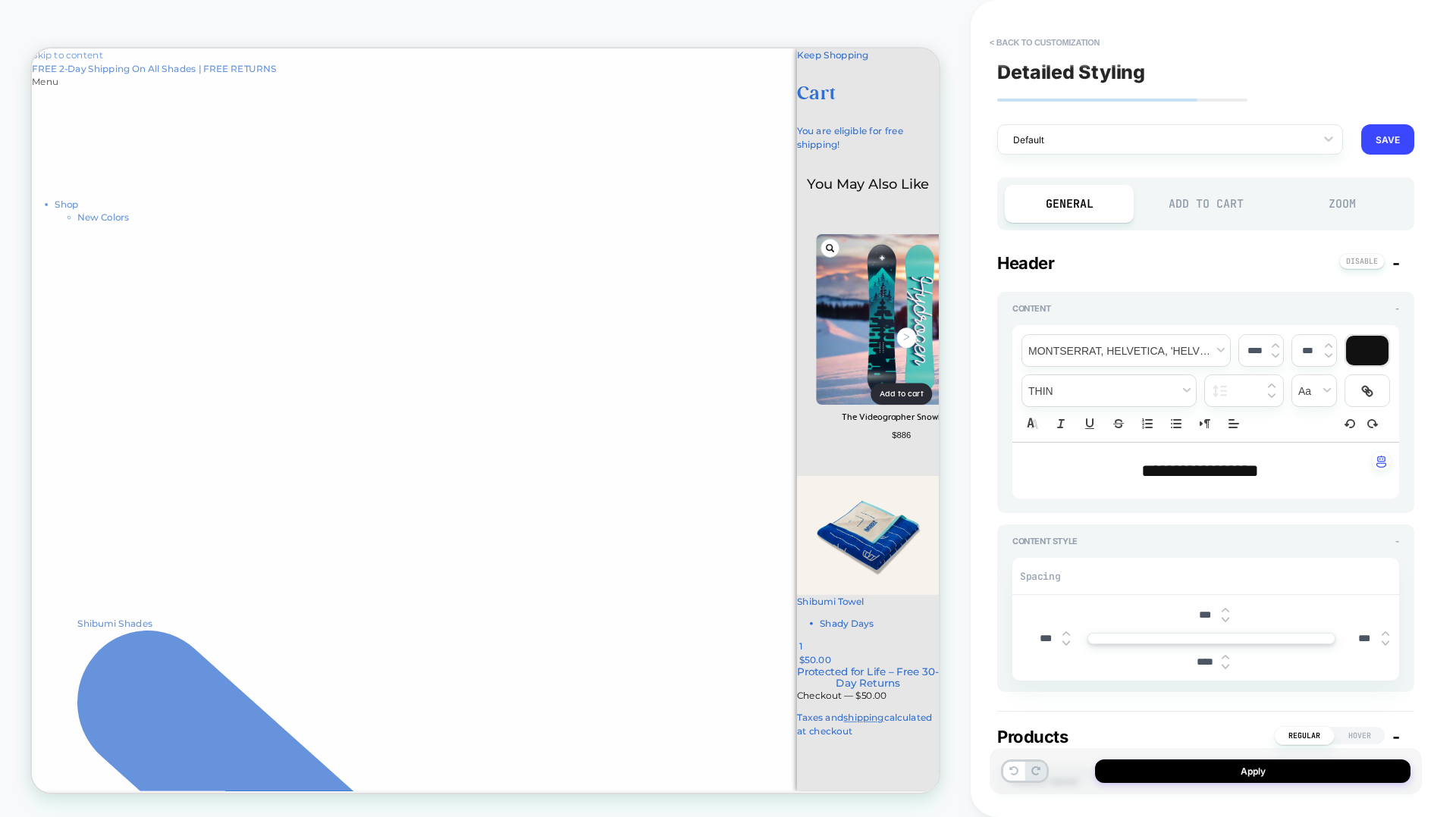
click at [1375, 205] on div "Zoom" at bounding box center [1342, 204] width 129 height 38
click at [1351, 202] on div "Zoom" at bounding box center [1342, 204] width 129 height 38
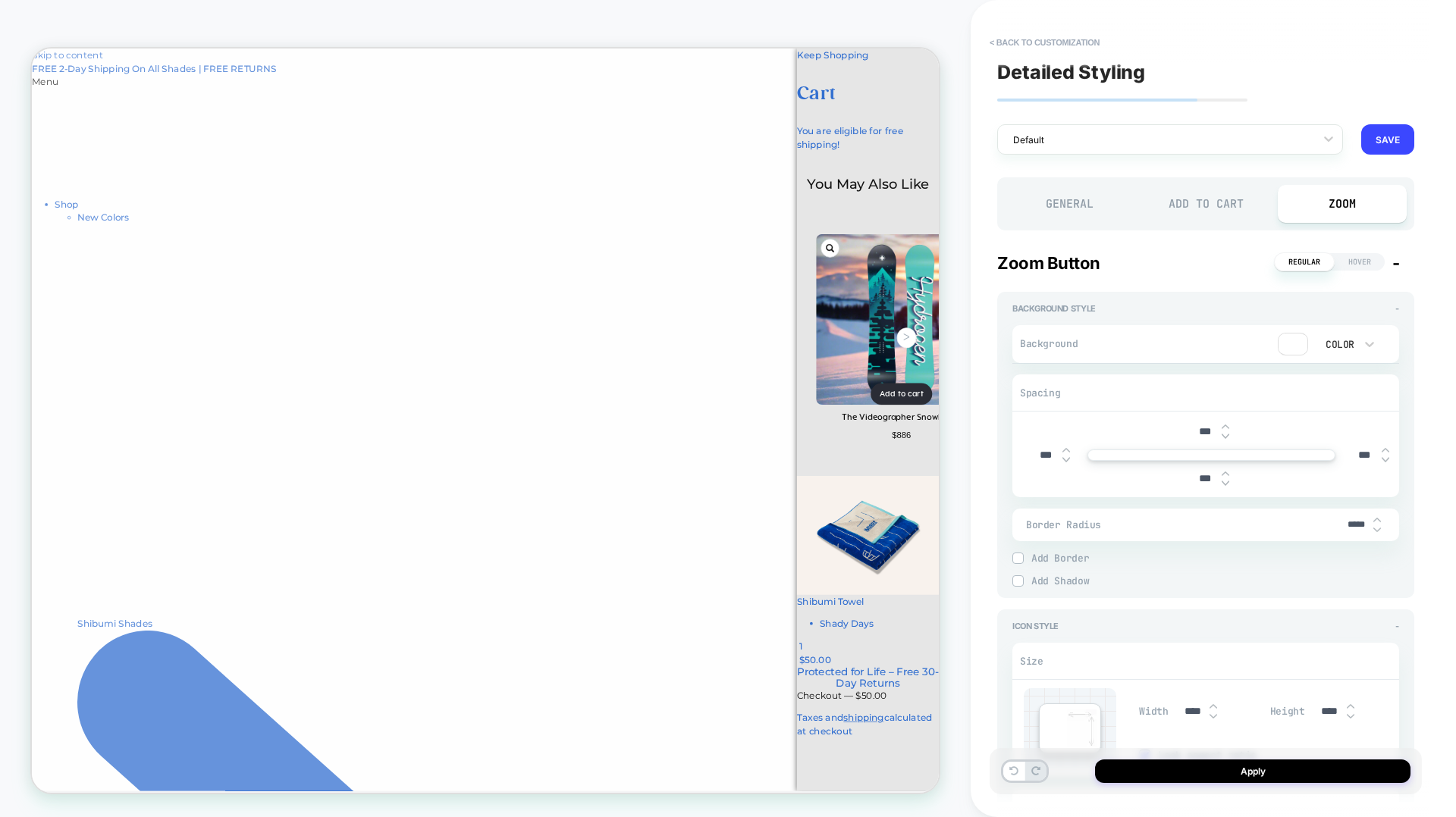
click at [1190, 214] on div "Add to Cart" at bounding box center [1205, 204] width 129 height 38
click at [1189, 213] on div "Add to Cart" at bounding box center [1205, 204] width 129 height 38
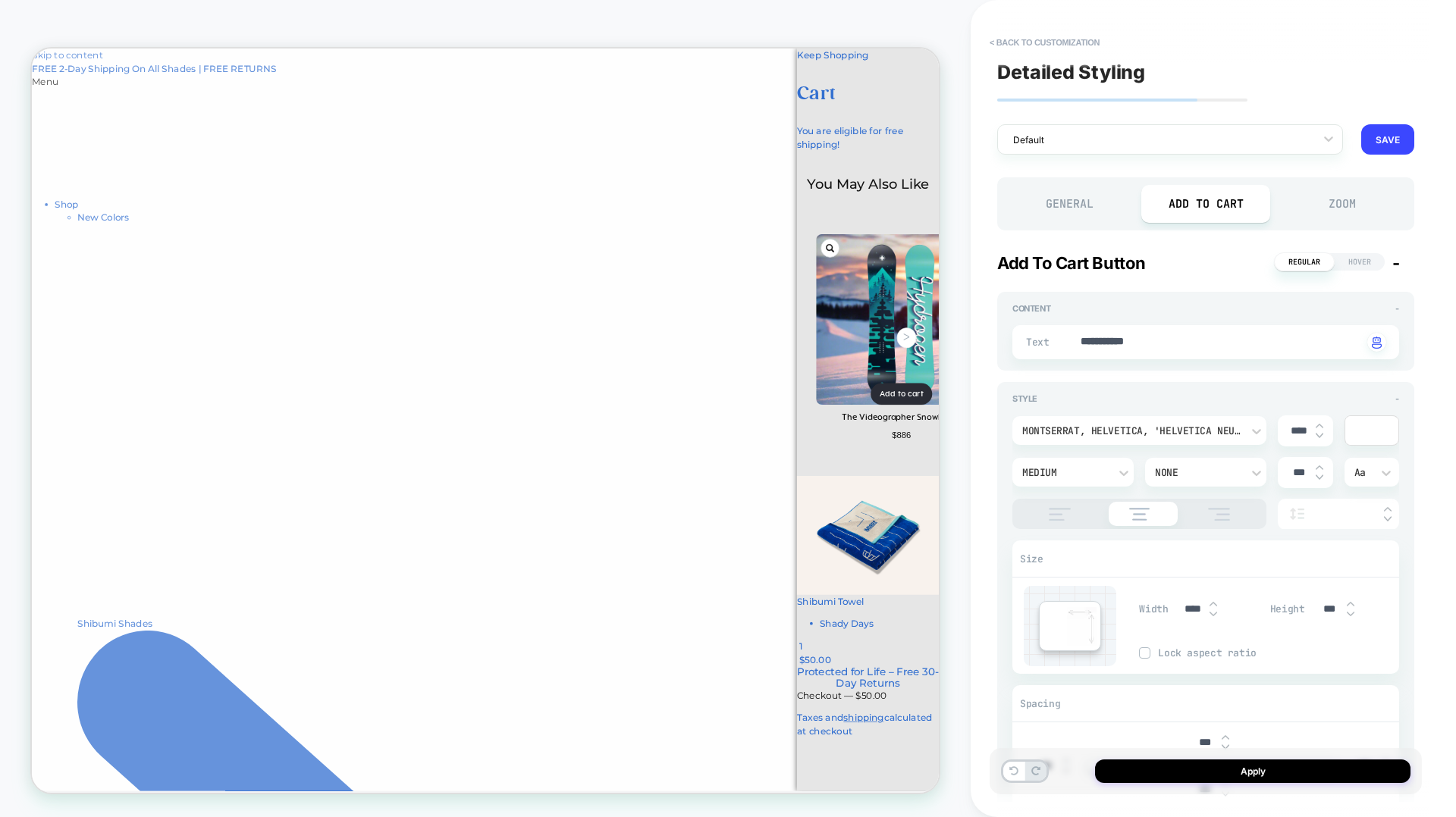
type textarea "*"
click at [1125, 203] on div "D - PDP - Slider O2O" at bounding box center [1170, 204] width 345 height 28
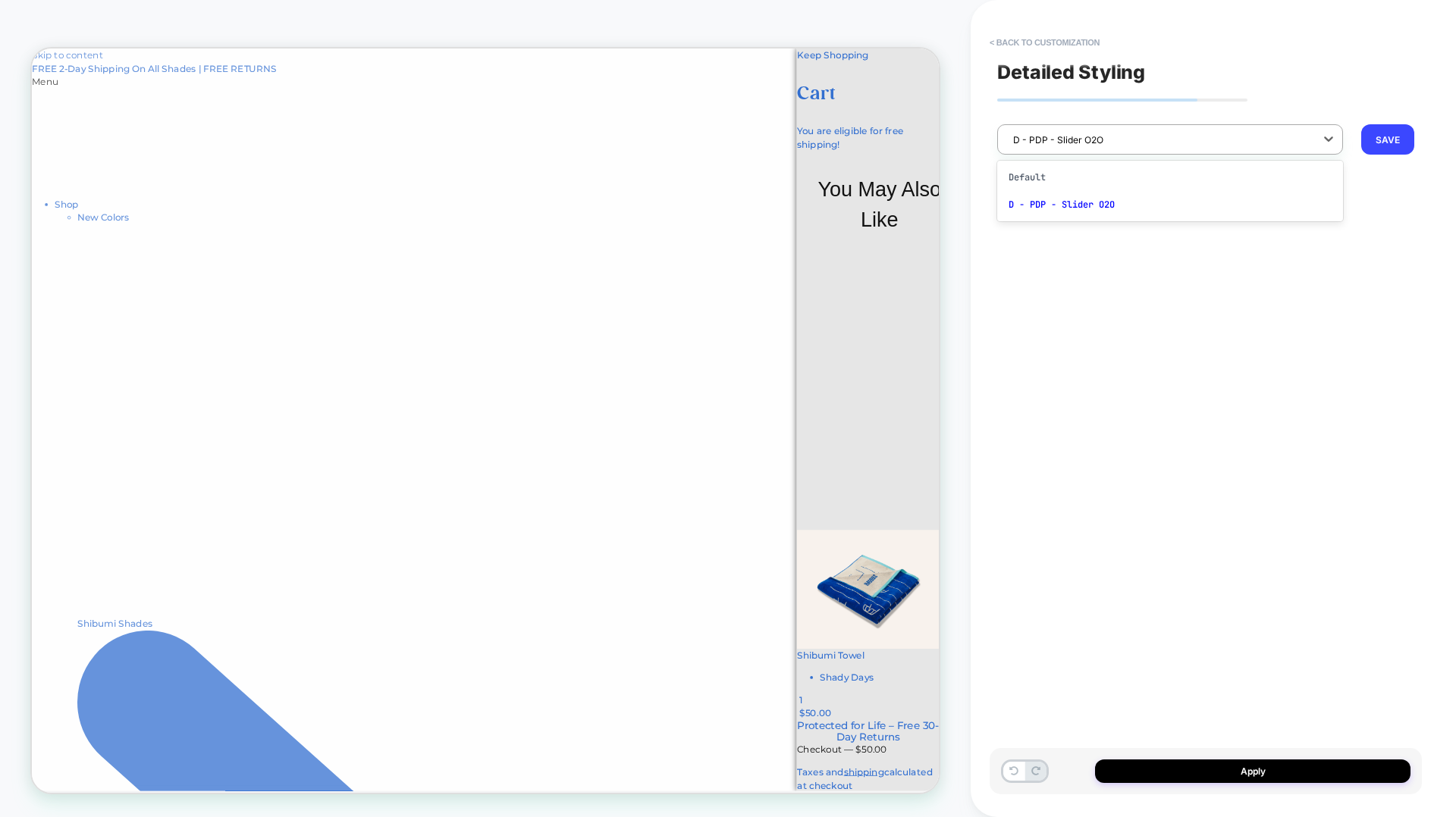
click at [1121, 148] on div "D - PDP - Slider O2O" at bounding box center [1160, 140] width 309 height 21
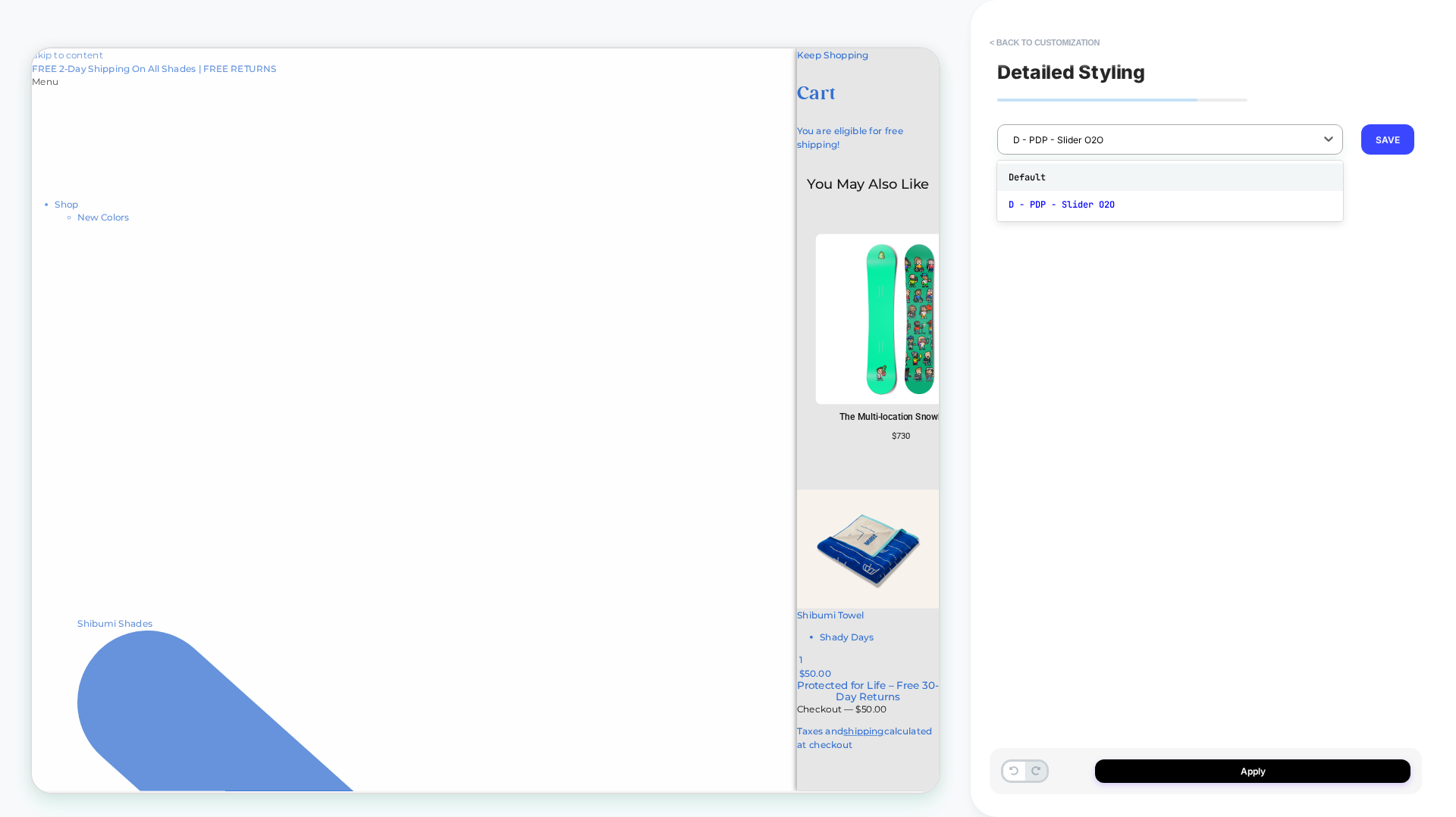
click at [1073, 179] on div "Default" at bounding box center [1170, 177] width 345 height 28
click at [1388, 149] on button "SAVE" at bounding box center [1388, 139] width 53 height 30
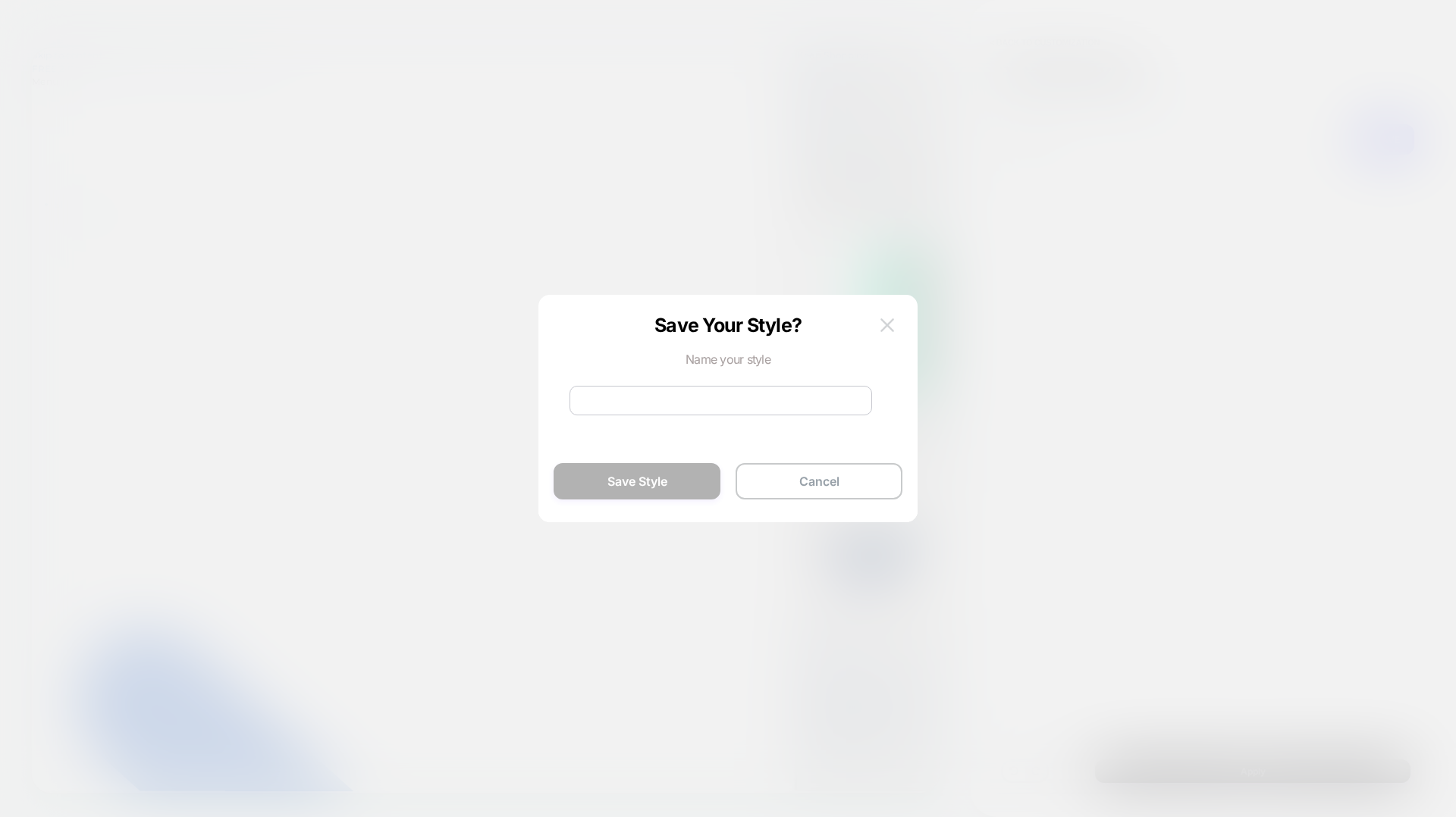
click at [888, 331] on button at bounding box center [887, 325] width 23 height 23
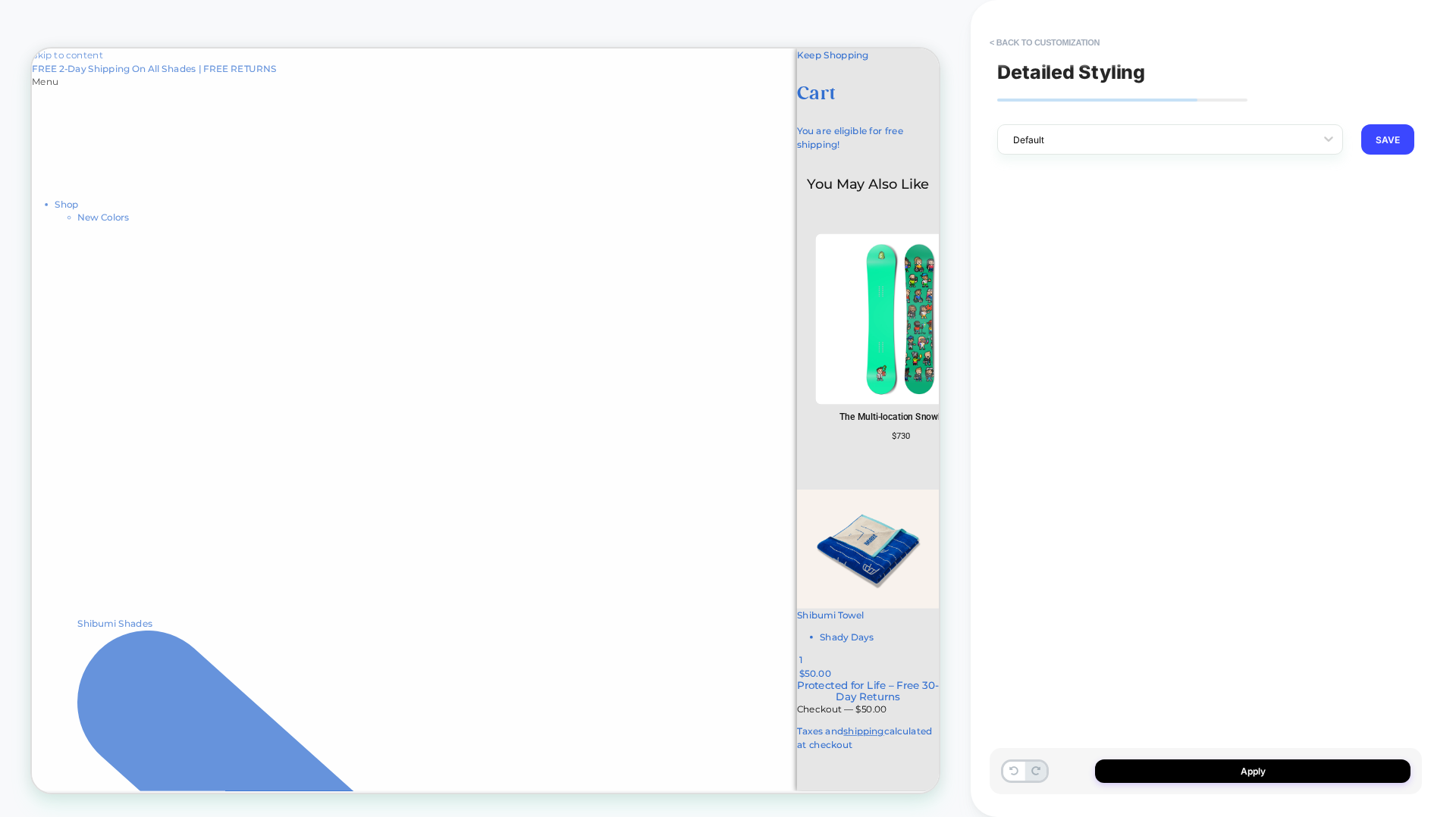
click at [1129, 320] on picture at bounding box center [1190, 410] width 228 height 228
click at [1050, 38] on button "< Back to customization" at bounding box center [1045, 43] width 125 height 25
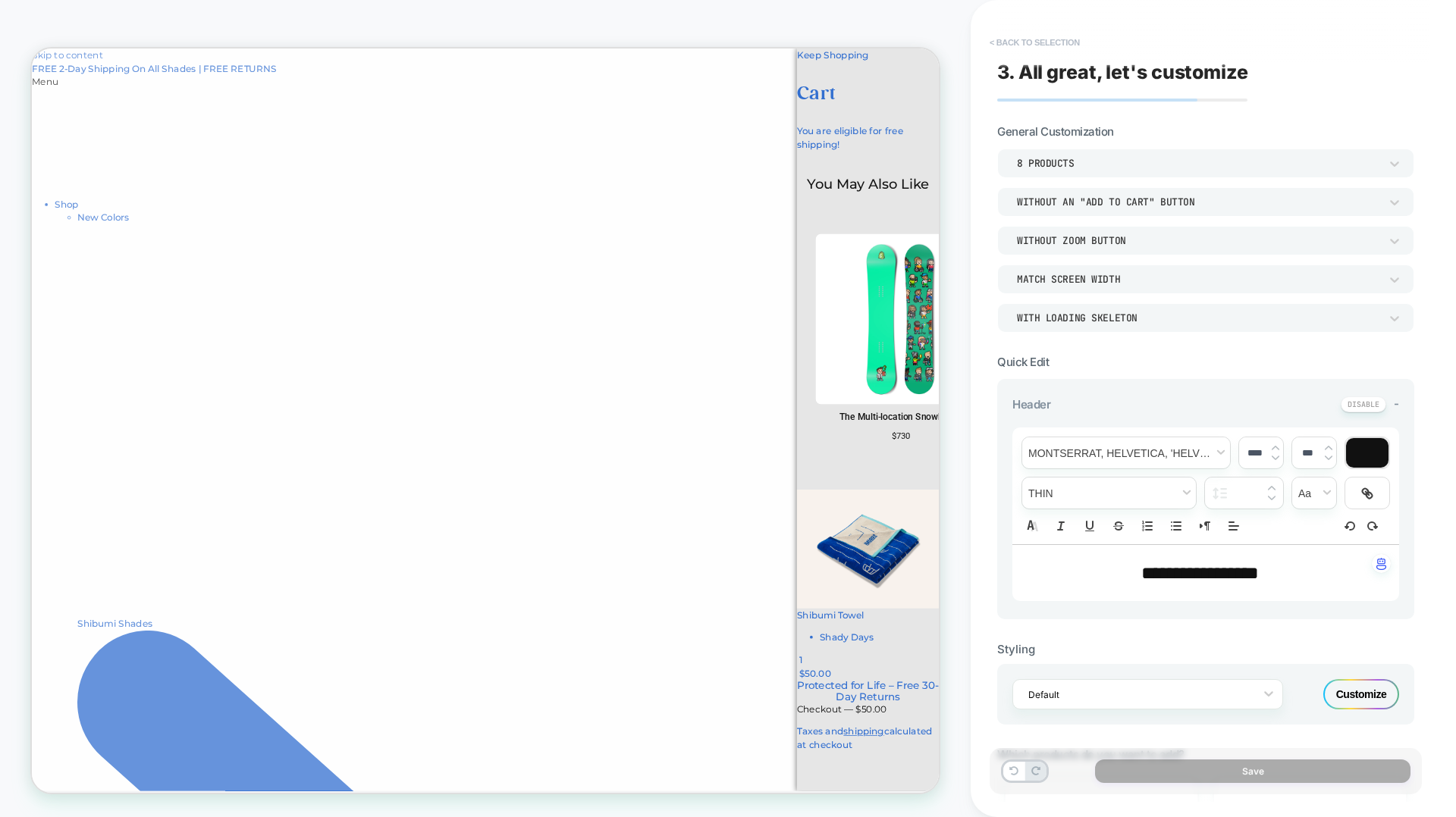
click at [1039, 40] on button "< Back to selection" at bounding box center [1035, 43] width 105 height 25
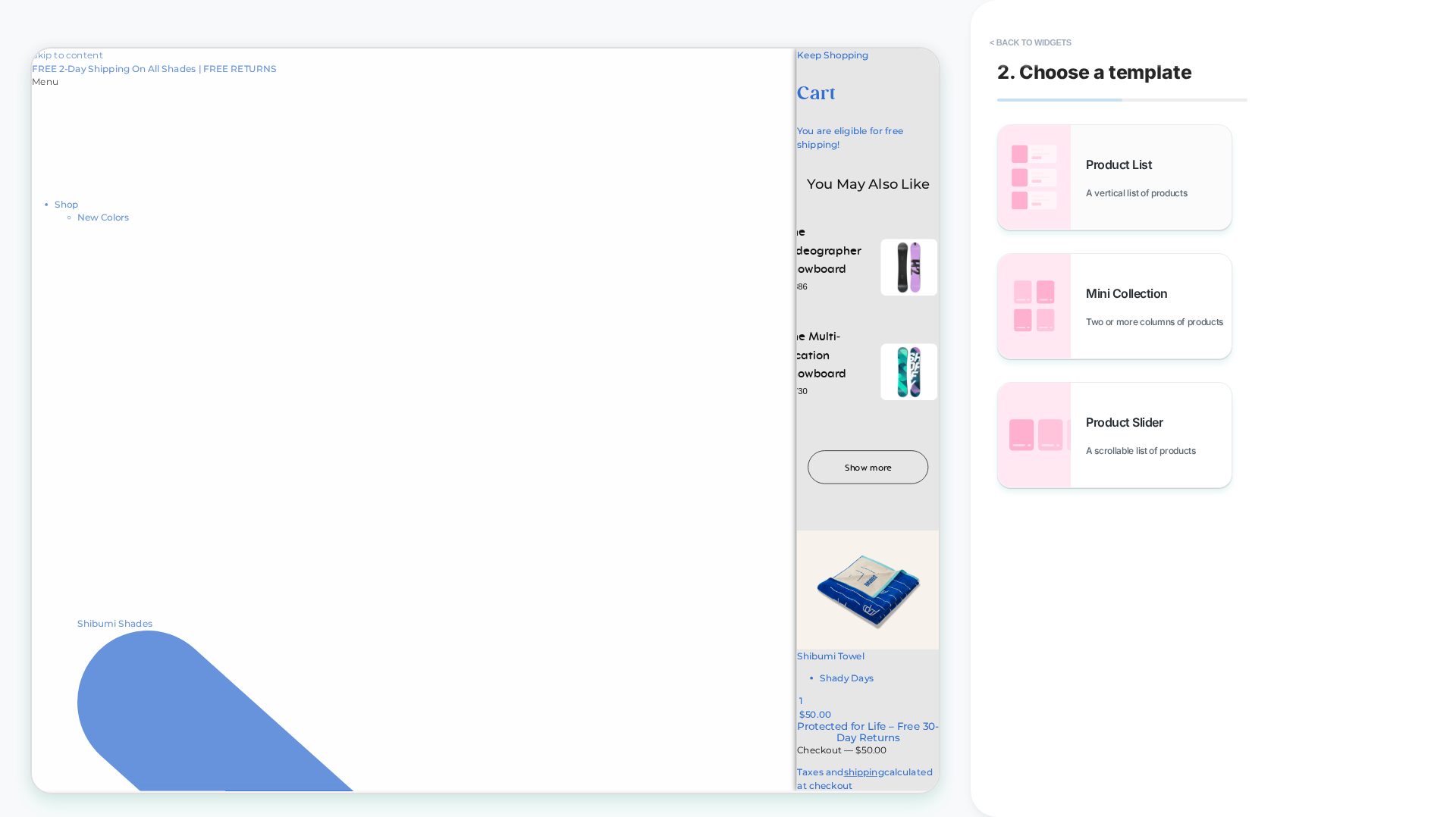
click at [1106, 198] on div "Product List A vertical list of products" at bounding box center [1114, 177] width 233 height 104
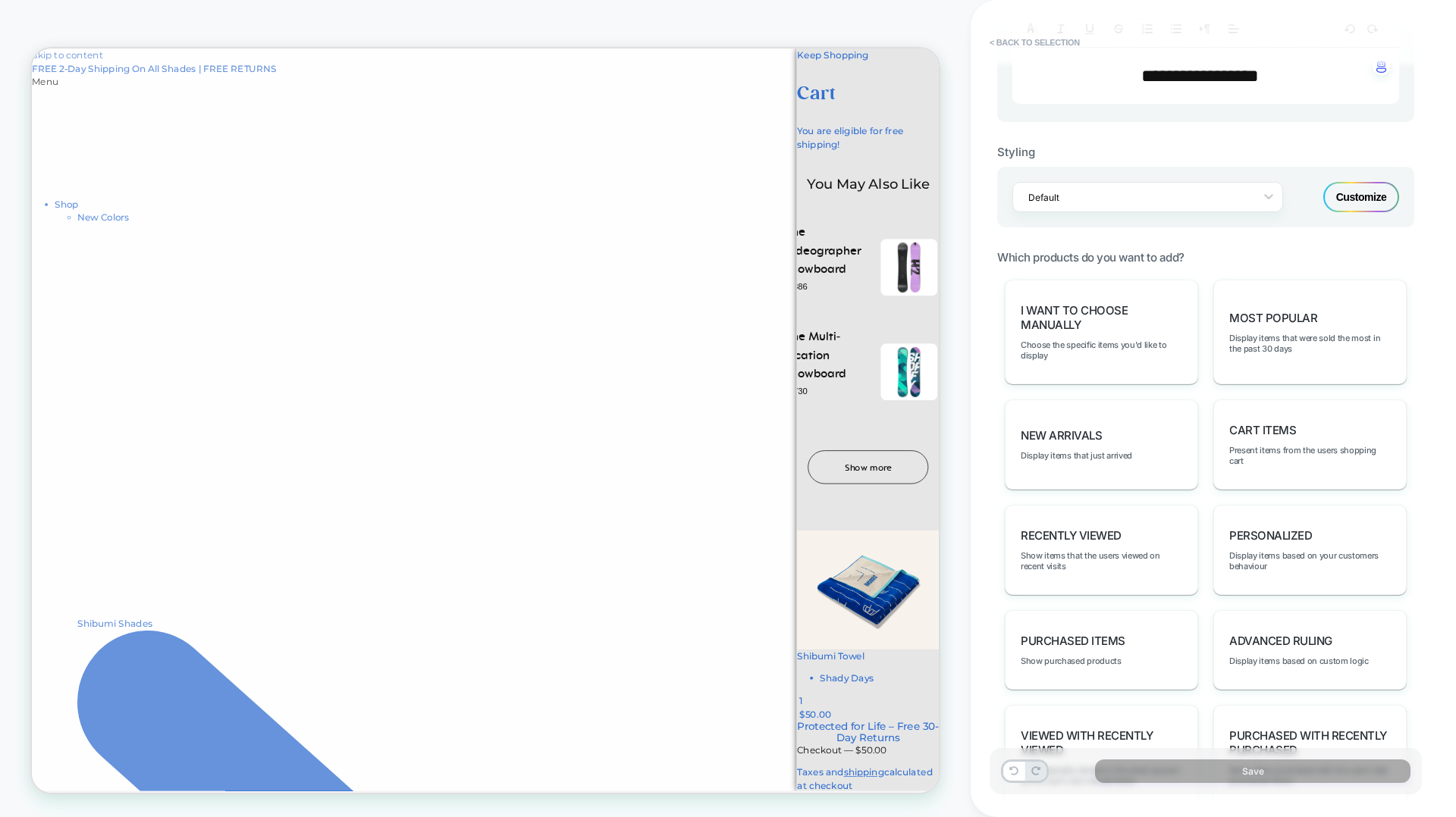
scroll to position [588, 0]
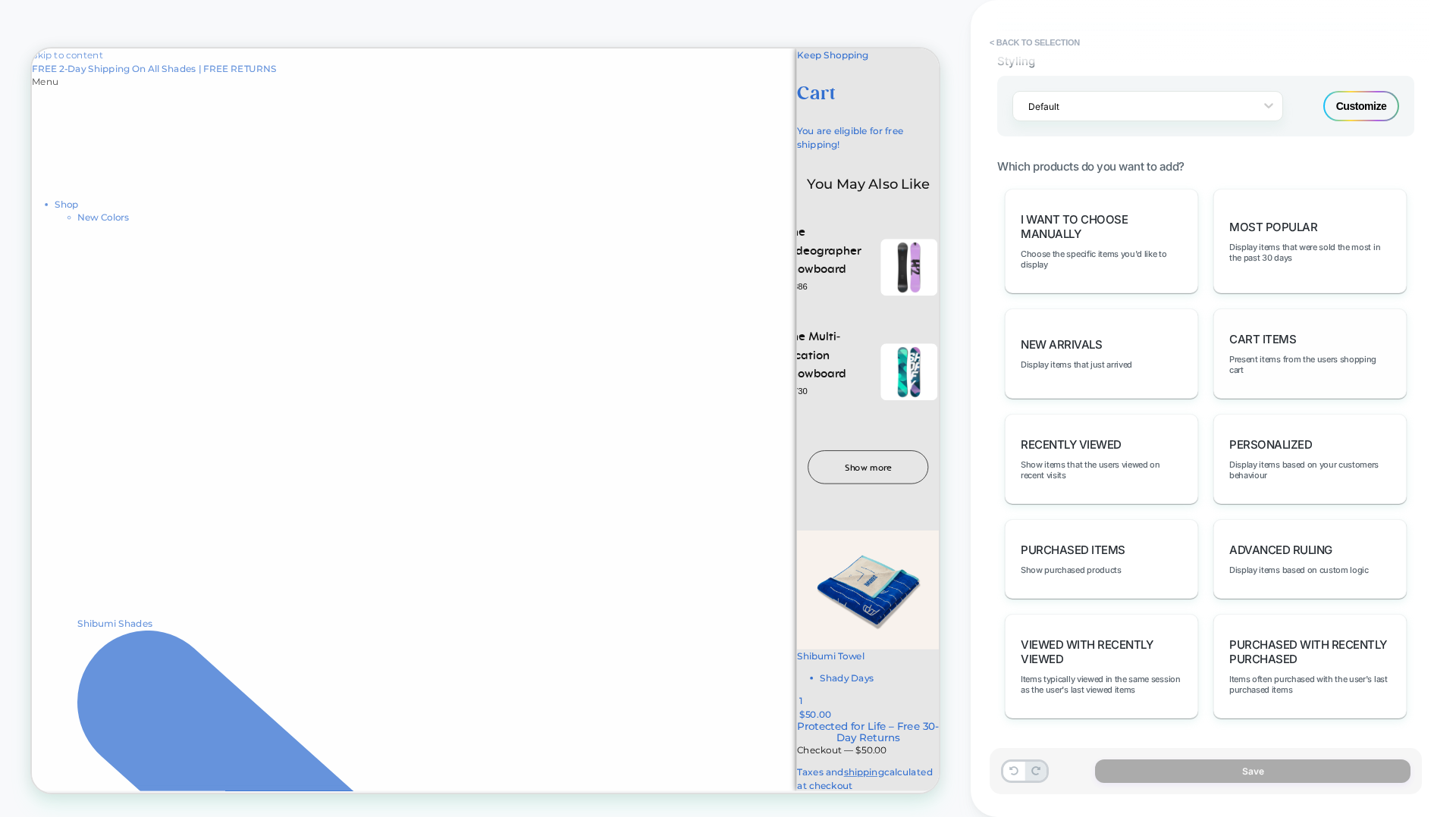
click at [1256, 332] on span "Cart Items" at bounding box center [1262, 339] width 66 height 14
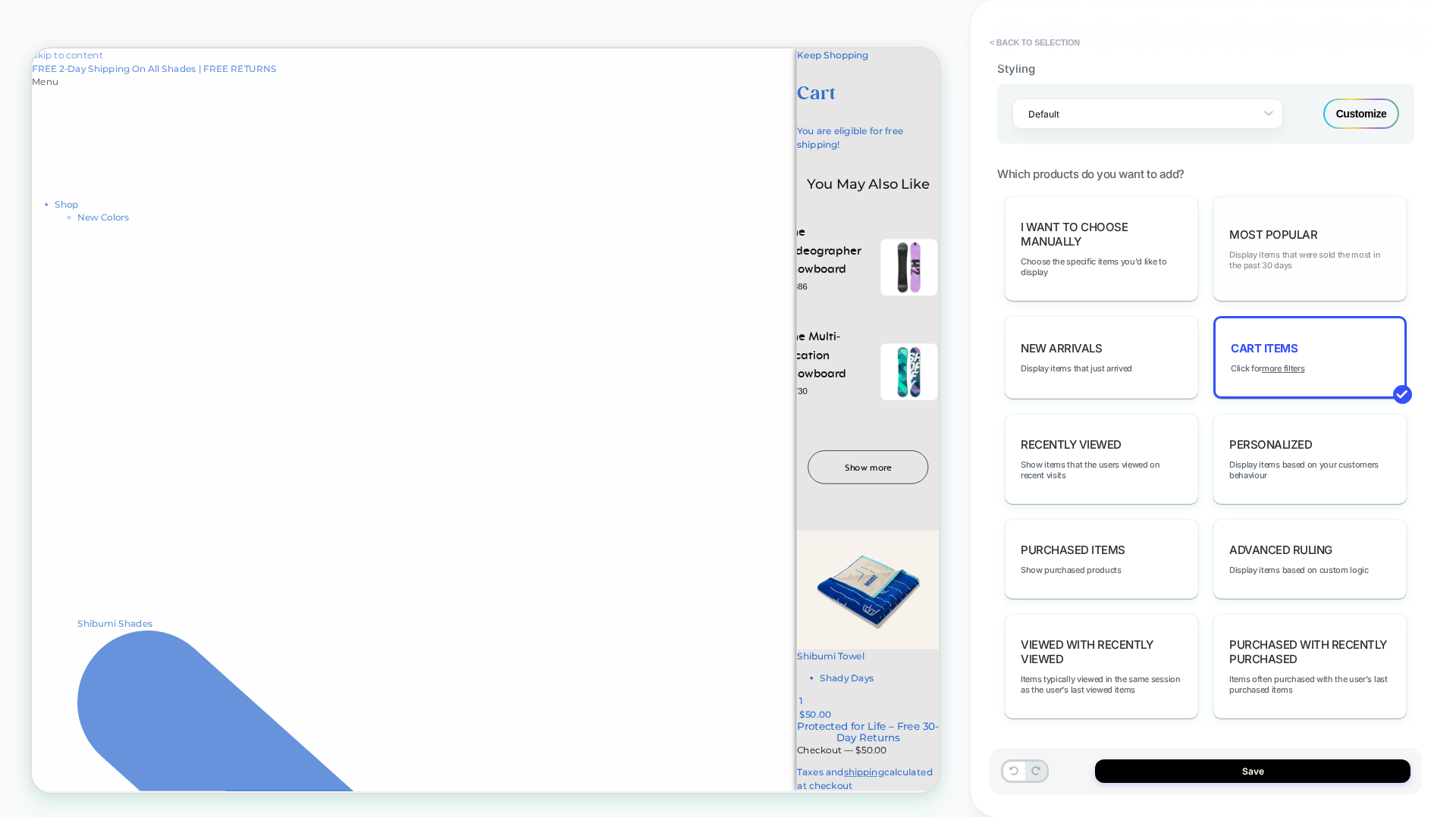
click at [1268, 263] on span "Display items that were sold the most in the past 30 days" at bounding box center [1310, 260] width 161 height 21
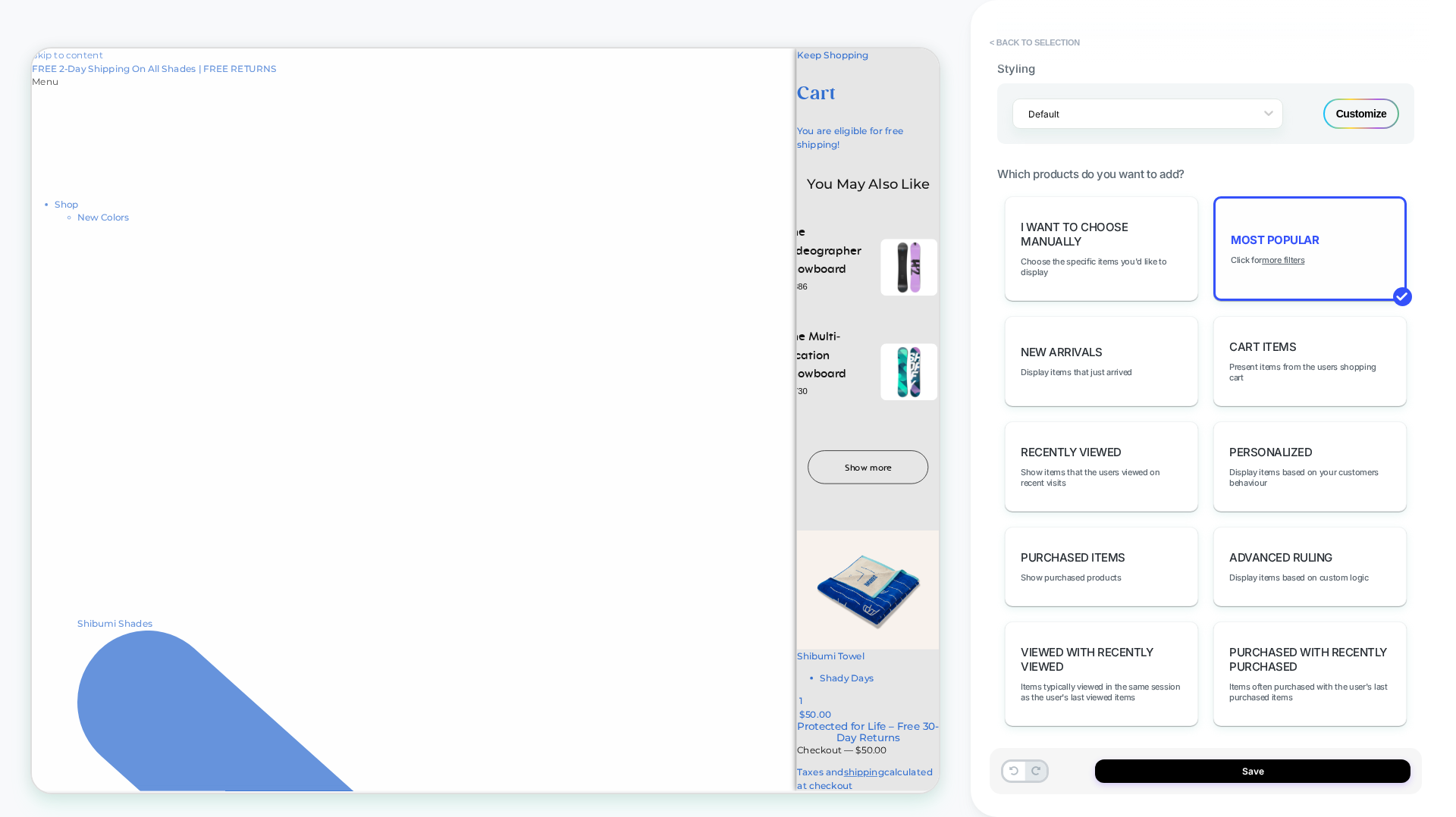
scroll to position [588, 0]
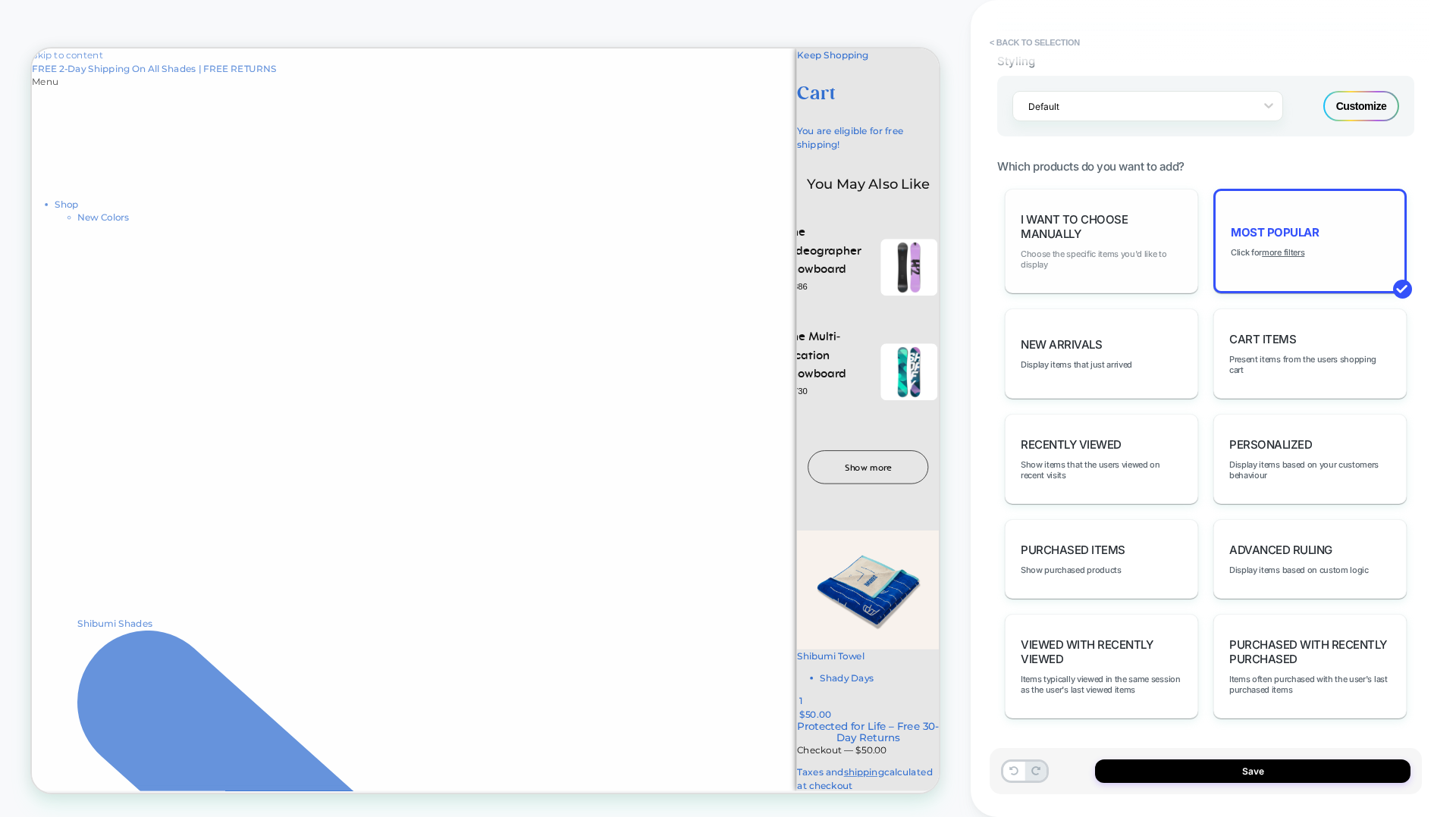
click at [1092, 258] on span "Choose the specific items you'd like to display" at bounding box center [1101, 259] width 161 height 21
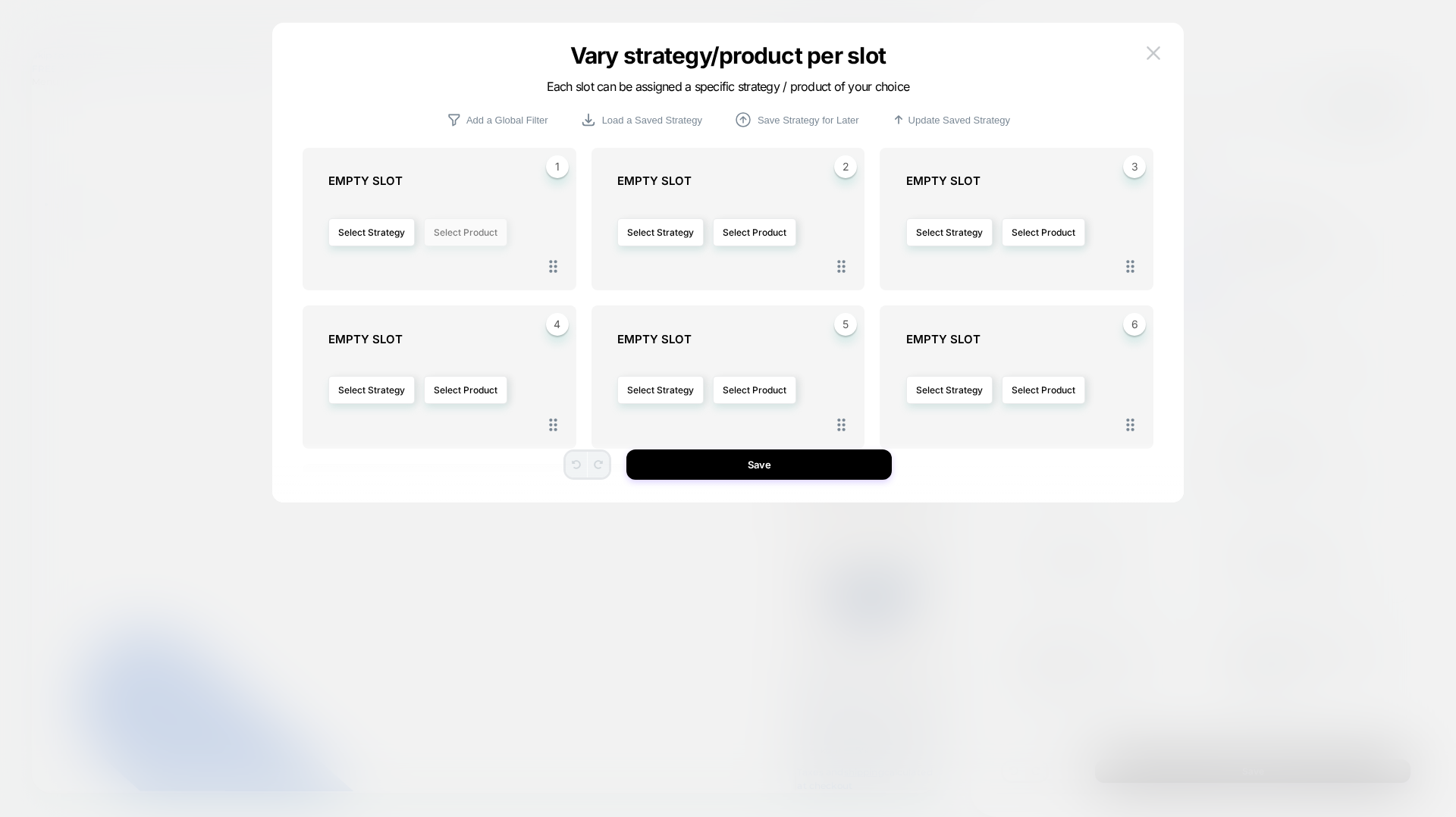
click at [453, 233] on button "Select Product" at bounding box center [466, 232] width 84 height 28
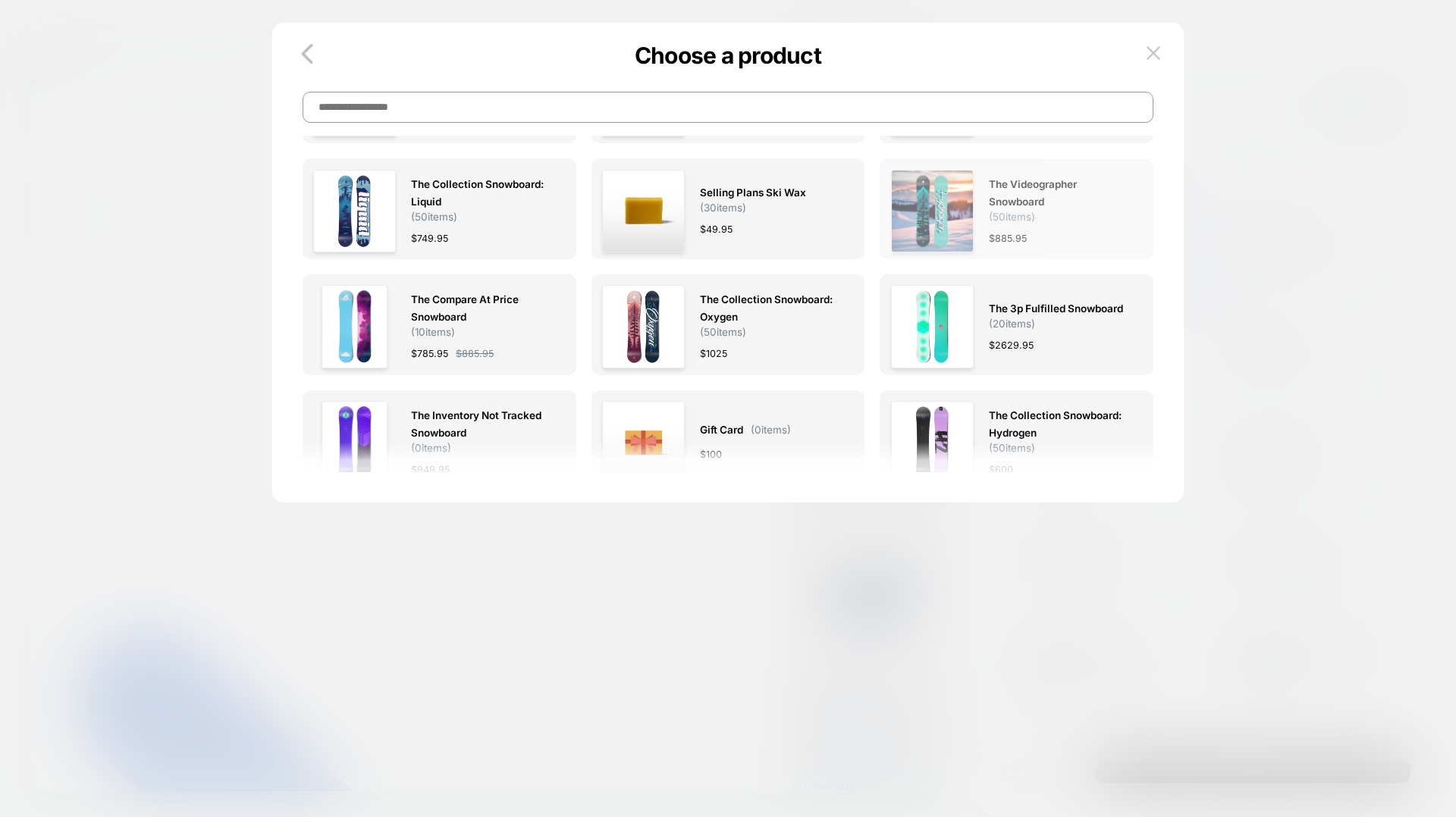
scroll to position [0, 0]
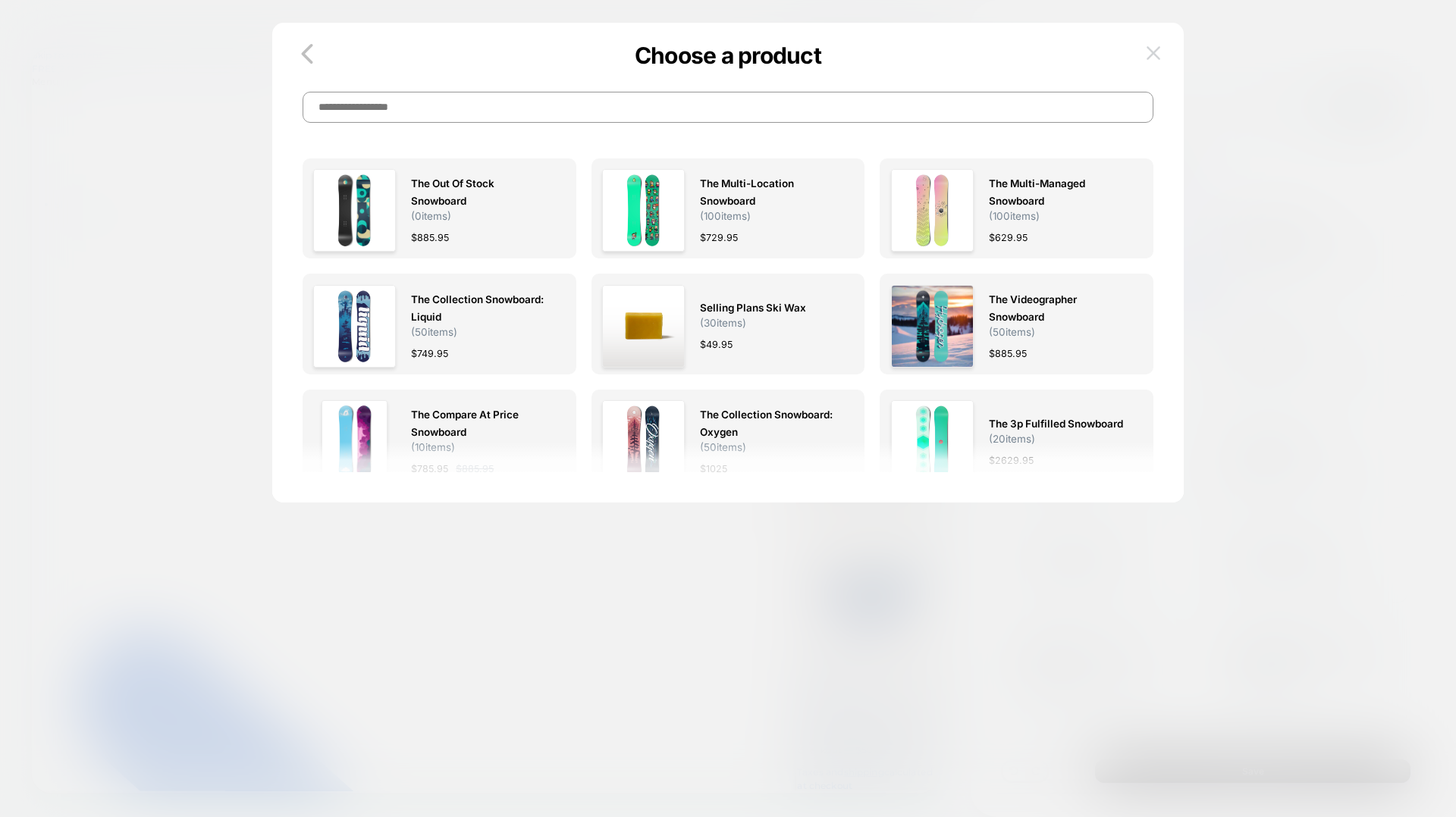
click at [1150, 51] on img at bounding box center [1153, 53] width 13 height 13
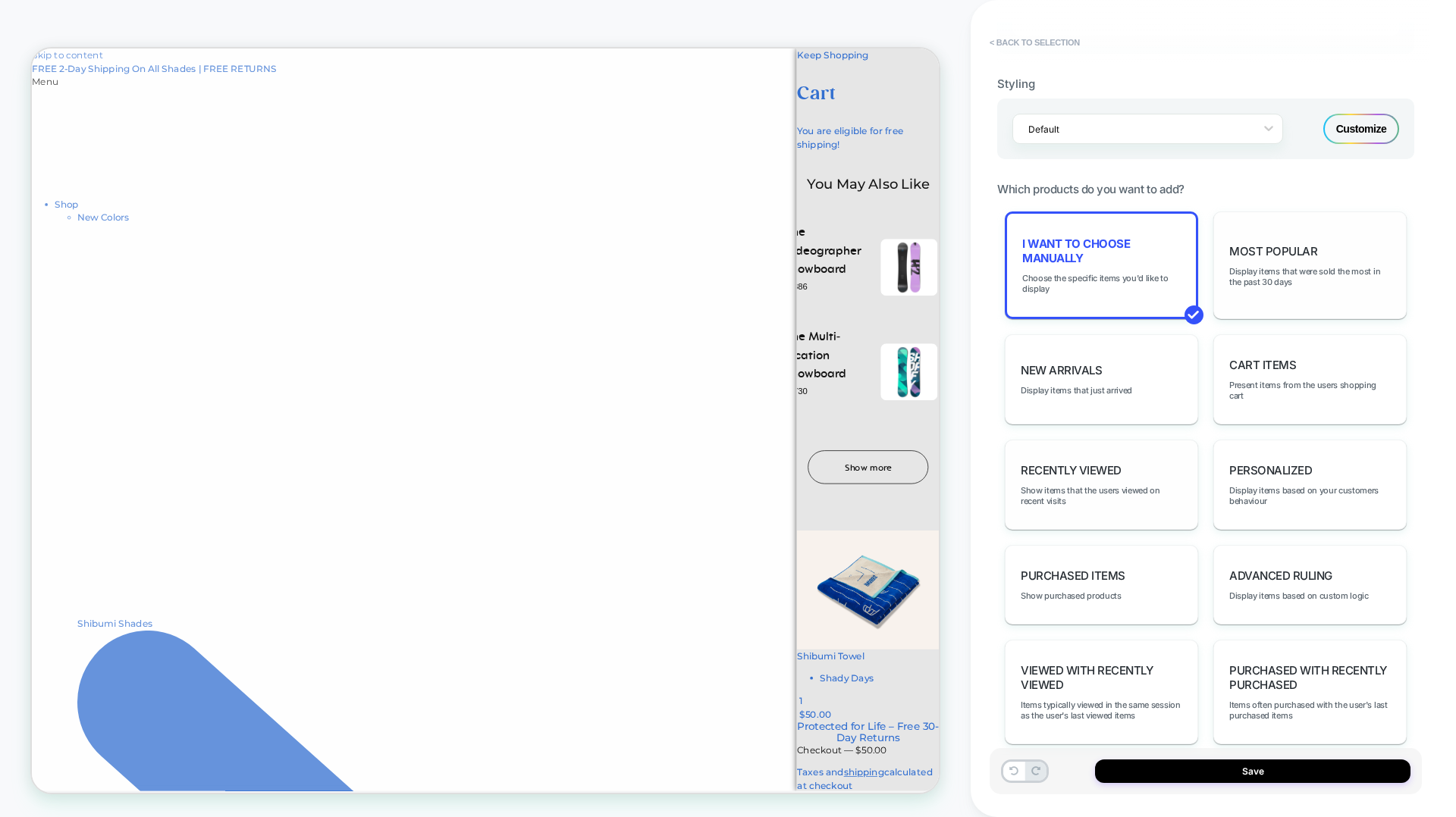
scroll to position [591, 0]
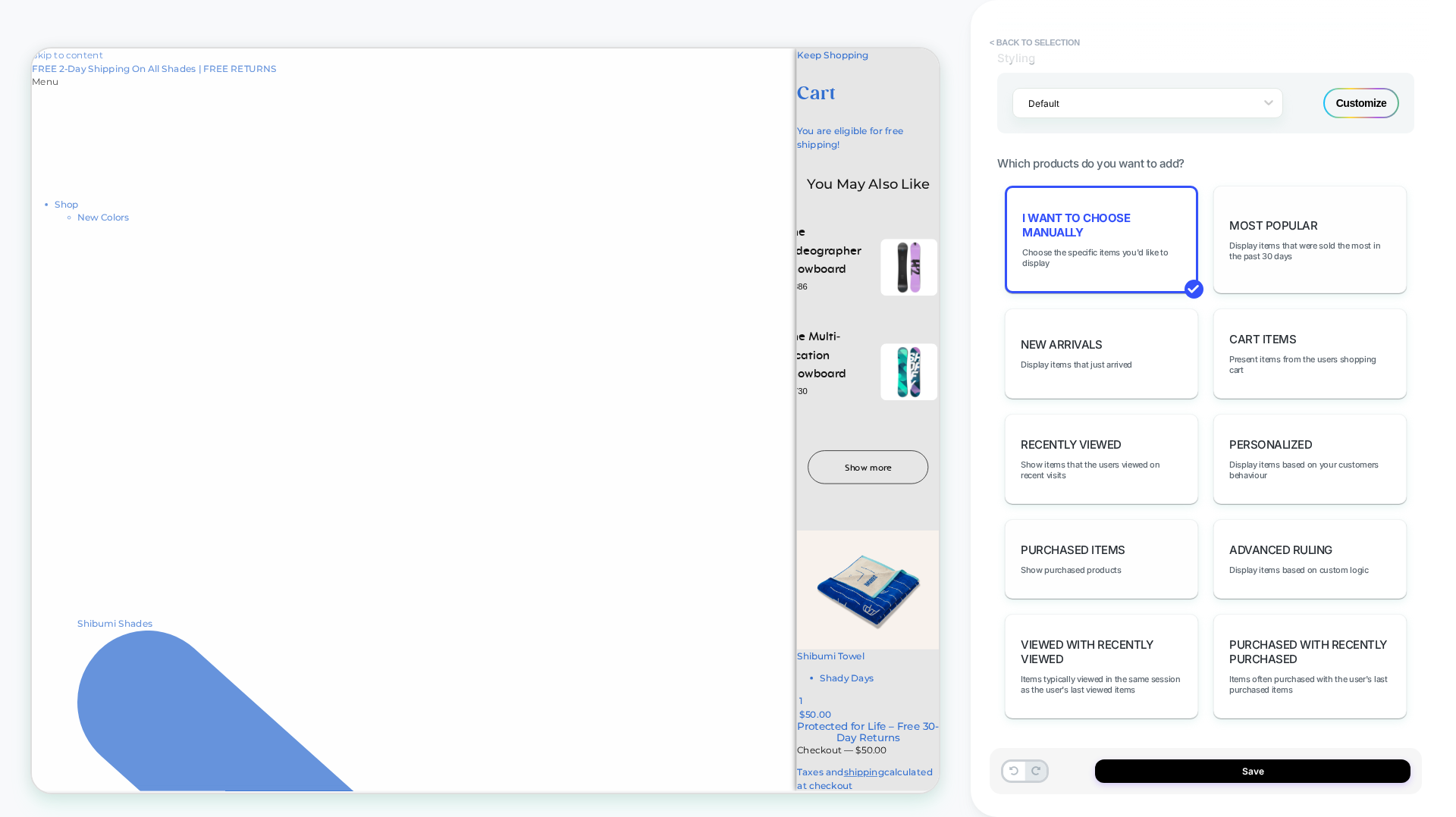
click at [1085, 529] on div "Purchased Items Show purchased products" at bounding box center [1102, 559] width 194 height 80
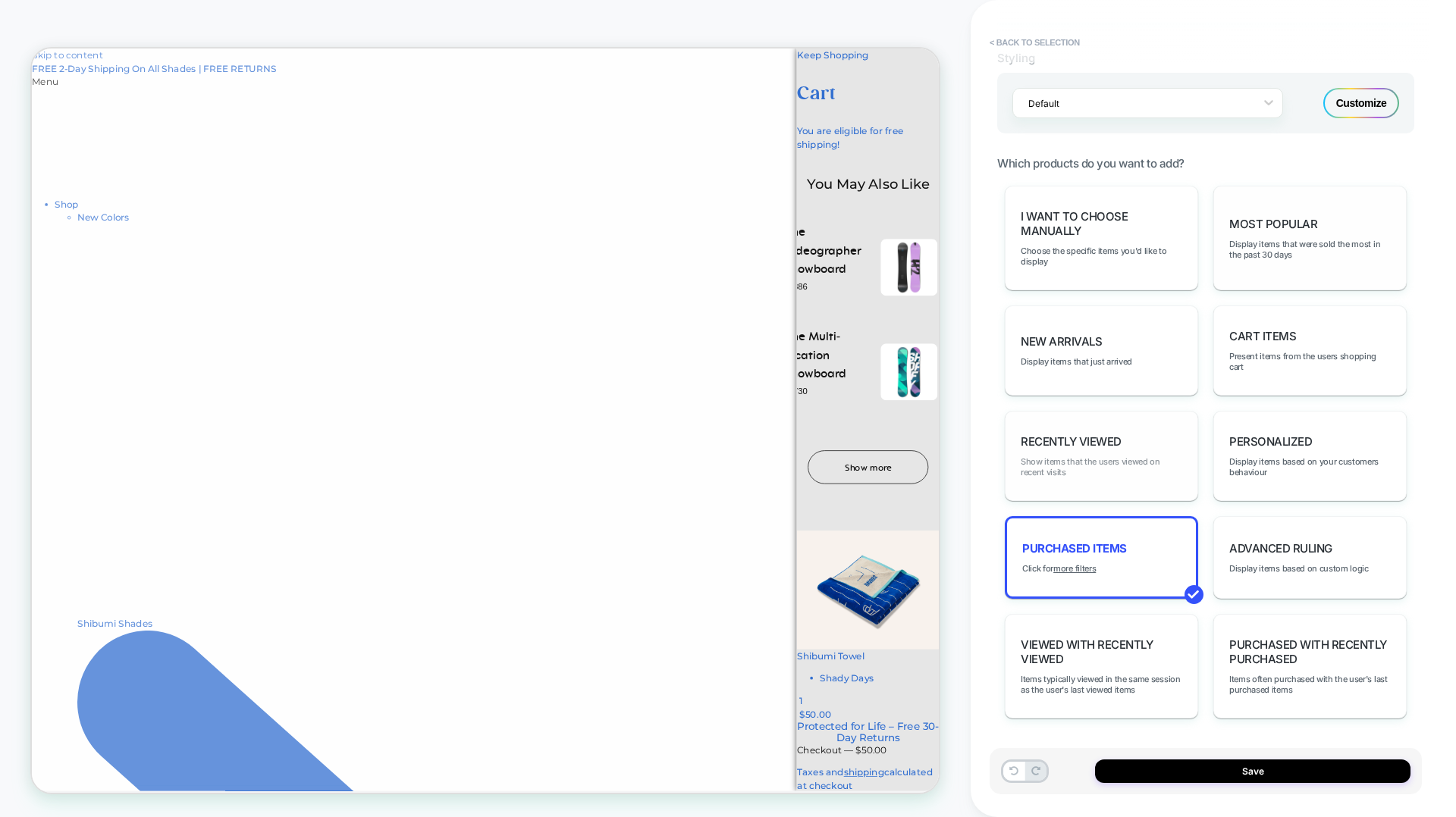
click at [1123, 465] on span "Show items that the users viewed on recent visits" at bounding box center [1101, 467] width 161 height 21
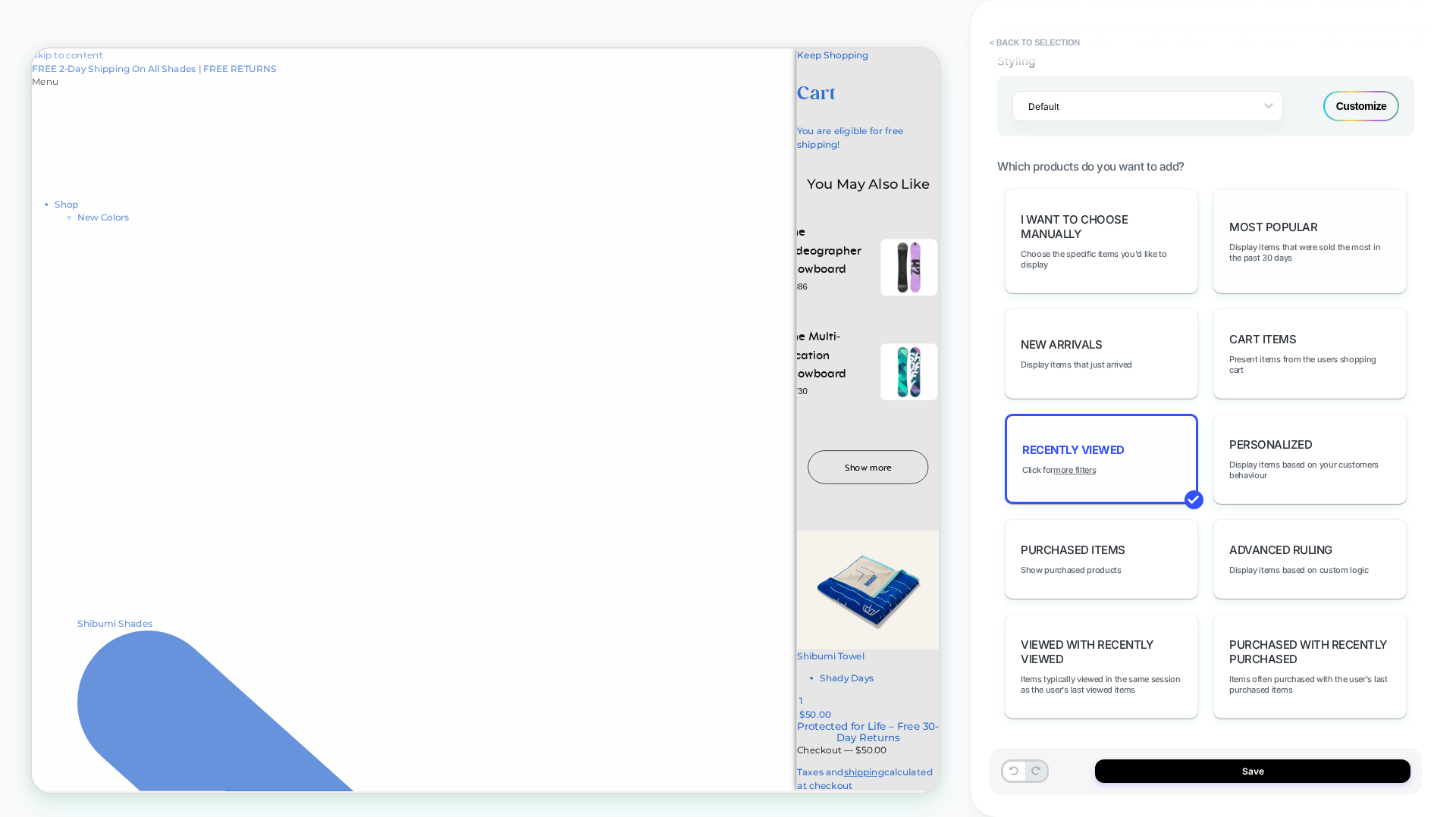
scroll to position [588, 0]
click at [1081, 473] on u "more filters" at bounding box center [1074, 470] width 43 height 10
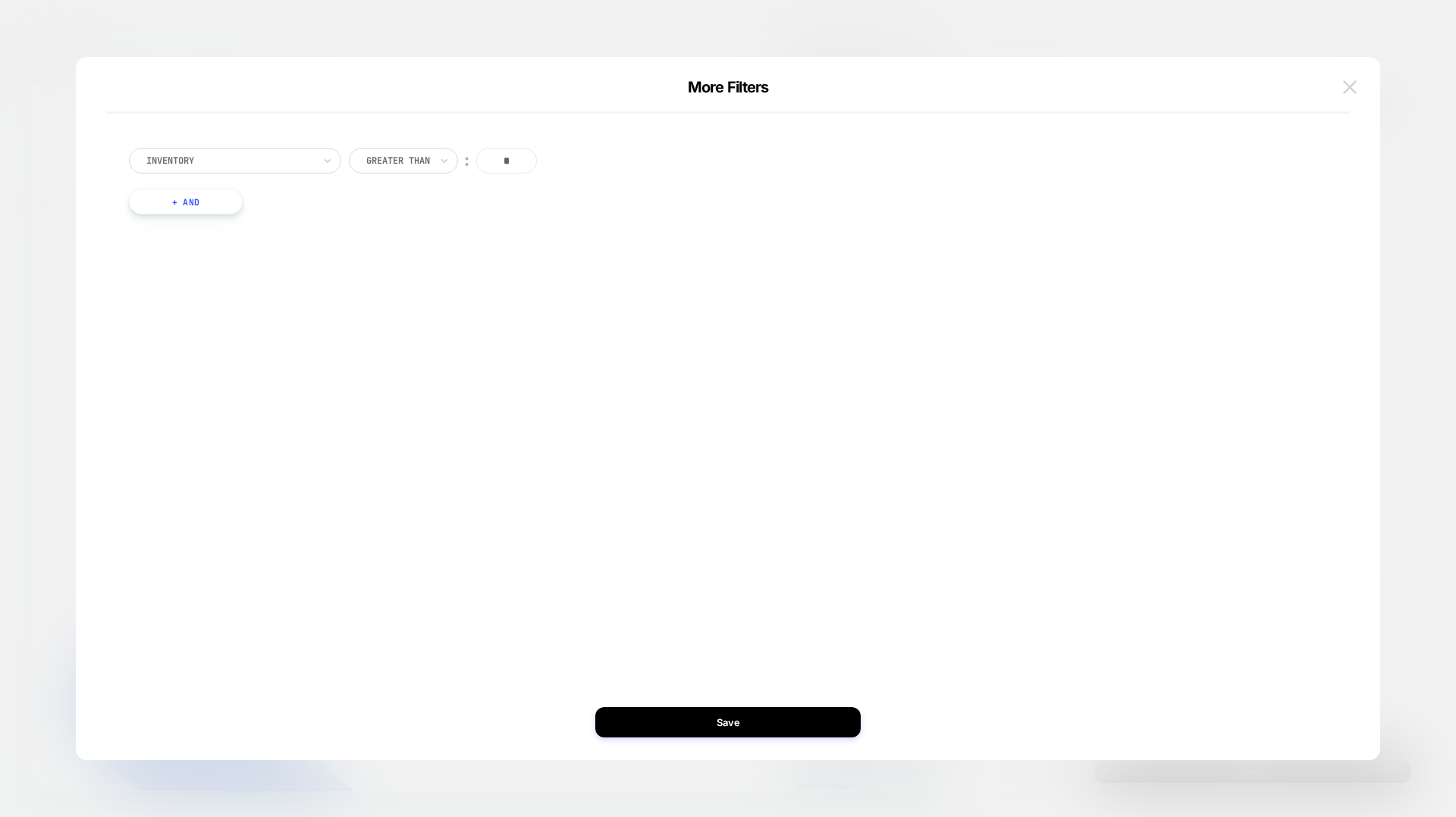
click at [1348, 89] on img at bounding box center [1350, 87] width 13 height 13
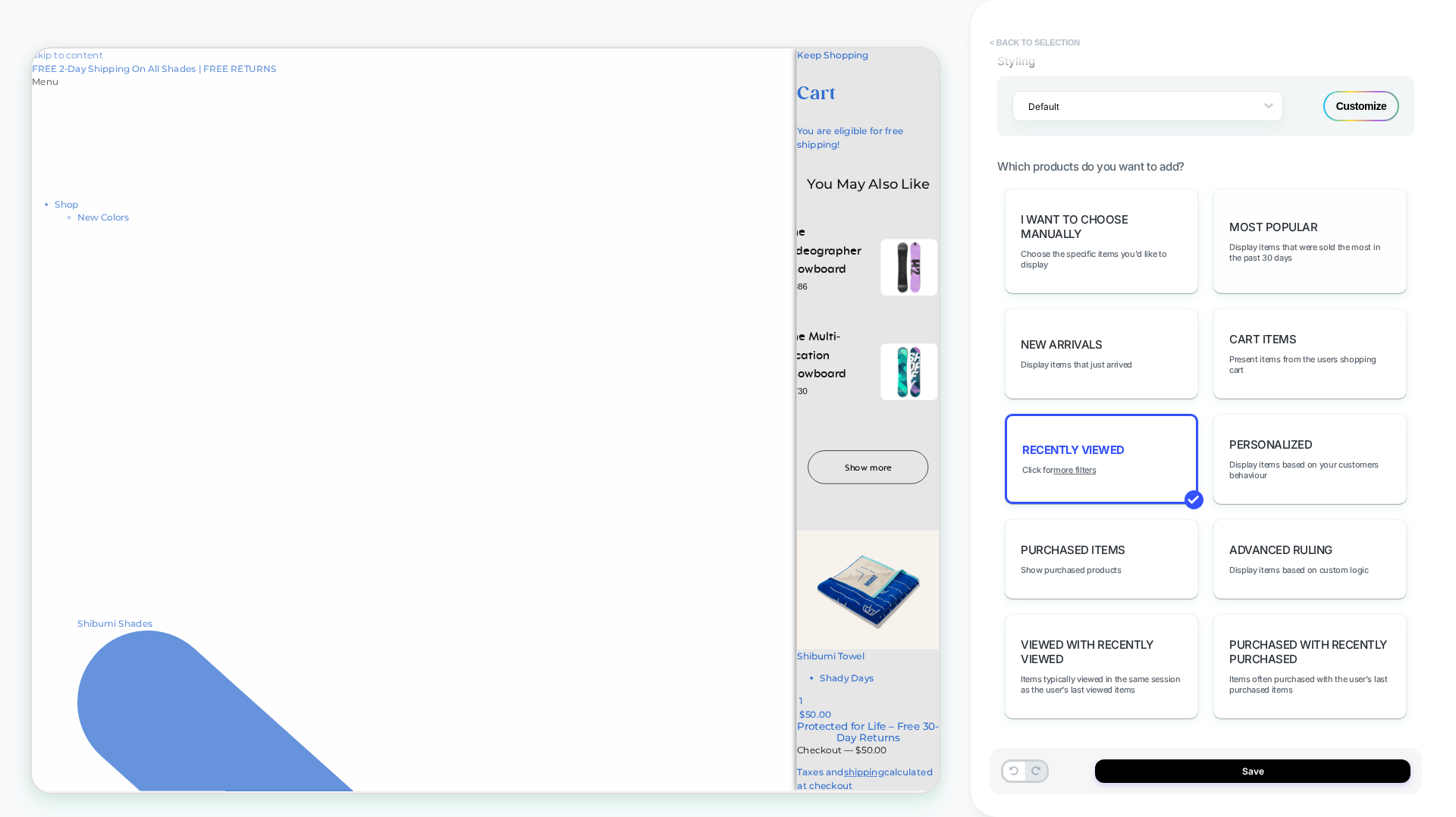
click at [1052, 42] on button "< Back to selection" at bounding box center [1035, 43] width 105 height 25
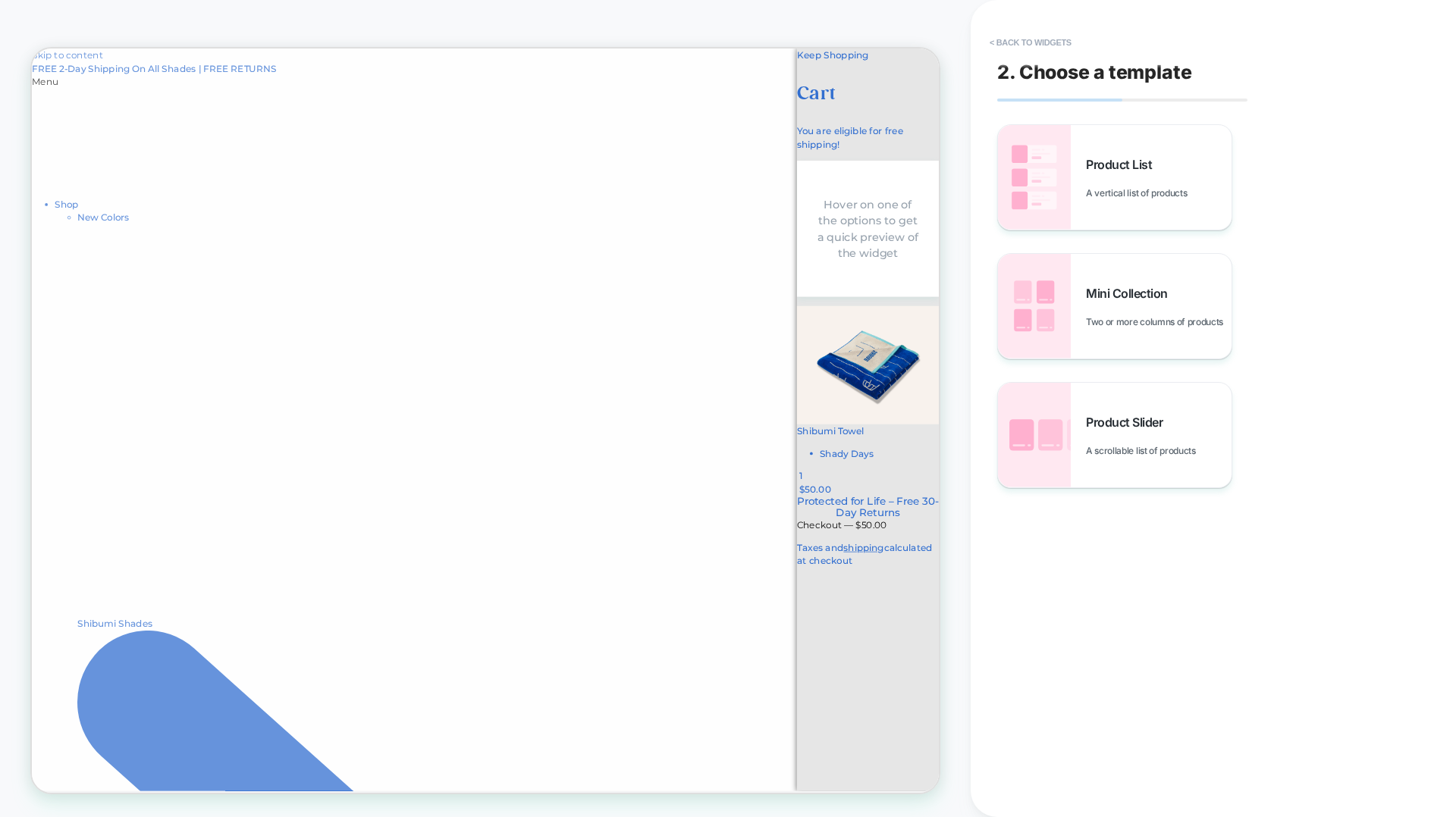
click at [1052, 42] on button "< Back to widgets" at bounding box center [1031, 43] width 97 height 25
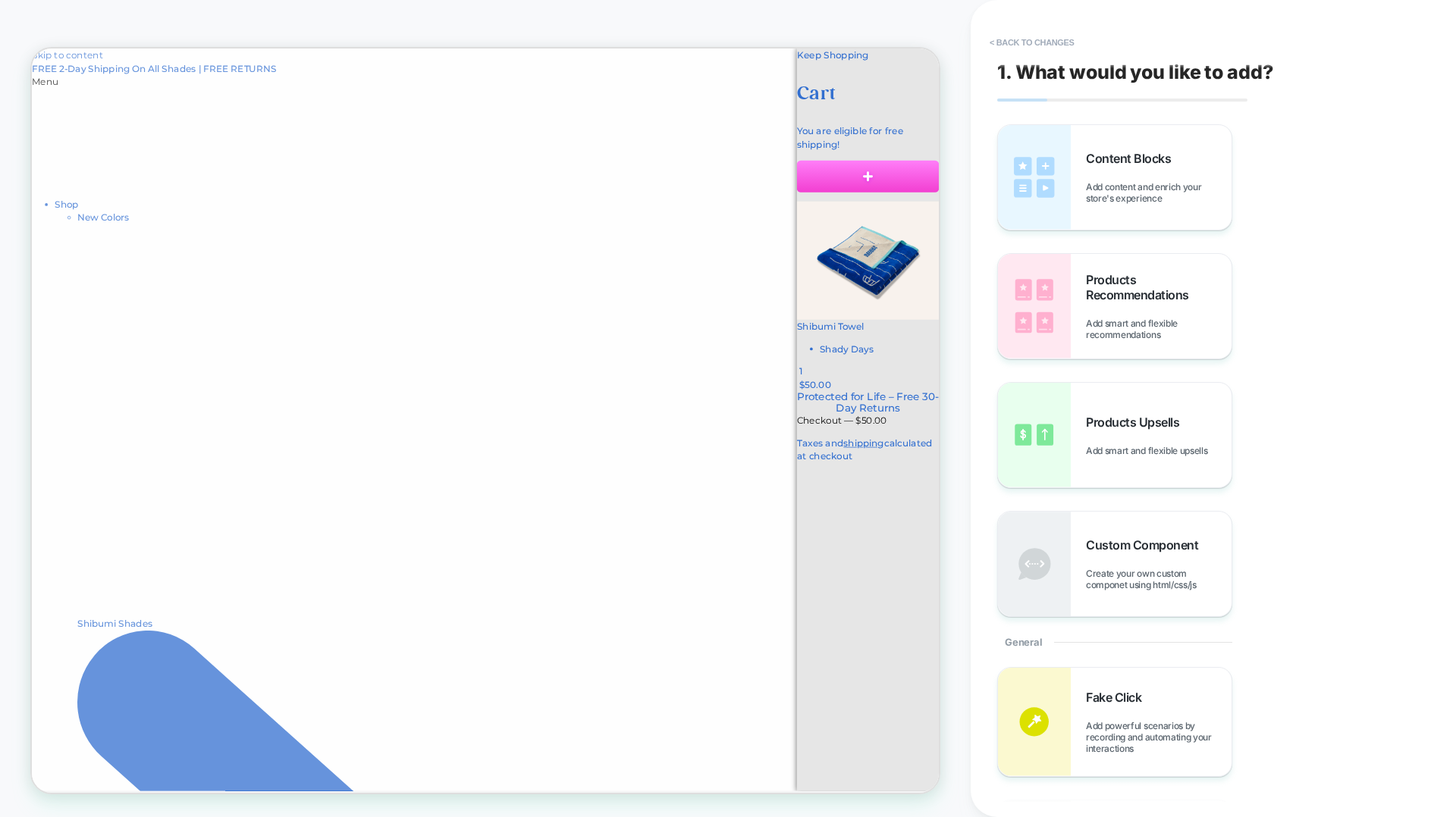
click at [1052, 42] on button "< Back to changes" at bounding box center [1032, 43] width 100 height 25
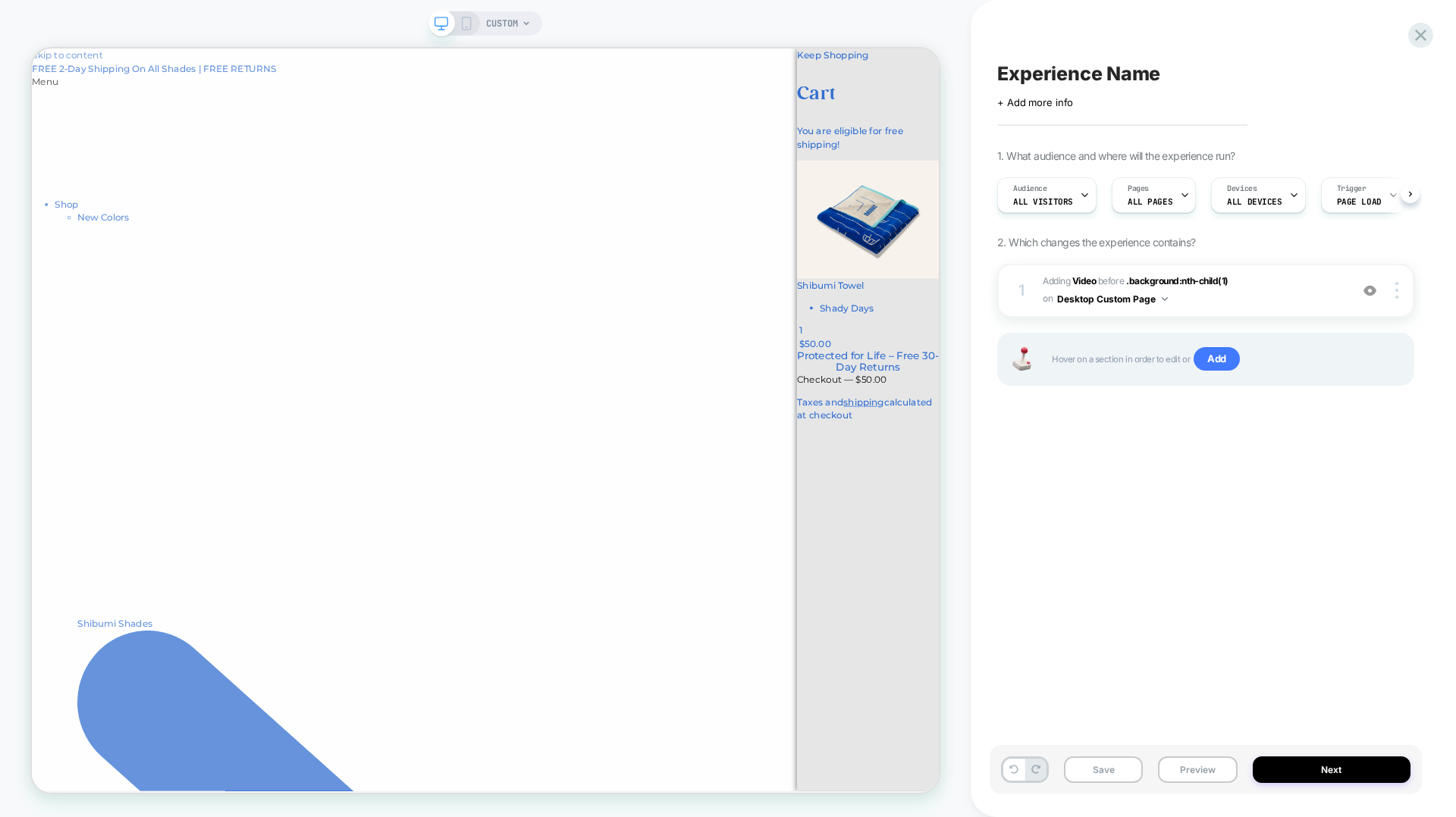
scroll to position [0, 1]
click at [1052, 66] on div "Keep Shopping" at bounding box center [1147, 57] width 190 height 18
click at [1111, 356] on div "Shibumi Towel Shady Days 1" at bounding box center [1147, 395] width 190 height 78
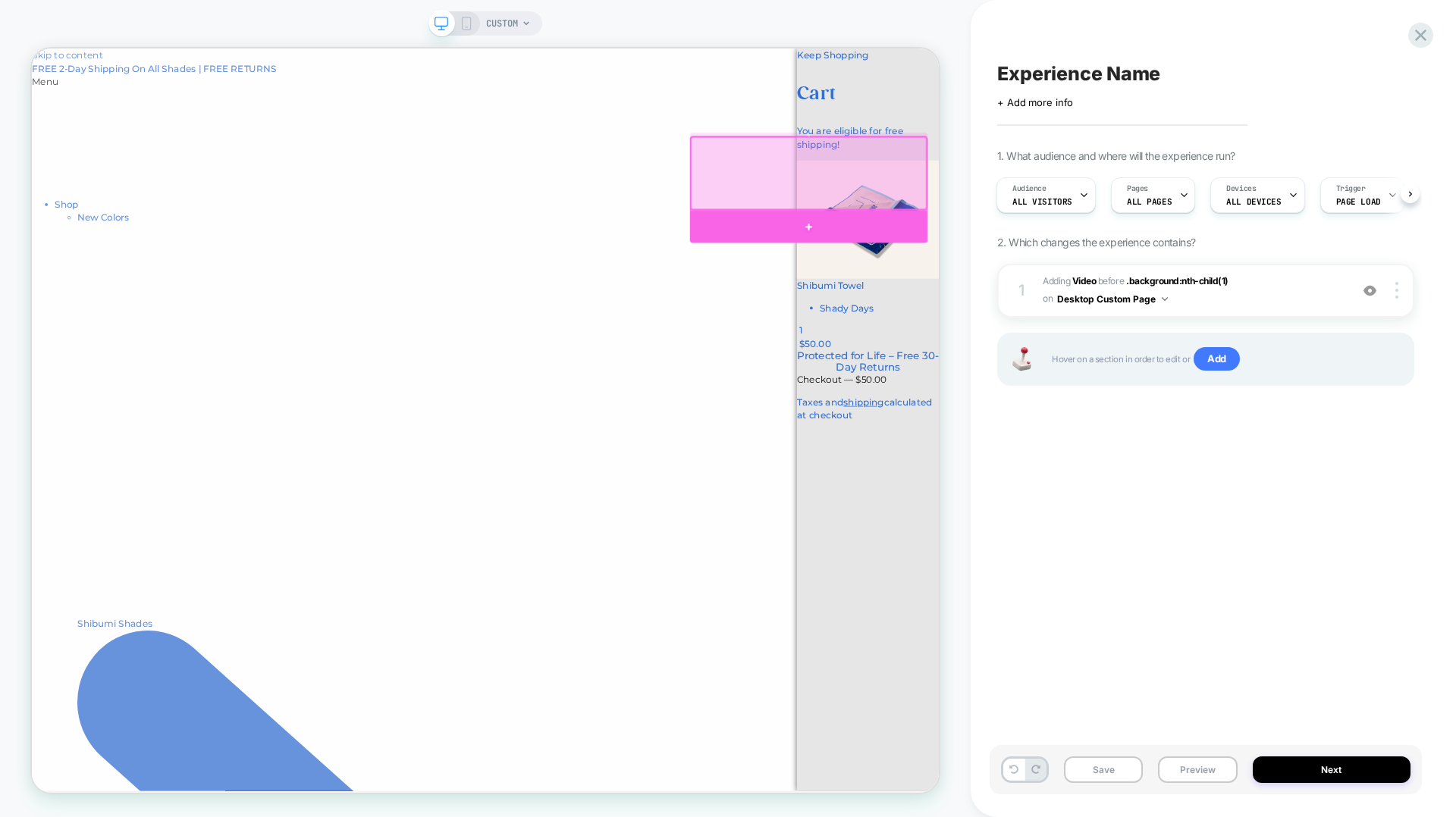
click at [1084, 284] on div at bounding box center [1068, 287] width 317 height 44
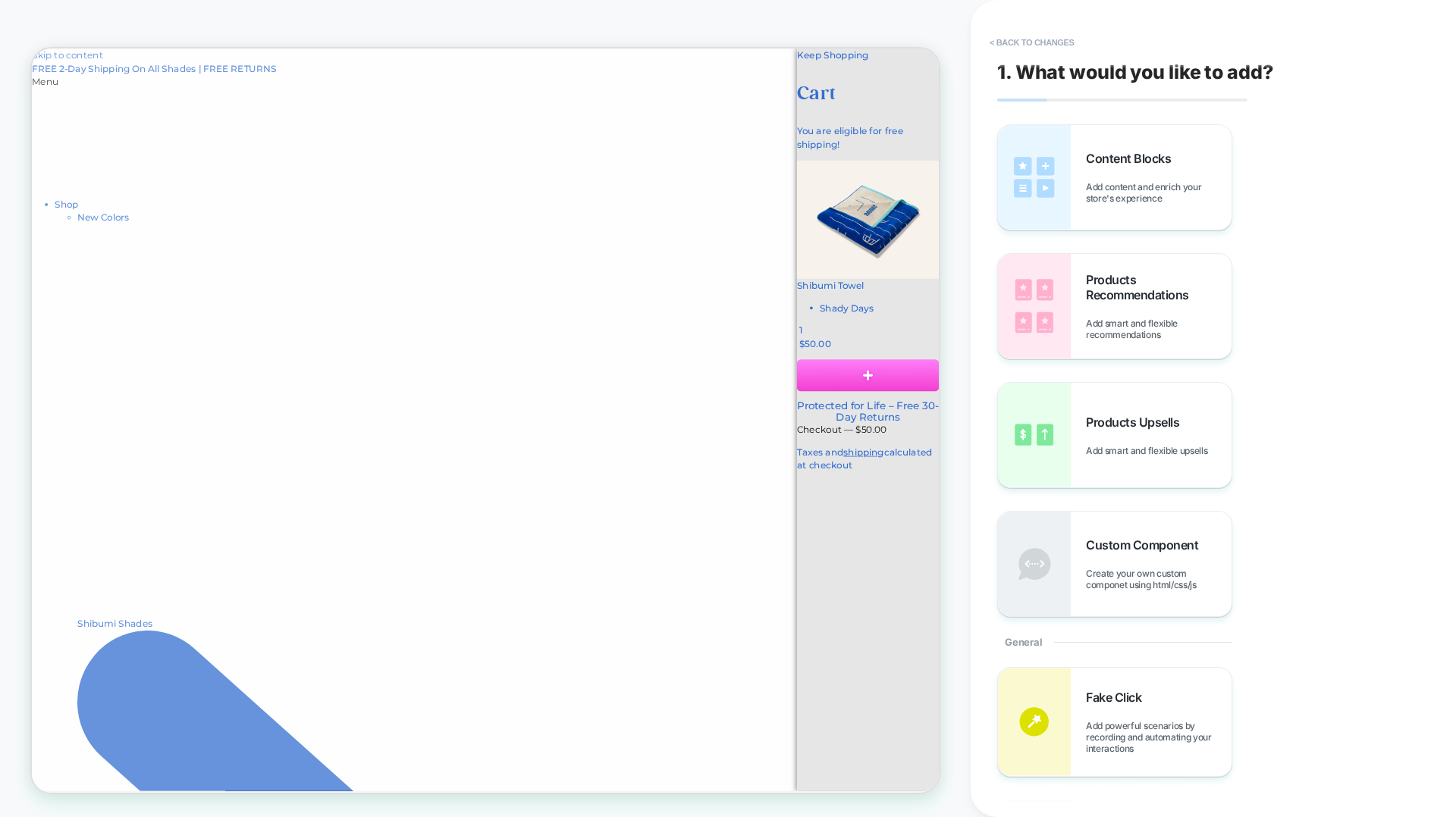
click at [664, 369] on div at bounding box center [637, 543] width 1209 height 990
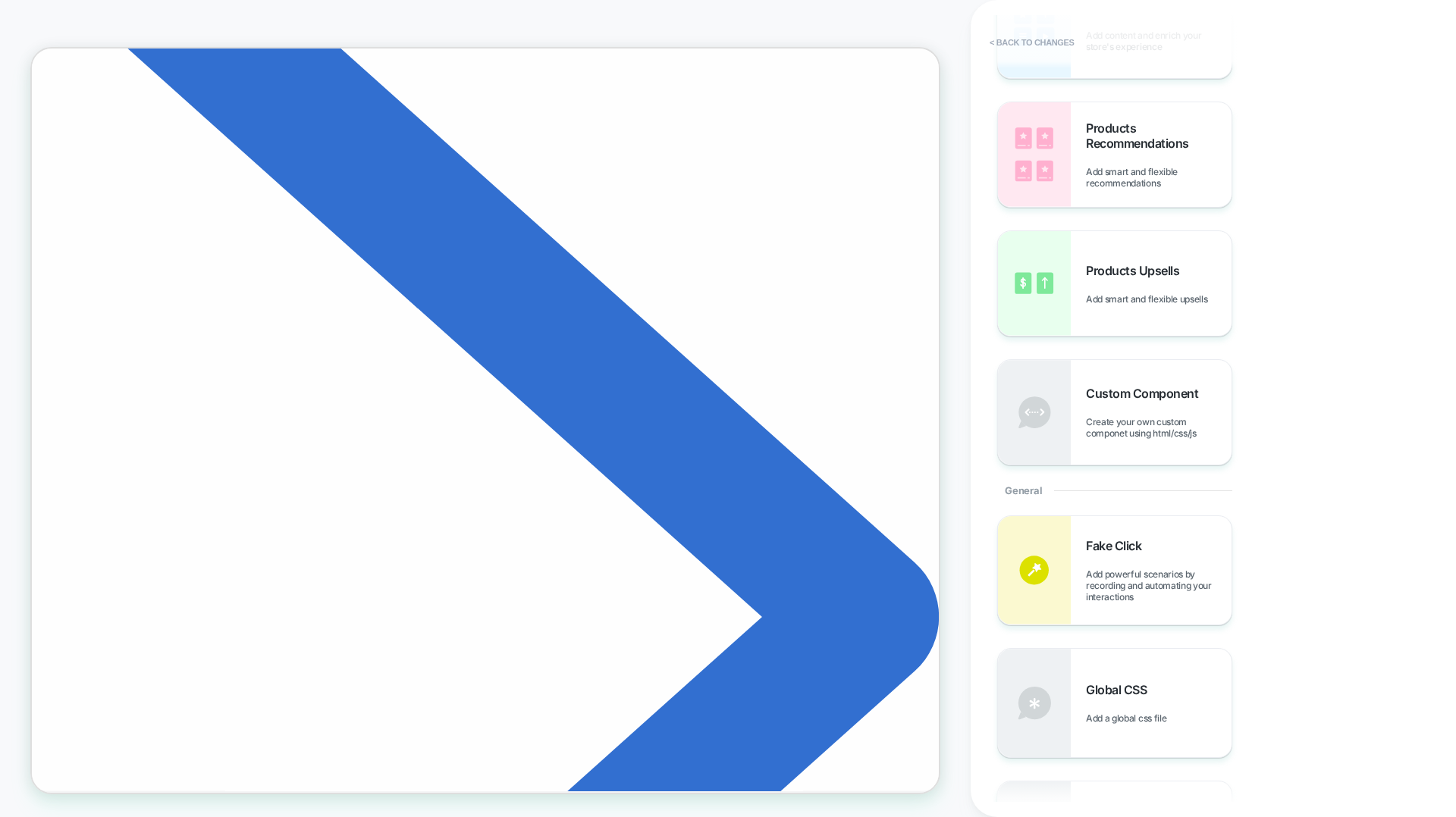
scroll to position [304, 0]
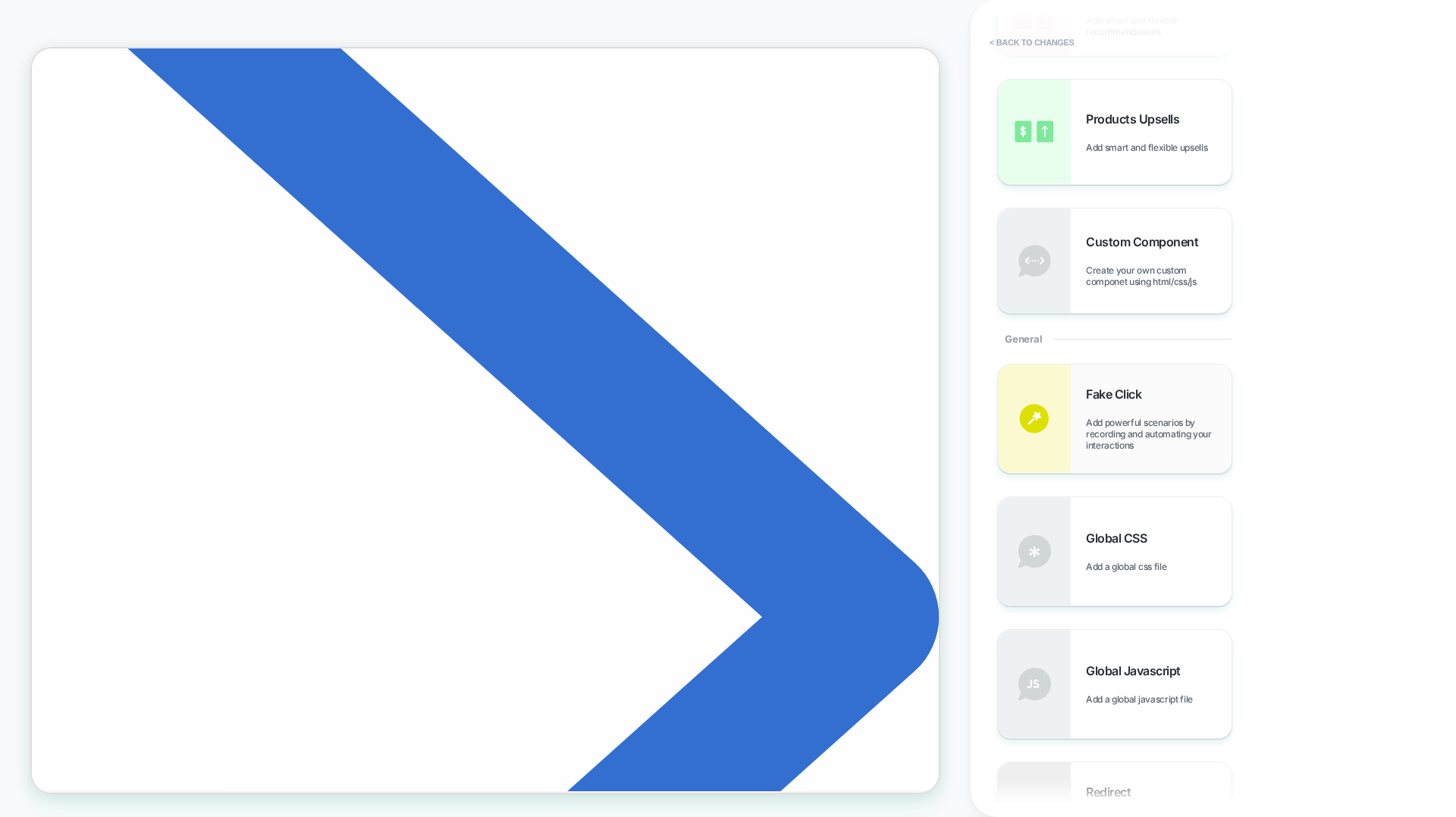
click at [1155, 416] on div "Fake Click Add powerful scenarios by recording and automating your interactions" at bounding box center [1158, 418] width 145 height 65
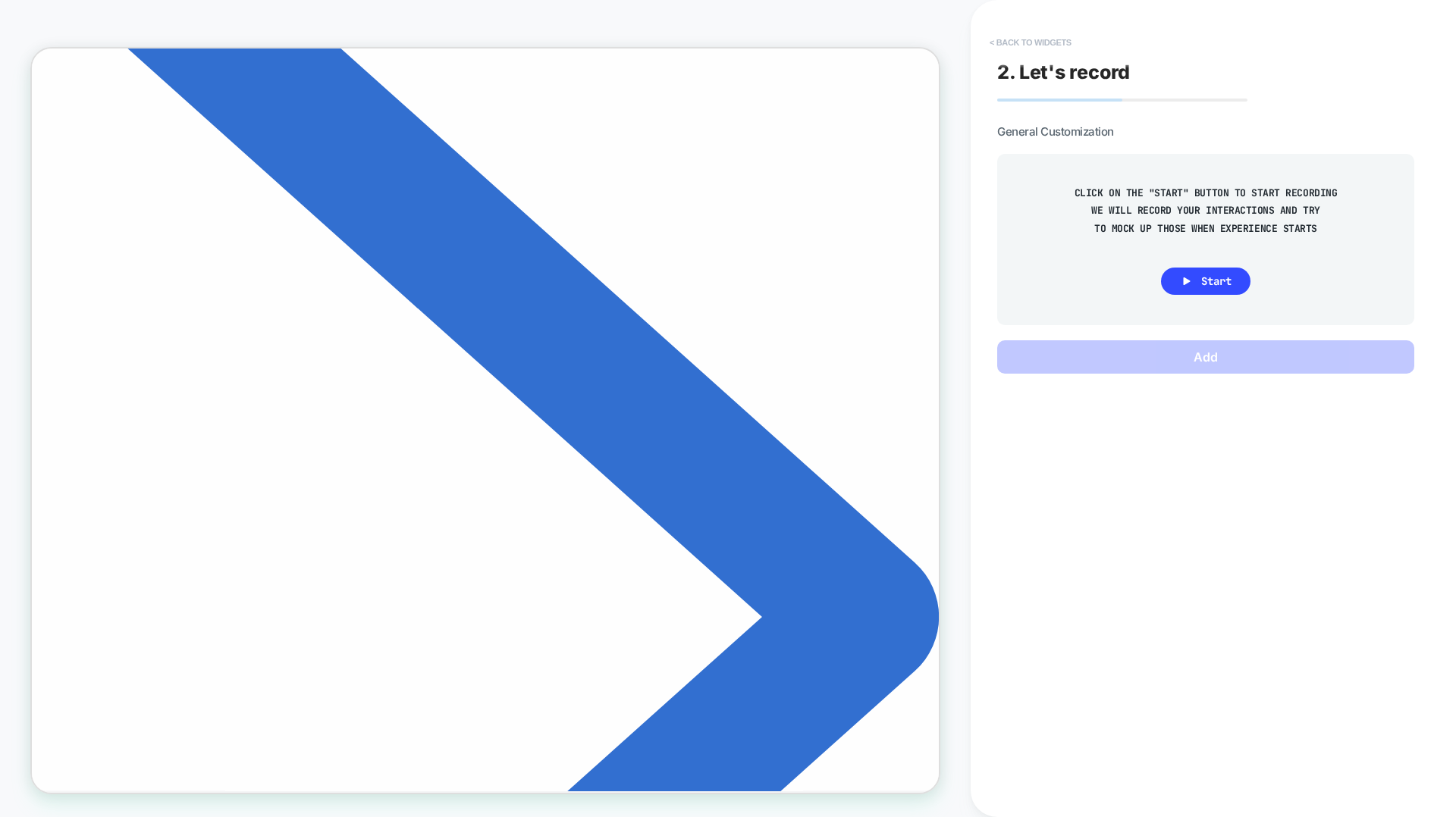
click at [1034, 40] on button "< Back to widgets" at bounding box center [1031, 43] width 97 height 25
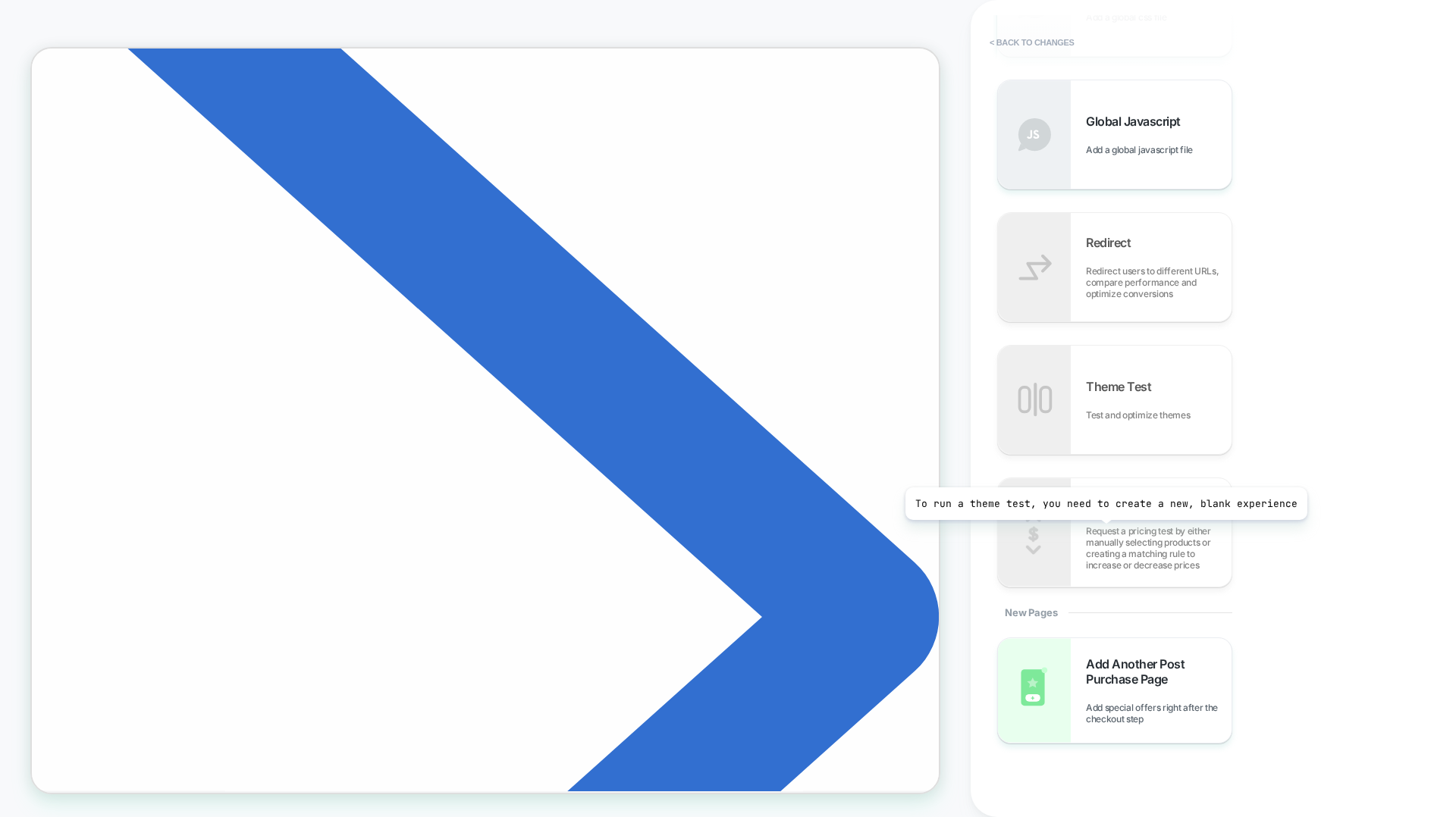
scroll to position [916, 0]
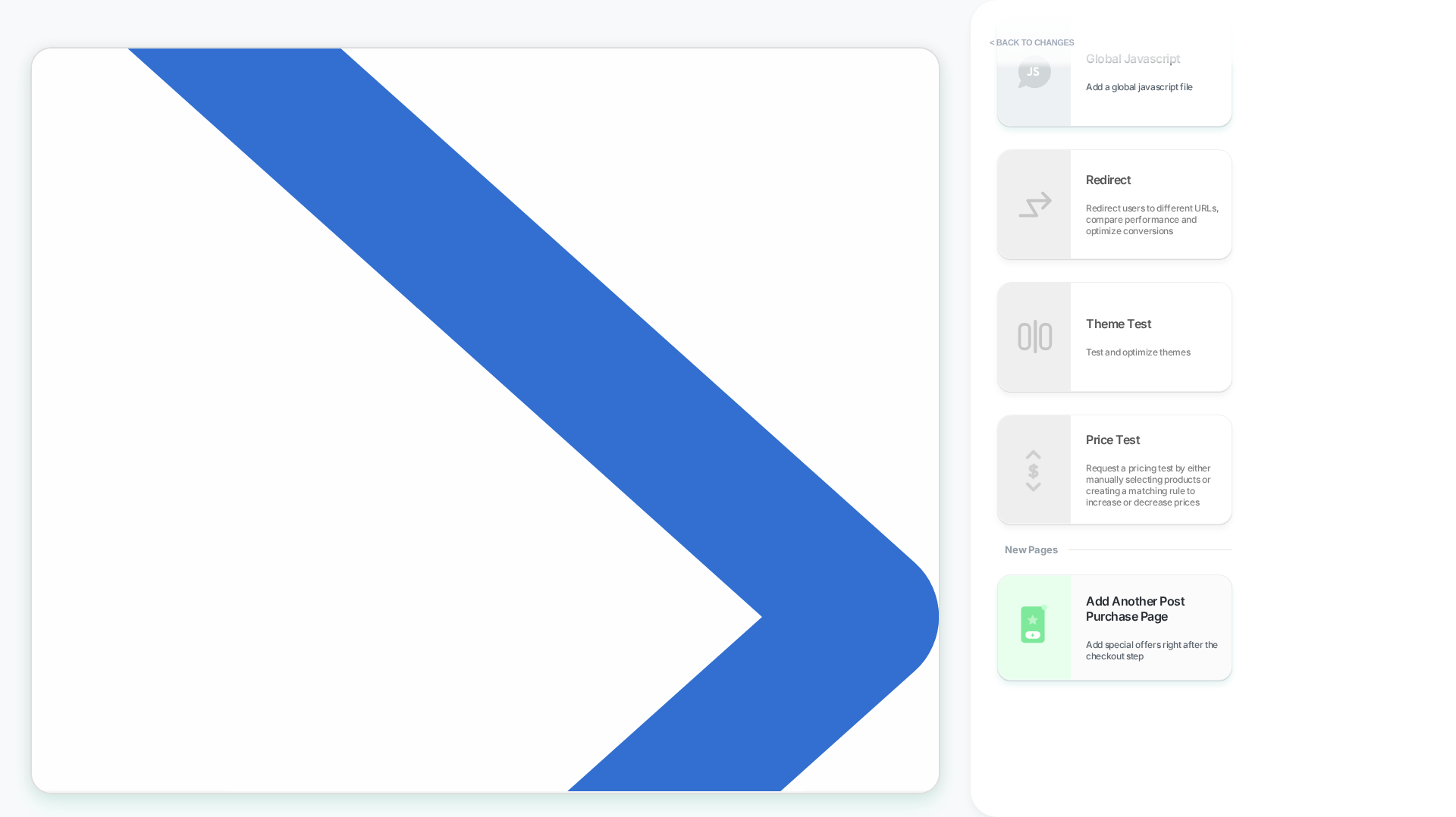
click at [1125, 649] on span "Add special offers right after the checkout step" at bounding box center [1158, 650] width 145 height 23
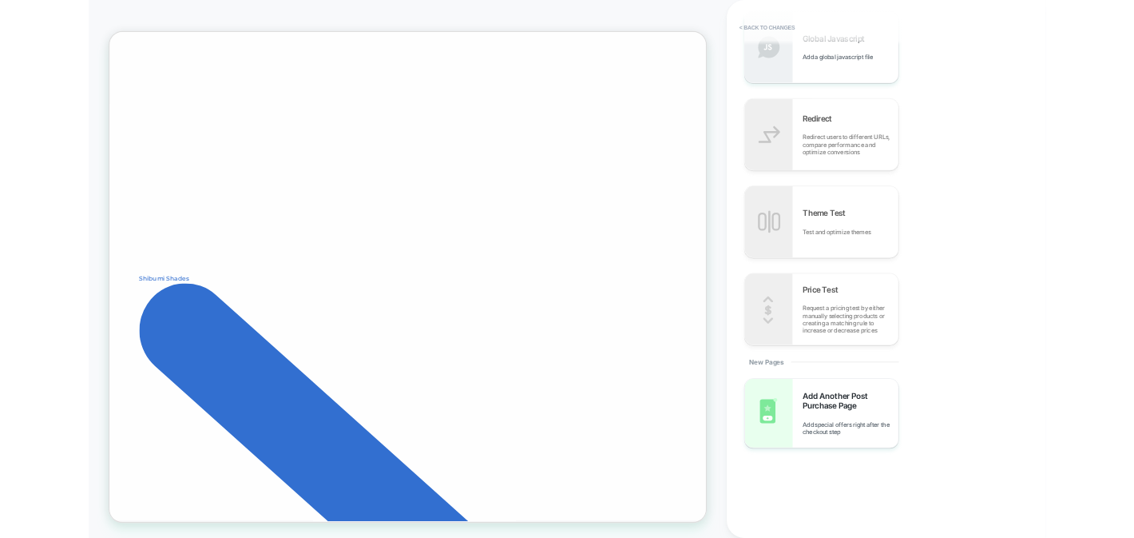
scroll to position [0, 0]
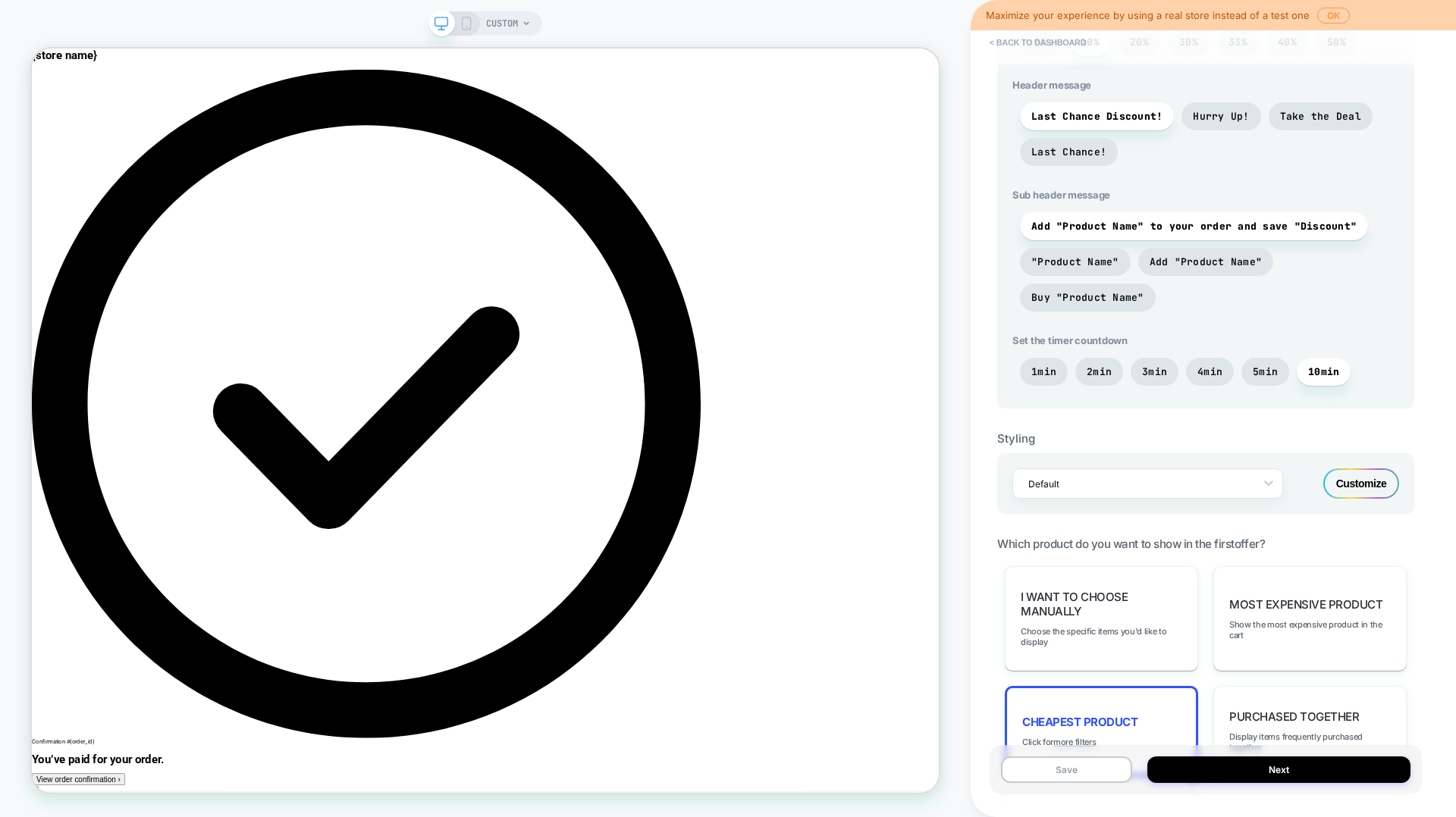
scroll to position [509, 0]
click at [1150, 593] on span "I want to choose manually" at bounding box center [1101, 601] width 161 height 28
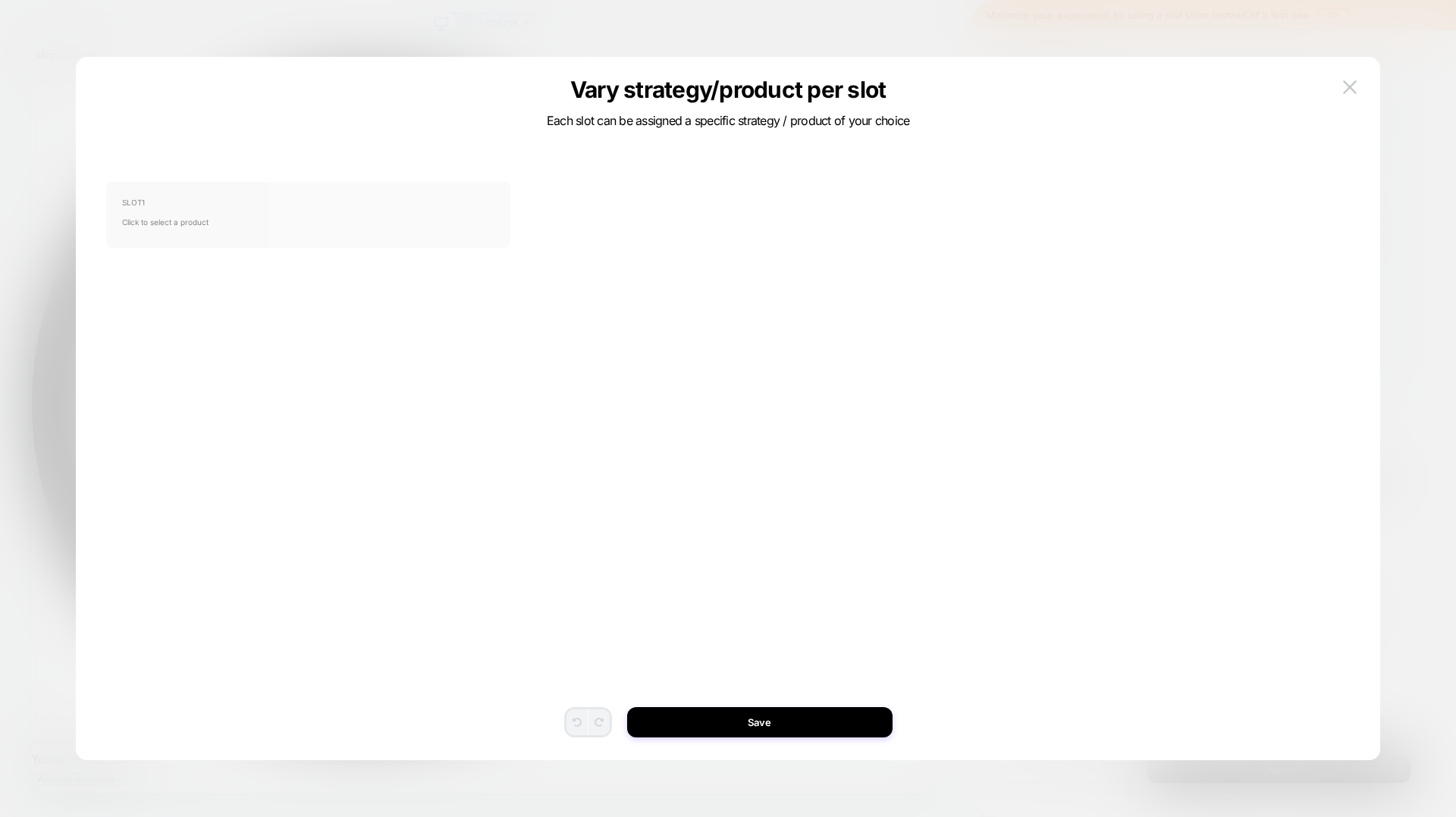
click at [138, 218] on span "Click to select a product" at bounding box center [308, 222] width 372 height 30
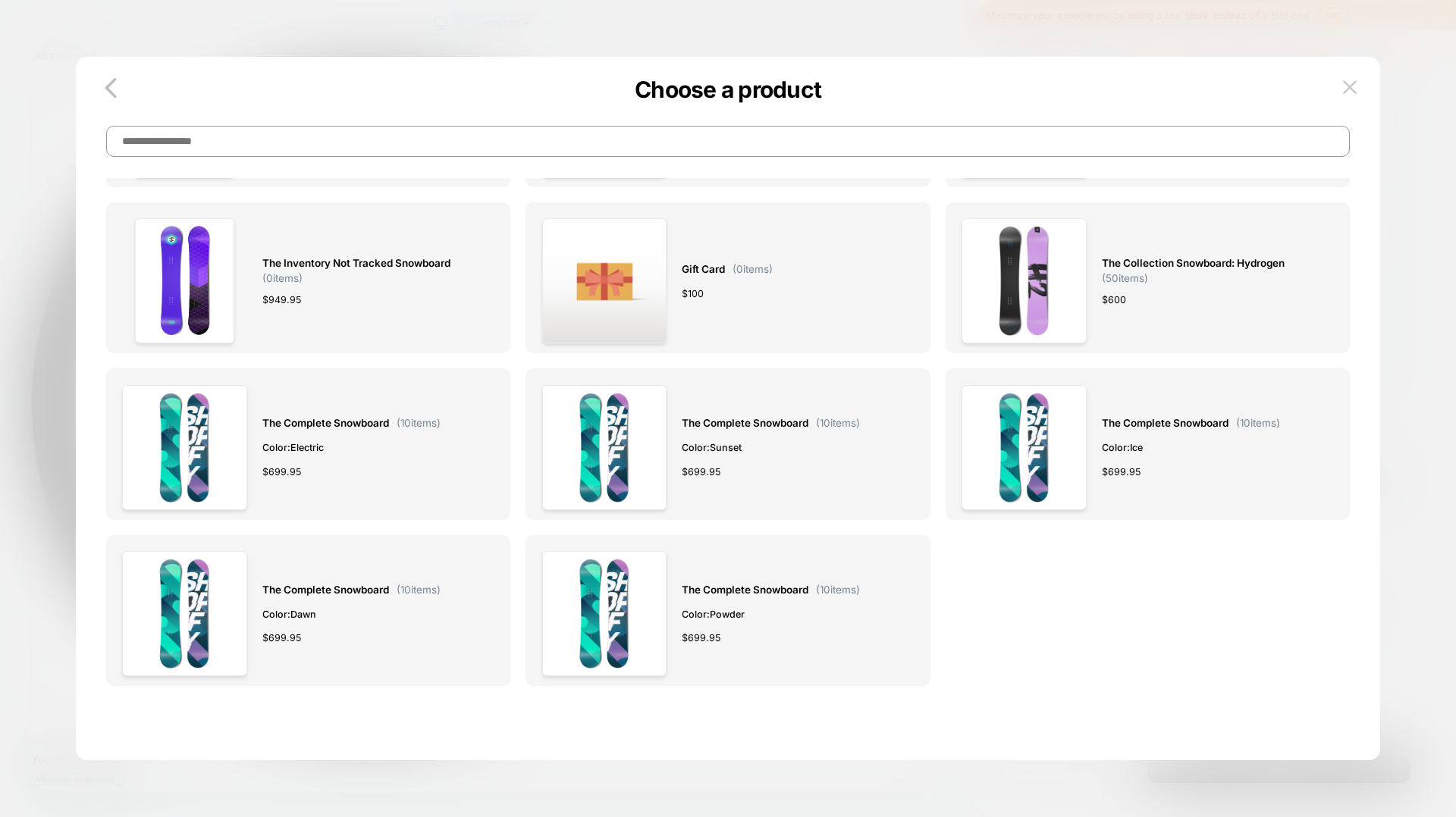
scroll to position [0, 0]
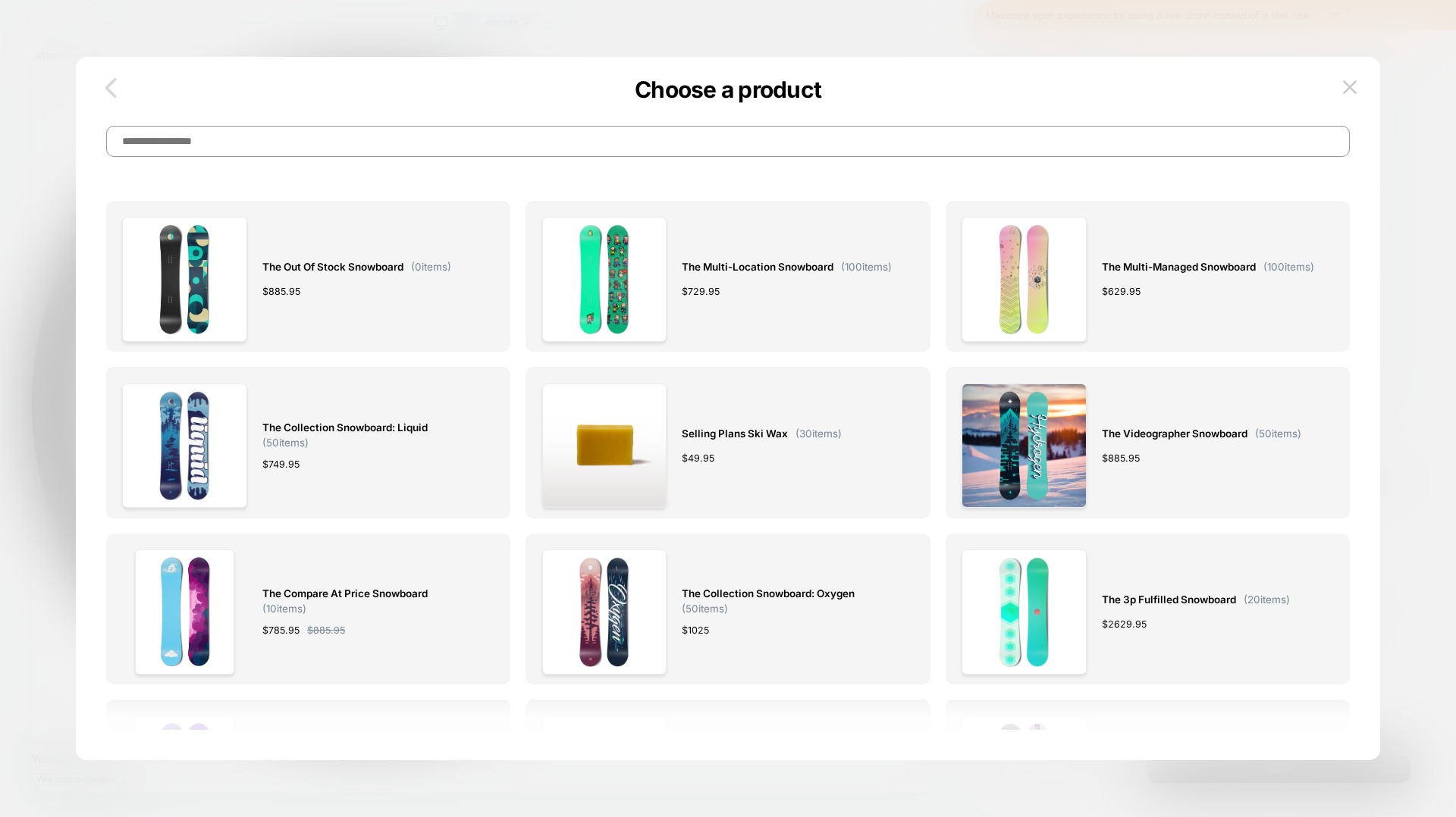
click at [115, 88] on icon "button" at bounding box center [111, 88] width 30 height 30
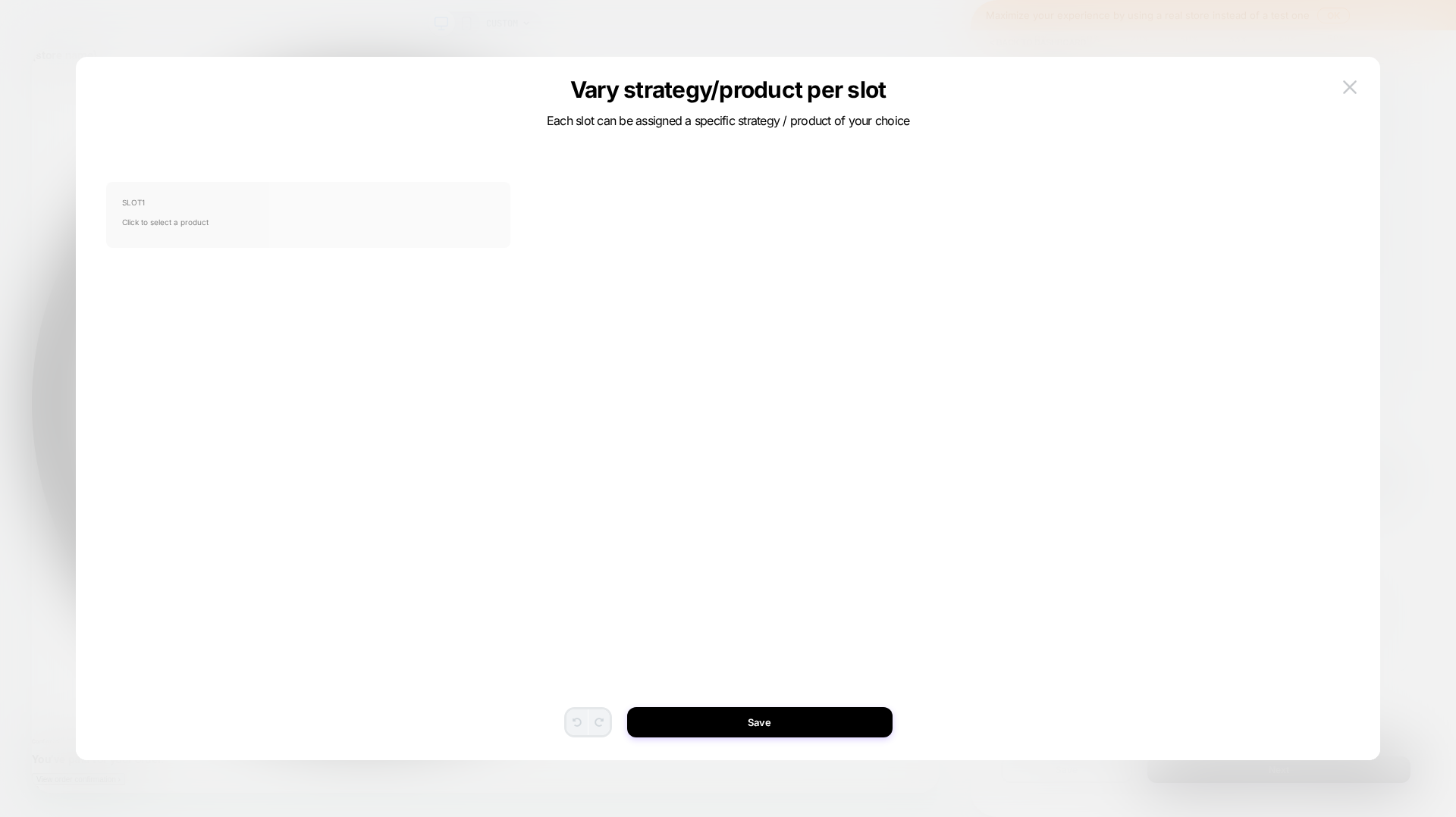
click at [128, 207] on span "Click to select a product" at bounding box center [308, 222] width 372 height 30
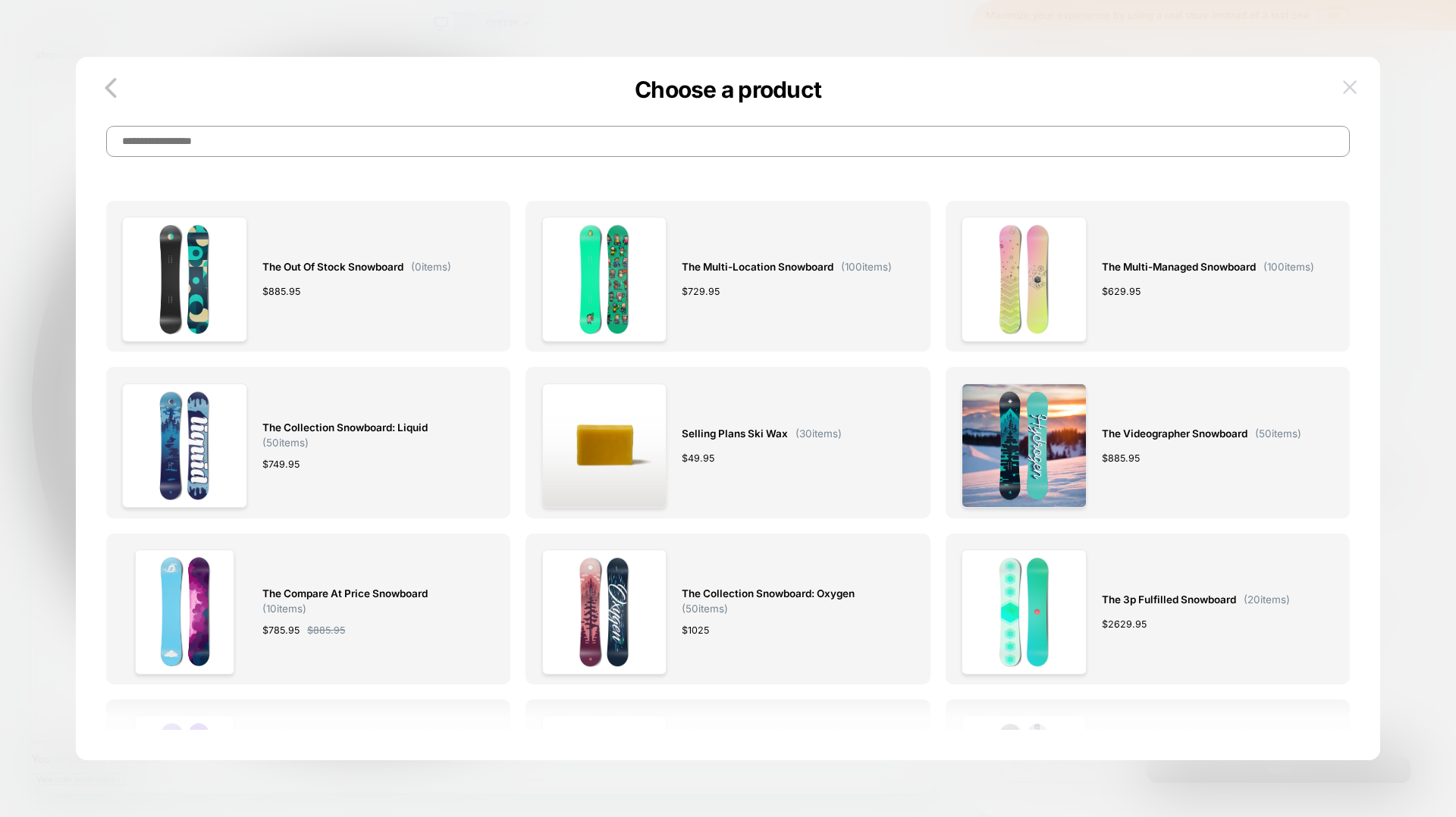
click at [1354, 88] on img at bounding box center [1350, 87] width 13 height 13
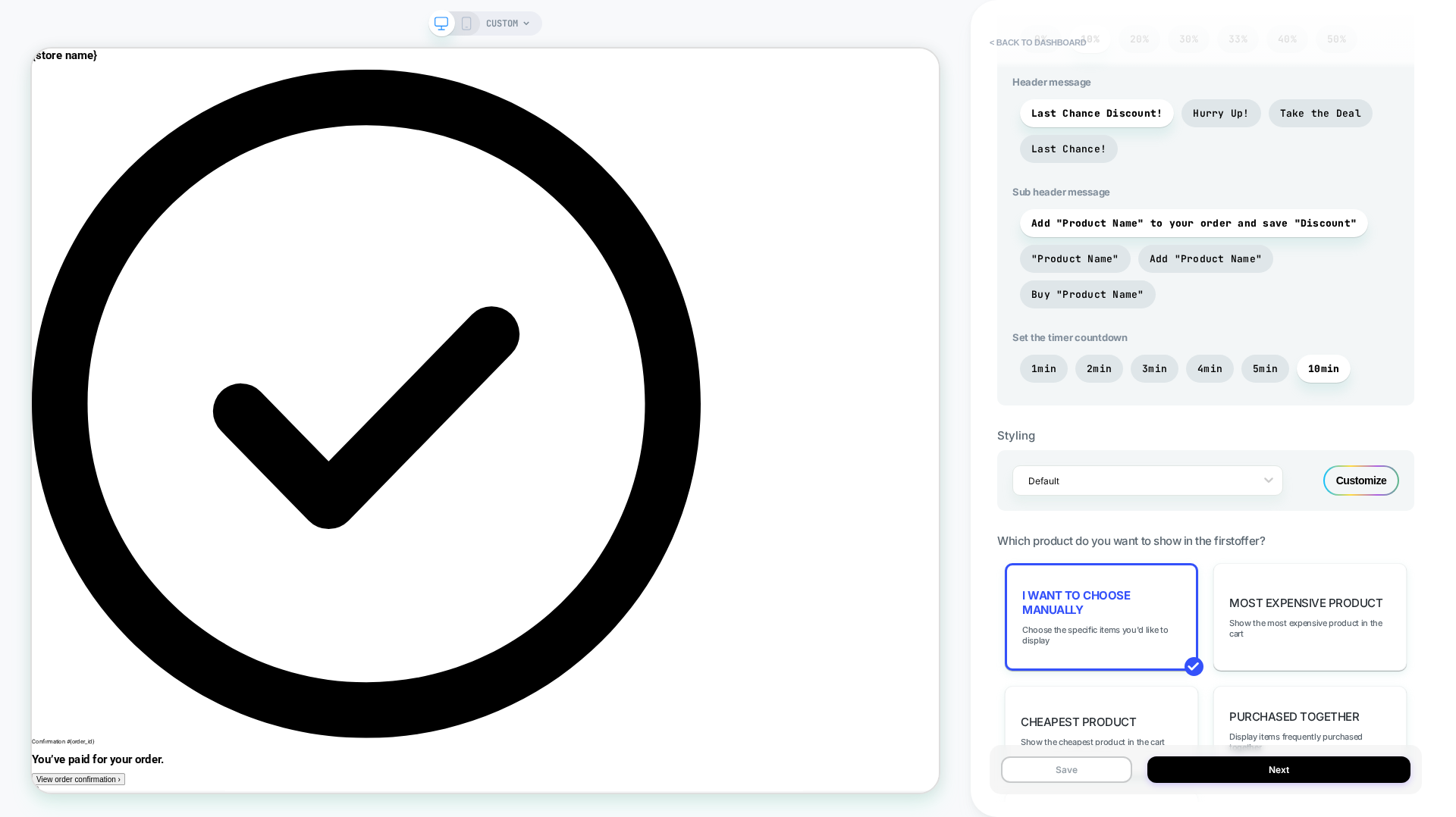
click at [924, 144] on div "Confirmation #{order_id} You’ve paid for your order. View order confirmation ›" at bounding box center [478, 554] width 892 height 955
click at [1181, 760] on button "Next" at bounding box center [1279, 770] width 263 height 27
